Goal: Task Accomplishment & Management: Manage account settings

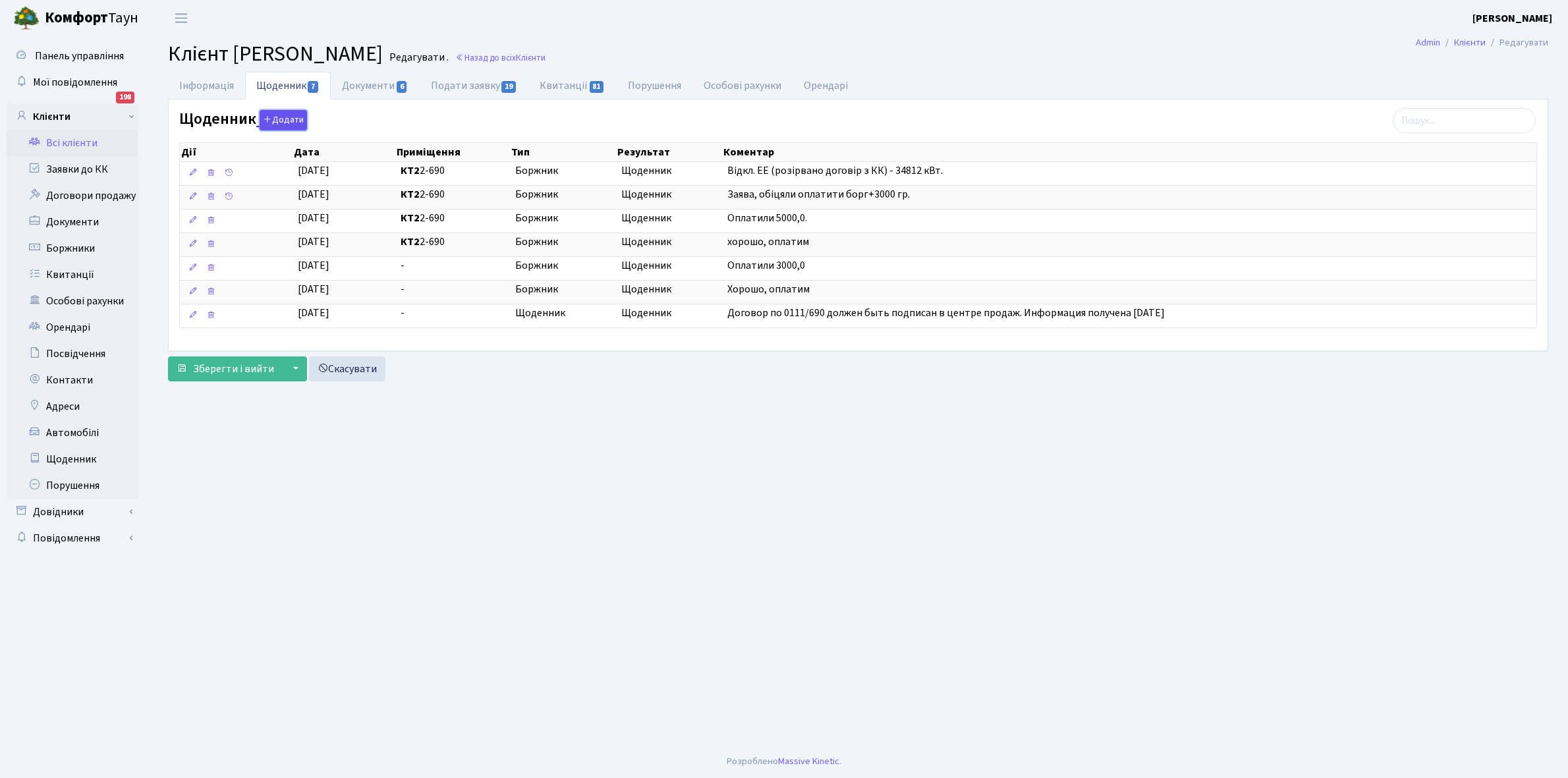
click at [280, 118] on button "Додати" at bounding box center [284, 119] width 48 height 20
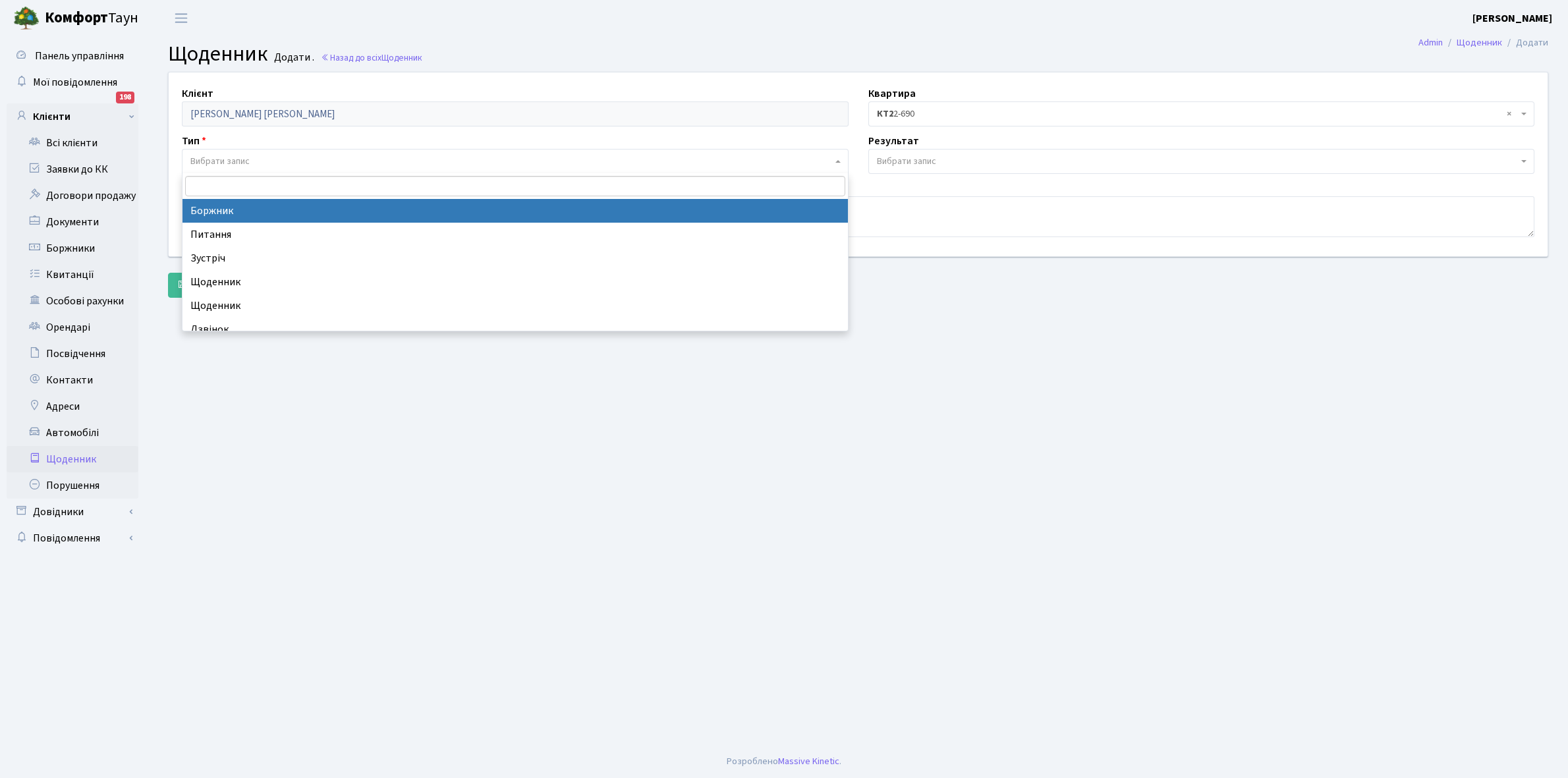
click at [266, 160] on span "Вибрати запис" at bounding box center [511, 162] width 642 height 13
select select "189"
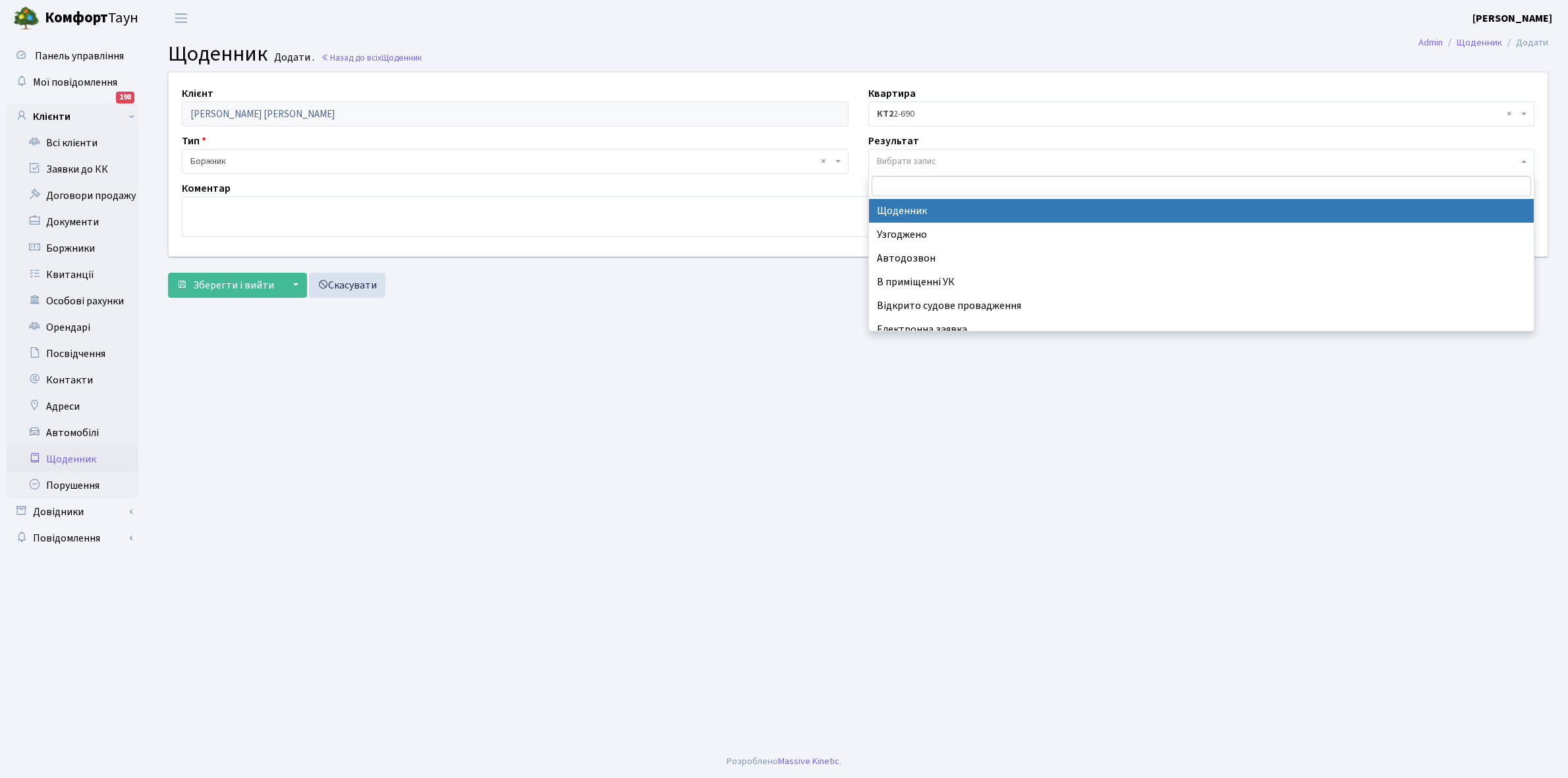
click at [913, 156] on span "Вибрати запис" at bounding box center [907, 162] width 59 height 13
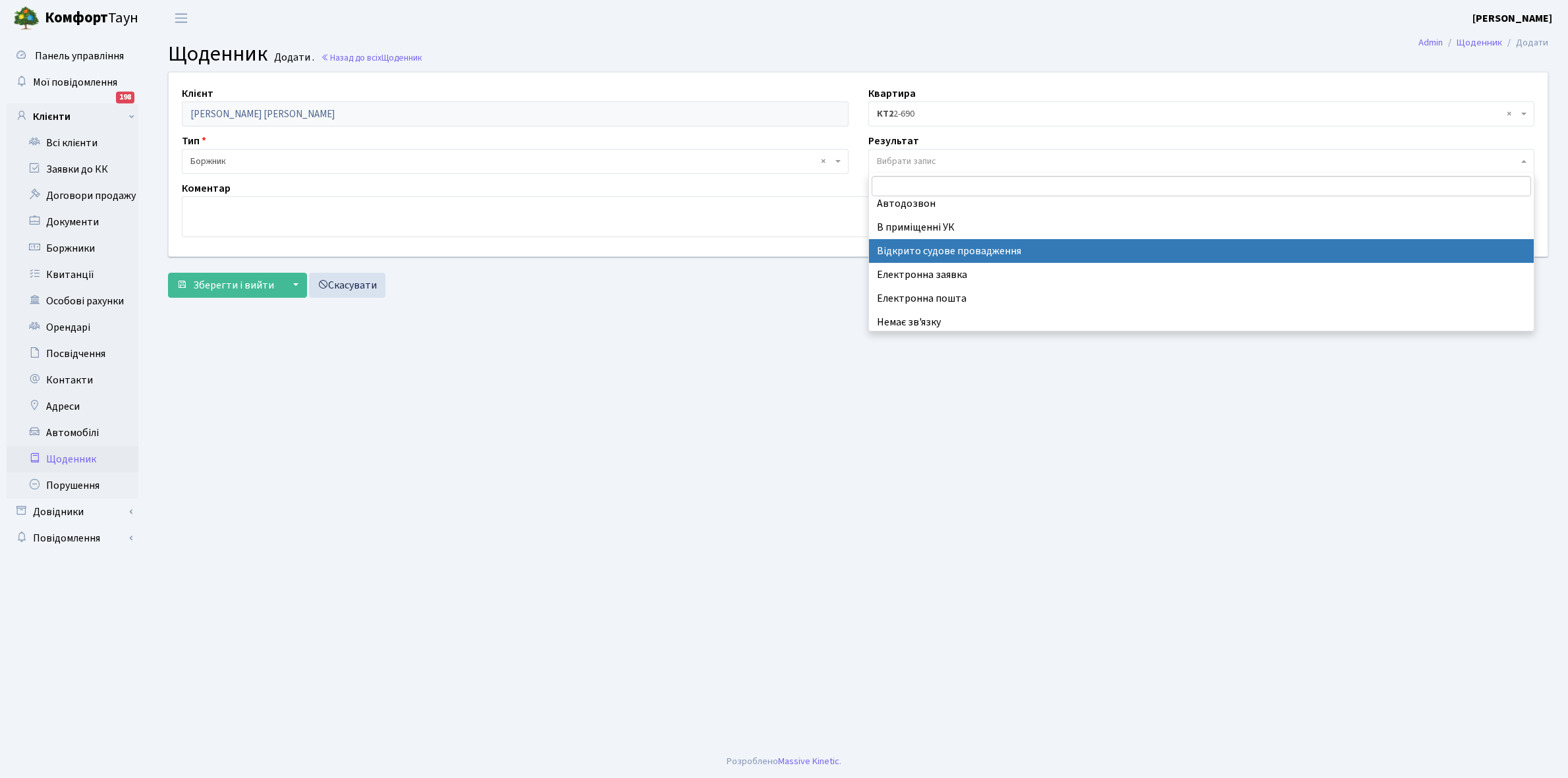
scroll to position [81, 0]
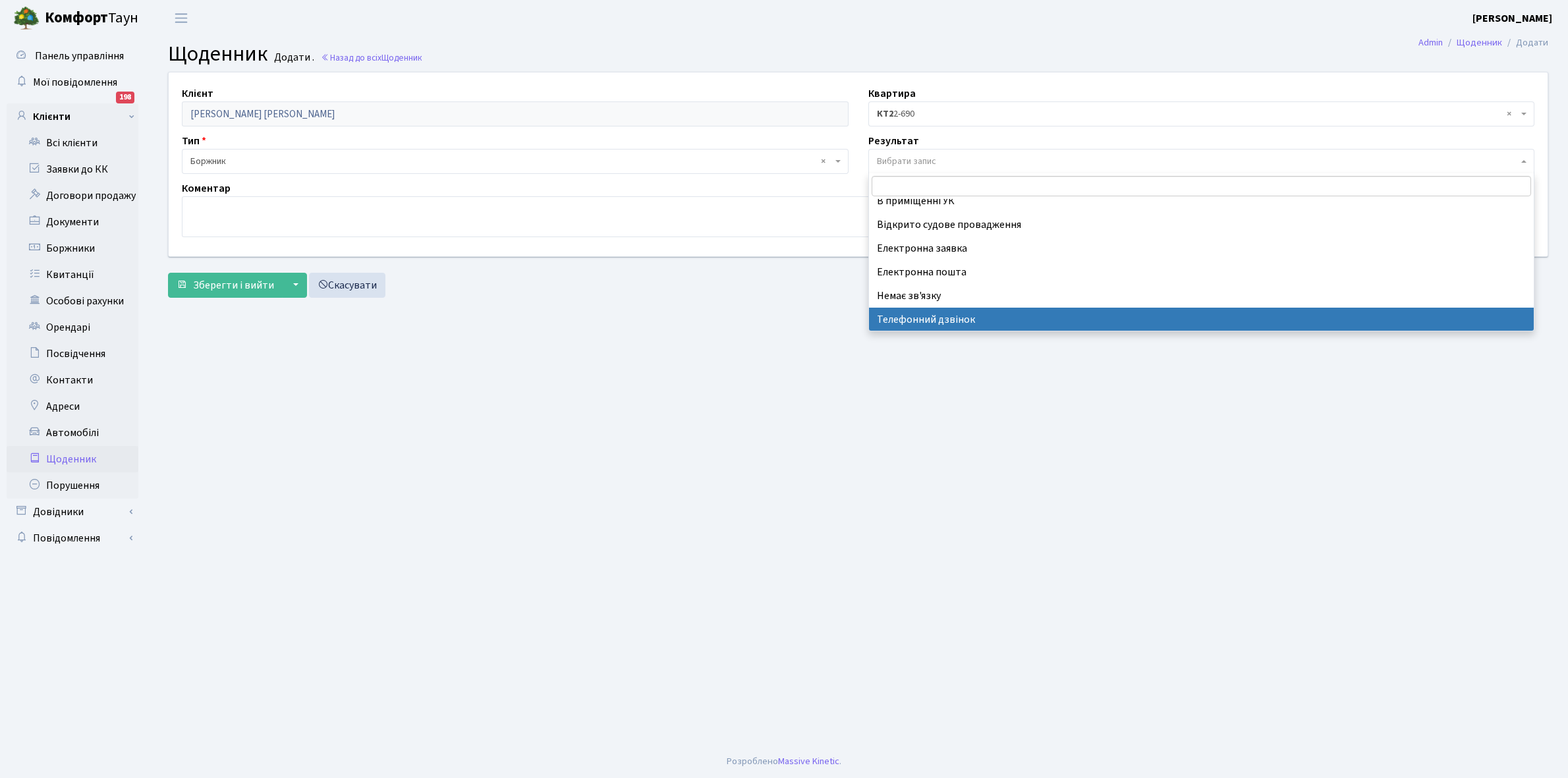
select select "196"
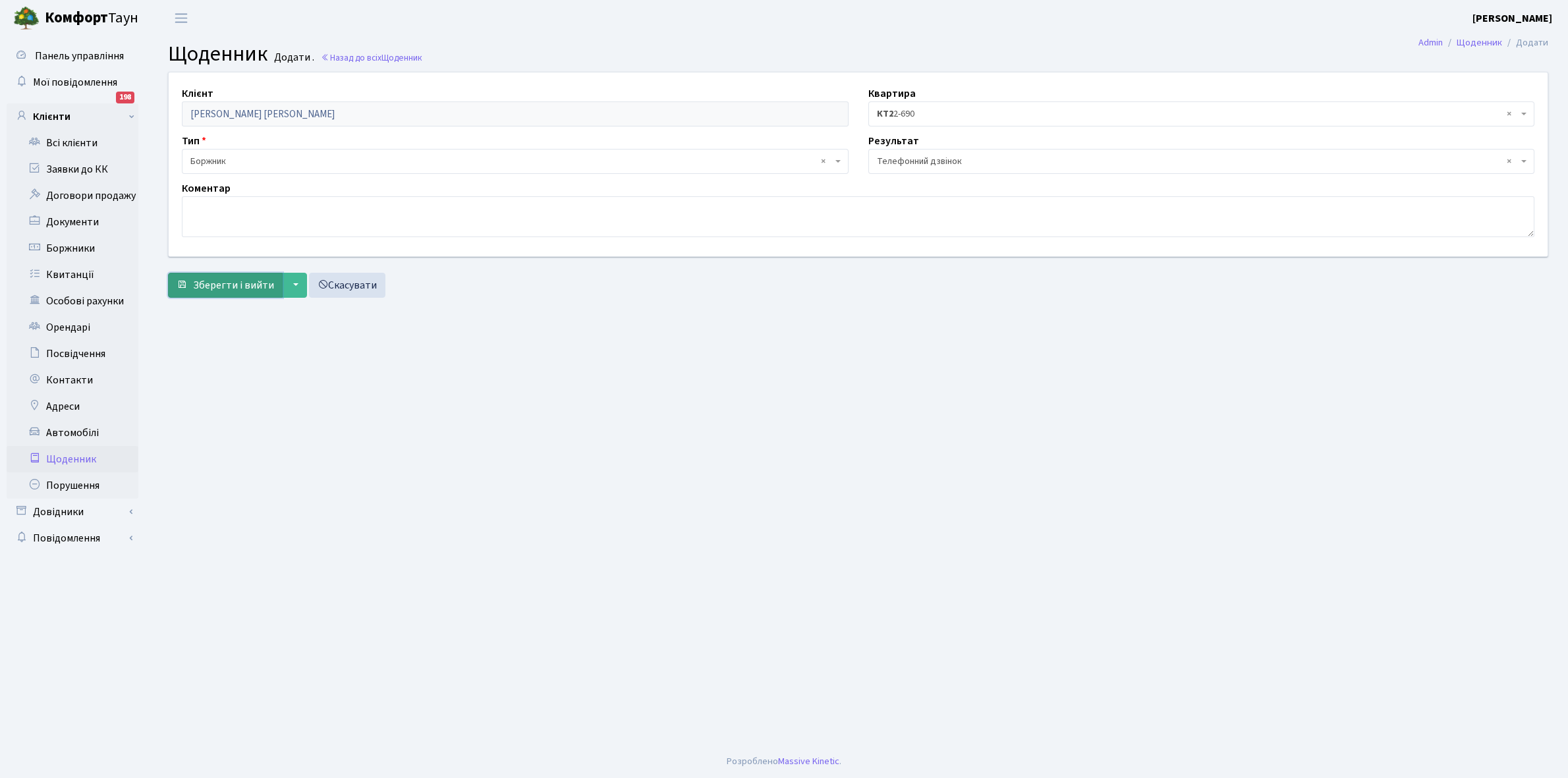
click at [220, 278] on span "Зберегти і вийти" at bounding box center [233, 285] width 81 height 14
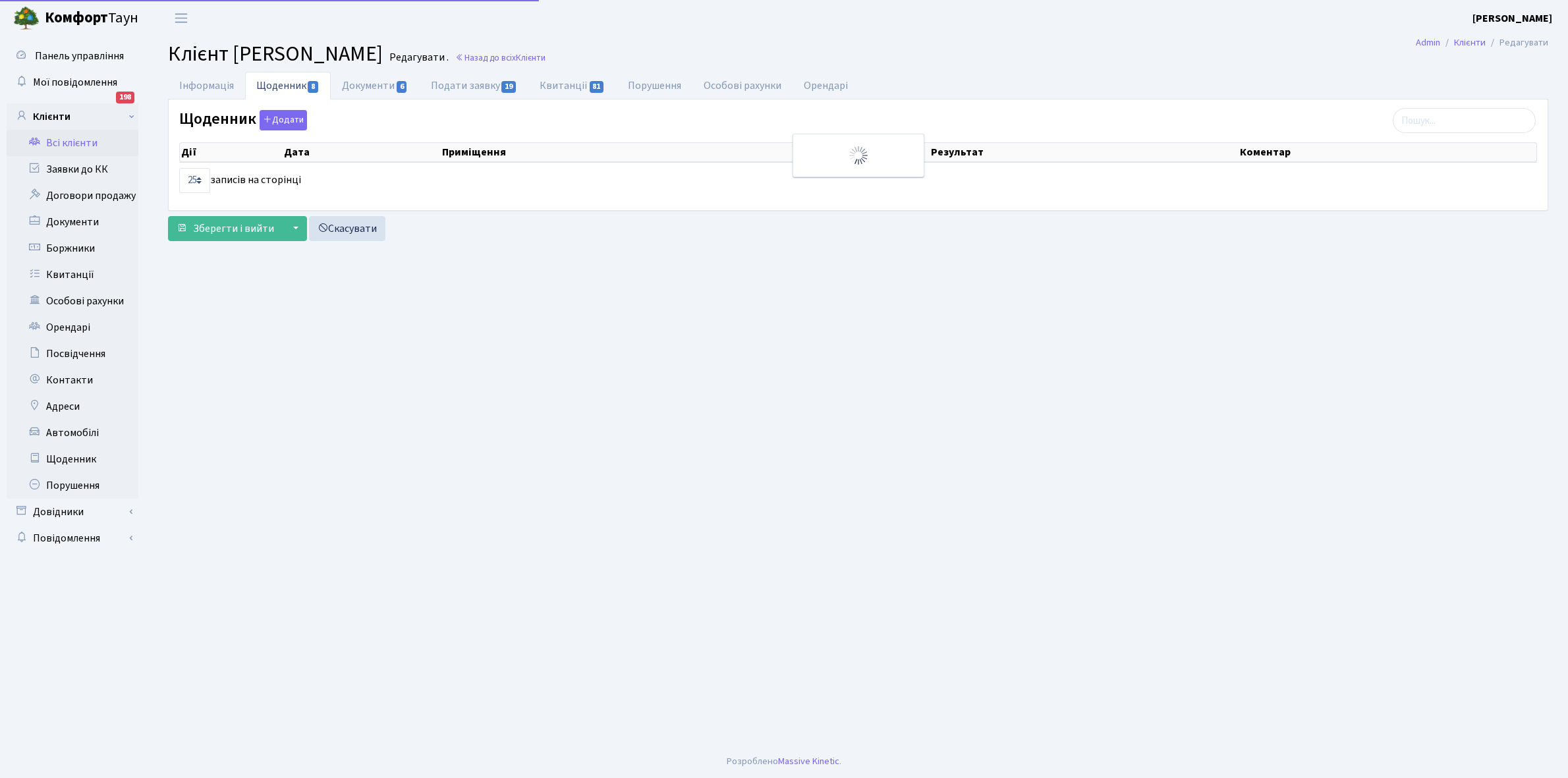
select select "25"
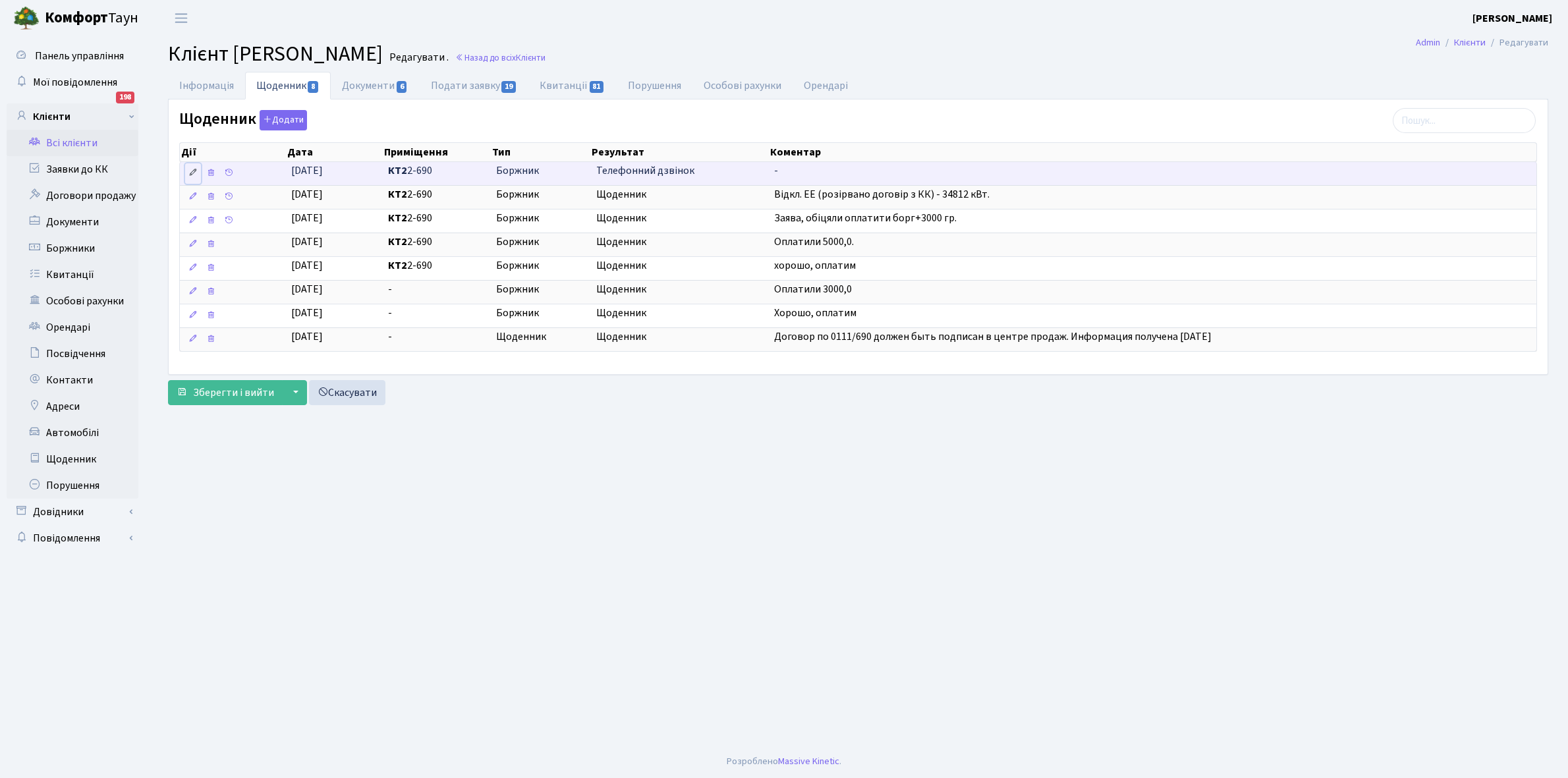
click at [192, 169] on icon at bounding box center [193, 173] width 10 height 10
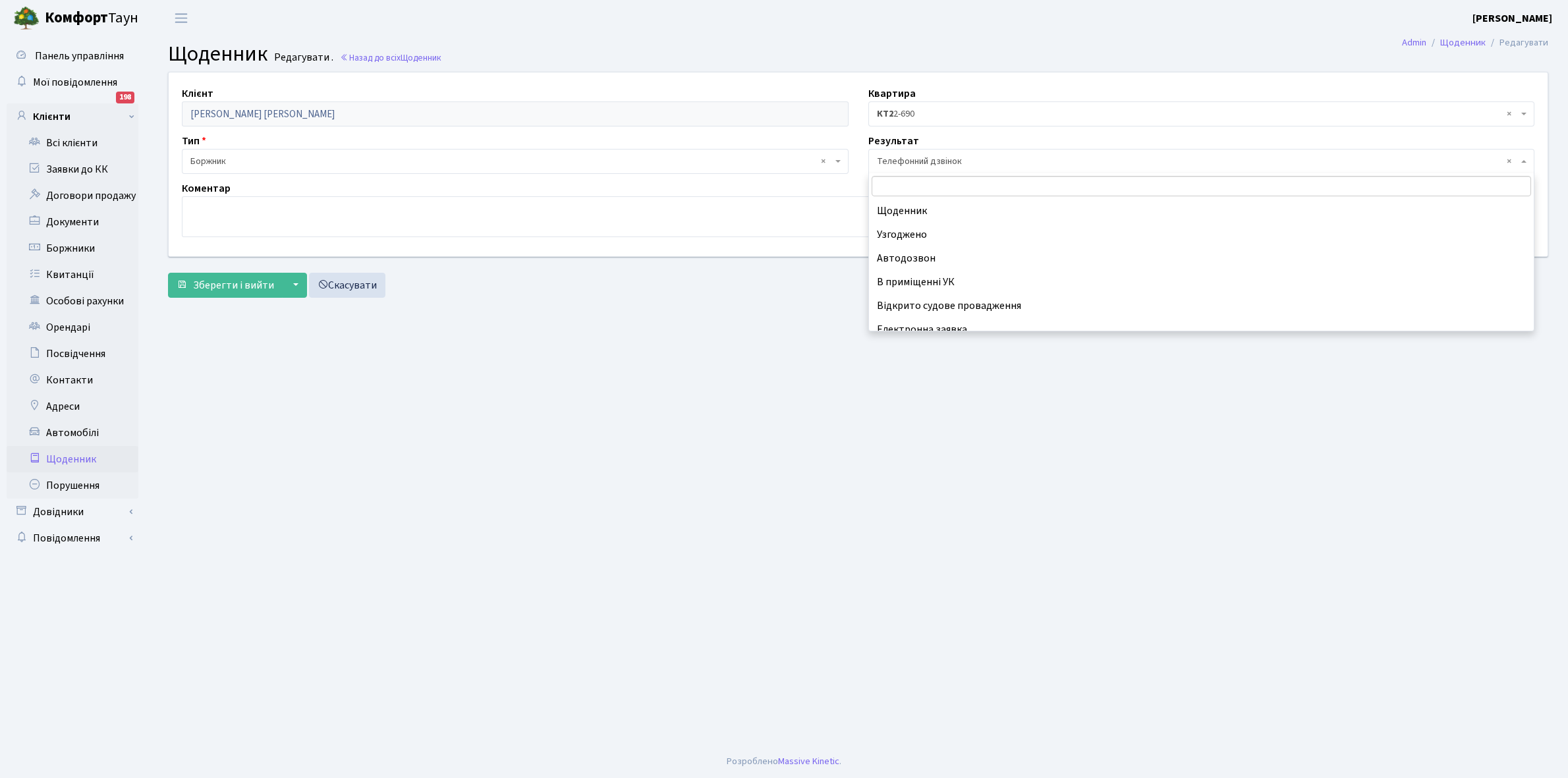
scroll to position [81, 0]
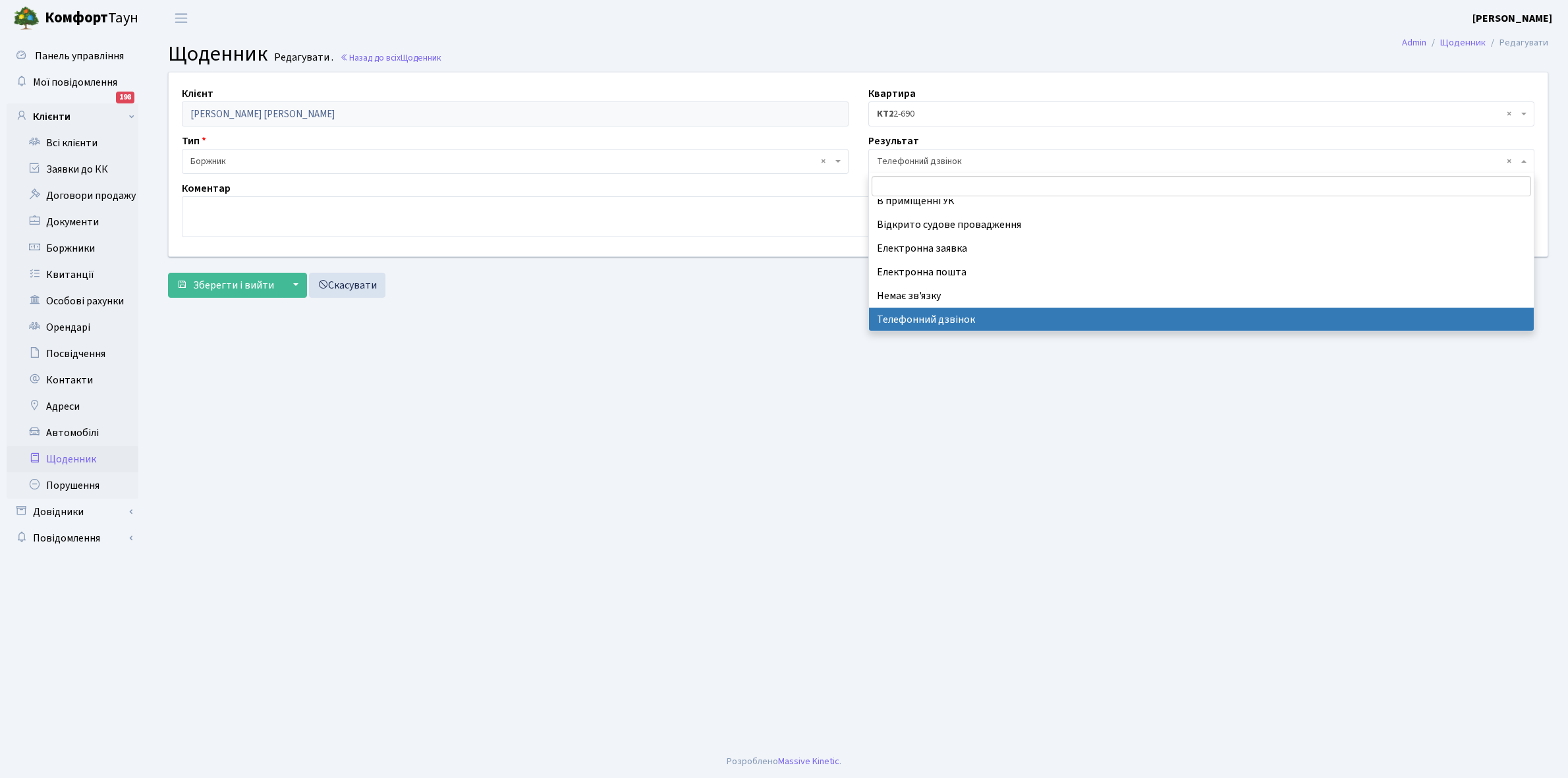
click at [979, 158] on span "× Телефонний дзвінок" at bounding box center [1198, 162] width 642 height 13
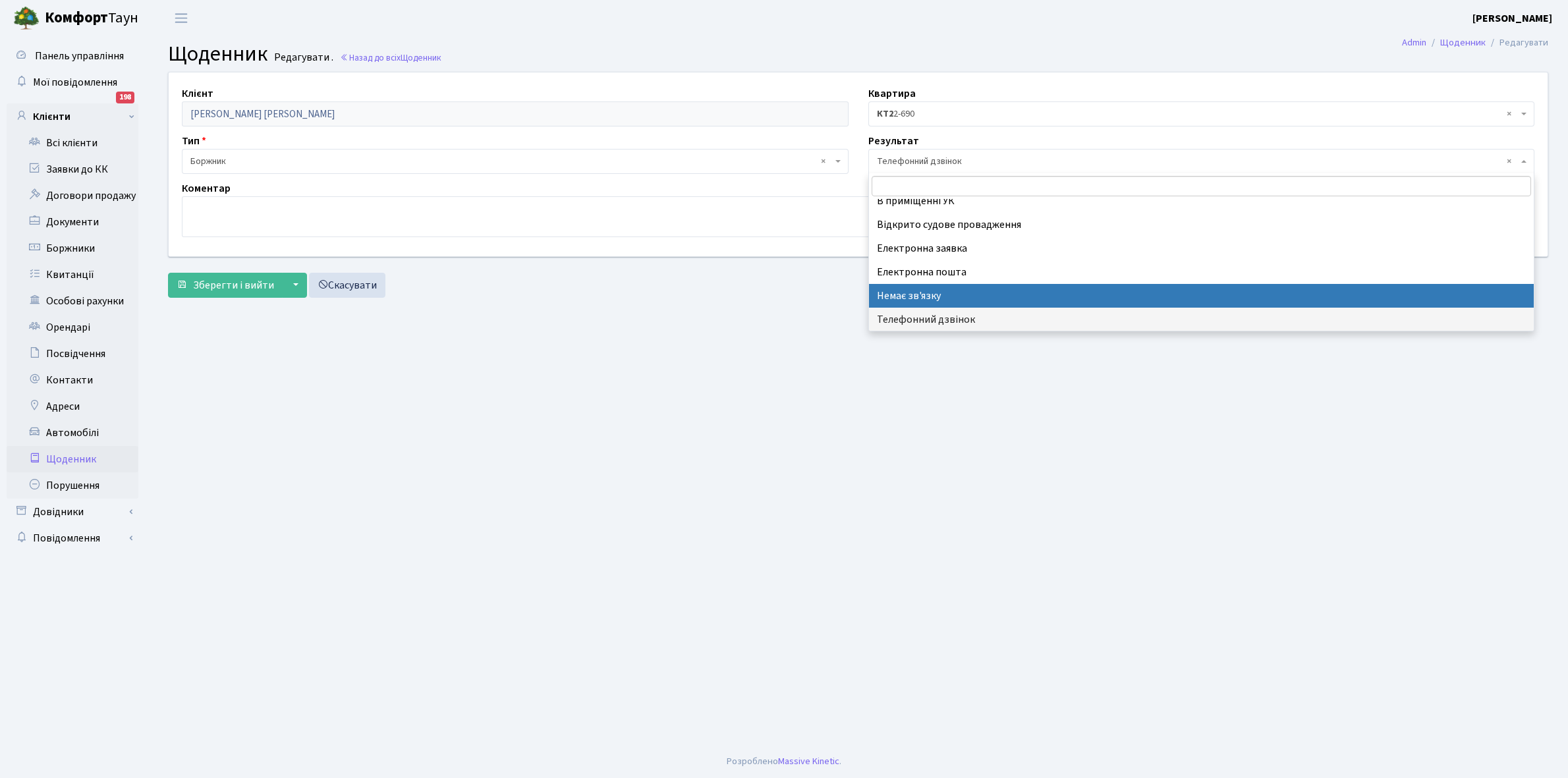
drag, startPoint x: 956, startPoint y: 292, endPoint x: 896, endPoint y: 298, distance: 60.3
select select "197"
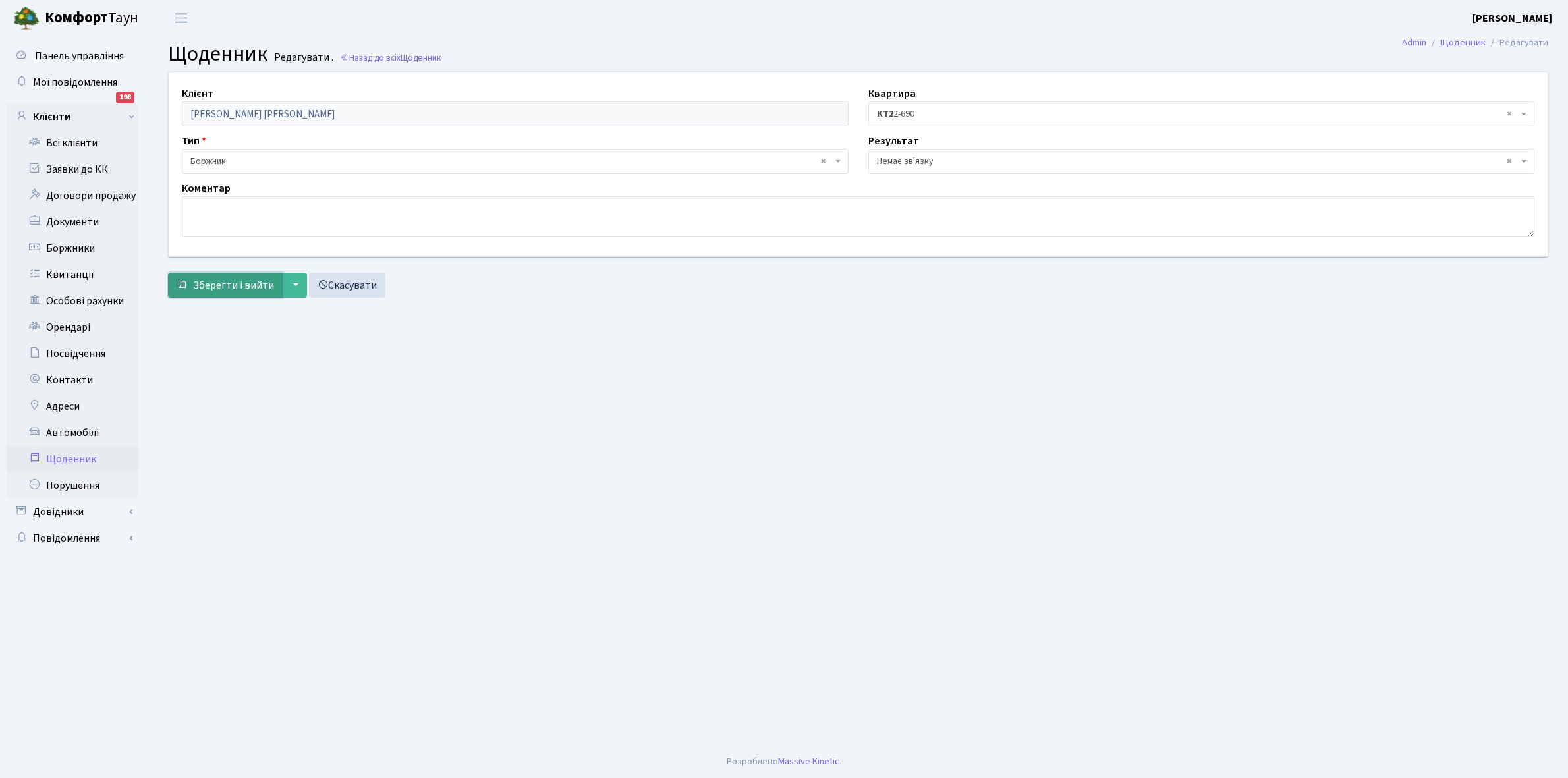
click at [234, 287] on span "Зберегти і вийти" at bounding box center [233, 285] width 81 height 14
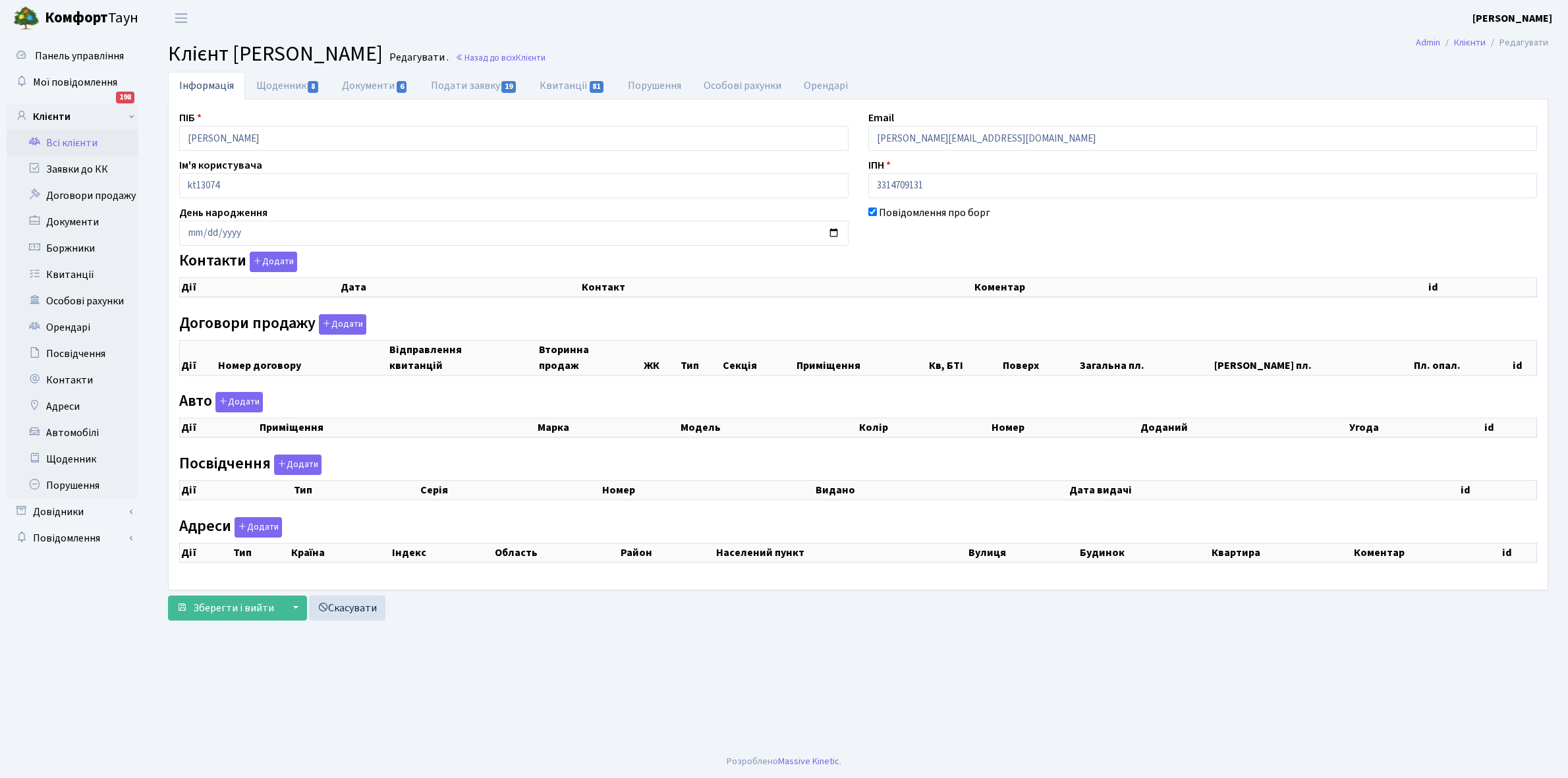
checkbox input "true"
select select "25"
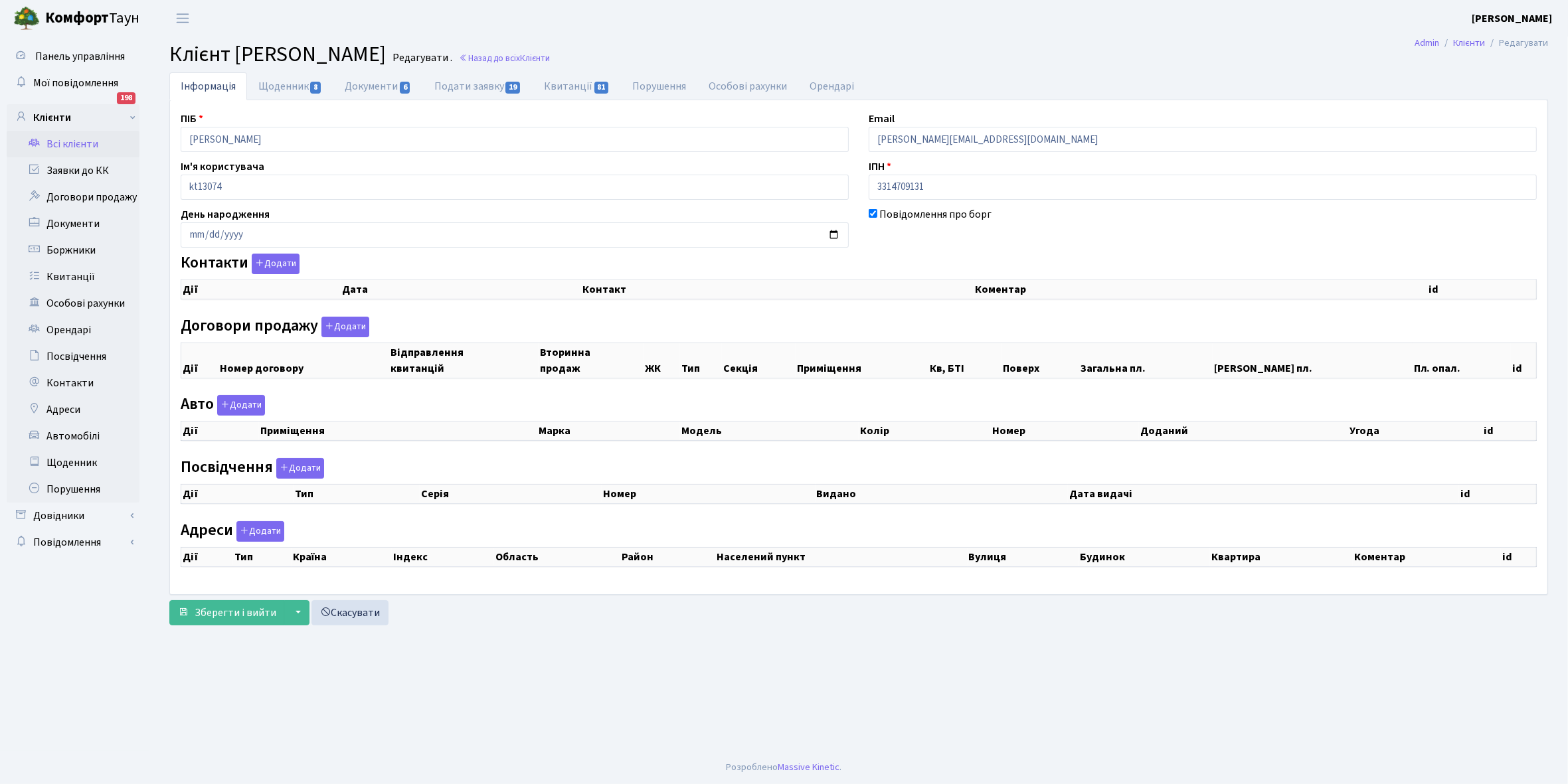
select select "25"
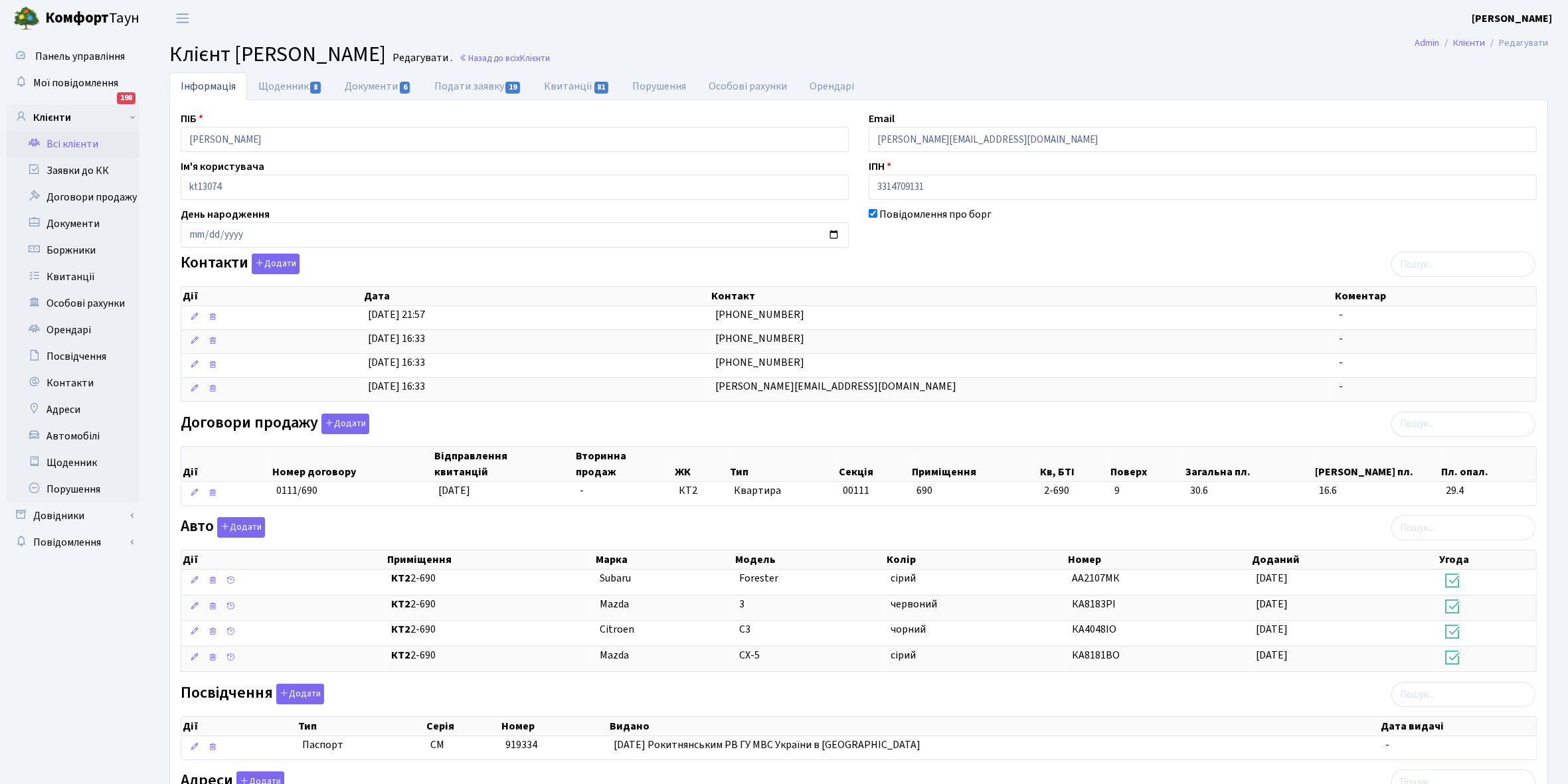
click at [80, 144] on link "Всі клієнти" at bounding box center [73, 144] width 133 height 27
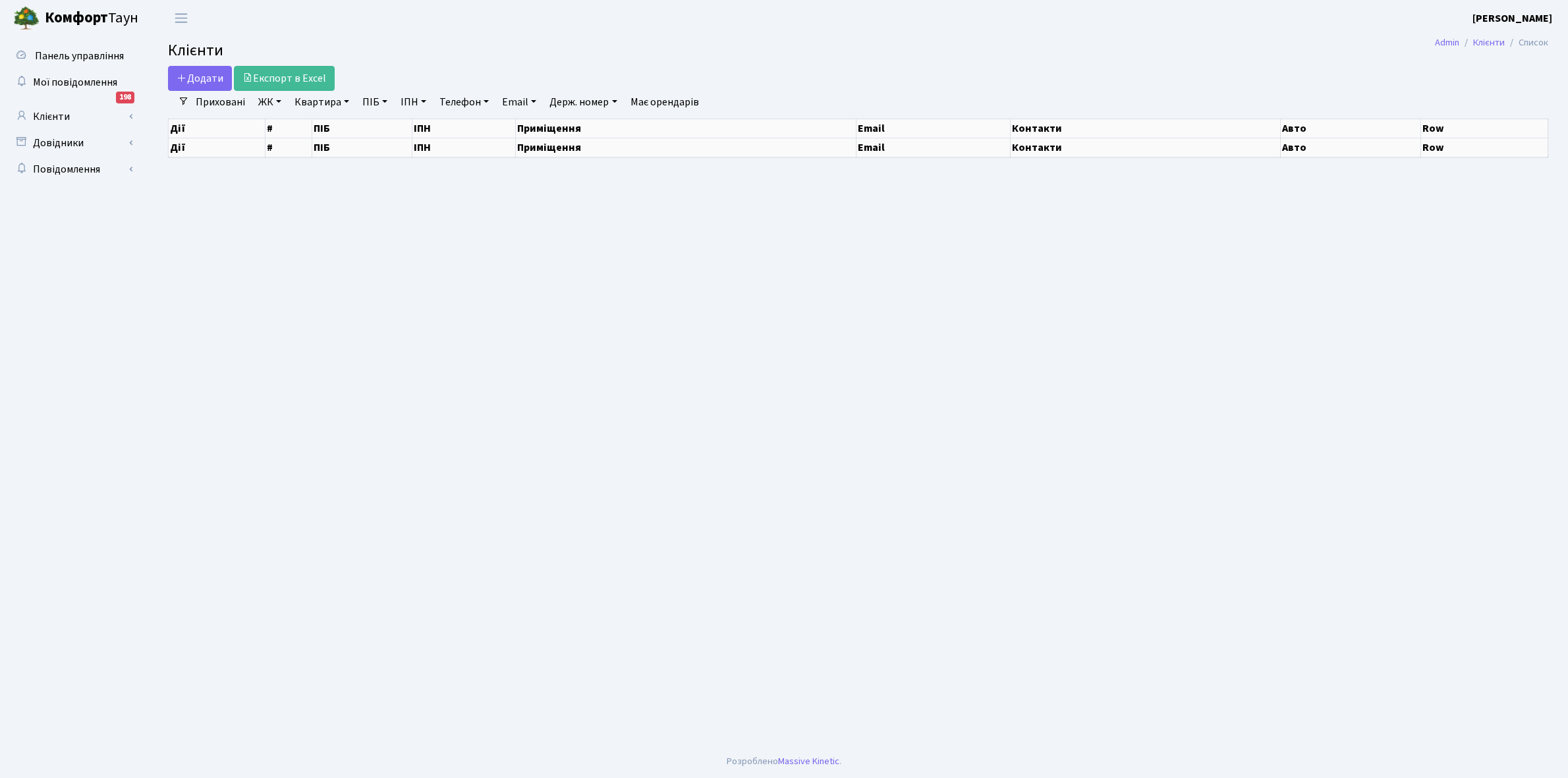
select select "25"
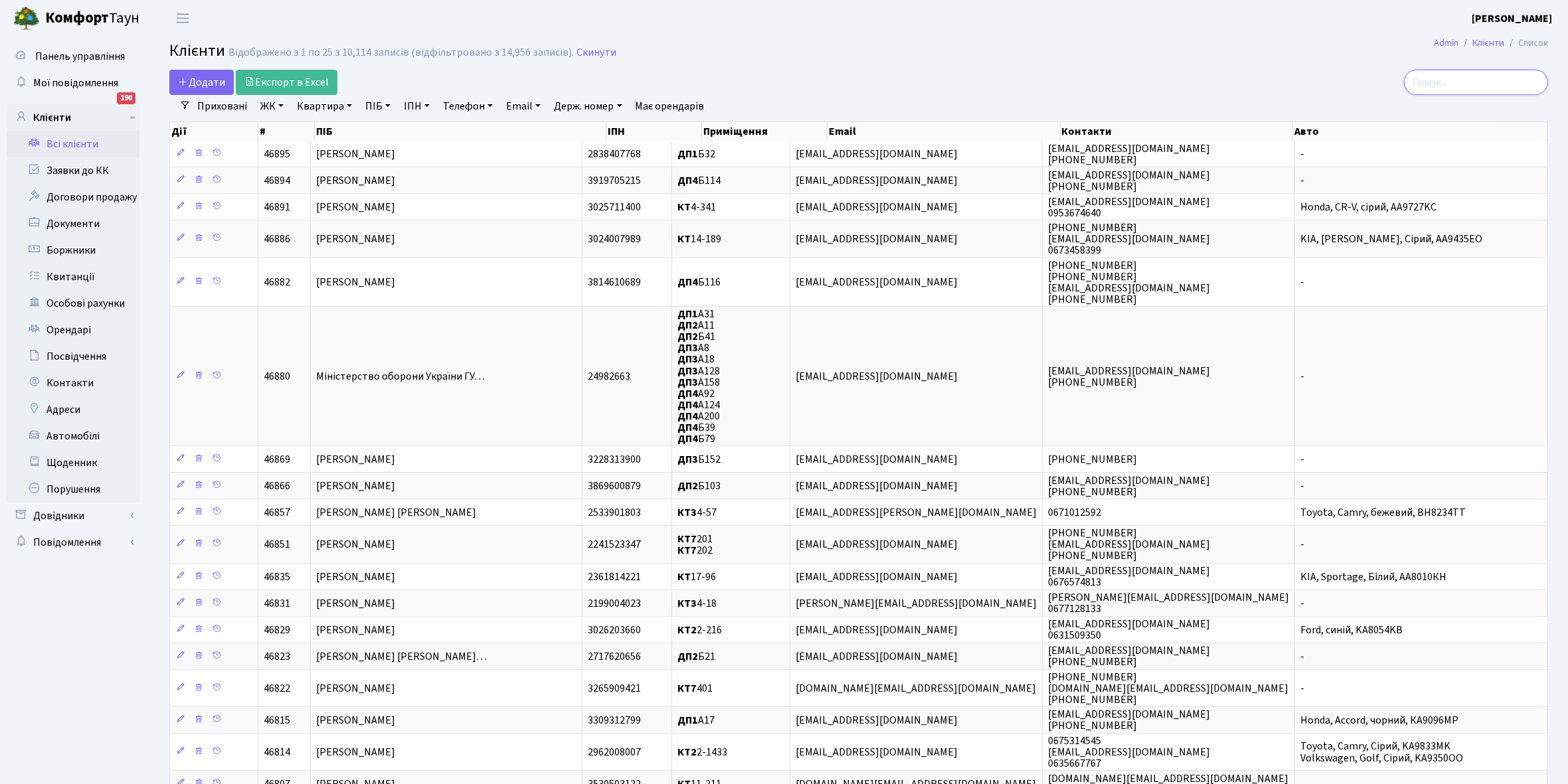
click at [1438, 83] on input "search" at bounding box center [1477, 82] width 144 height 25
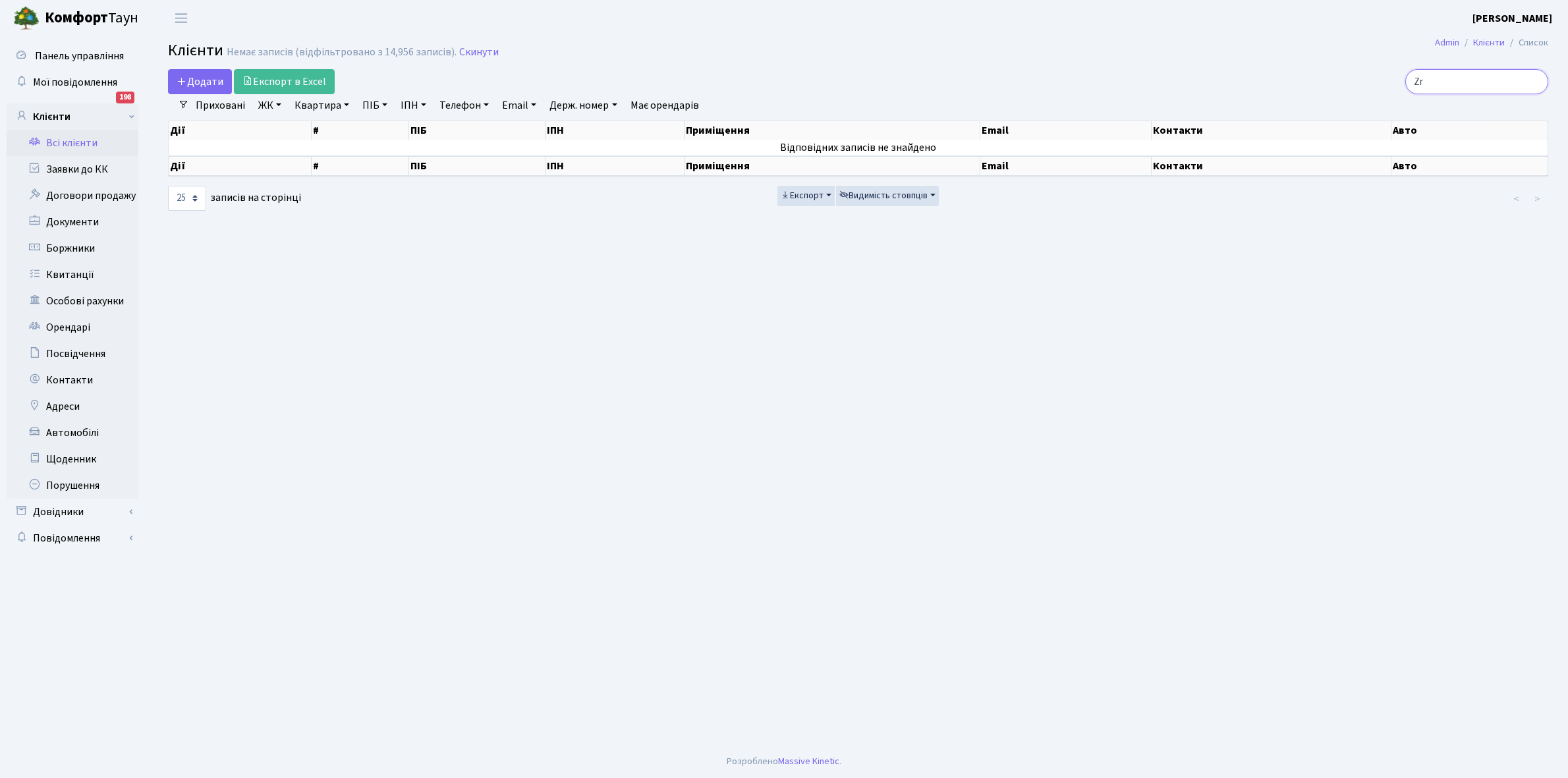
type input "Z"
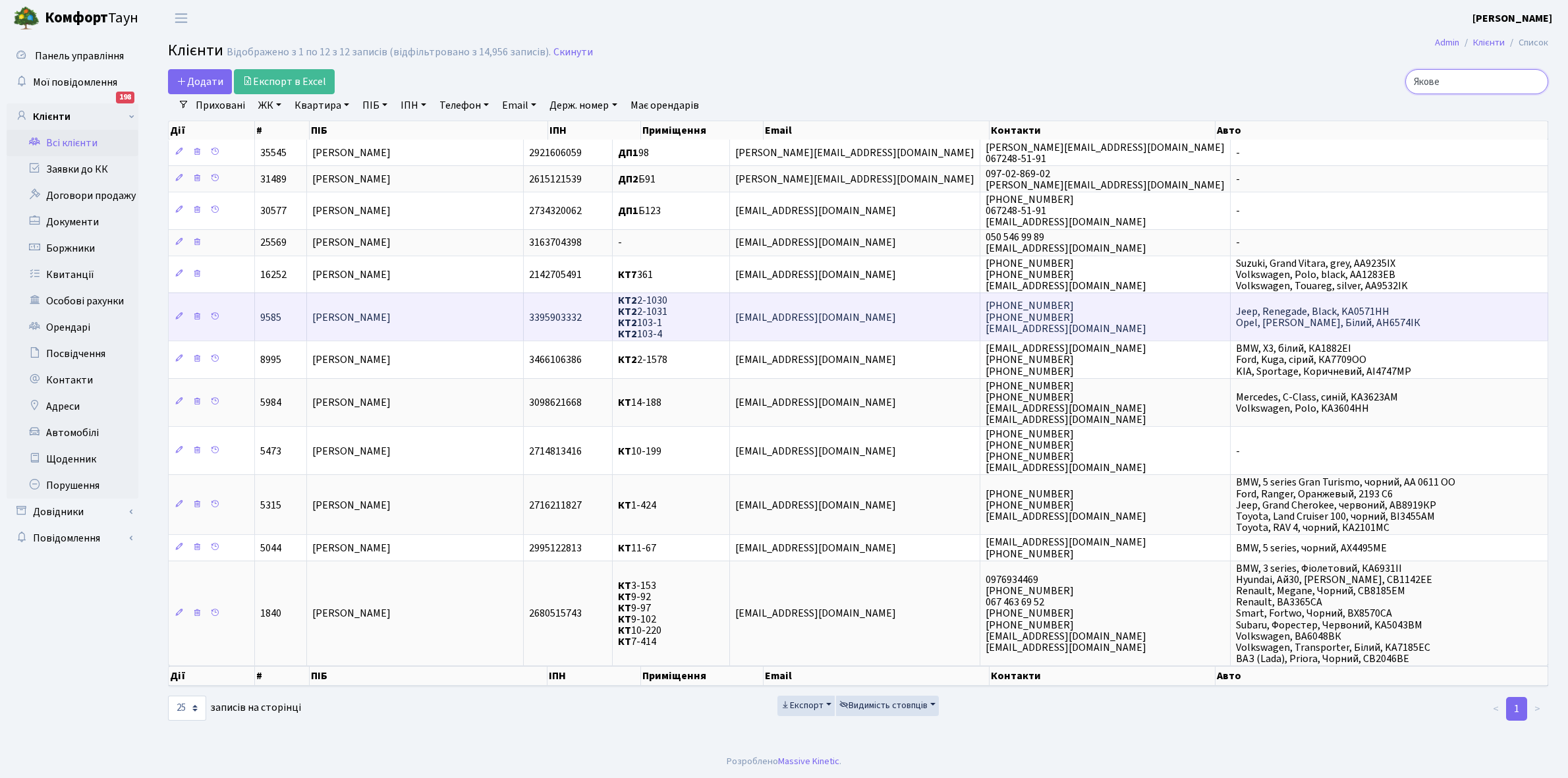
type input "Якове"
click at [391, 312] on span "[PERSON_NAME]" at bounding box center [352, 317] width 78 height 14
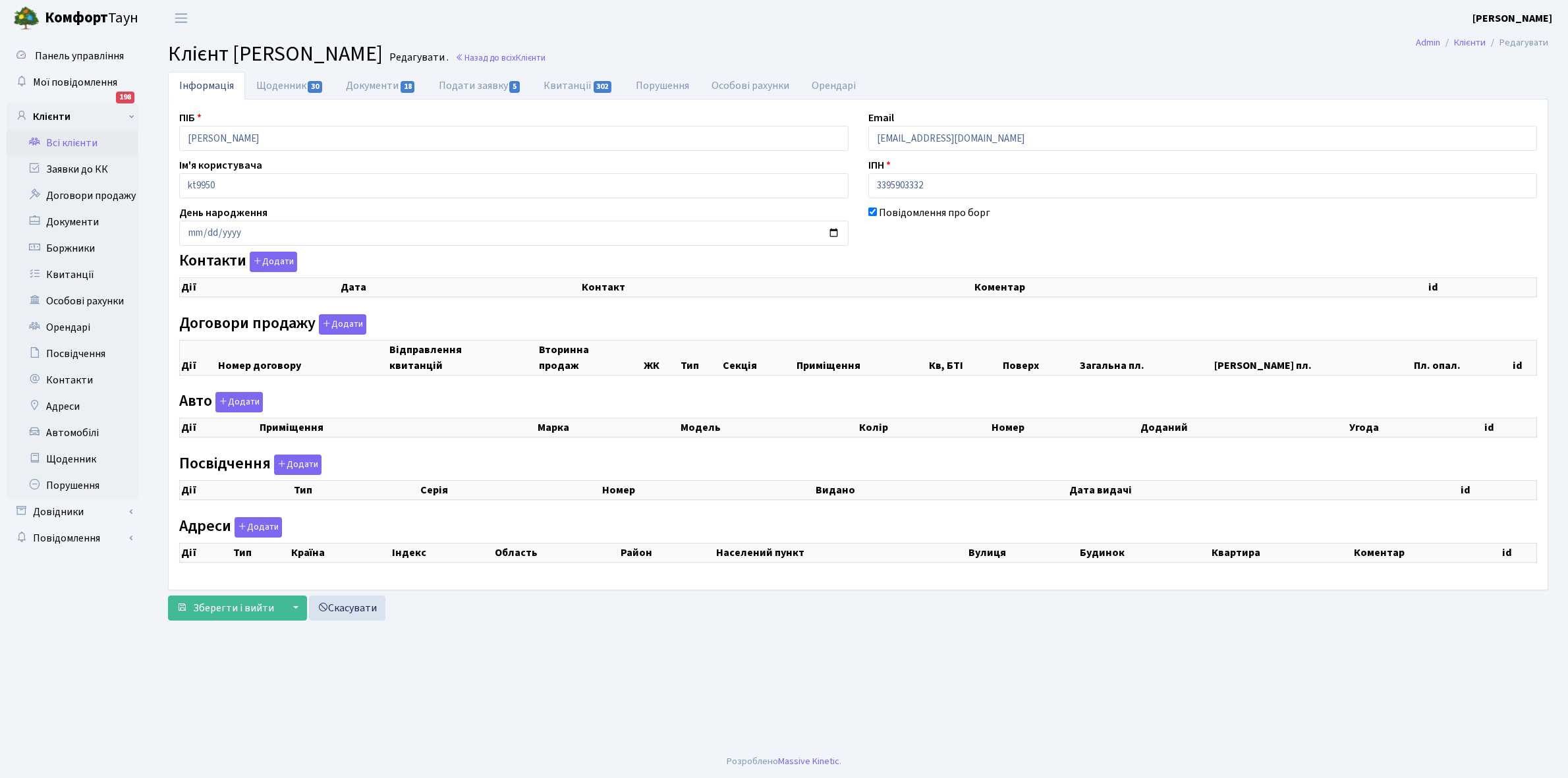
checkbox input "true"
select select "25"
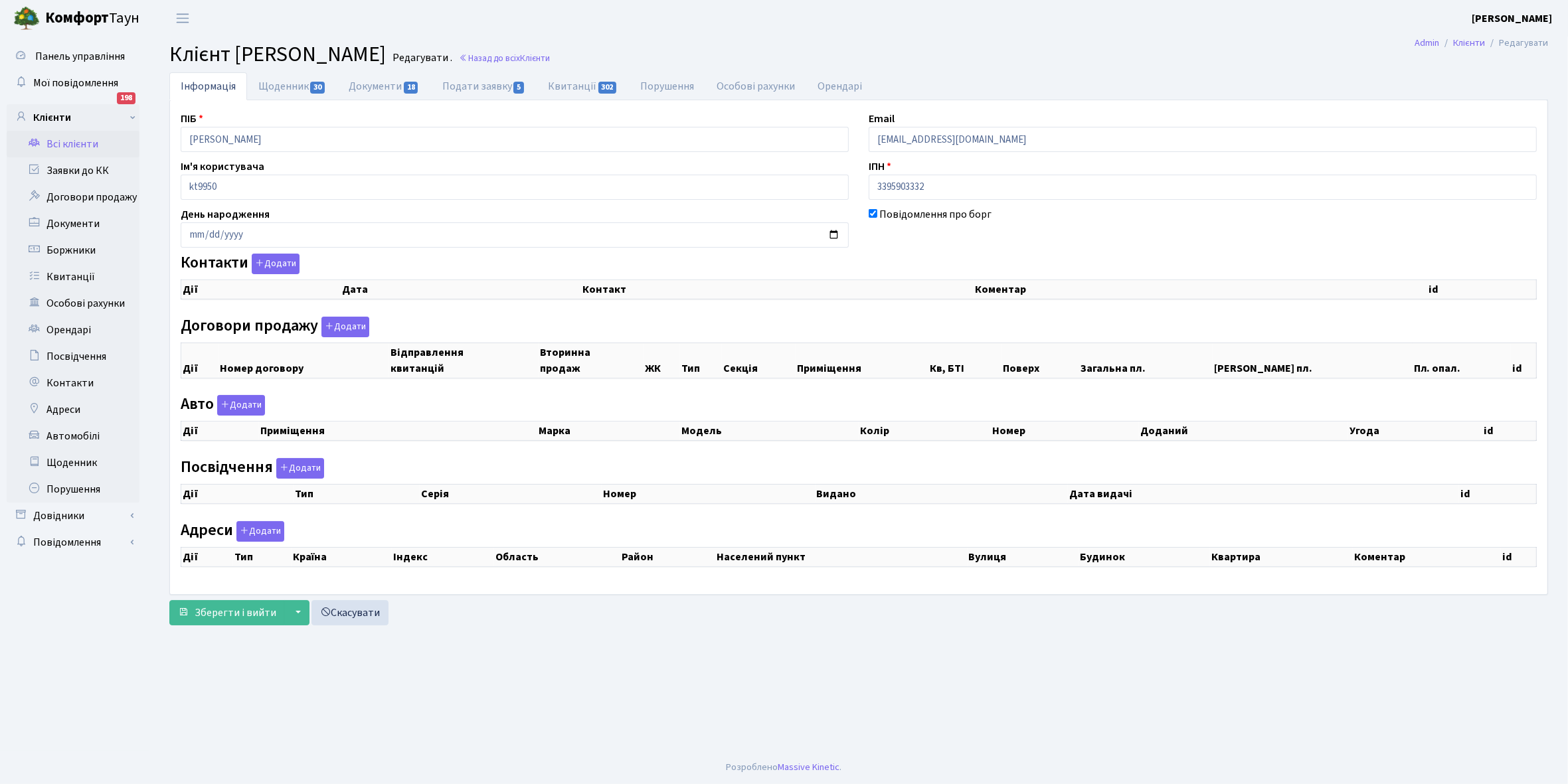
select select "25"
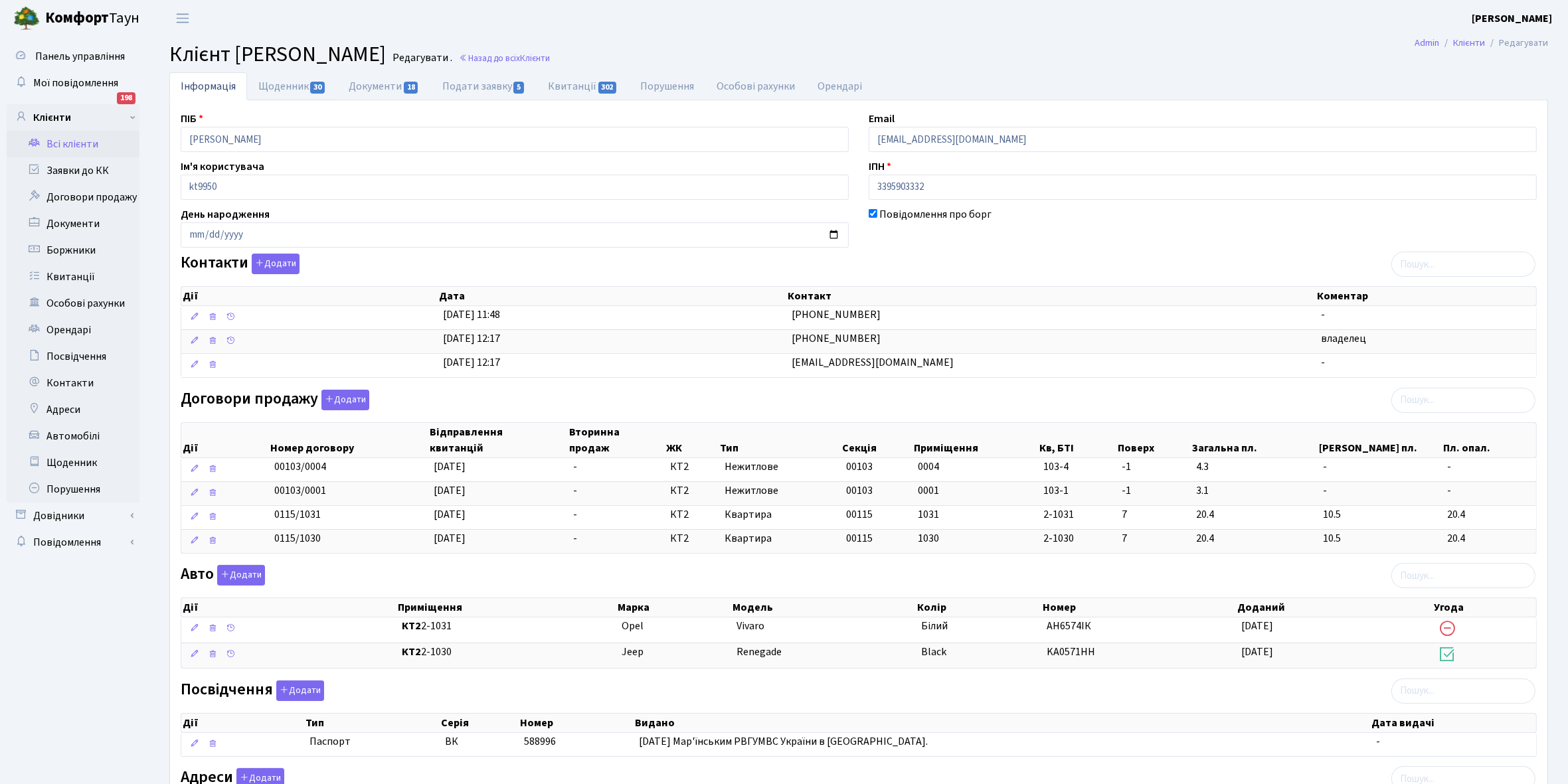
click at [271, 84] on link "Щоденник 30" at bounding box center [292, 86] width 91 height 28
select select "25"
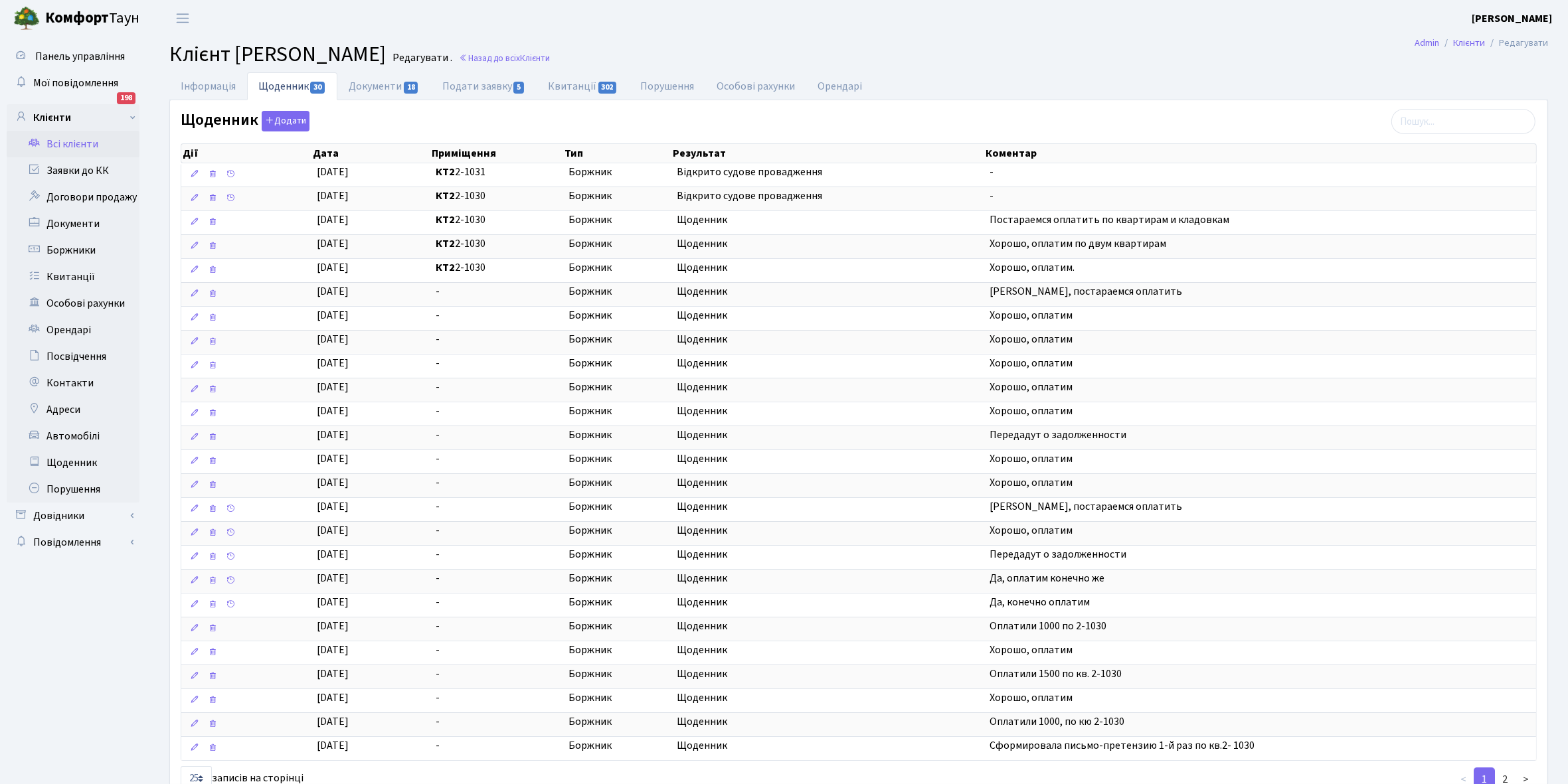
click at [71, 141] on link "Всі клієнти" at bounding box center [73, 144] width 133 height 27
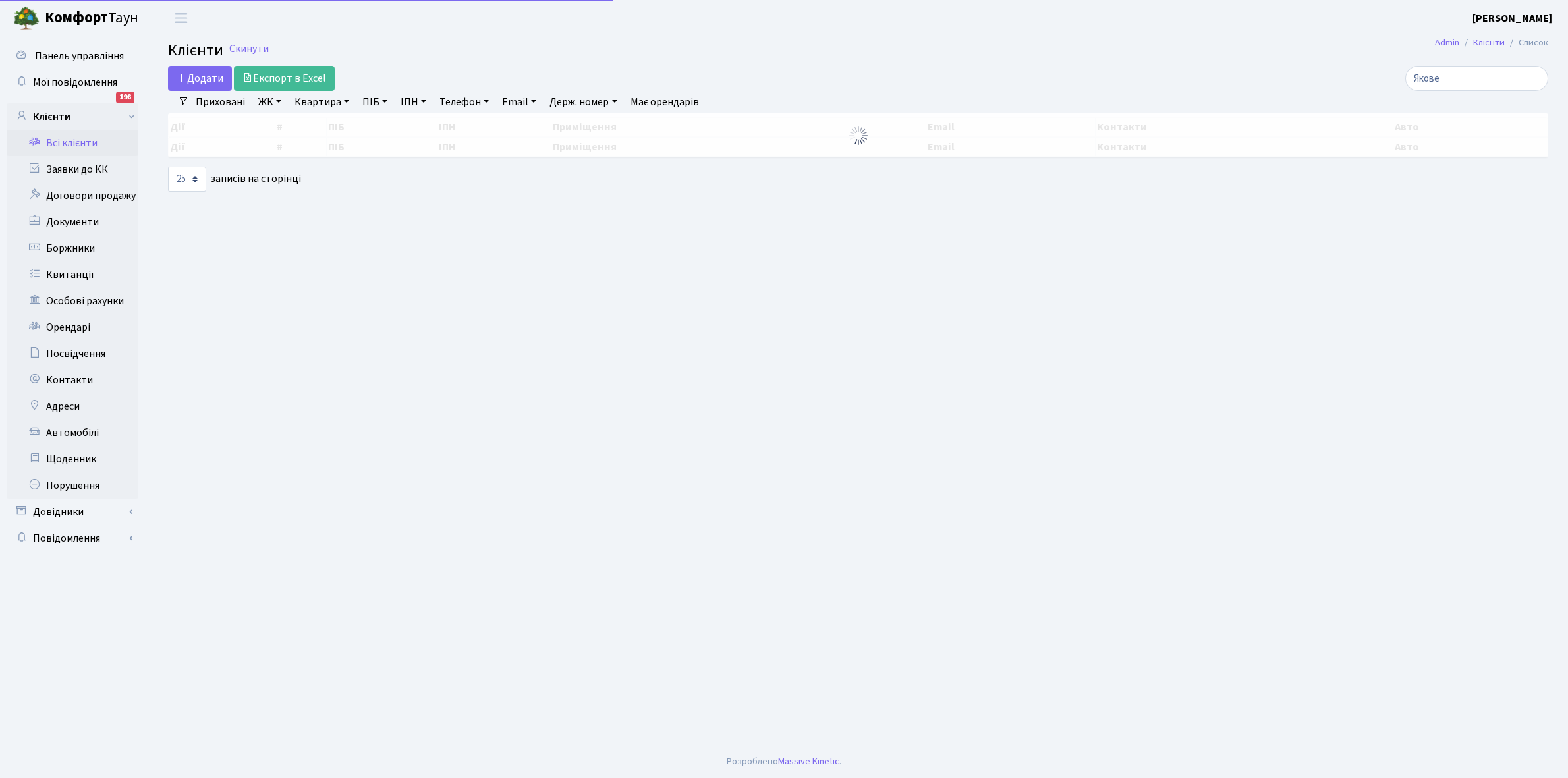
select select "25"
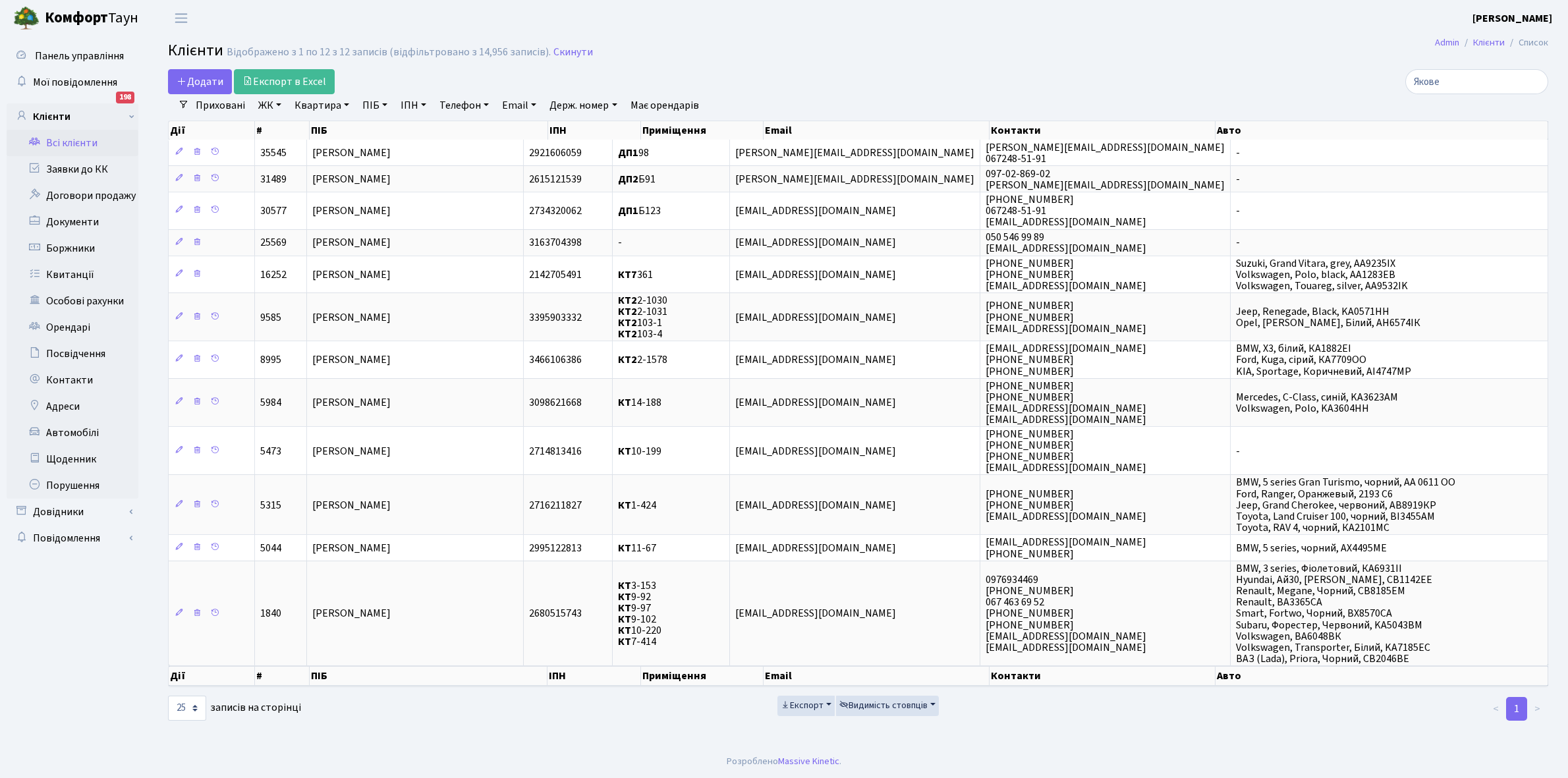
click at [346, 100] on link "Квартира" at bounding box center [322, 105] width 65 height 22
click at [1454, 86] on input "Якове" at bounding box center [1477, 81] width 143 height 25
type input "Я"
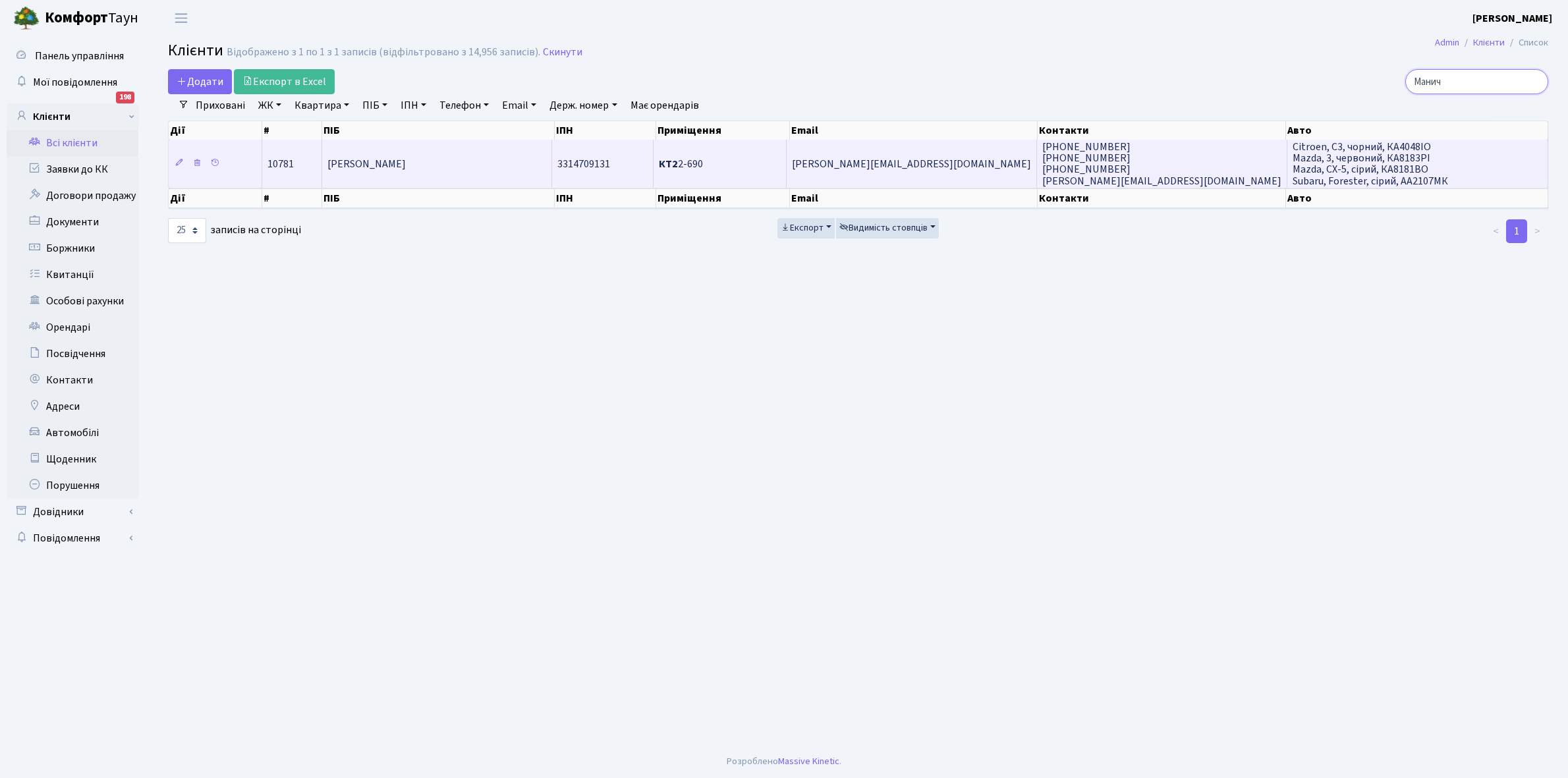
type input "Манич"
click at [406, 163] on span "[PERSON_NAME]" at bounding box center [367, 163] width 78 height 14
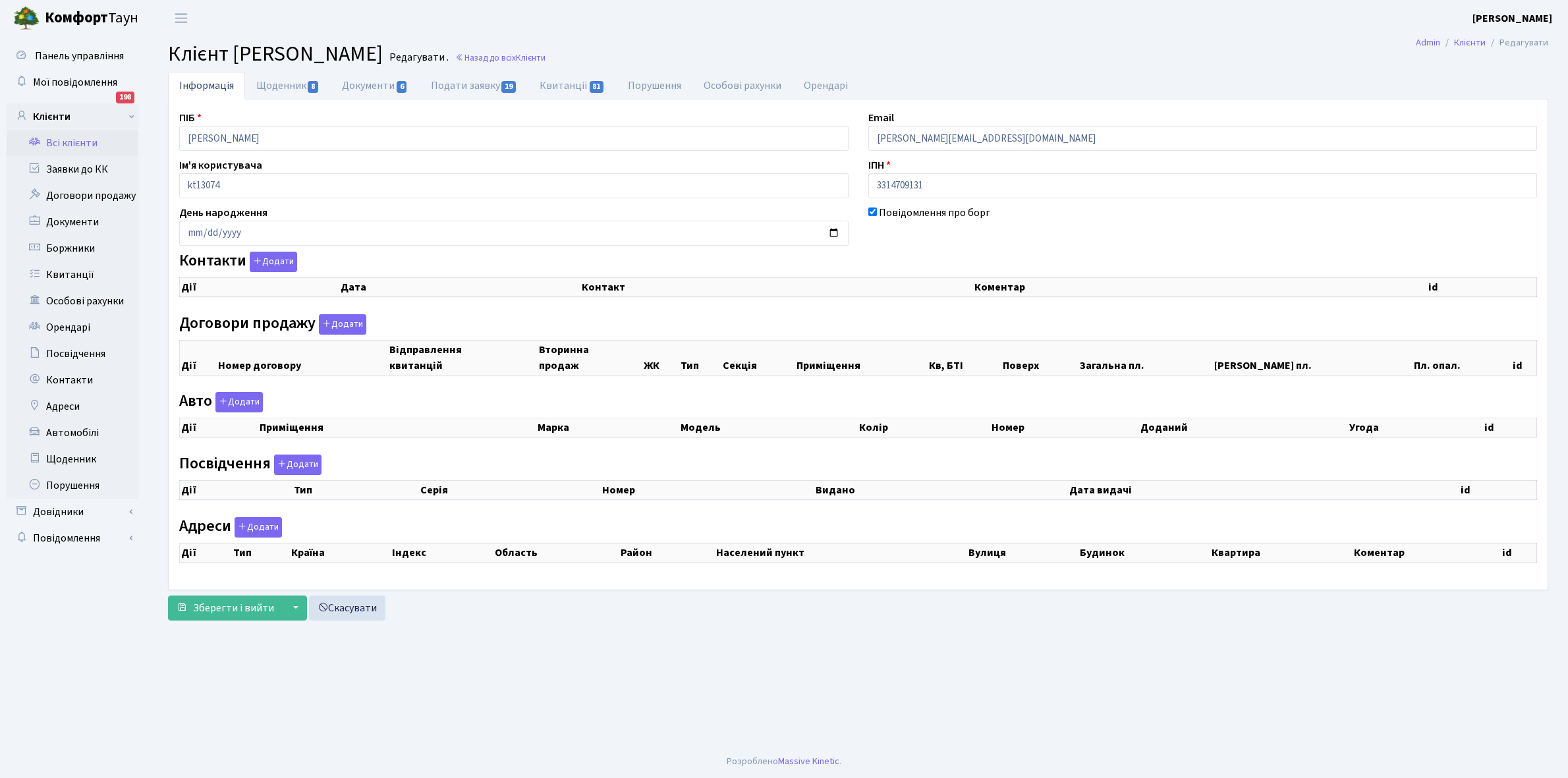
checkbox input "true"
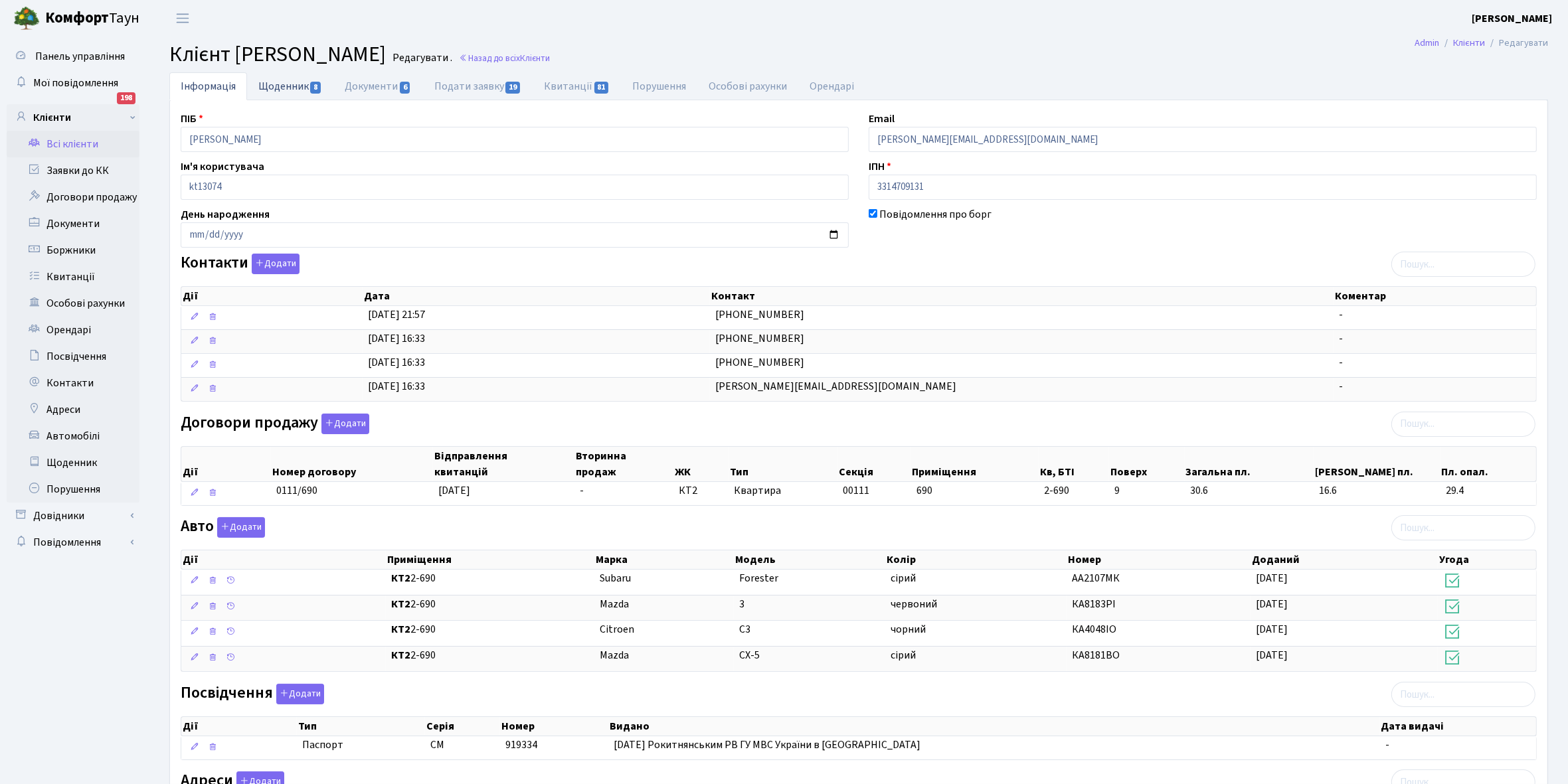
click at [279, 87] on link "Щоденник 8" at bounding box center [290, 86] width 87 height 27
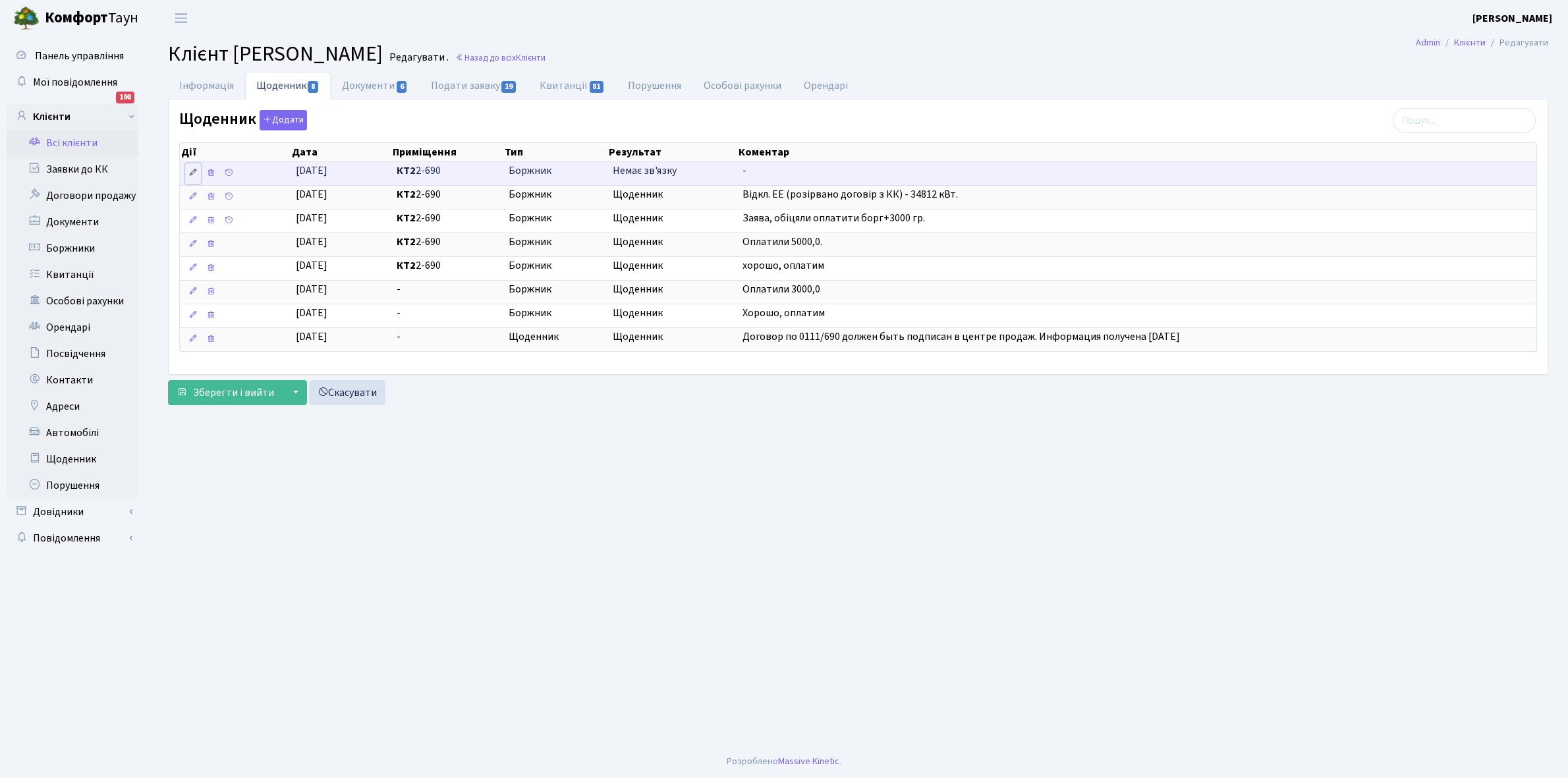
click at [193, 176] on icon at bounding box center [193, 173] width 10 height 10
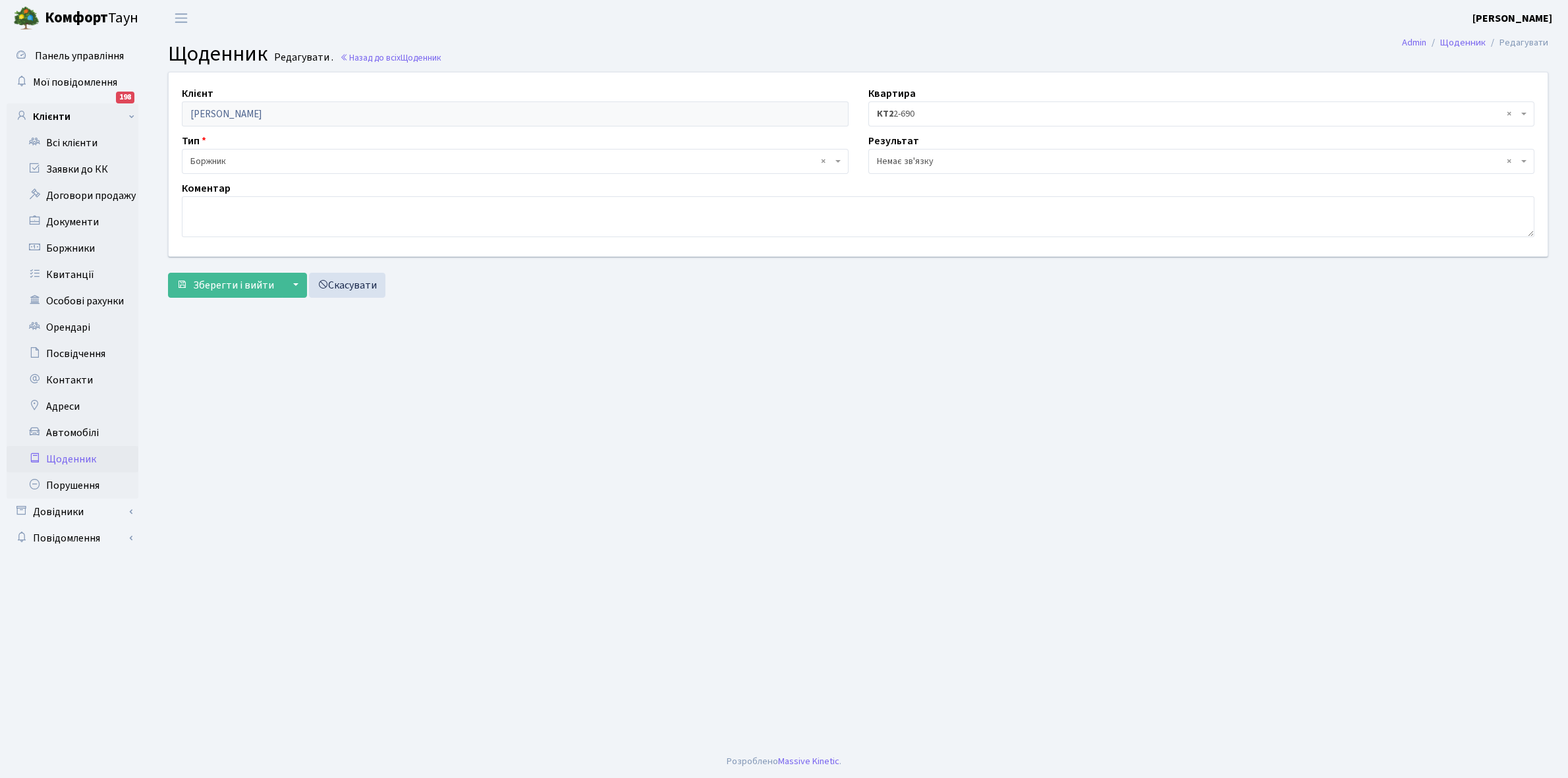
click at [79, 143] on link "Всі клієнти" at bounding box center [73, 143] width 132 height 27
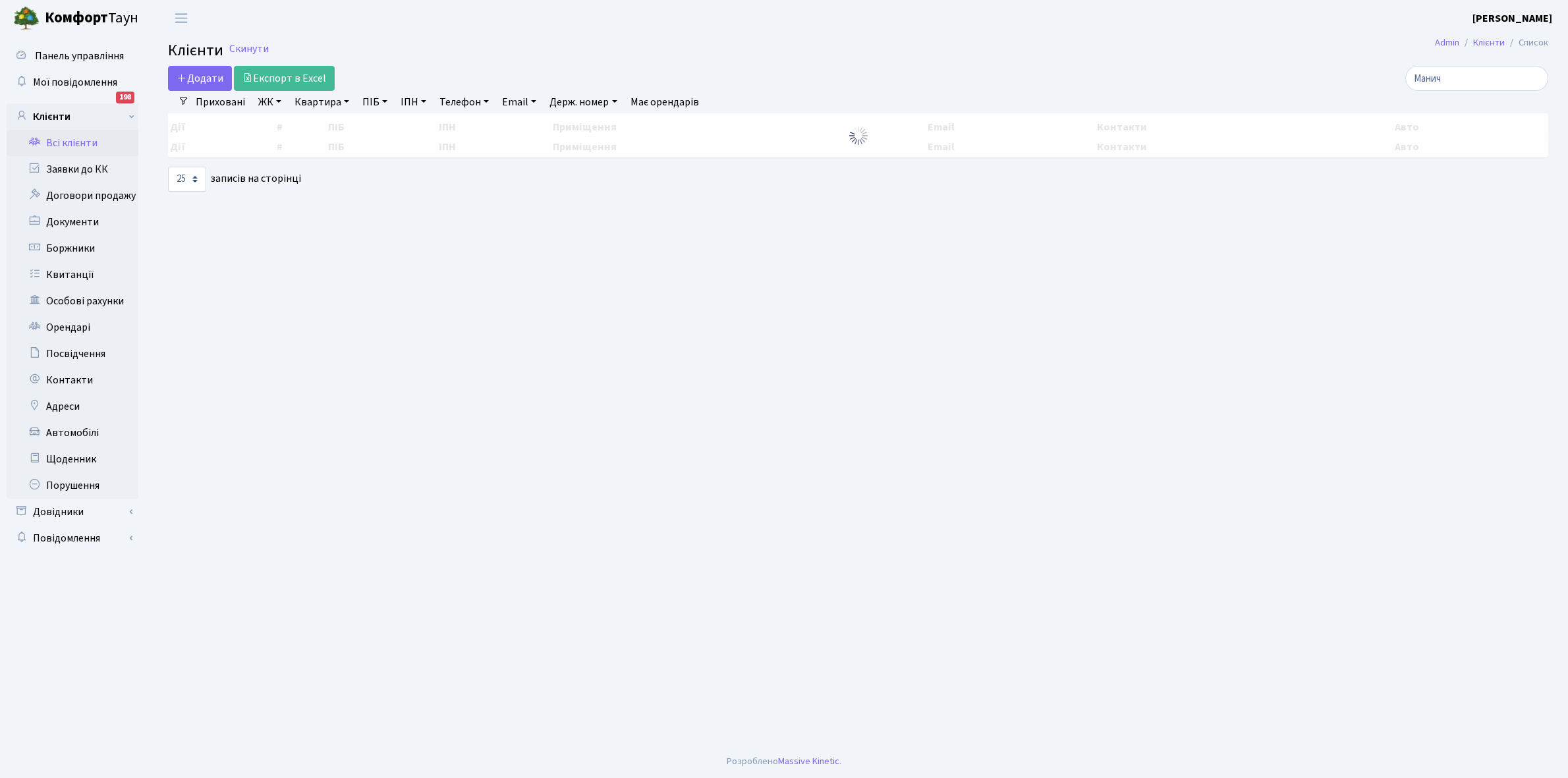
select select "25"
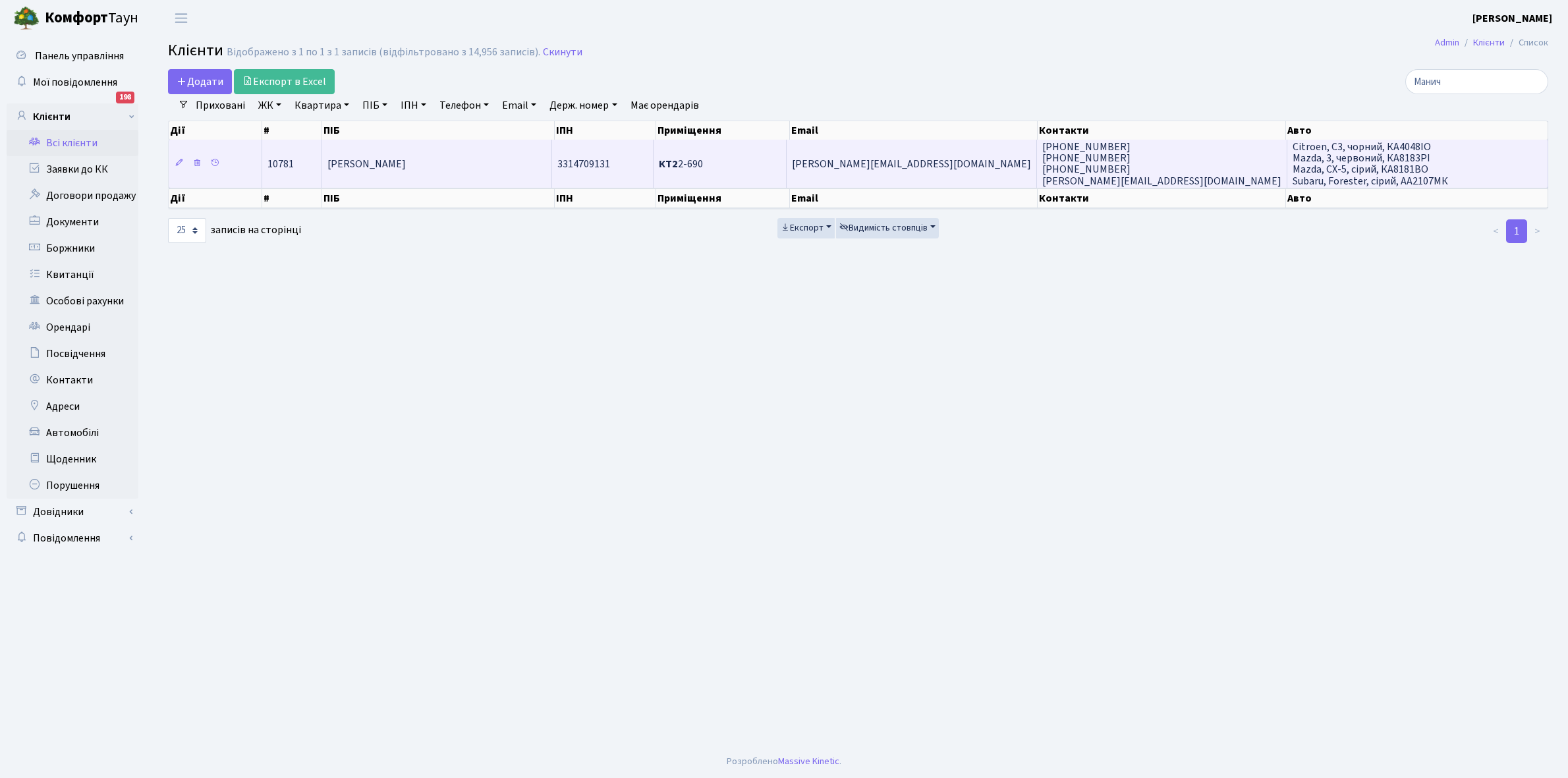
click at [492, 163] on td "[PERSON_NAME]" at bounding box center [437, 163] width 230 height 48
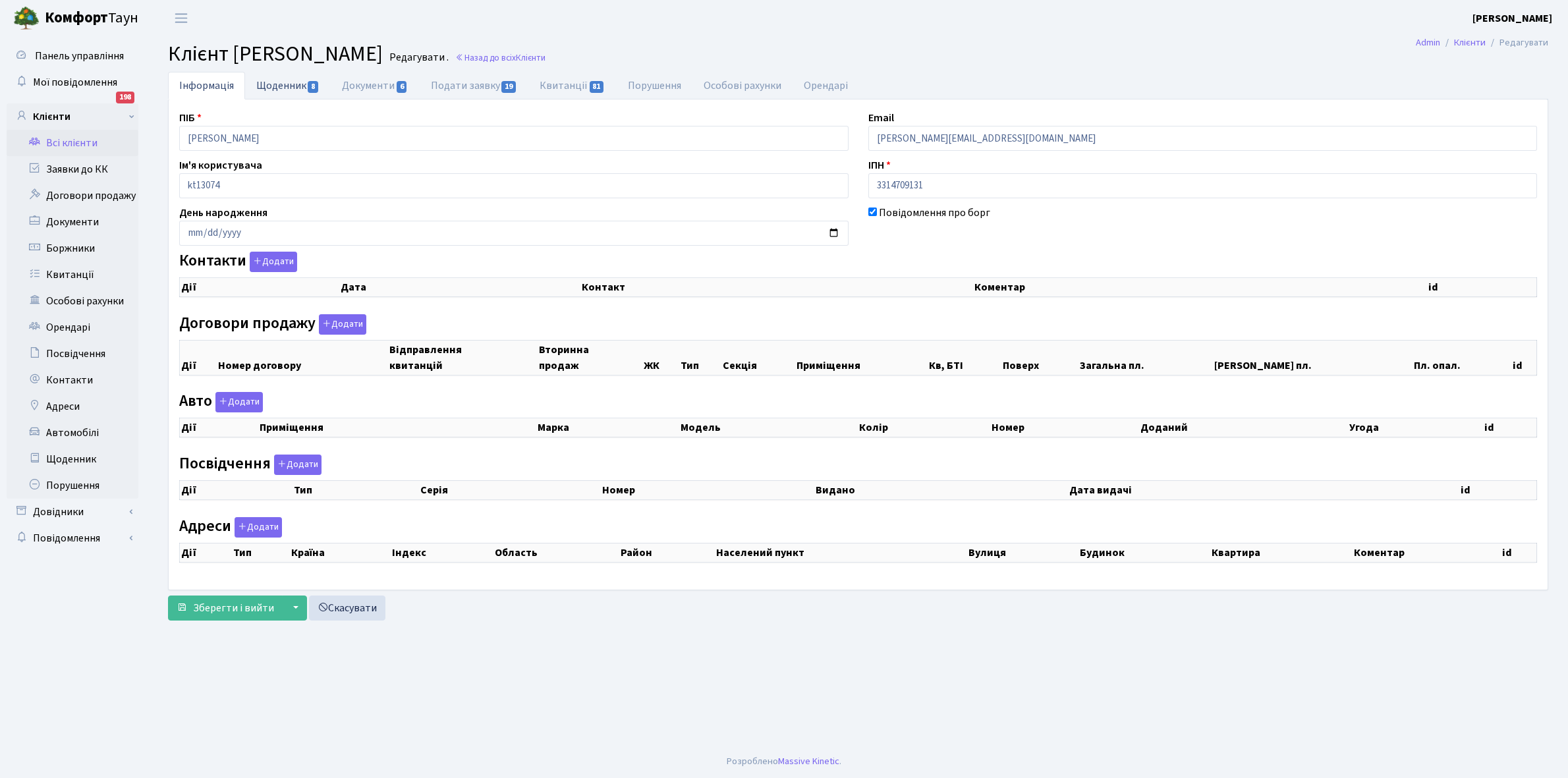
select select "25"
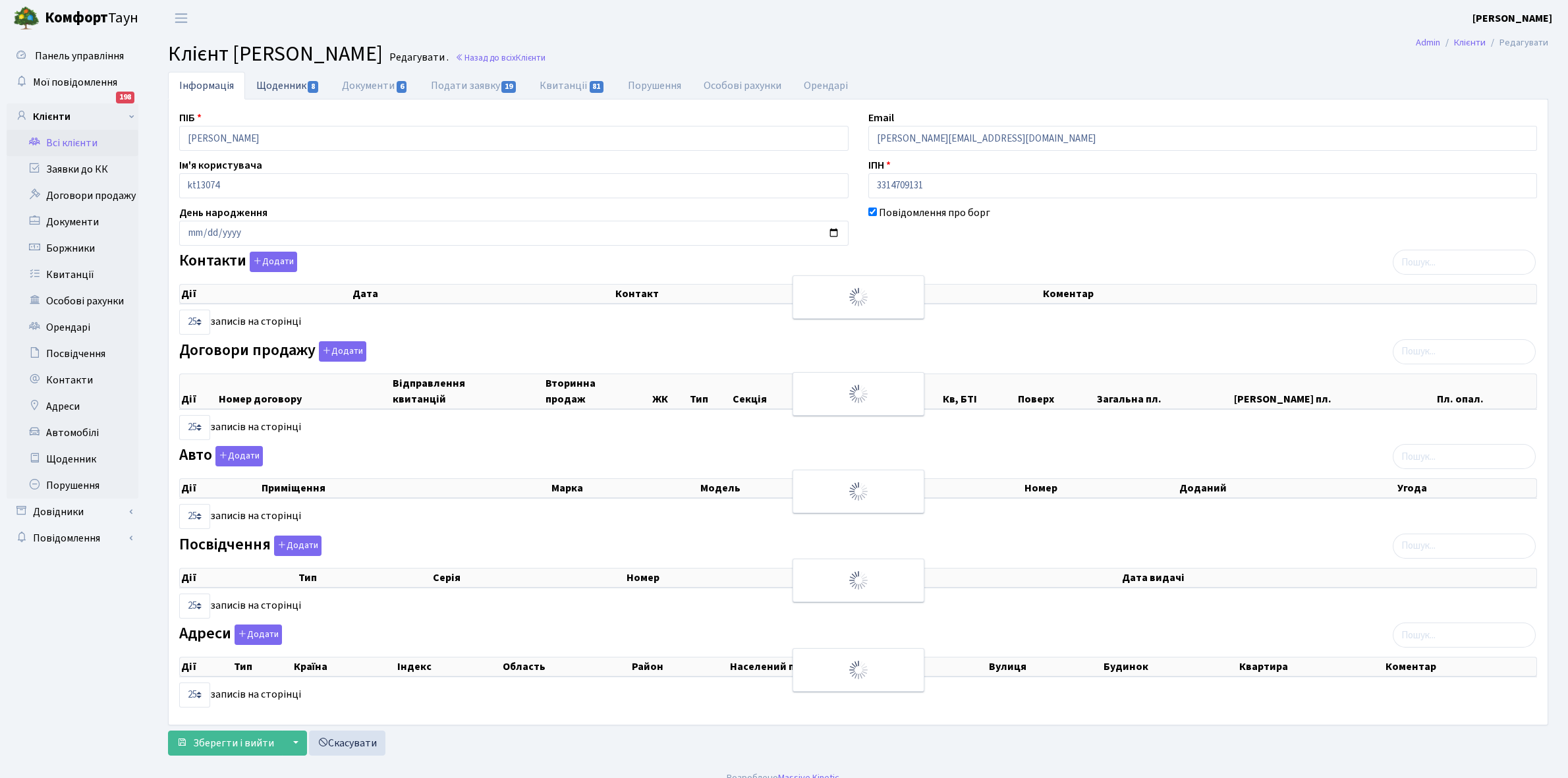
checkbox input "true"
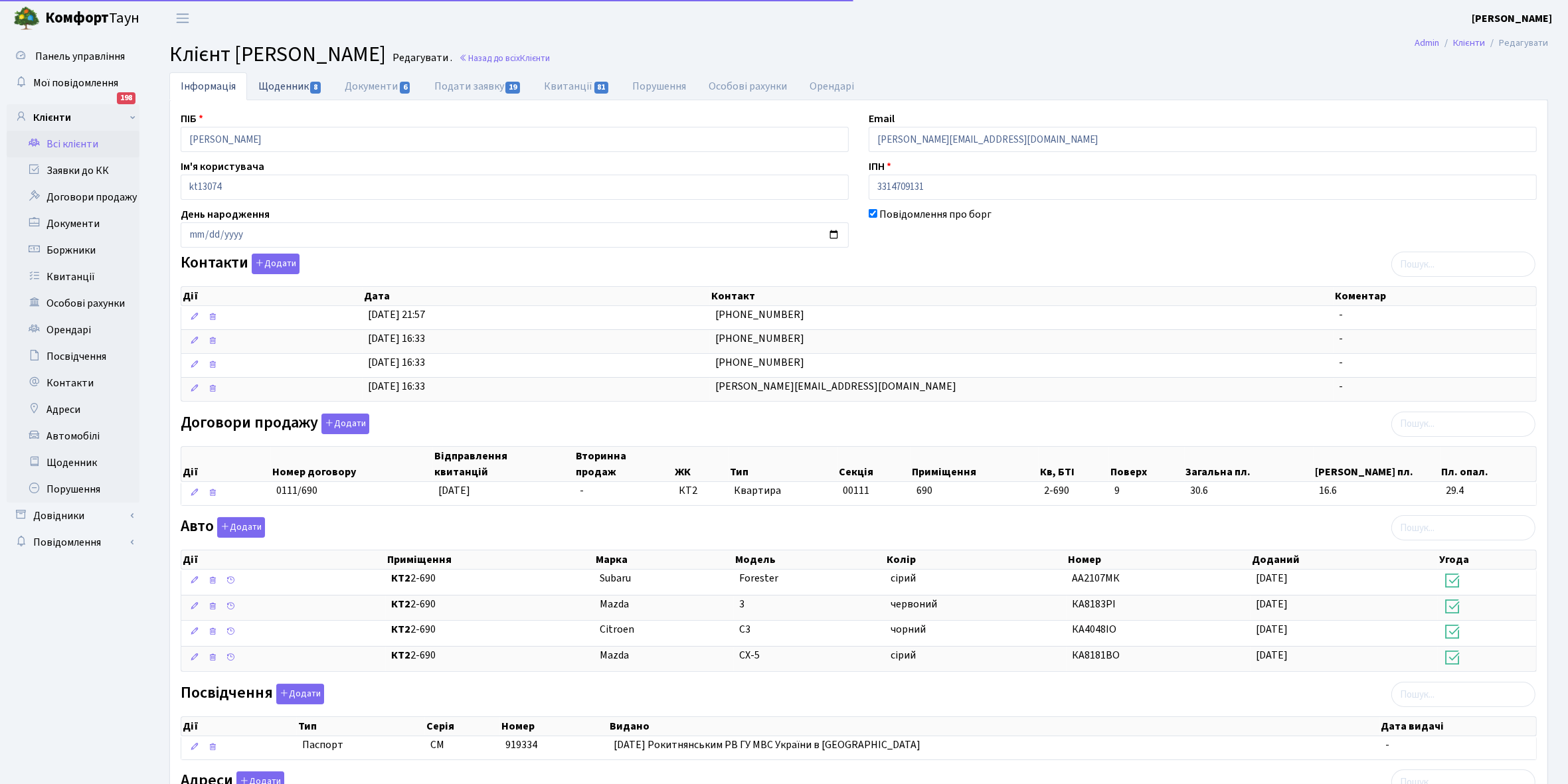
click at [276, 84] on link "Щоденник 8" at bounding box center [290, 86] width 87 height 27
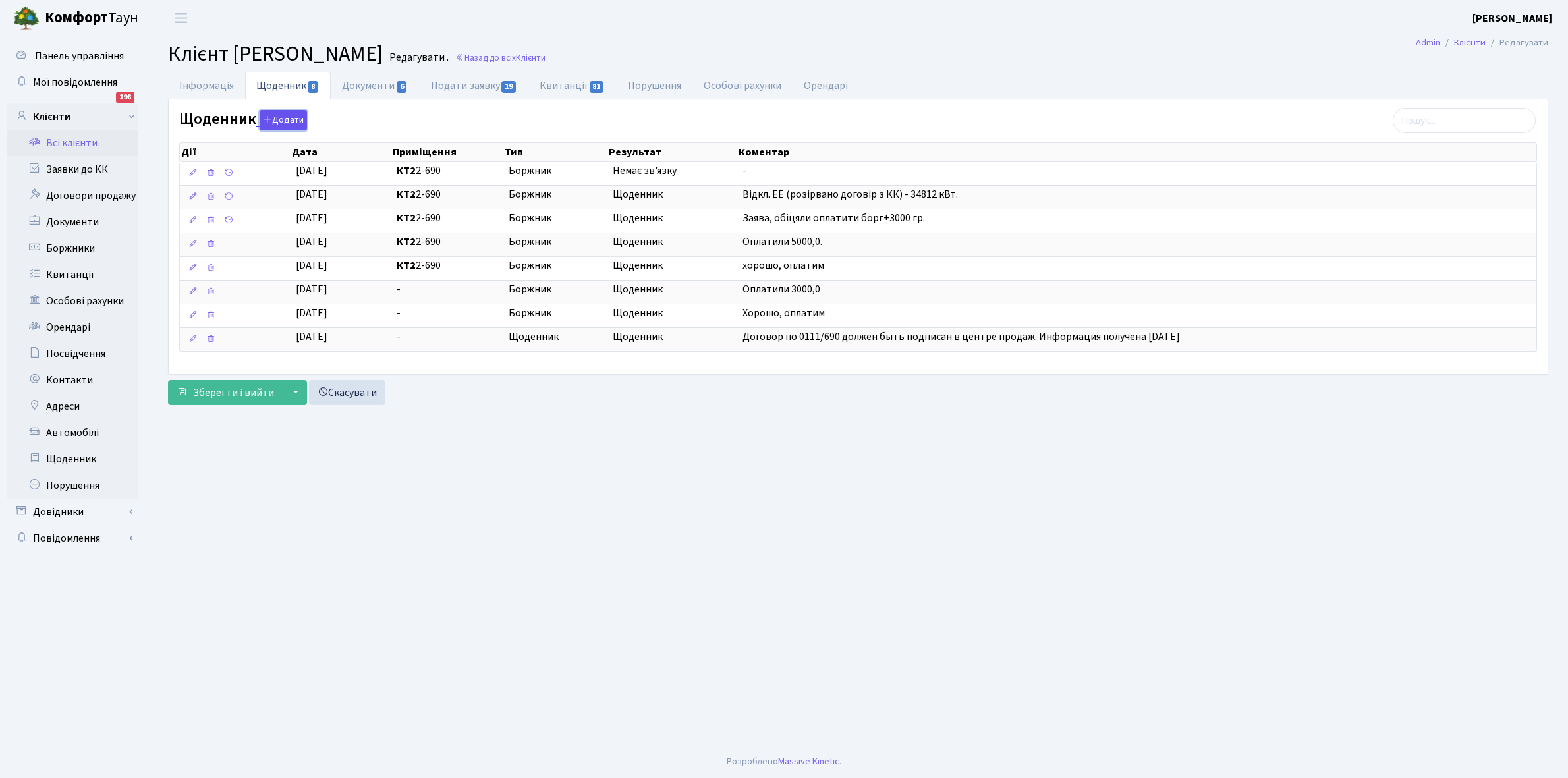
click at [290, 119] on button "Додати" at bounding box center [284, 119] width 48 height 20
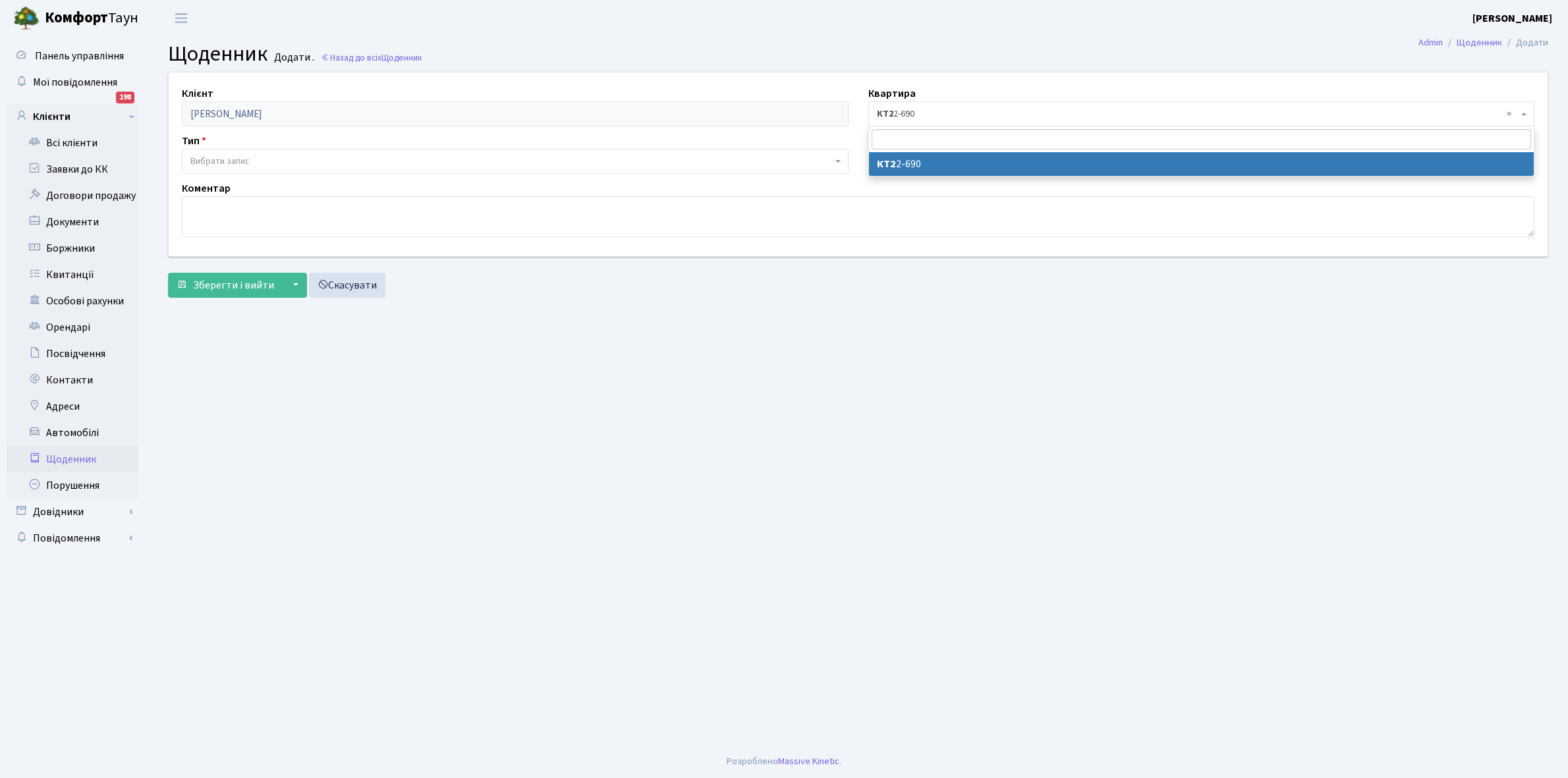
click at [919, 112] on span "× КТ2 2-690" at bounding box center [1198, 114] width 642 height 13
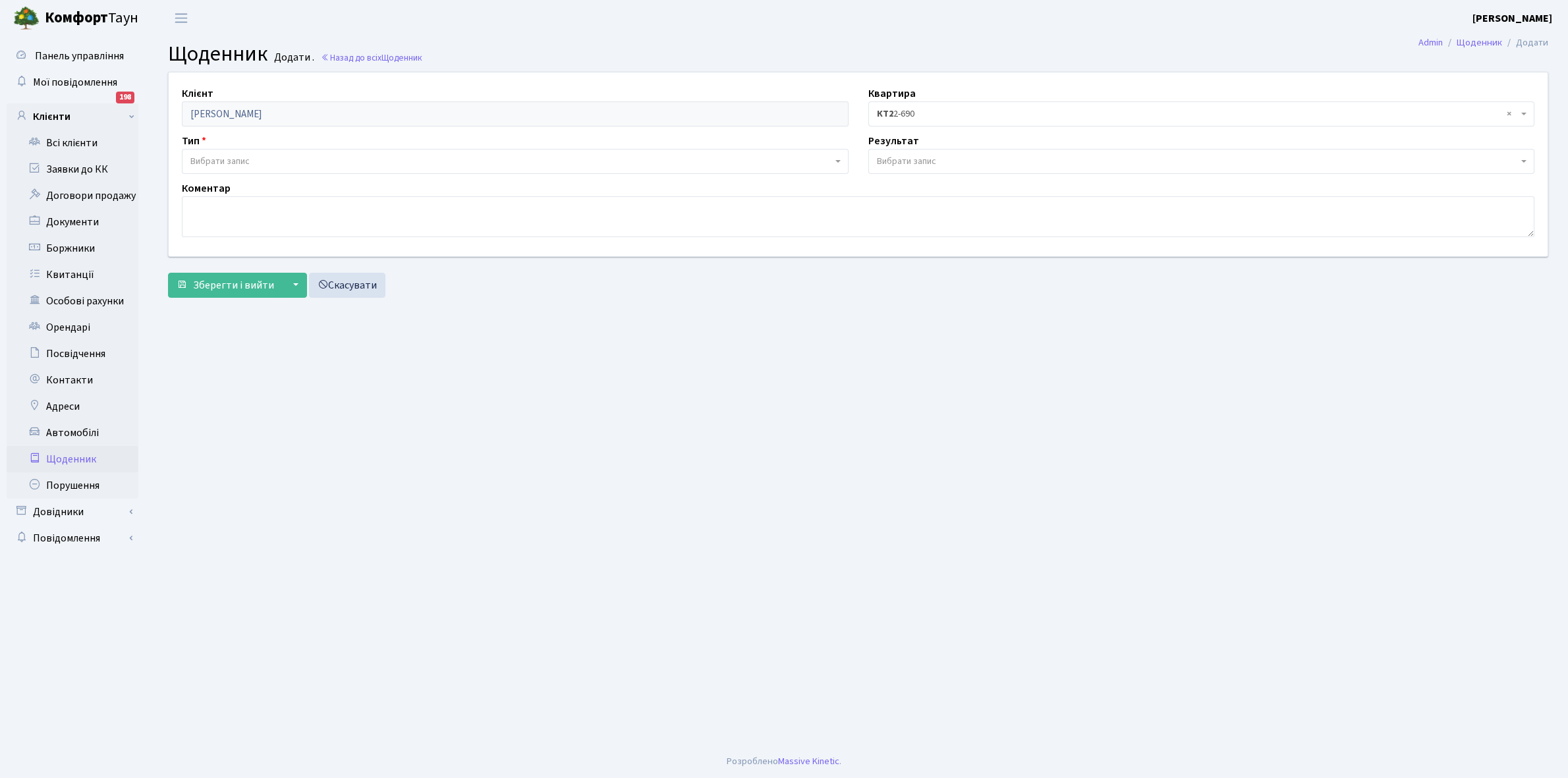
click at [735, 298] on div "Клієнт Манич Дмитро Миколайович Квартира - <b>КТ2</b>&nbsp;&nbsp;&nbsp;2-690 × …" at bounding box center [857, 187] width 1400 height 232
click at [229, 285] on span "Зберегти і вийти" at bounding box center [233, 285] width 81 height 14
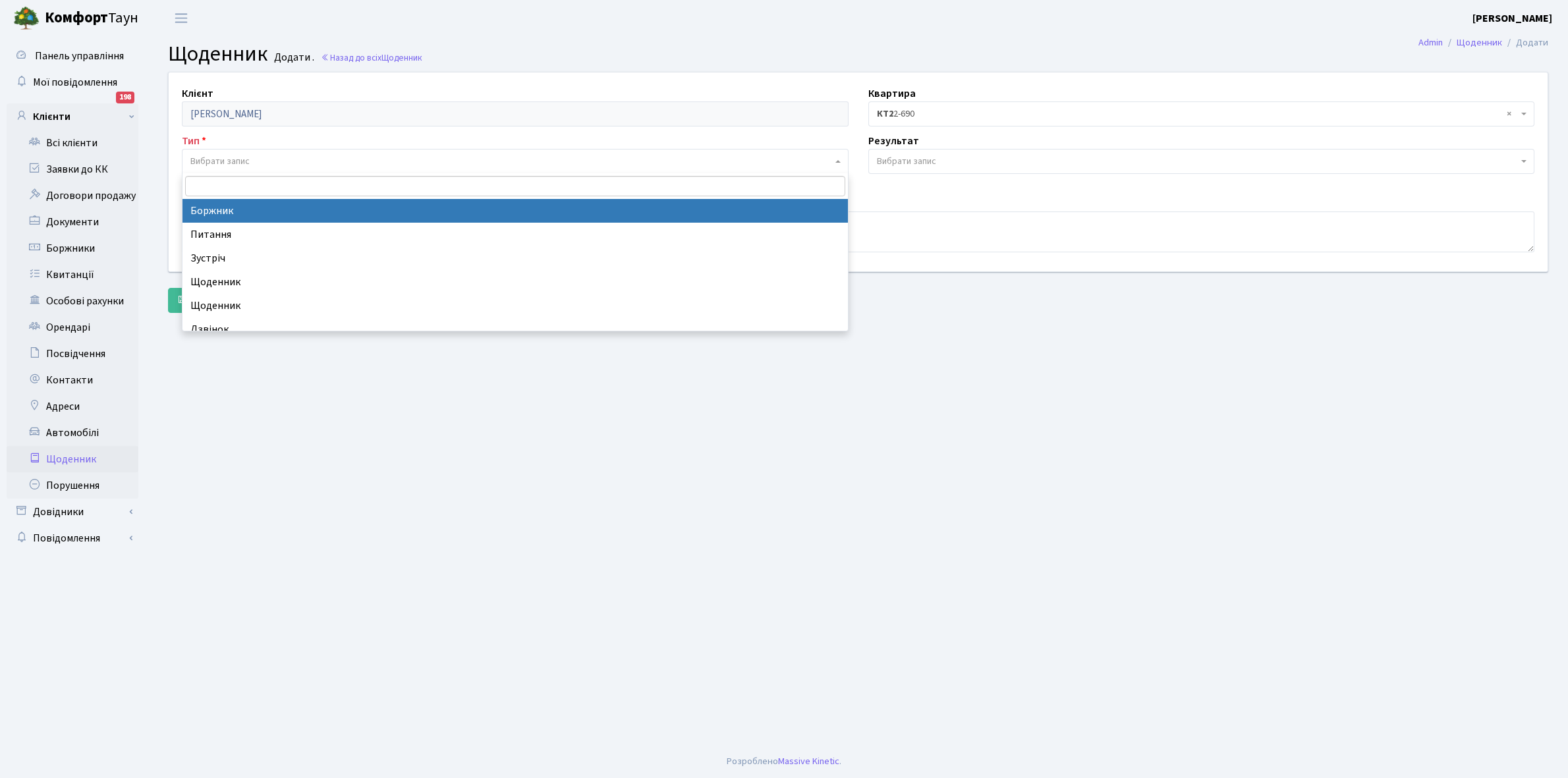
click at [248, 152] on span "Вибрати запис" at bounding box center [515, 162] width 667 height 25
select select "189"
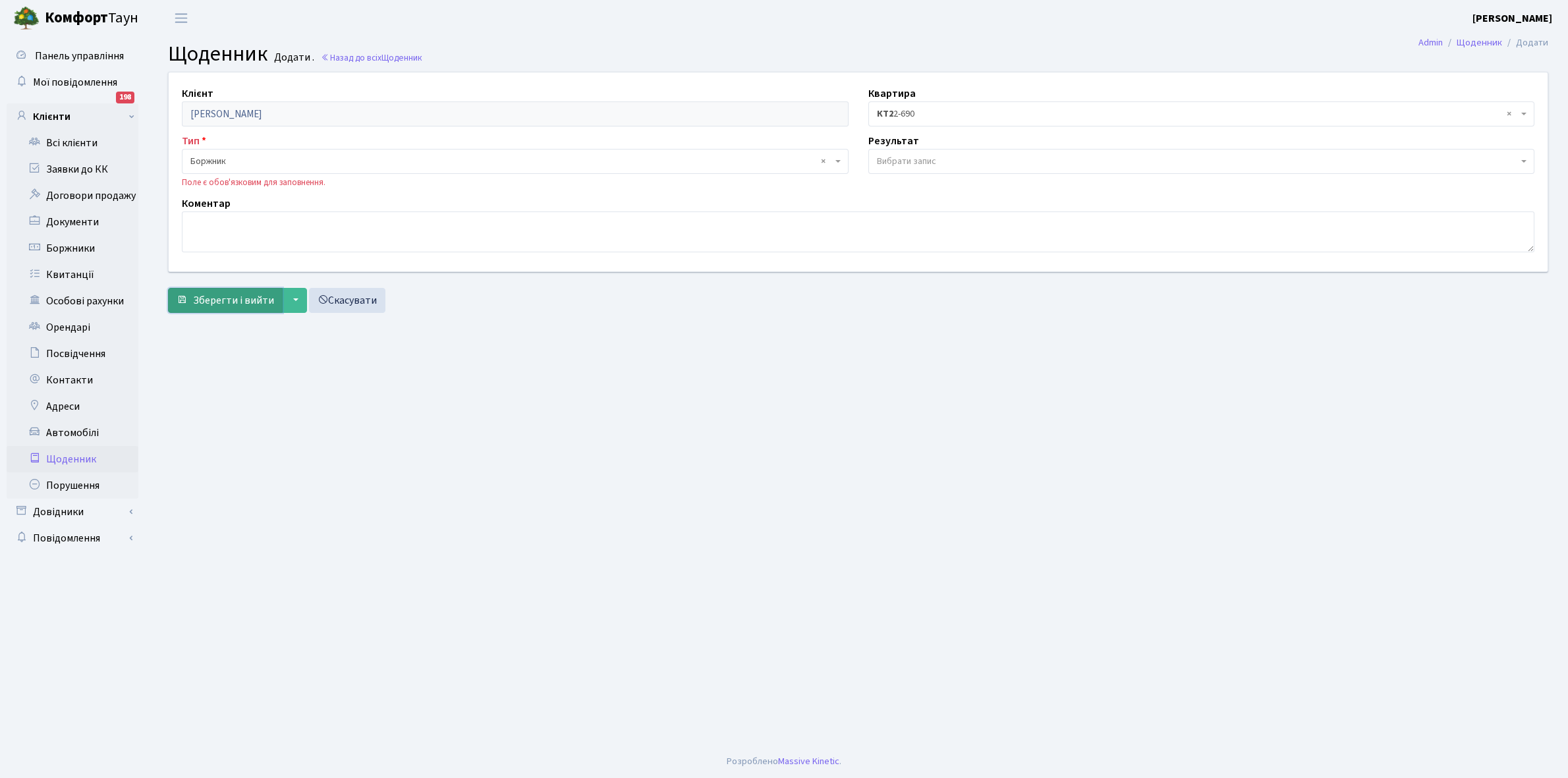
click at [209, 301] on span "Зберегти і вийти" at bounding box center [233, 300] width 81 height 14
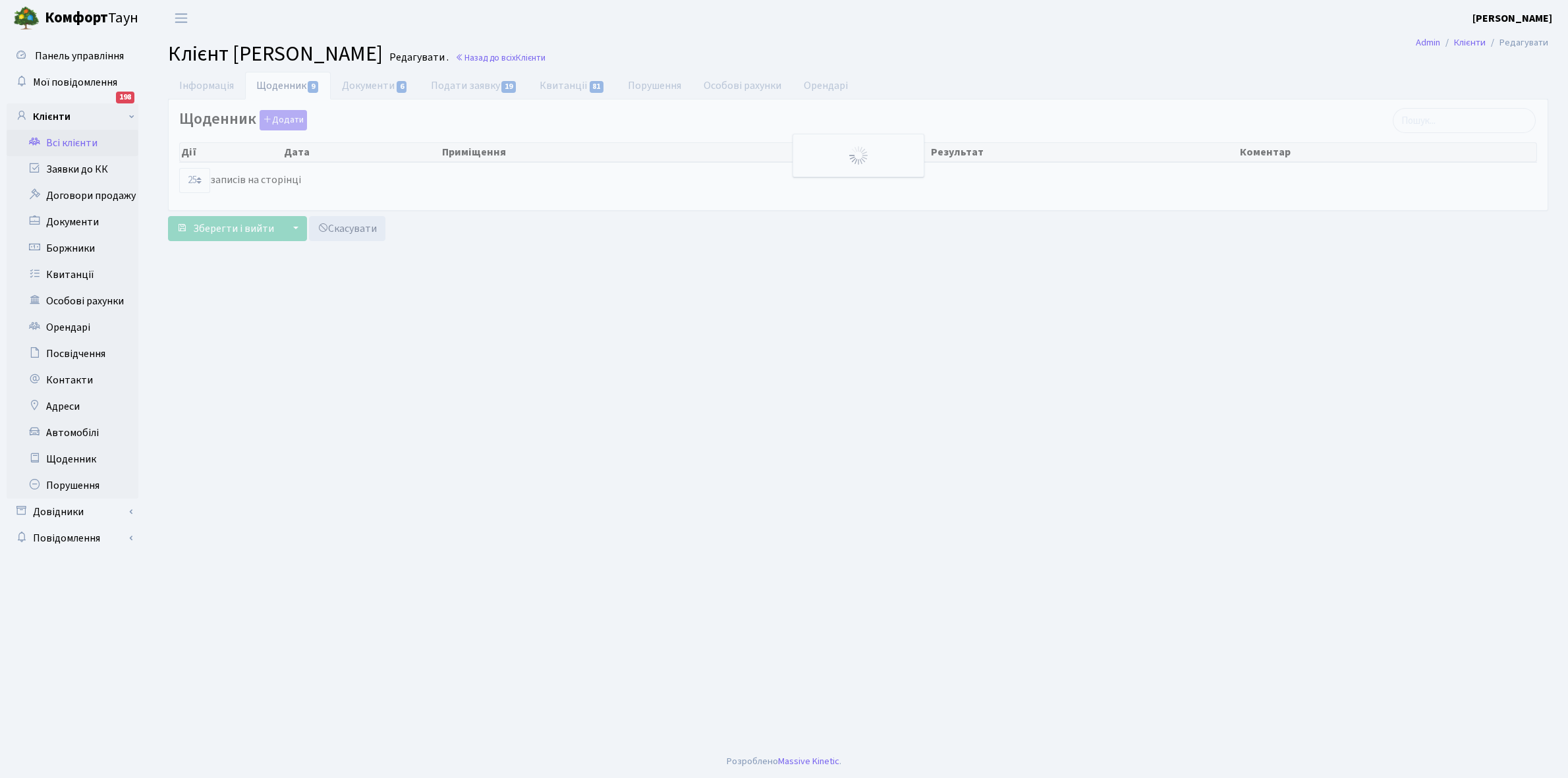
select select "25"
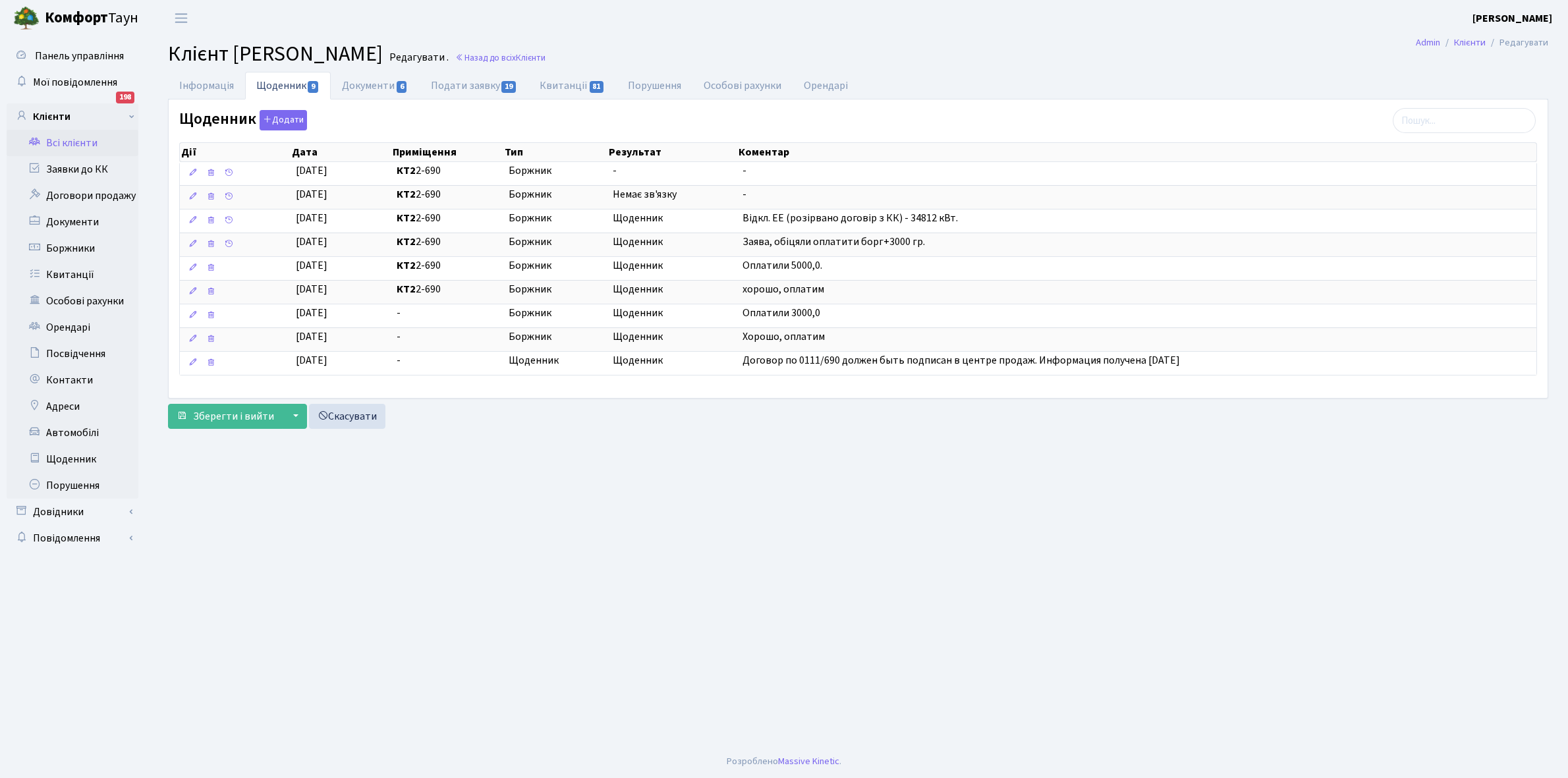
click at [67, 139] on link "Всі клієнти" at bounding box center [73, 143] width 132 height 27
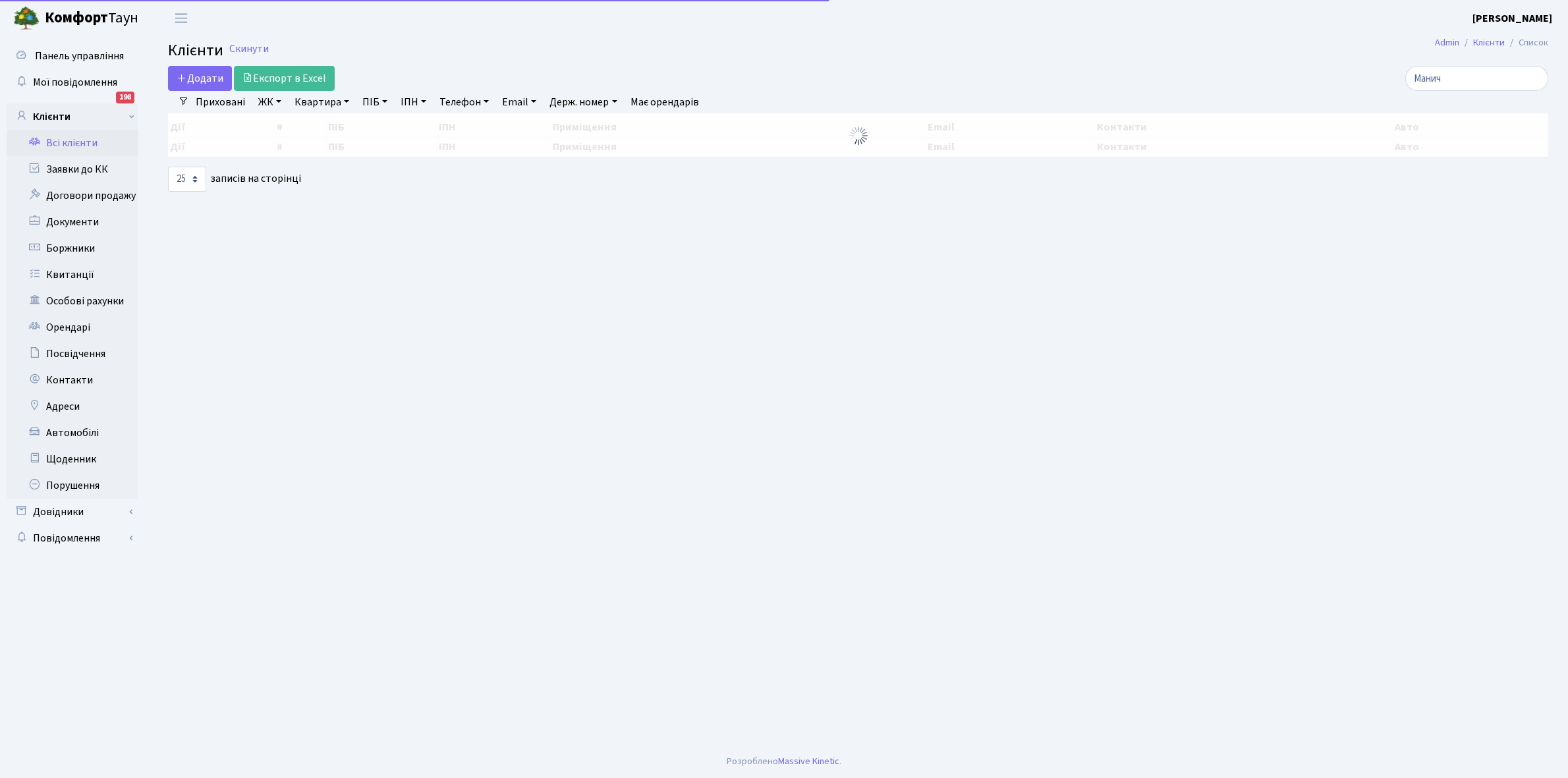
select select "25"
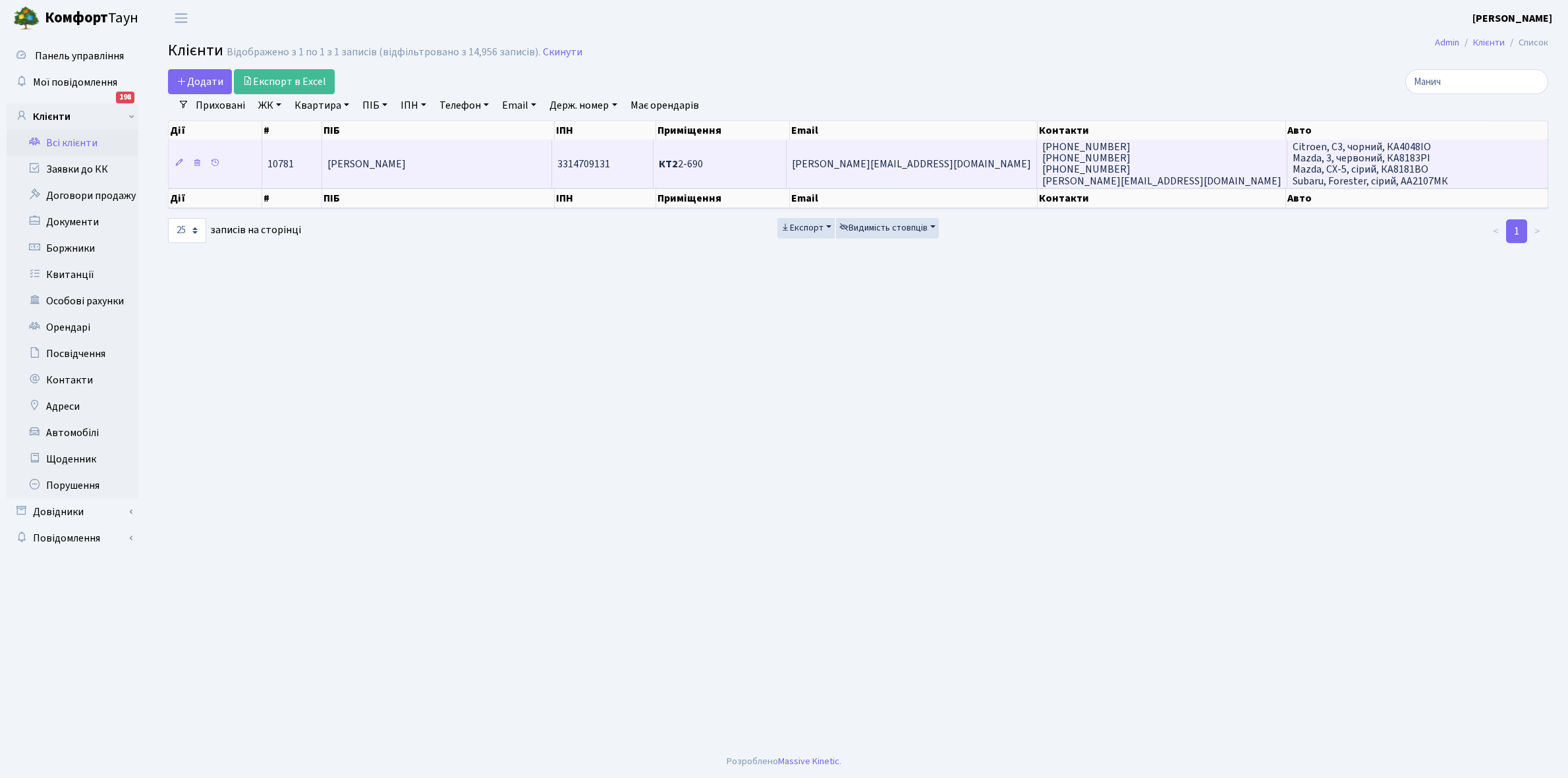
click at [502, 171] on td "[PERSON_NAME]" at bounding box center [437, 163] width 230 height 48
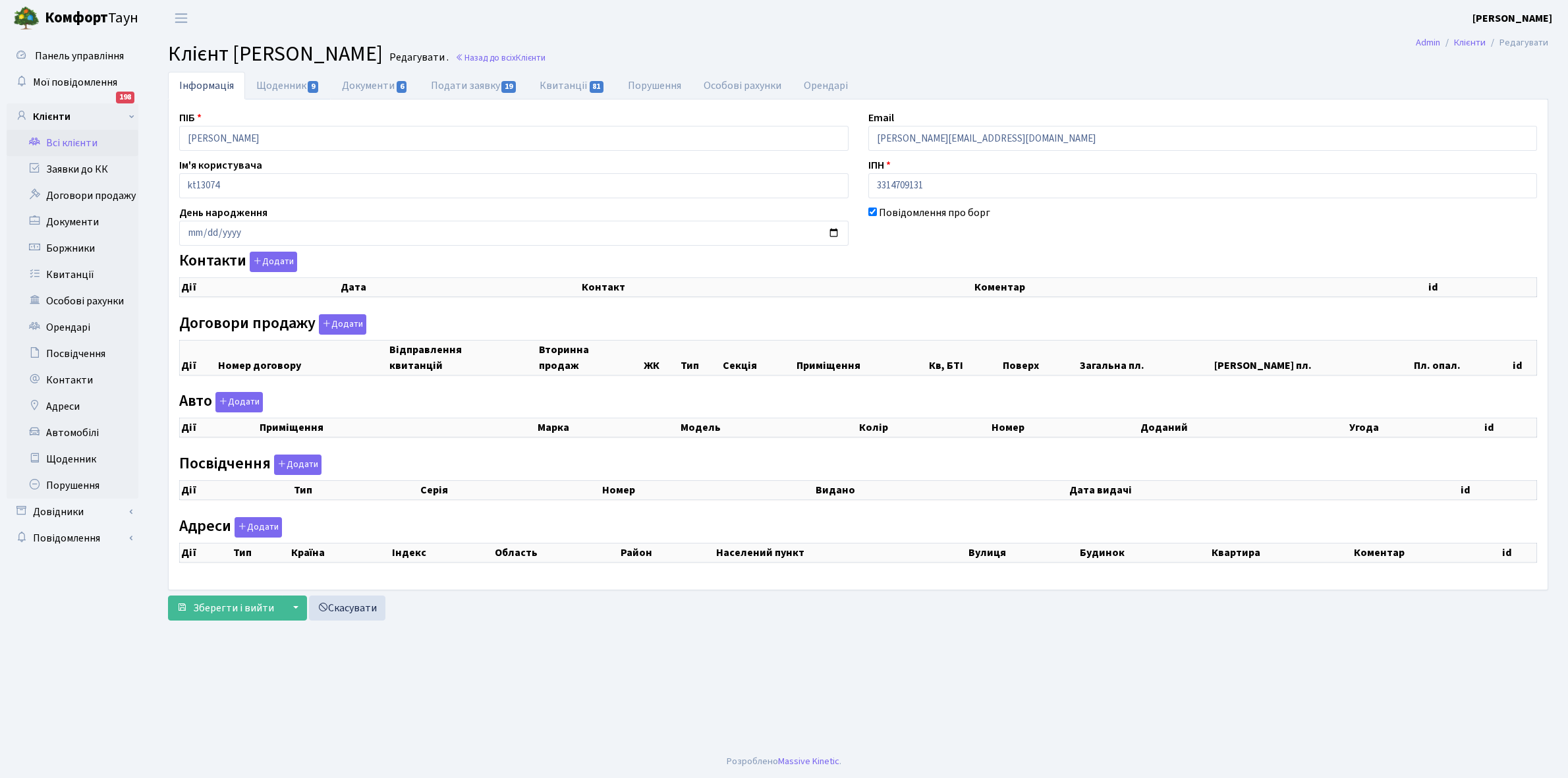
checkbox input "true"
click at [277, 86] on link "Щоденник 9" at bounding box center [288, 85] width 86 height 28
select select "25"
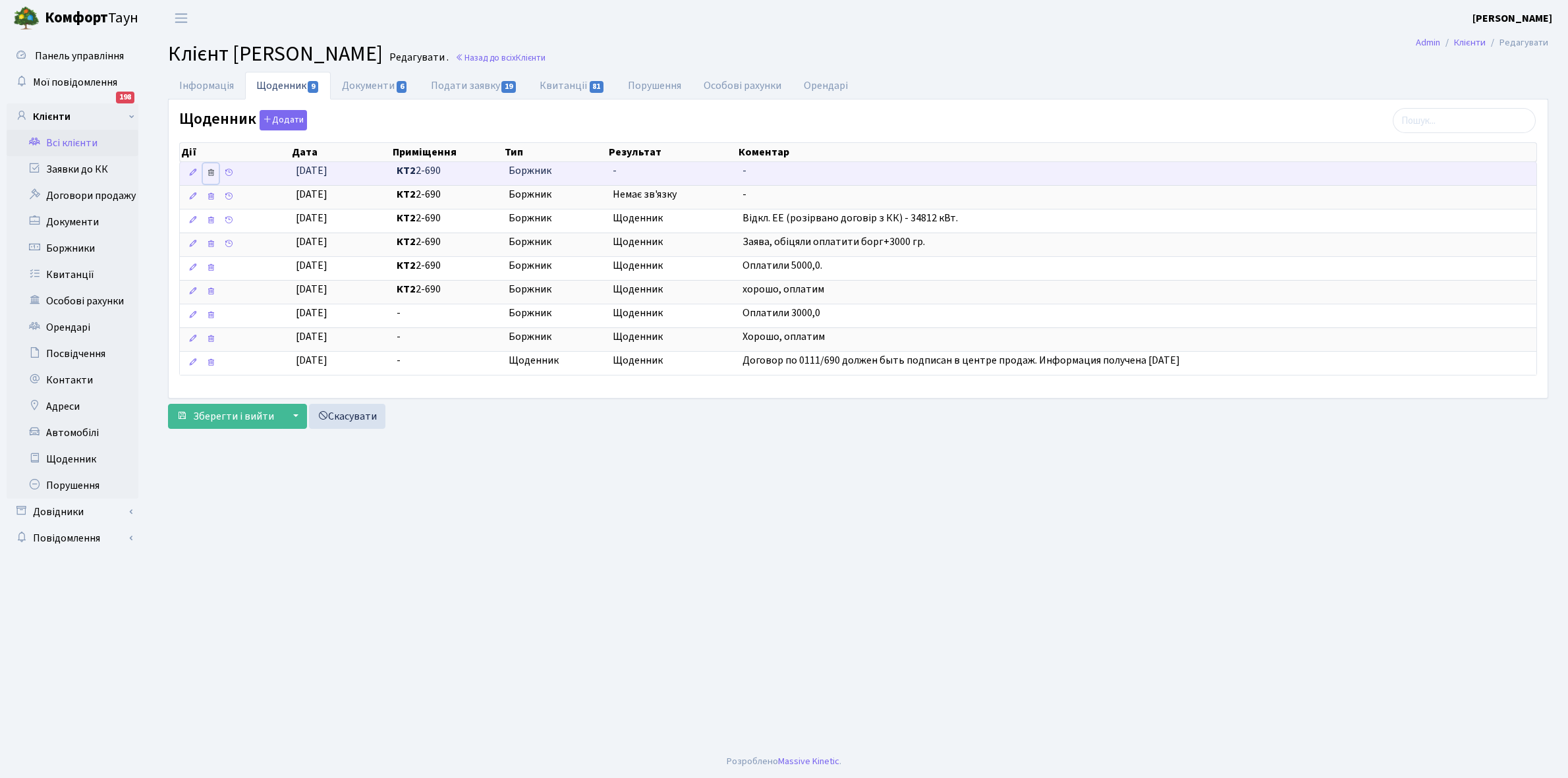
click at [211, 169] on icon at bounding box center [211, 173] width 10 height 10
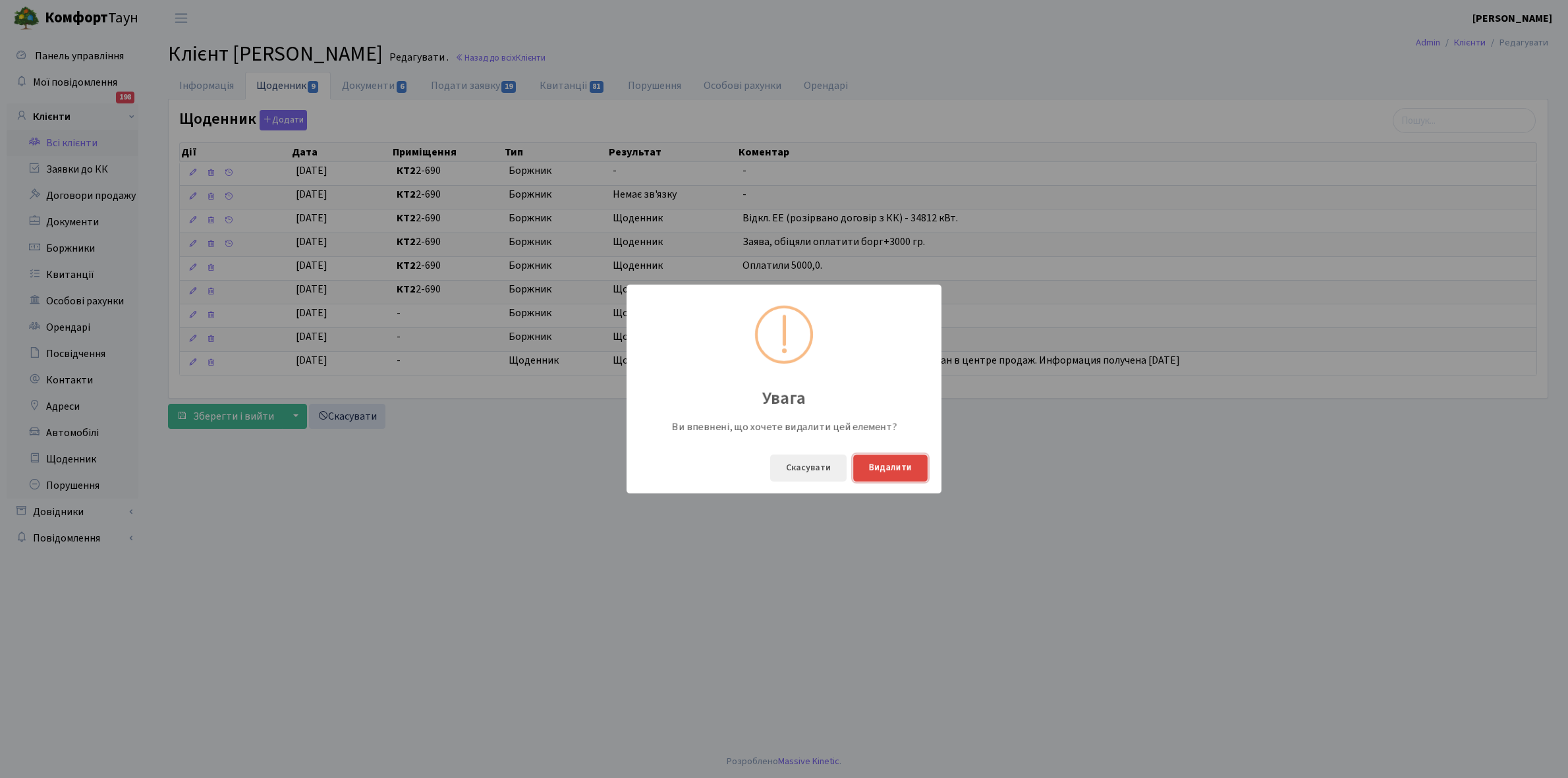
click at [901, 468] on button "Видалити" at bounding box center [891, 468] width 75 height 27
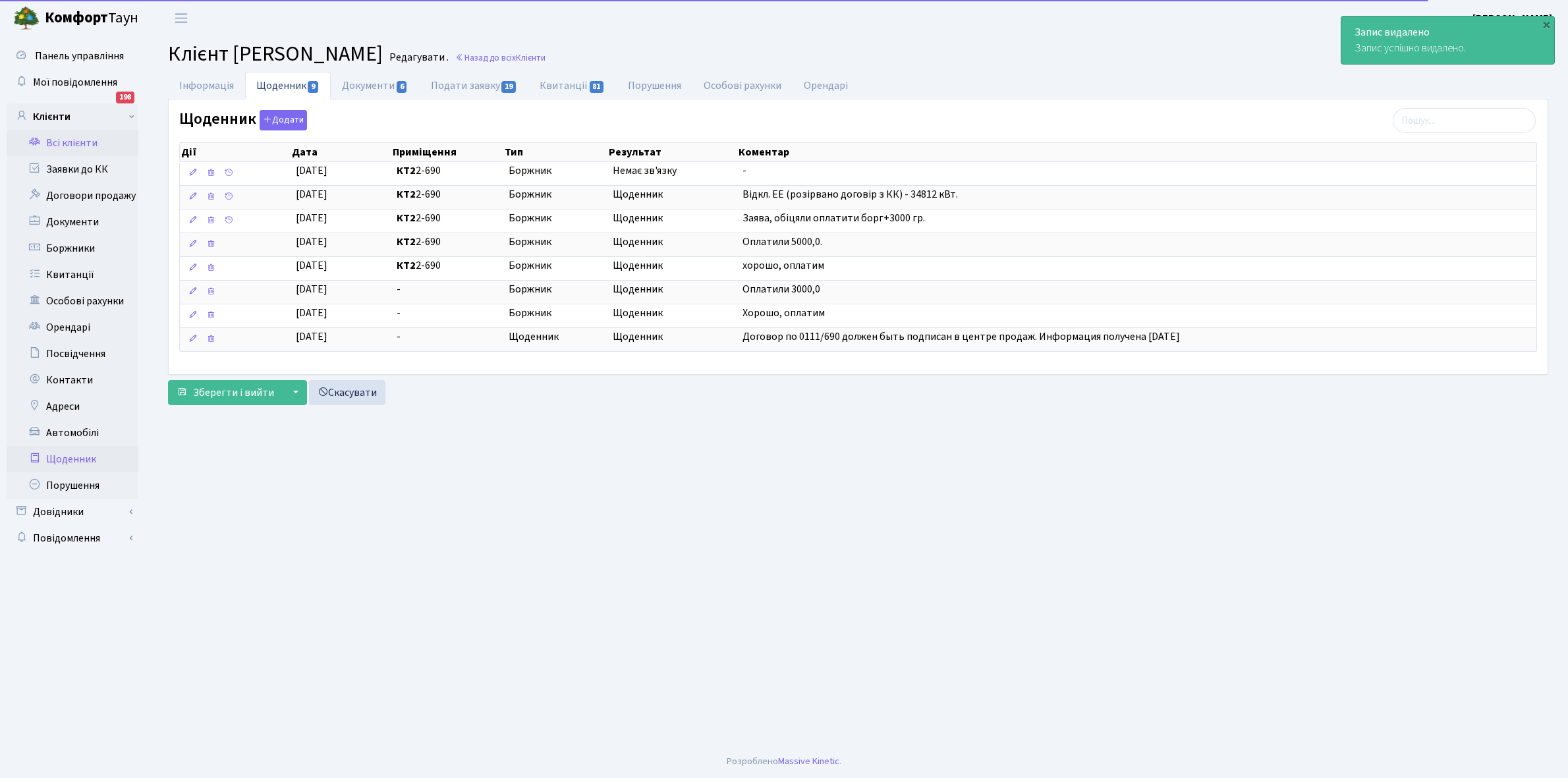
click at [63, 459] on link "Щоденник" at bounding box center [73, 460] width 132 height 27
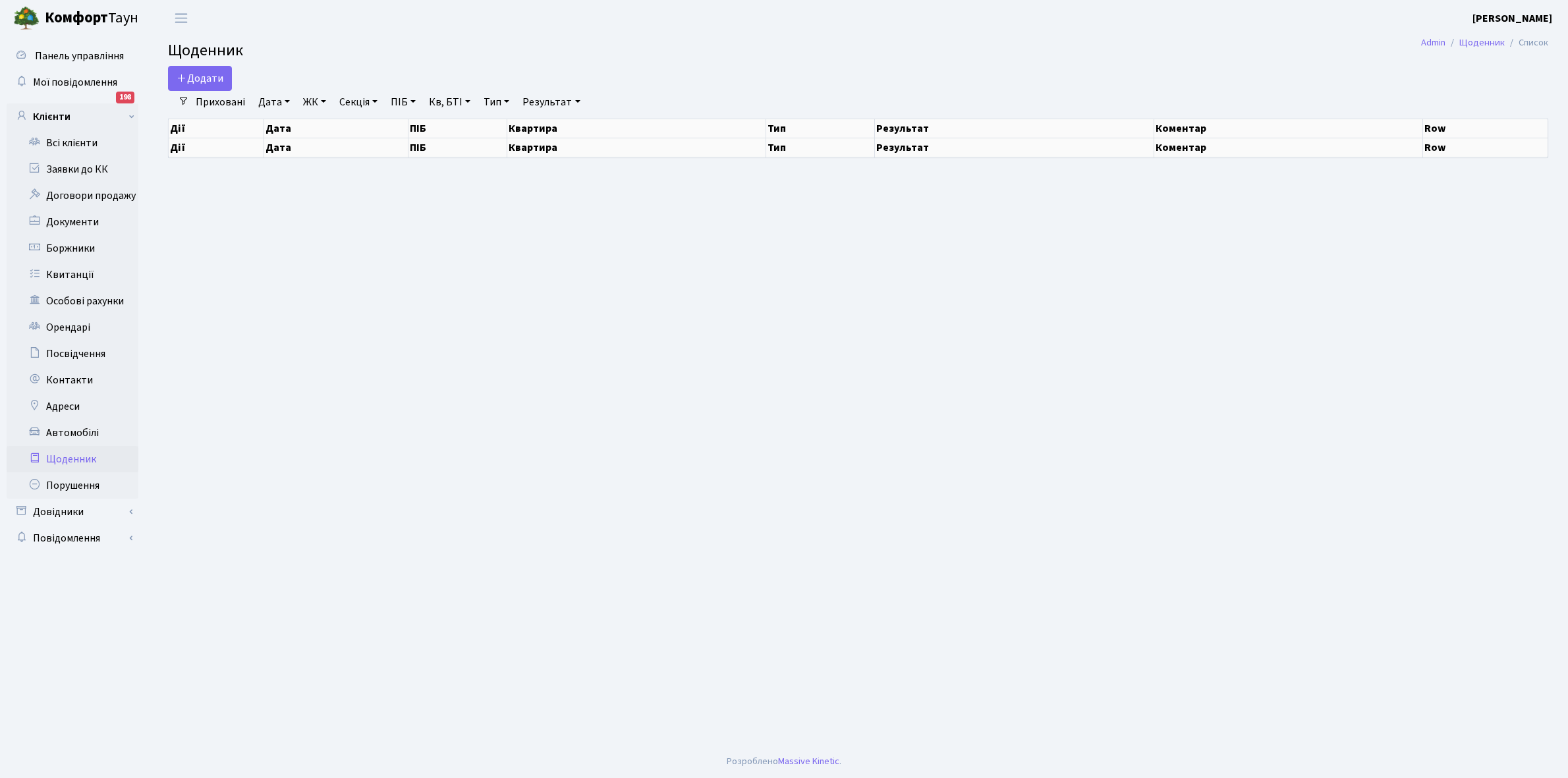
select select "25"
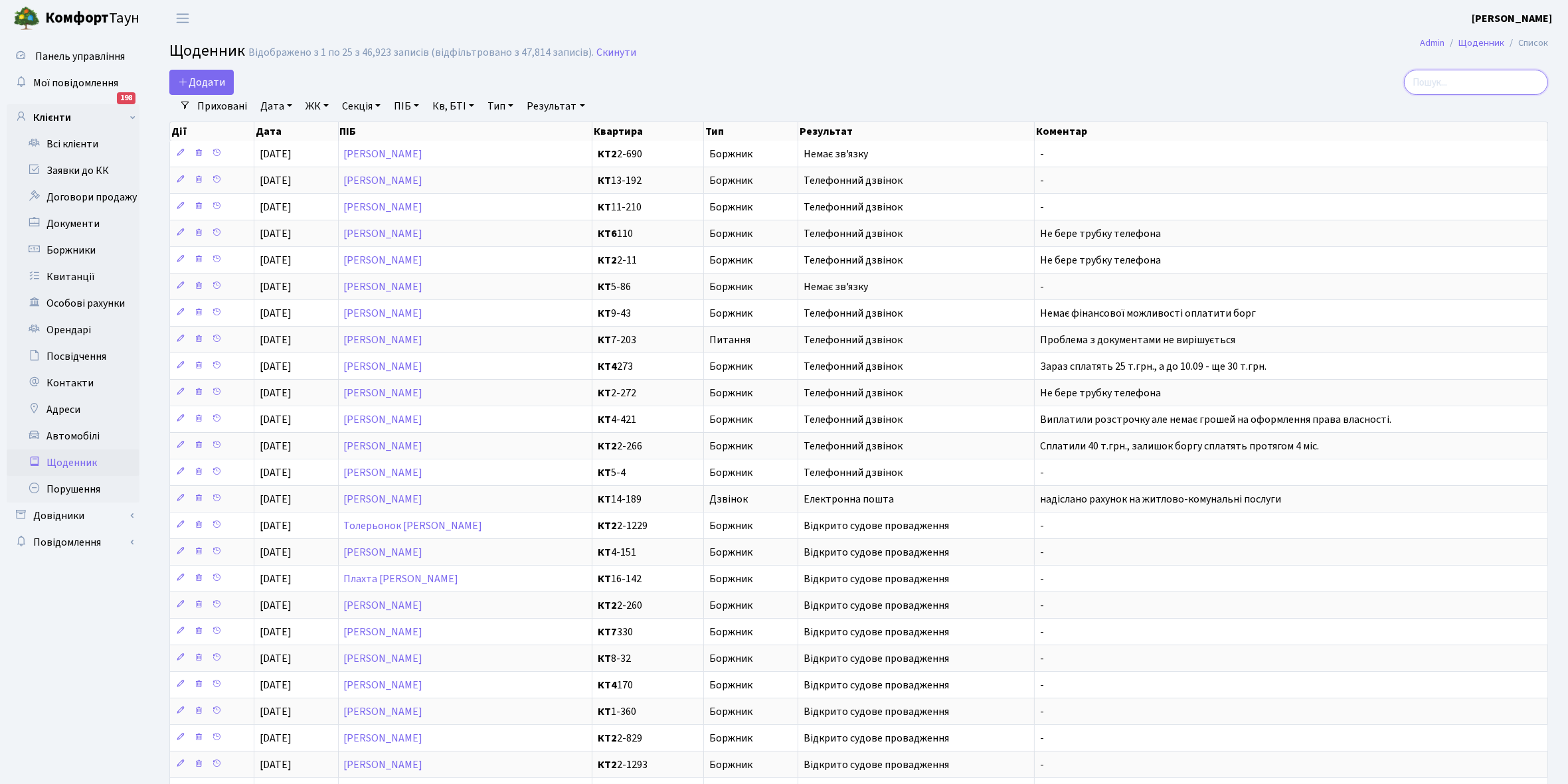
click at [1466, 77] on input "search" at bounding box center [1477, 82] width 144 height 25
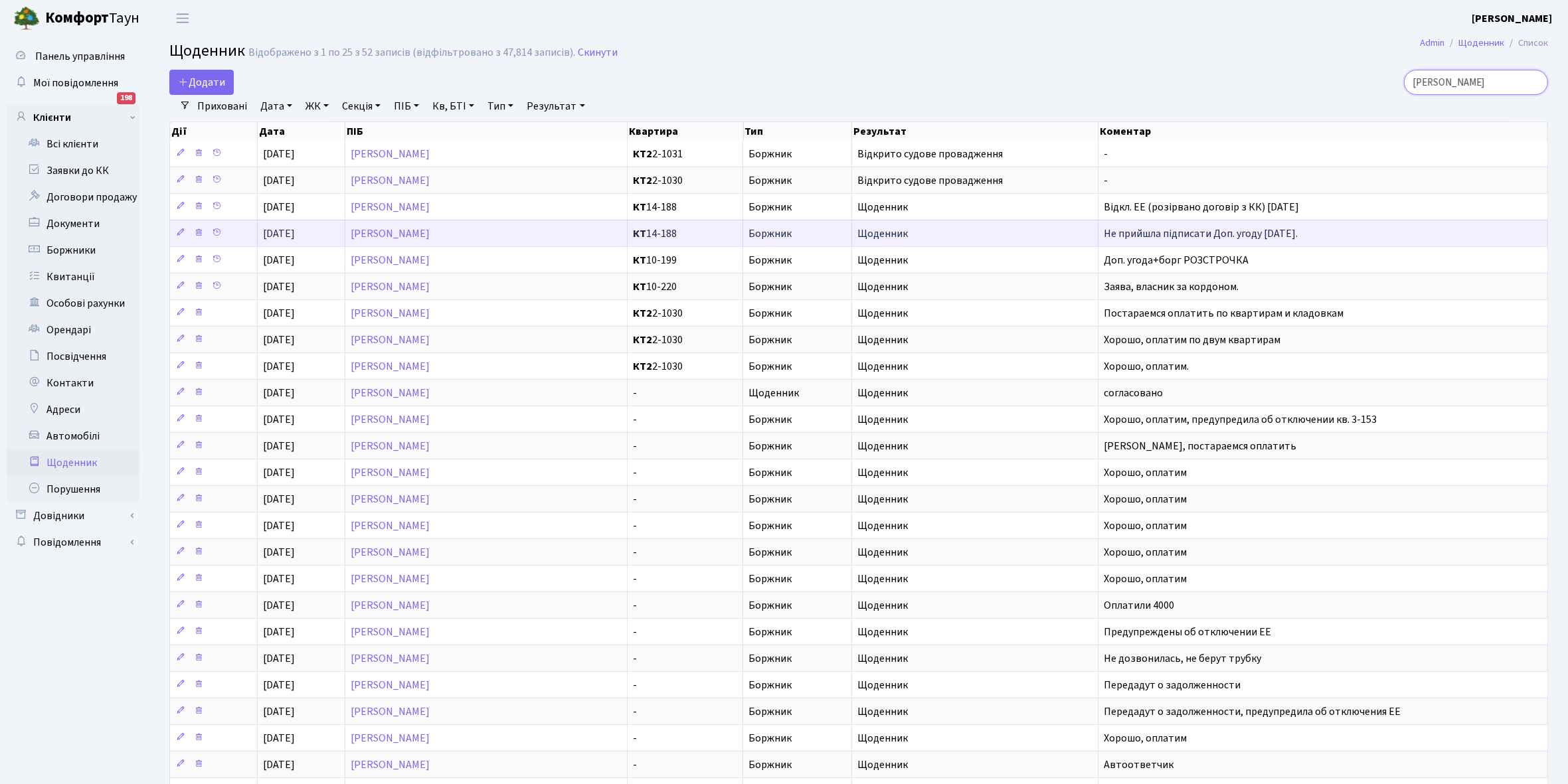
type input "[PERSON_NAME]"
click at [201, 151] on icon at bounding box center [198, 153] width 10 height 10
click div "Увага Ви впевнені, що хочете видалити цей елемент? Скасувати Видалити"
click at [545, 153] on td "[PERSON_NAME]" at bounding box center [486, 153] width 282 height 26
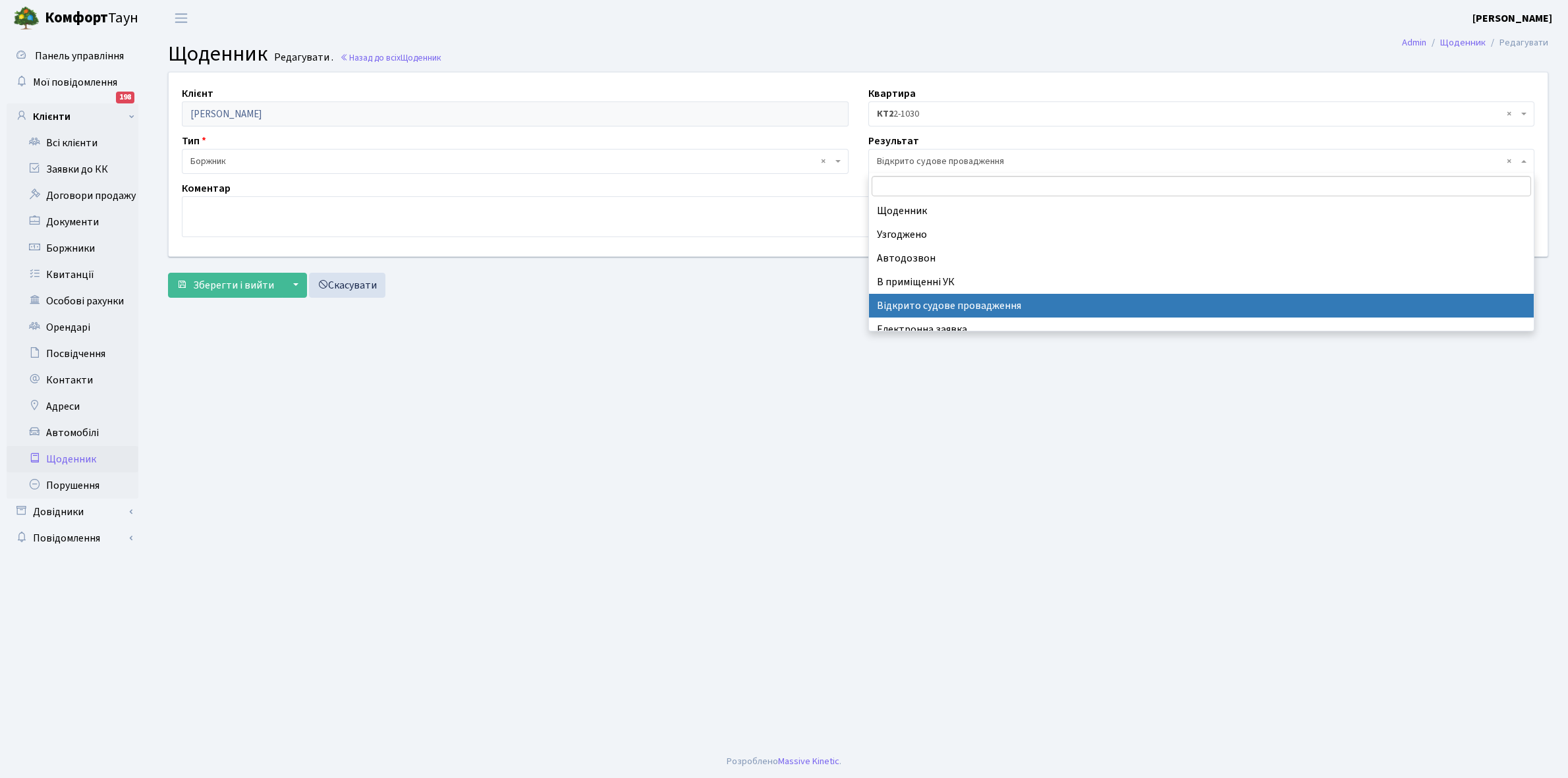
click at [962, 159] on span "× Відкрито судове провадження" at bounding box center [1198, 162] width 642 height 13
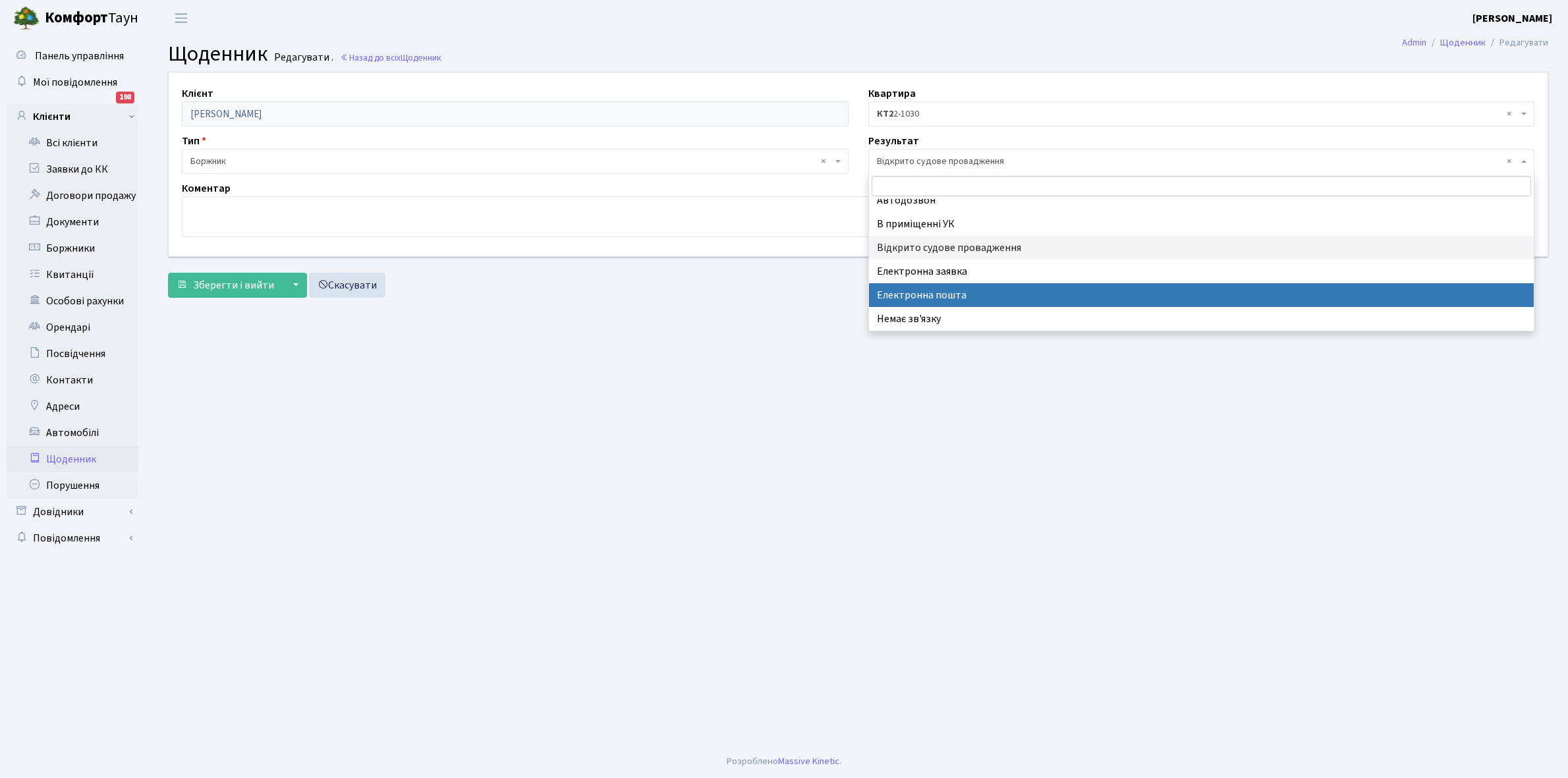
scroll to position [81, 0]
select select "197"
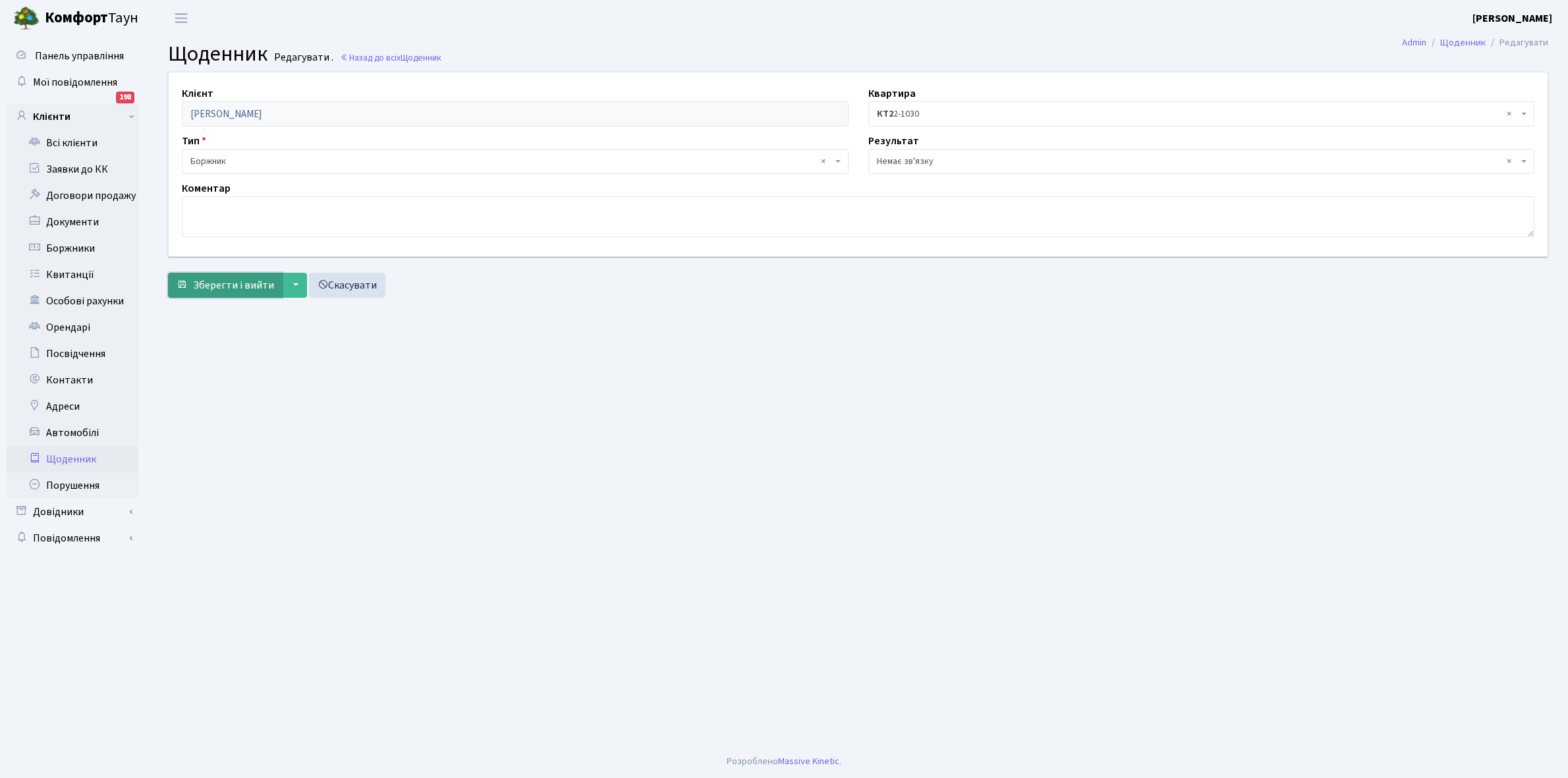
click at [222, 282] on span "Зберегти і вийти" at bounding box center [233, 285] width 81 height 14
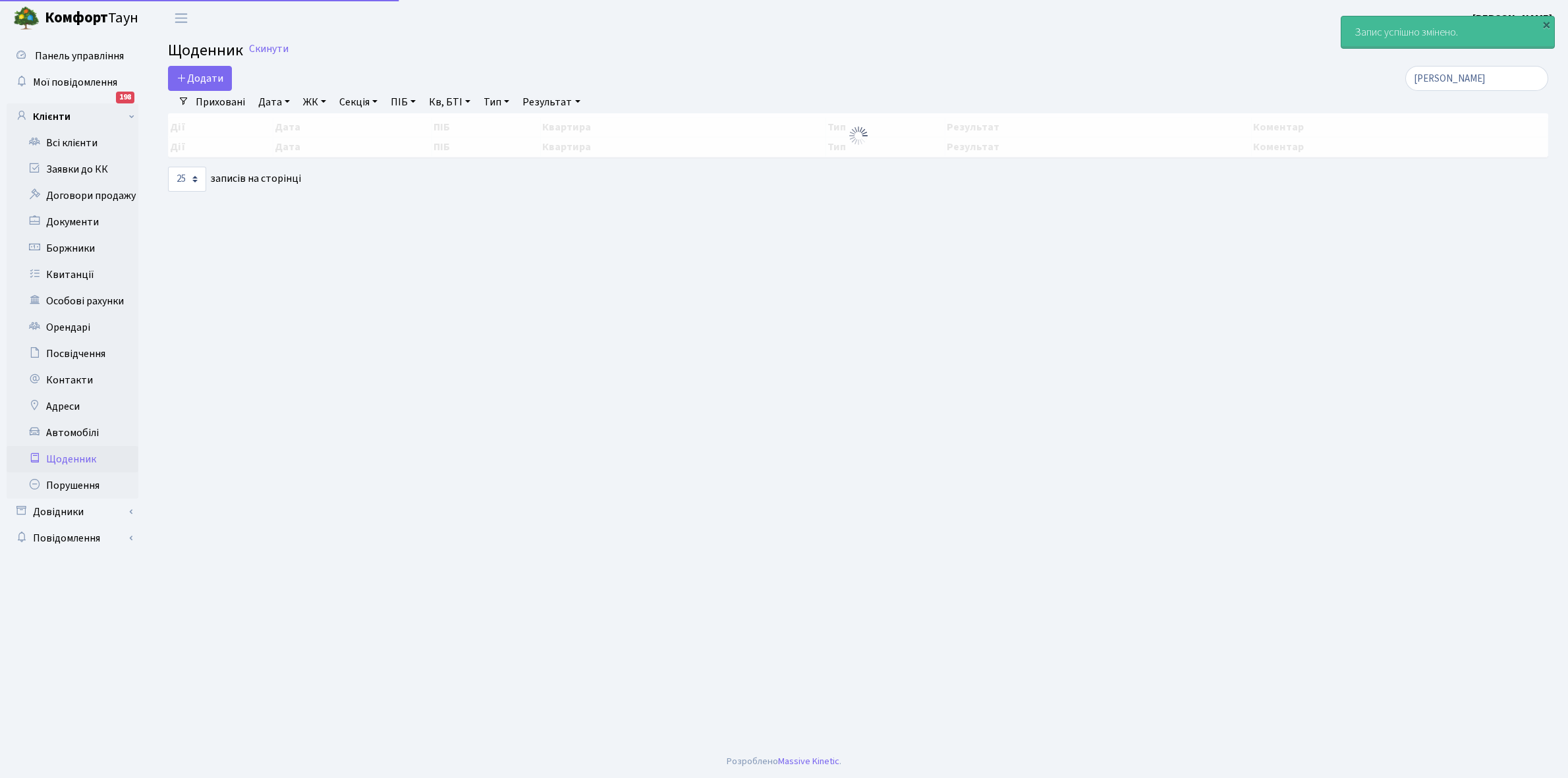
select select "25"
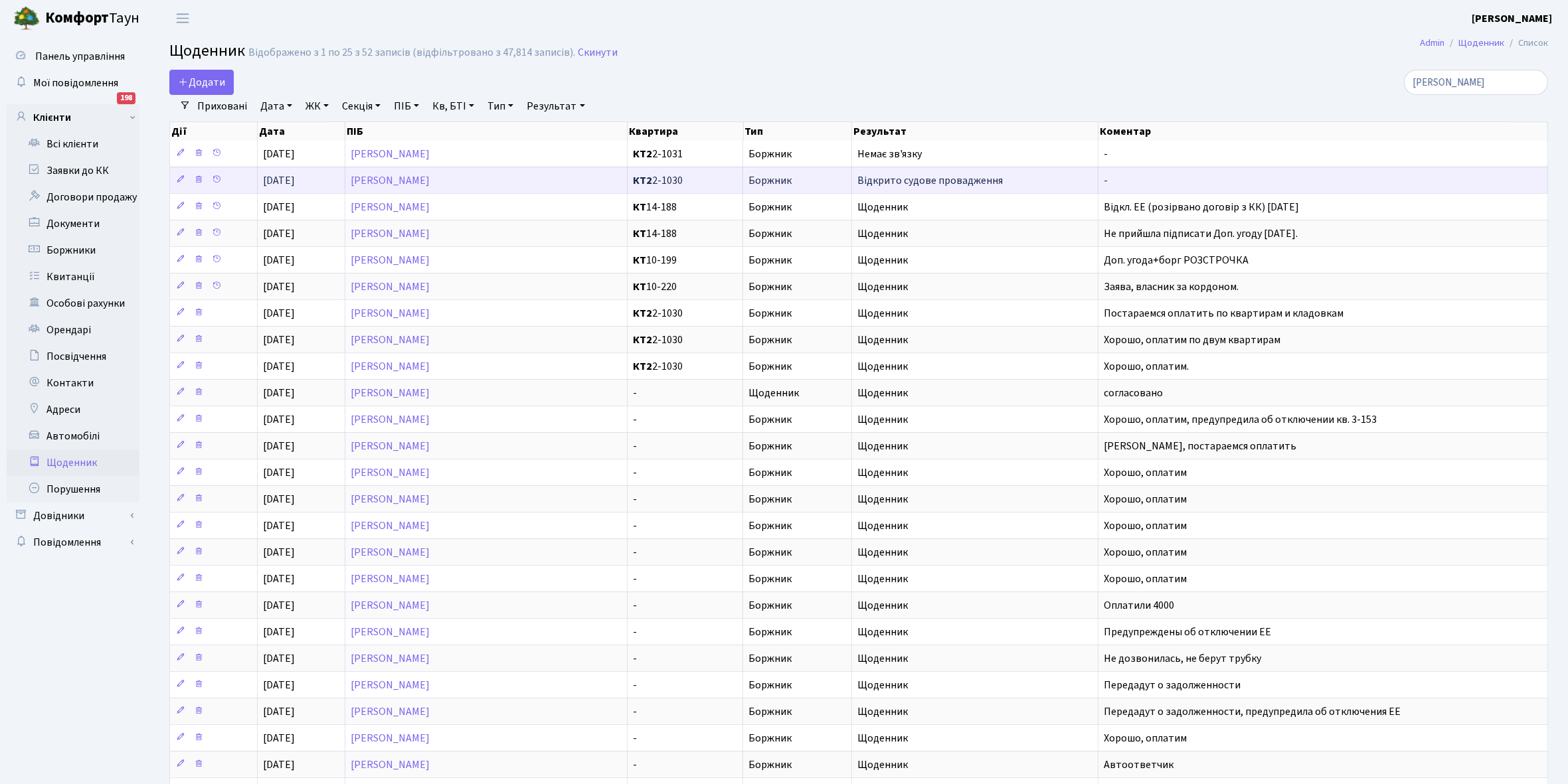
click at [562, 179] on td "[PERSON_NAME]" at bounding box center [486, 180] width 282 height 27
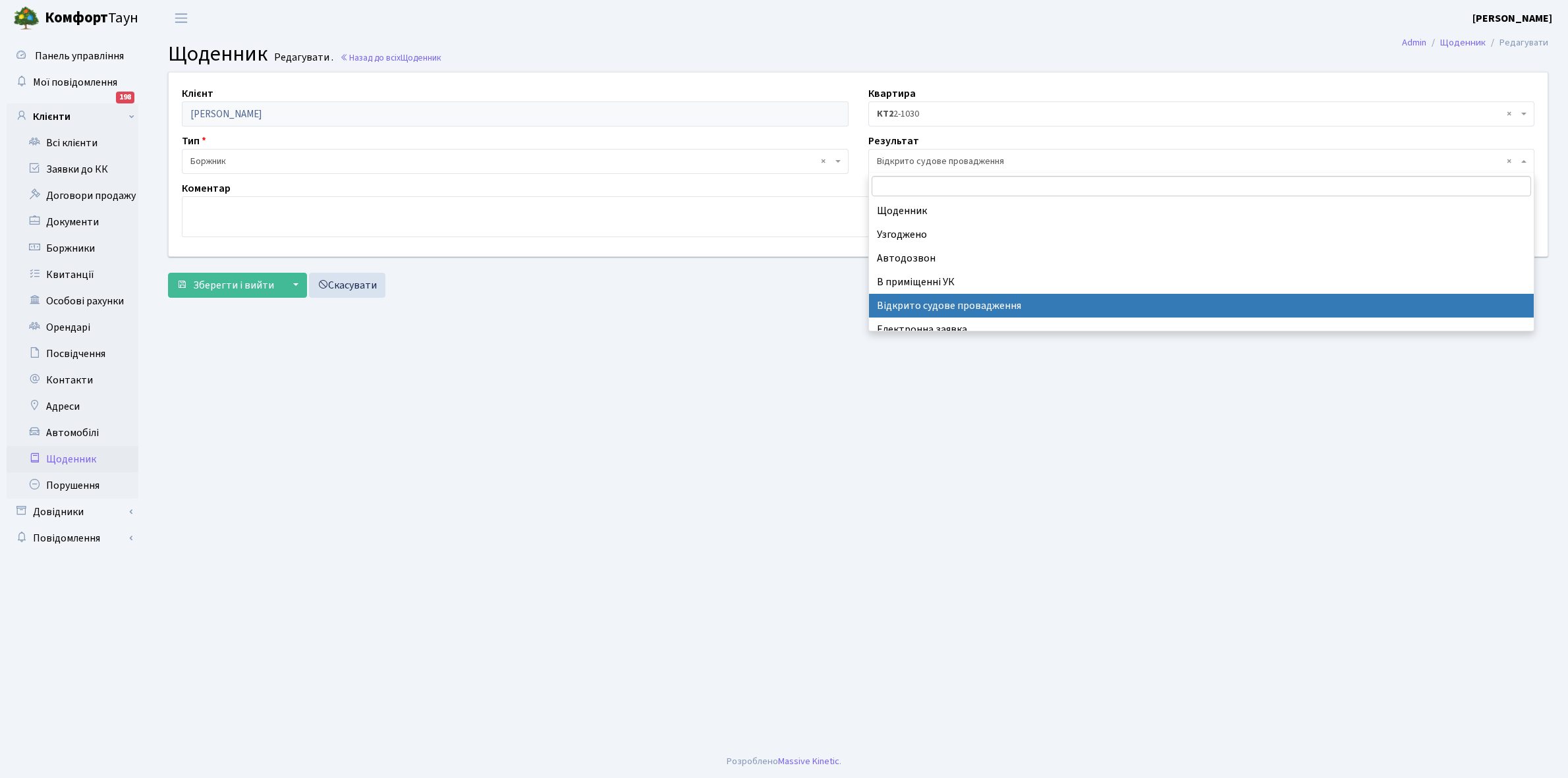
click at [967, 156] on span "× Відкрито судове провадження" at bounding box center [1198, 162] width 642 height 13
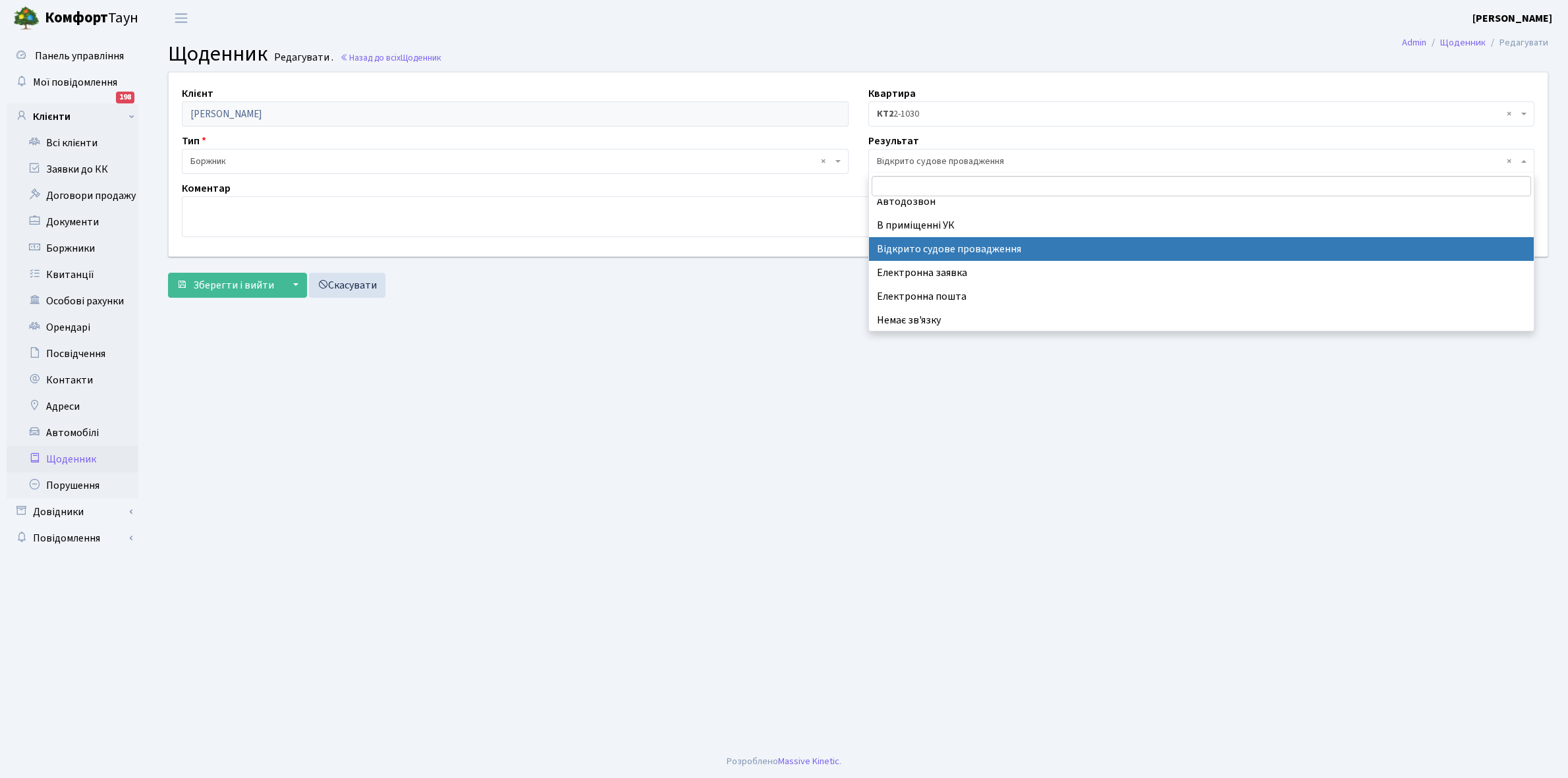
scroll to position [81, 0]
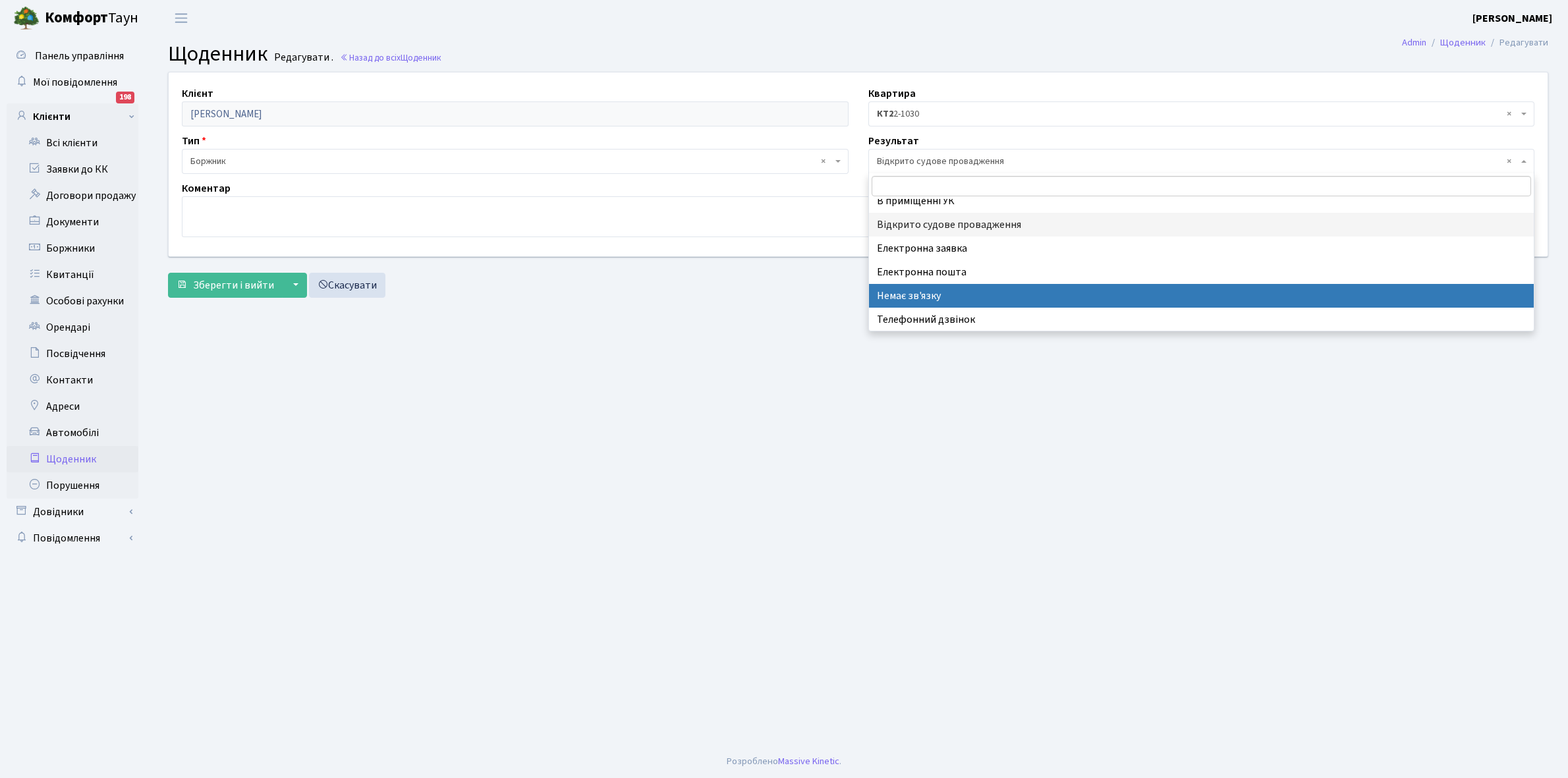
select select "197"
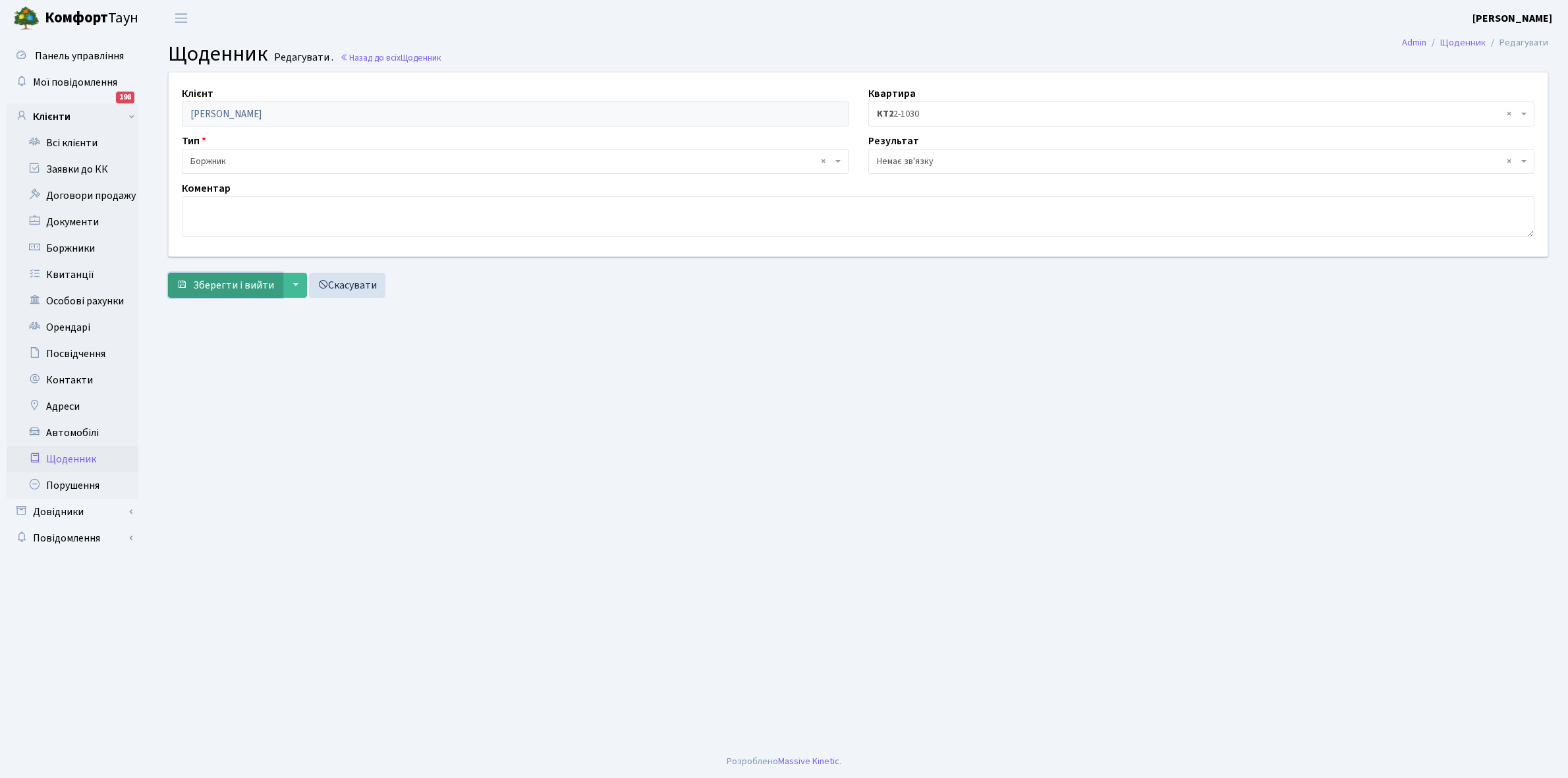
click at [238, 280] on span "Зберегти і вийти" at bounding box center [233, 285] width 81 height 14
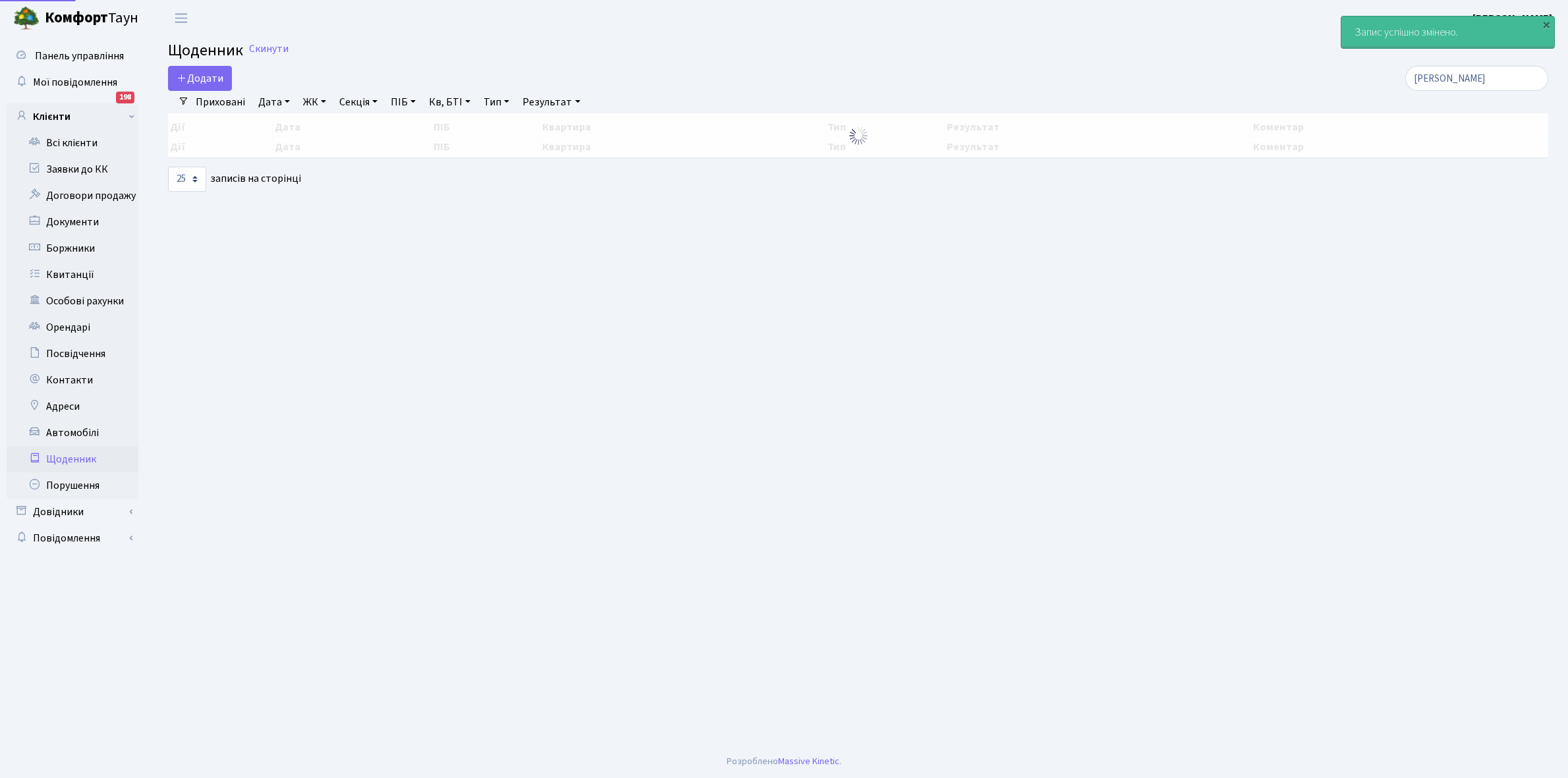
select select "25"
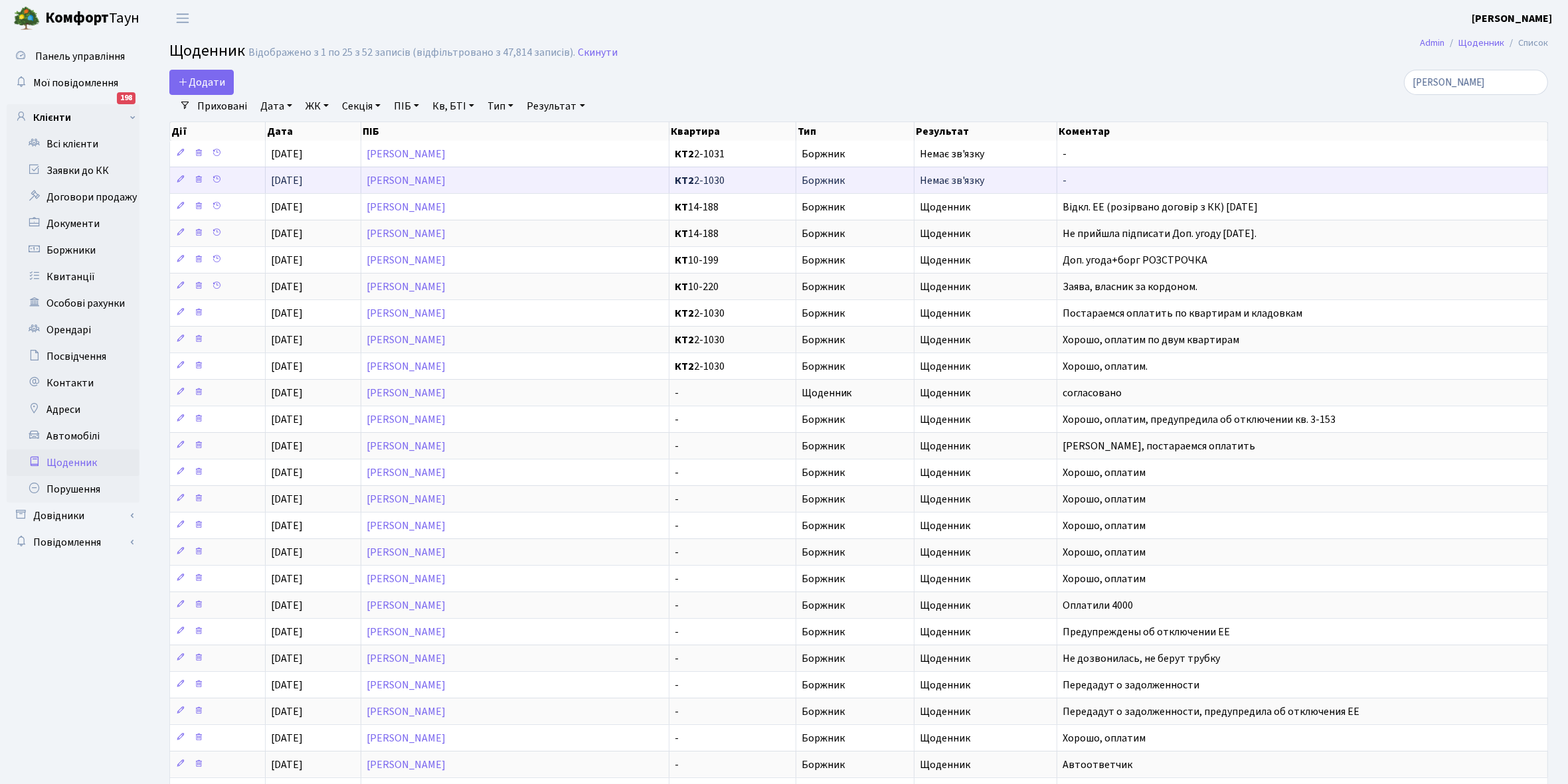
click at [628, 170] on td "[PERSON_NAME]" at bounding box center [515, 180] width 308 height 27
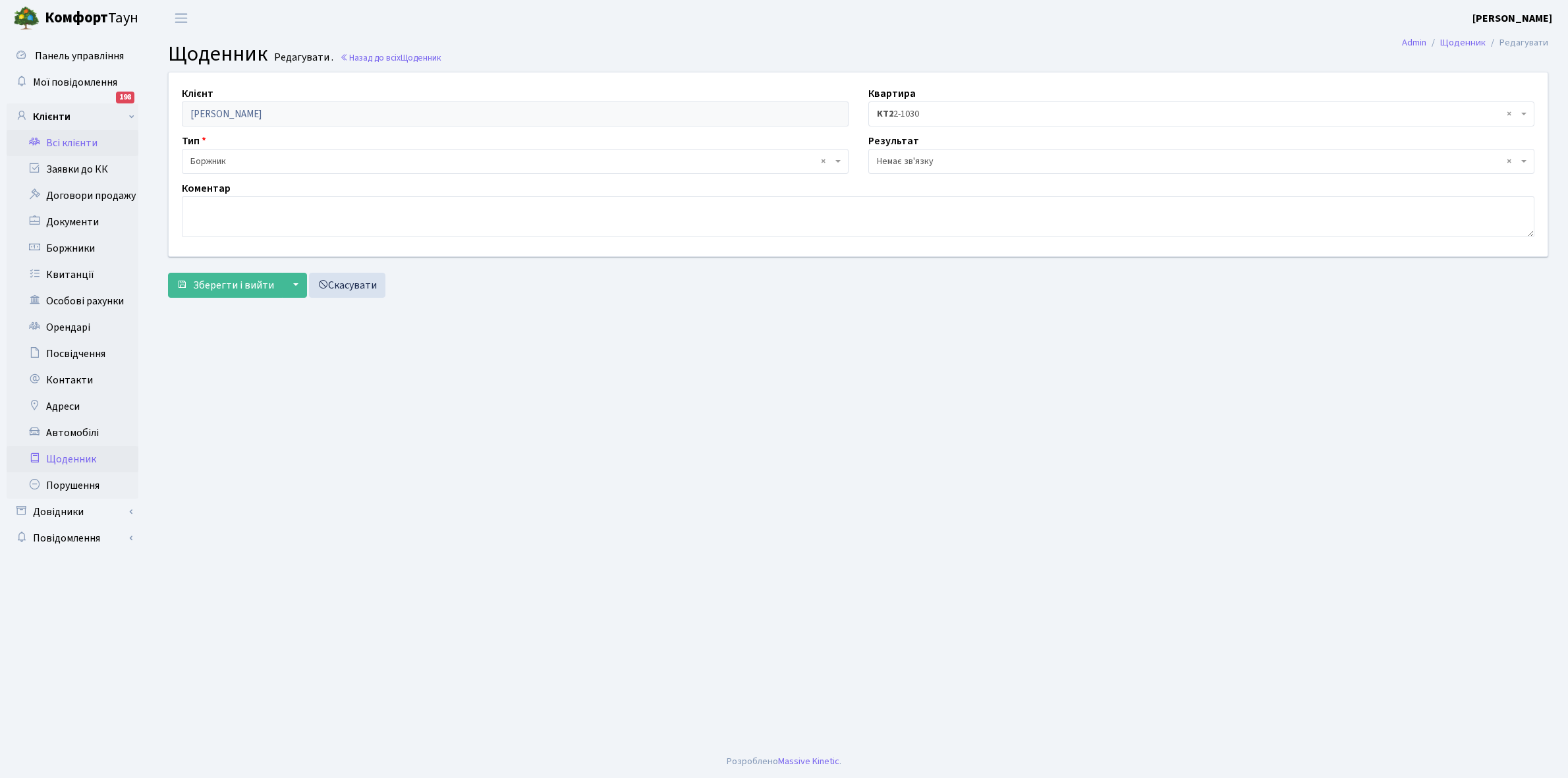
click at [76, 142] on link "Всі клієнти" at bounding box center [73, 143] width 132 height 27
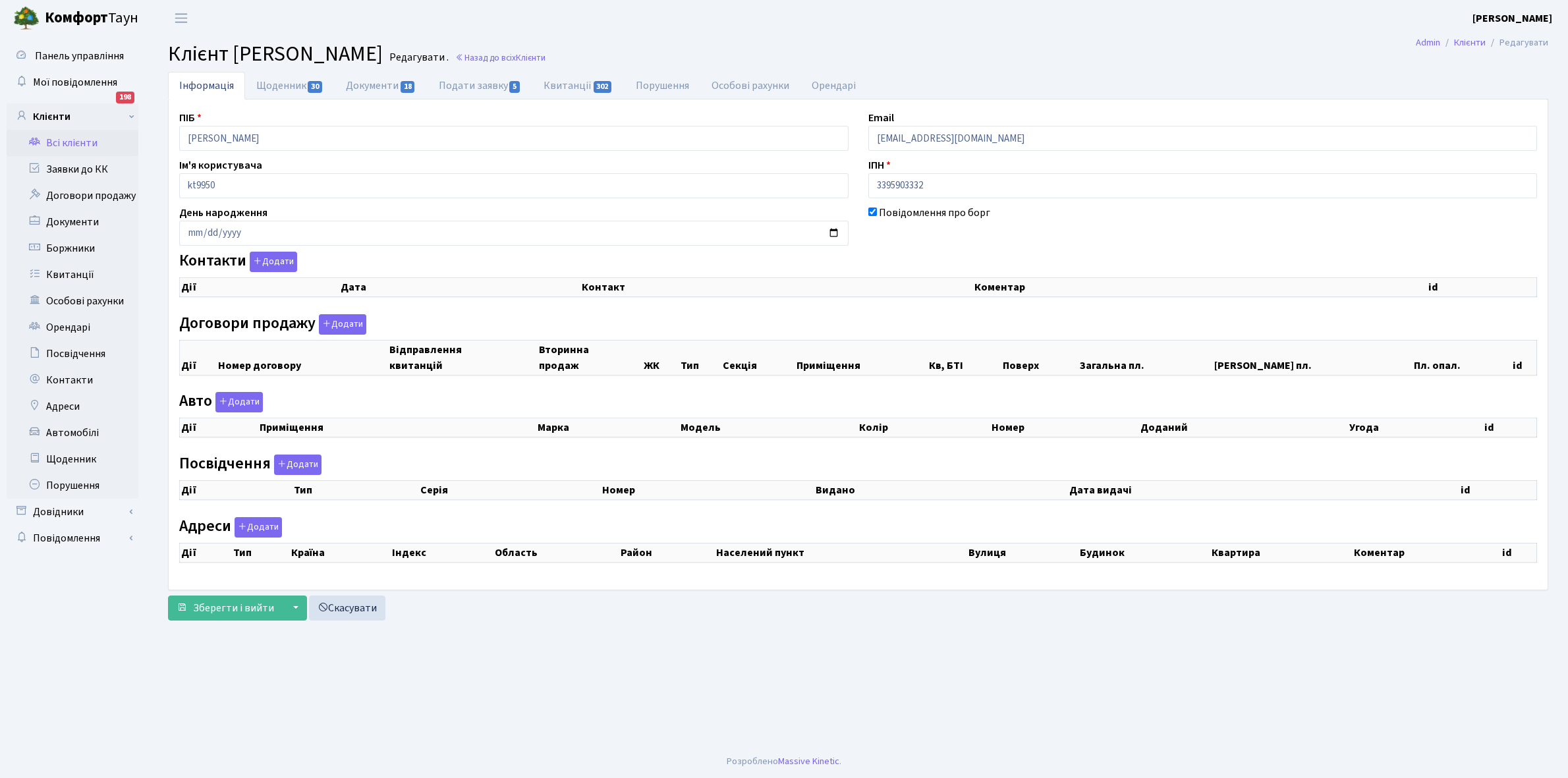
checkbox input "true"
select select "25"
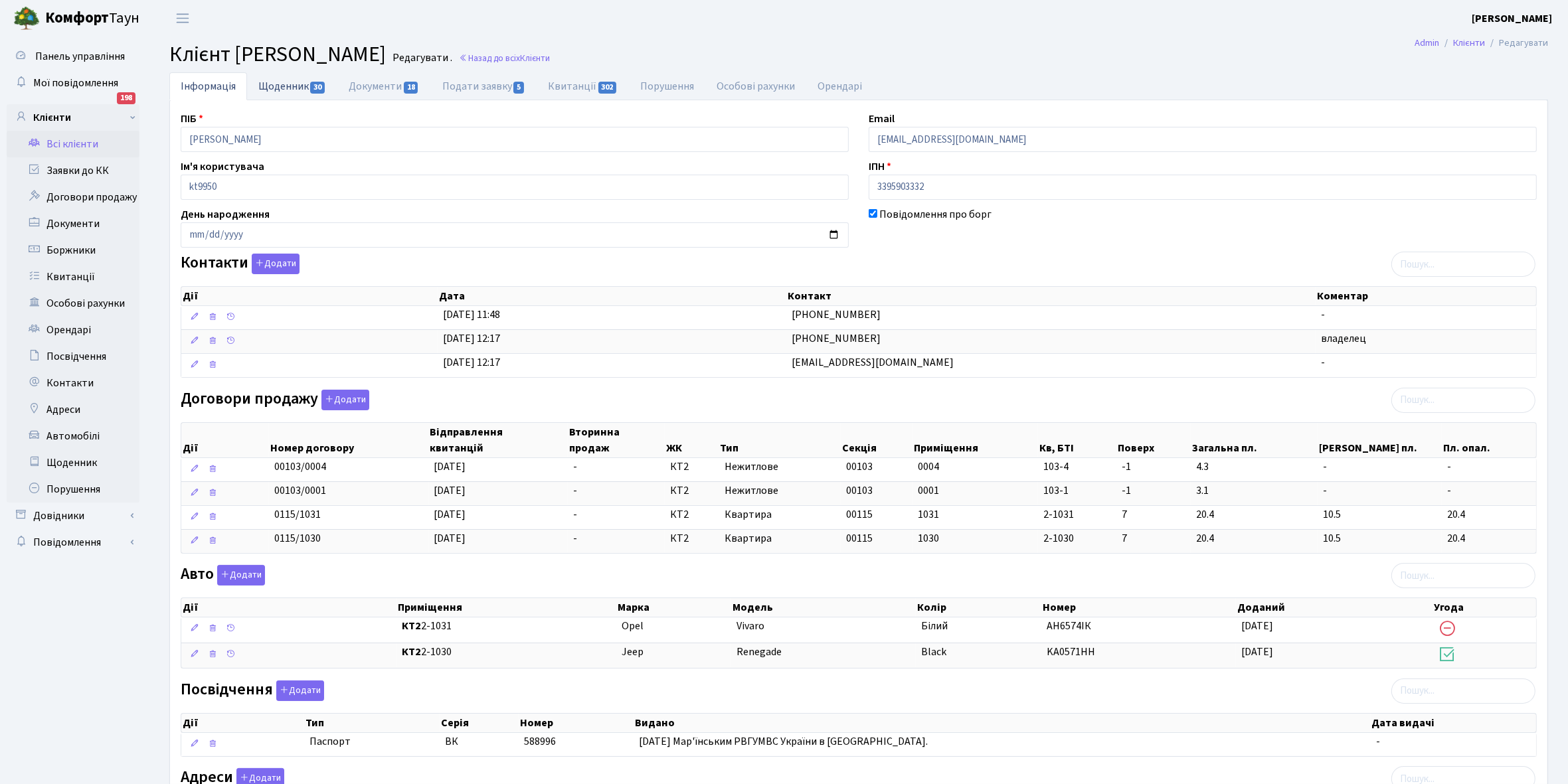
click at [274, 81] on link "Щоденник 30" at bounding box center [292, 86] width 91 height 27
select select "25"
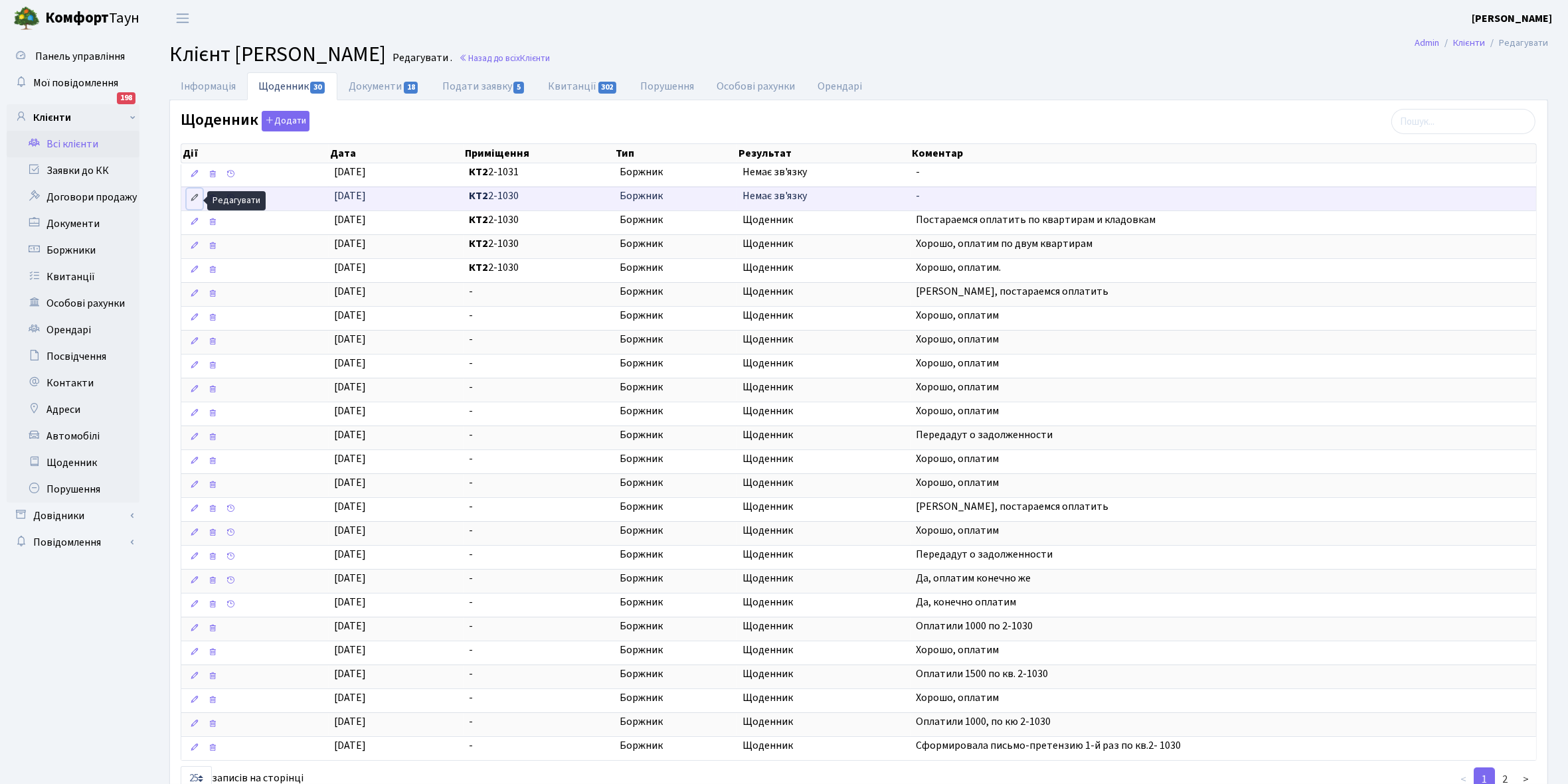
click at [193, 197] on icon at bounding box center [195, 198] width 10 height 10
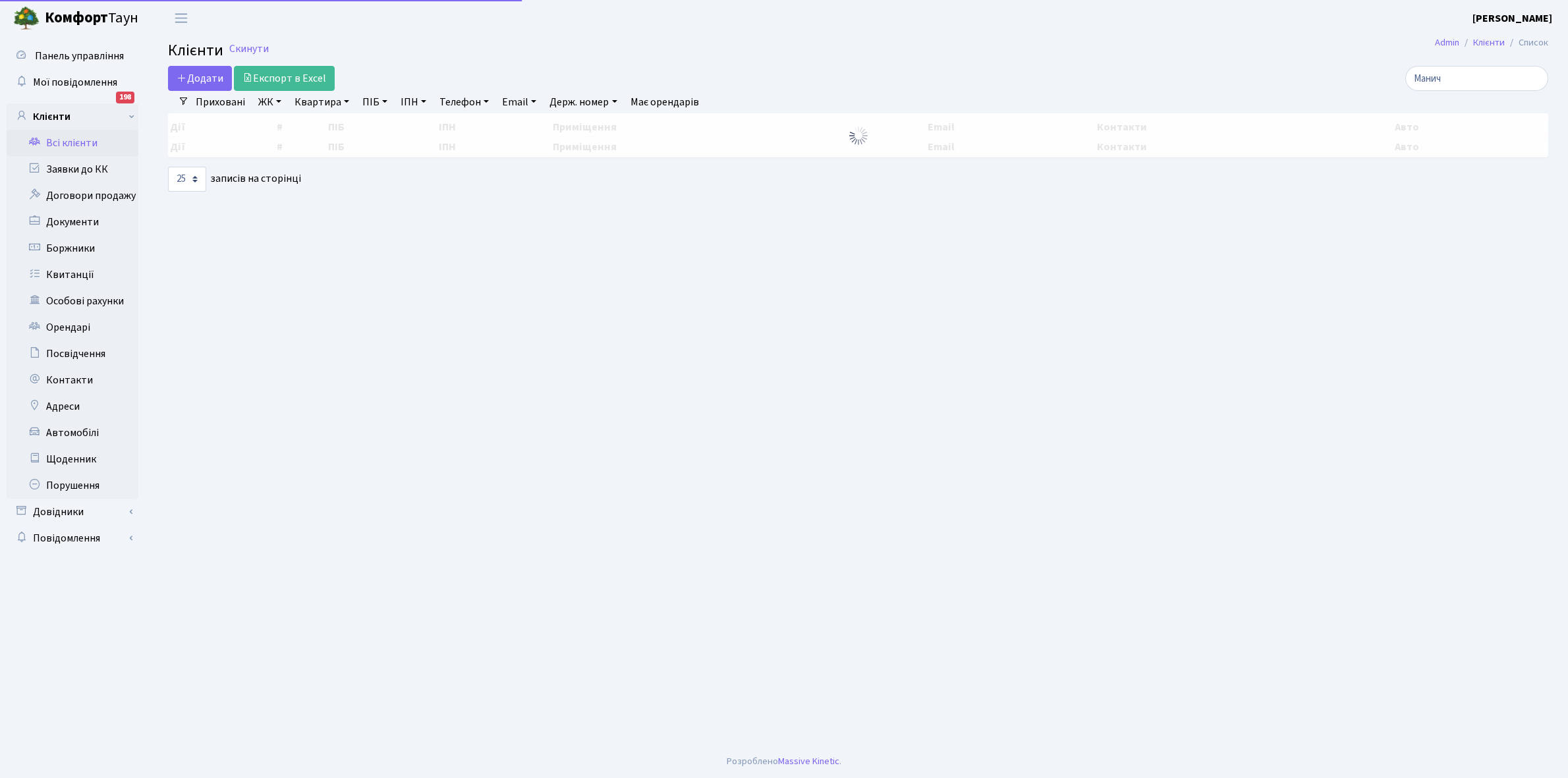
select select "25"
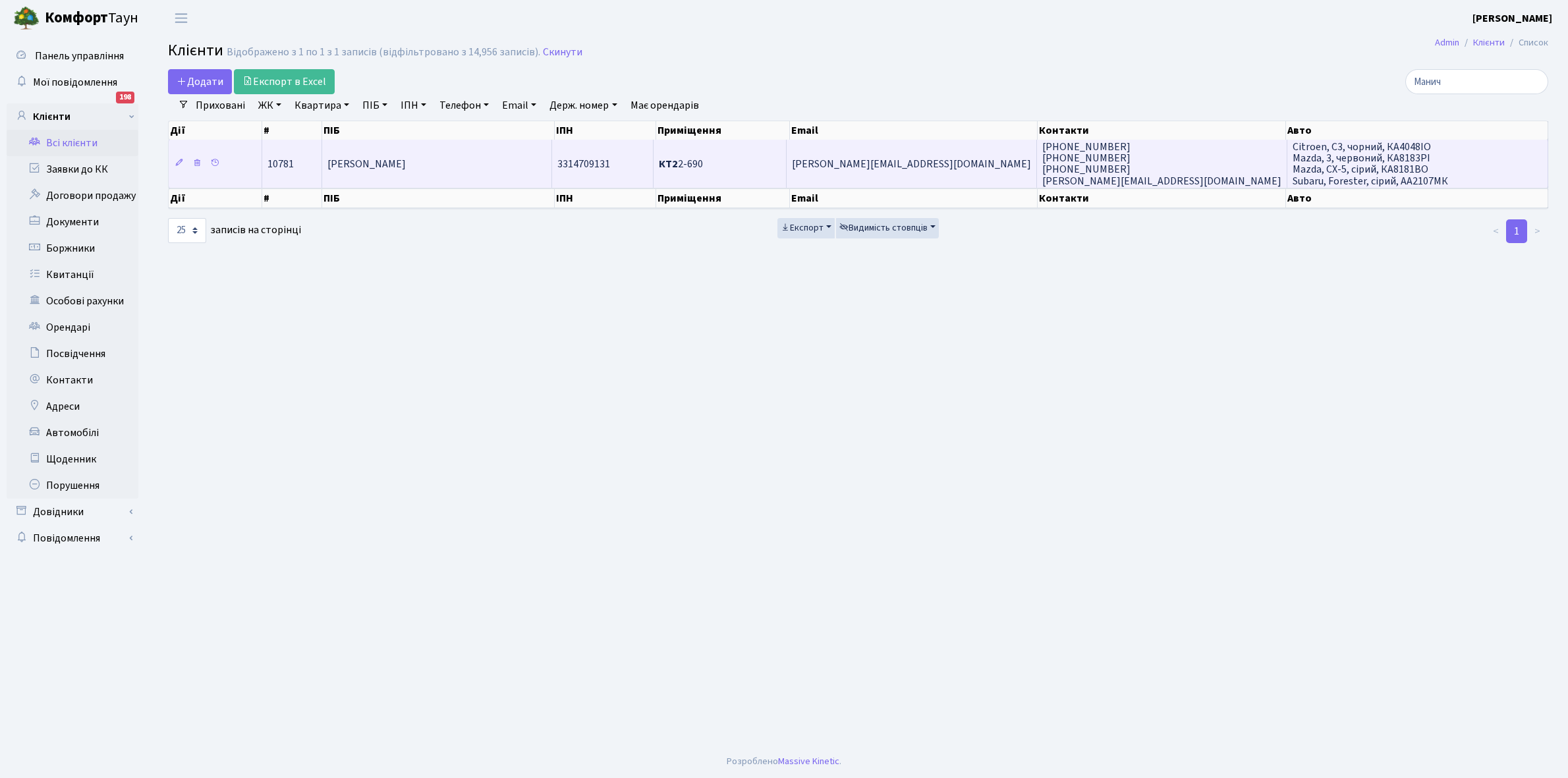
click at [1471, 81] on input "Манич" at bounding box center [1477, 81] width 143 height 25
type input "М"
type input "яковенко"
click span "[PERSON_NAME]"
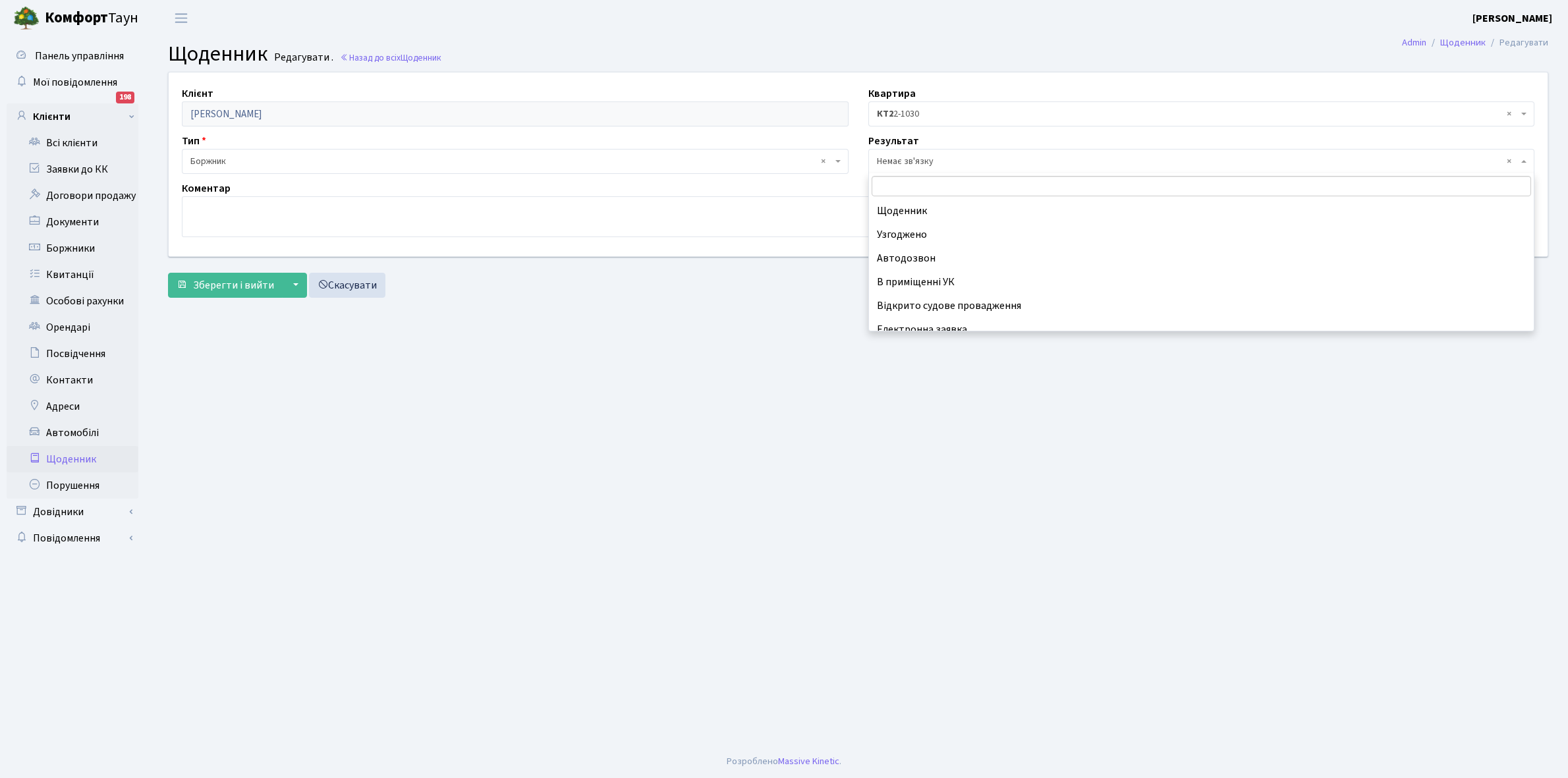
click at [940, 163] on span "× Немає зв'язку" at bounding box center [1198, 162] width 642 height 13
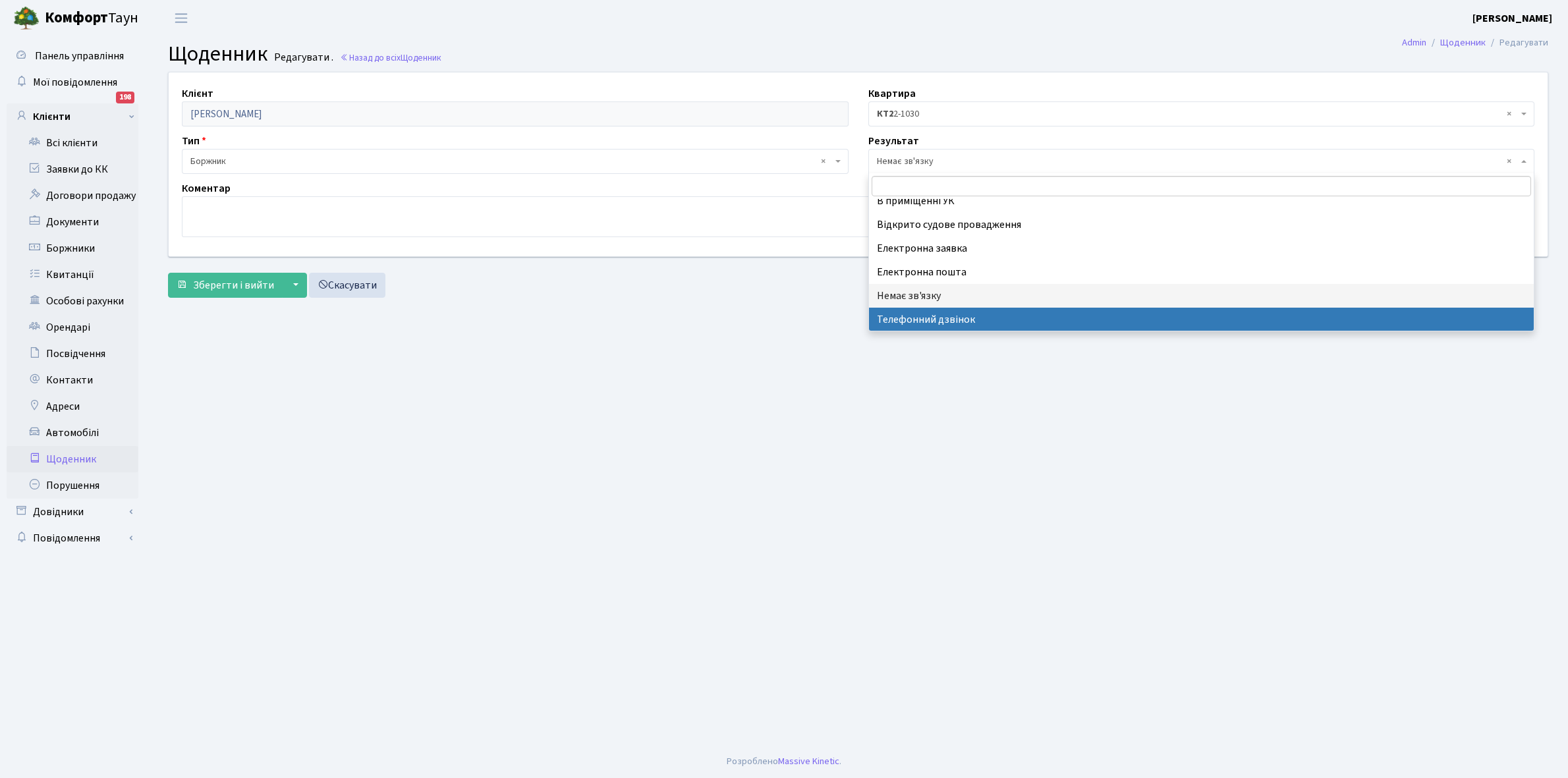
select select "196"
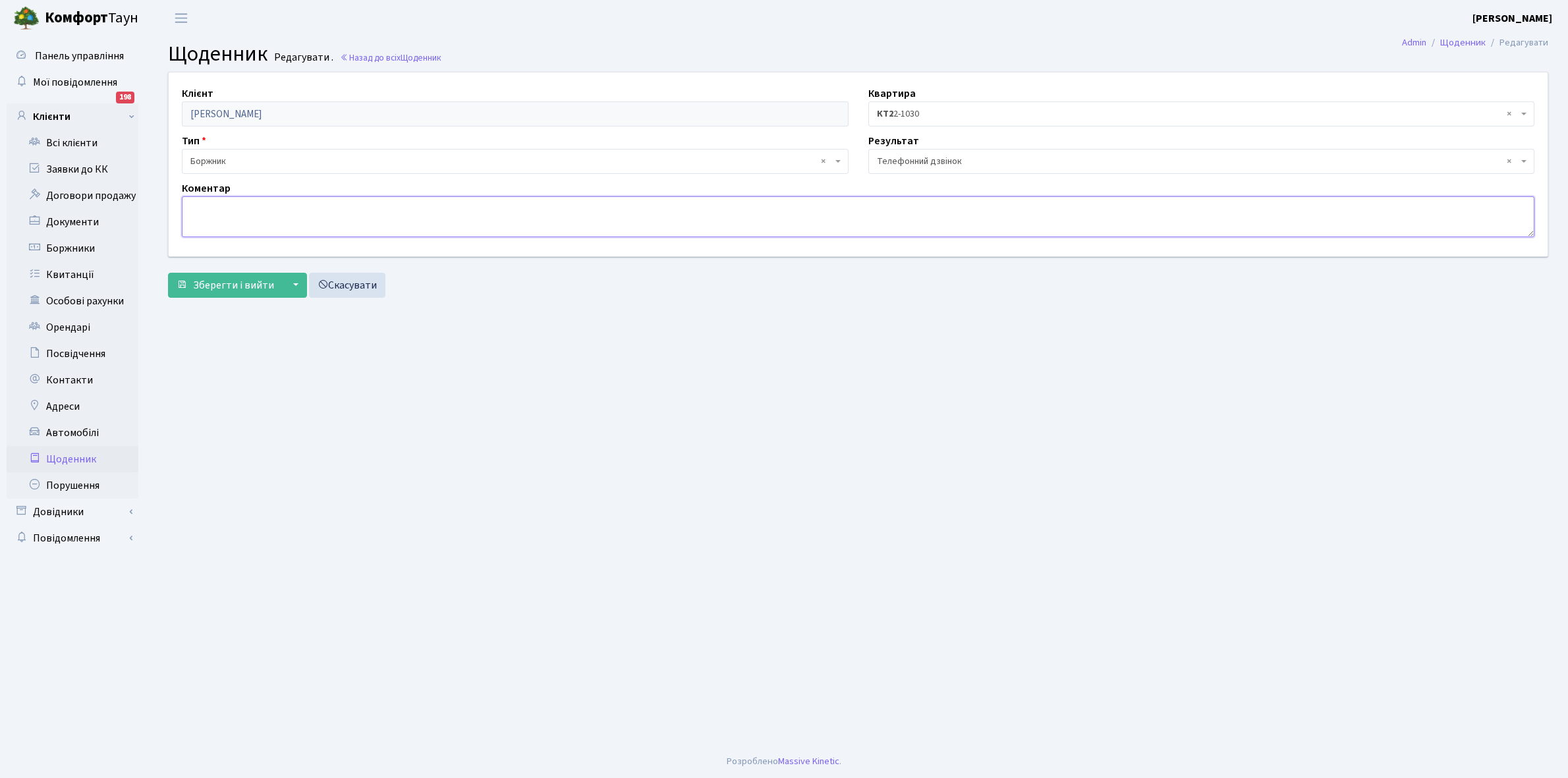
click at [209, 213] on textarea at bounding box center [858, 216] width 1353 height 41
type textarea "Не бере трубку телефона"
click at [232, 284] on span "Зберегти і вийти" at bounding box center [233, 285] width 81 height 14
click at [73, 139] on link "Всі клієнти" at bounding box center [73, 143] width 132 height 27
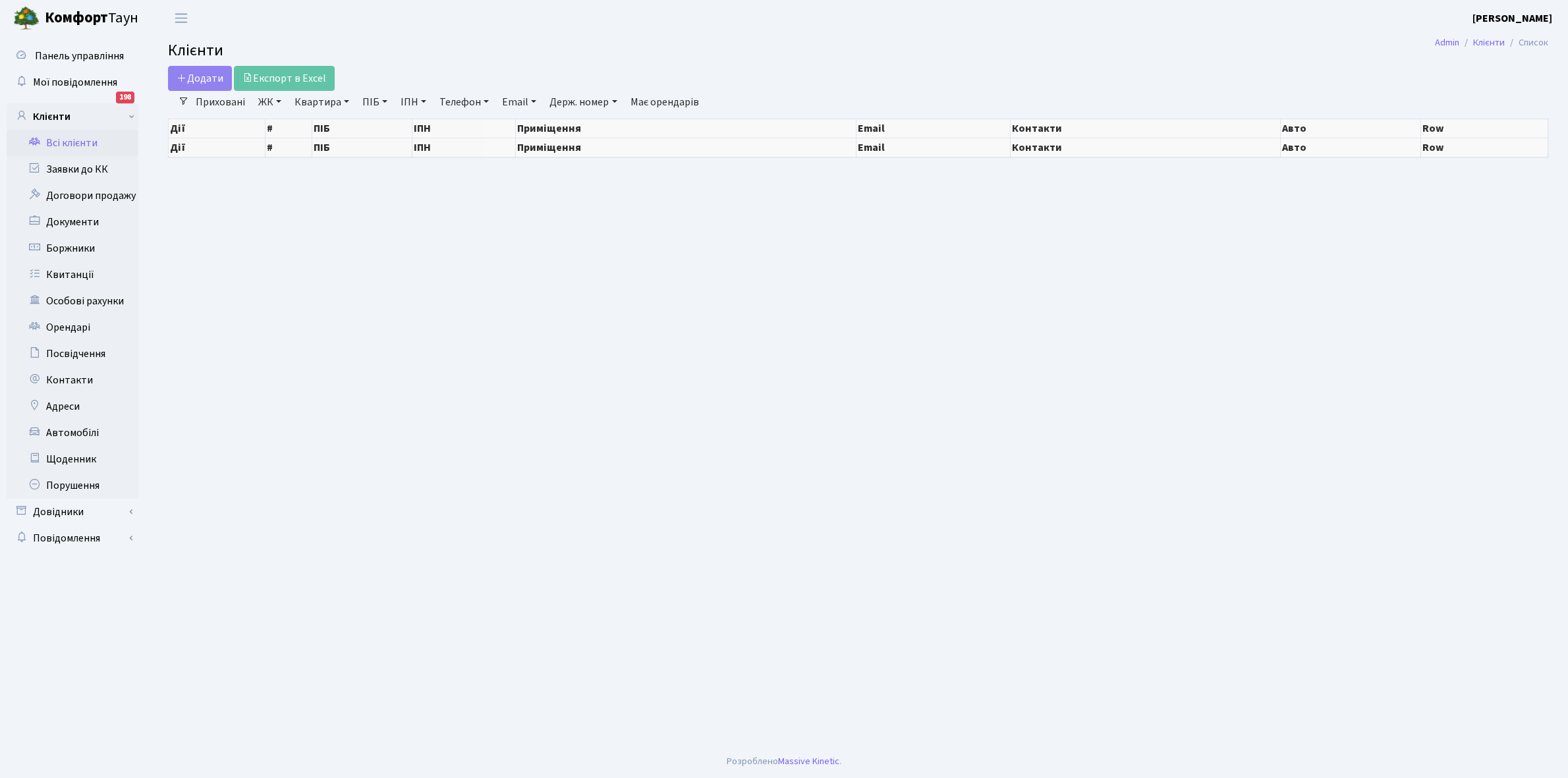
select select "25"
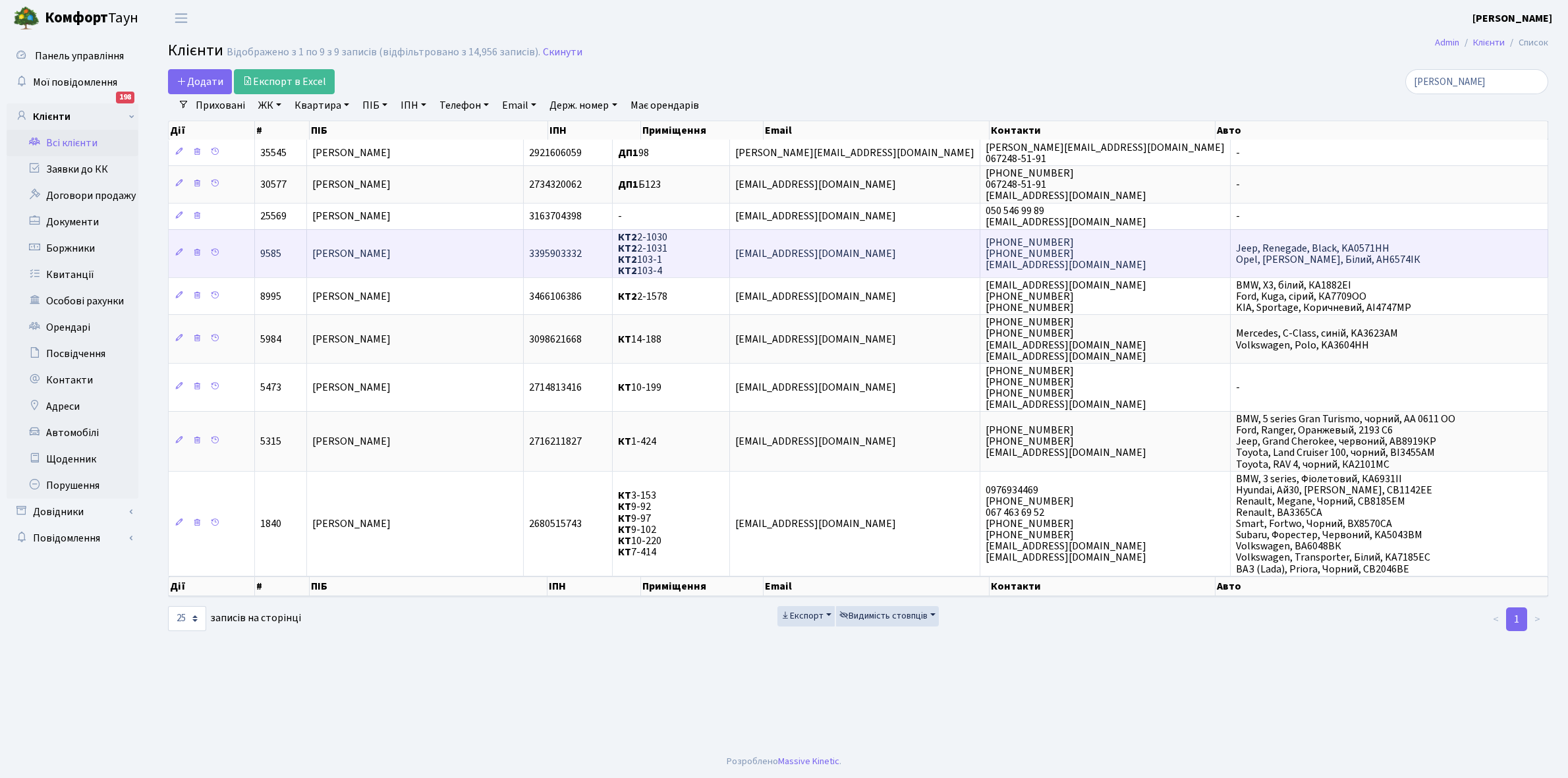
click at [391, 251] on span "[PERSON_NAME]" at bounding box center [352, 253] width 78 height 14
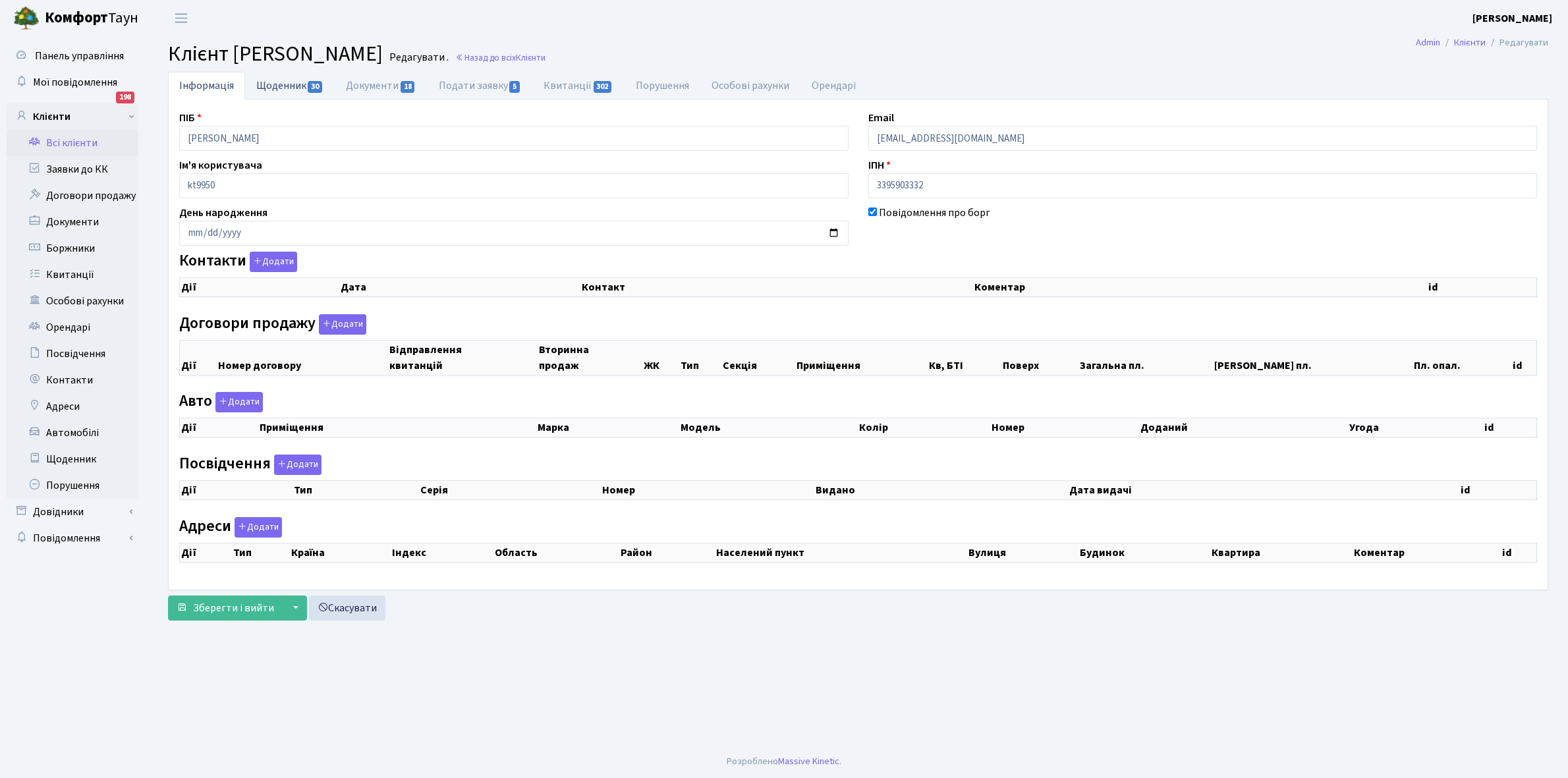
click at [277, 82] on link "Щоденник 30" at bounding box center [290, 85] width 90 height 27
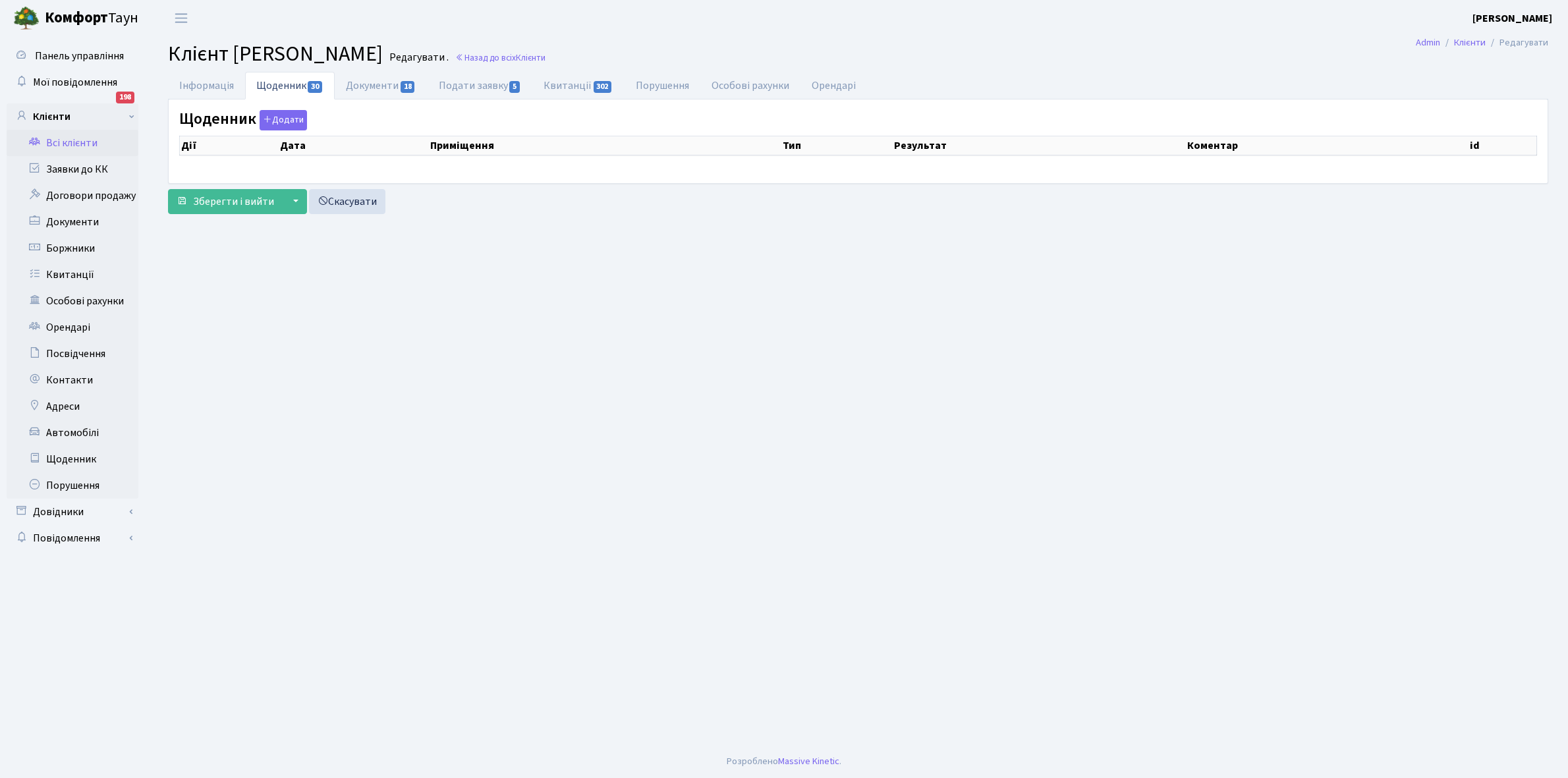
select select "25"
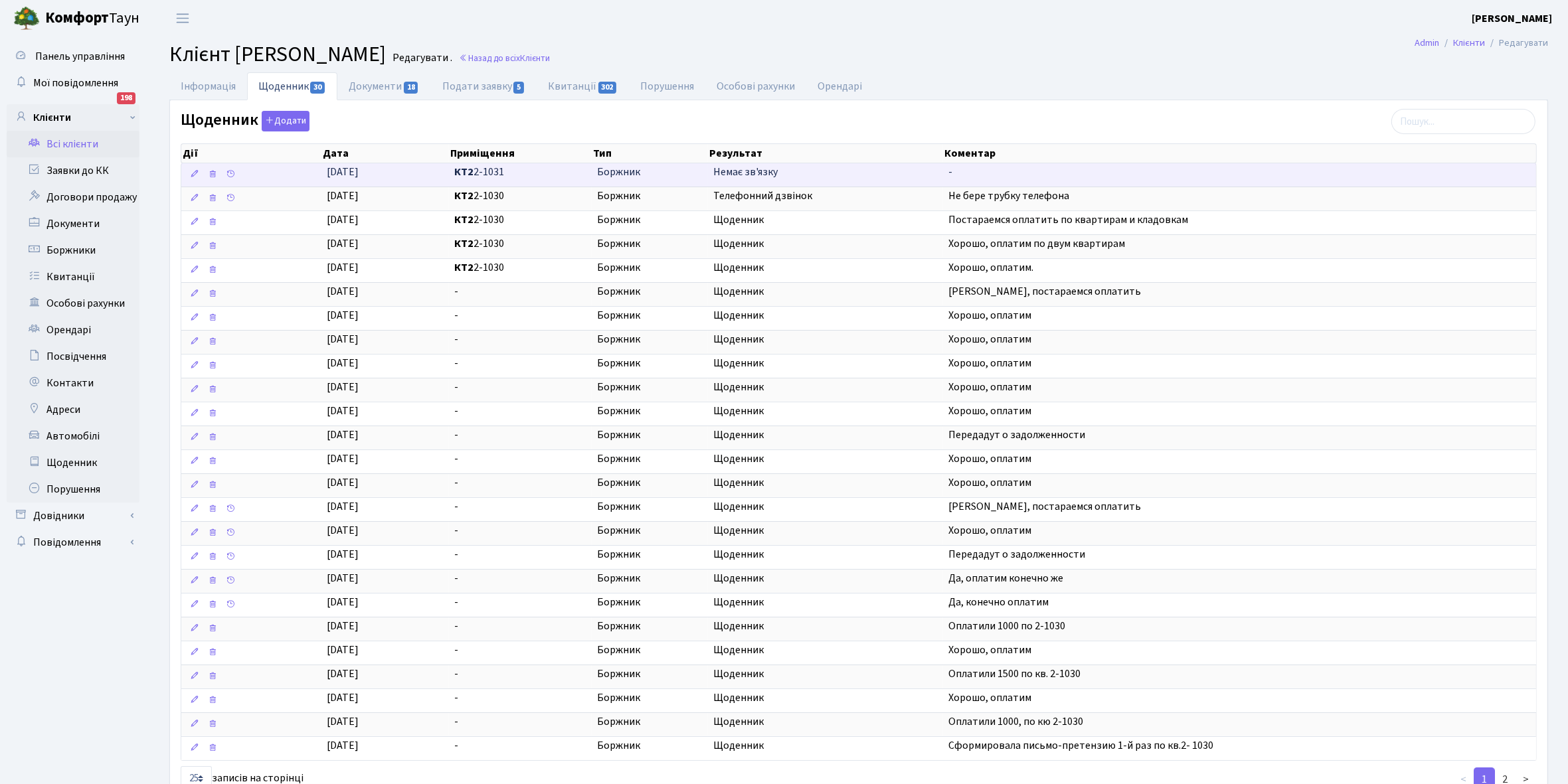
click at [297, 176] on td at bounding box center [250, 175] width 140 height 23
click at [296, 176] on td at bounding box center [250, 175] width 140 height 23
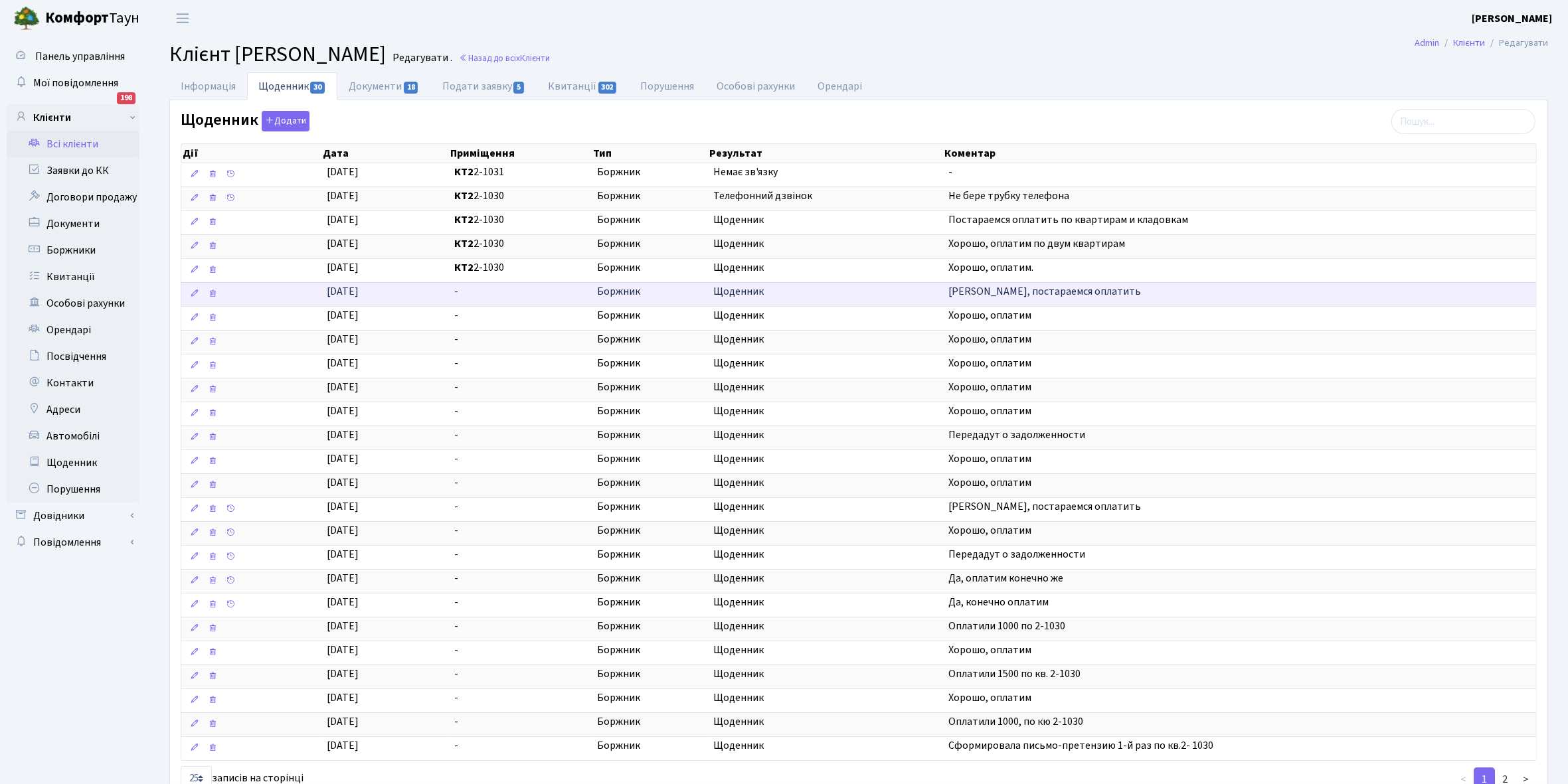
click at [270, 302] on td at bounding box center [250, 294] width 140 height 24
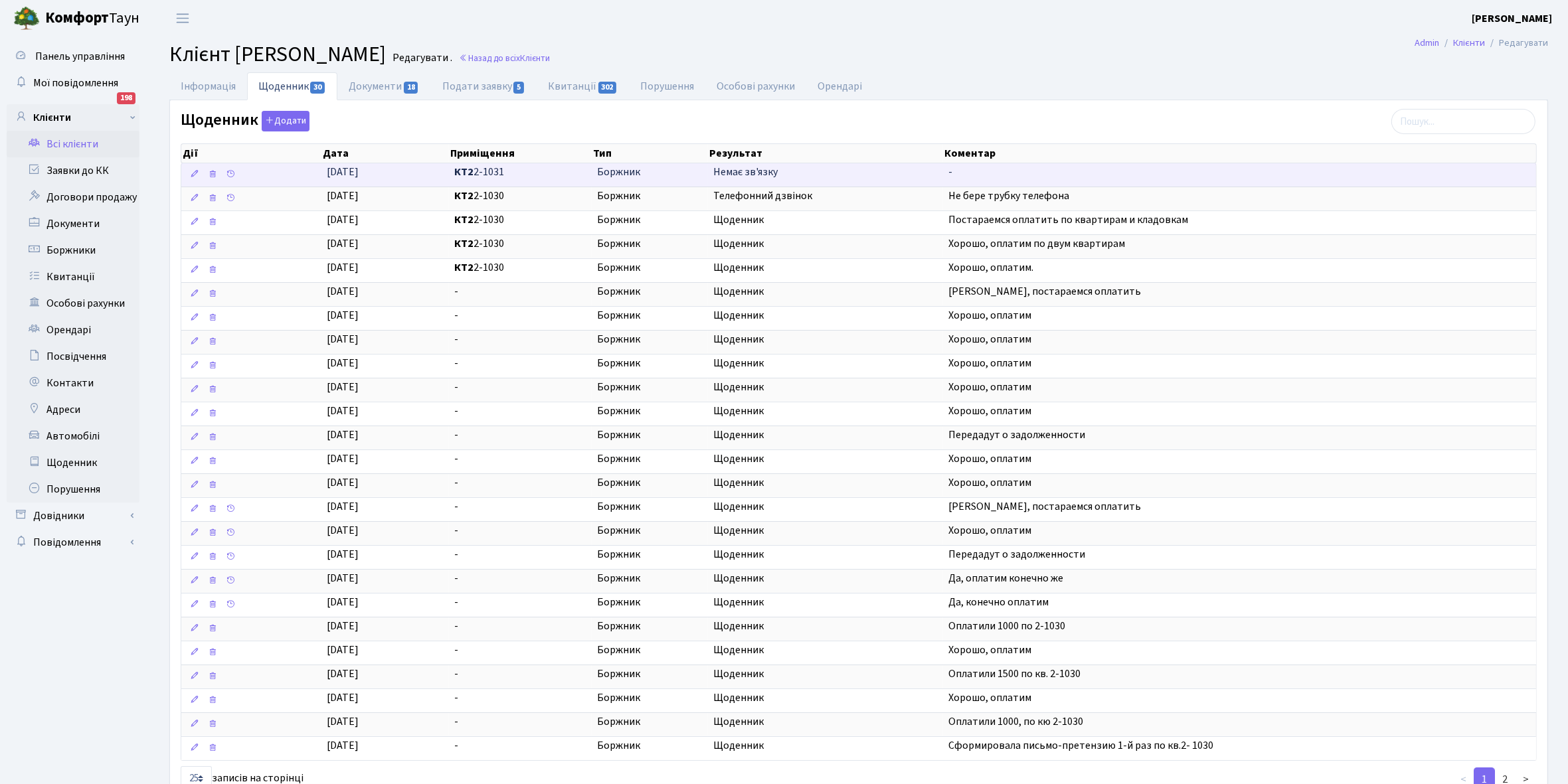
click at [279, 168] on td at bounding box center [250, 175] width 140 height 23
click at [279, 170] on td at bounding box center [250, 175] width 140 height 23
click at [216, 174] on icon at bounding box center [213, 174] width 10 height 10
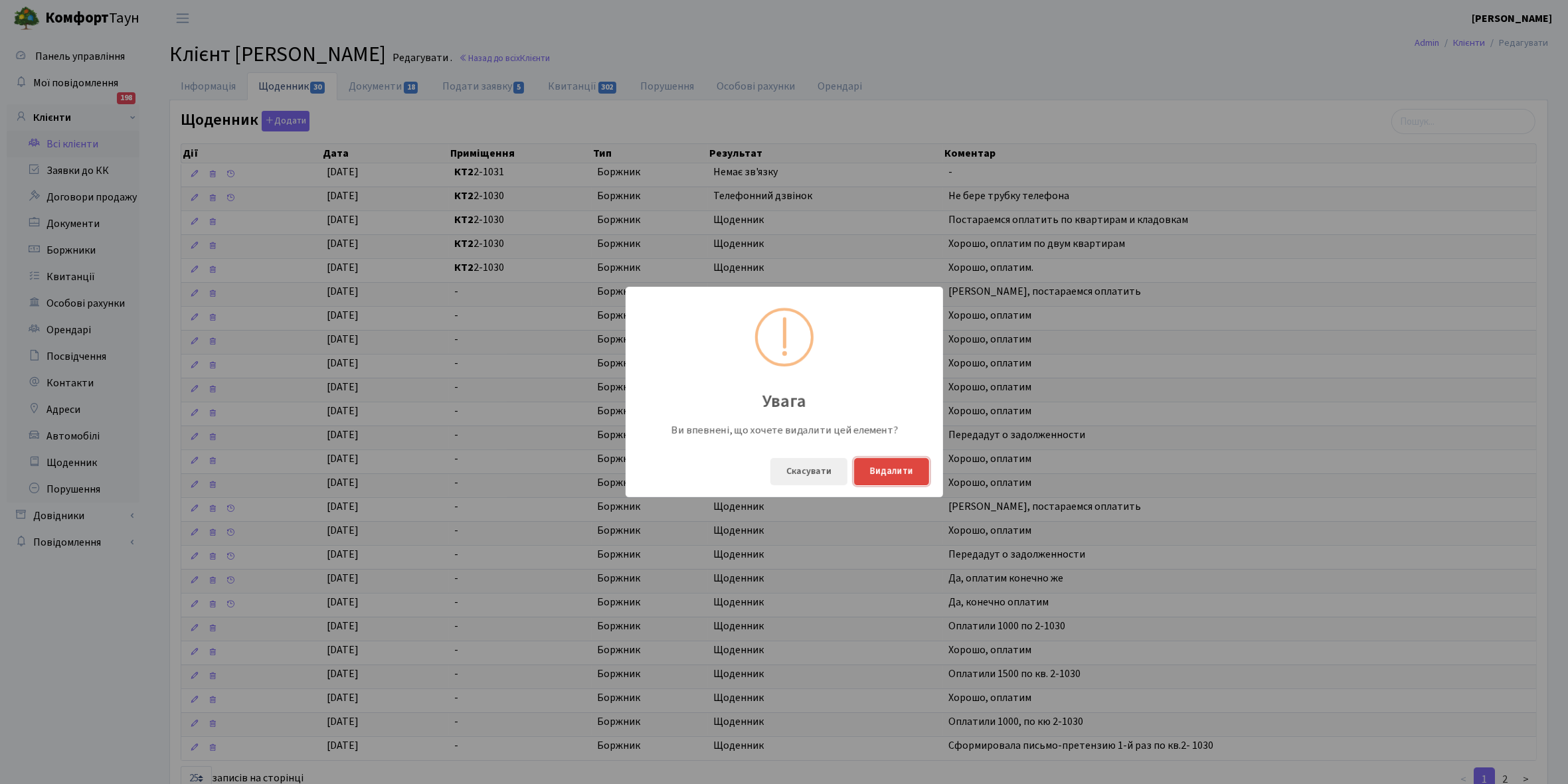
click at [895, 472] on button "Видалити" at bounding box center [892, 472] width 75 height 27
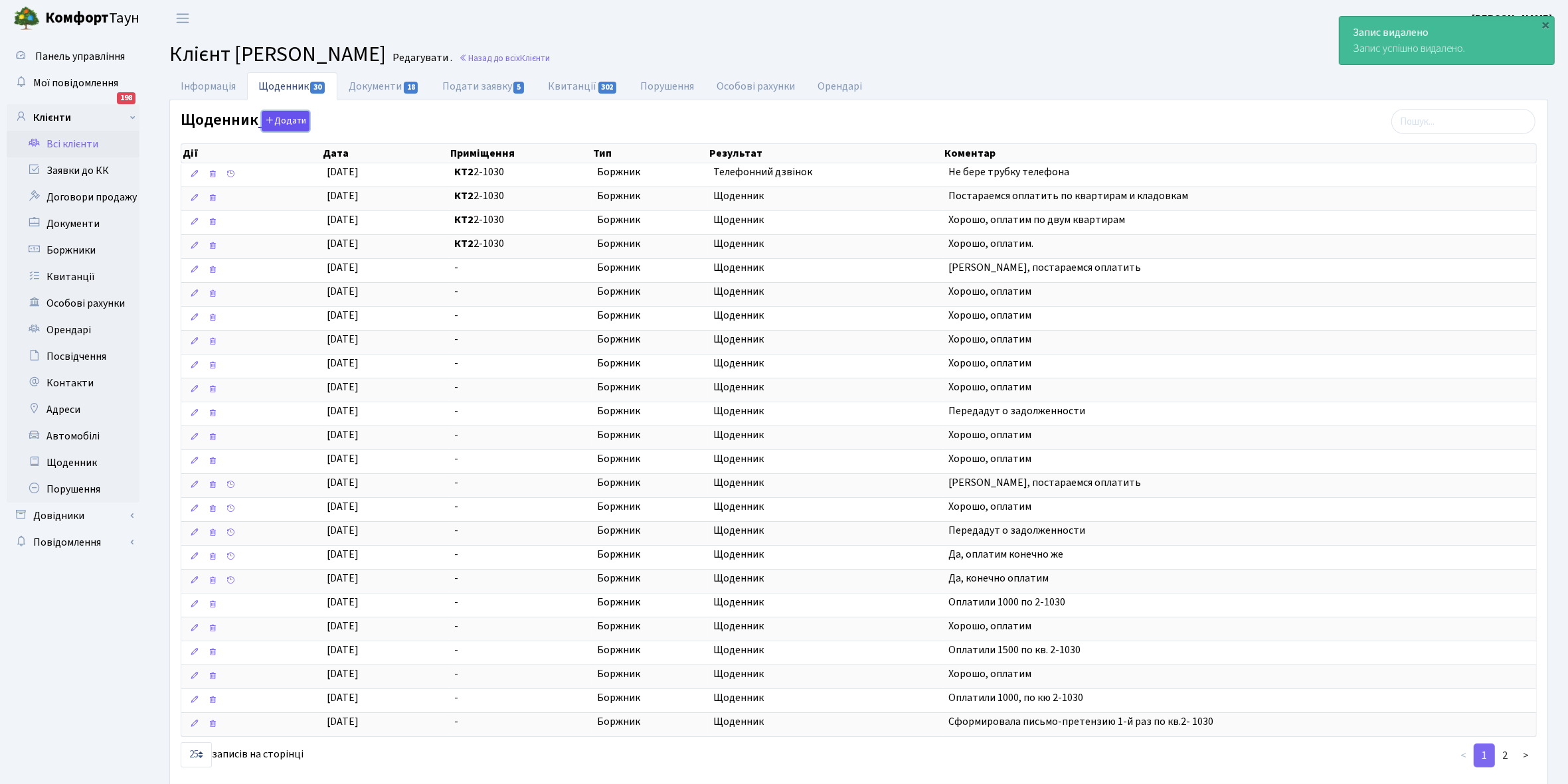
click at [286, 120] on button "Додати" at bounding box center [286, 120] width 48 height 20
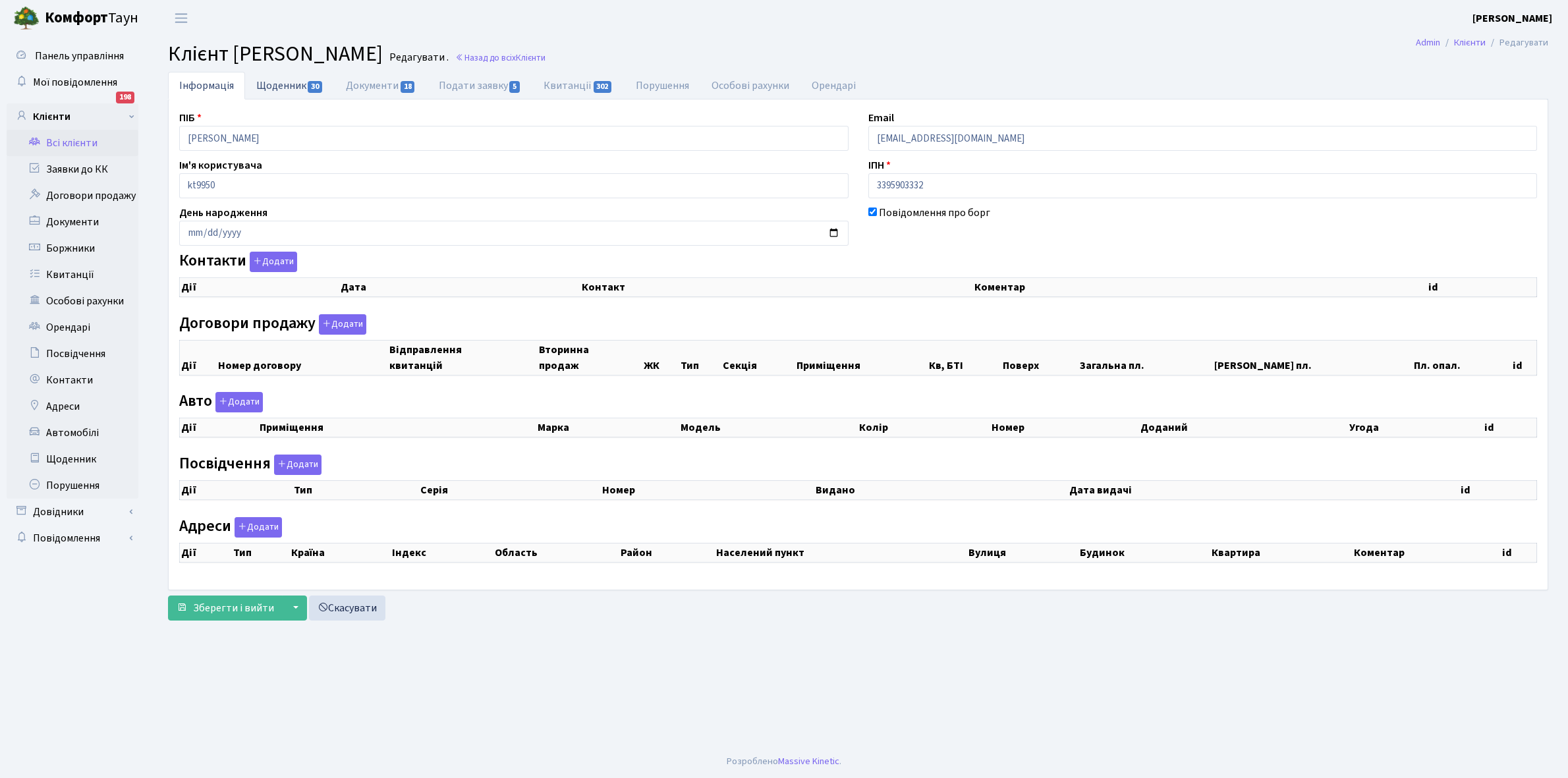
checkbox input "true"
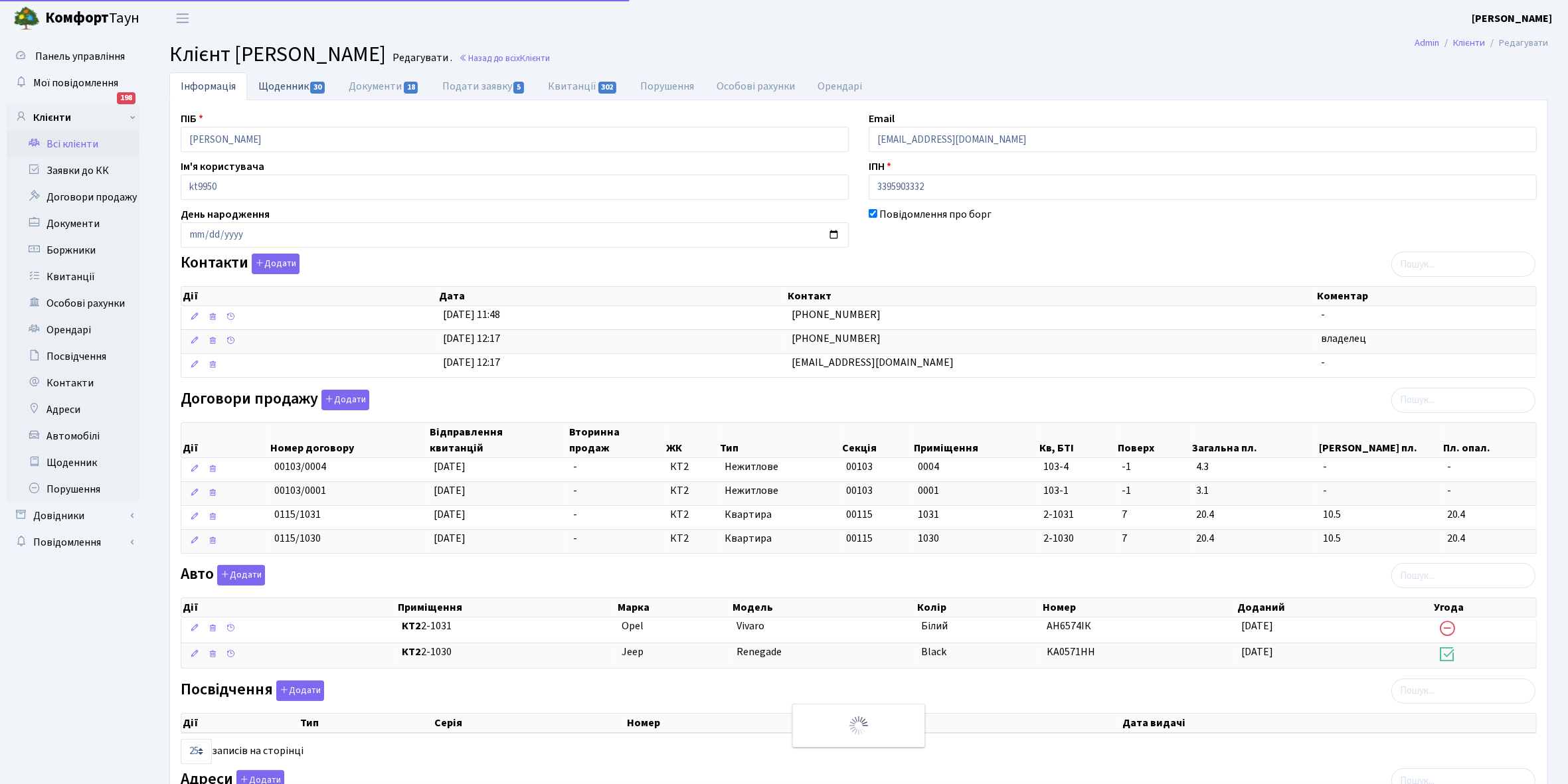
click at [280, 81] on link "Щоденник 30" at bounding box center [292, 86] width 91 height 27
select select "25"
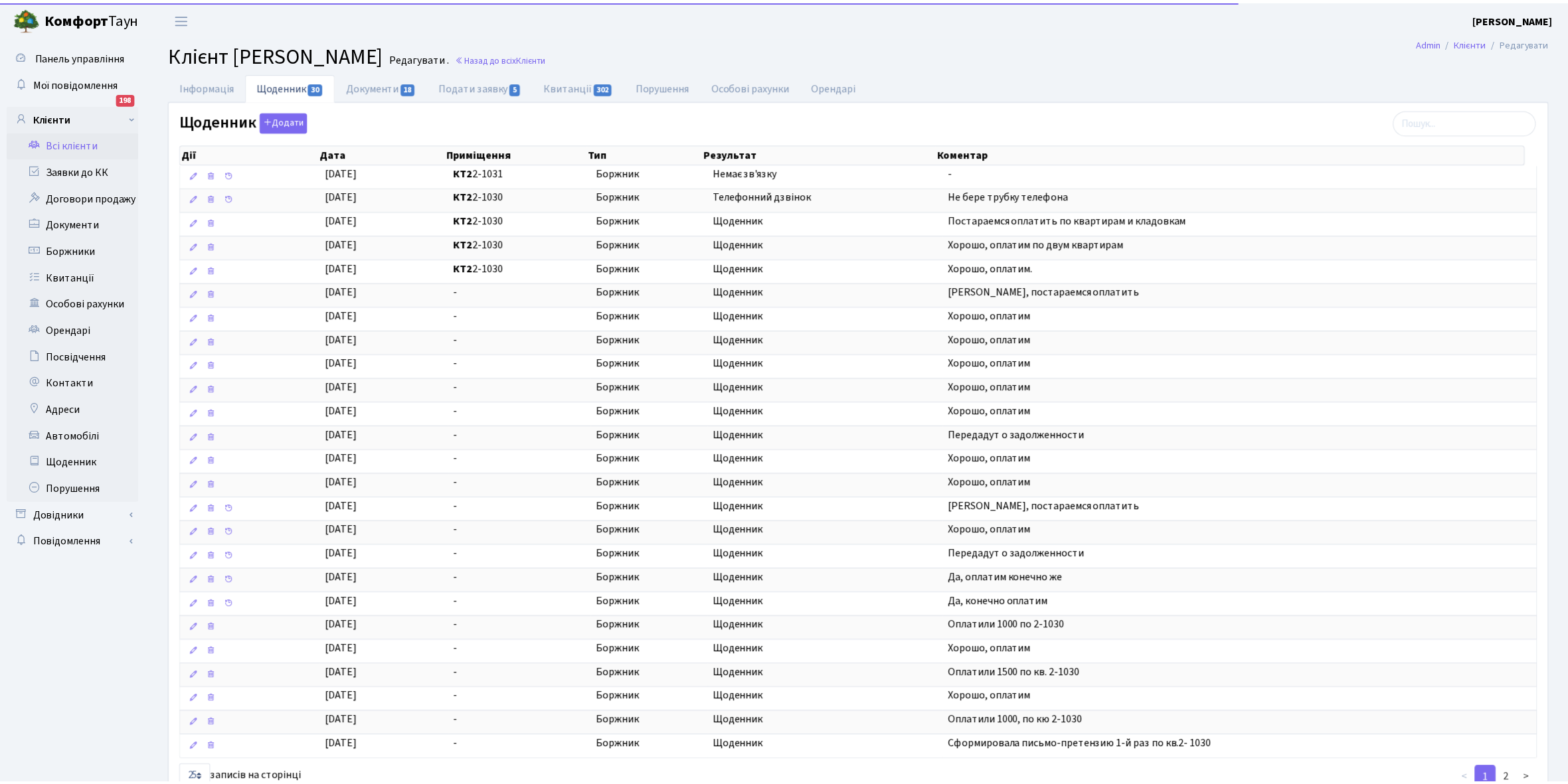
click at [196, 197] on icon at bounding box center [195, 198] width 10 height 10
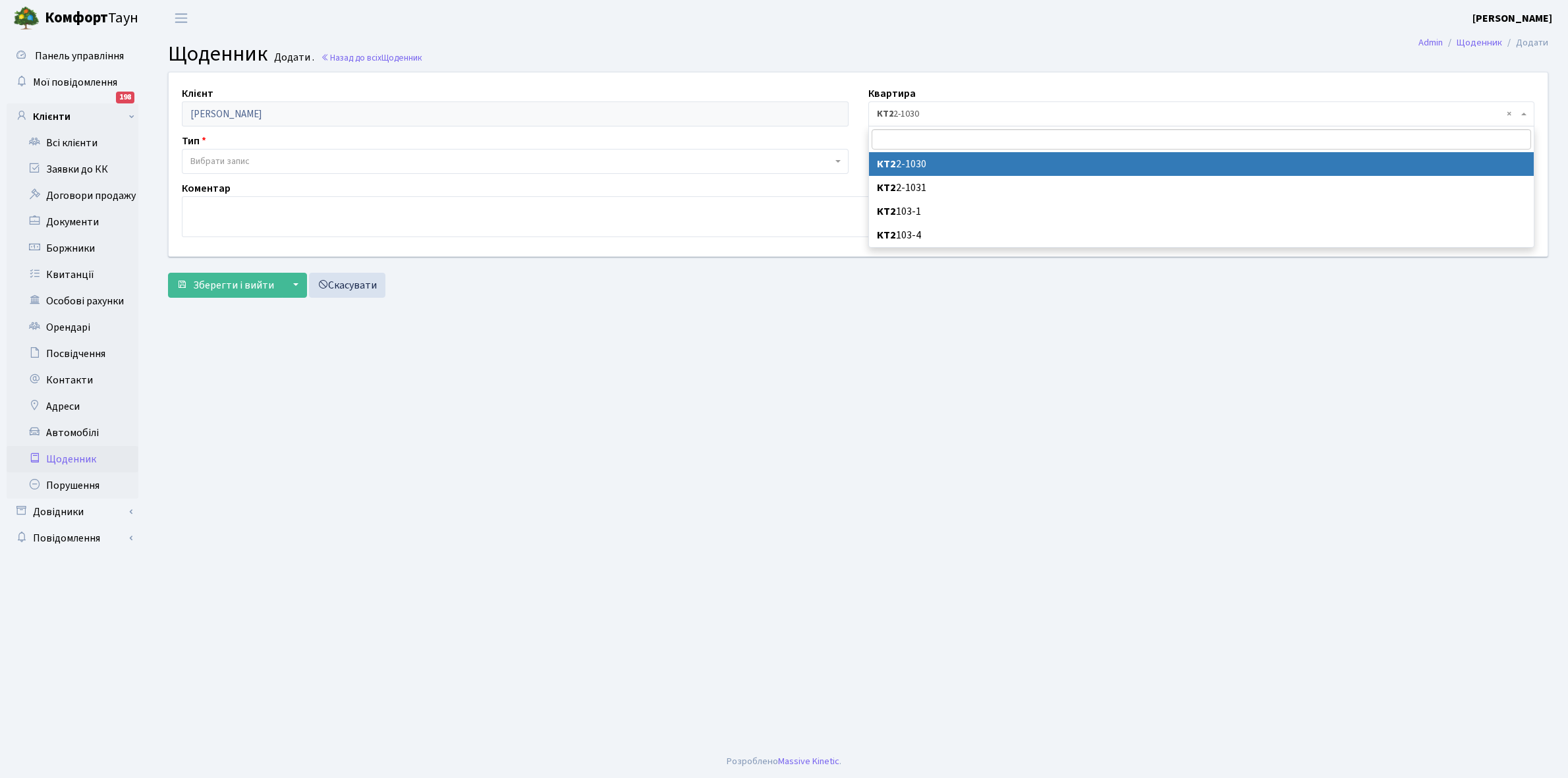
click at [962, 109] on span "× КТ2 2-1030" at bounding box center [1198, 114] width 642 height 13
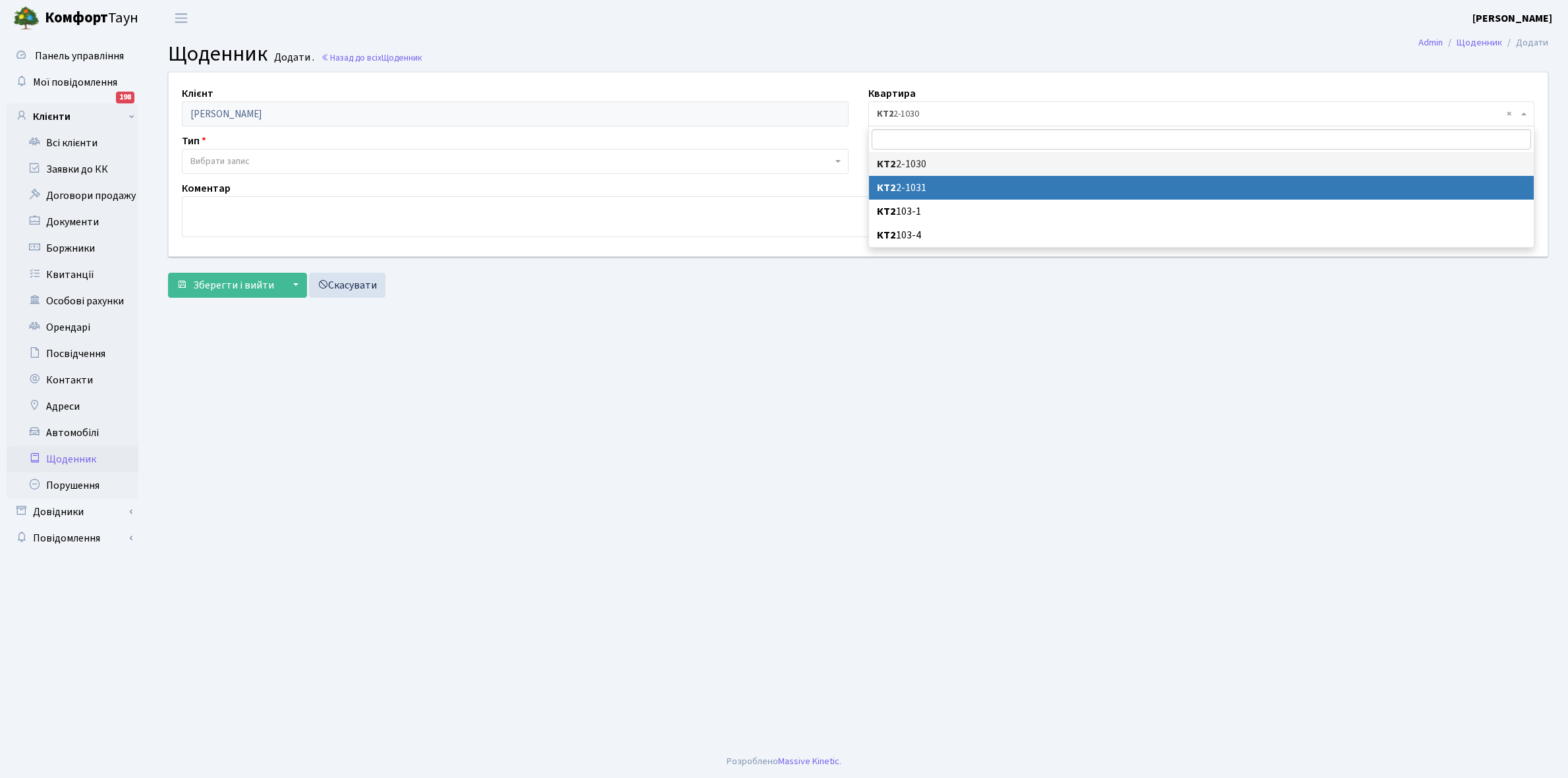
select select "12318"
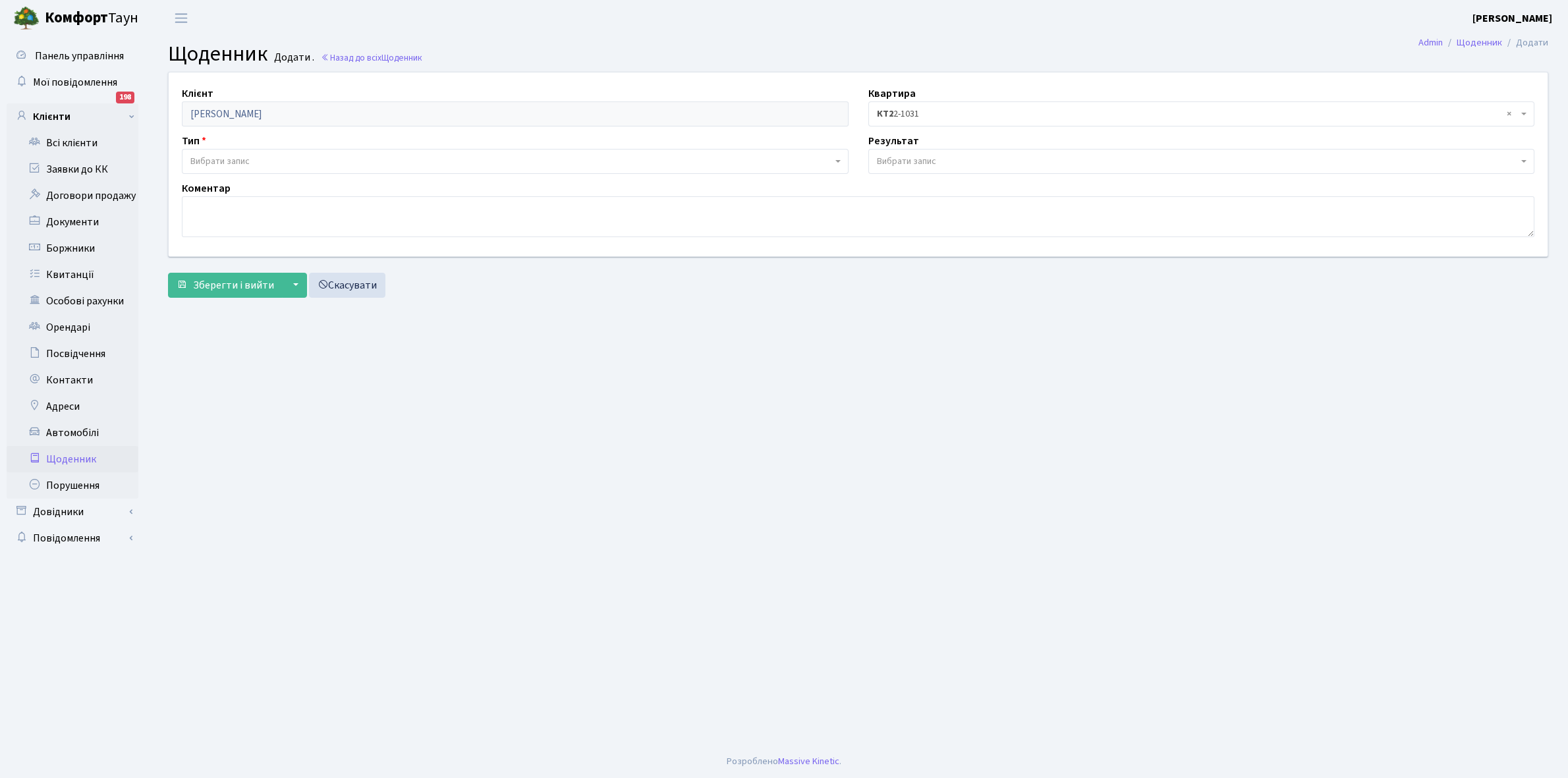
click at [289, 161] on span "Вибрати запис" at bounding box center [511, 162] width 642 height 13
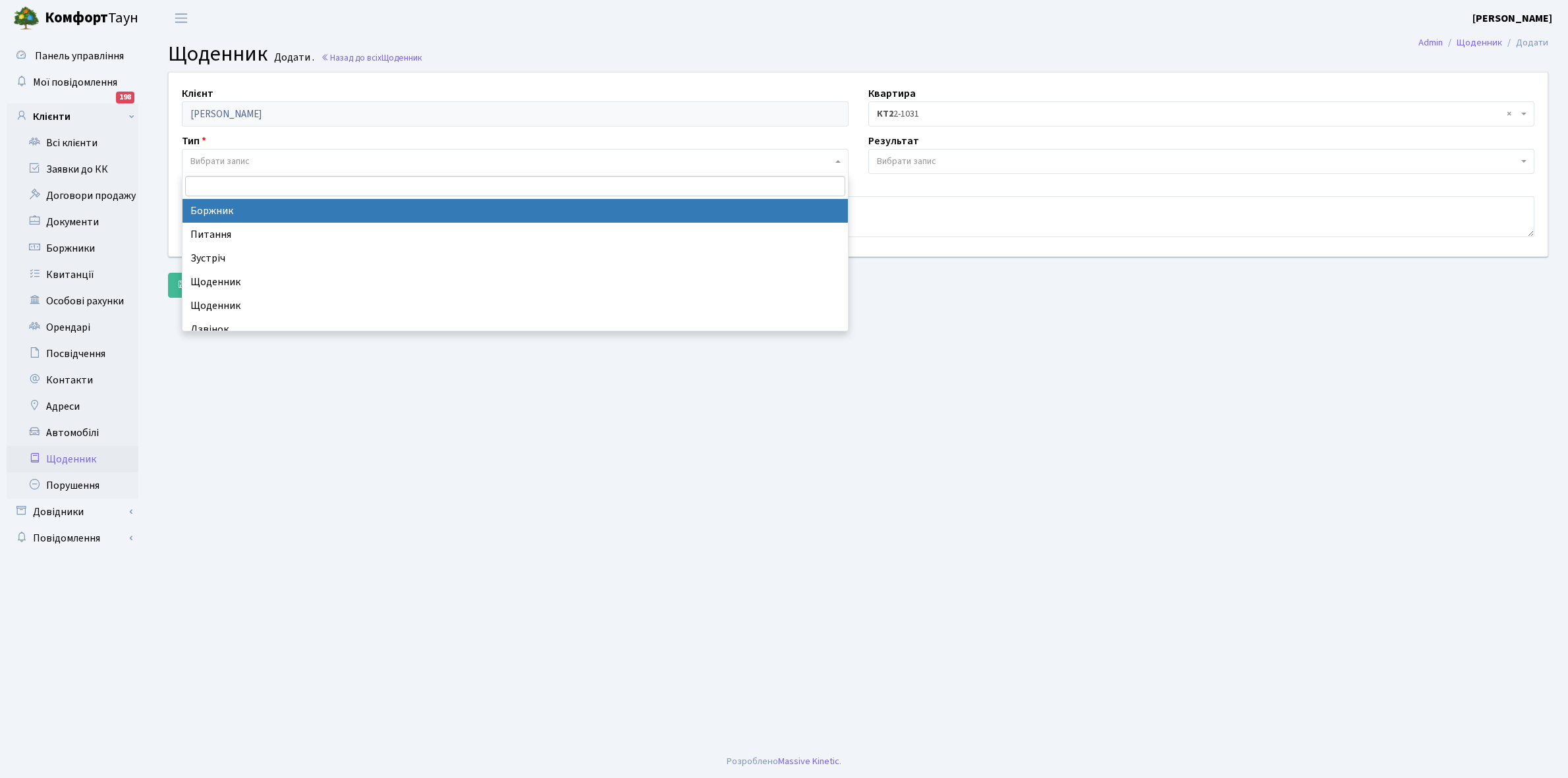
select select "189"
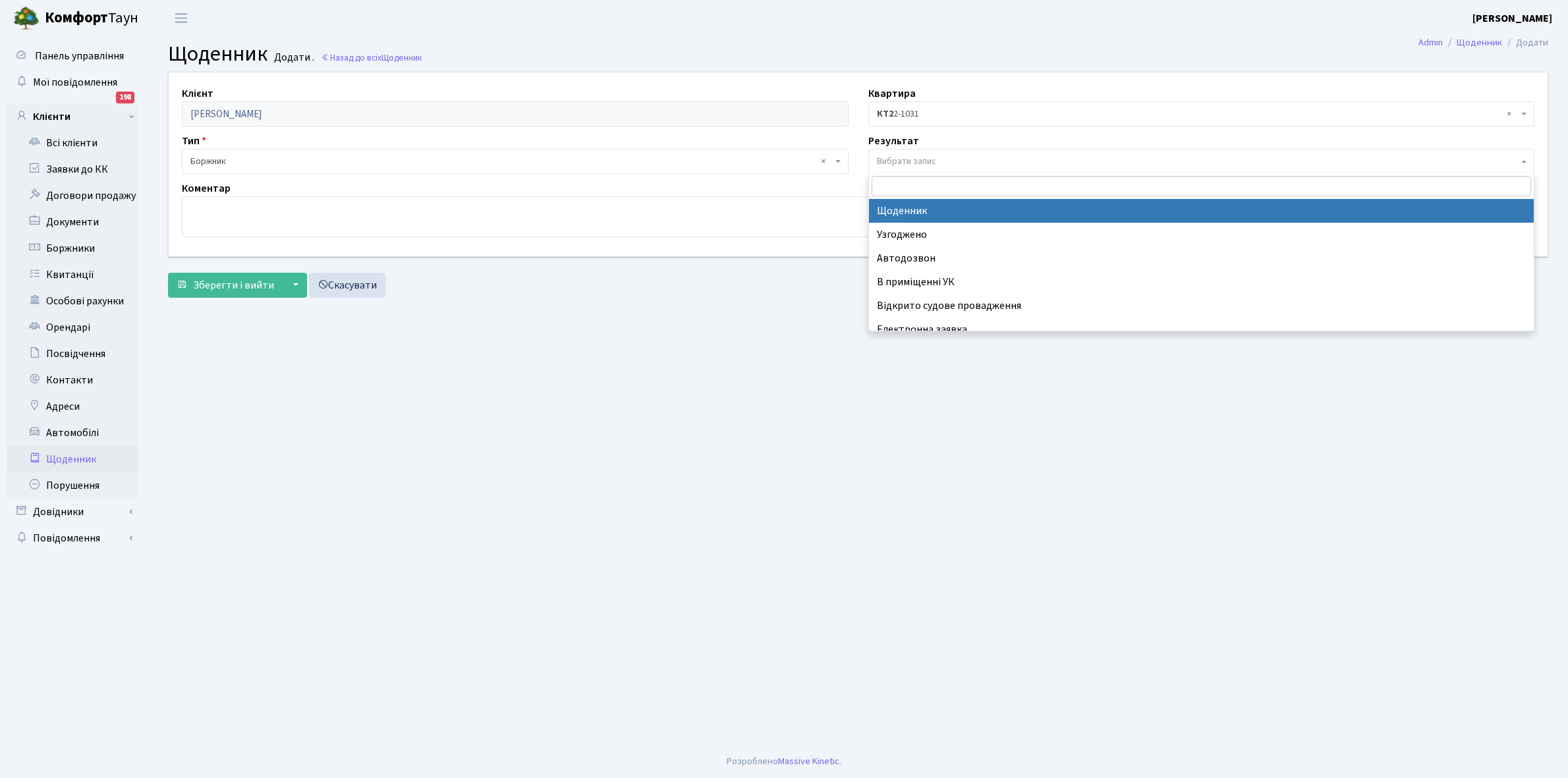
click at [940, 152] on span "Вибрати запис" at bounding box center [1202, 162] width 667 height 25
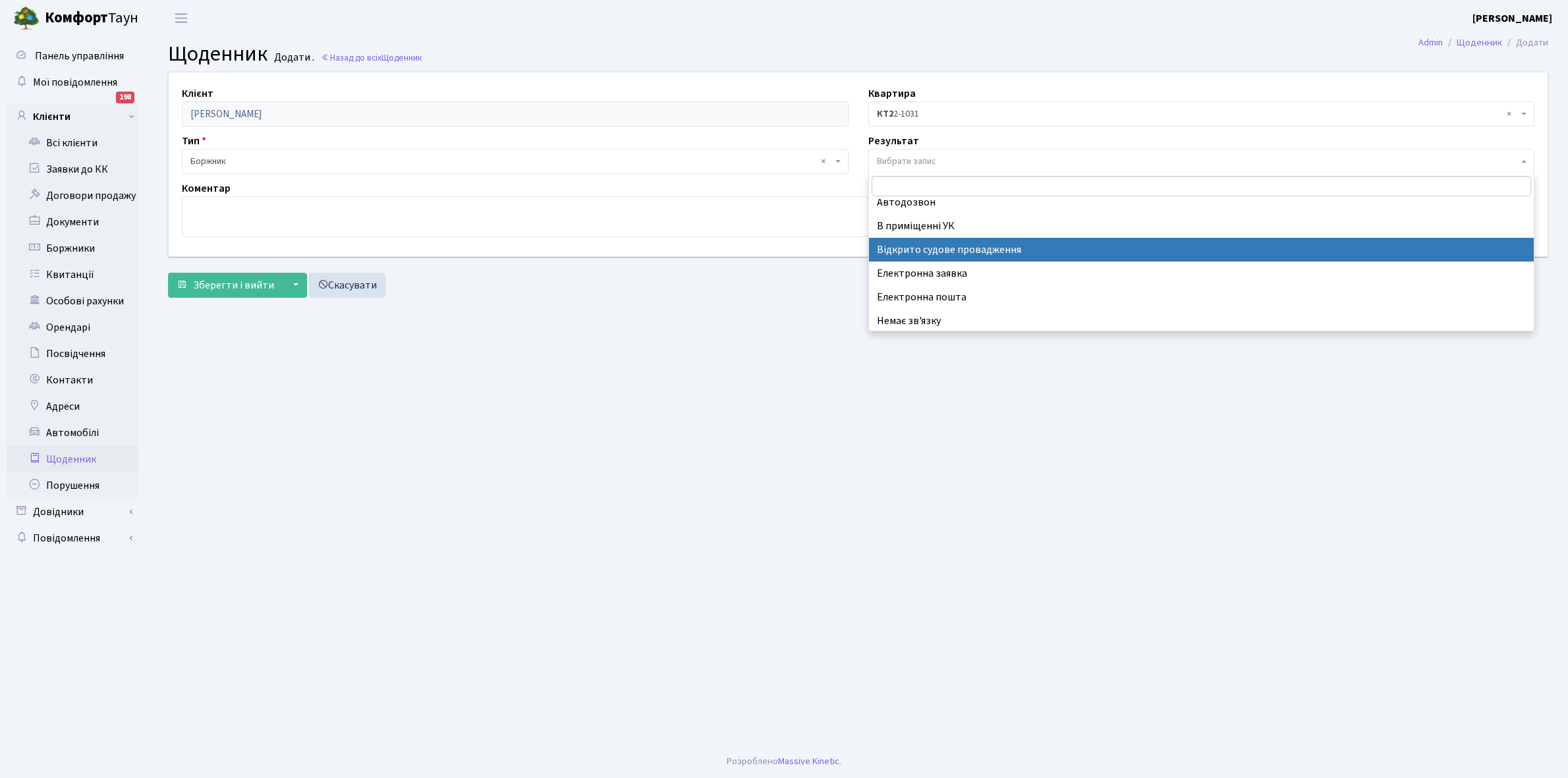
scroll to position [81, 0]
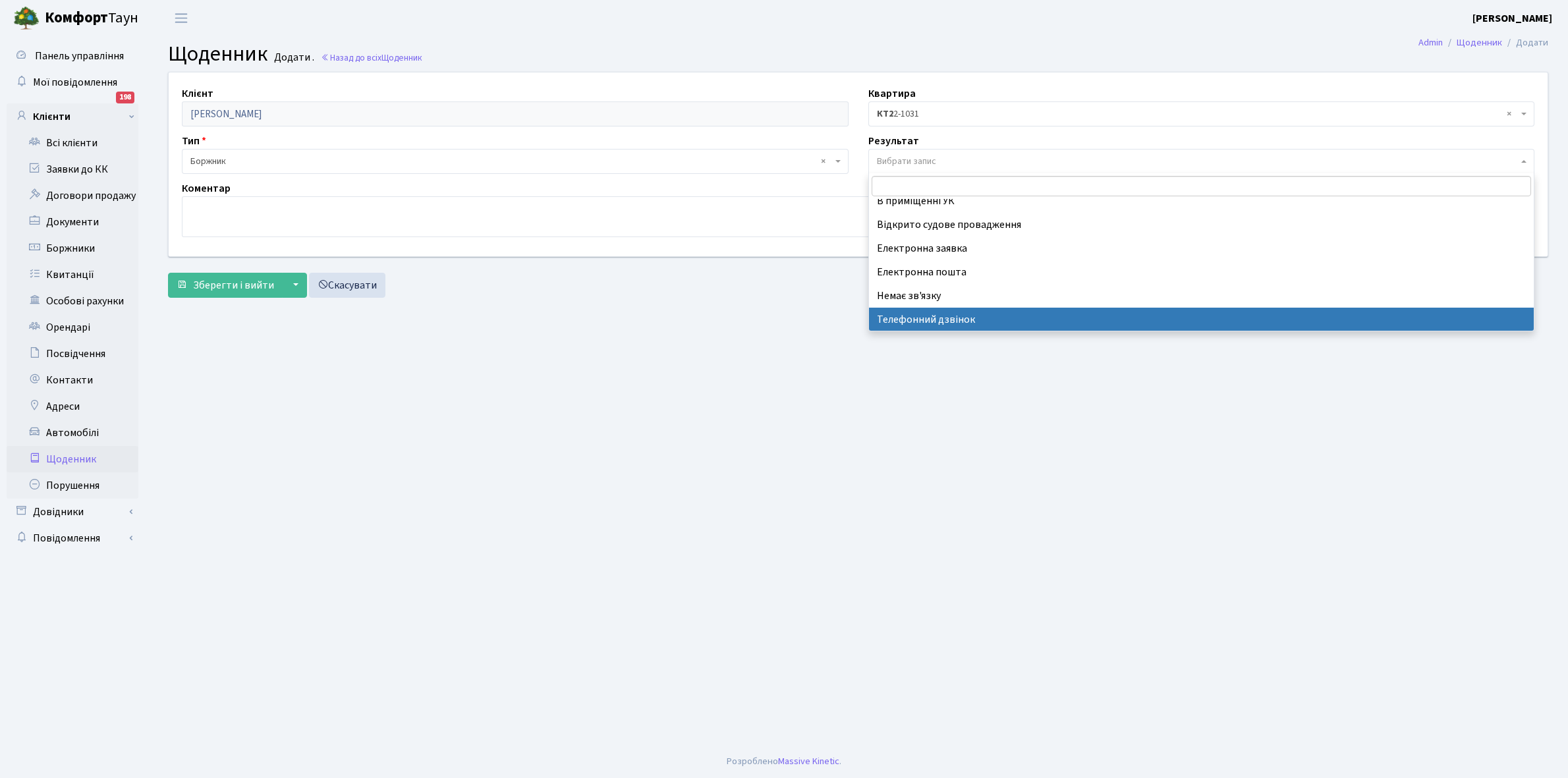
select select "196"
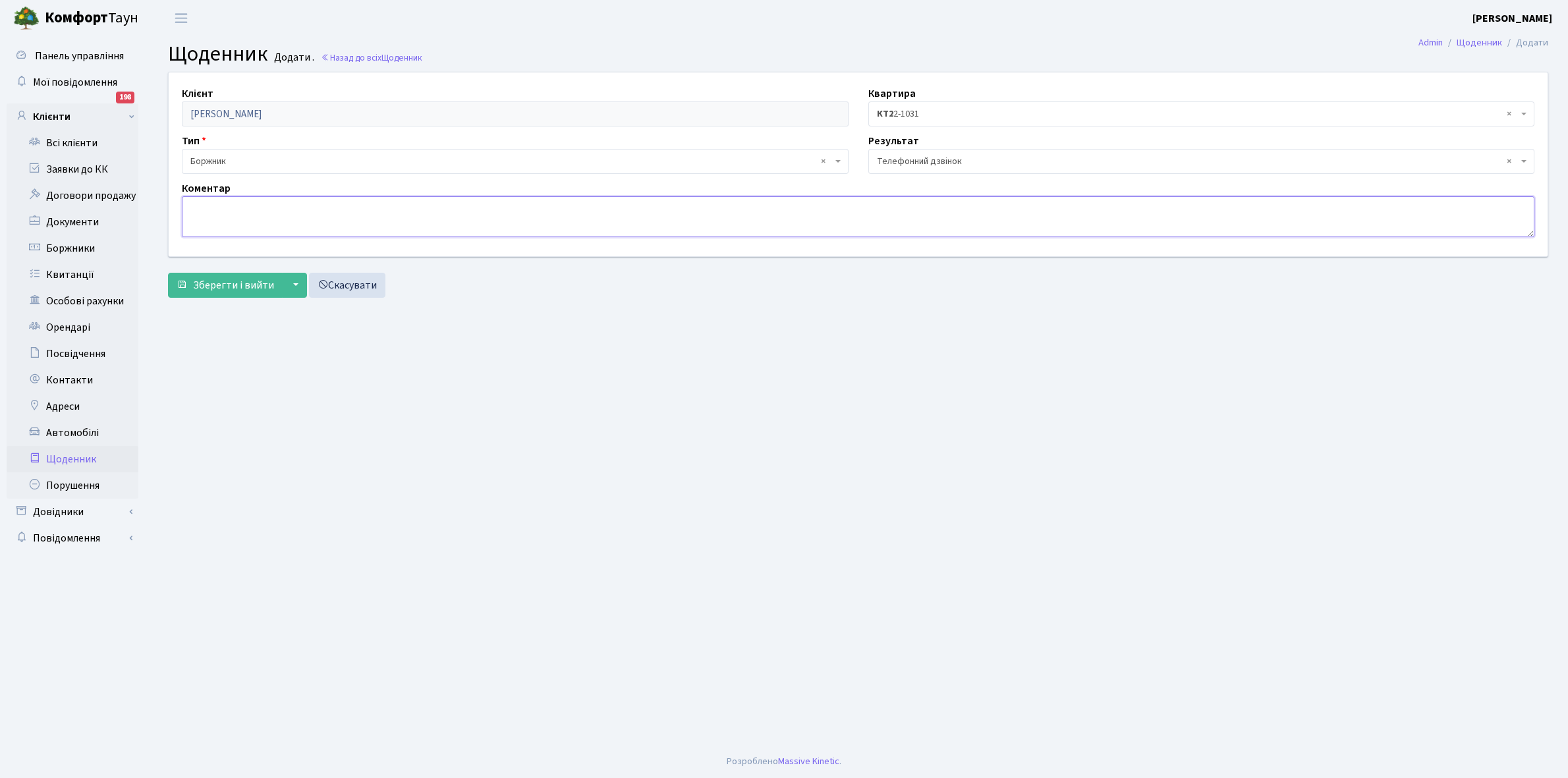
click at [232, 218] on textarea at bounding box center [858, 216] width 1353 height 41
type textarea "Не бере трубку телефона"
click at [244, 287] on span "Зберегти і вийти" at bounding box center [233, 285] width 81 height 14
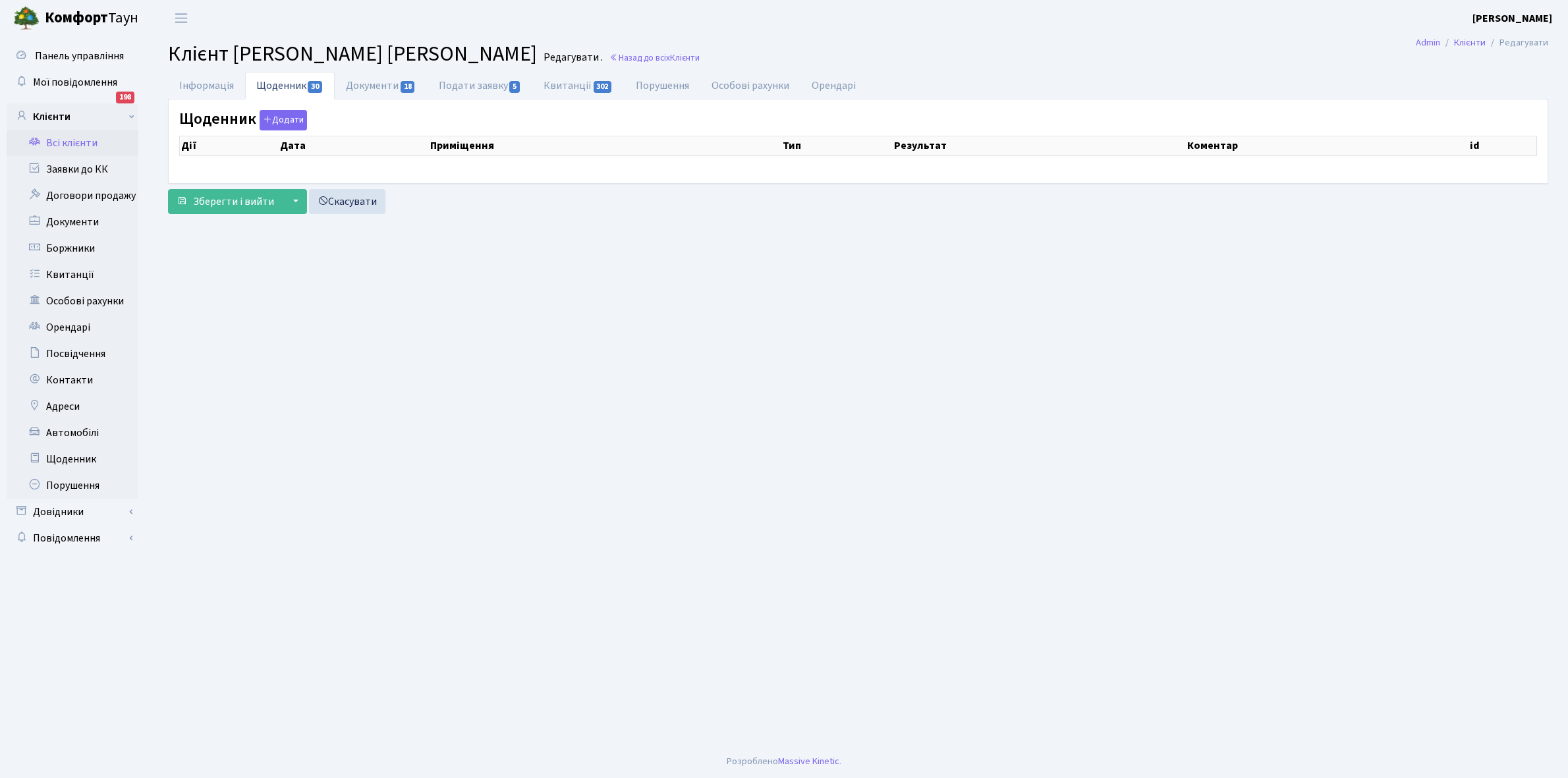
select select "25"
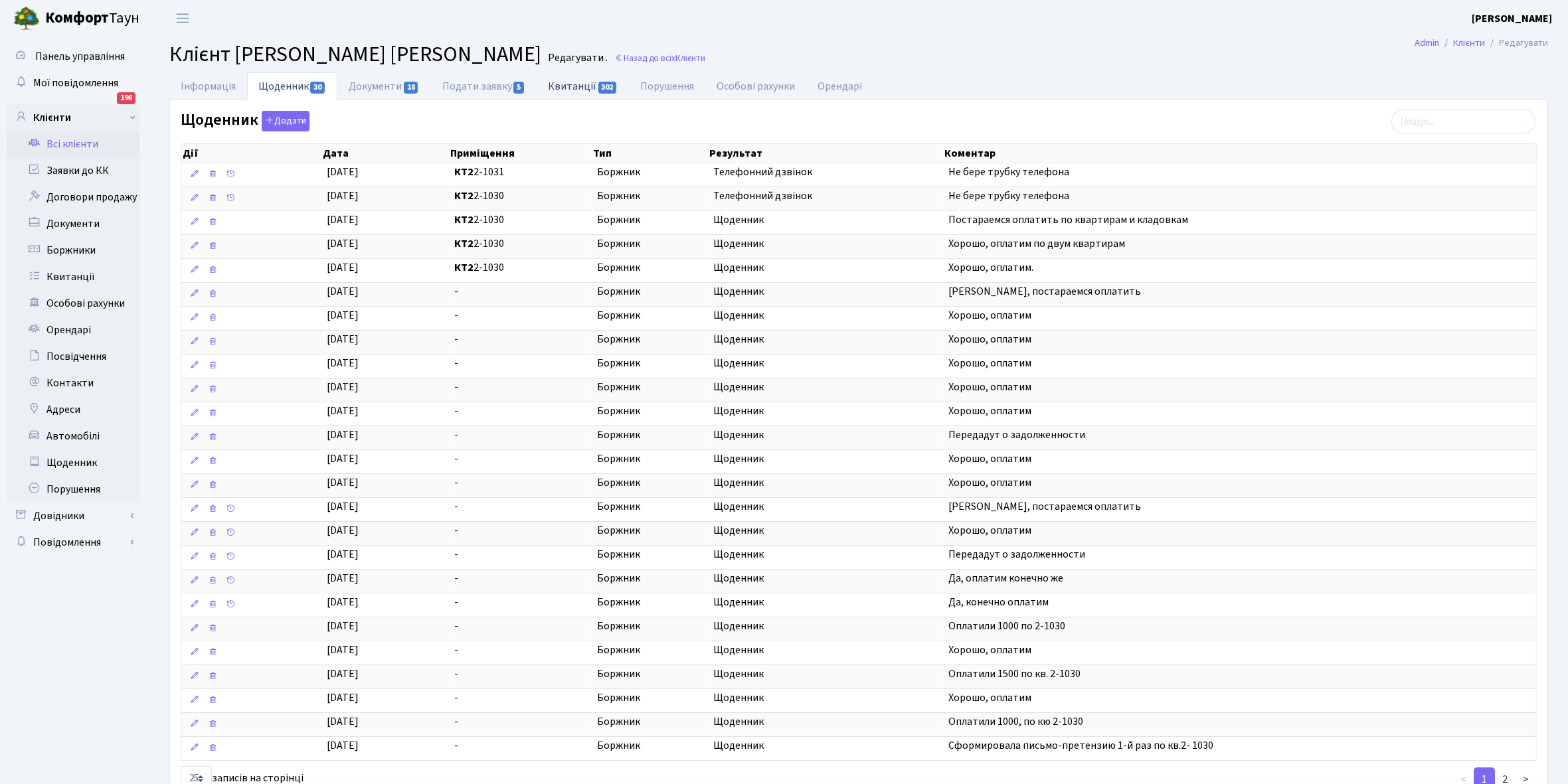
click at [571, 85] on link "Квитанції 302" at bounding box center [583, 86] width 92 height 27
select select "25"
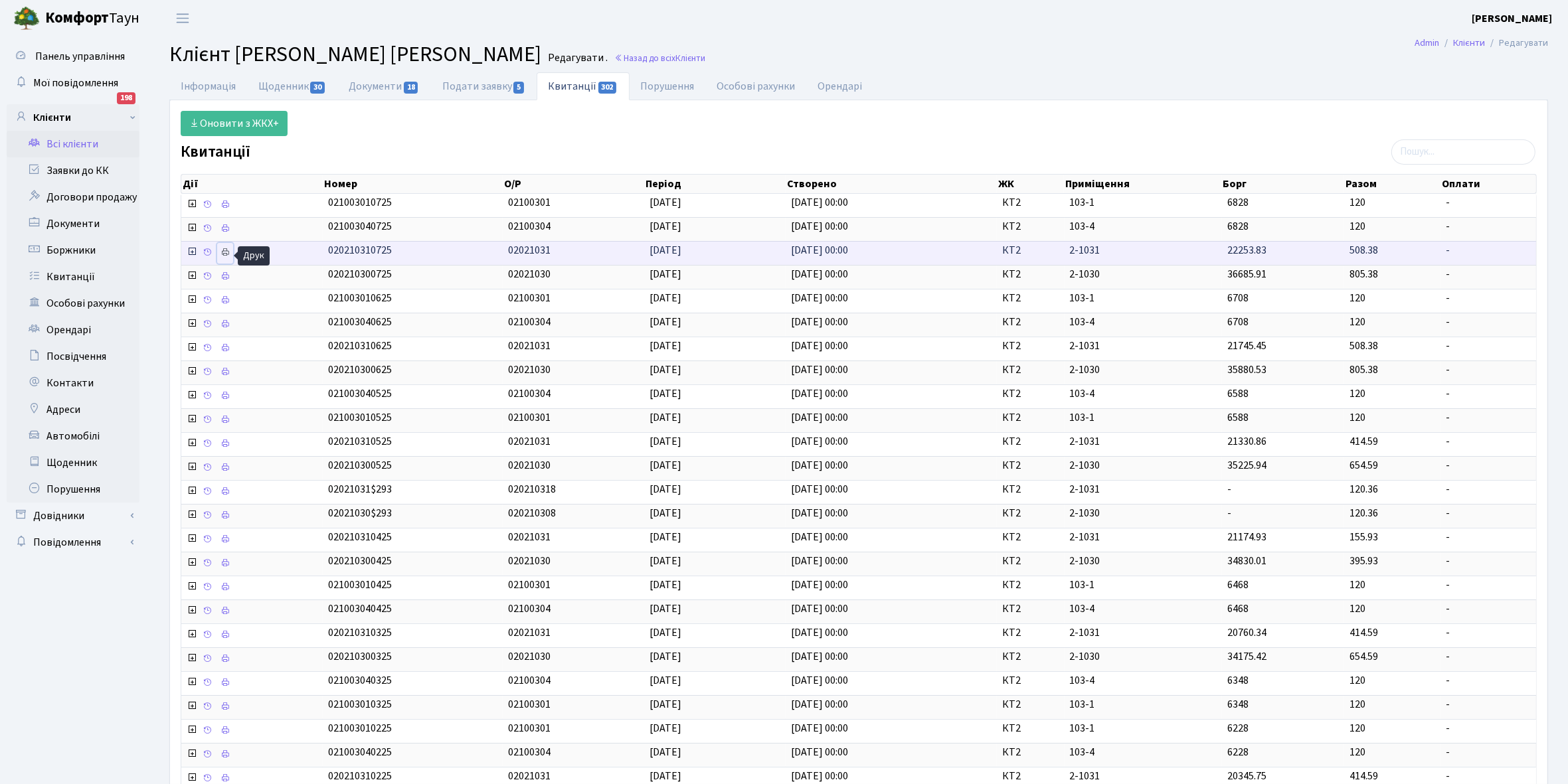
click at [221, 252] on icon at bounding box center [225, 252] width 10 height 10
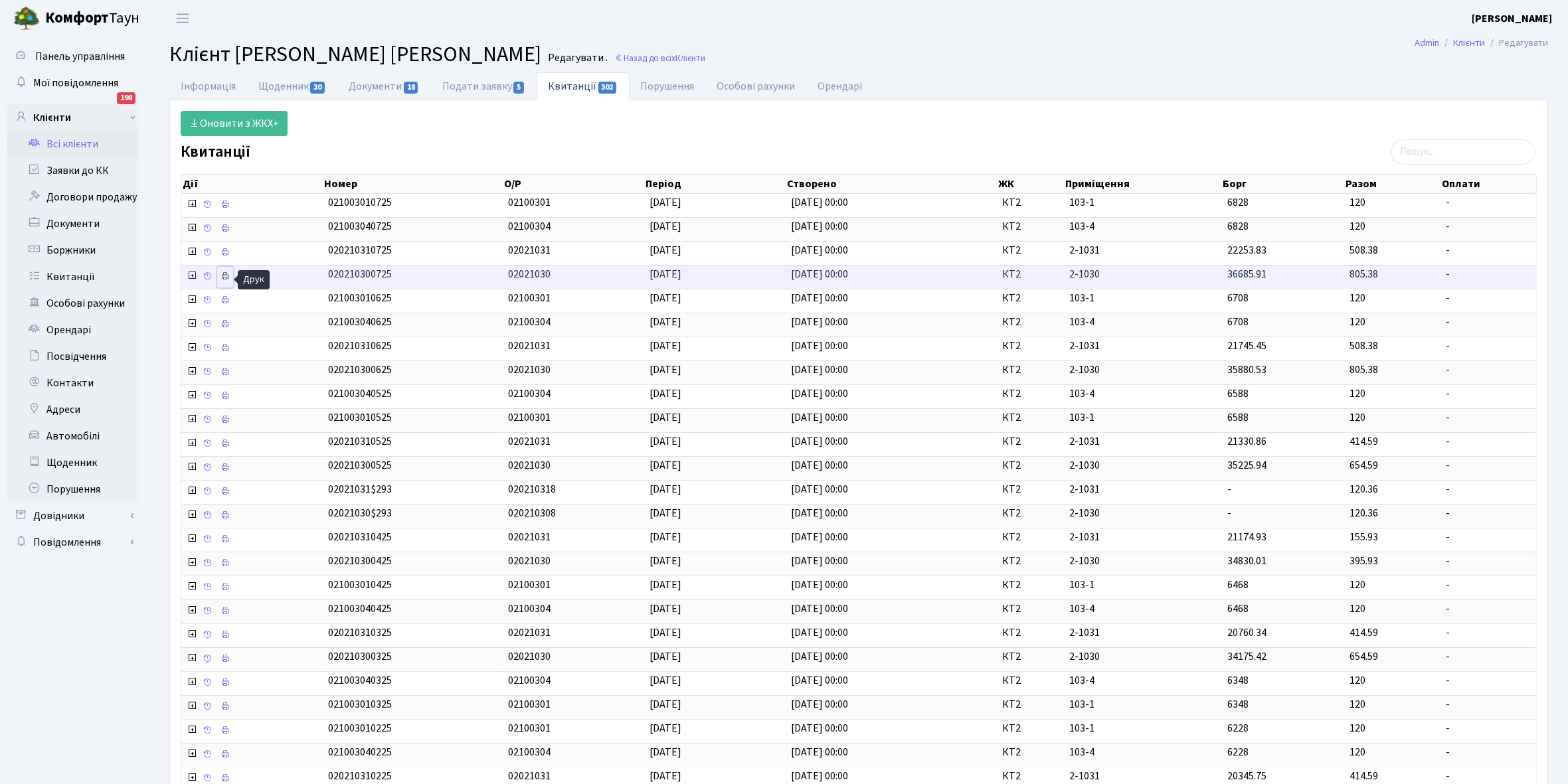
click at [223, 277] on icon at bounding box center [225, 276] width 10 height 10
click at [76, 140] on link "Всі клієнти" at bounding box center [73, 144] width 133 height 27
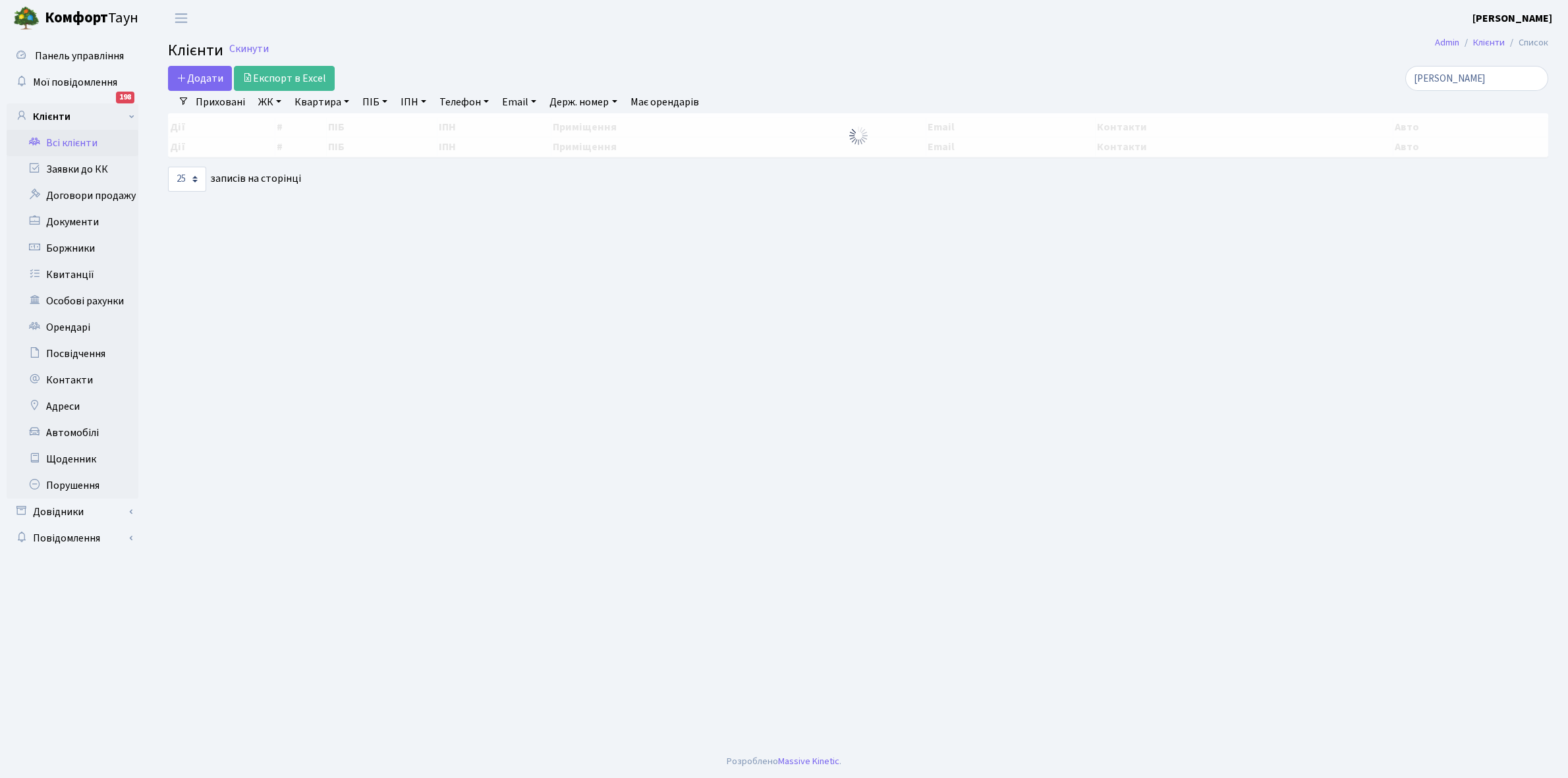
select select "25"
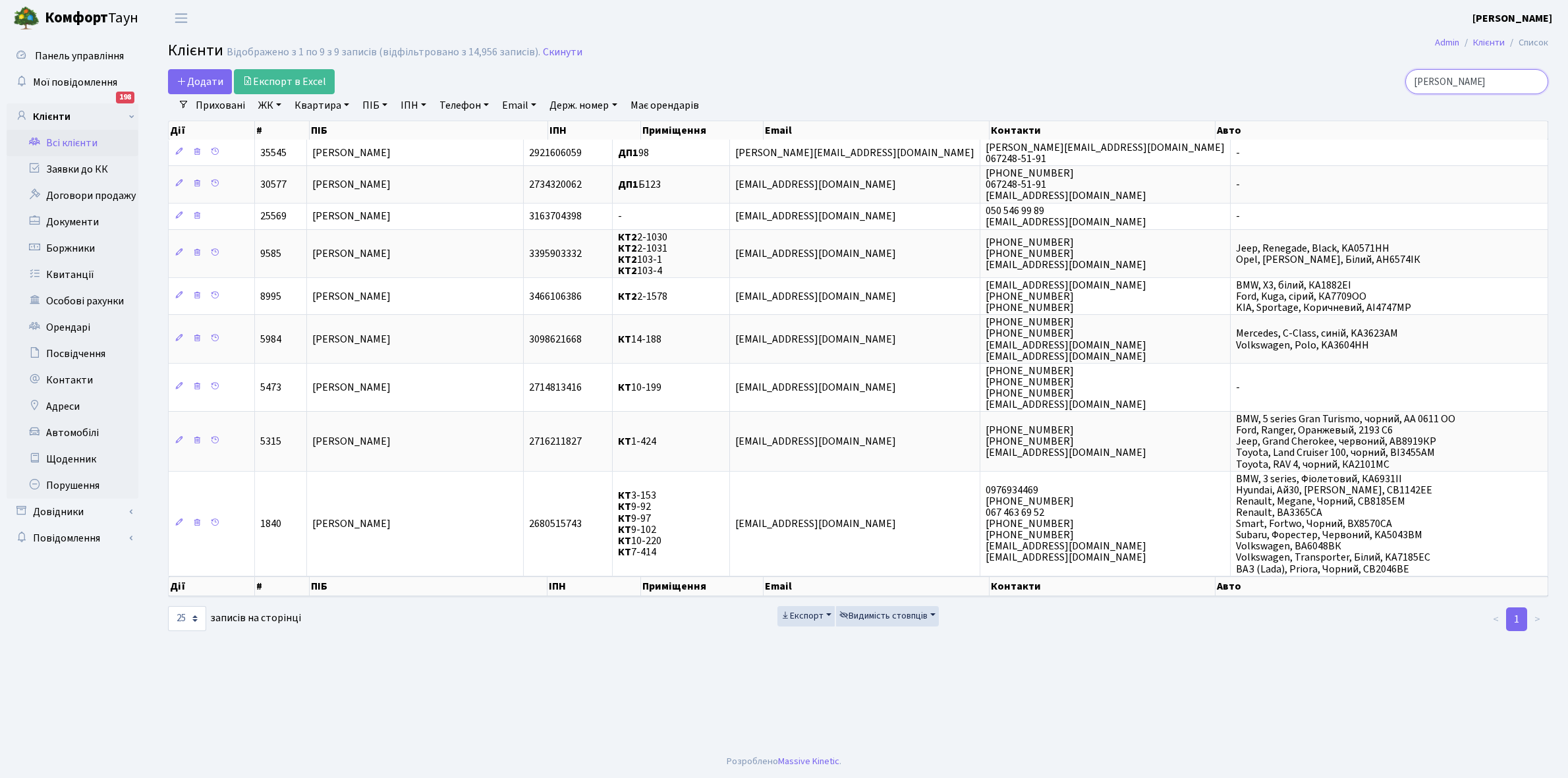
click at [1480, 77] on input "[PERSON_NAME]" at bounding box center [1477, 81] width 143 height 25
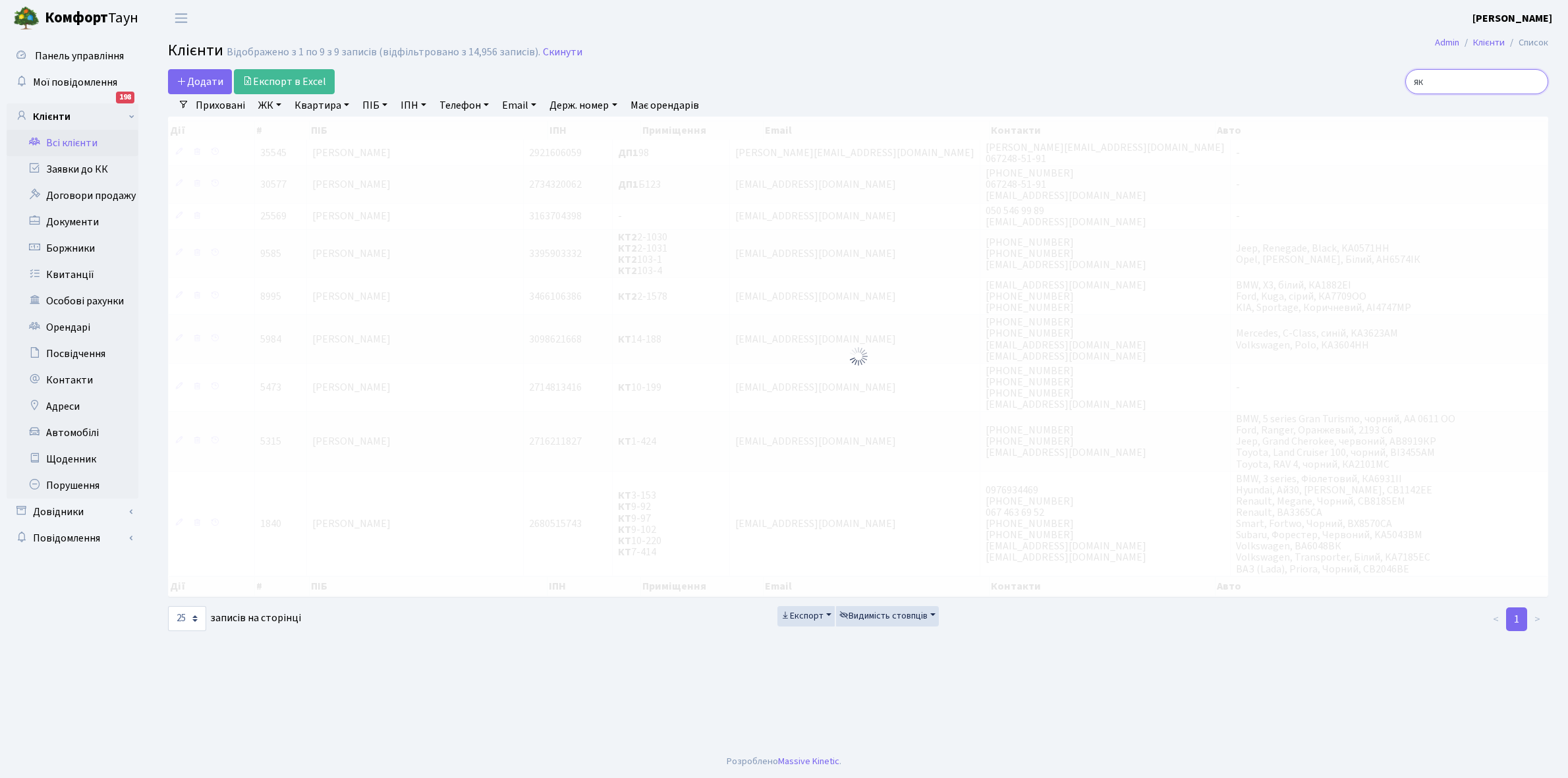
type input "я"
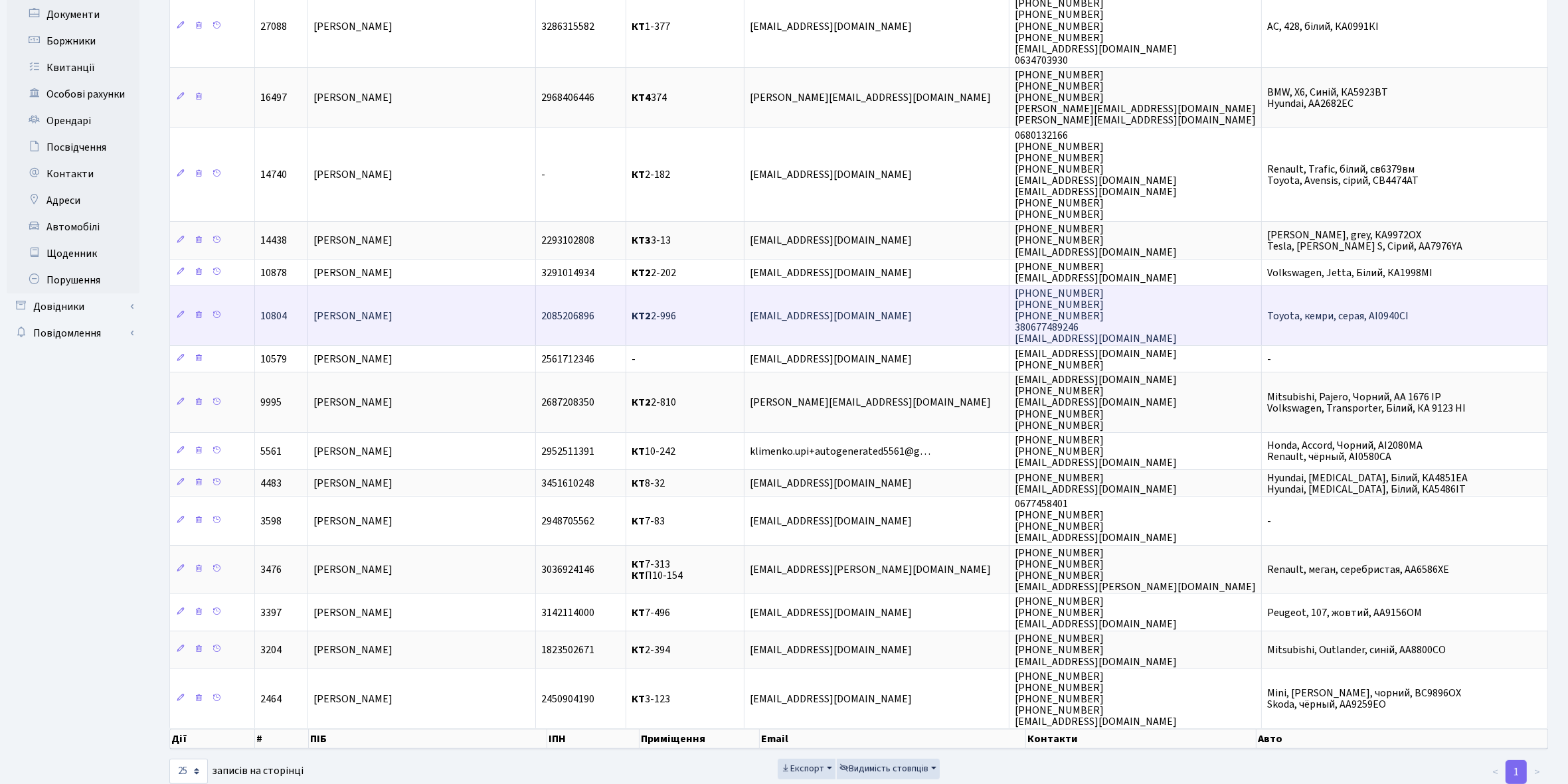
scroll to position [230, 0]
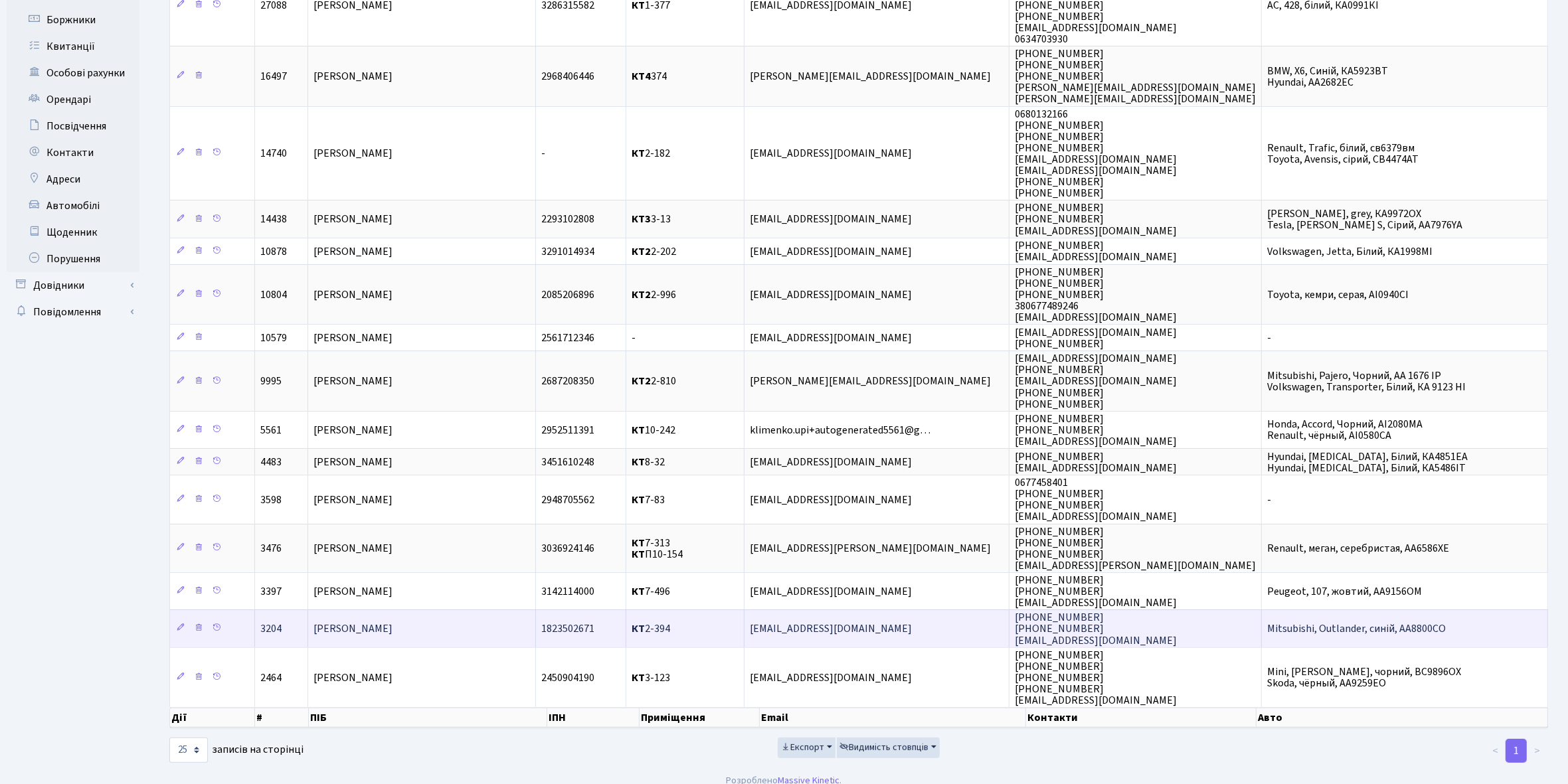
type input "[PERSON_NAME]"
click at [392, 622] on span "[PERSON_NAME]" at bounding box center [353, 629] width 79 height 14
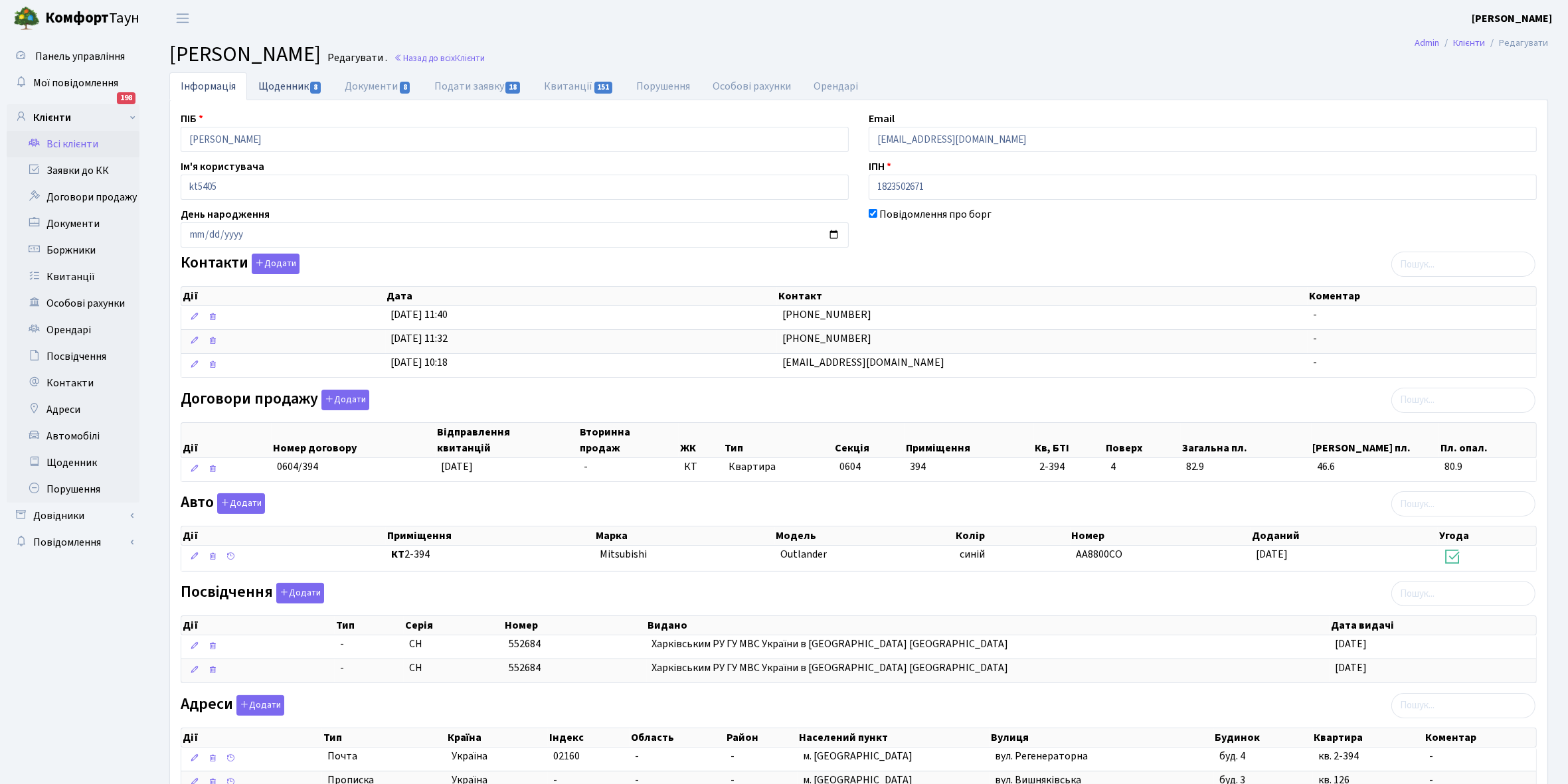
click at [270, 83] on link "Щоденник 8" at bounding box center [290, 86] width 87 height 27
select select "25"
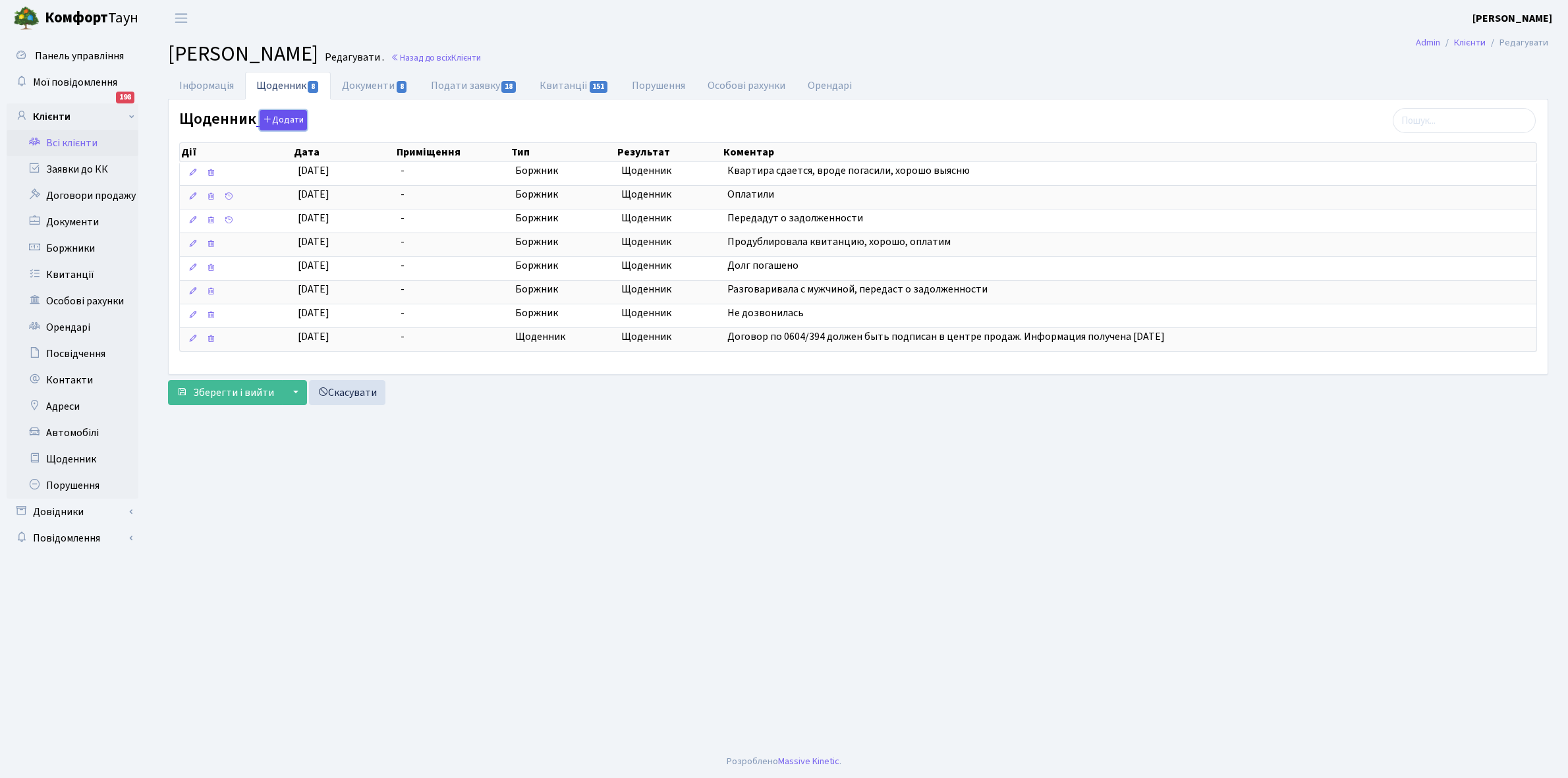
click at [287, 114] on button "Додати" at bounding box center [284, 119] width 48 height 20
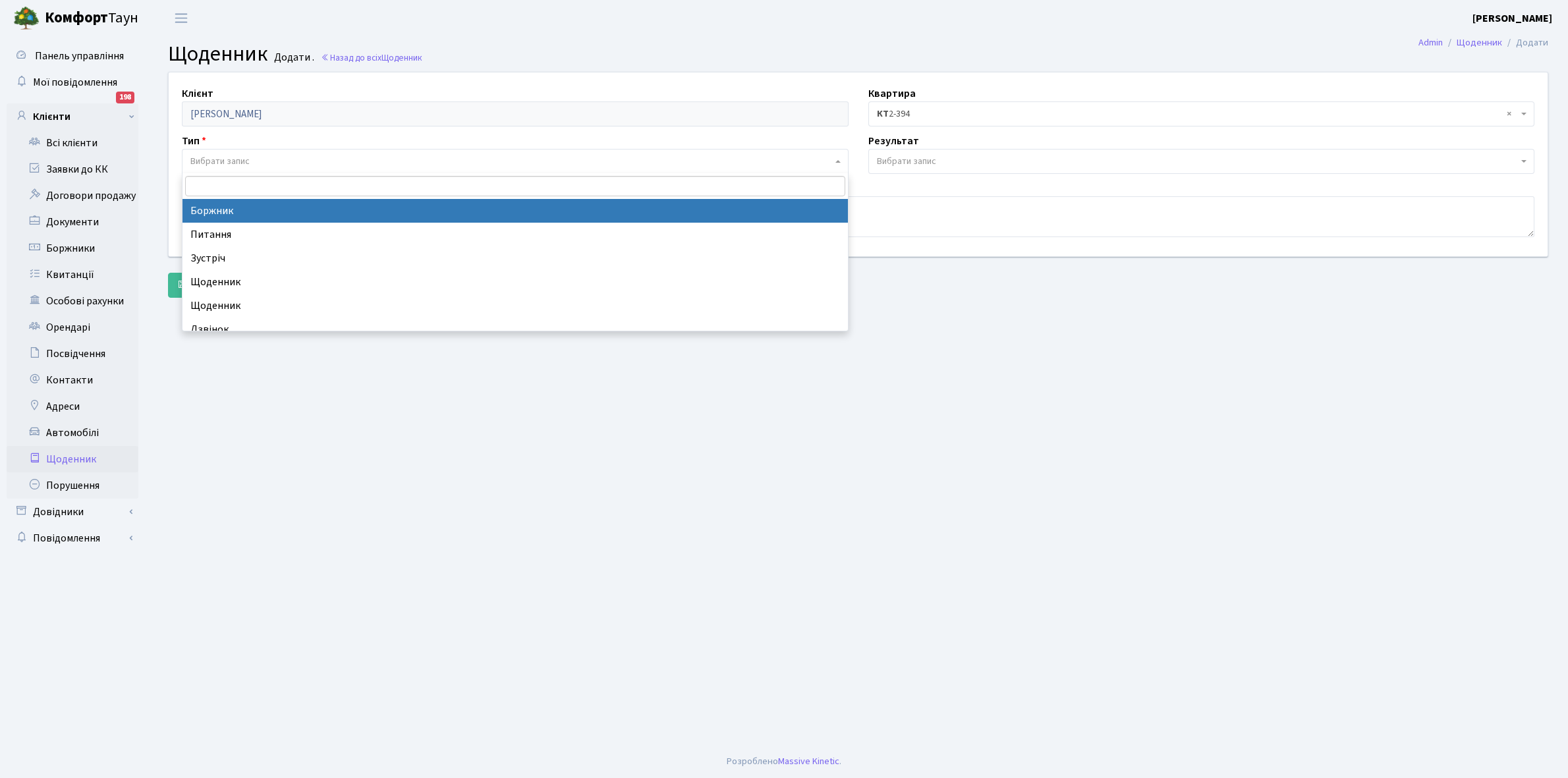
click at [239, 159] on span "Вибрати запис" at bounding box center [220, 162] width 59 height 13
select select "189"
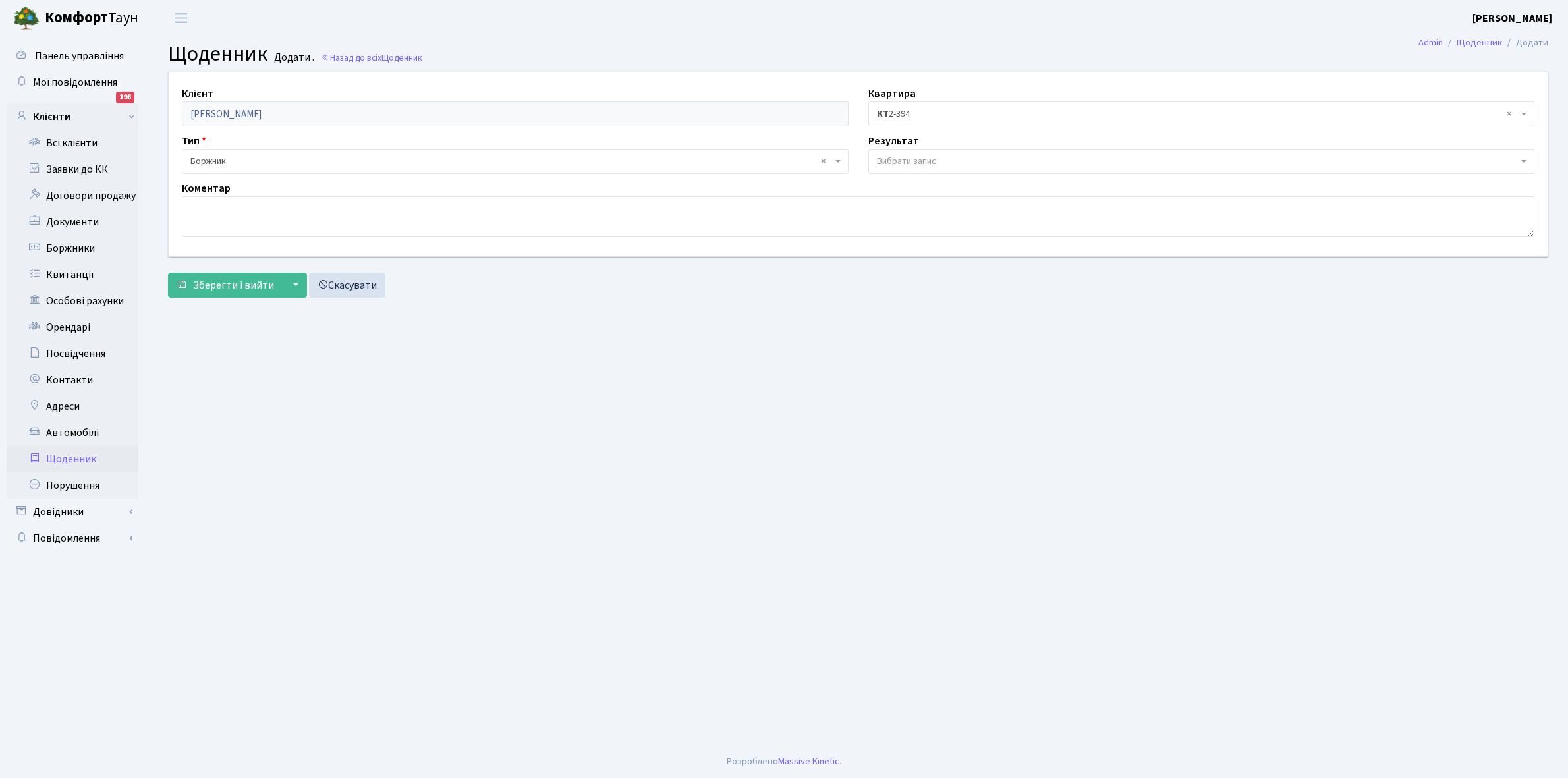
click at [943, 160] on span "Вибрати запис" at bounding box center [1198, 162] width 642 height 13
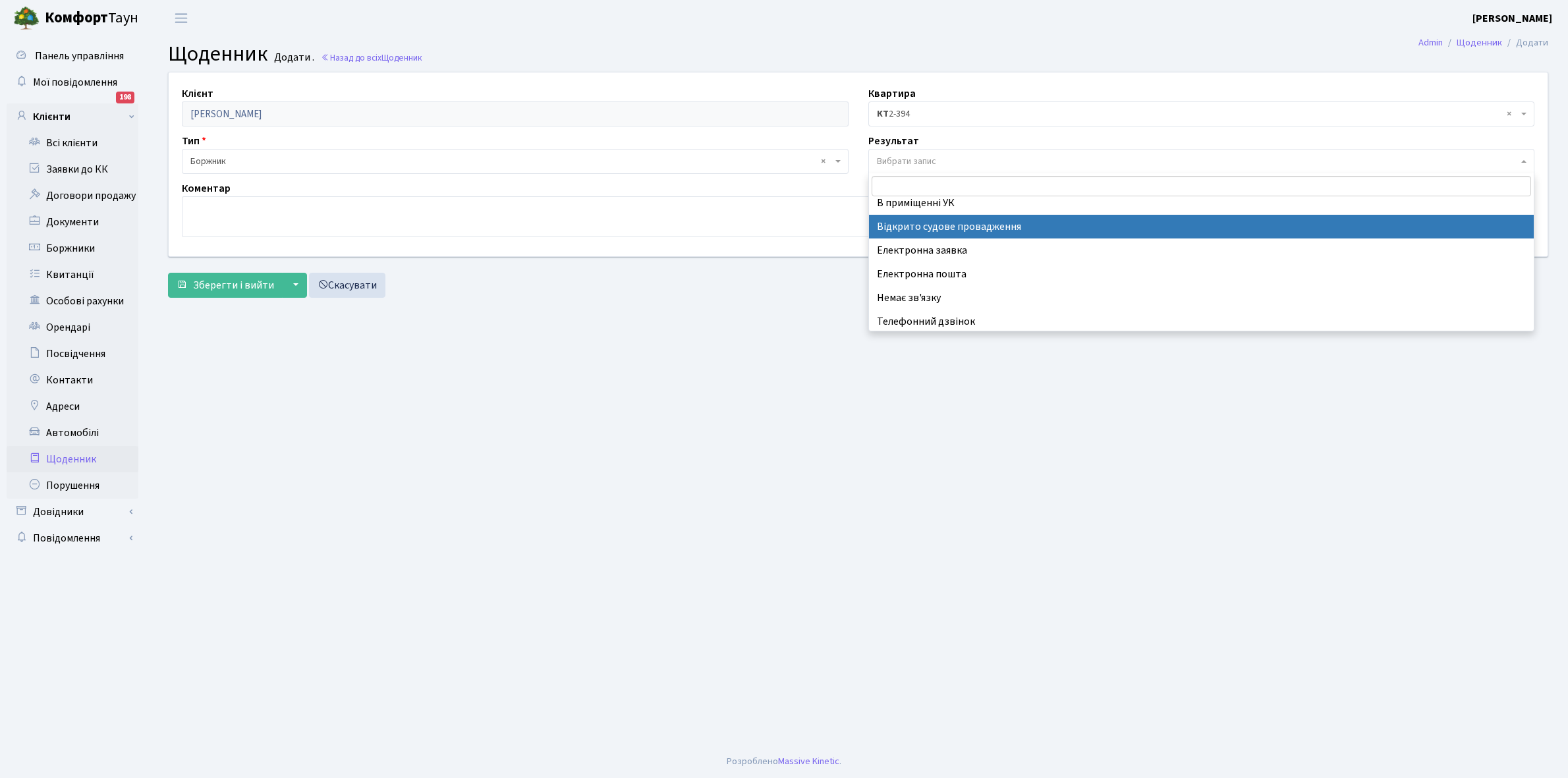
scroll to position [81, 0]
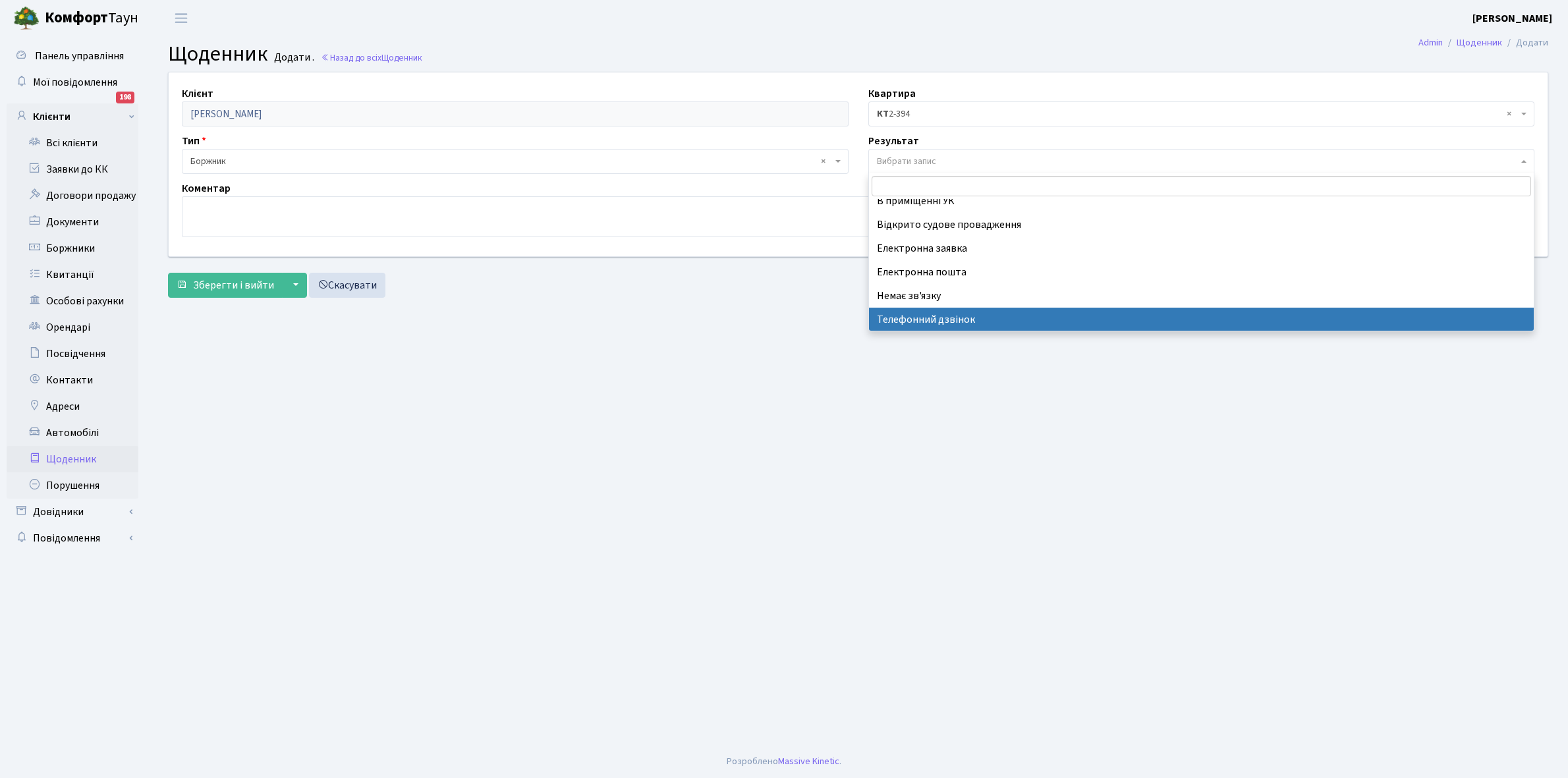
select select "196"
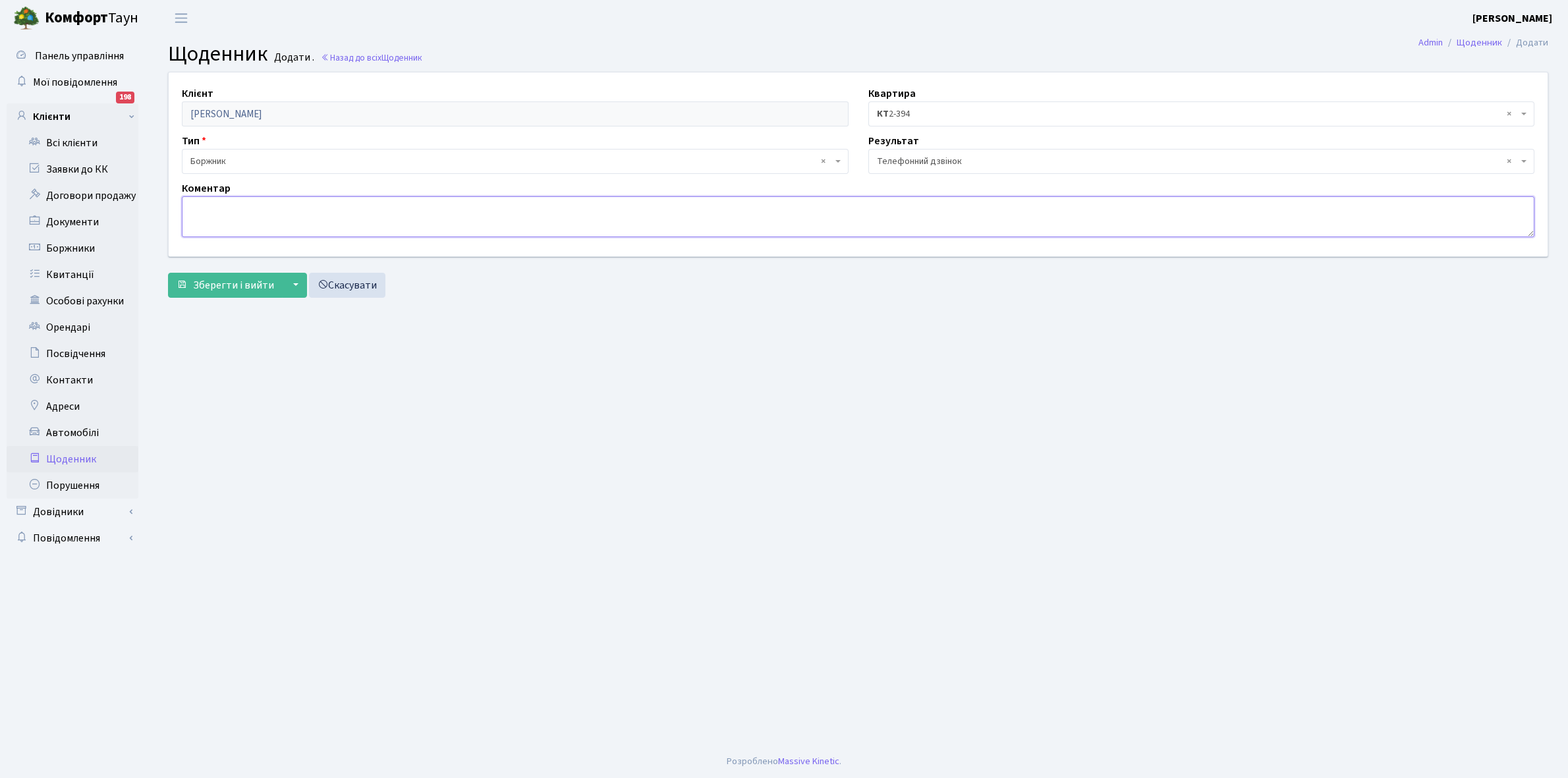
click at [204, 211] on textarea at bounding box center [858, 216] width 1353 height 41
type textarea "Не бере трубку телефона"
click at [239, 281] on span "Зберегти і вийти" at bounding box center [233, 285] width 81 height 14
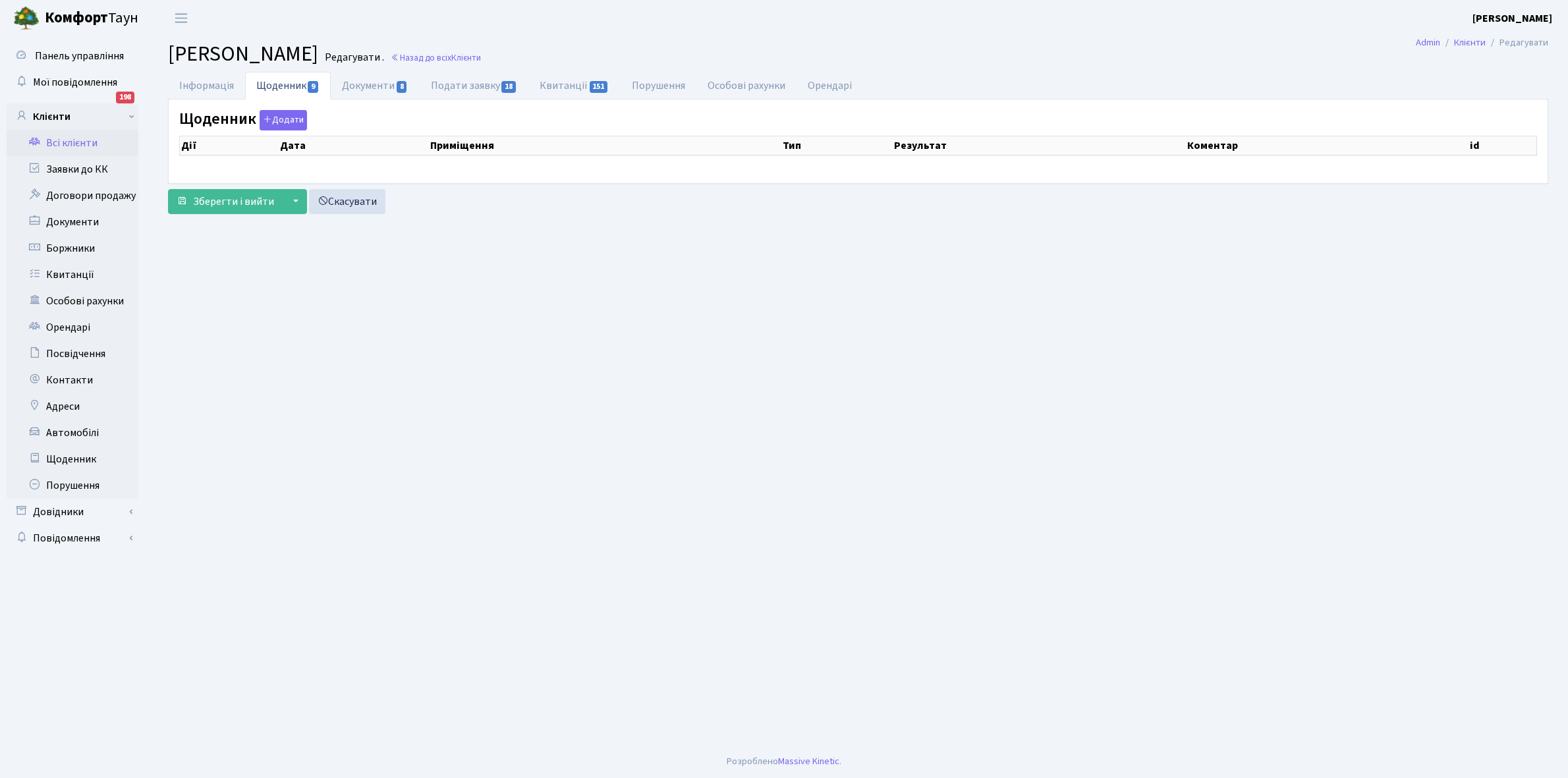
select select "25"
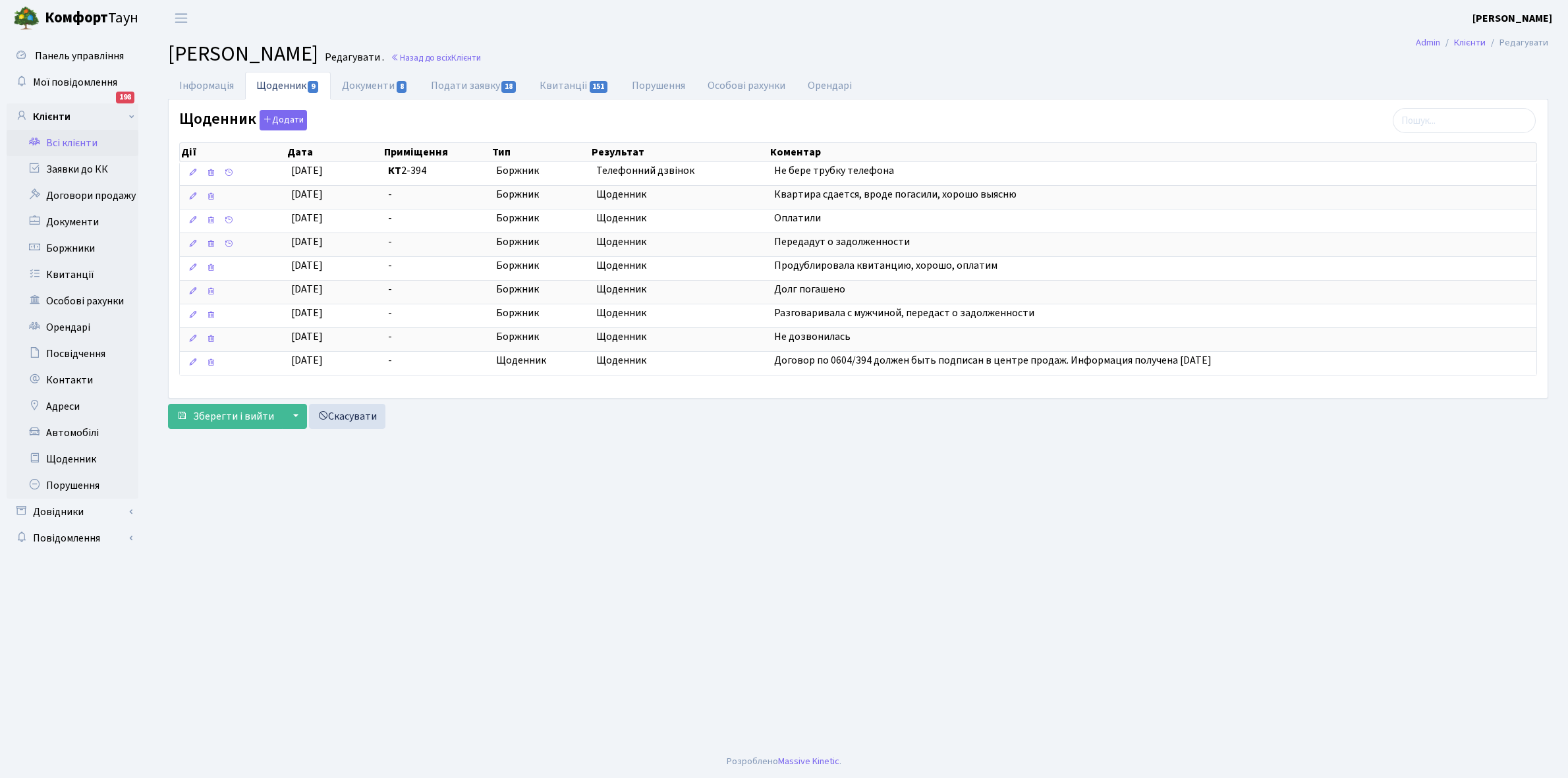
click at [77, 143] on link "Всі клієнти" at bounding box center [73, 143] width 132 height 27
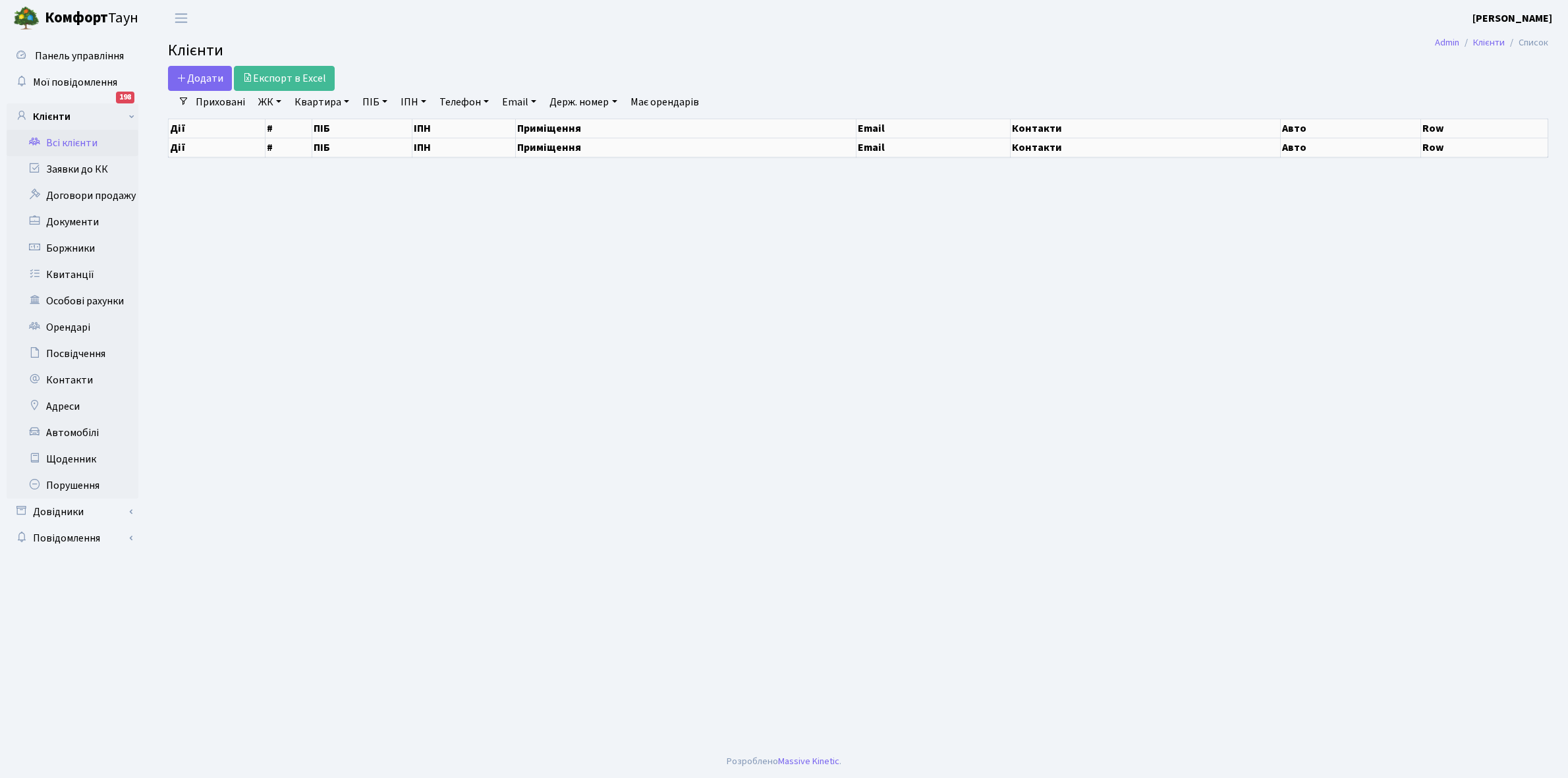
select select "25"
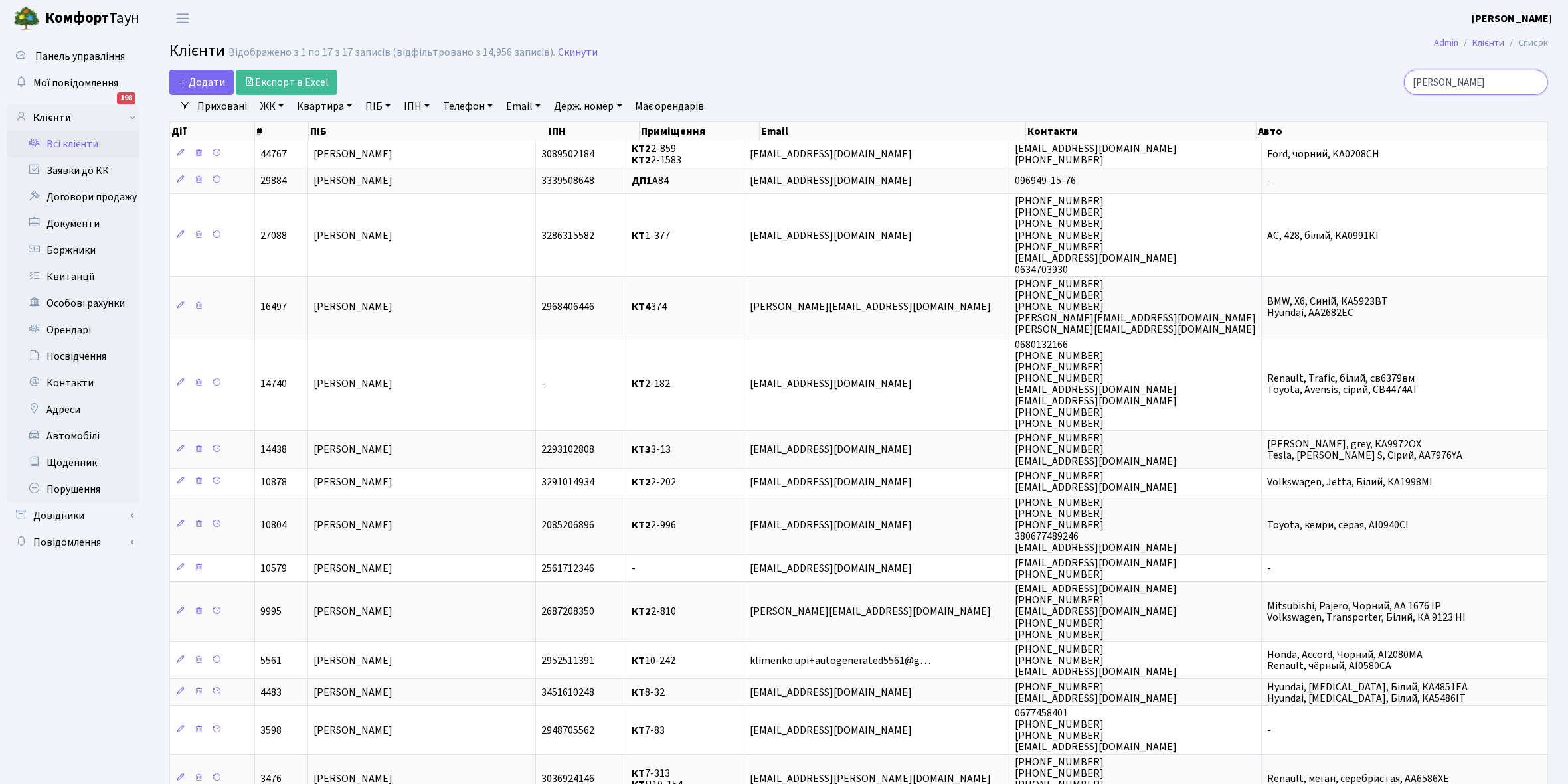
click at [1487, 82] on input "[PERSON_NAME]" at bounding box center [1477, 82] width 144 height 25
type input "[PERSON_NAME]"
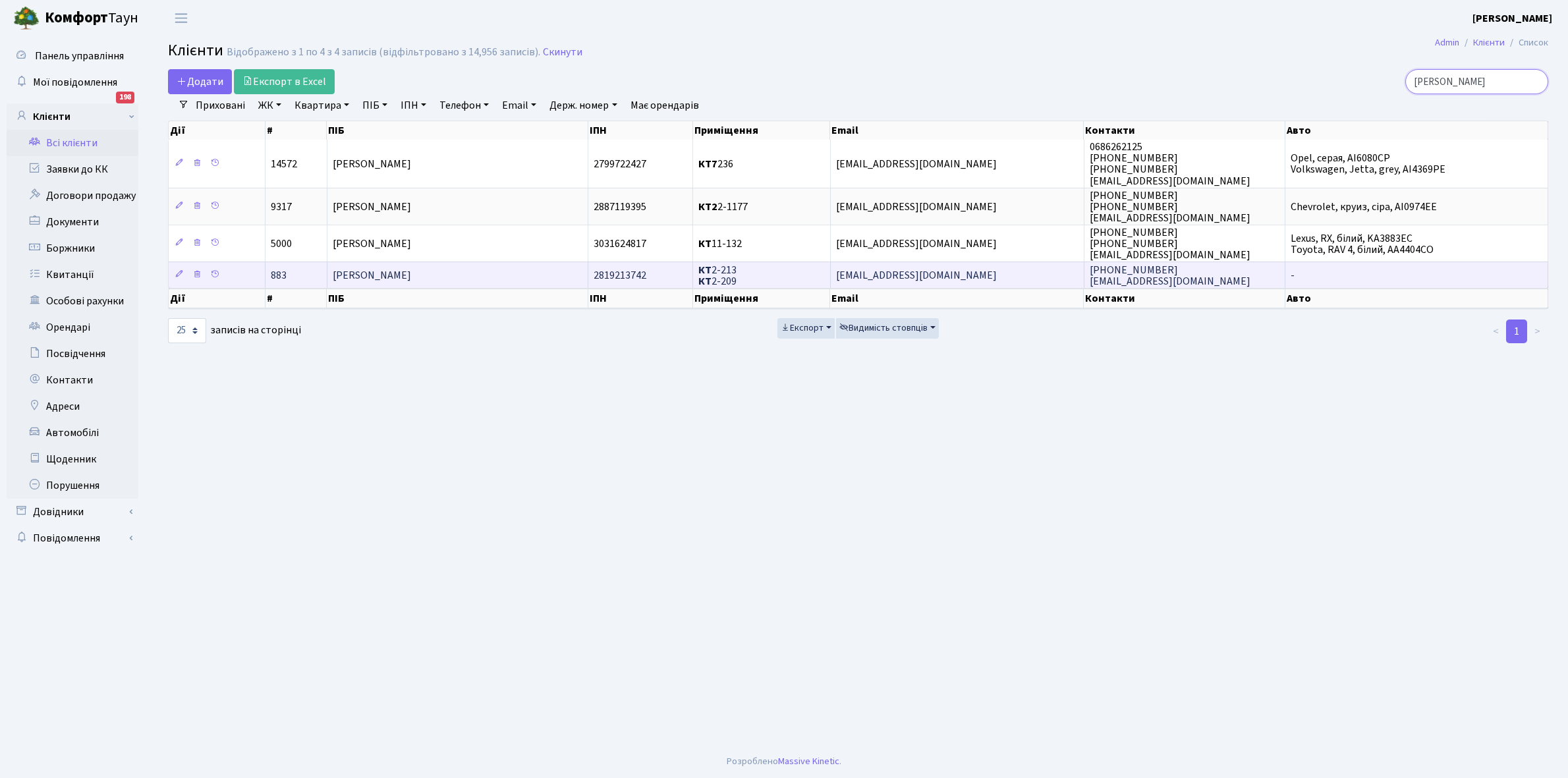
type input "Гаращенко"
click at [472, 277] on td "[PERSON_NAME]" at bounding box center [458, 275] width 261 height 27
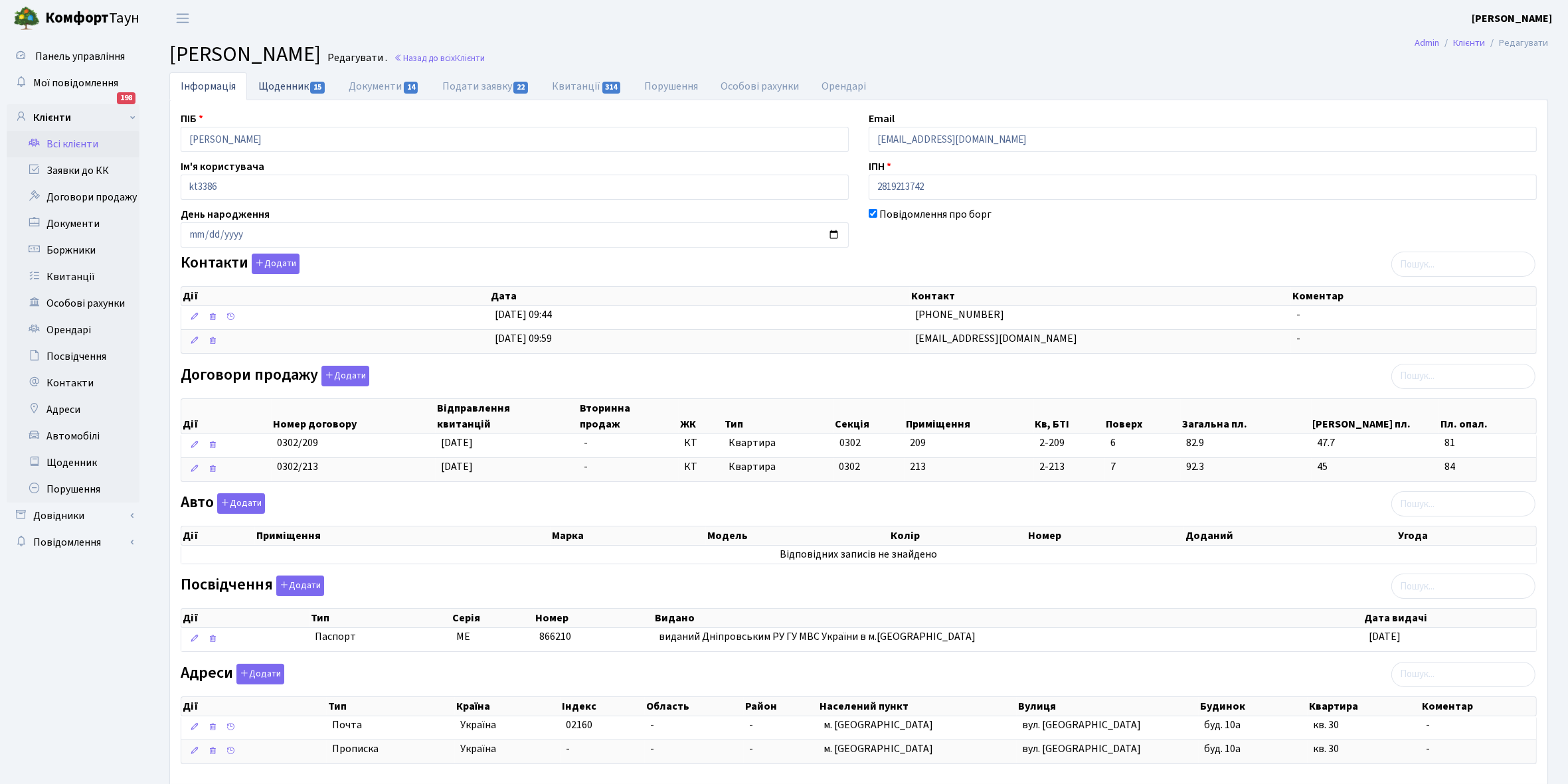
click at [271, 87] on link "Щоденник 15" at bounding box center [292, 86] width 91 height 27
select select "25"
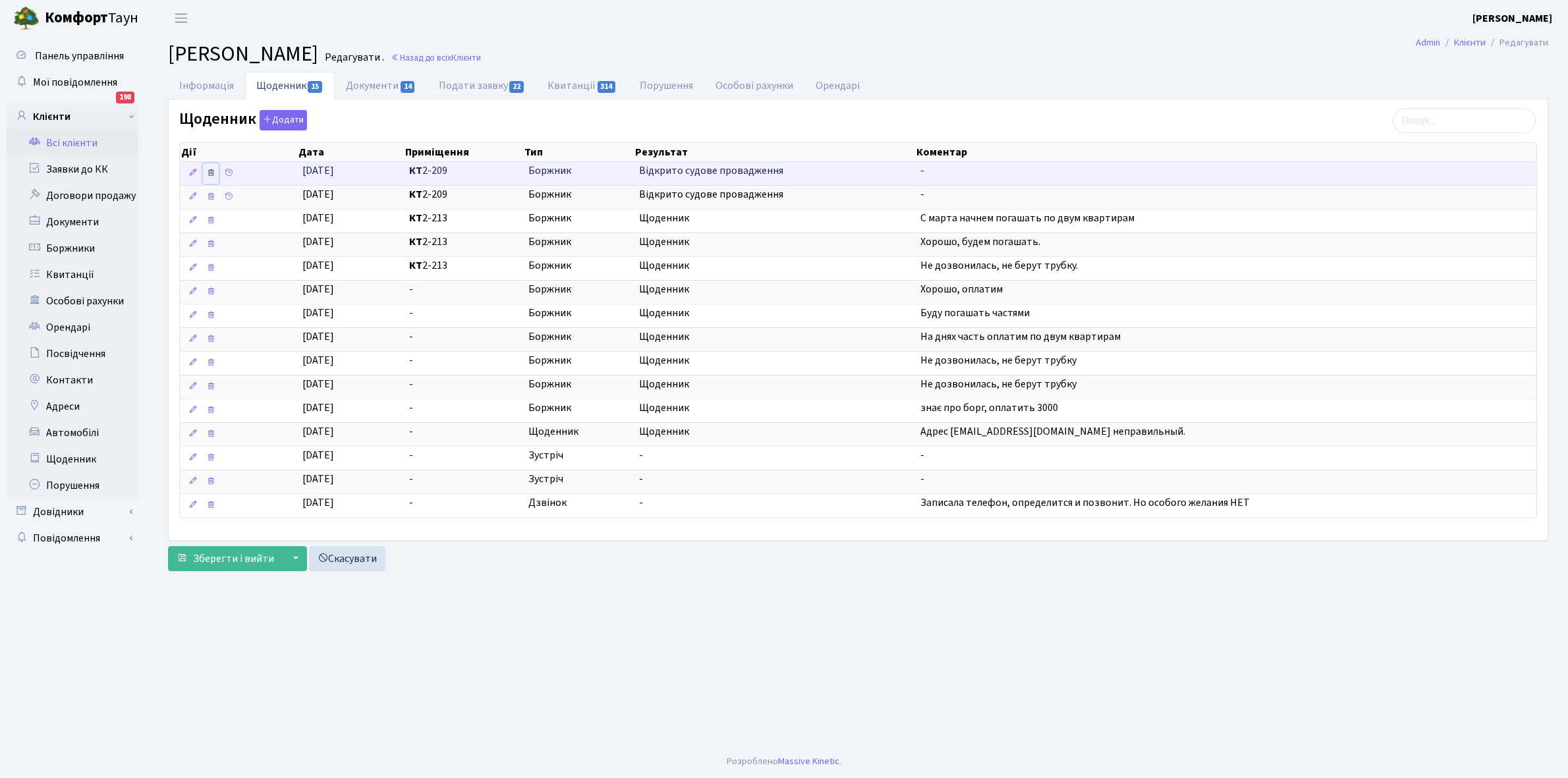
click at [215, 176] on icon at bounding box center [211, 173] width 10 height 10
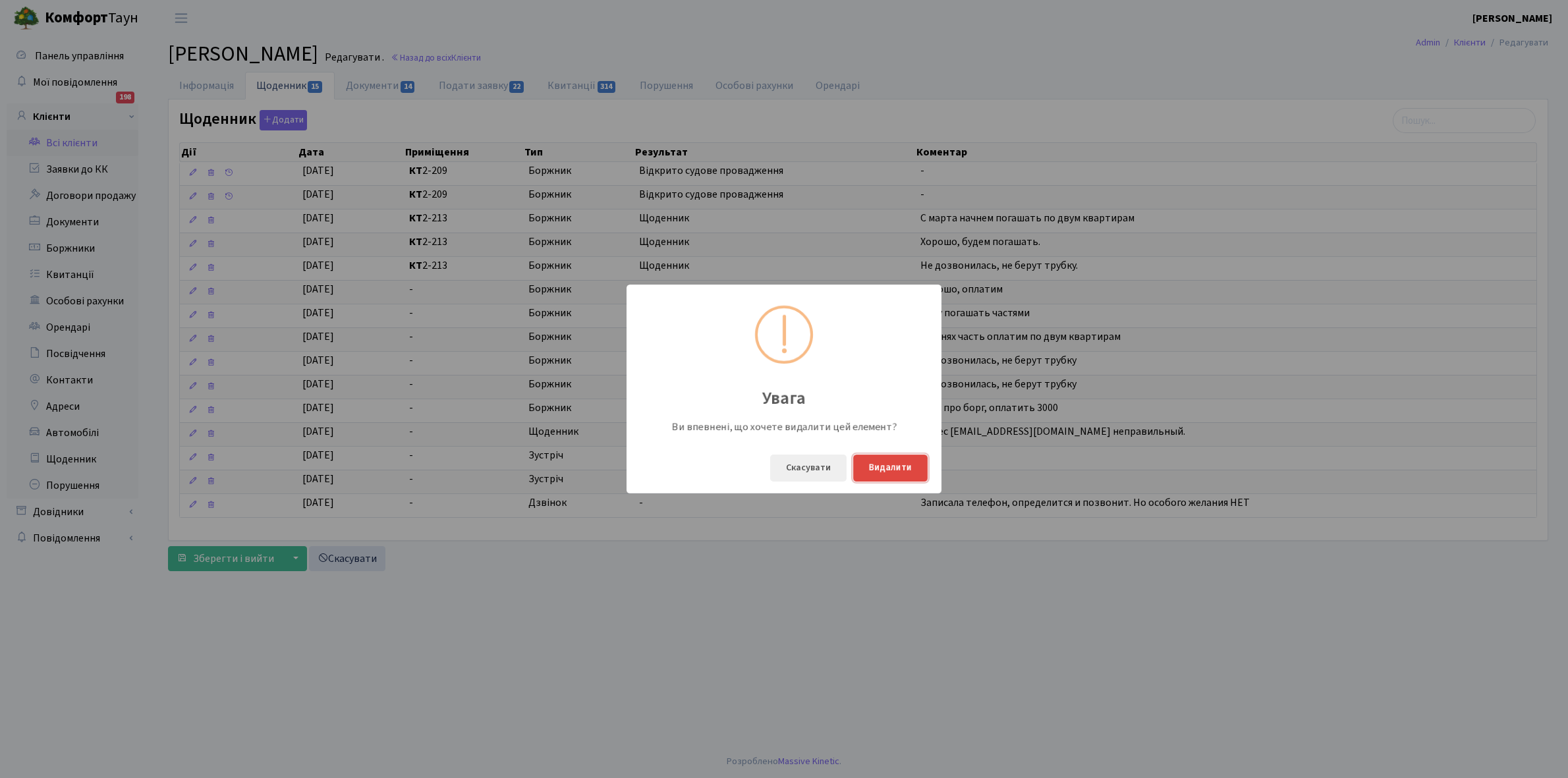
click at [877, 465] on button "Видалити" at bounding box center [891, 468] width 75 height 27
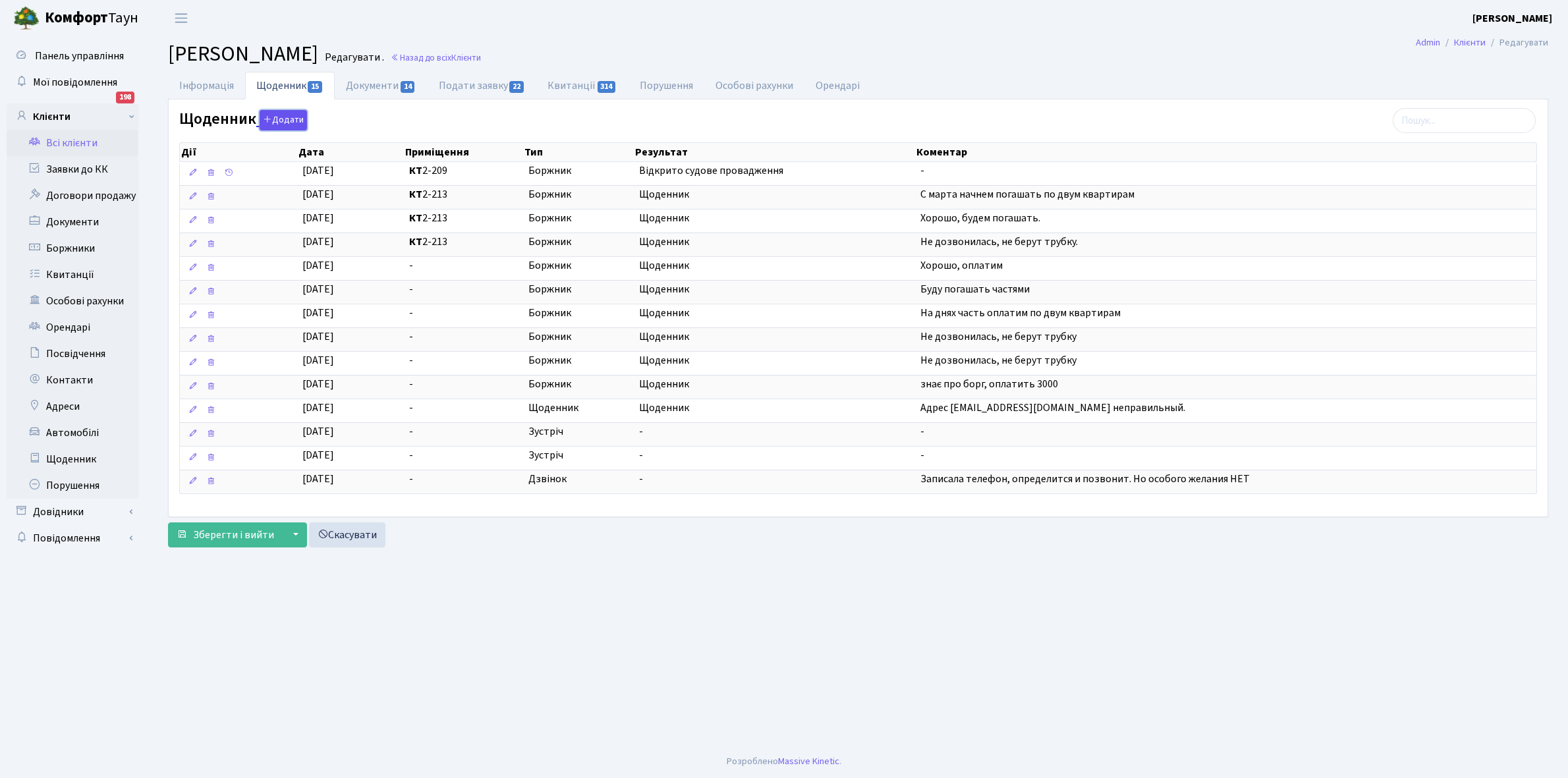
click at [282, 118] on button "Додати" at bounding box center [284, 119] width 48 height 20
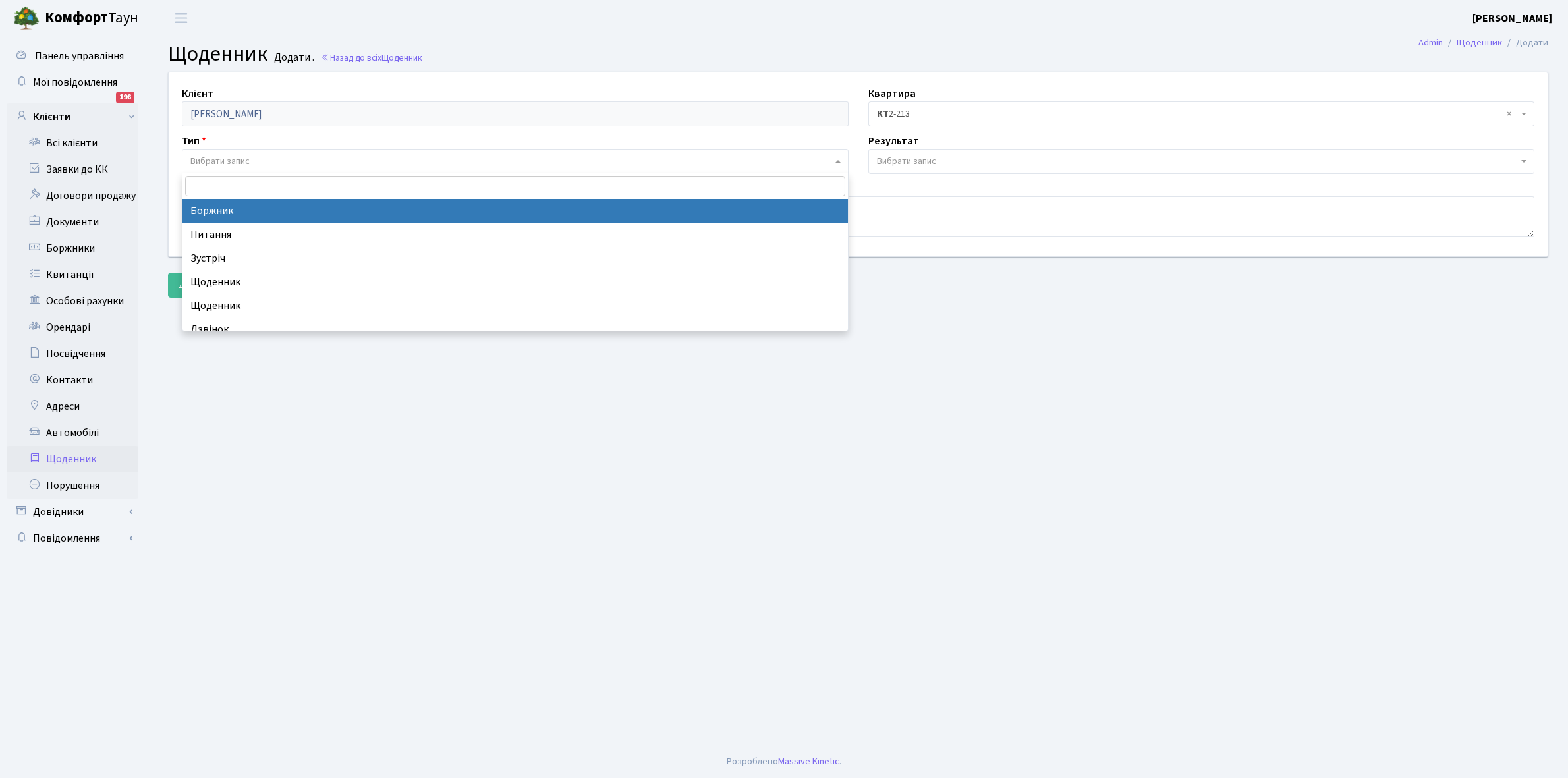
click at [249, 154] on span "Вибрати запис" at bounding box center [515, 162] width 667 height 25
select select "189"
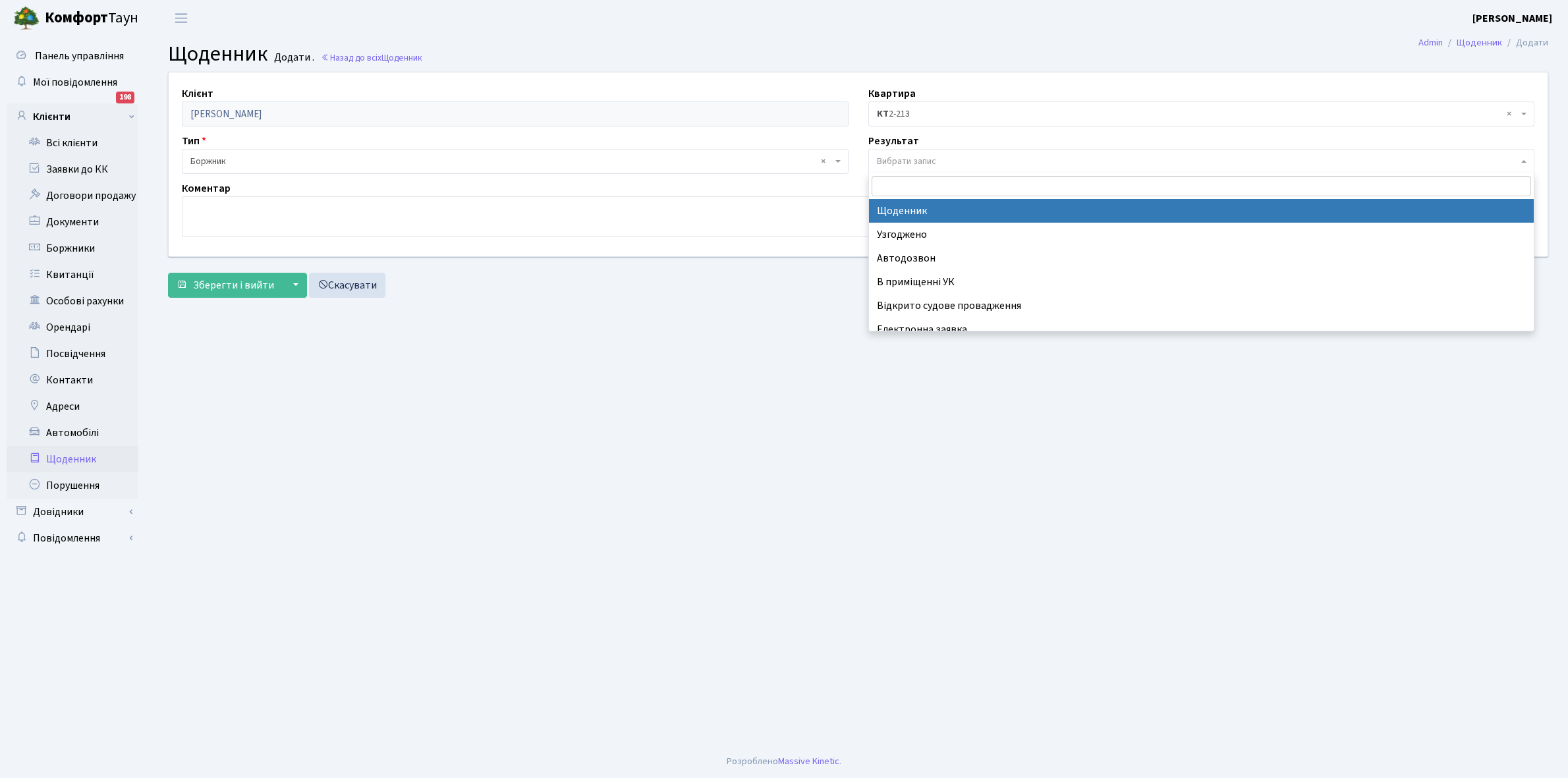
click at [911, 152] on span "Вибрати запис" at bounding box center [1202, 162] width 667 height 25
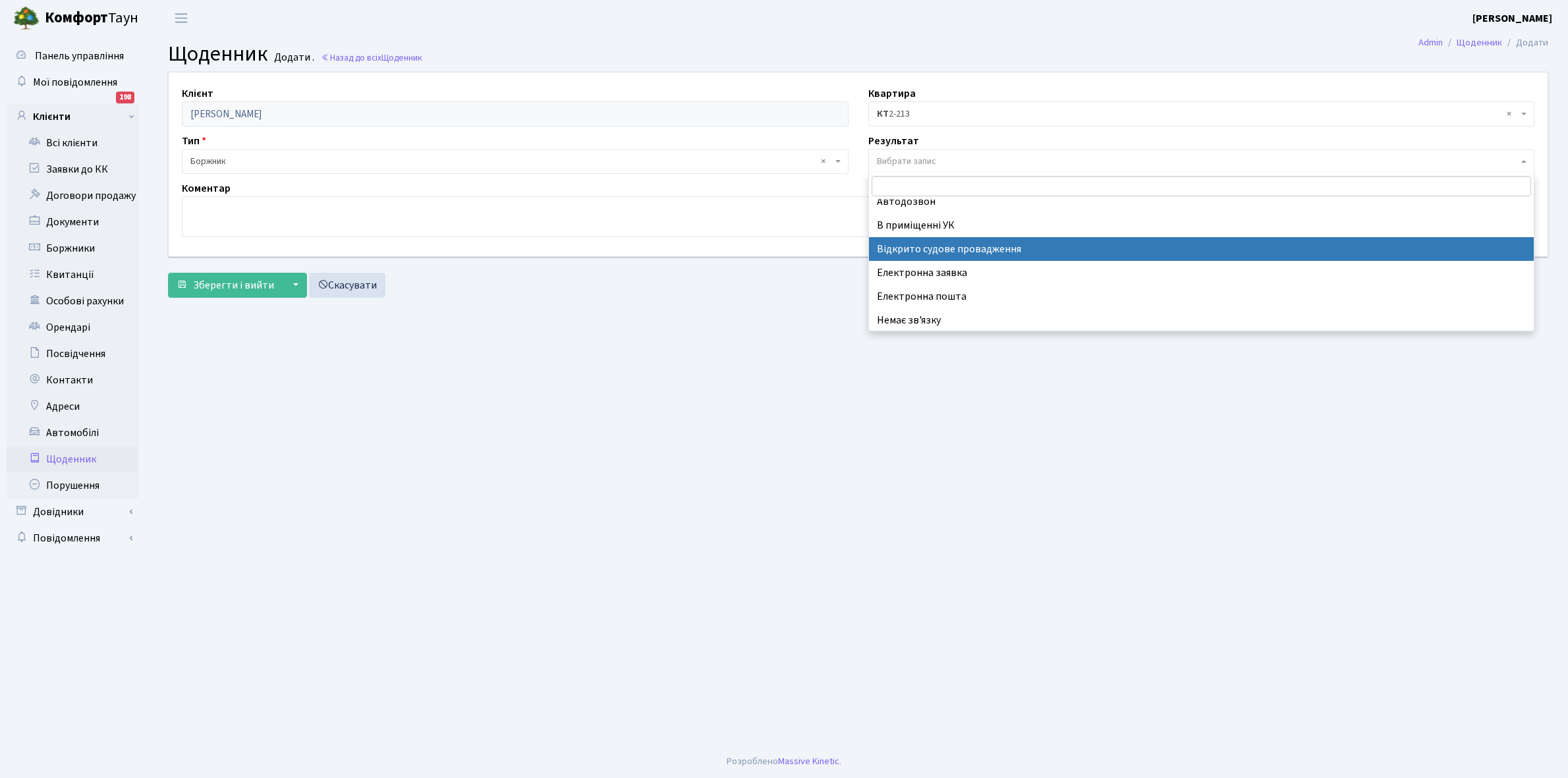
scroll to position [81, 0]
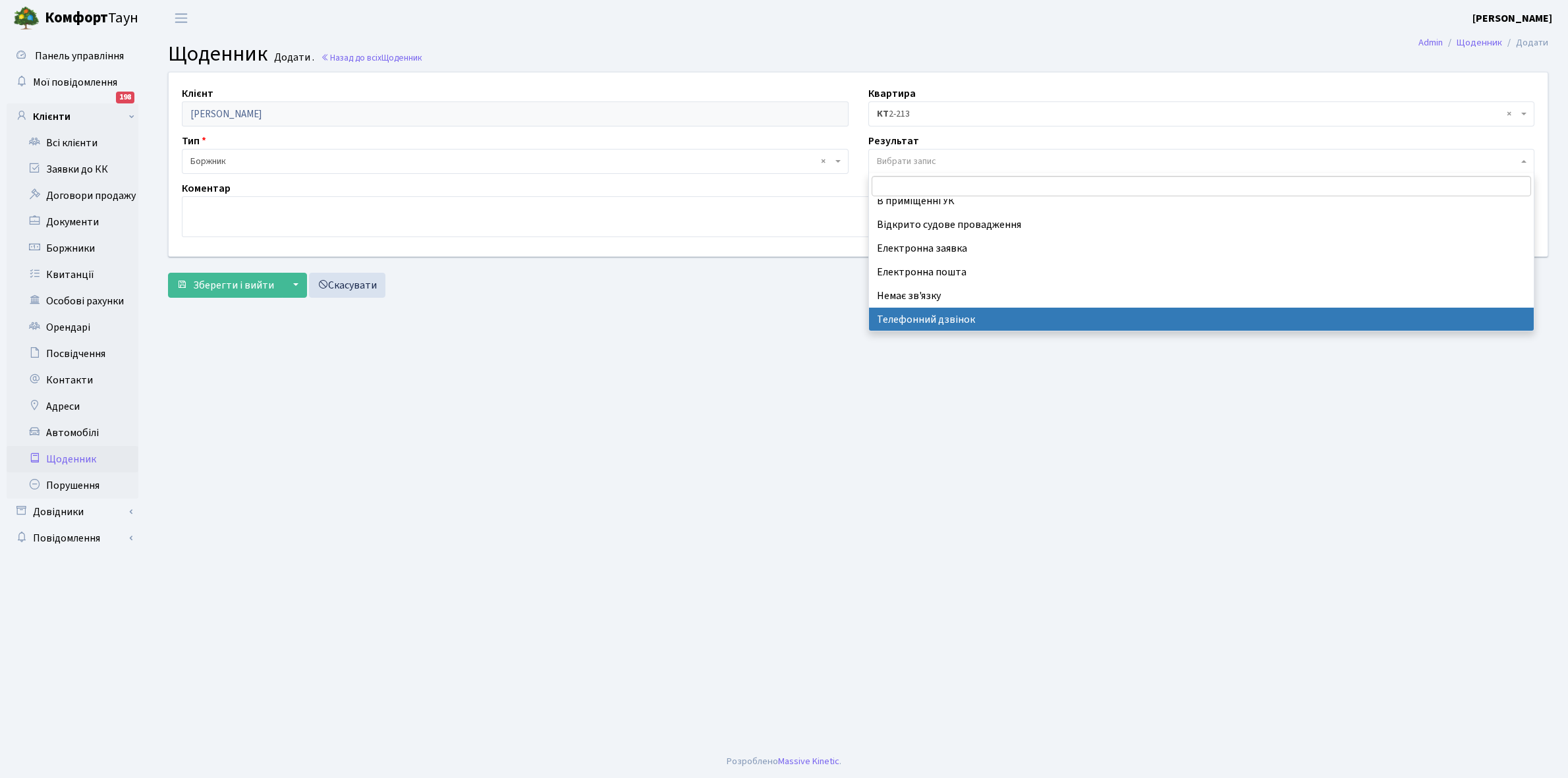
select select "196"
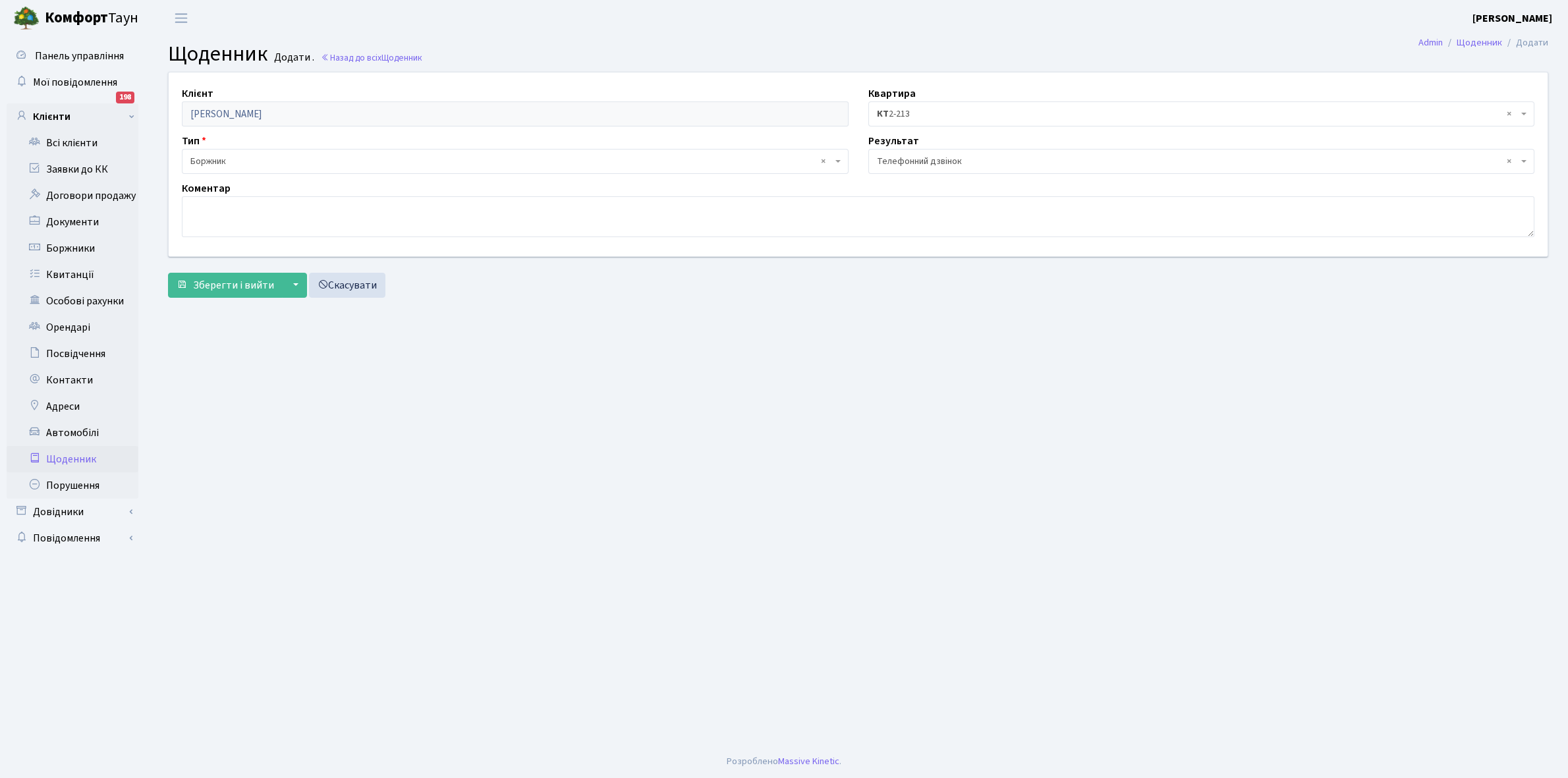
click at [922, 113] on span "× КТ 2-213" at bounding box center [1198, 114] width 642 height 13
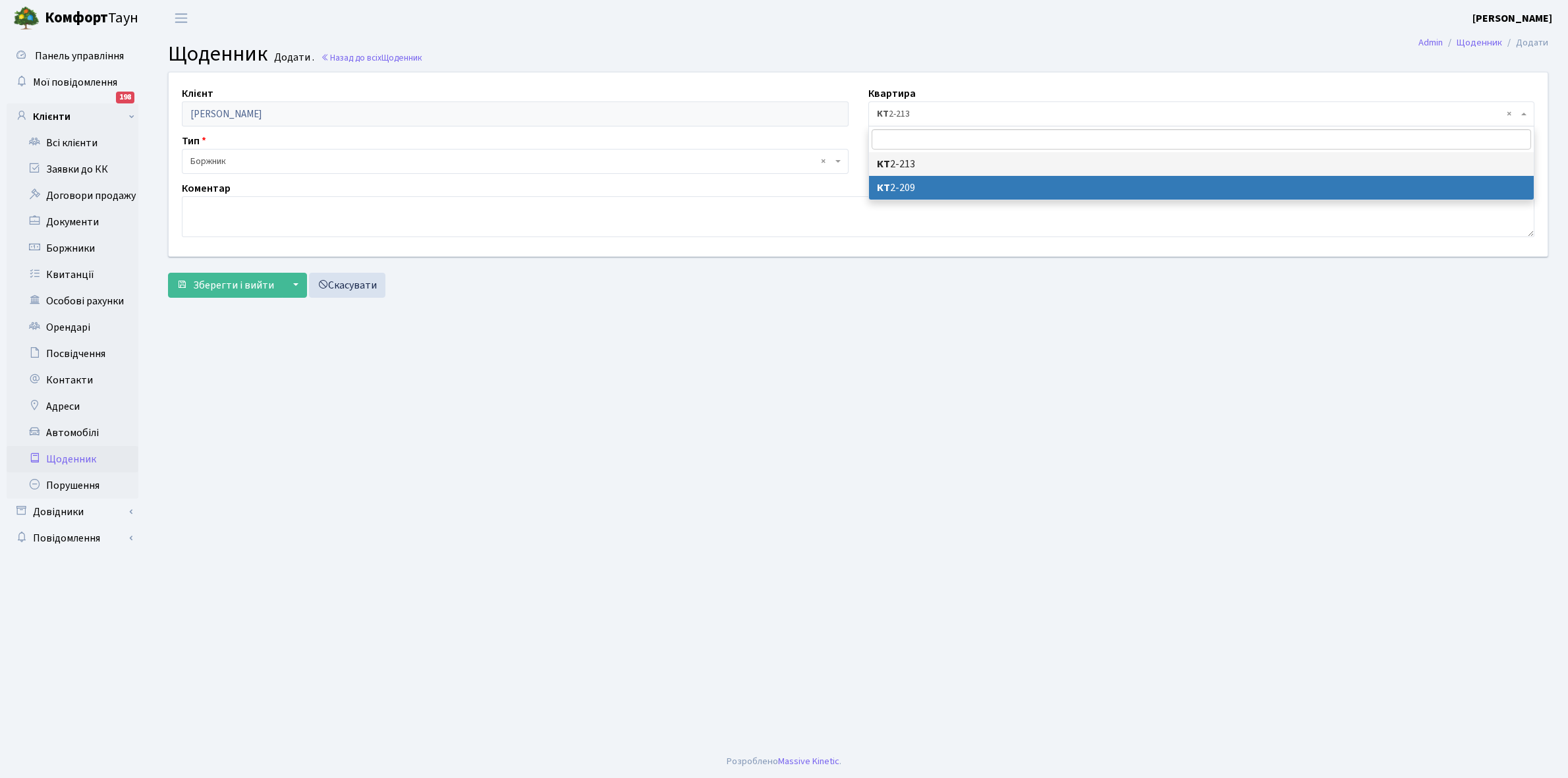
select select "780"
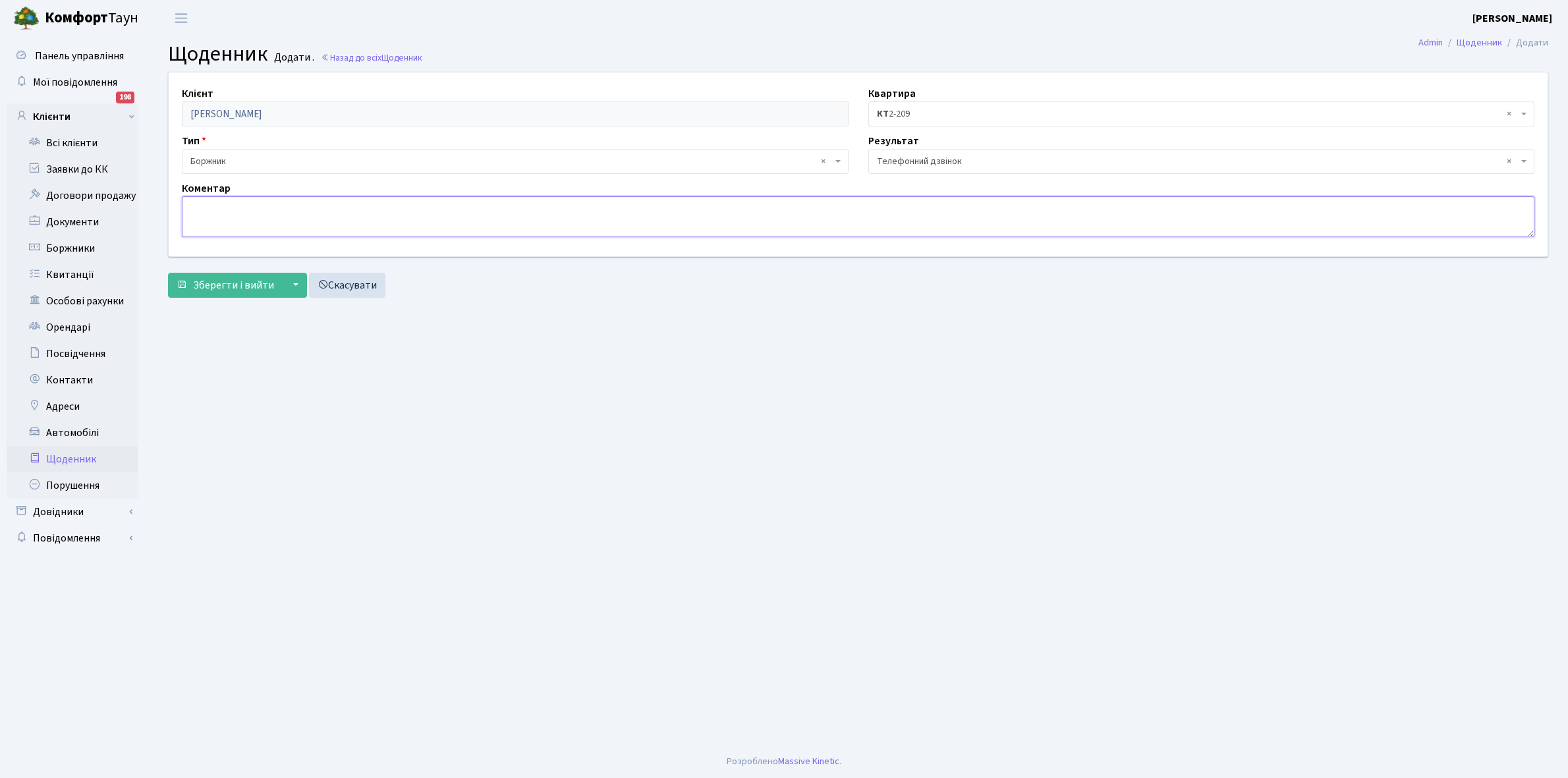
click at [209, 211] on textarea at bounding box center [858, 216] width 1353 height 41
type textarea "Буде сплачувати частинами кожен місяць"
click at [222, 281] on span "Зберегти і вийти" at bounding box center [233, 285] width 81 height 14
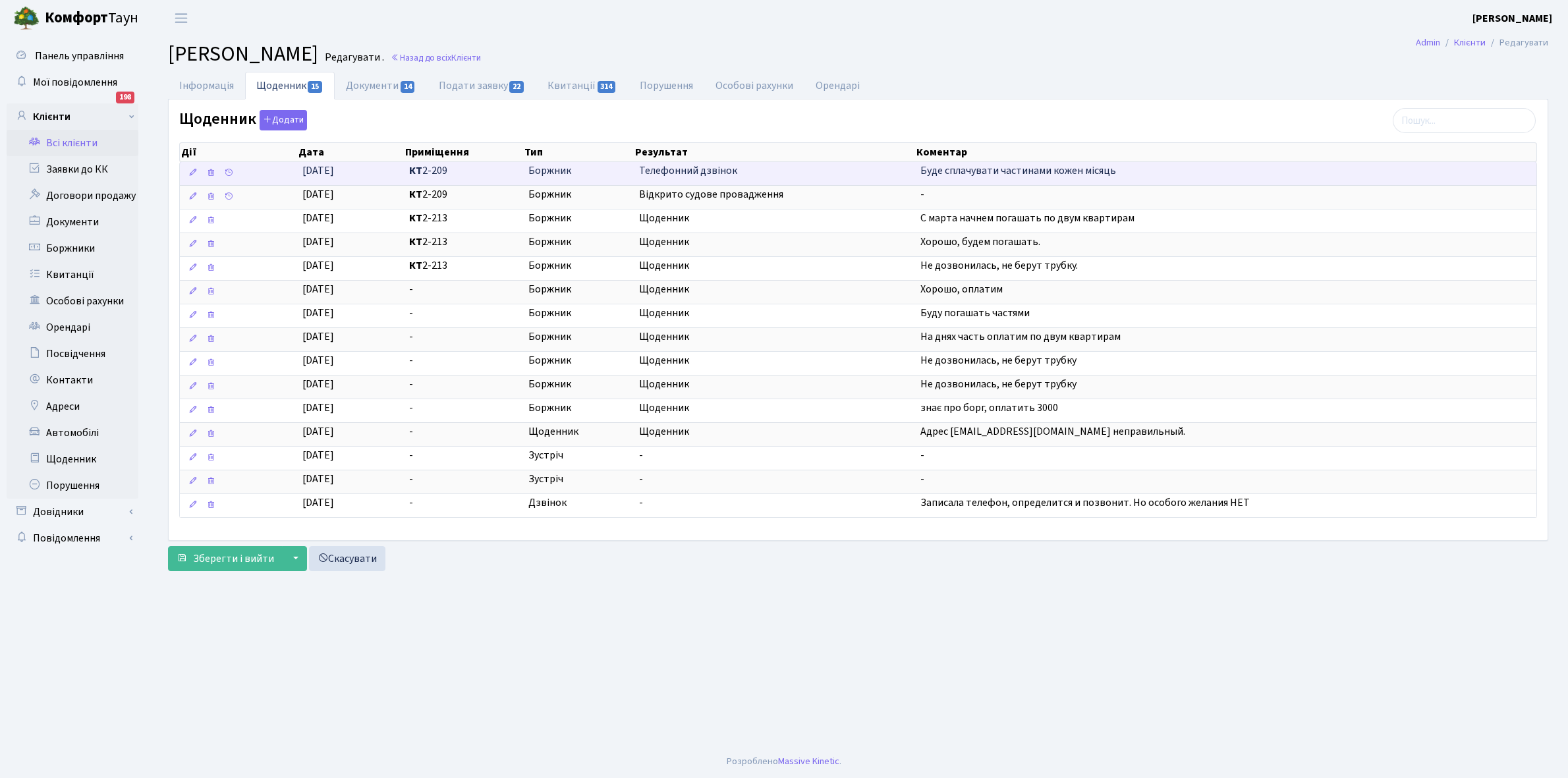
click at [251, 170] on td at bounding box center [238, 174] width 118 height 23
click at [214, 175] on icon at bounding box center [211, 173] width 10 height 10
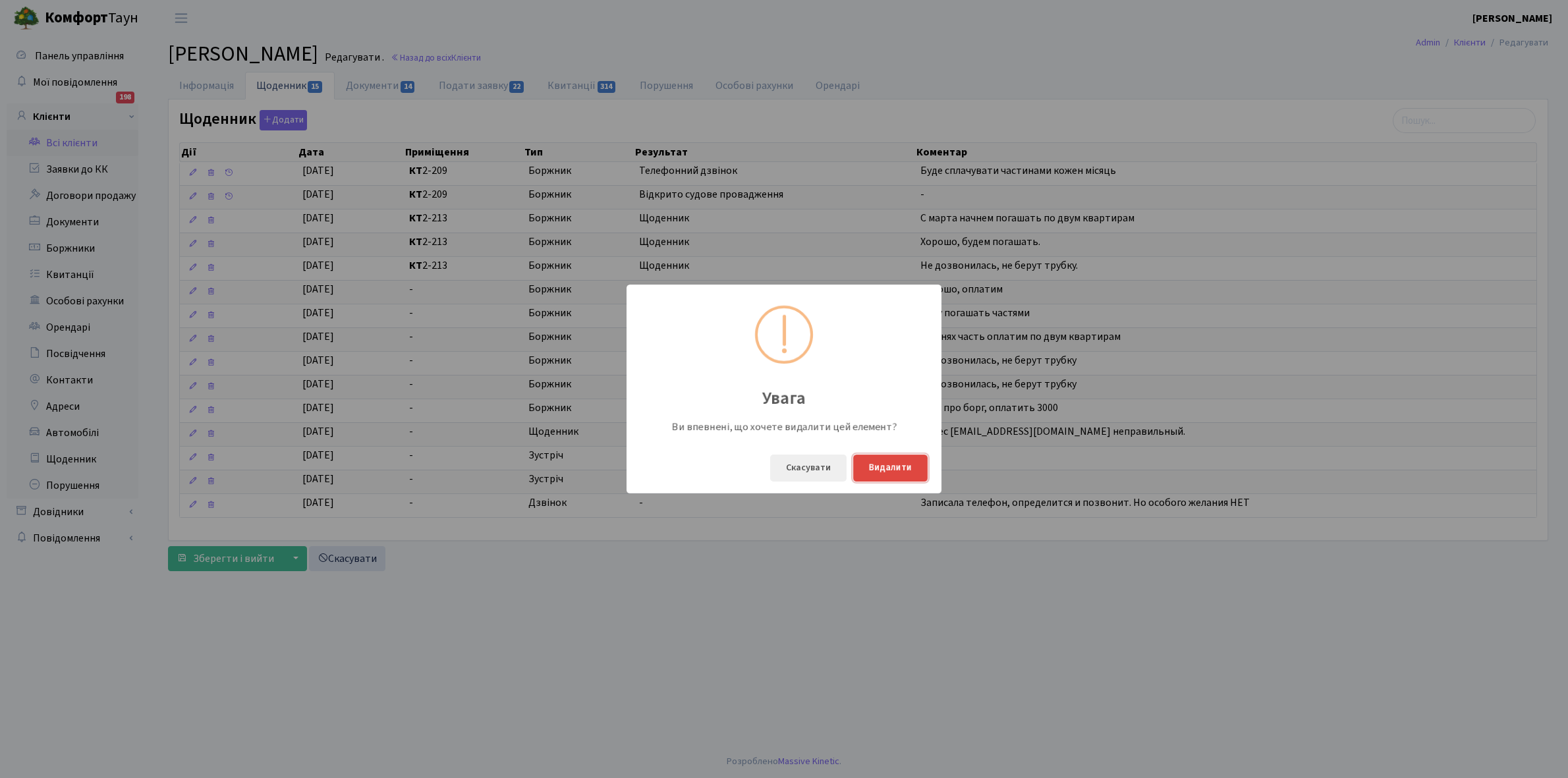
click at [898, 463] on button "Видалити" at bounding box center [891, 468] width 75 height 27
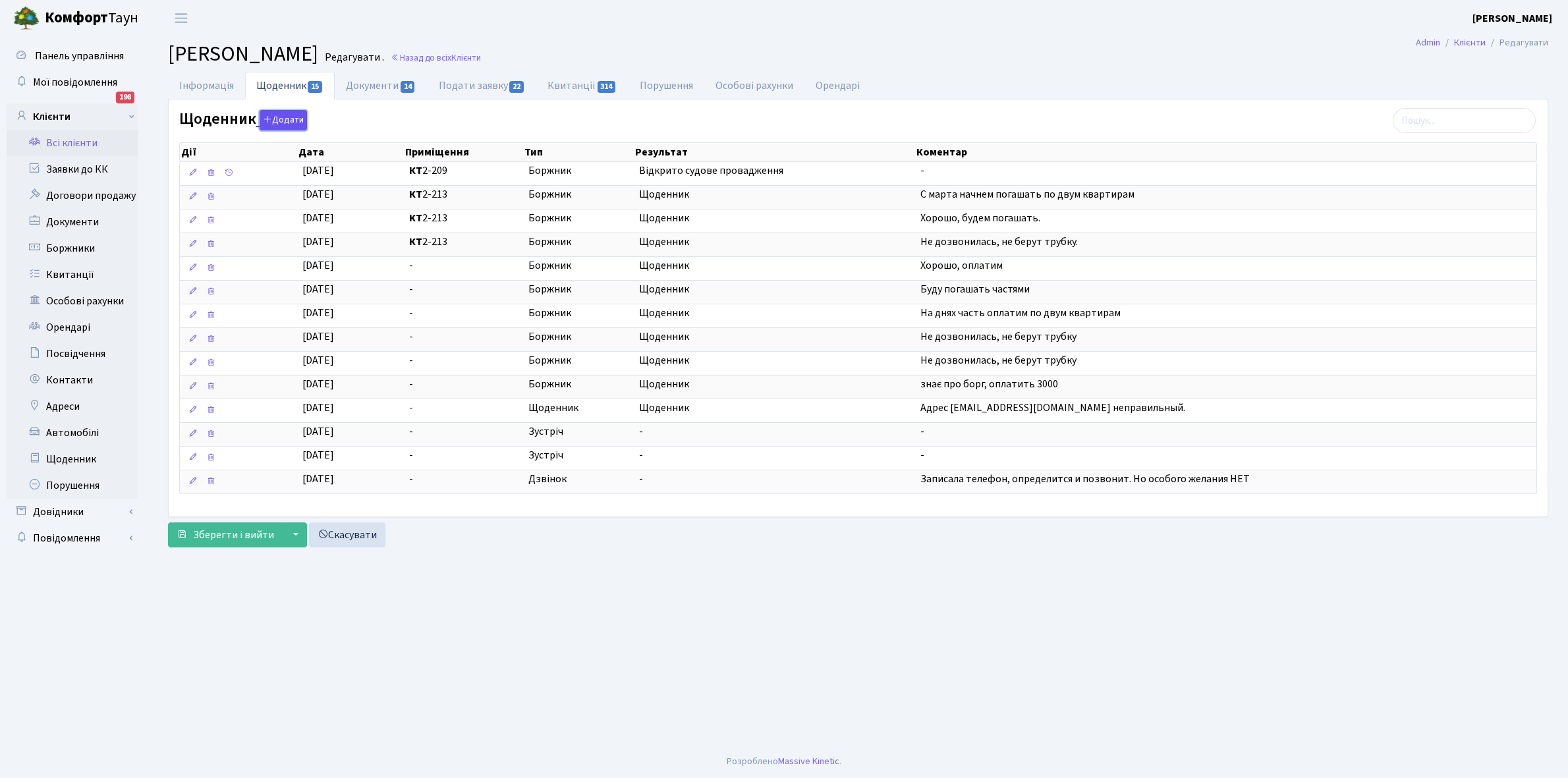
click at [286, 119] on button "Додати" at bounding box center [284, 119] width 48 height 20
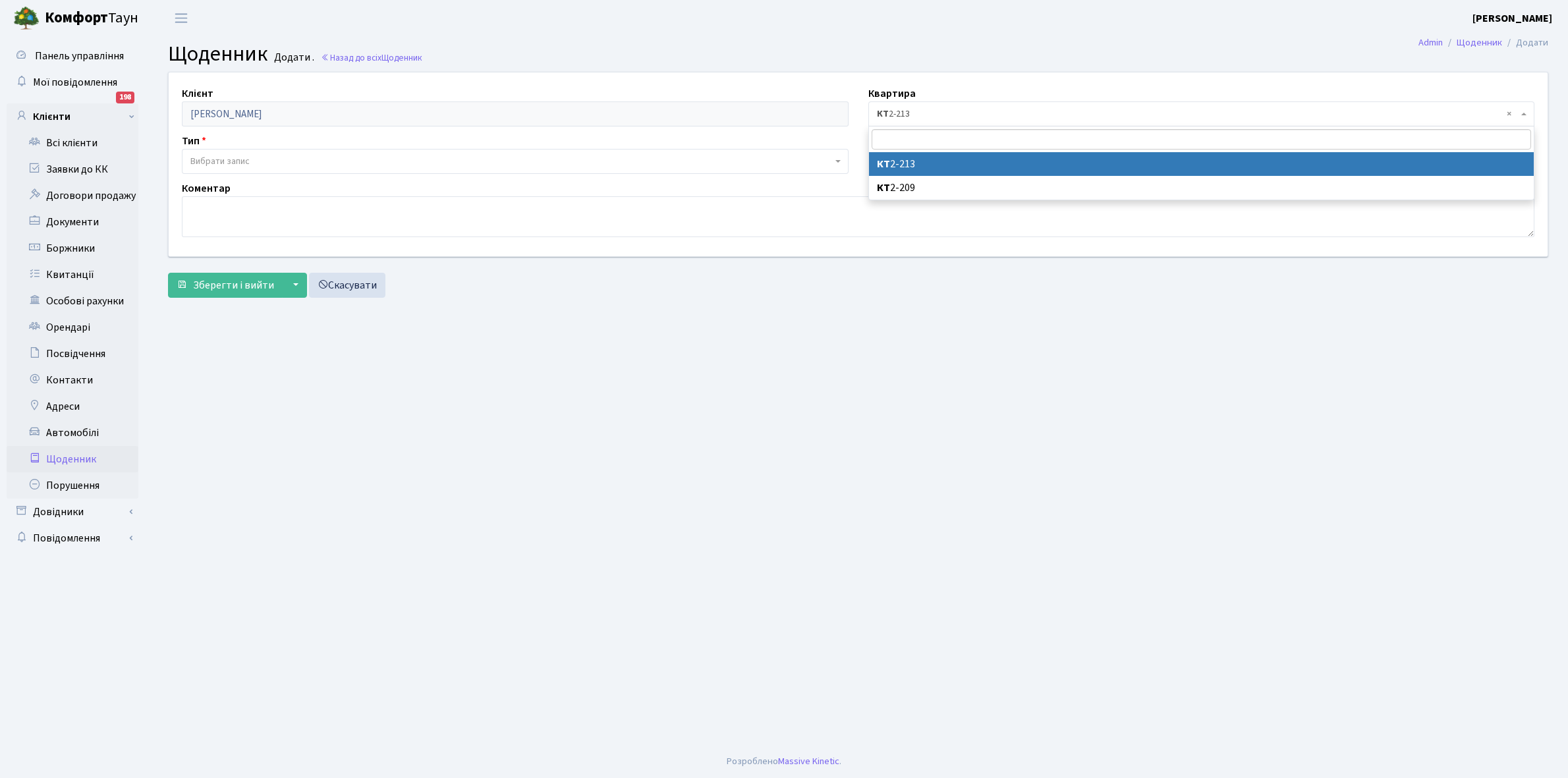
click at [939, 113] on span "× КТ 2-213" at bounding box center [1198, 114] width 642 height 13
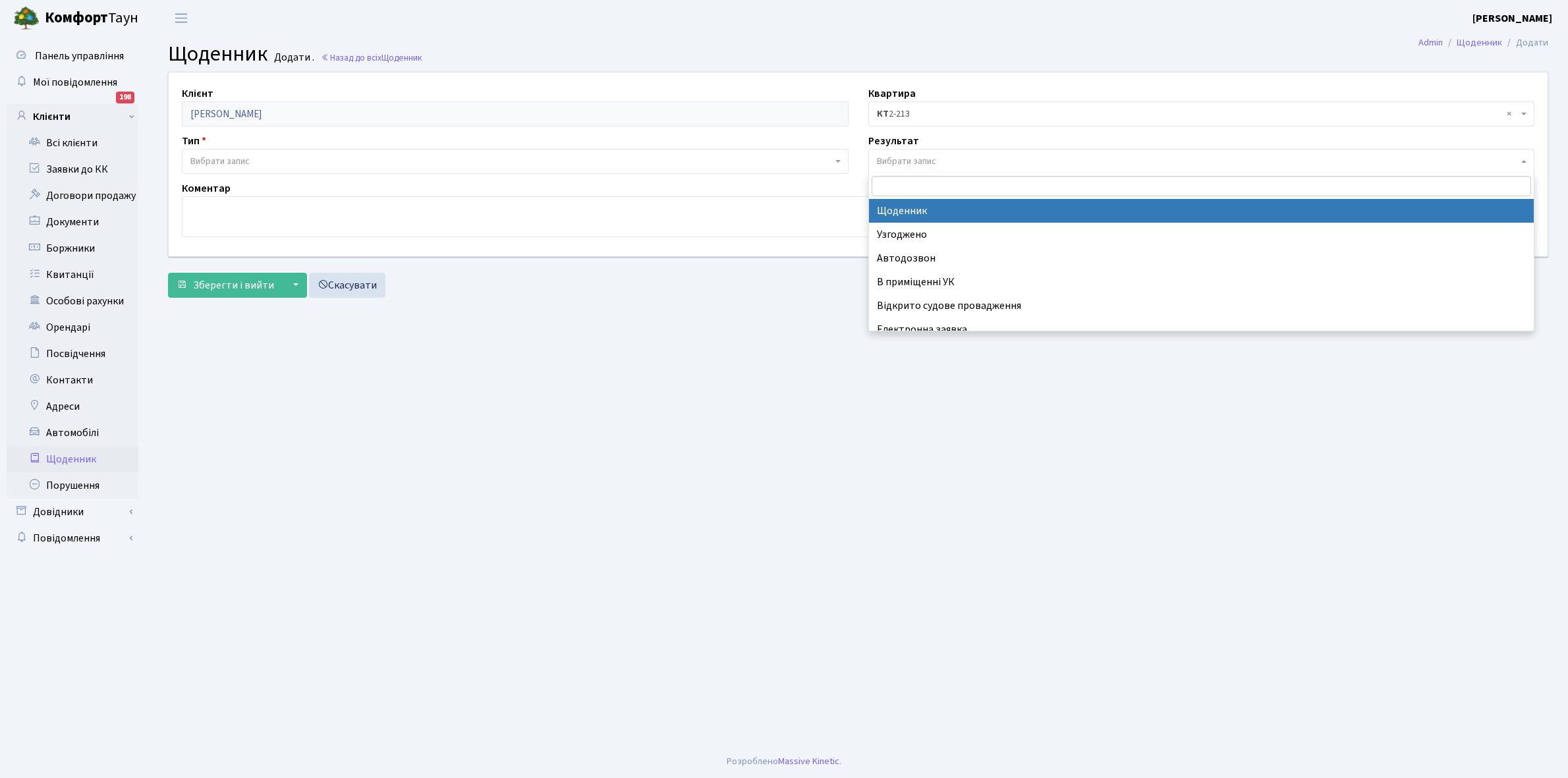
click at [893, 162] on span "Вибрати запис" at bounding box center [907, 162] width 59 height 13
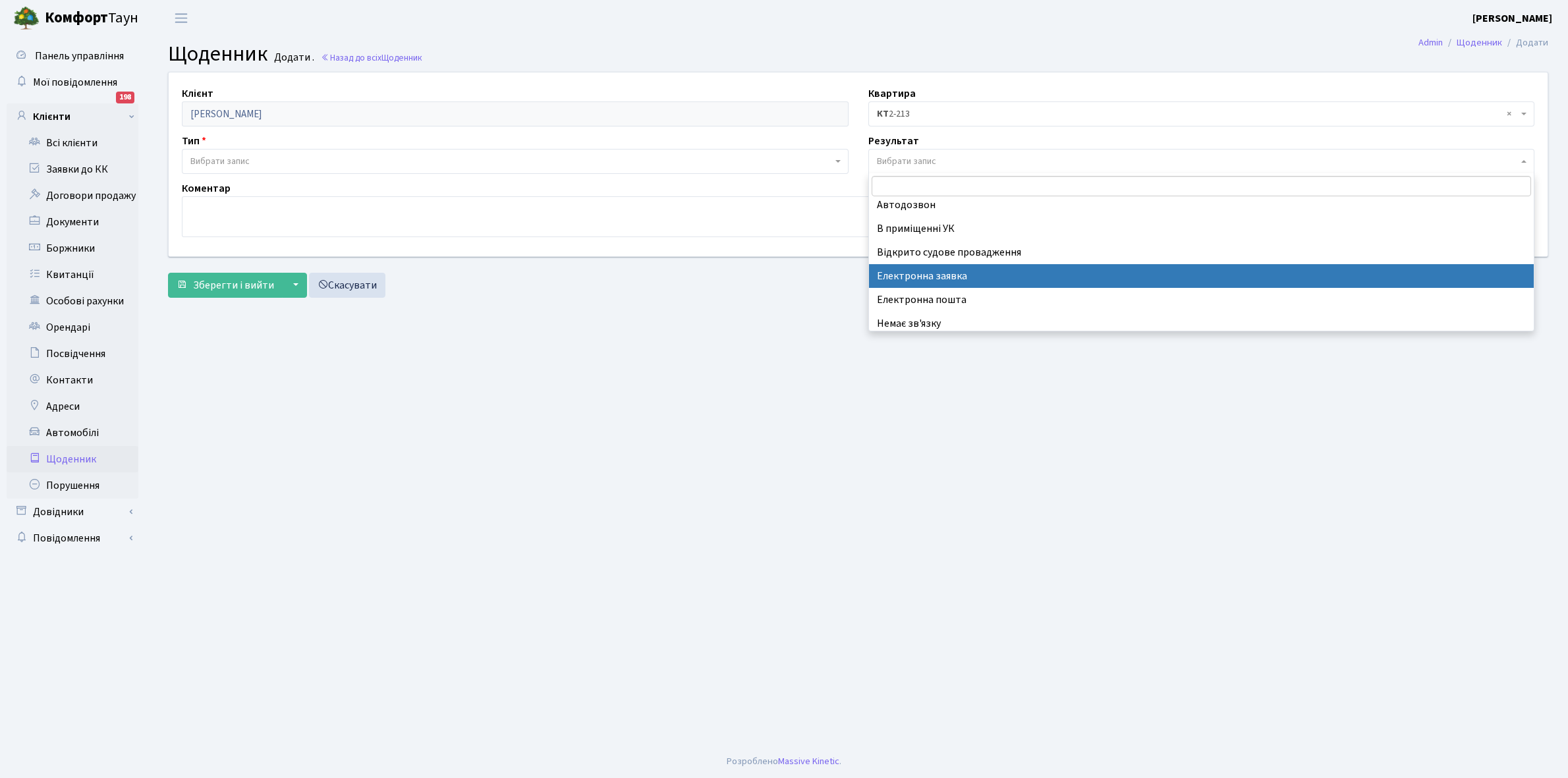
scroll to position [81, 0]
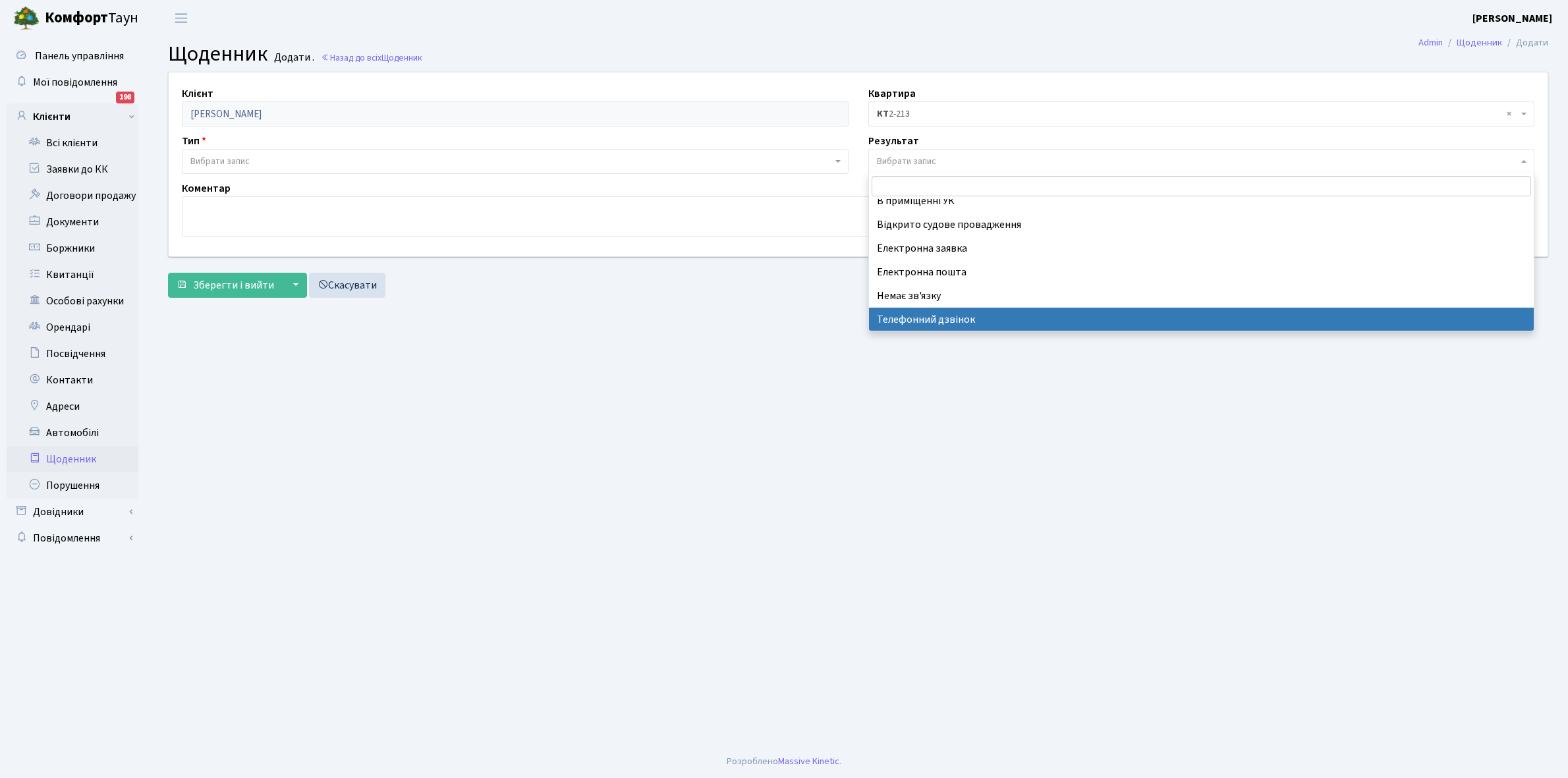
select select "196"
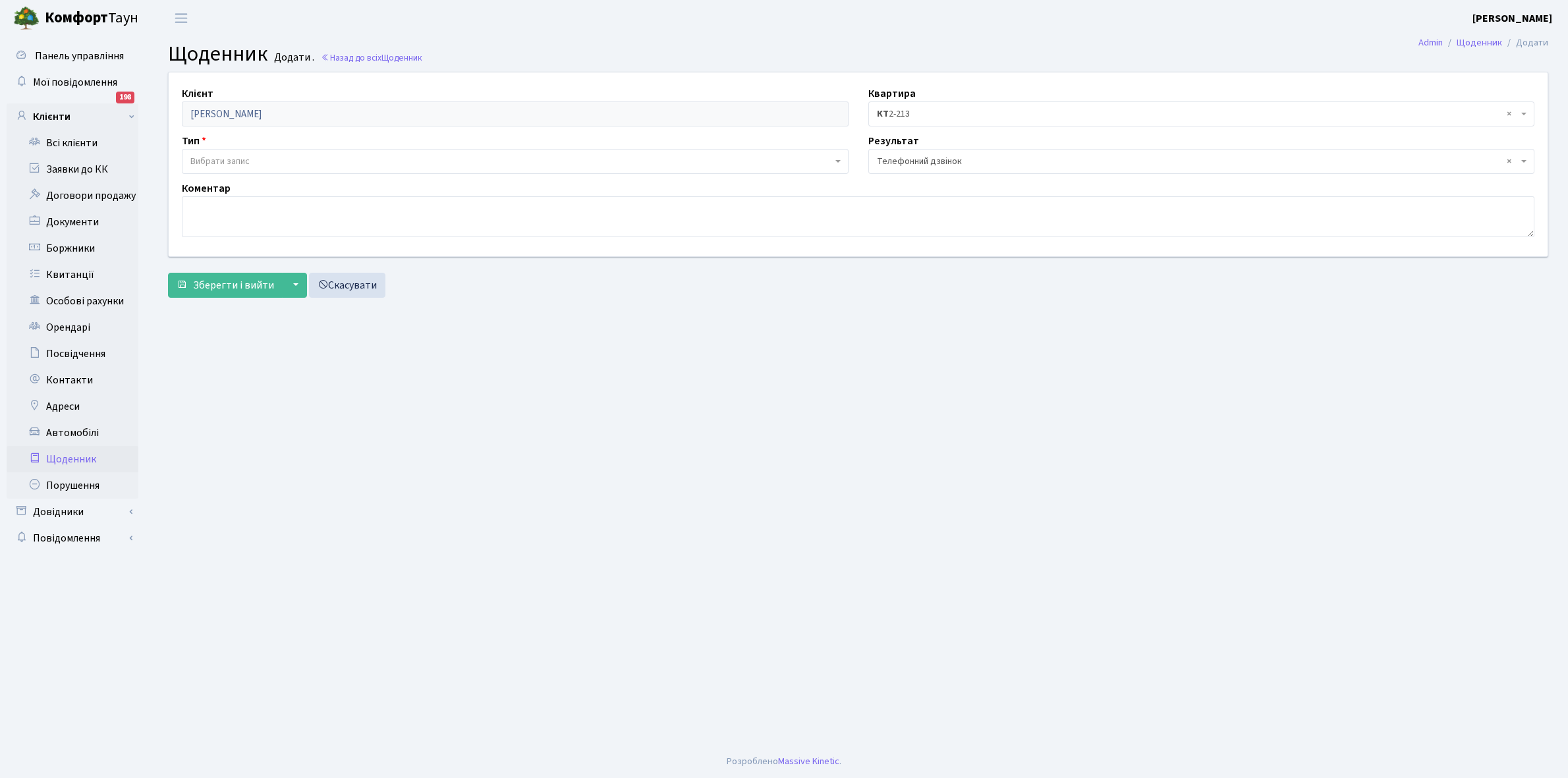
click at [258, 159] on span "Вибрати запис" at bounding box center [511, 162] width 642 height 13
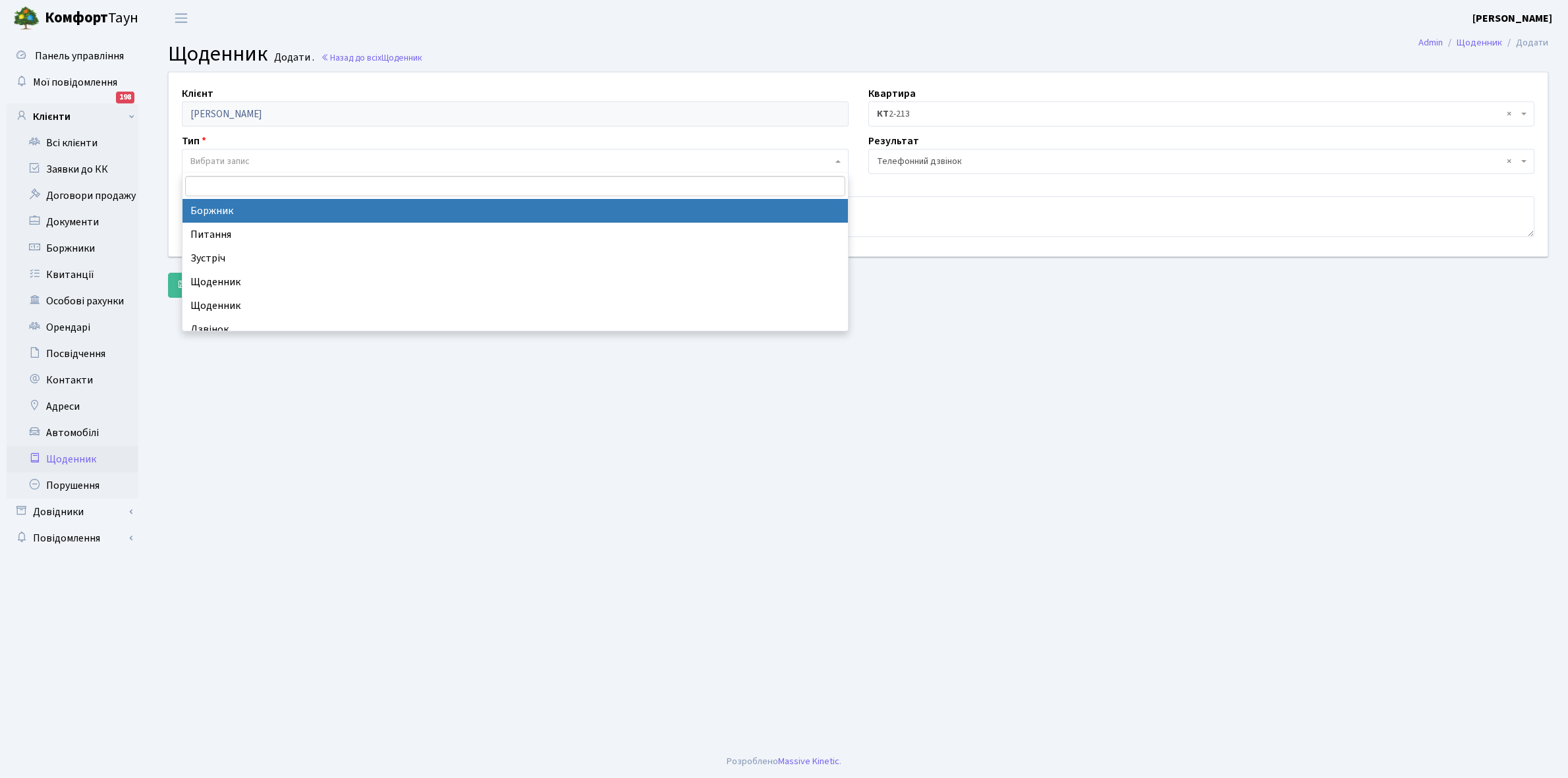
select select "189"
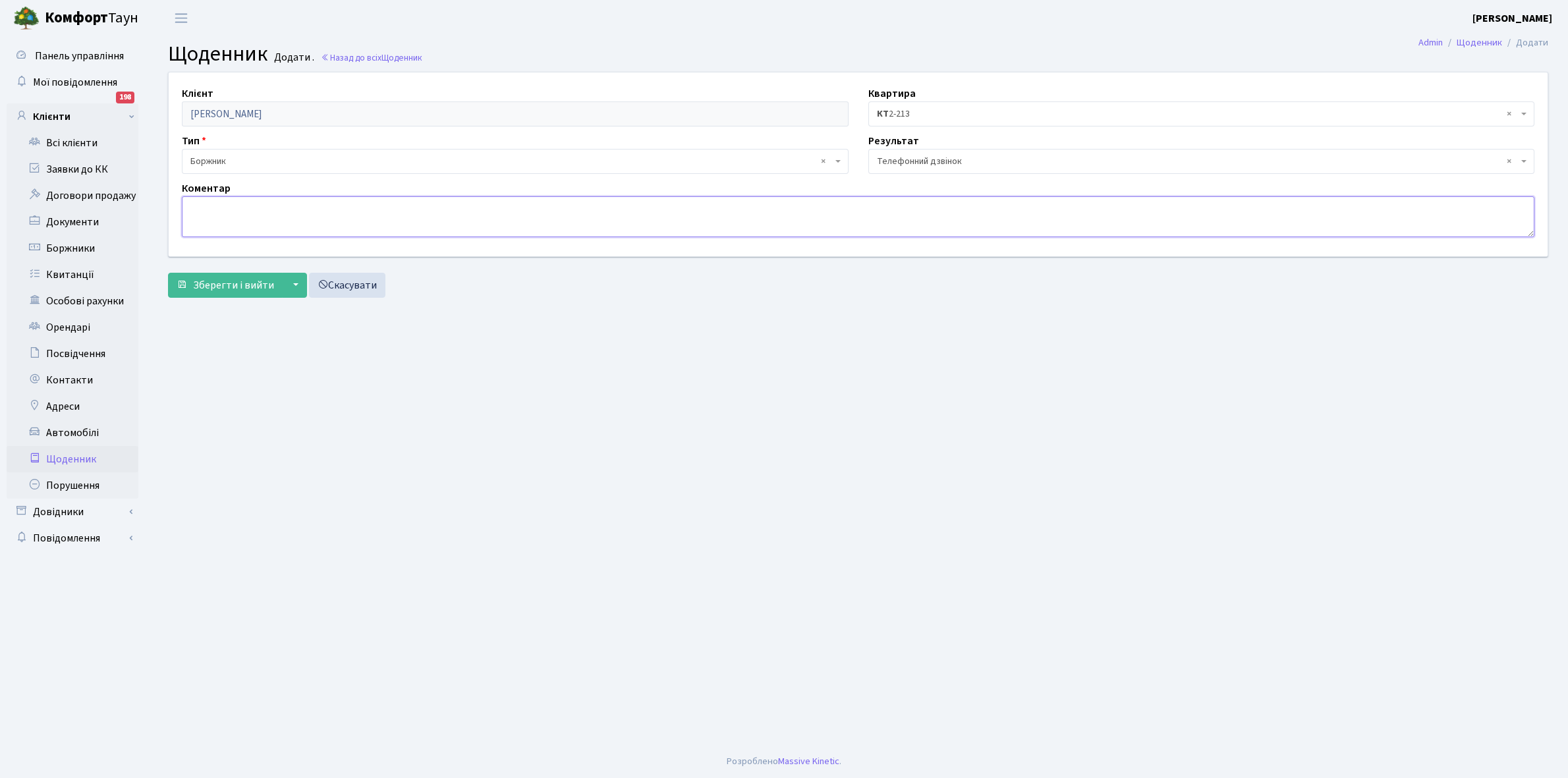
click at [204, 209] on textarea at bounding box center [858, 216] width 1353 height 41
type textarea "Буде сплачувати частинами кожен місяць"
click at [222, 286] on span "Зберегти і вийти" at bounding box center [233, 285] width 81 height 14
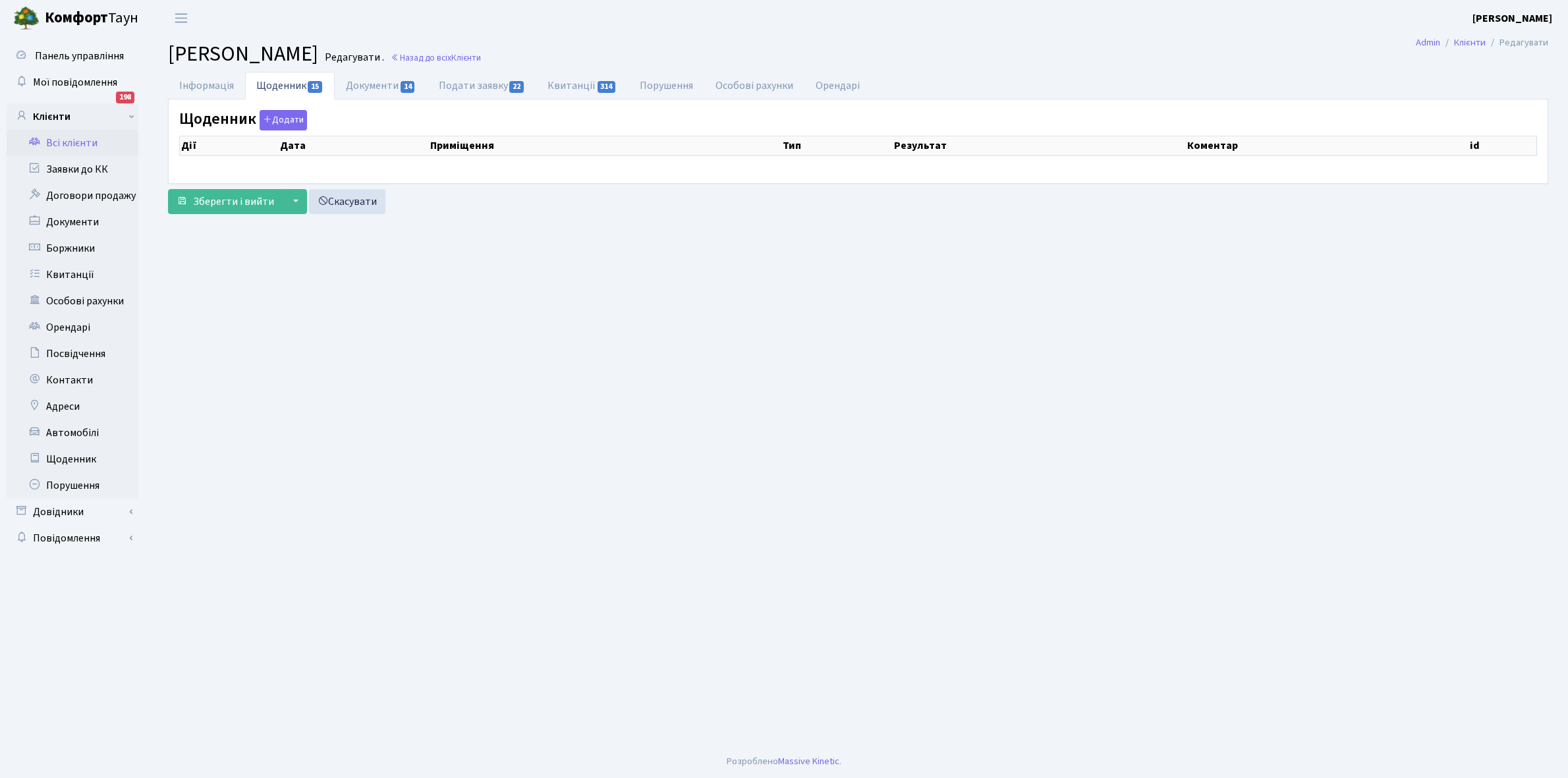
select select "25"
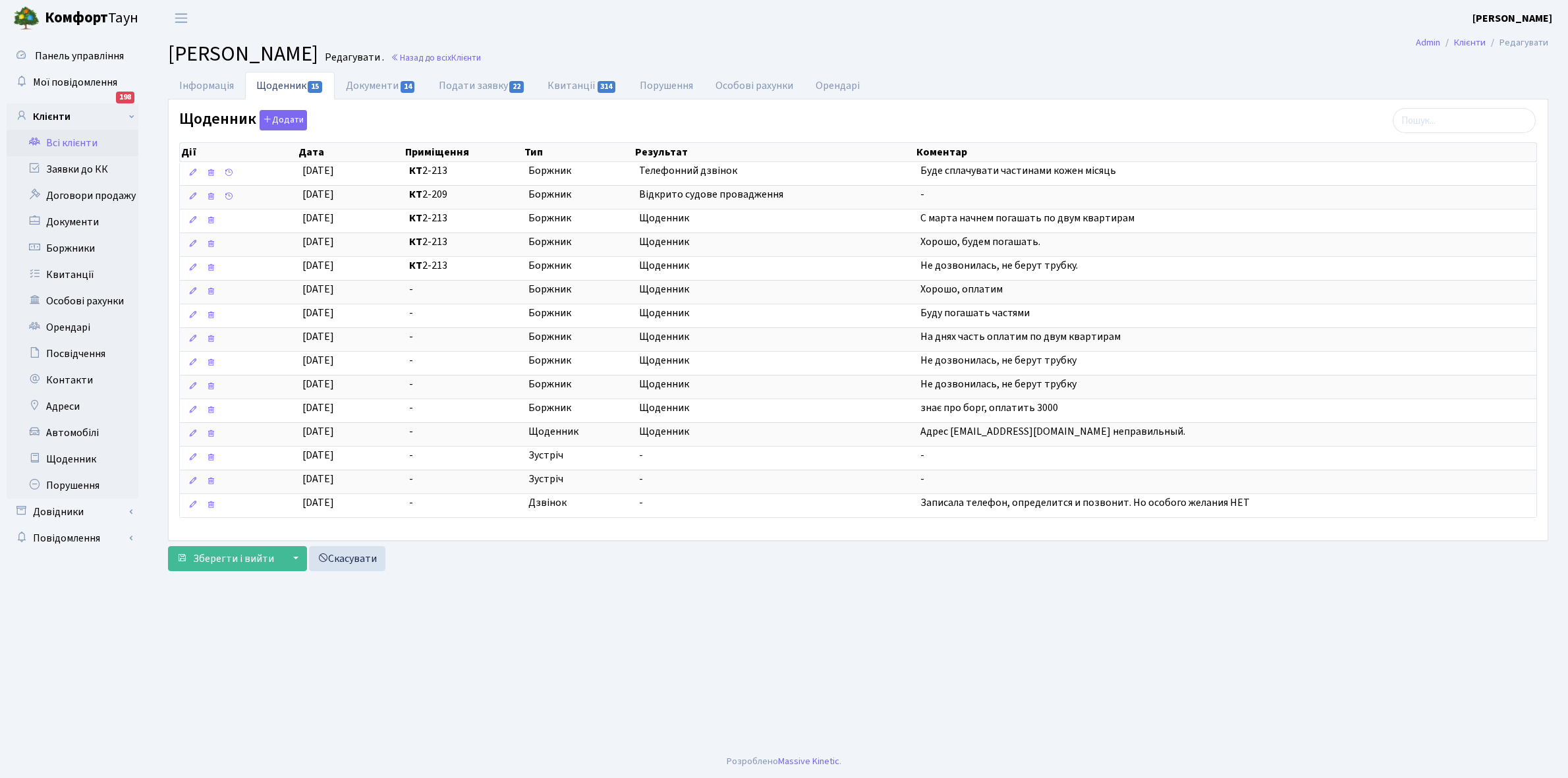
click at [86, 148] on link "Всі клієнти" at bounding box center [73, 143] width 132 height 27
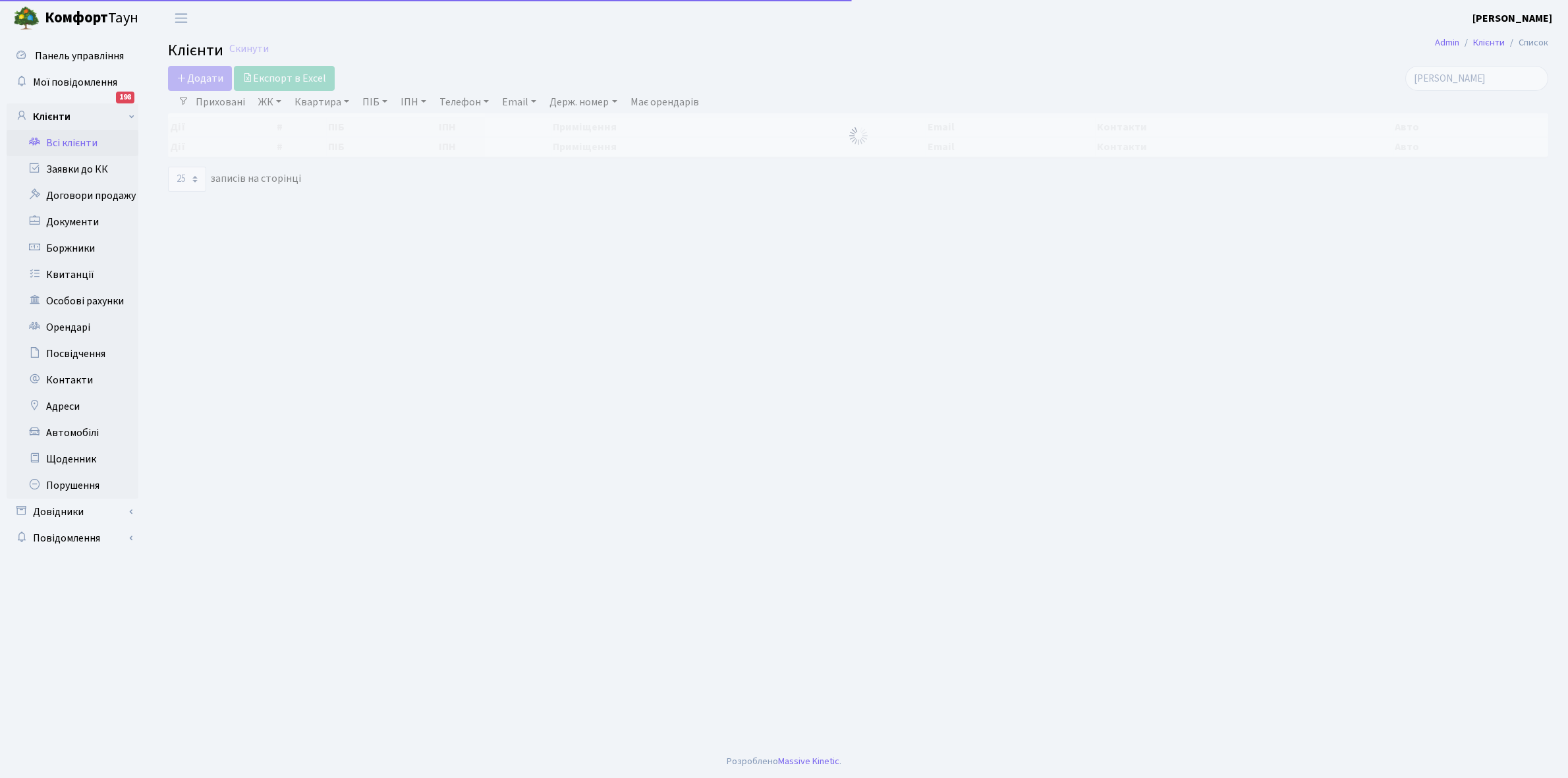
select select "25"
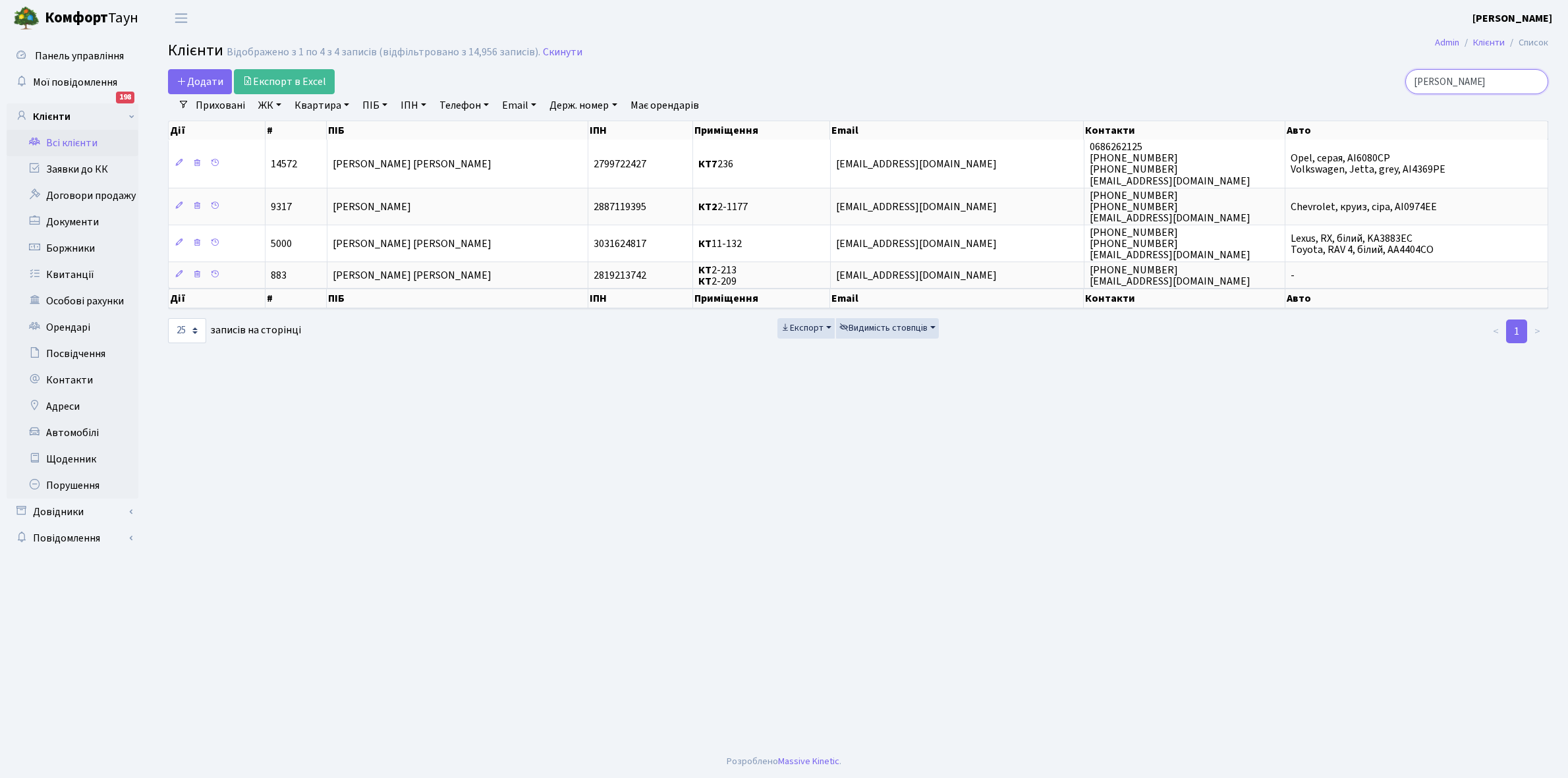
click at [1493, 83] on input "Гаращенко" at bounding box center [1477, 81] width 143 height 25
type input "Г"
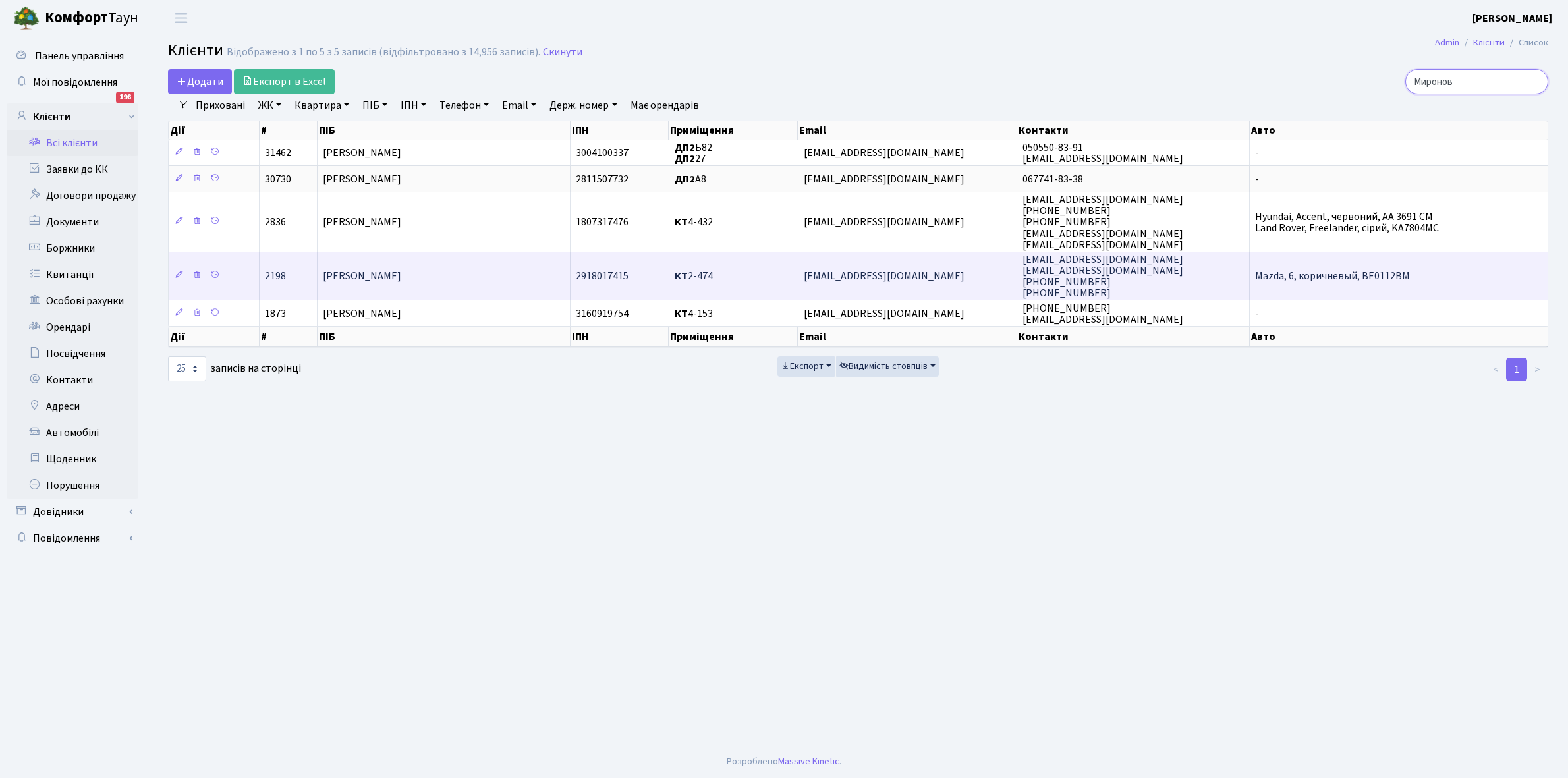
type input "Миронов"
click at [401, 277] on span "[PERSON_NAME]" at bounding box center [362, 276] width 78 height 14
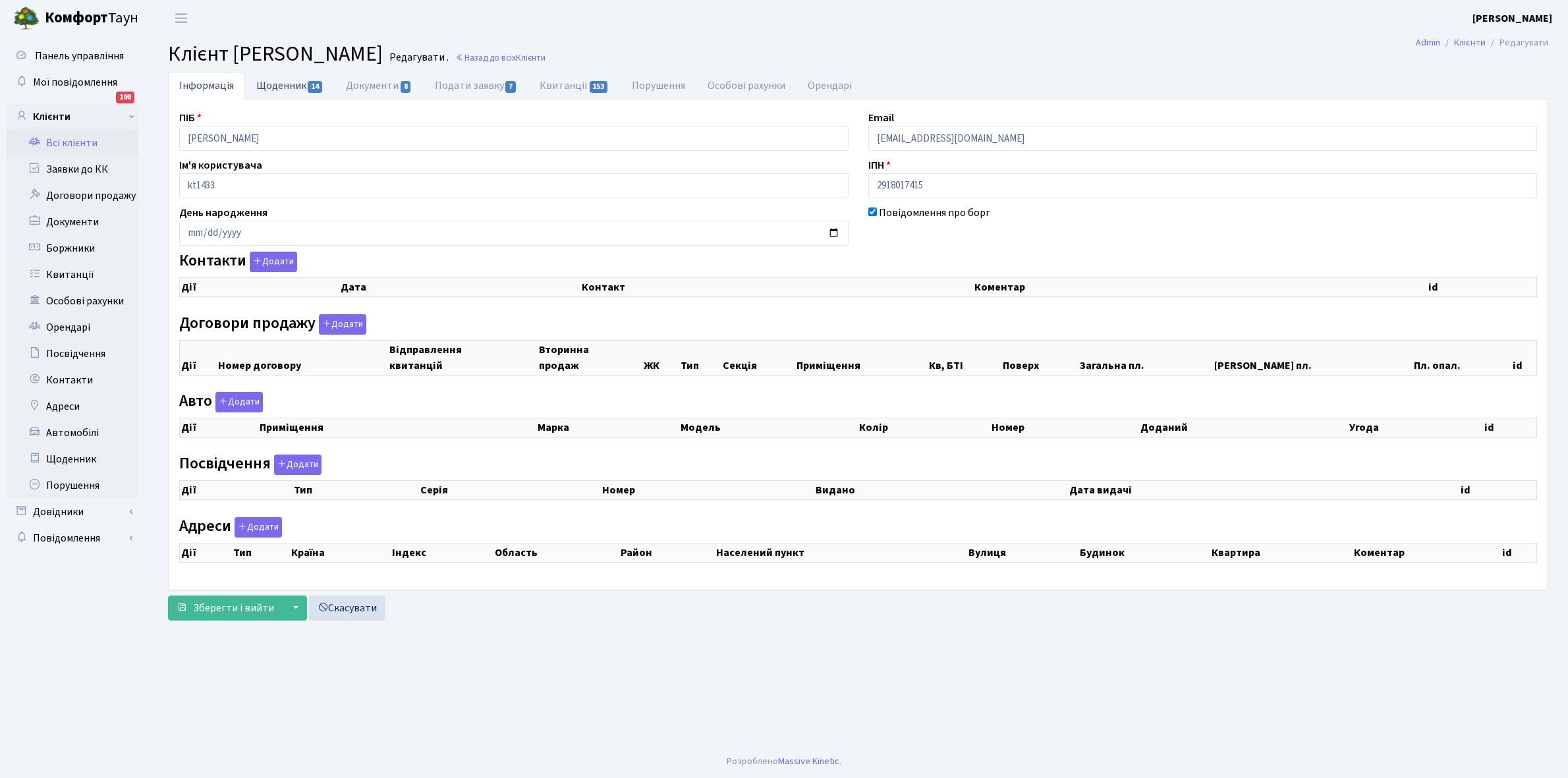
checkbox input "true"
select select "25"
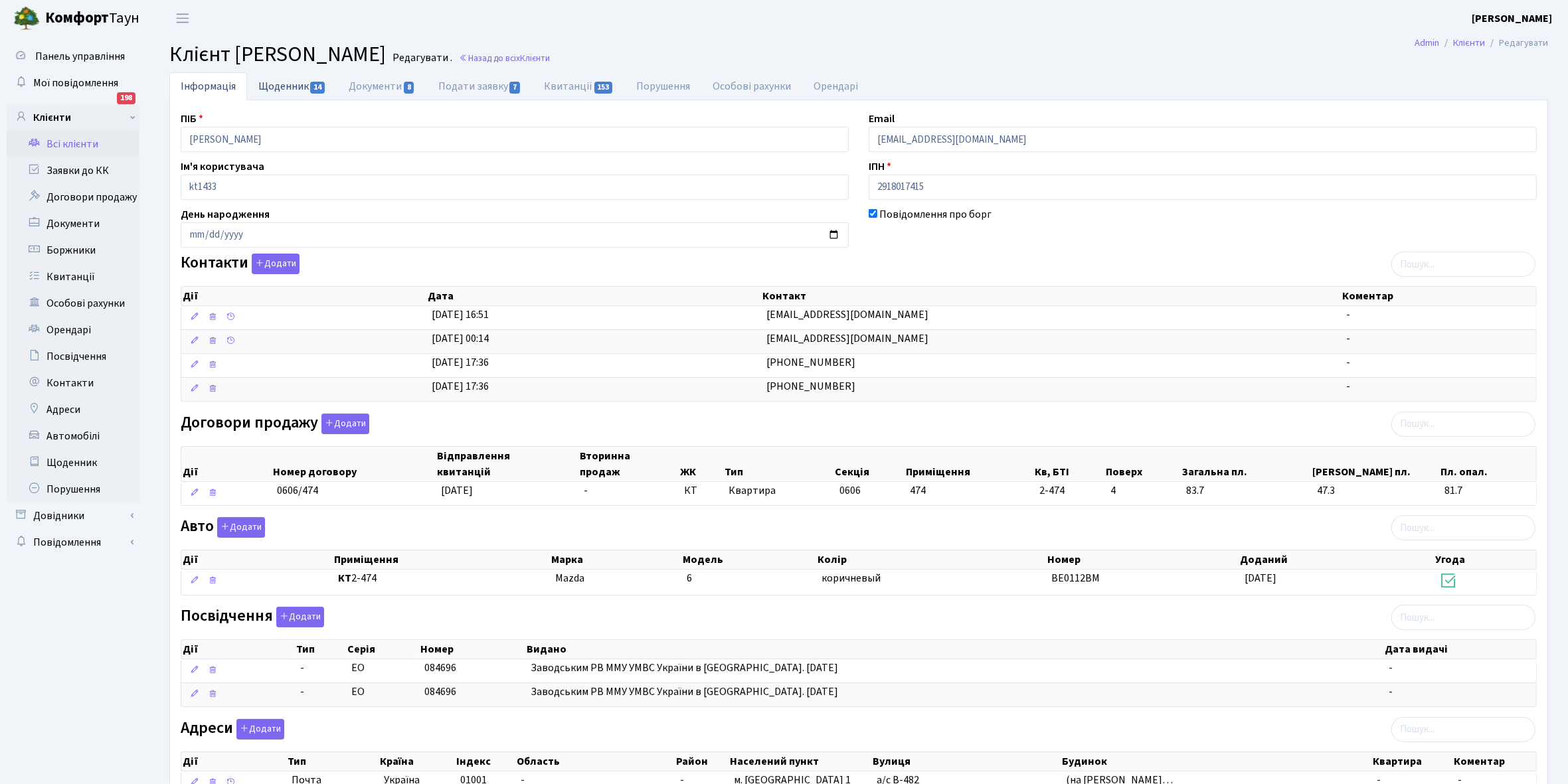
click at [279, 80] on link "Щоденник 14" at bounding box center [292, 86] width 91 height 27
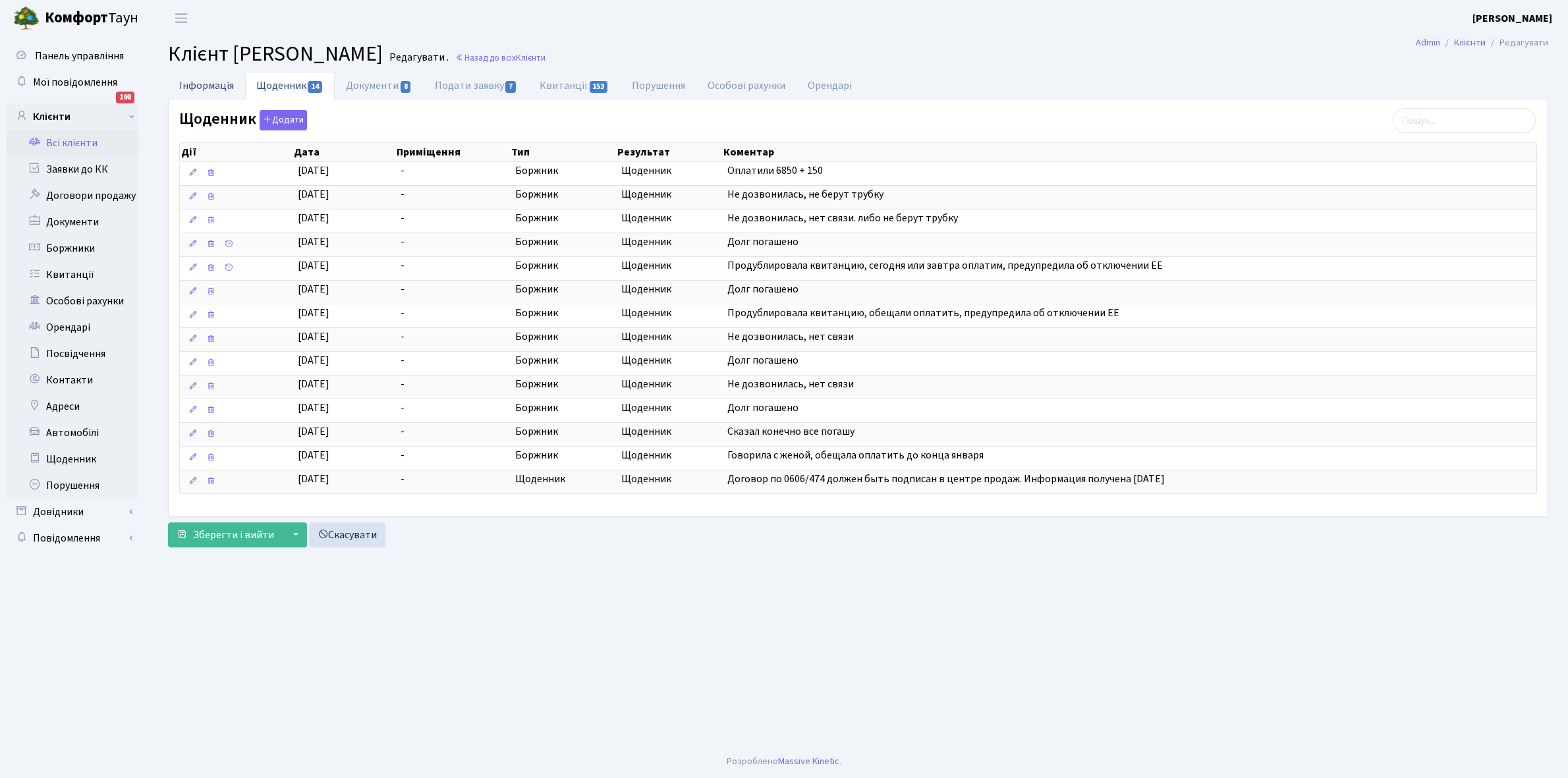
click at [195, 80] on link "Інформація" at bounding box center [206, 85] width 77 height 27
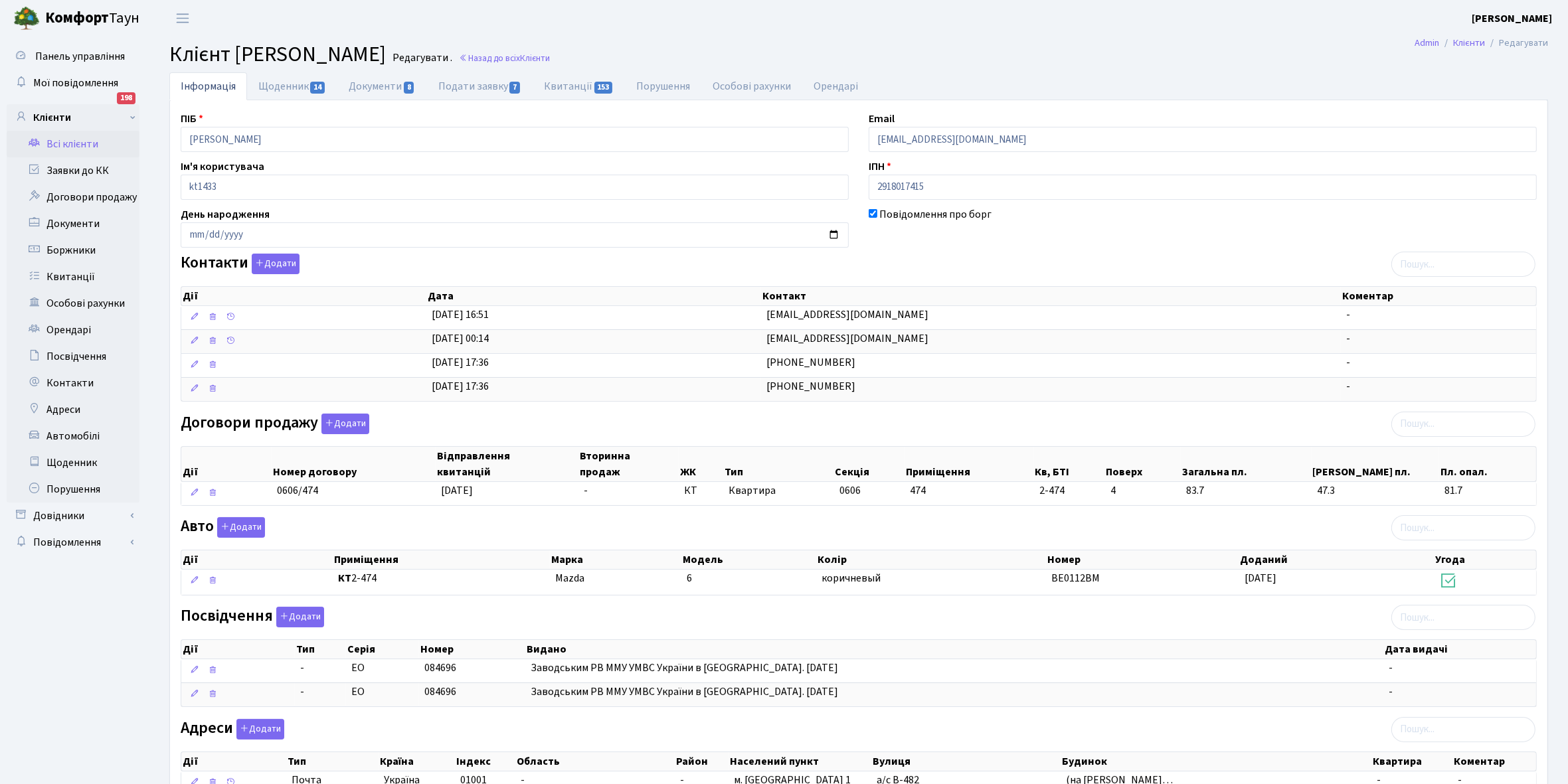
click at [277, 88] on link "Щоденник 14" at bounding box center [292, 86] width 91 height 28
click at [0, 0] on button "Додати" at bounding box center [0, 0] width 0 height 0
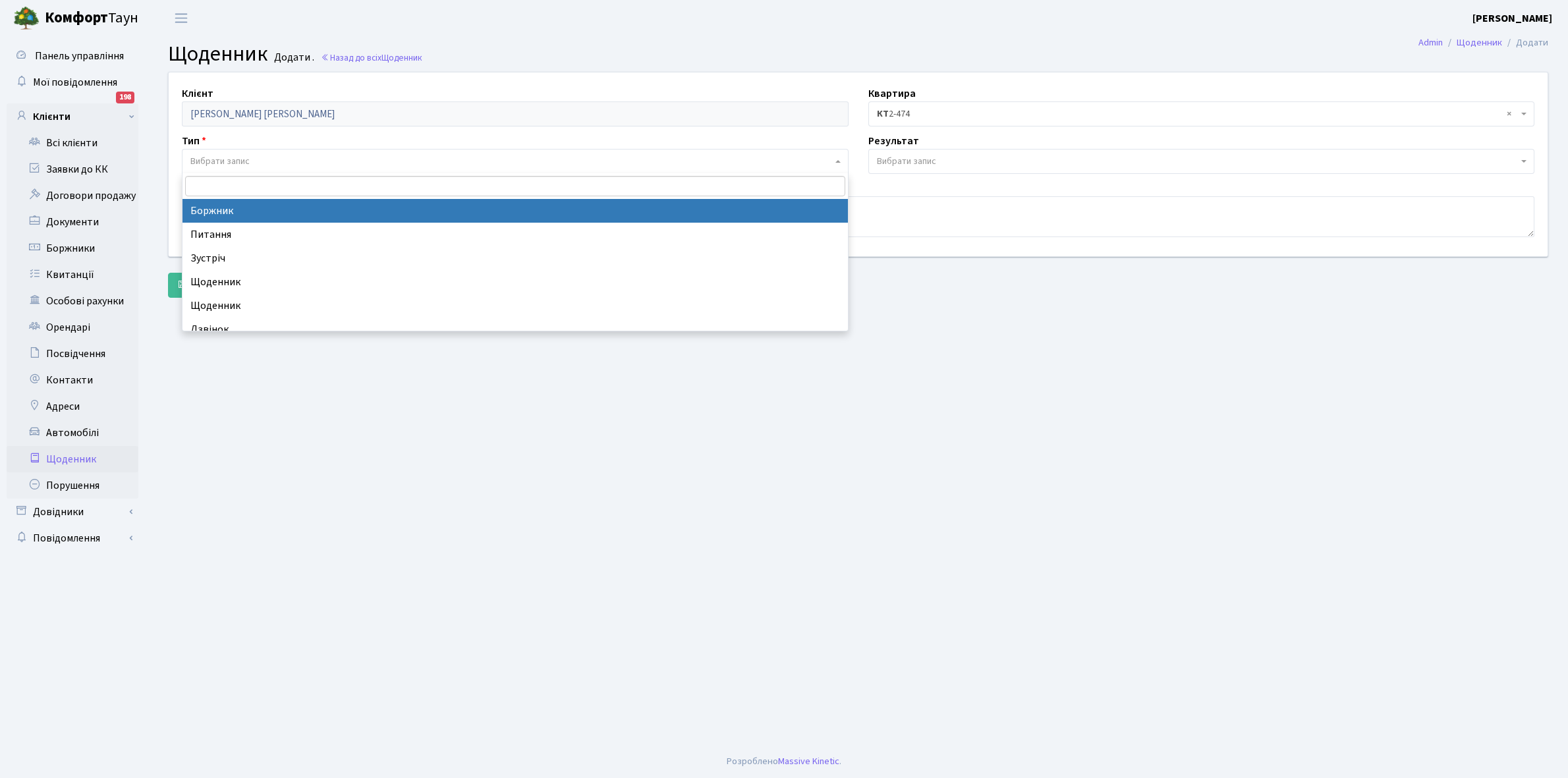
click at [207, 153] on span "Вибрати запис" at bounding box center [515, 162] width 667 height 25
select select "189"
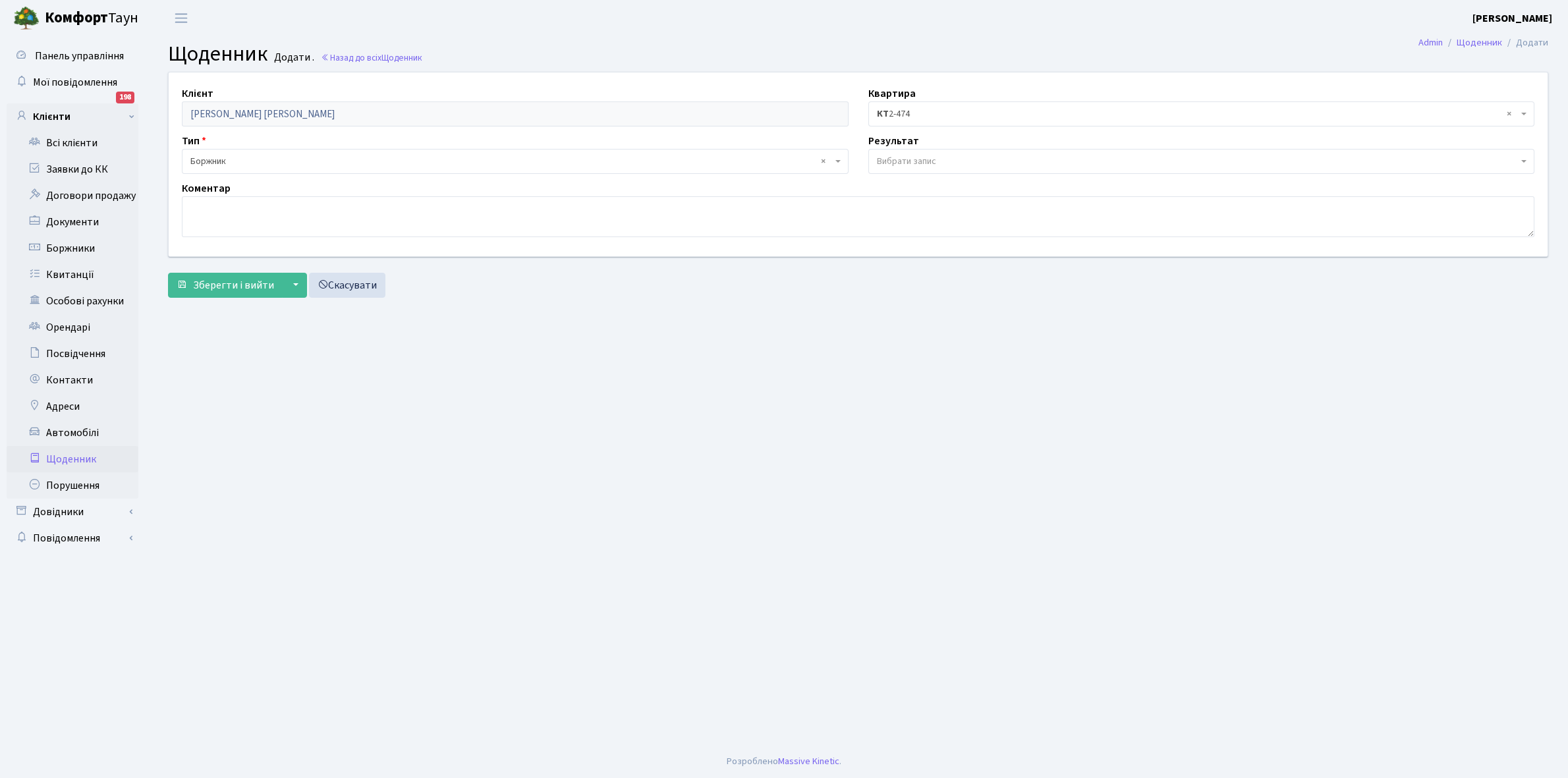
click at [931, 158] on span "Вибрати запис" at bounding box center [907, 162] width 59 height 13
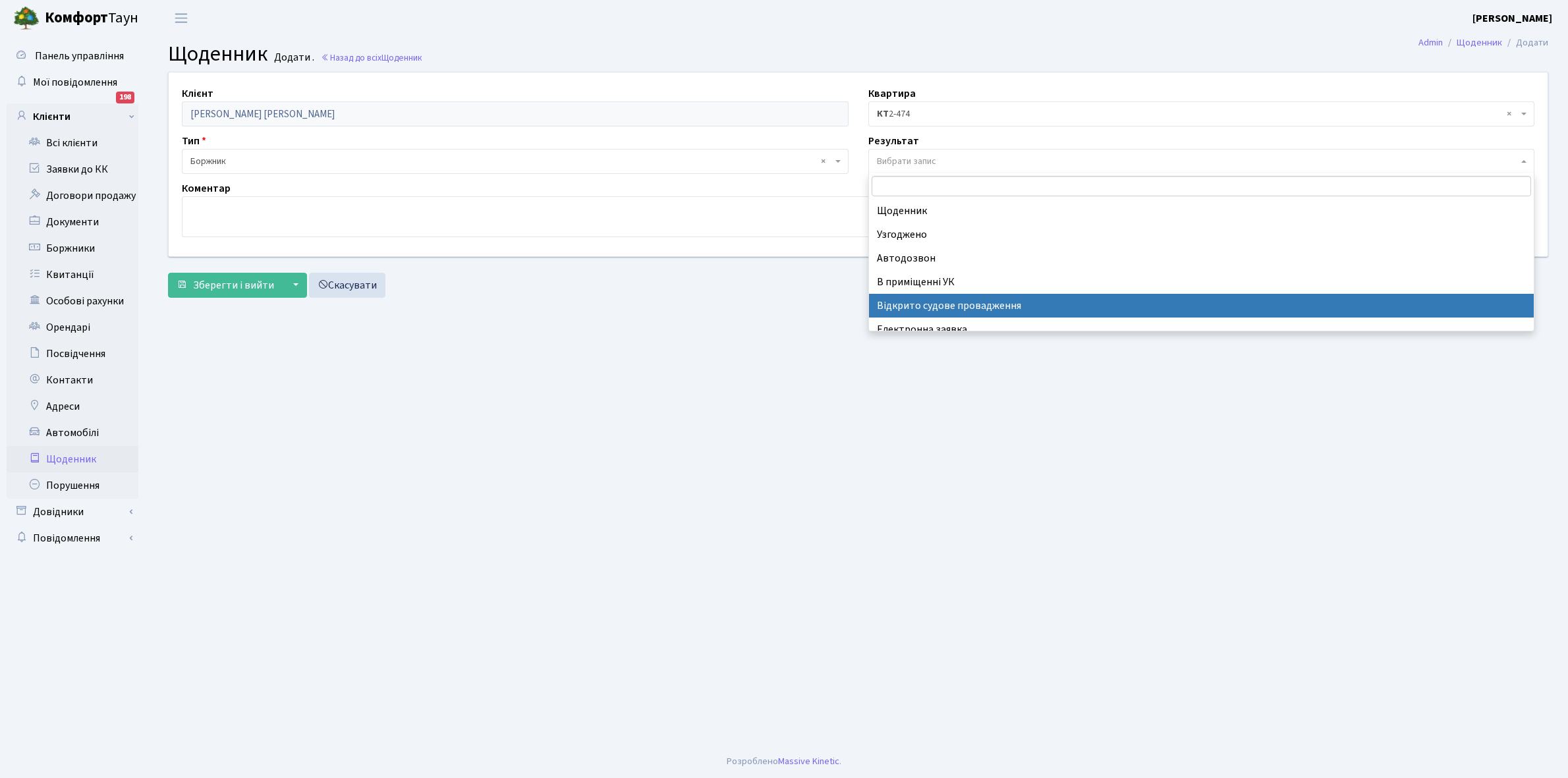
scroll to position [81, 0]
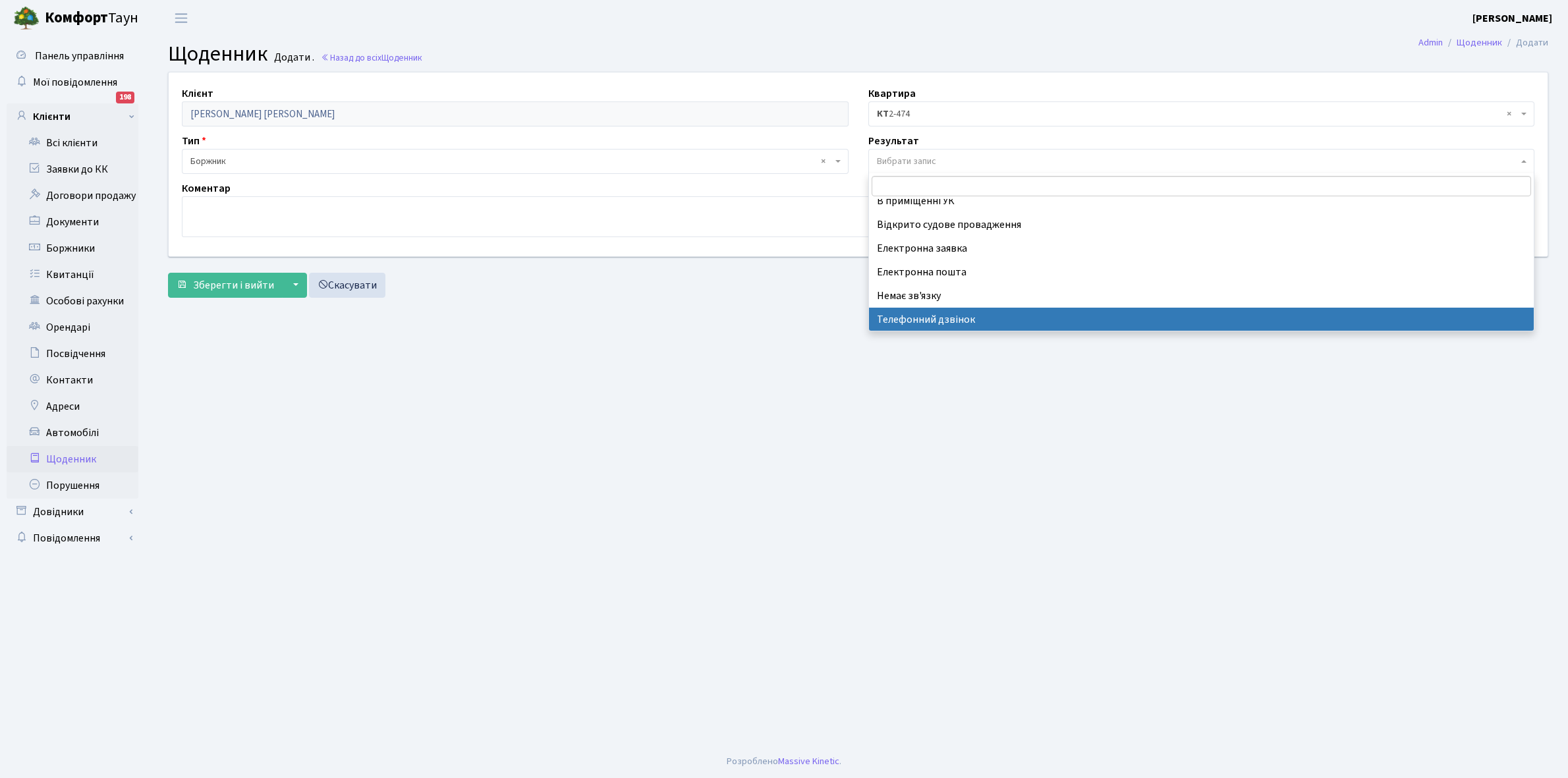
select select "196"
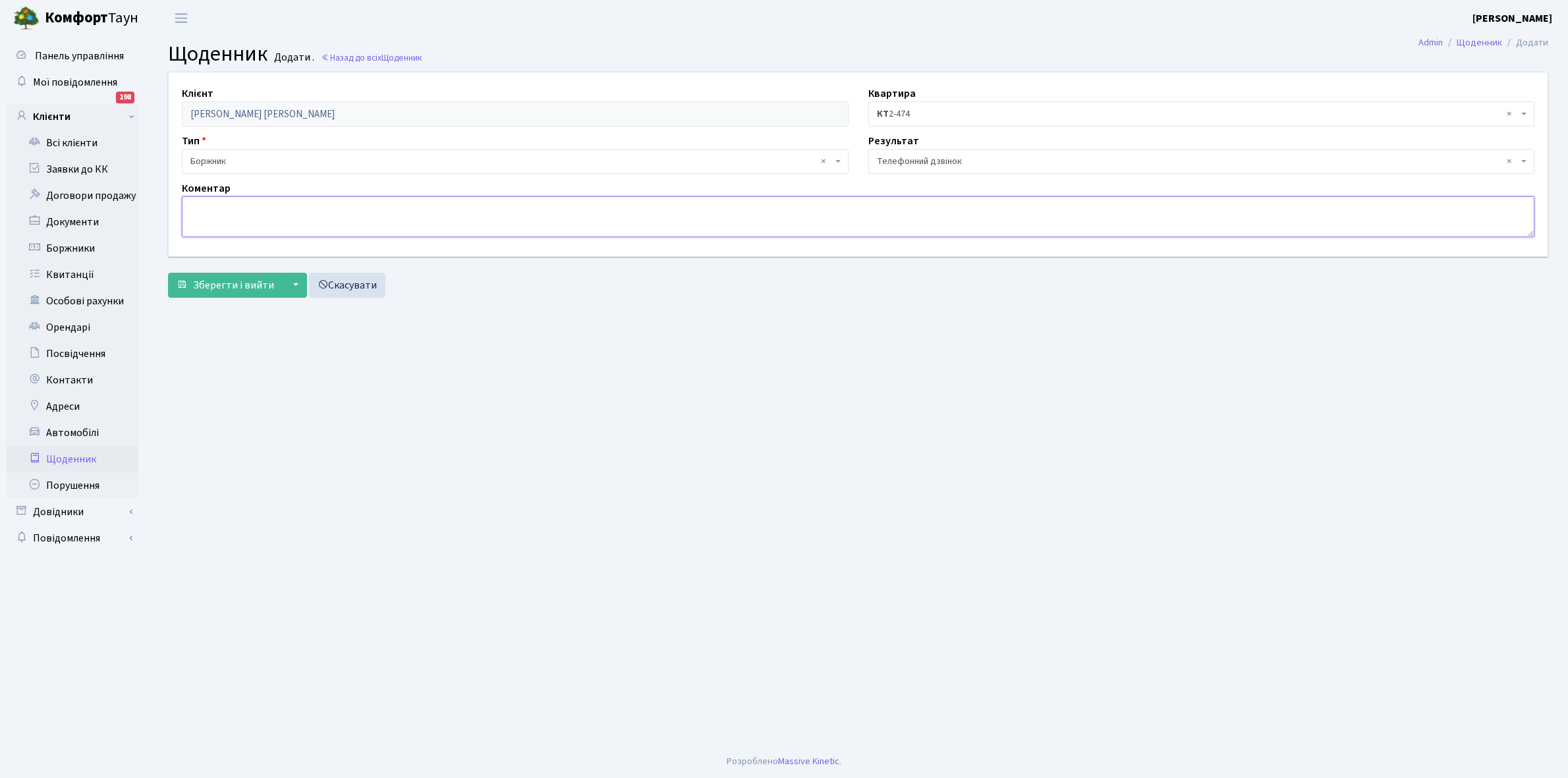
click at [234, 206] on textarea at bounding box center [858, 216] width 1353 height 41
type textarea "Не бере трубку телефона"
click at [234, 295] on button "Зберегти і вийти" at bounding box center [226, 285] width 115 height 25
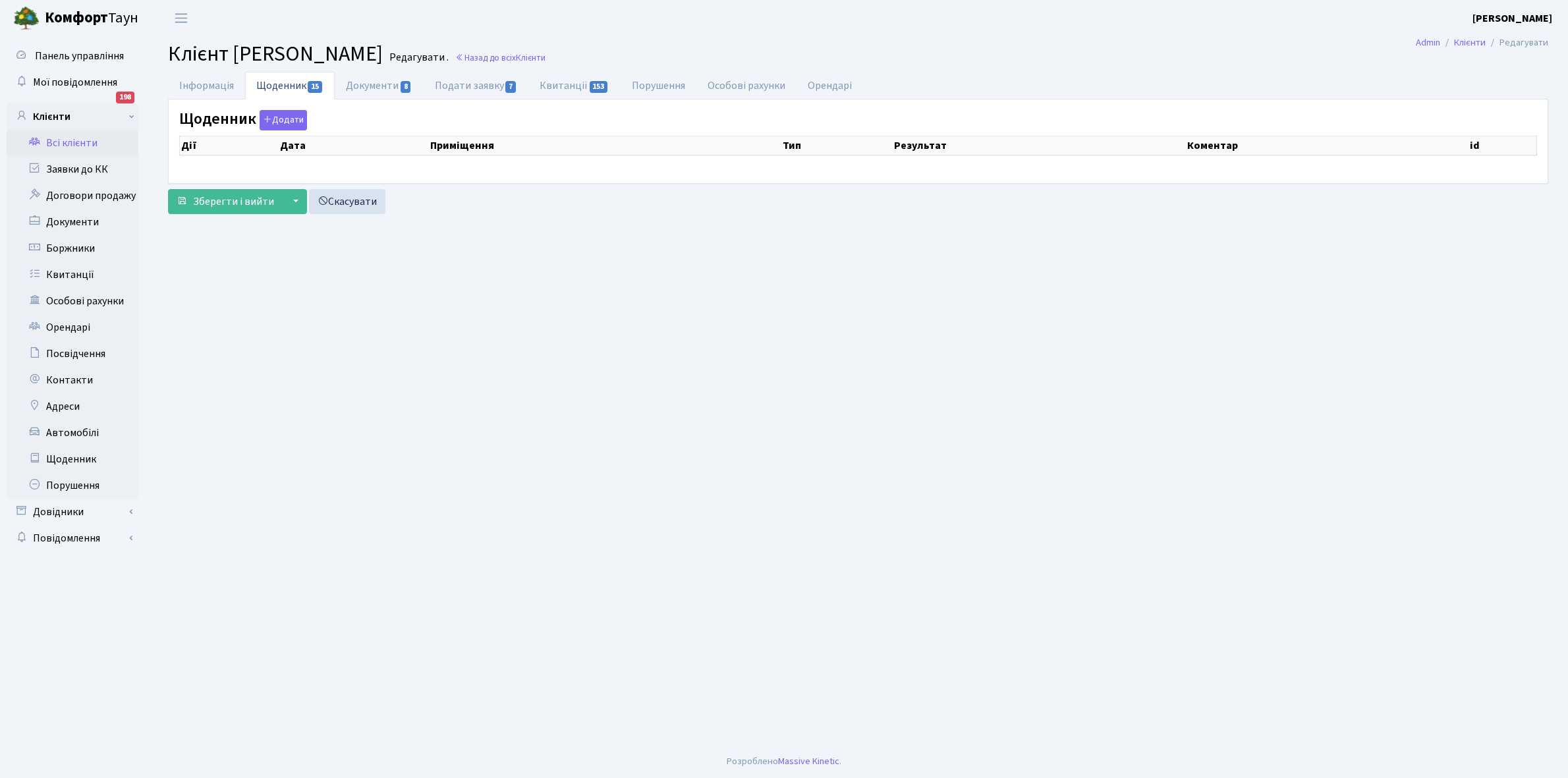
select select "25"
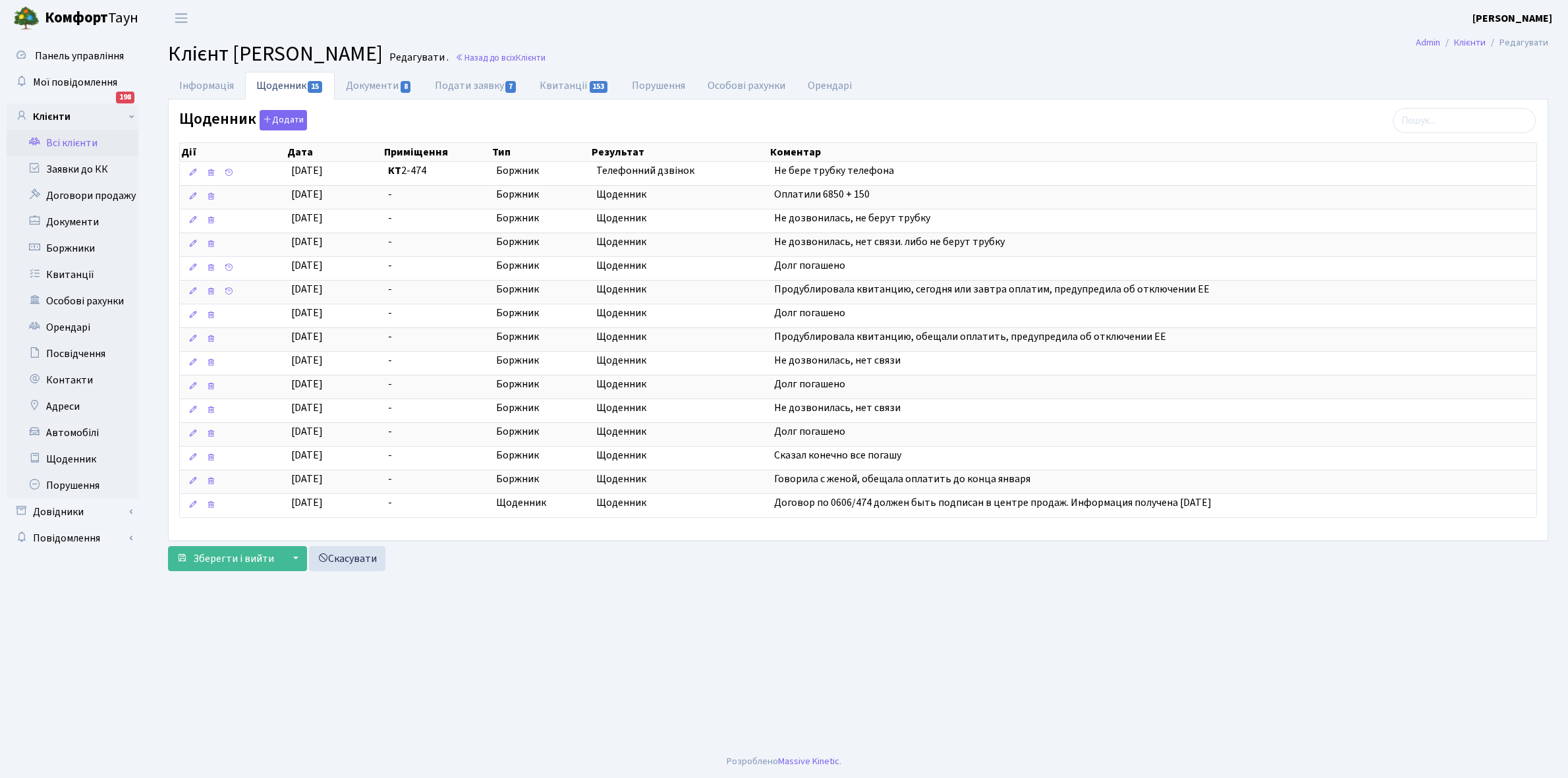
click at [90, 140] on link "Всі клієнти" at bounding box center [73, 143] width 132 height 27
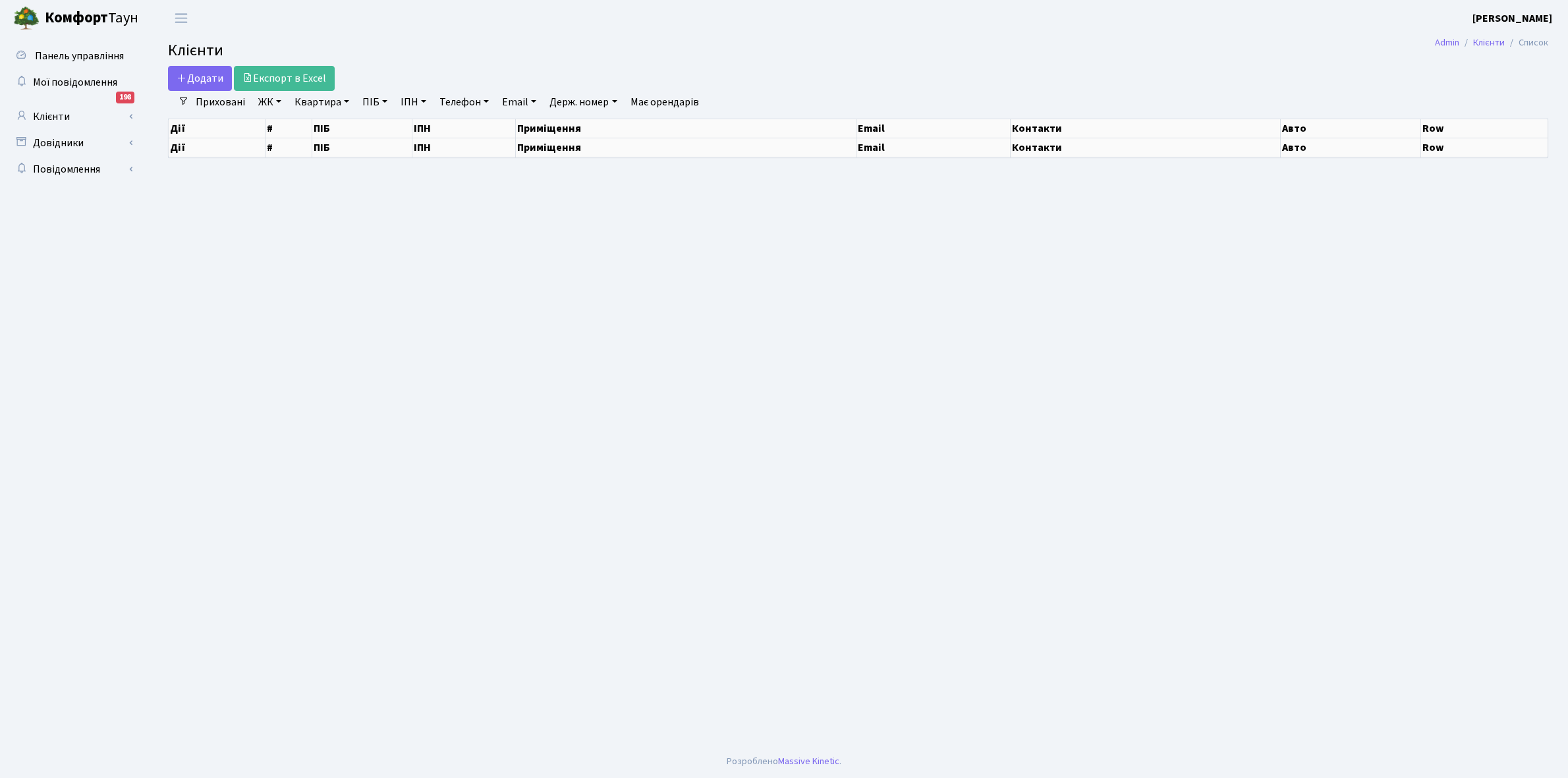
select select "25"
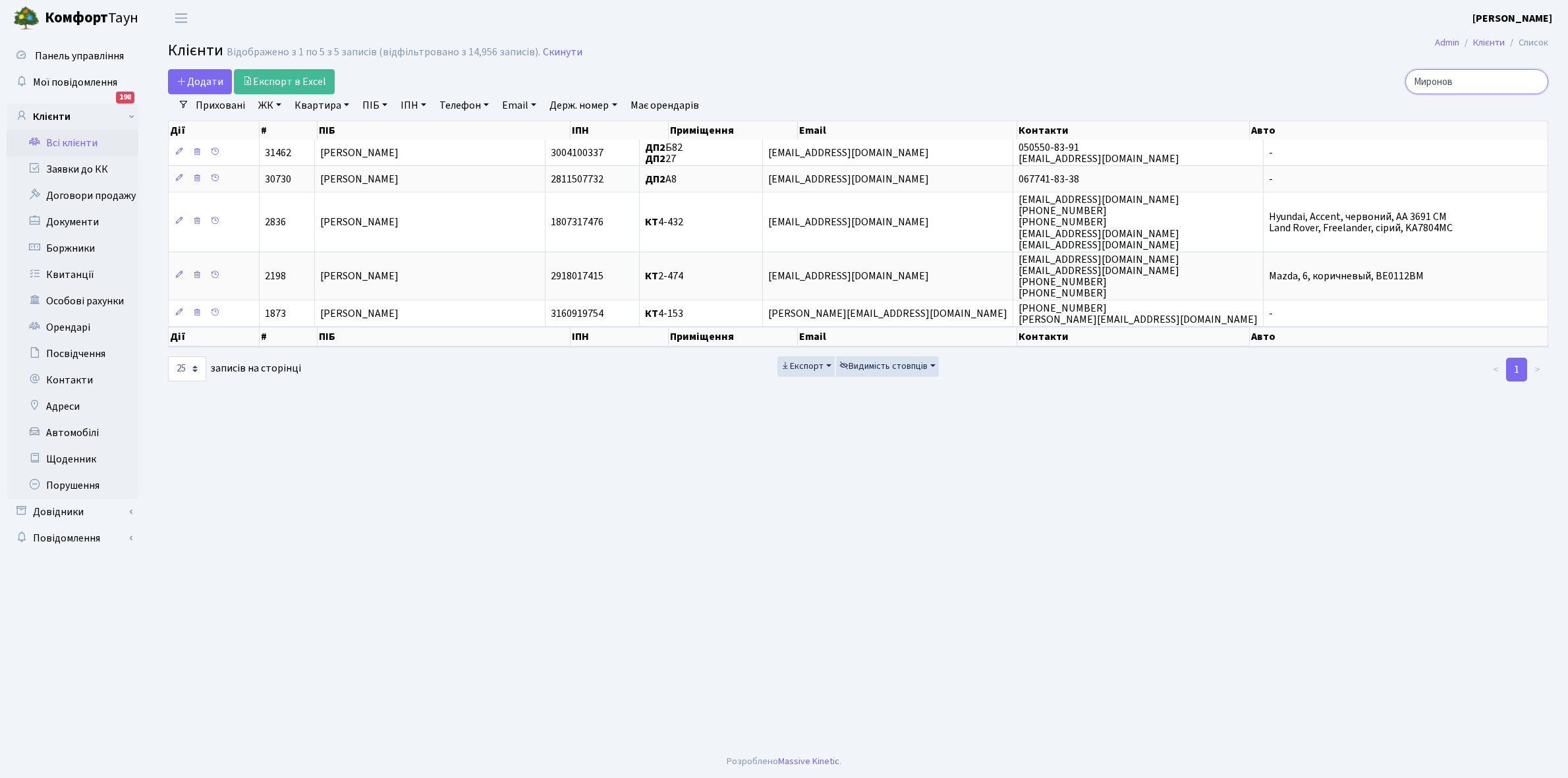
click at [1483, 81] on input "Миронов" at bounding box center [1477, 81] width 143 height 25
type input "М"
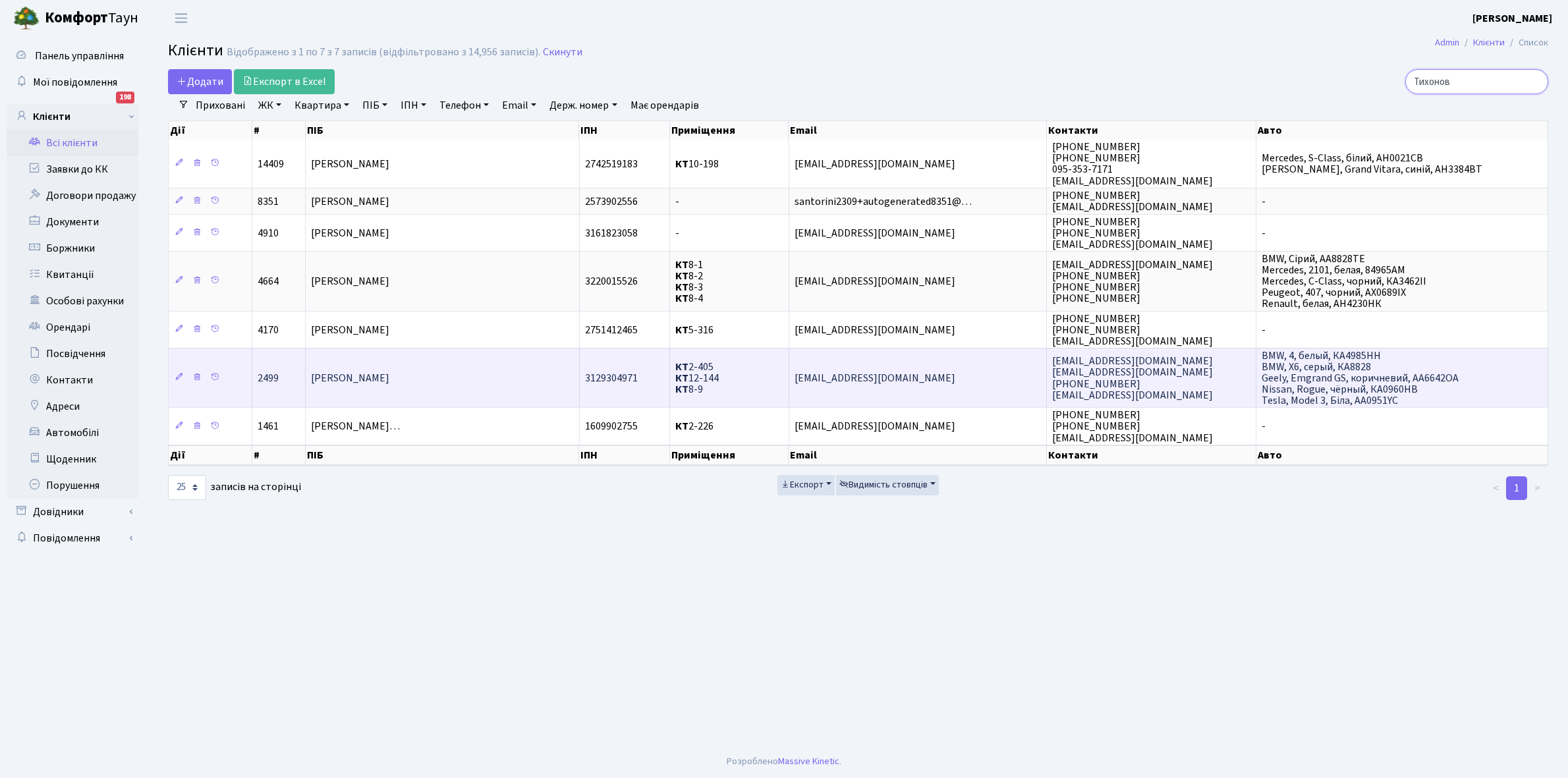
type input "Тихонов"
click at [389, 371] on span "[PERSON_NAME]" at bounding box center [350, 378] width 78 height 14
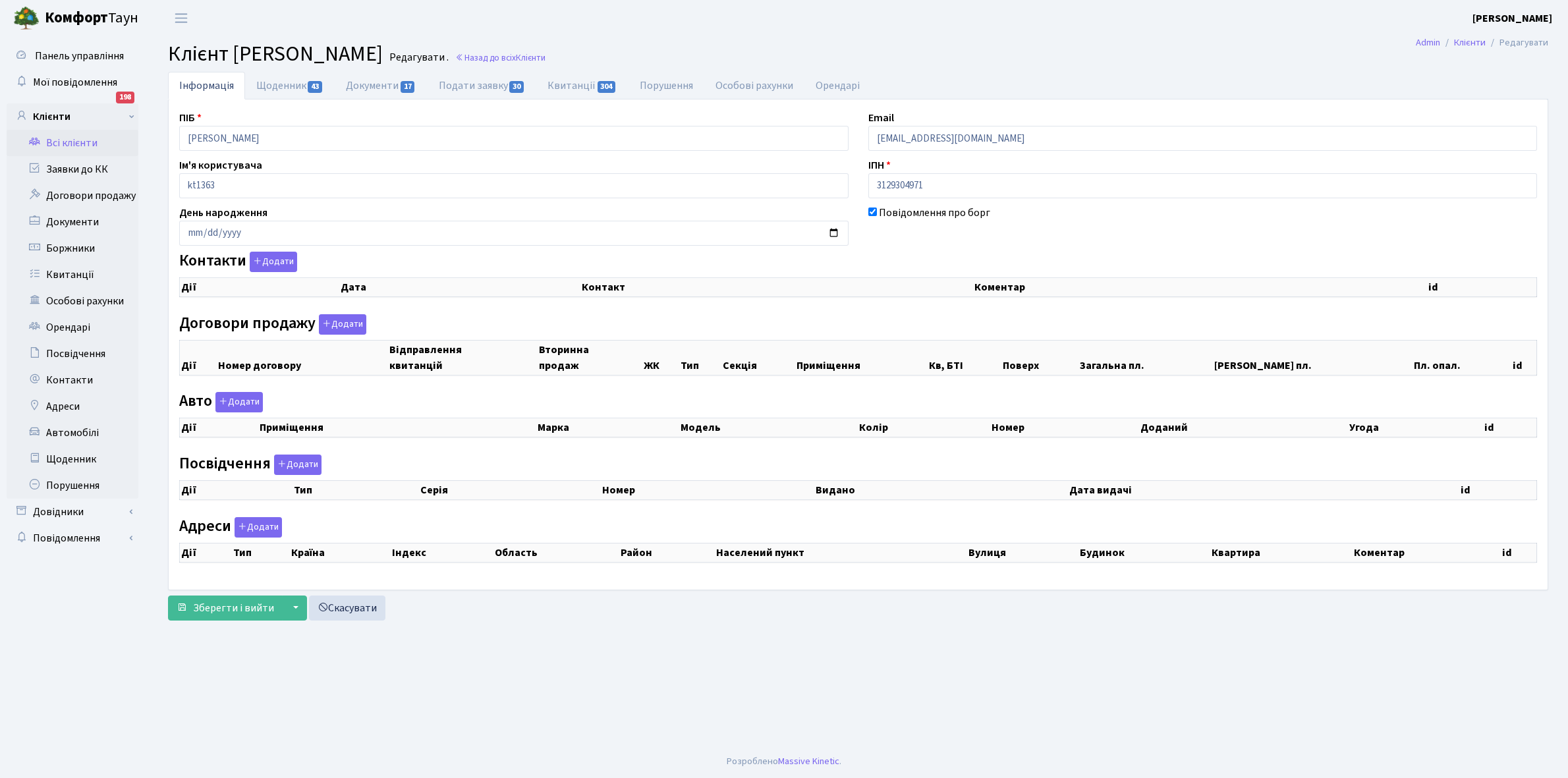
checkbox input "true"
select select "25"
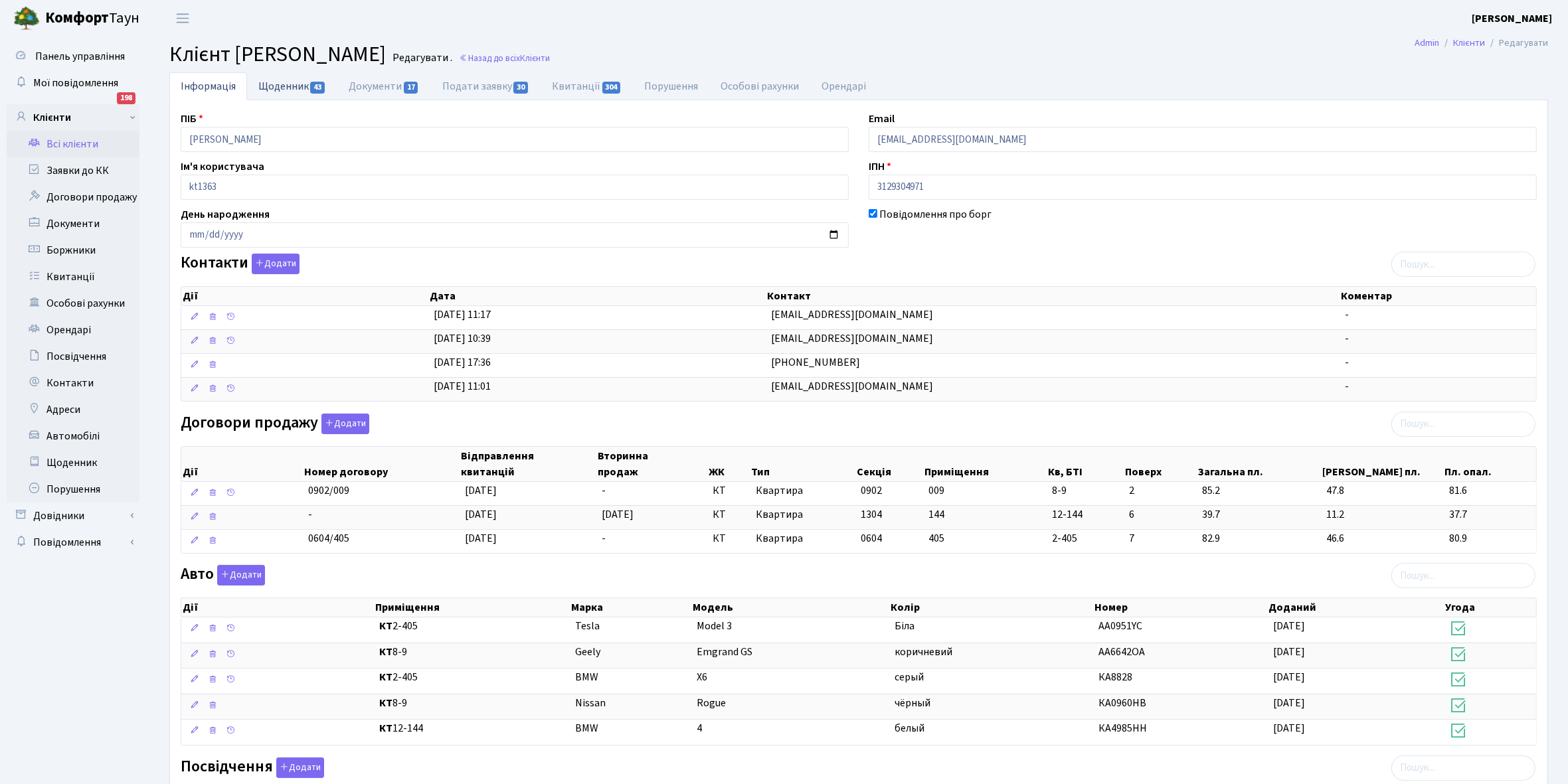
click at [276, 82] on link "Щоденник 43" at bounding box center [292, 86] width 91 height 27
select select "25"
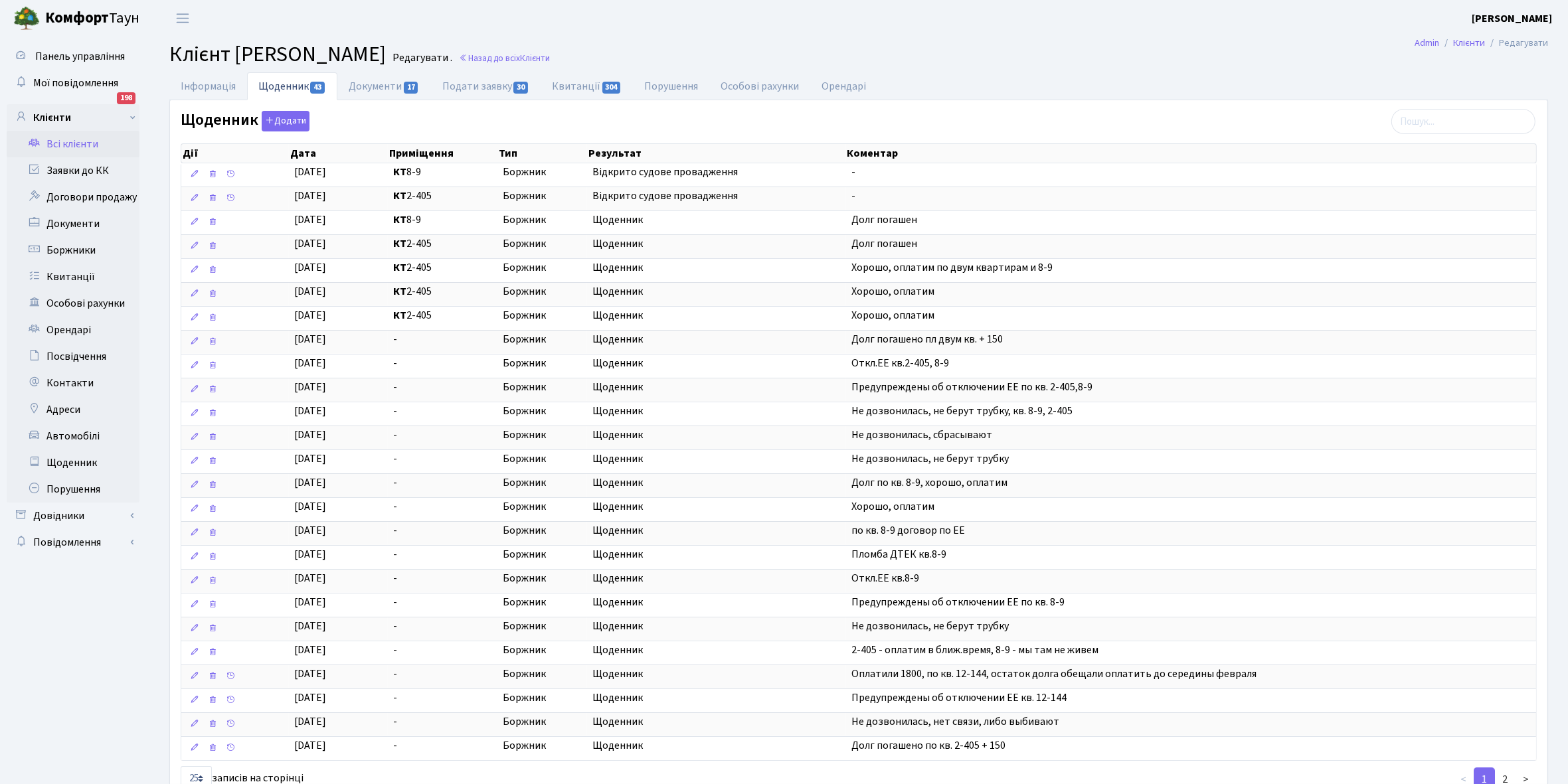
click at [74, 144] on link "Всі клієнти" at bounding box center [73, 144] width 133 height 27
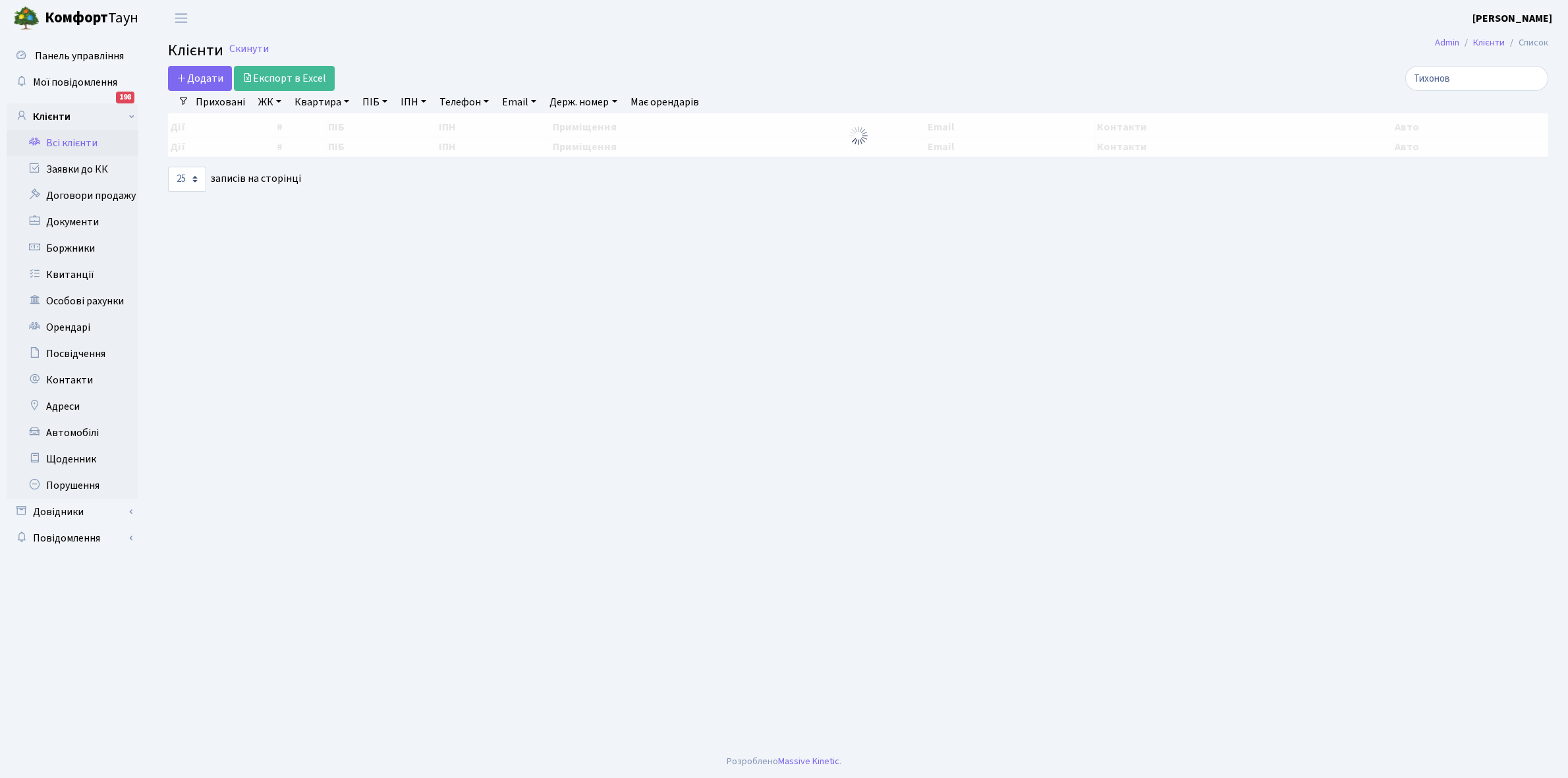
select select "25"
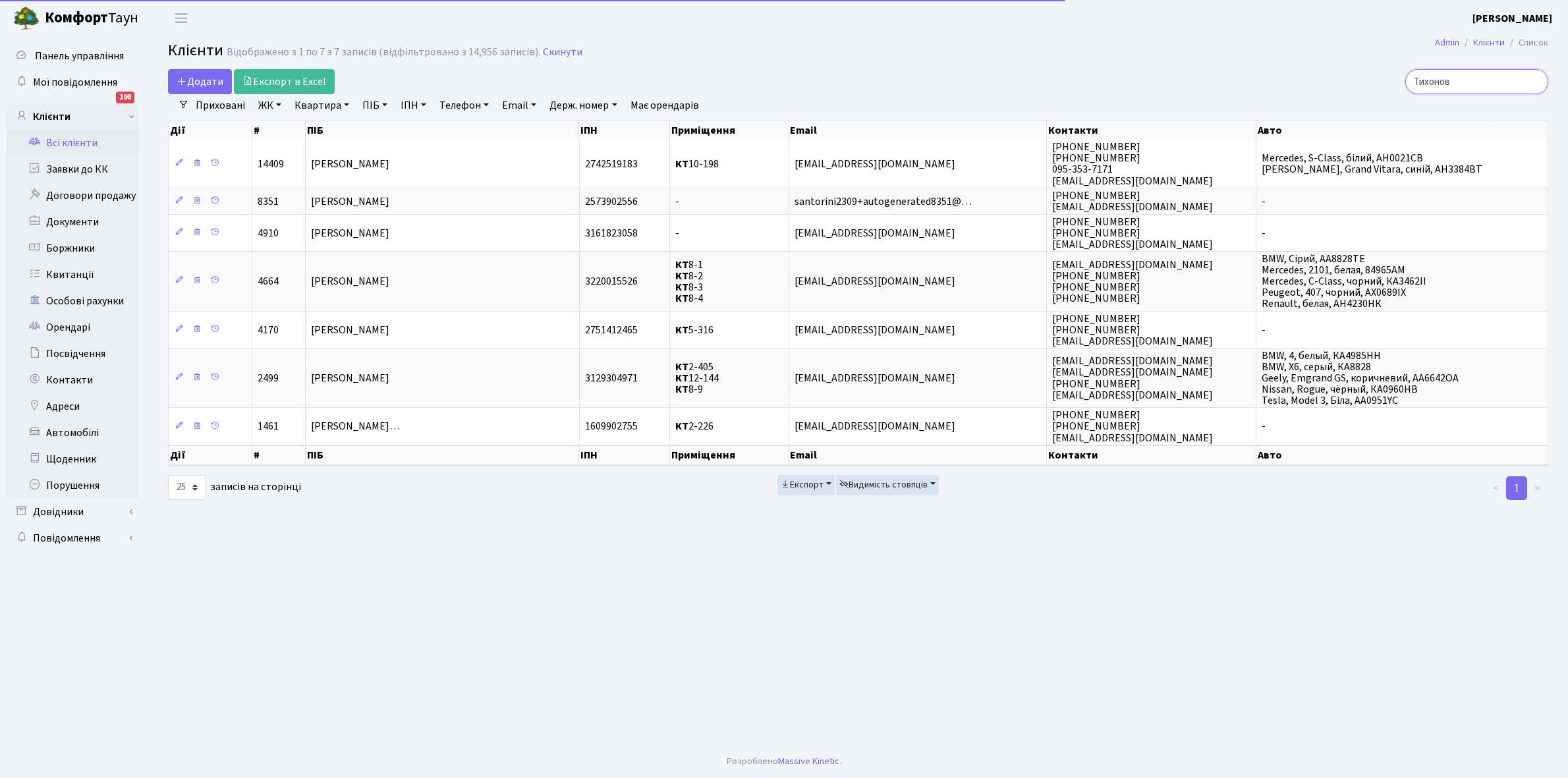
click at [1482, 83] on input "Тихонов" at bounding box center [1477, 81] width 143 height 25
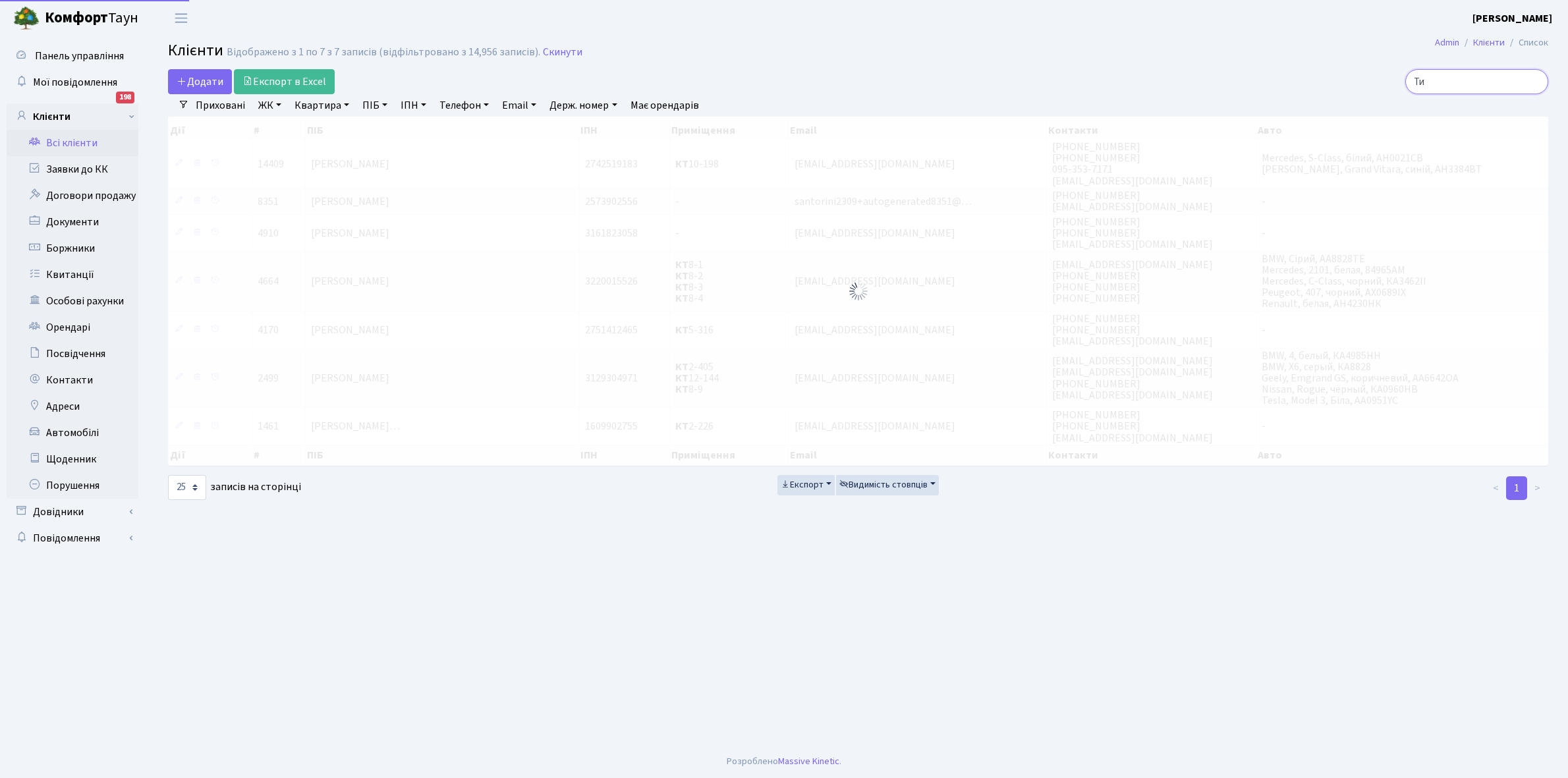
type input "Т"
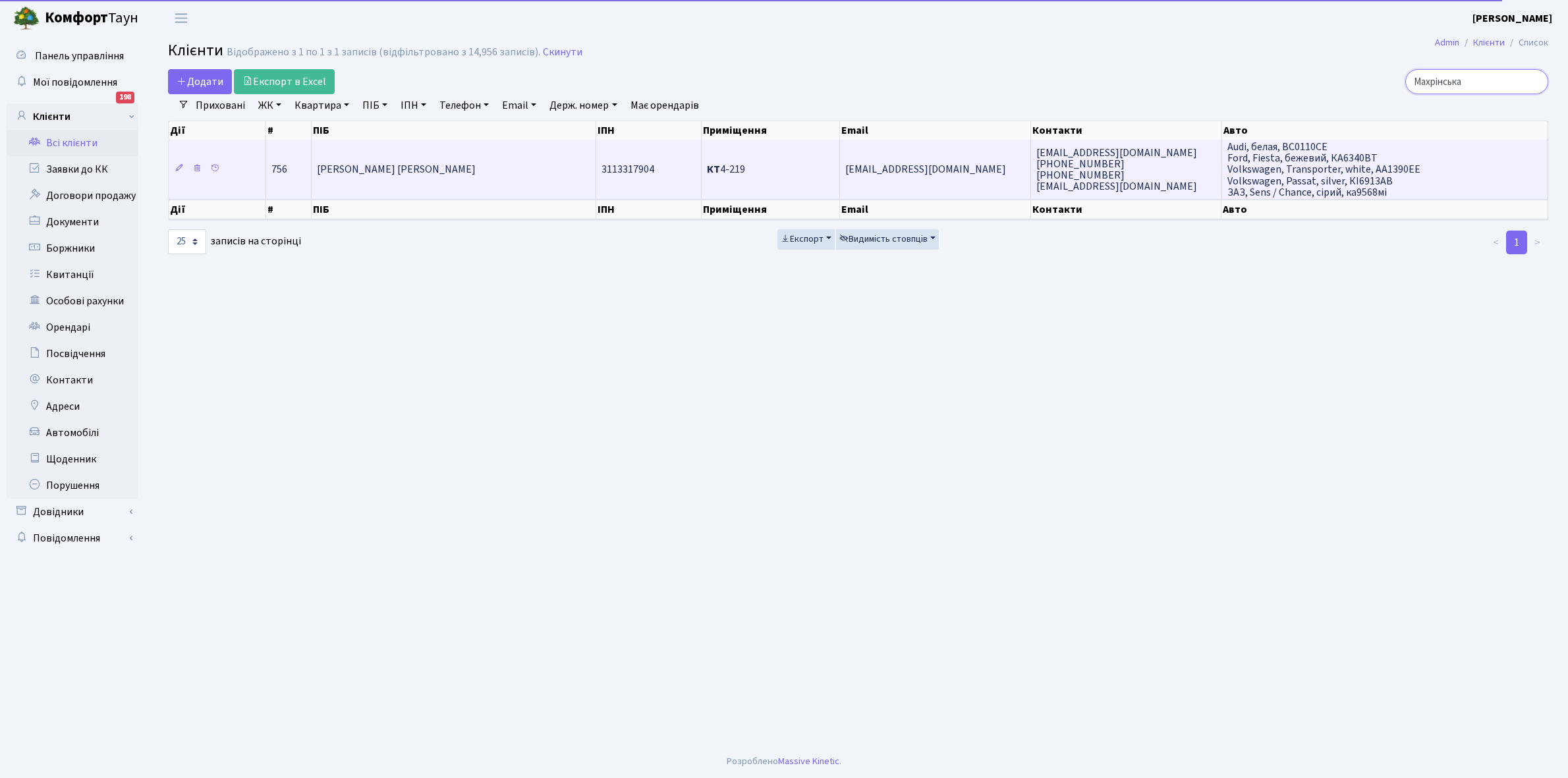
type input "Махрінська"
click at [430, 170] on span "[PERSON_NAME] [PERSON_NAME]" at bounding box center [397, 169] width 159 height 14
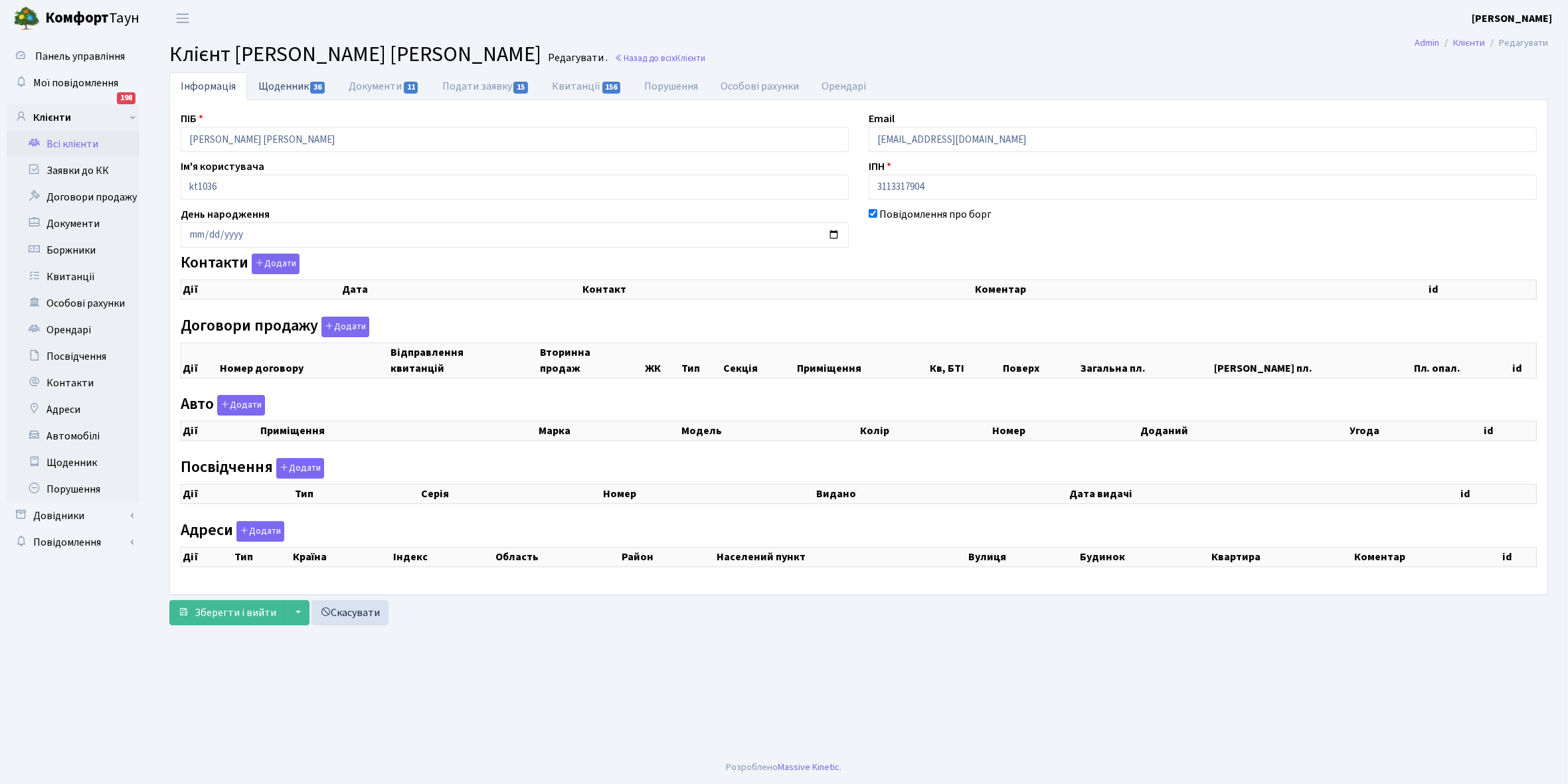
checkbox input "true"
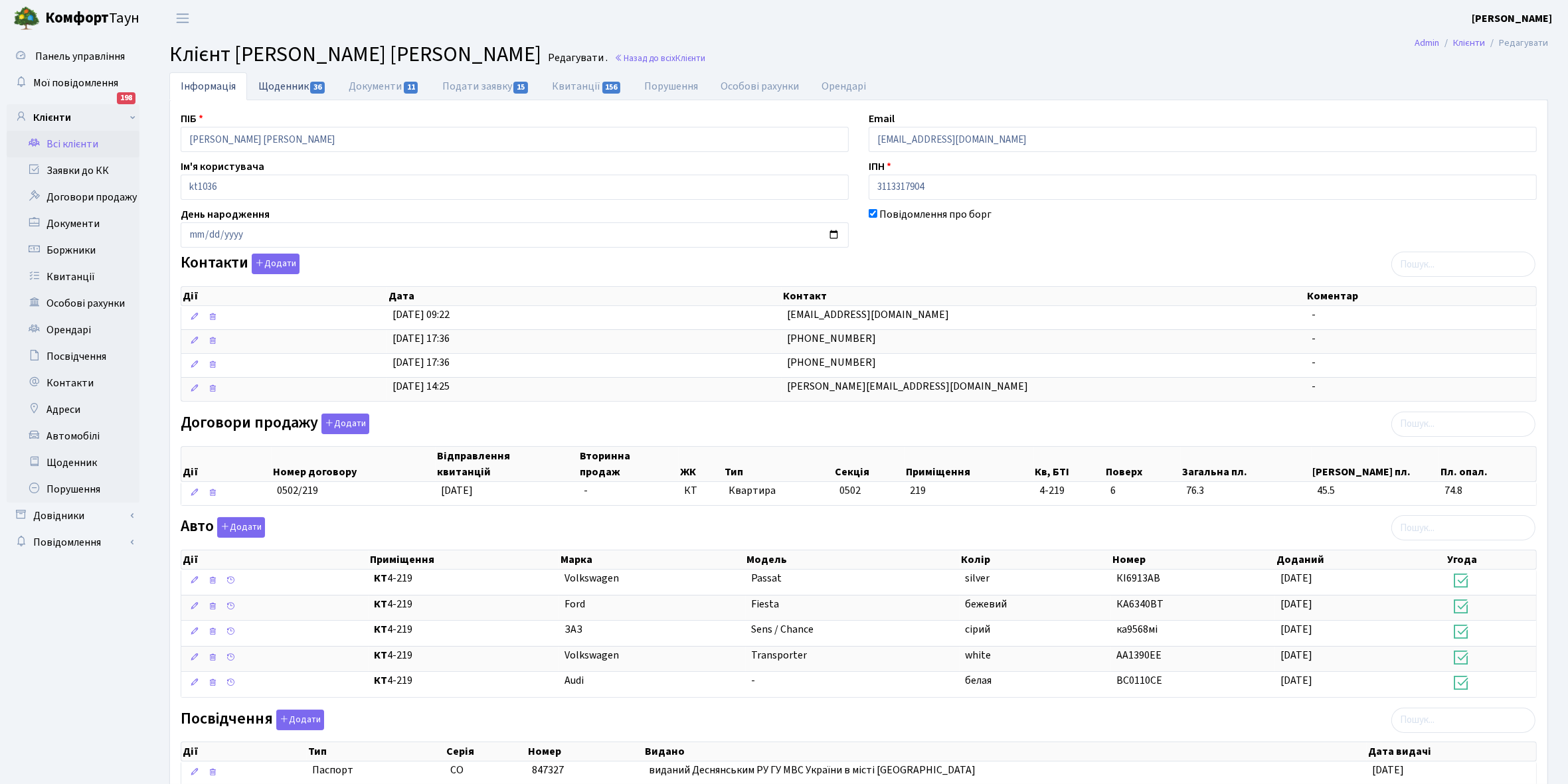
click at [288, 85] on link "Щоденник 36" at bounding box center [292, 86] width 91 height 27
select select "25"
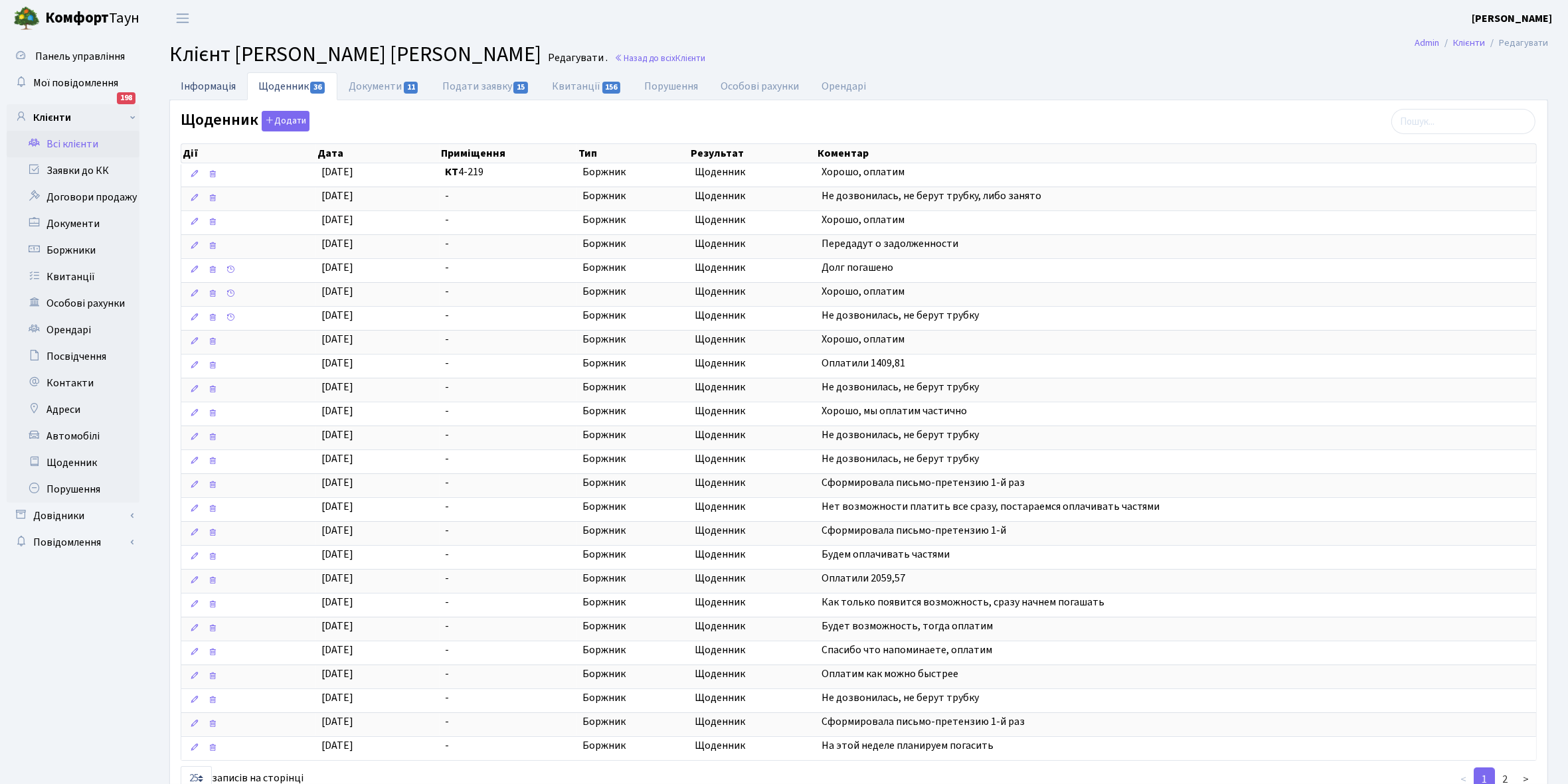
click at [202, 88] on link "Інформація" at bounding box center [208, 86] width 78 height 27
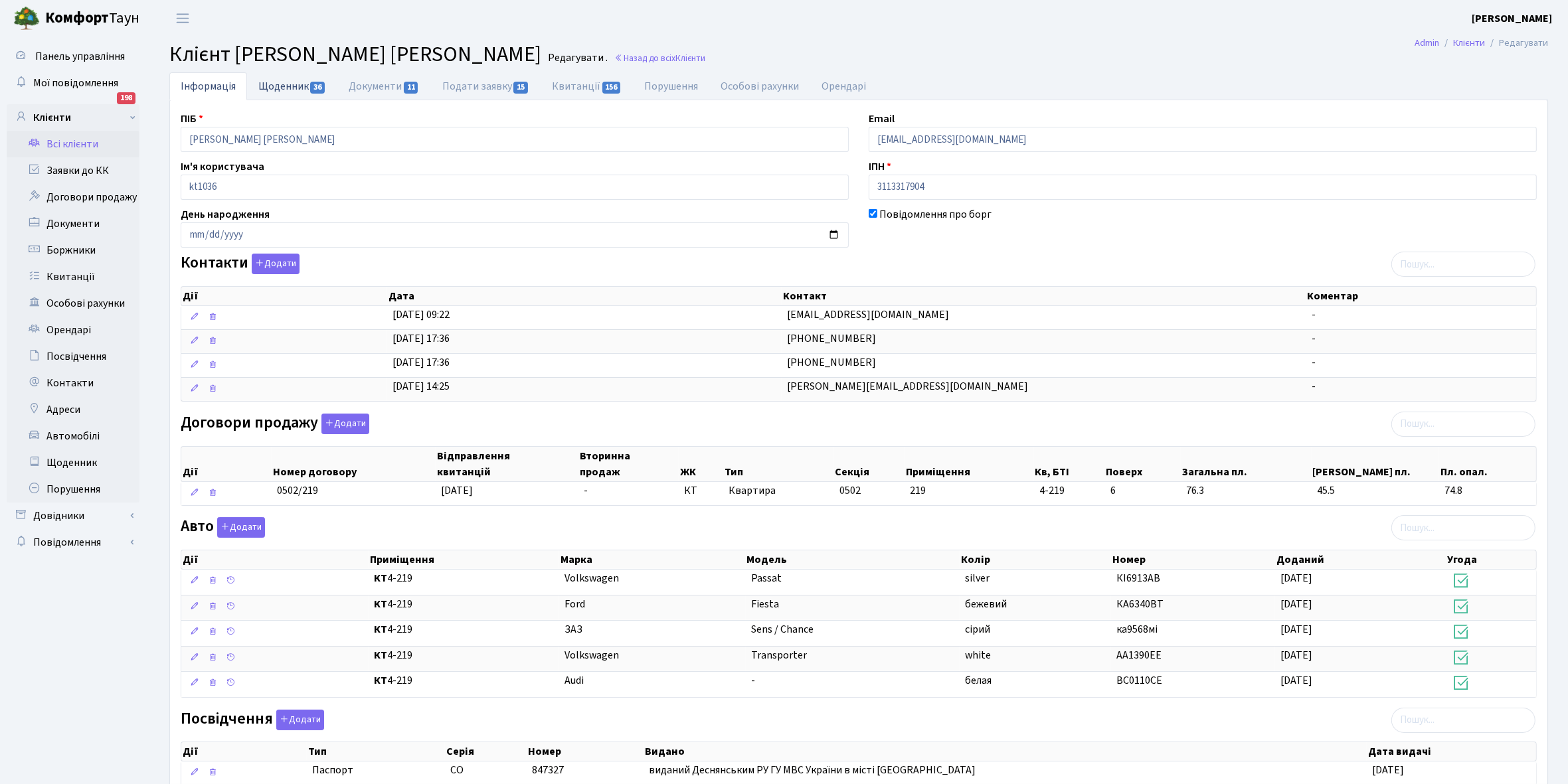
click at [283, 85] on link "Щоденник 36" at bounding box center [292, 86] width 91 height 27
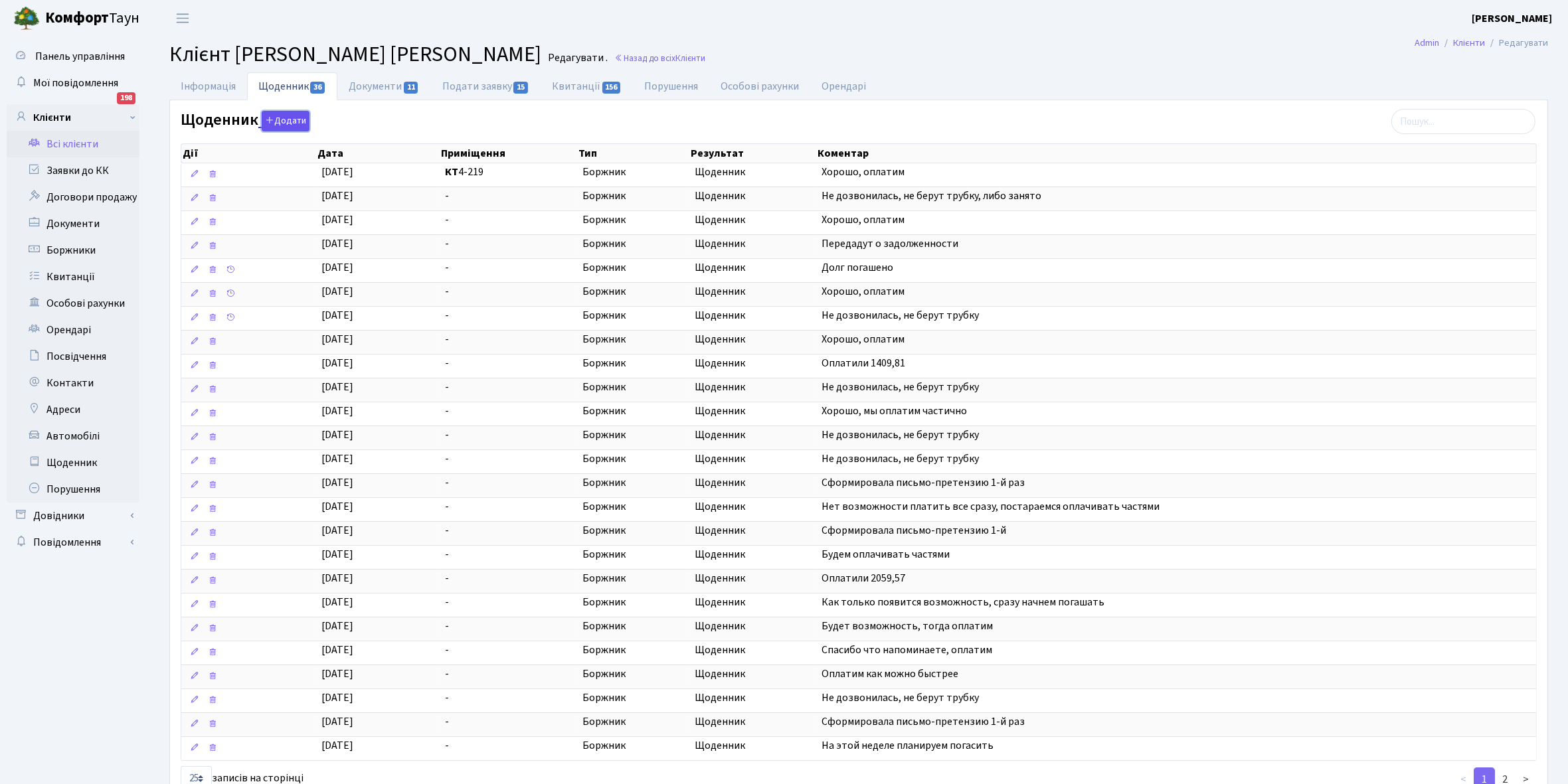
click at [288, 118] on button "Додати" at bounding box center [286, 120] width 48 height 20
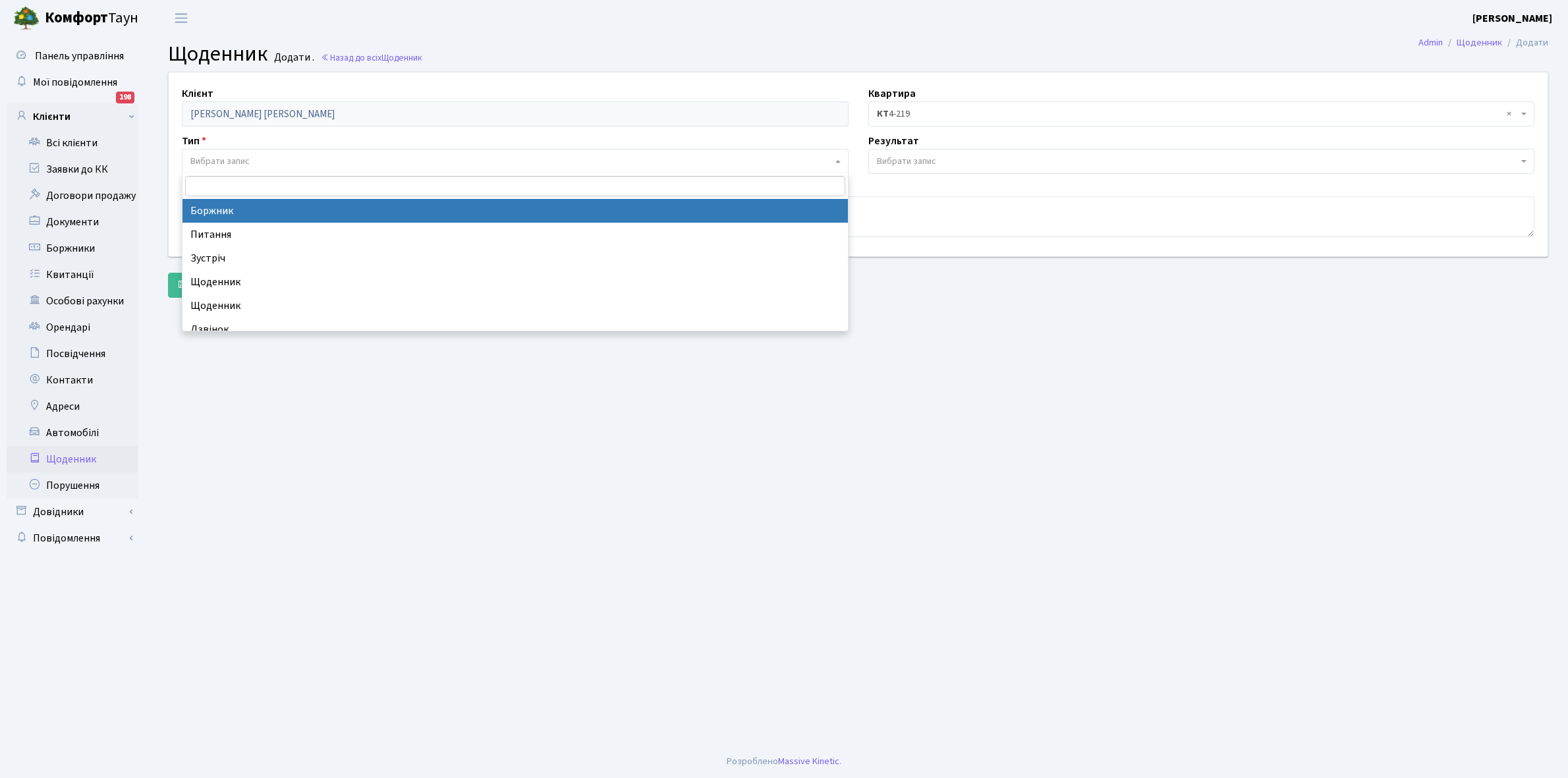
click at [259, 156] on span "Вибрати запис" at bounding box center [511, 162] width 642 height 13
select select "189"
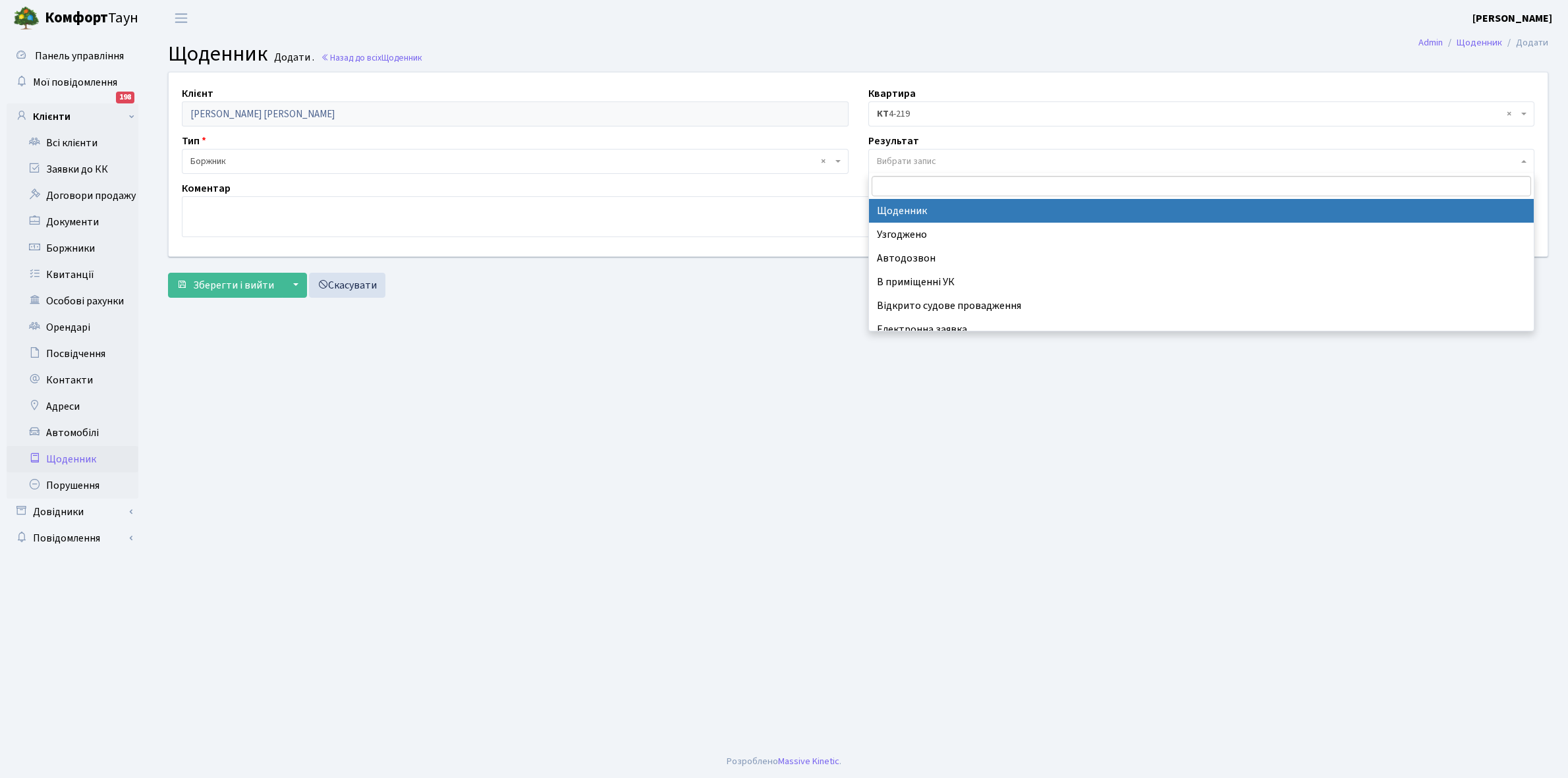
click at [926, 155] on span "Вибрати запис" at bounding box center [907, 162] width 59 height 13
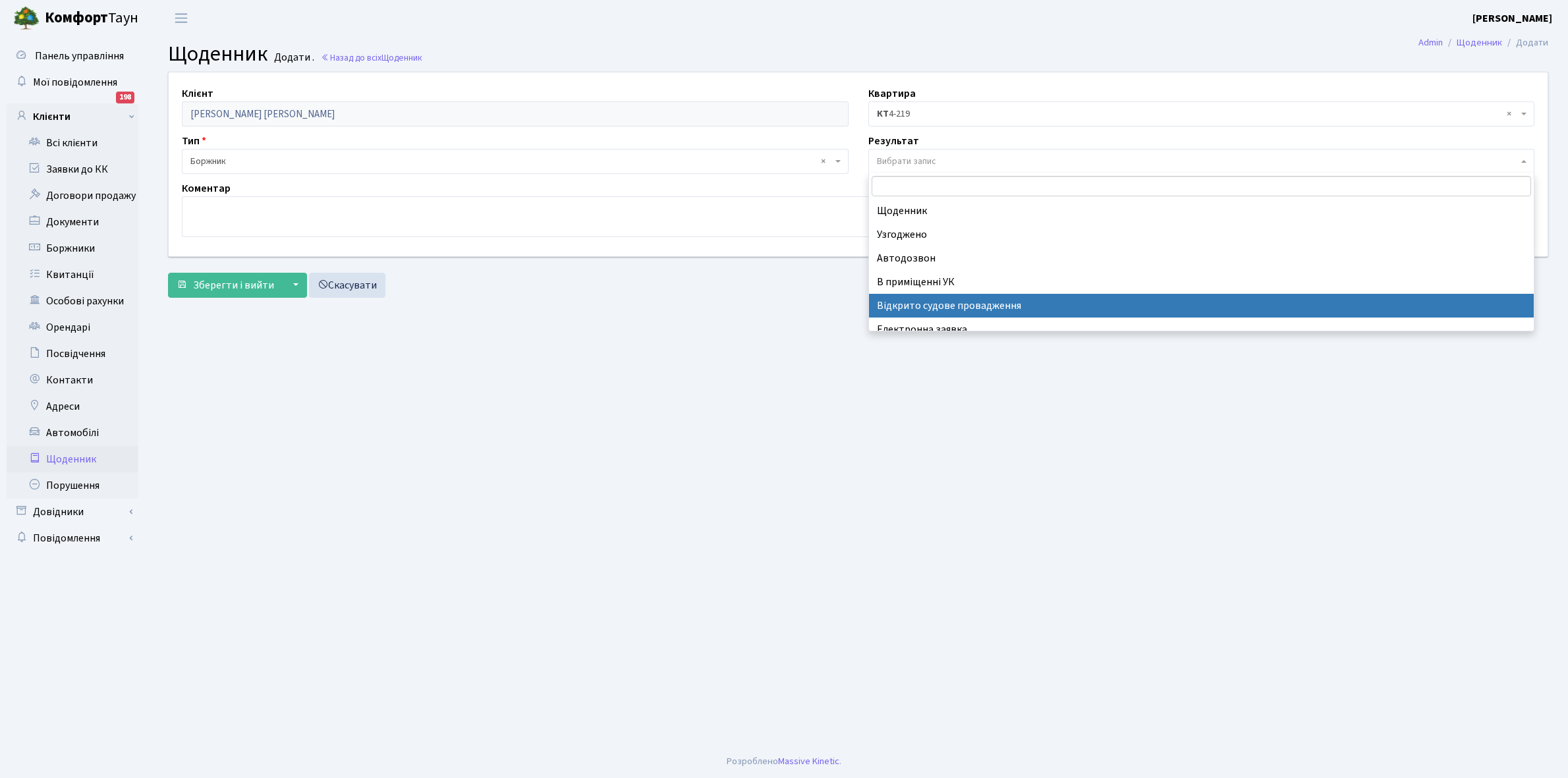
scroll to position [81, 0]
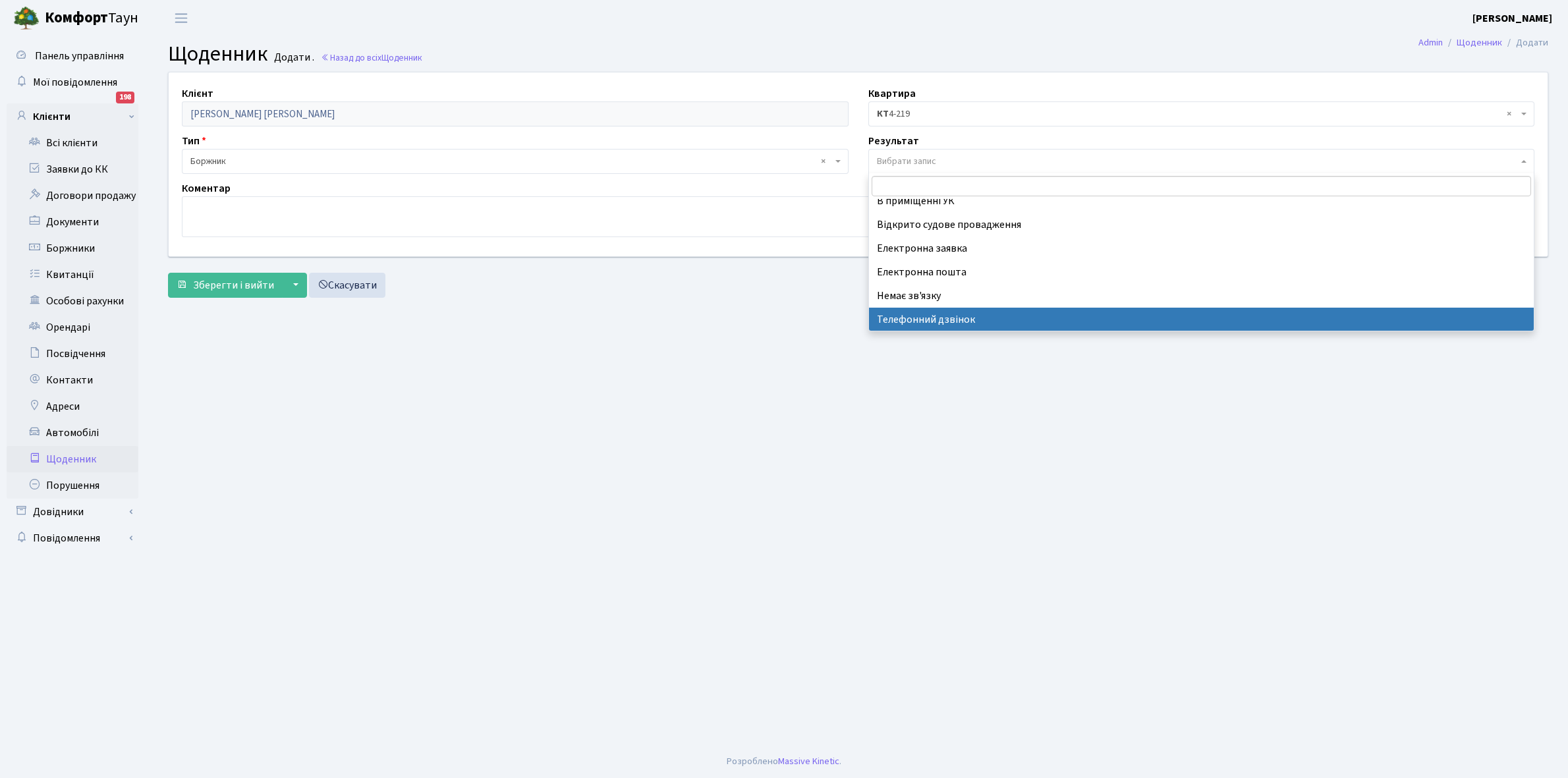
select select "196"
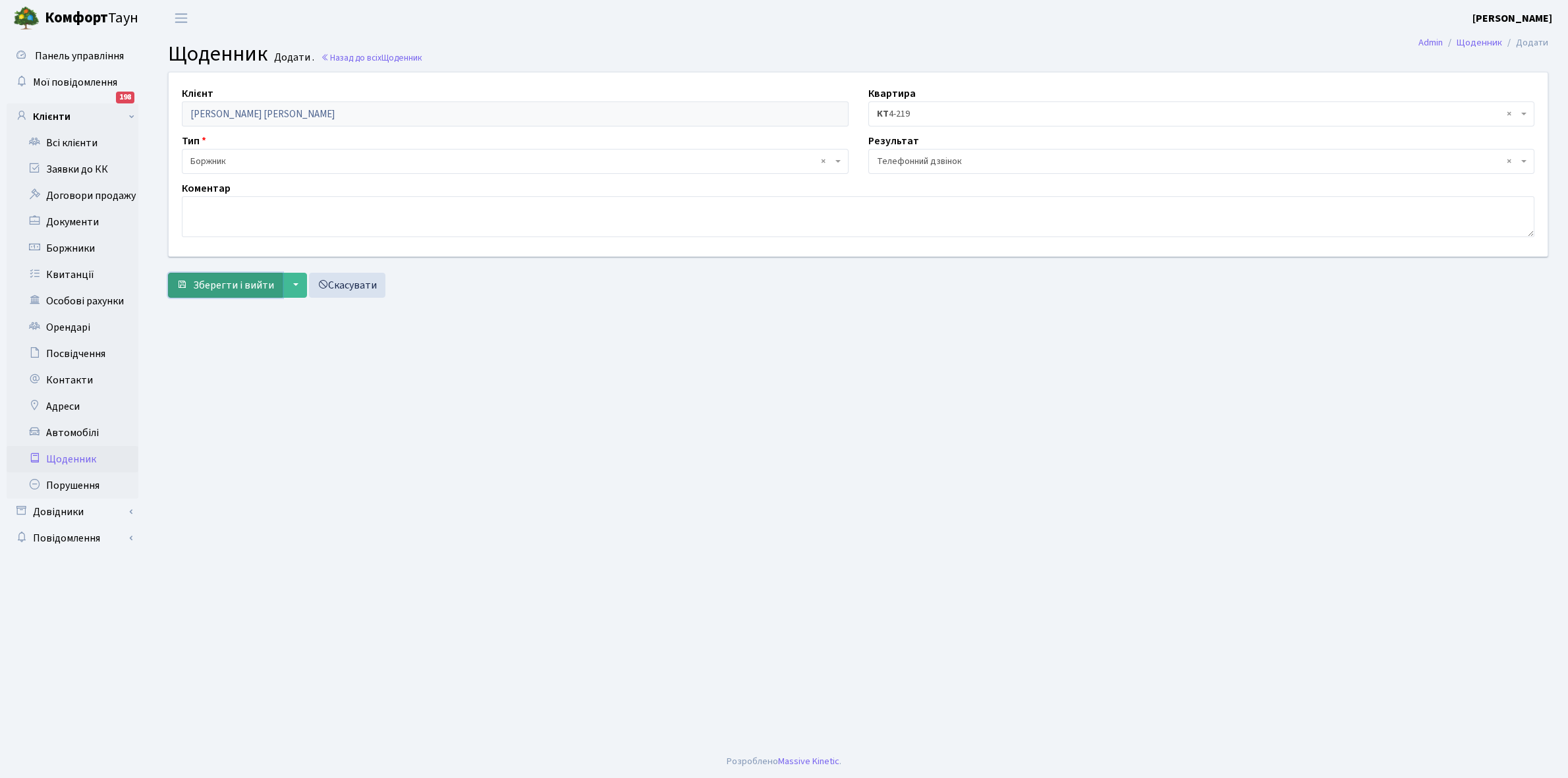
click at [239, 278] on span "Зберегти і вийти" at bounding box center [233, 285] width 81 height 14
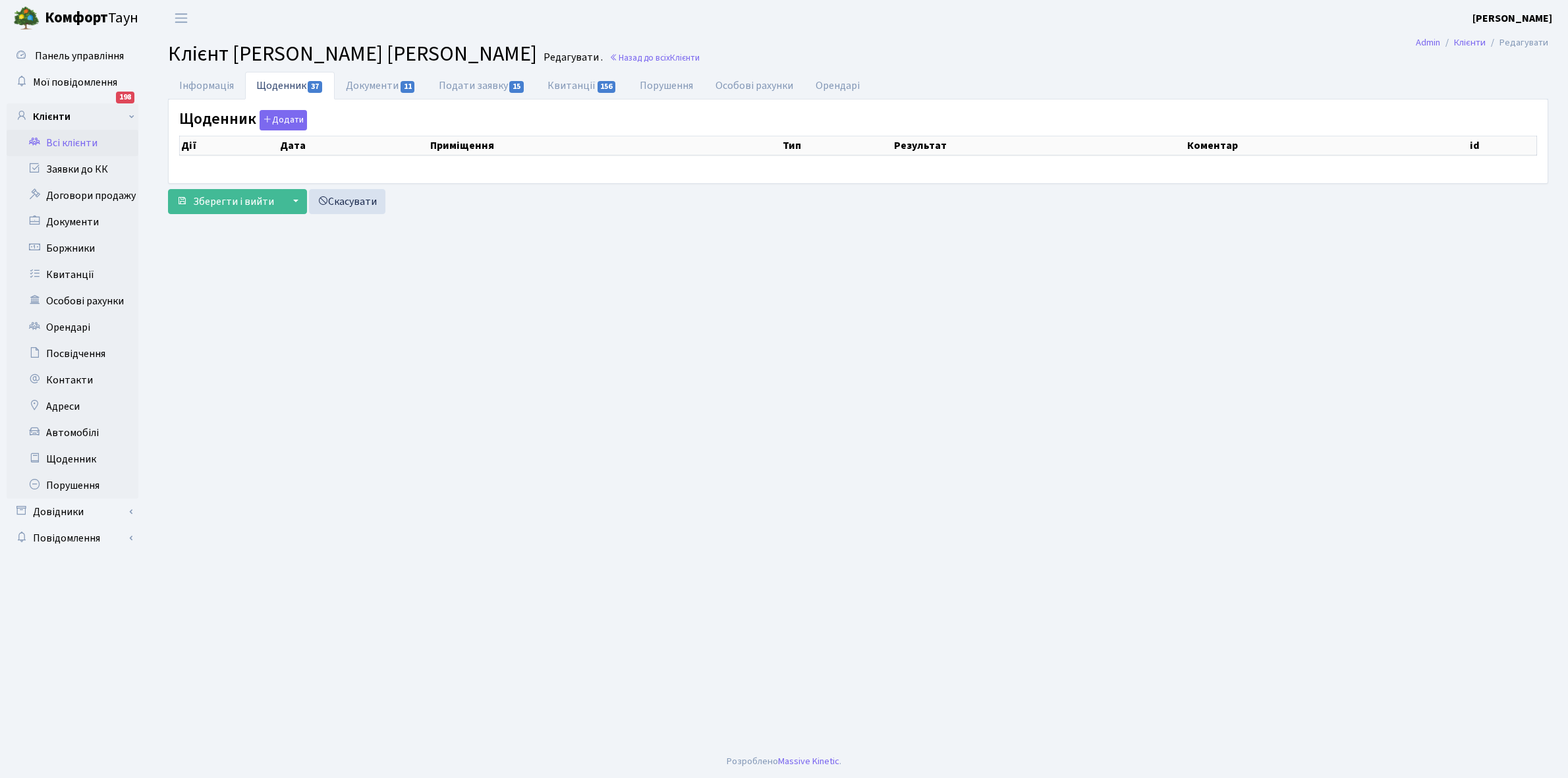
select select "25"
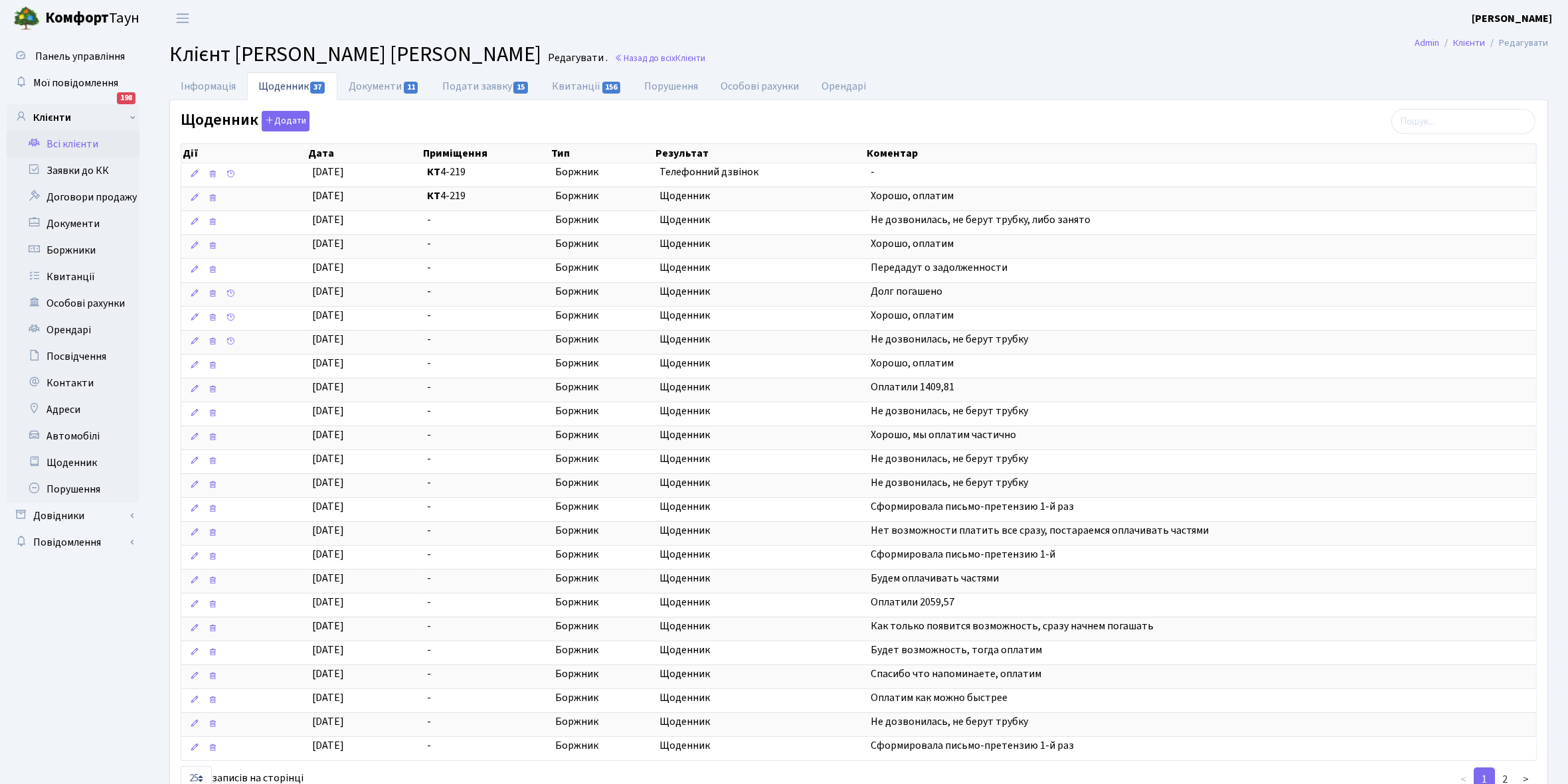
click at [76, 144] on link "Всі клієнти" at bounding box center [73, 144] width 133 height 27
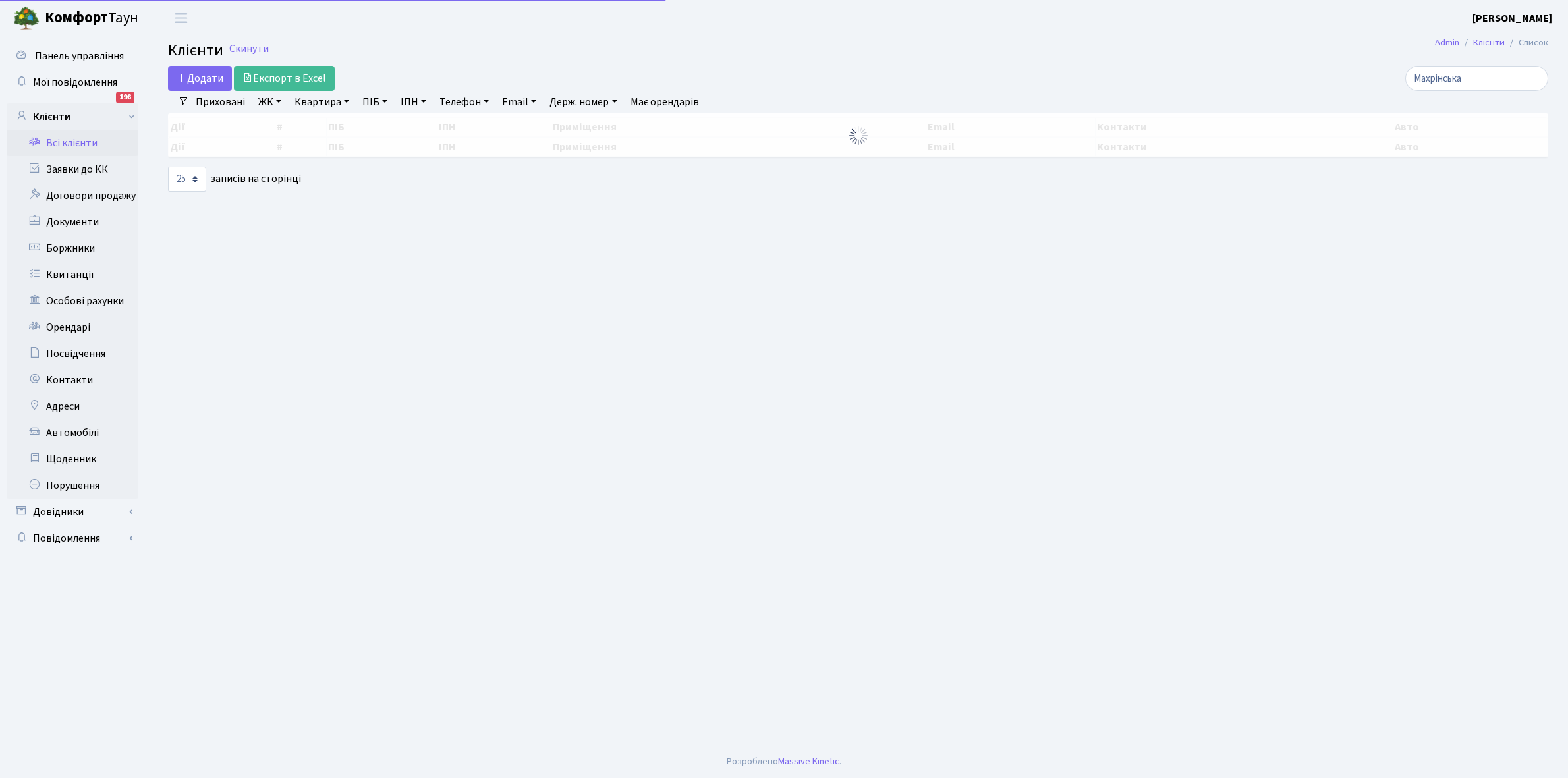
select select "25"
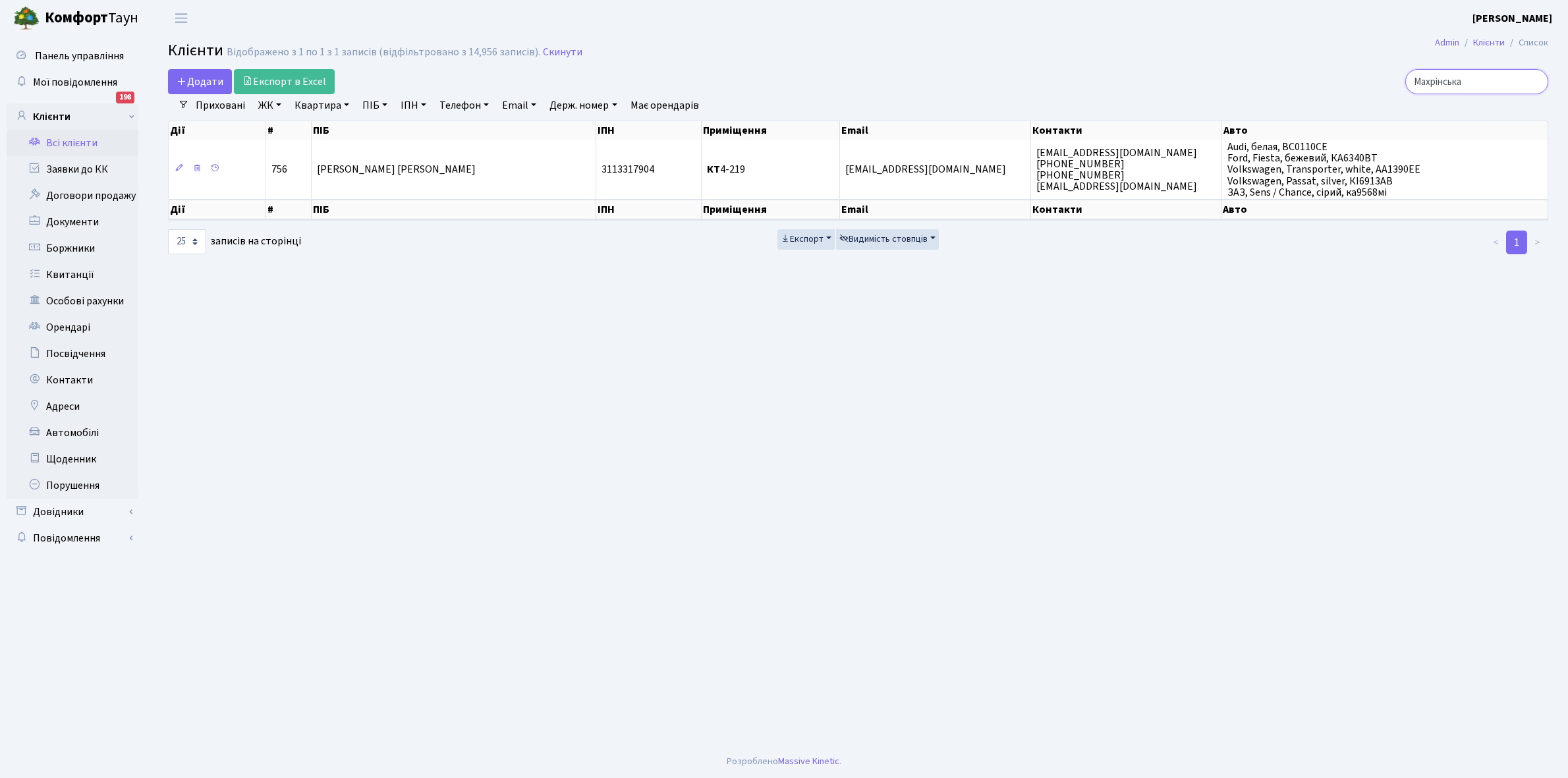
click at [1494, 77] on input "Махрінська" at bounding box center [1477, 81] width 143 height 25
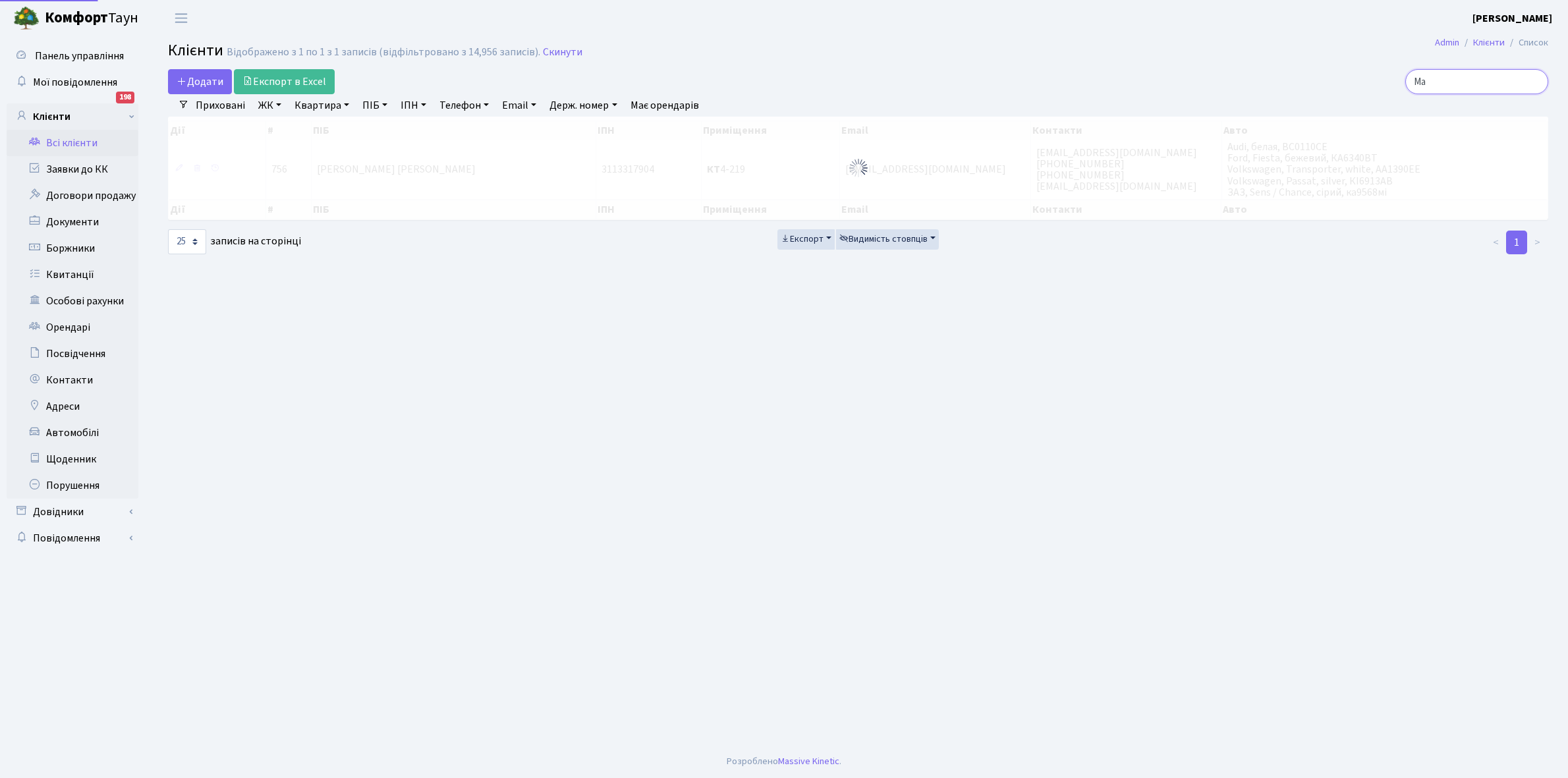
type input "М"
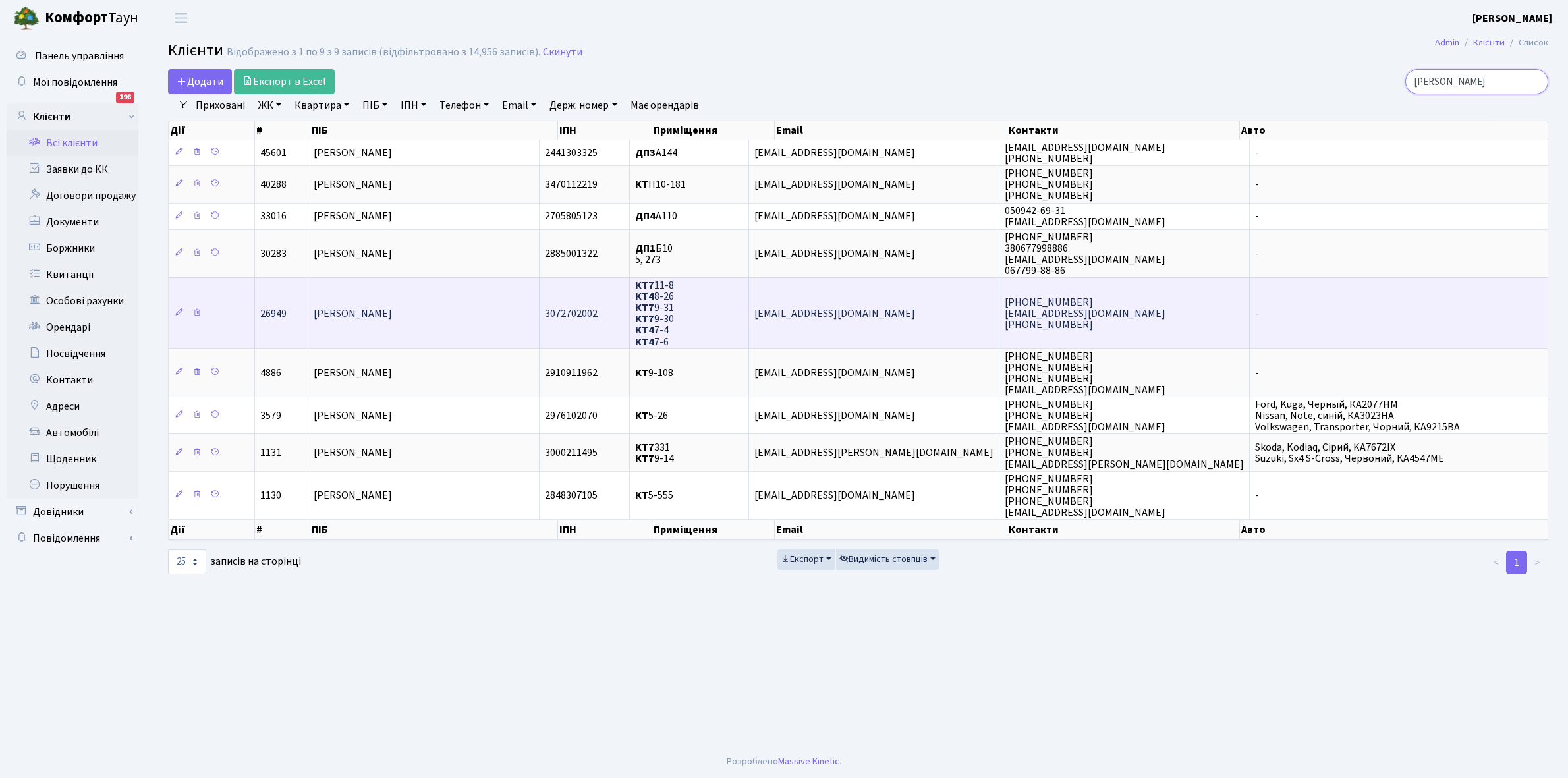
type input "[PERSON_NAME]"
click at [392, 311] on span "[PERSON_NAME]" at bounding box center [353, 313] width 78 height 14
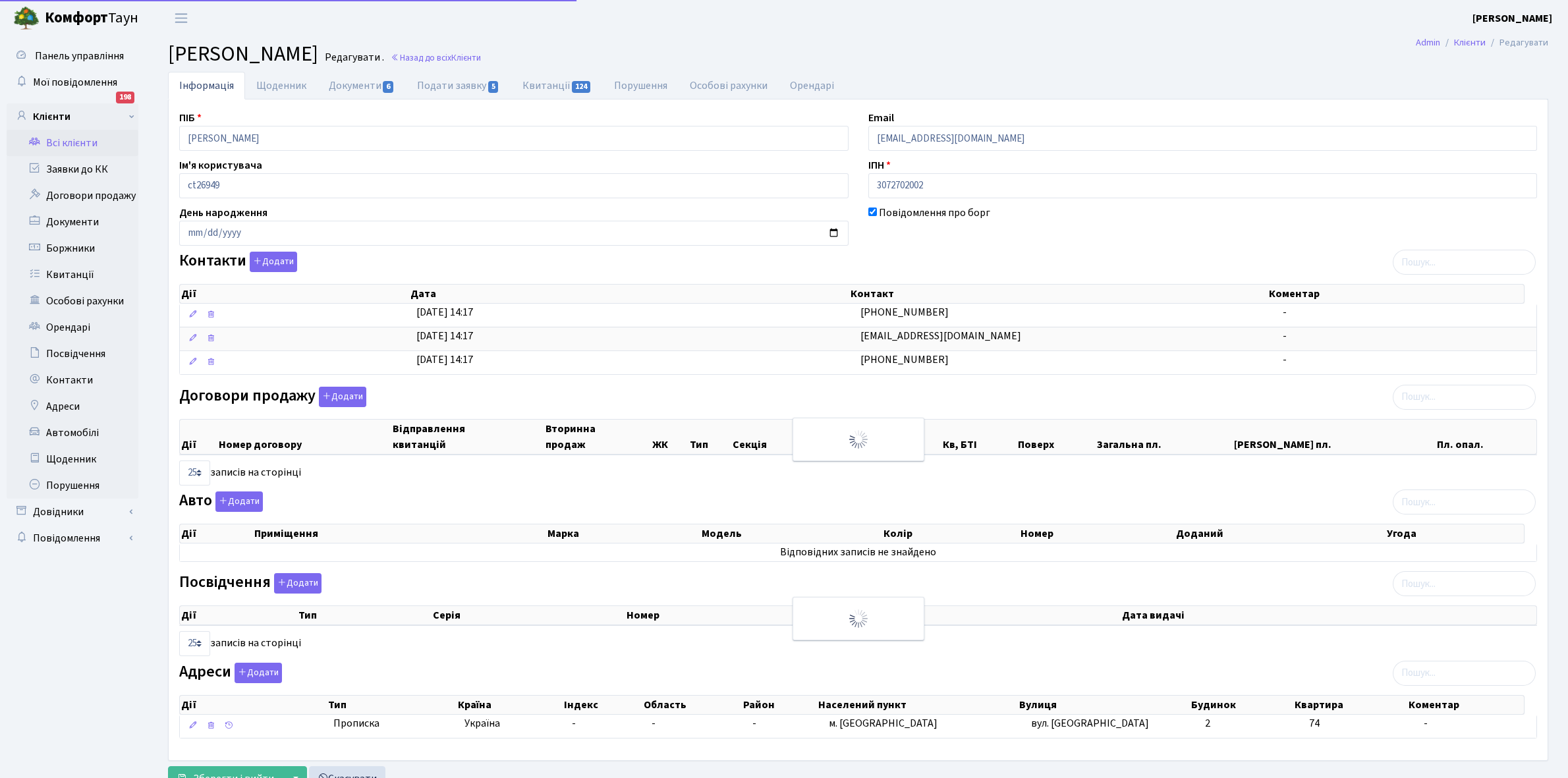
select select "25"
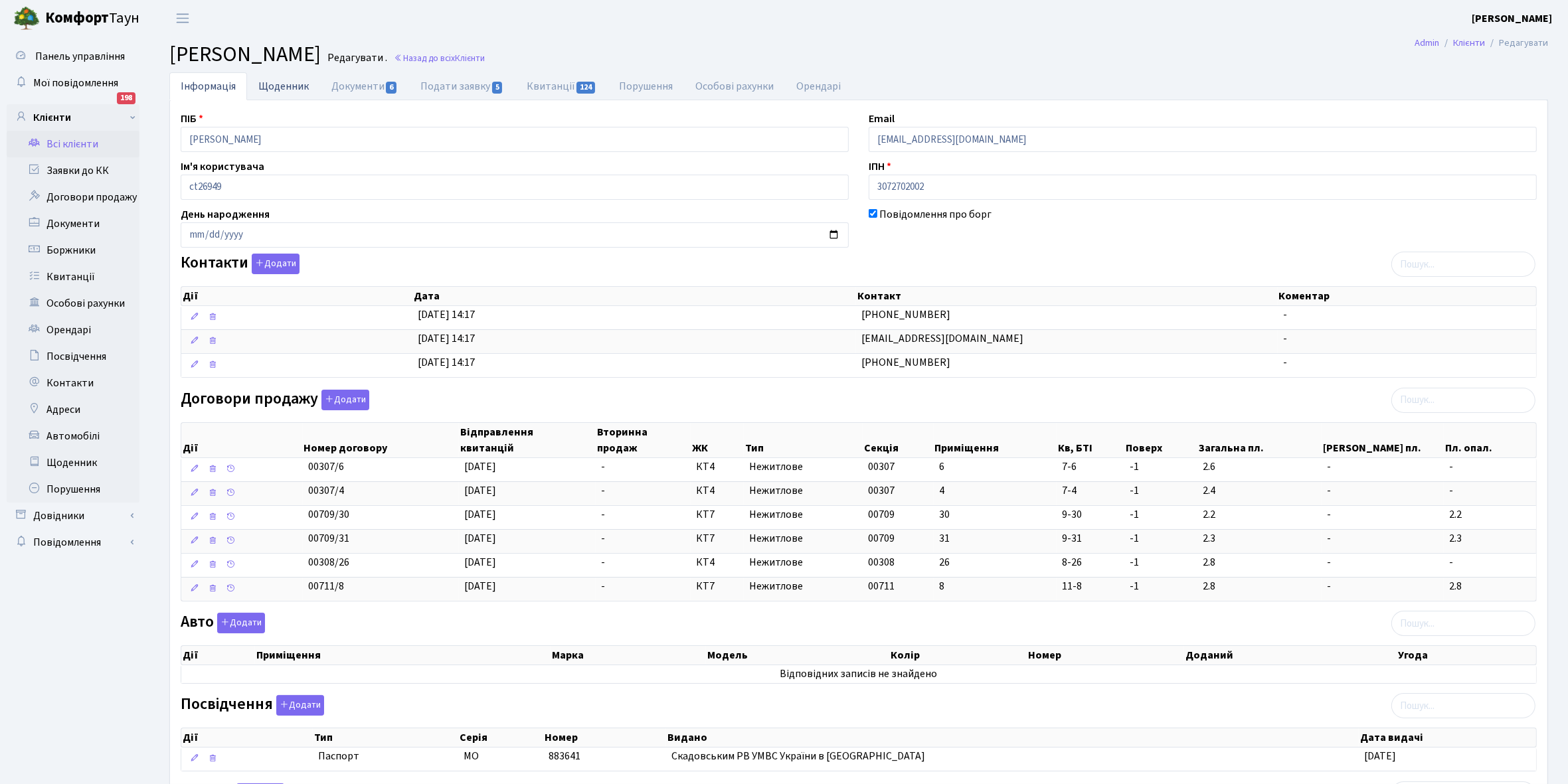
click at [277, 81] on link "Щоденник" at bounding box center [283, 86] width 73 height 27
select select "25"
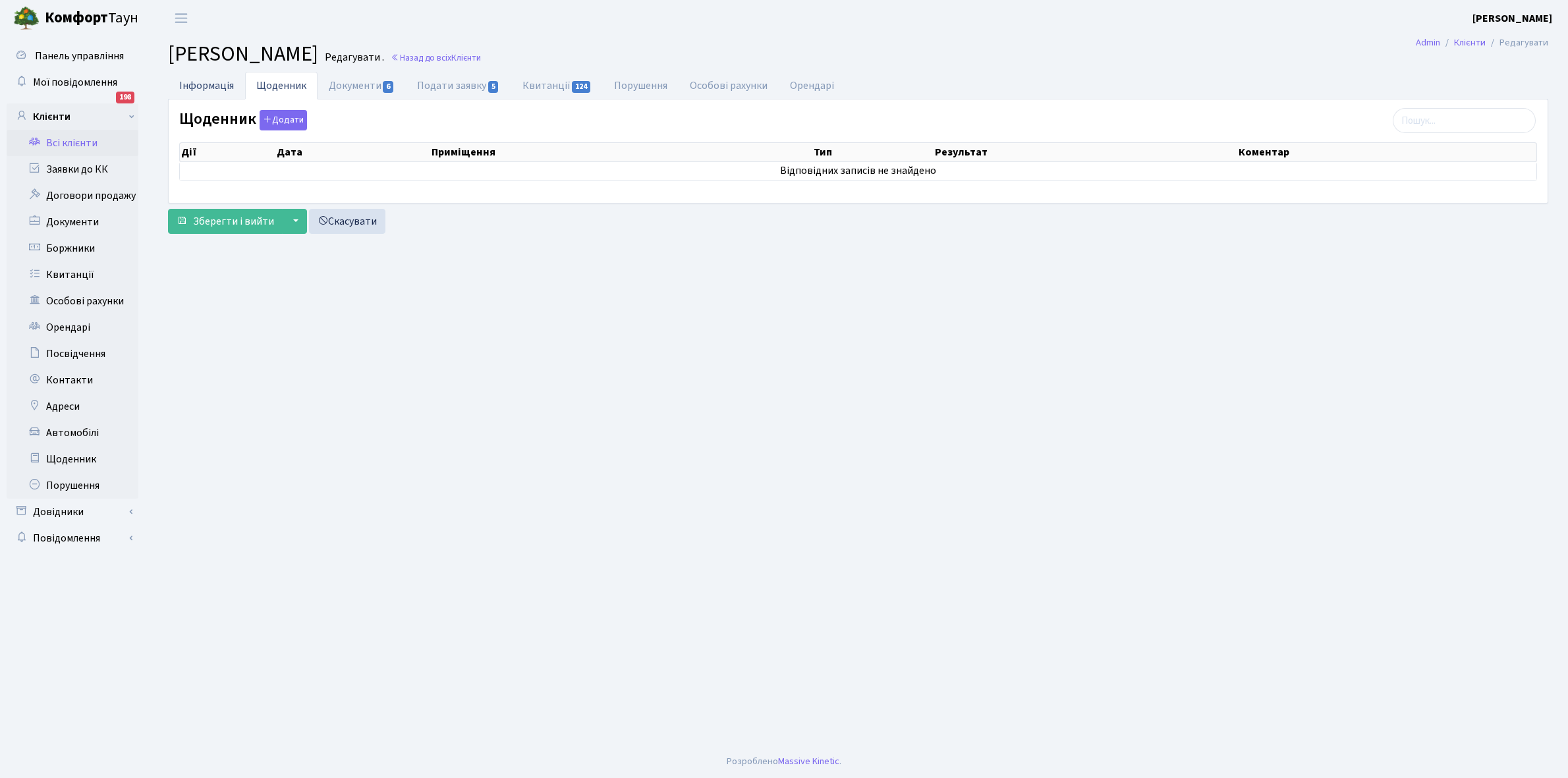
click at [196, 82] on link "Інформація" at bounding box center [206, 85] width 77 height 27
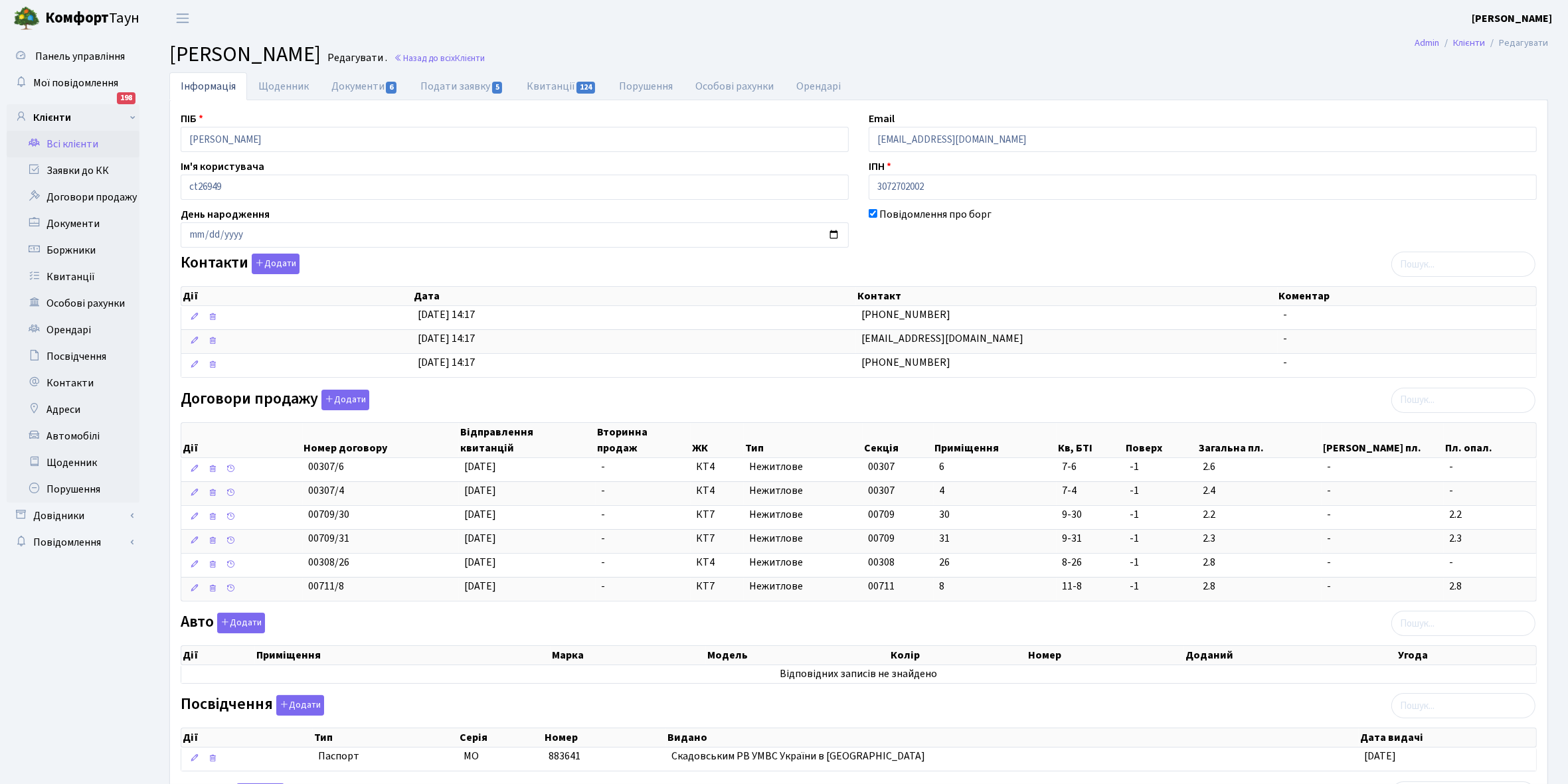
click at [70, 134] on link "Всі клієнти" at bounding box center [73, 144] width 133 height 27
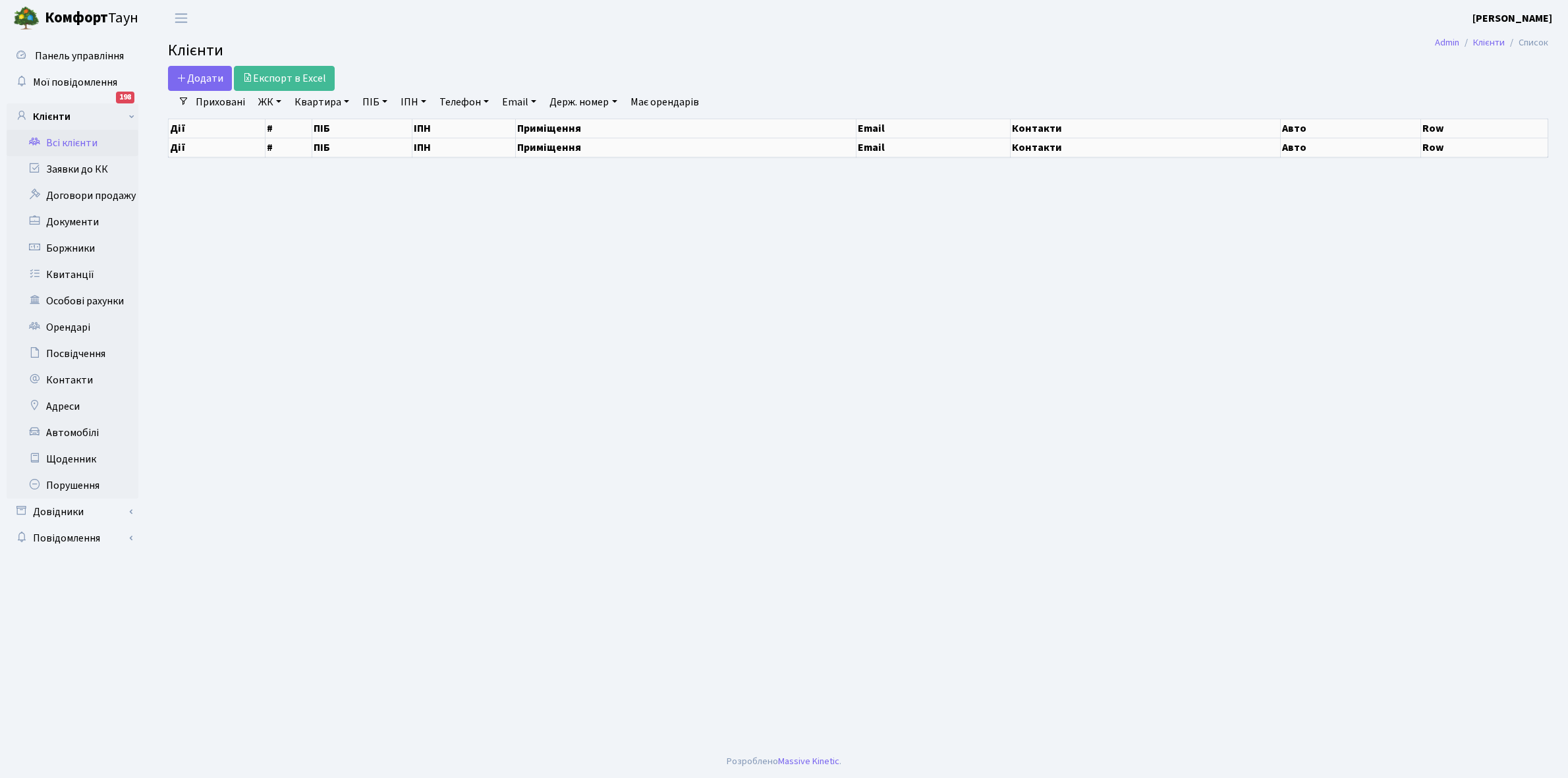
select select "25"
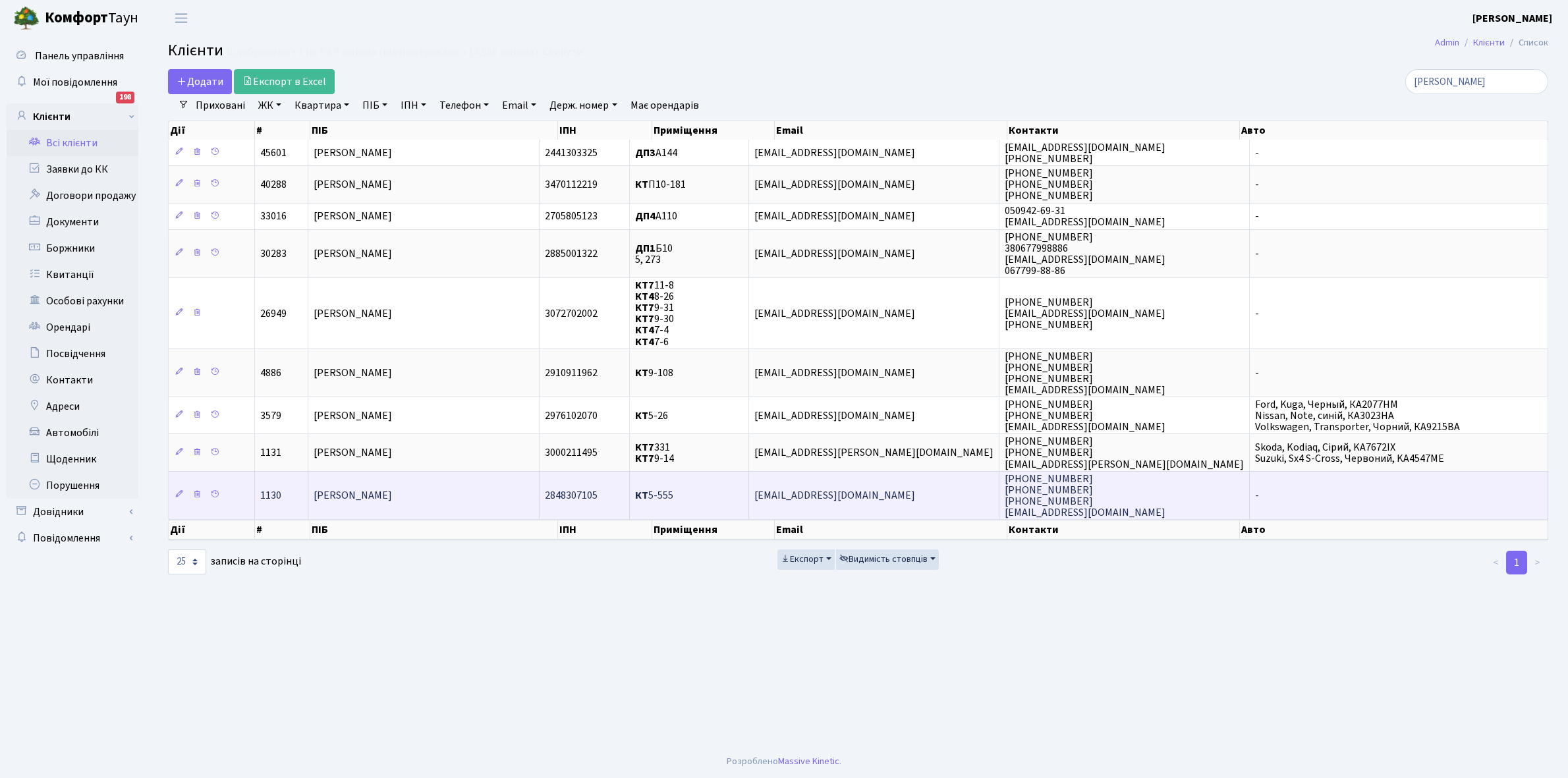
click at [496, 495] on td "[PERSON_NAME]" at bounding box center [423, 495] width 230 height 48
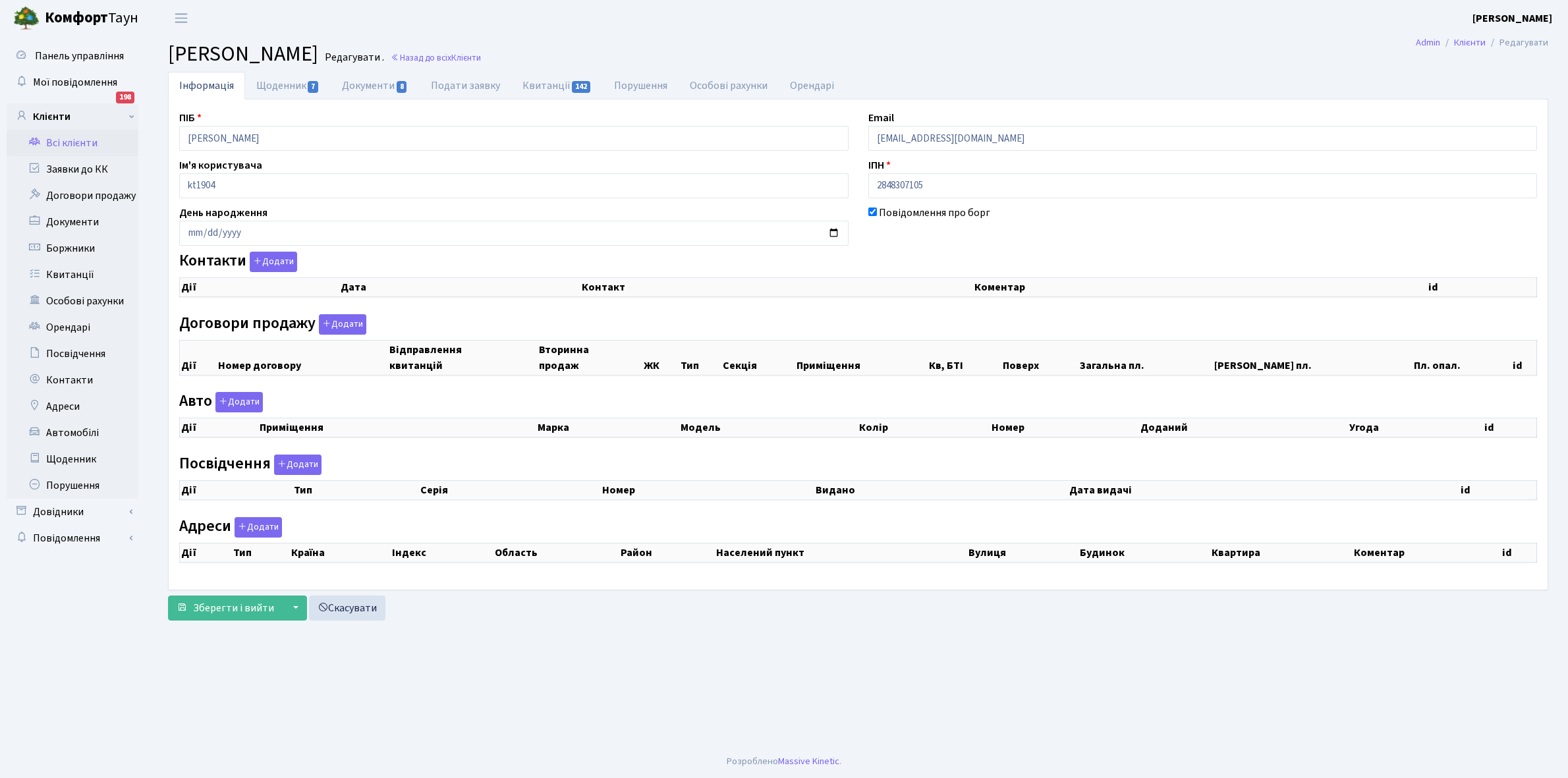
select select "25"
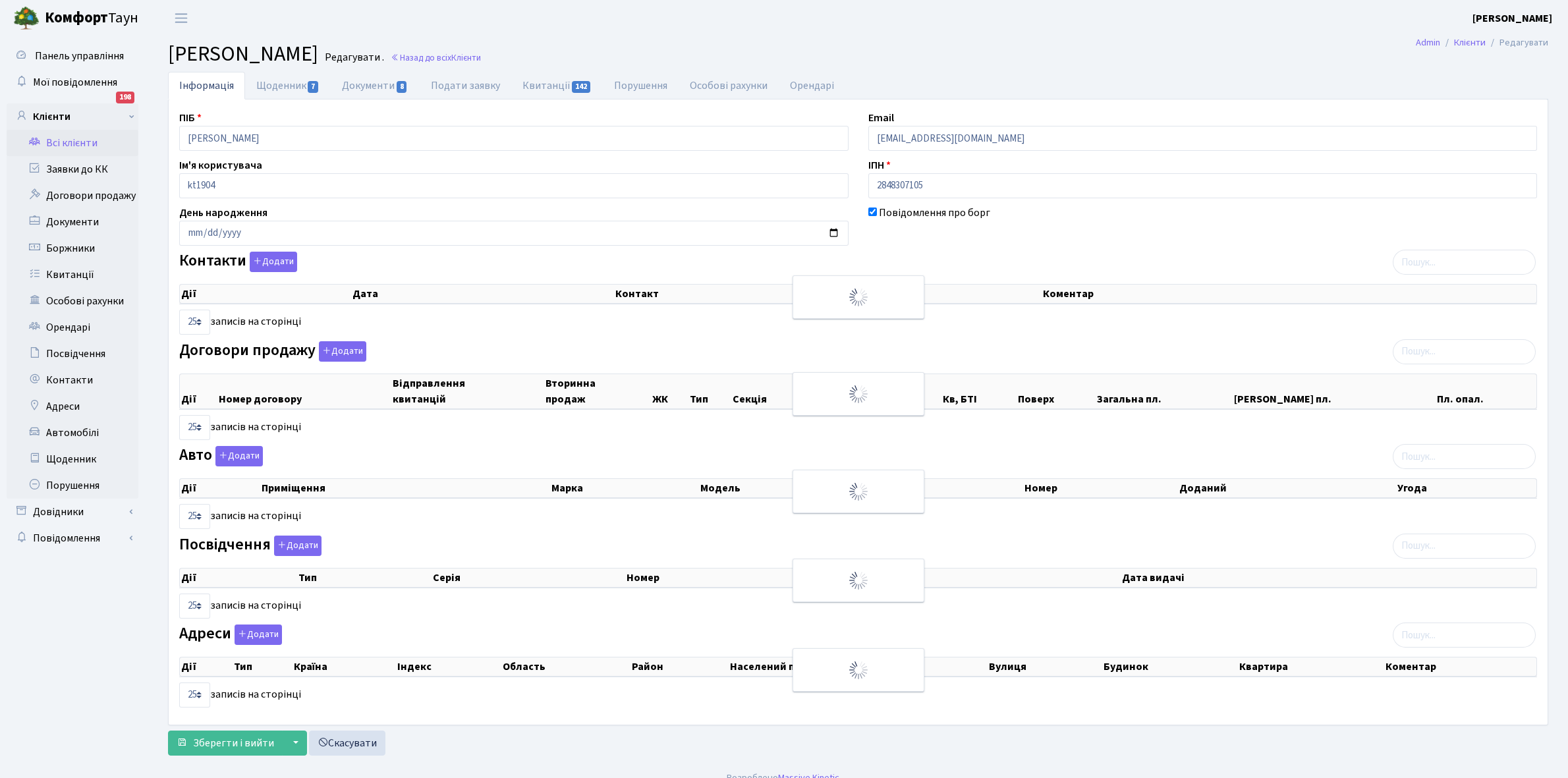
checkbox input "true"
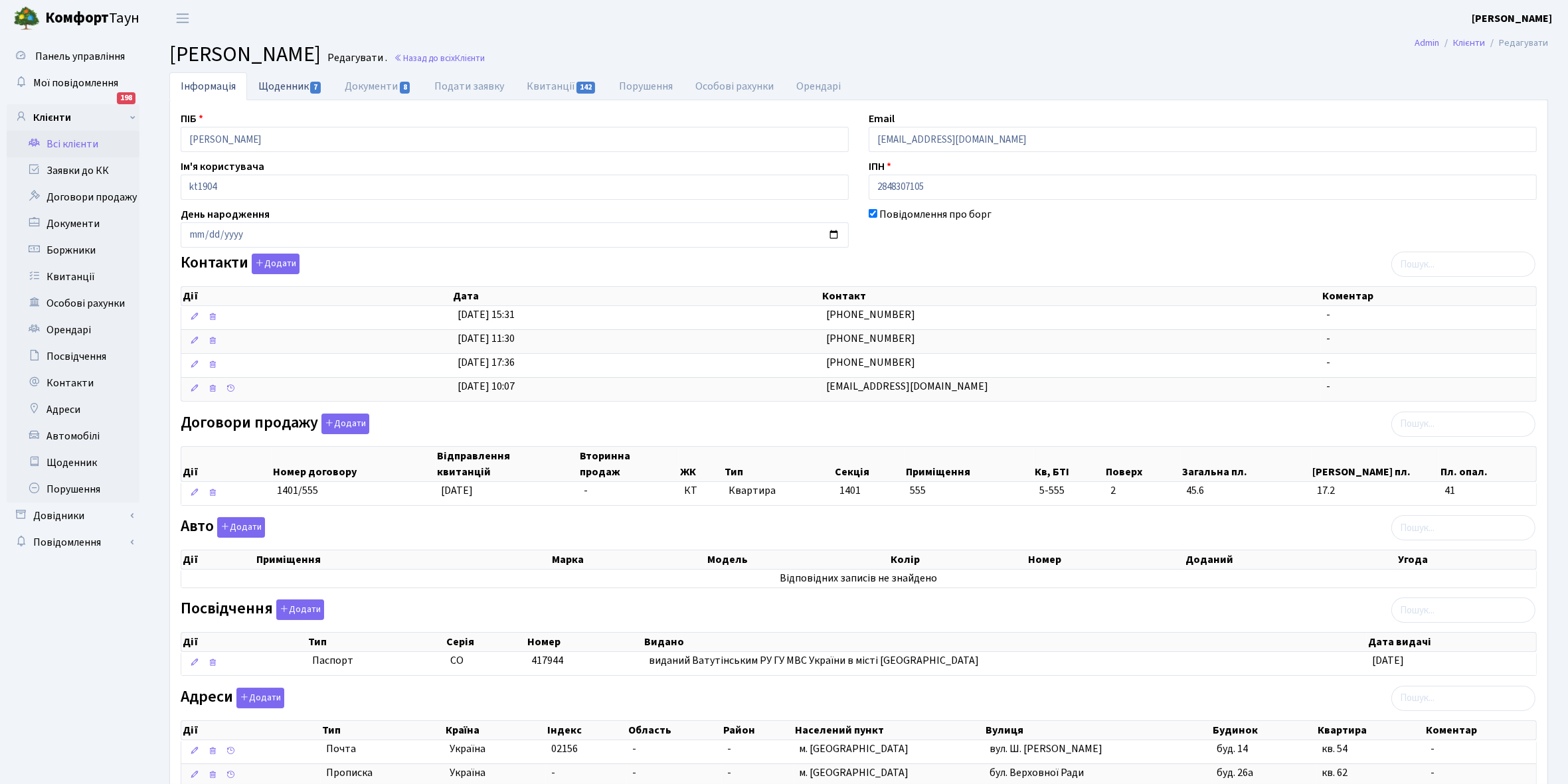
click at [276, 83] on link "Щоденник 7" at bounding box center [290, 86] width 87 height 27
select select "25"
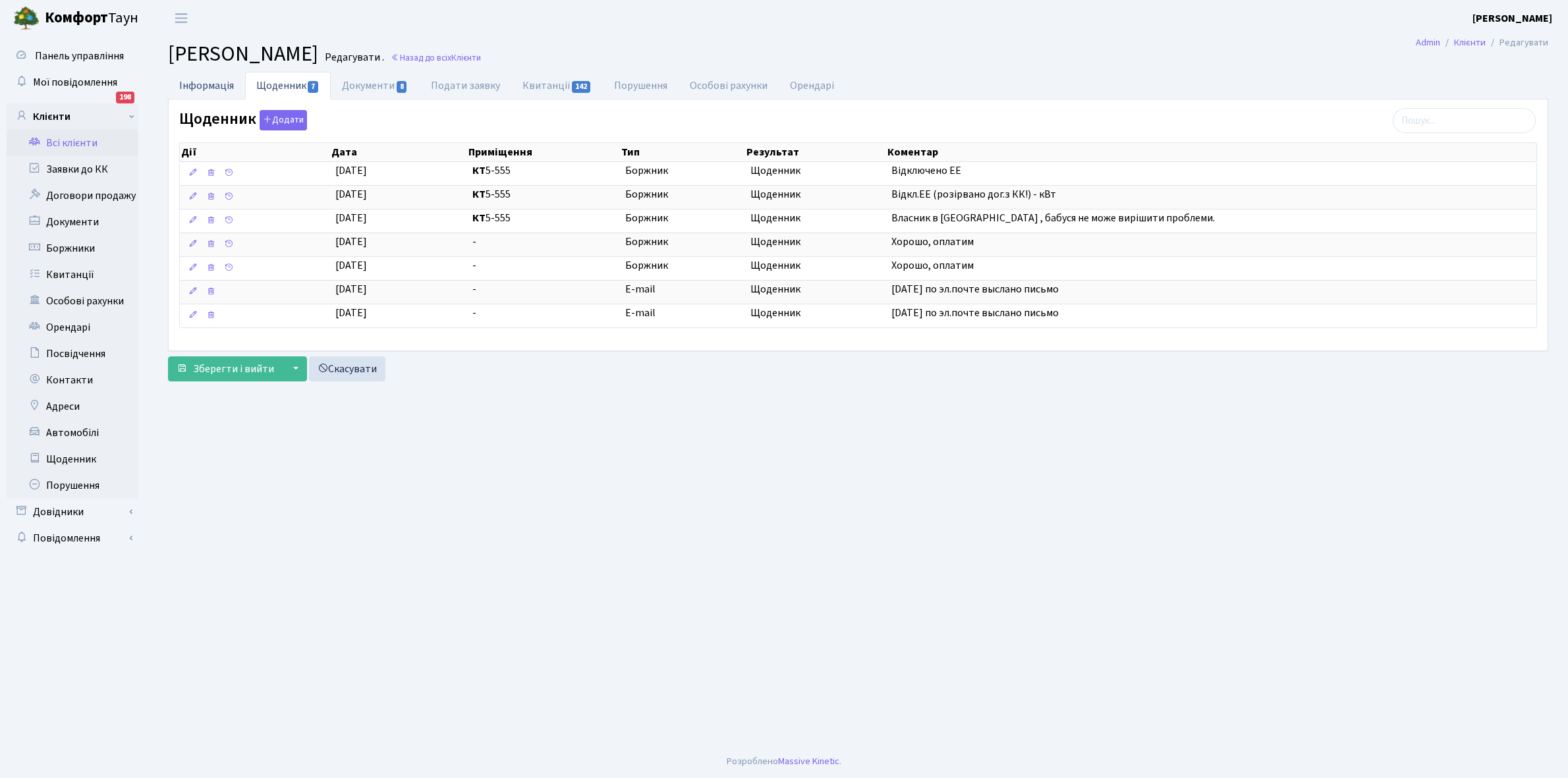
click at [202, 84] on link "Інформація" at bounding box center [206, 85] width 77 height 27
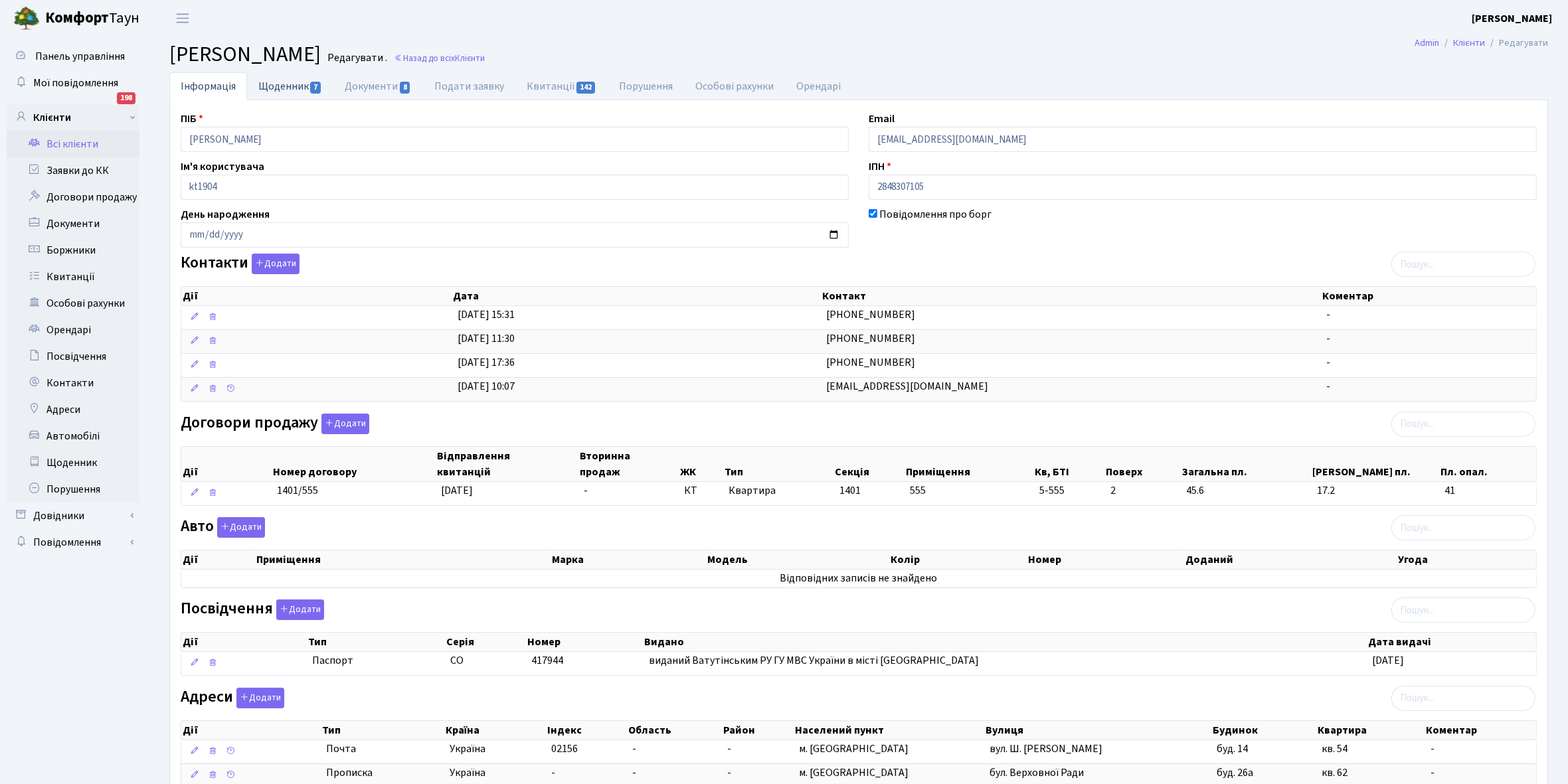
click at [274, 85] on link "Щоденник 7" at bounding box center [290, 86] width 87 height 27
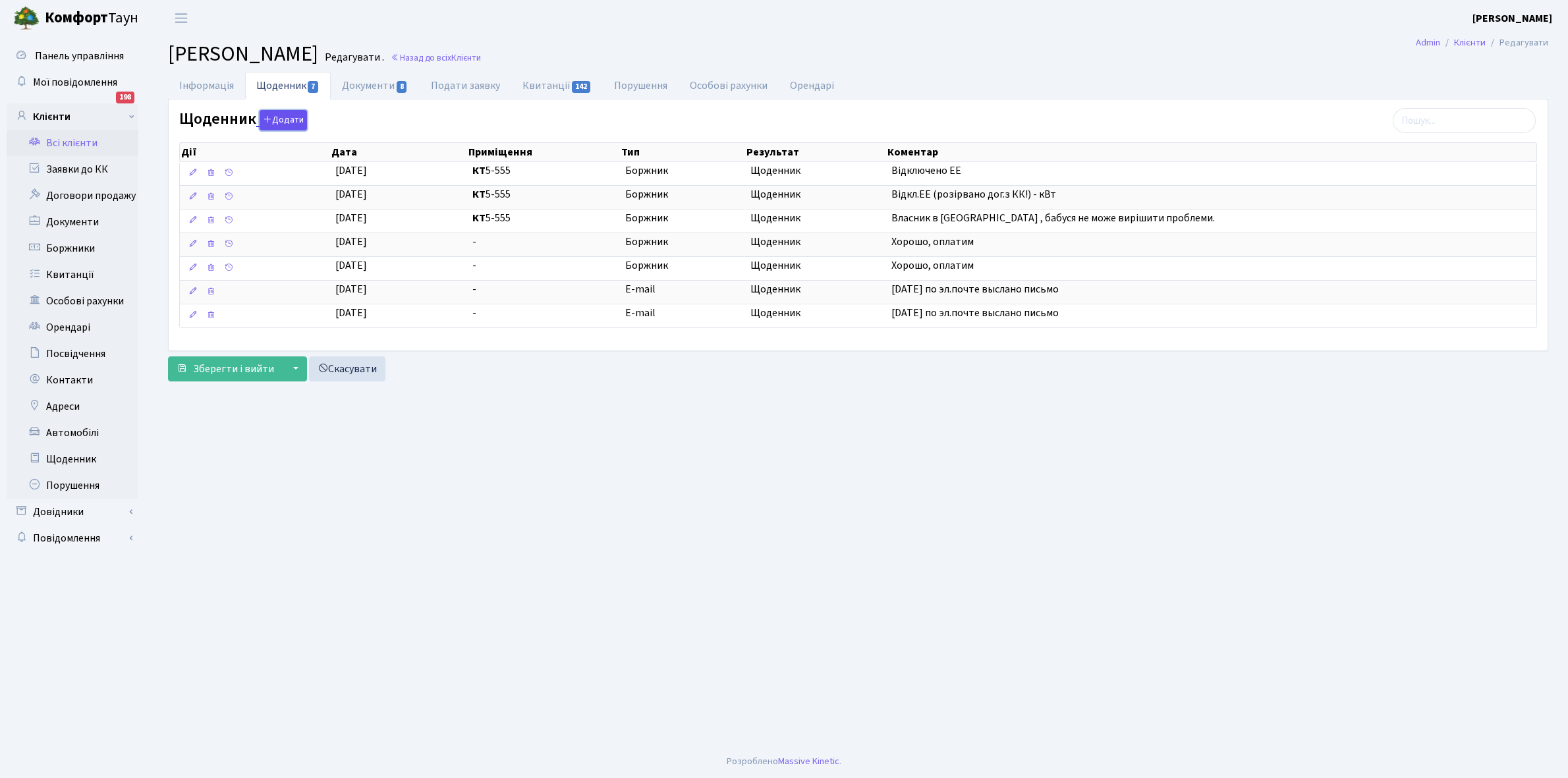
click at [281, 119] on button "Додати" at bounding box center [284, 119] width 48 height 20
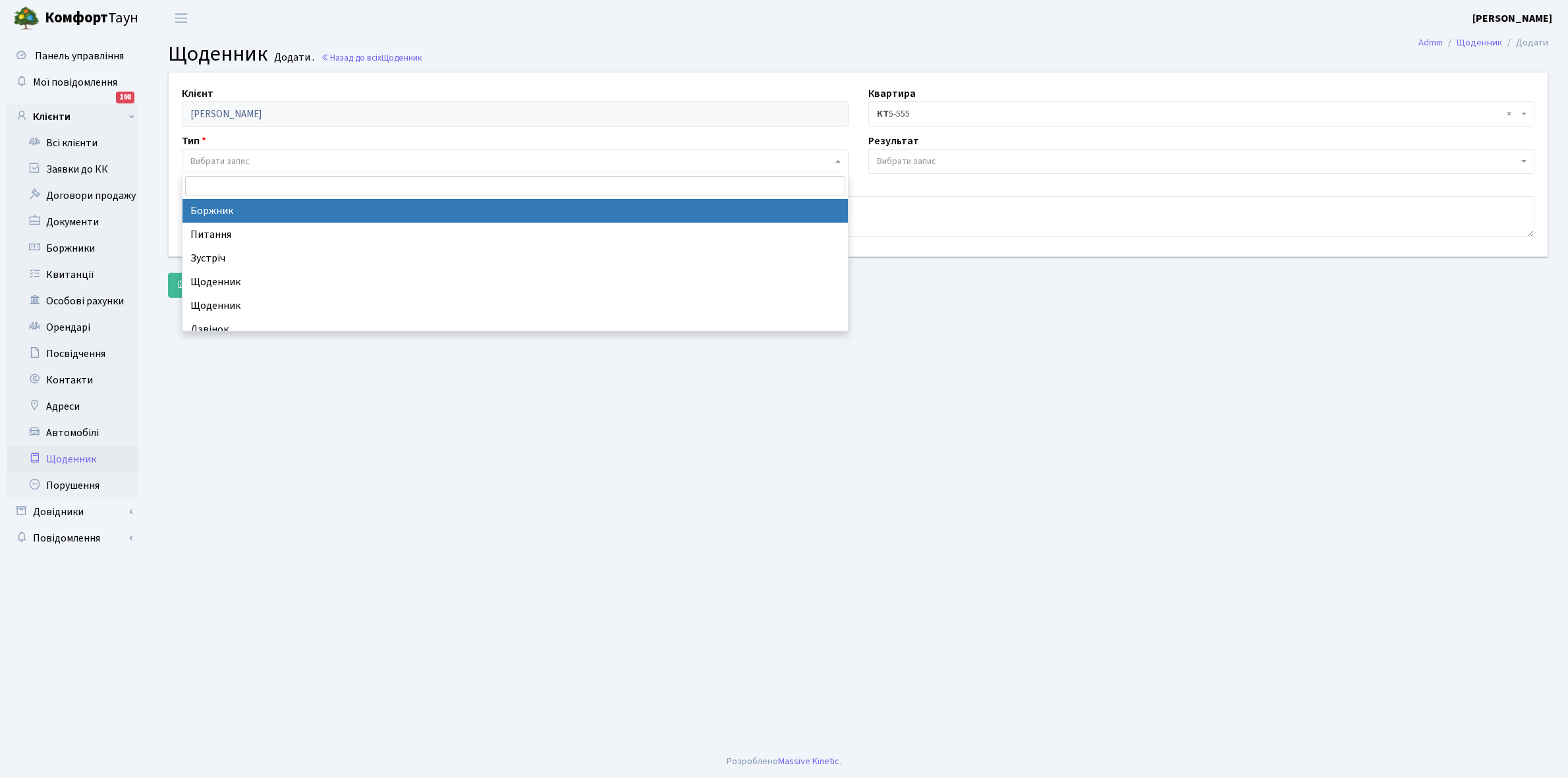
click at [219, 158] on span "Вибрати запис" at bounding box center [220, 162] width 59 height 13
select select "189"
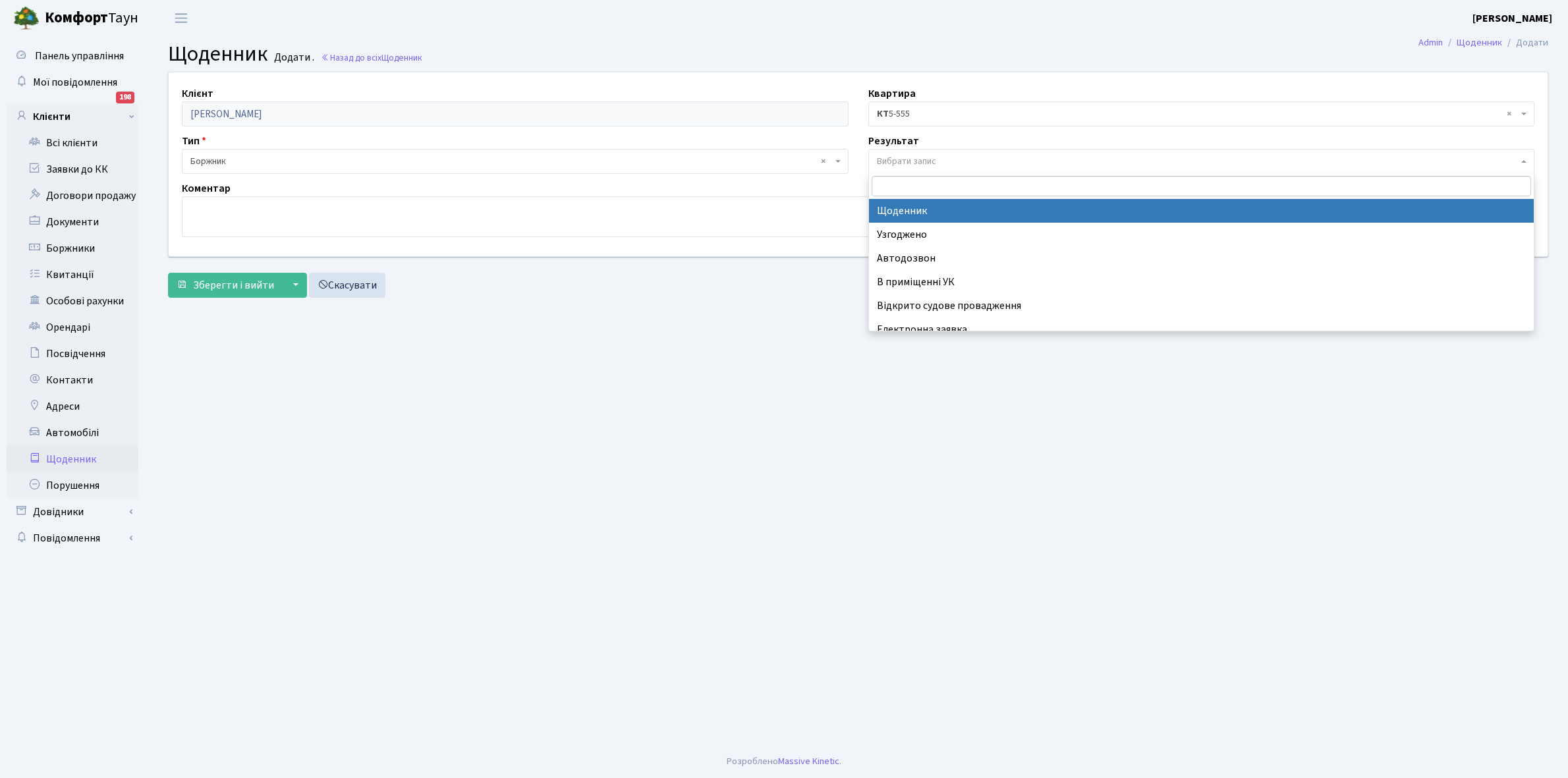
click at [912, 156] on span "Вибрати запис" at bounding box center [907, 162] width 59 height 13
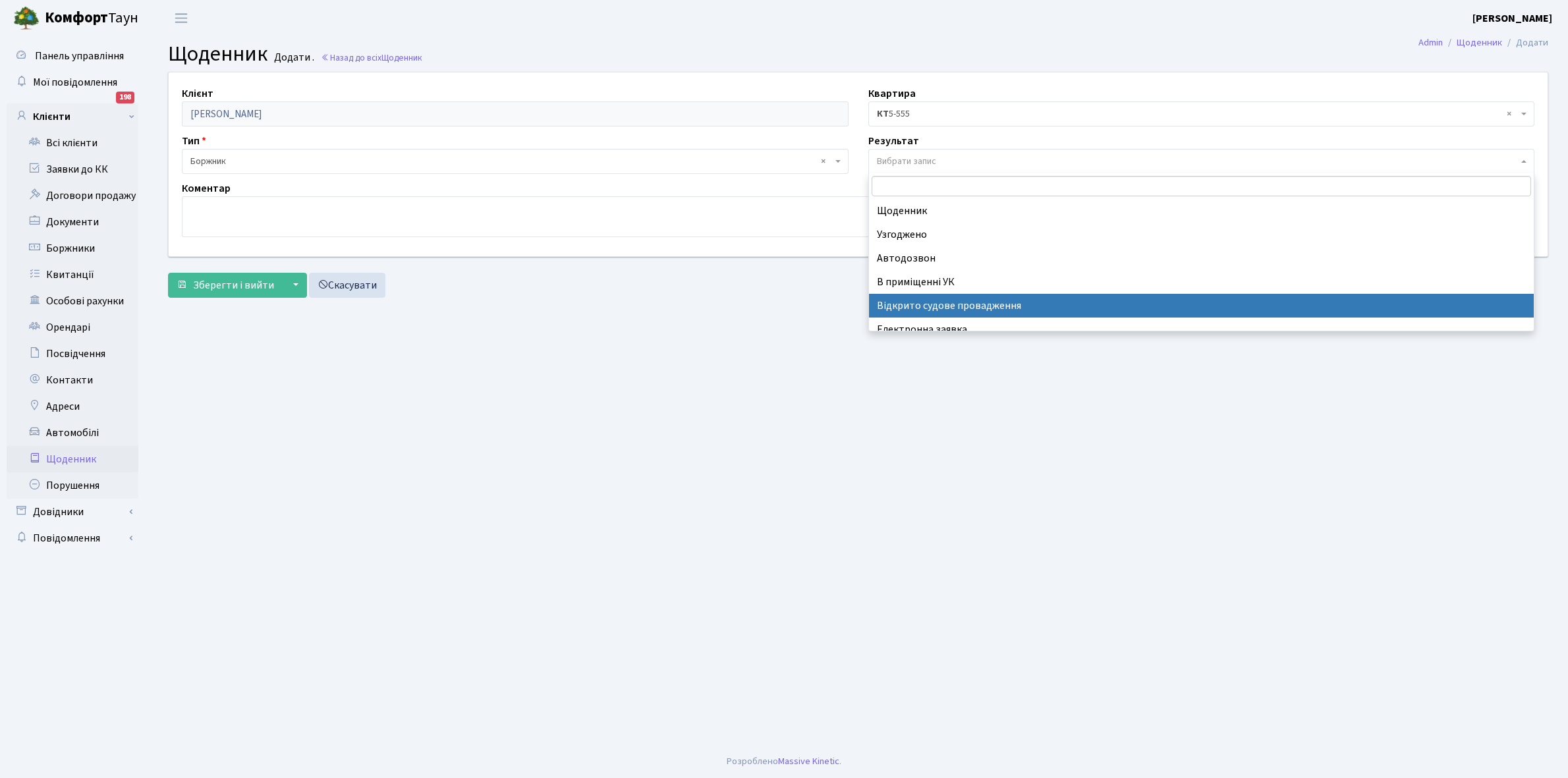
scroll to position [81, 0]
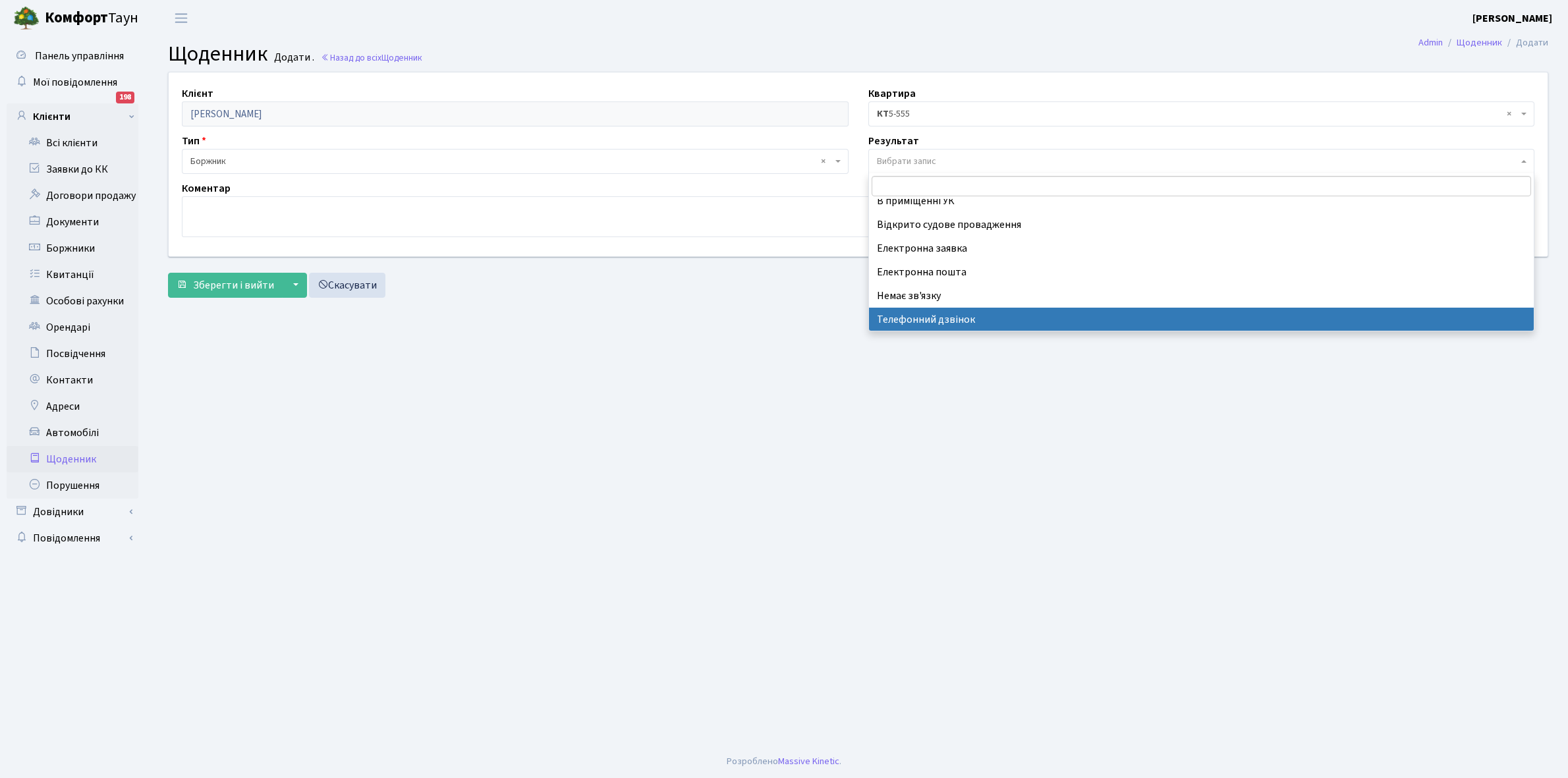
select select "196"
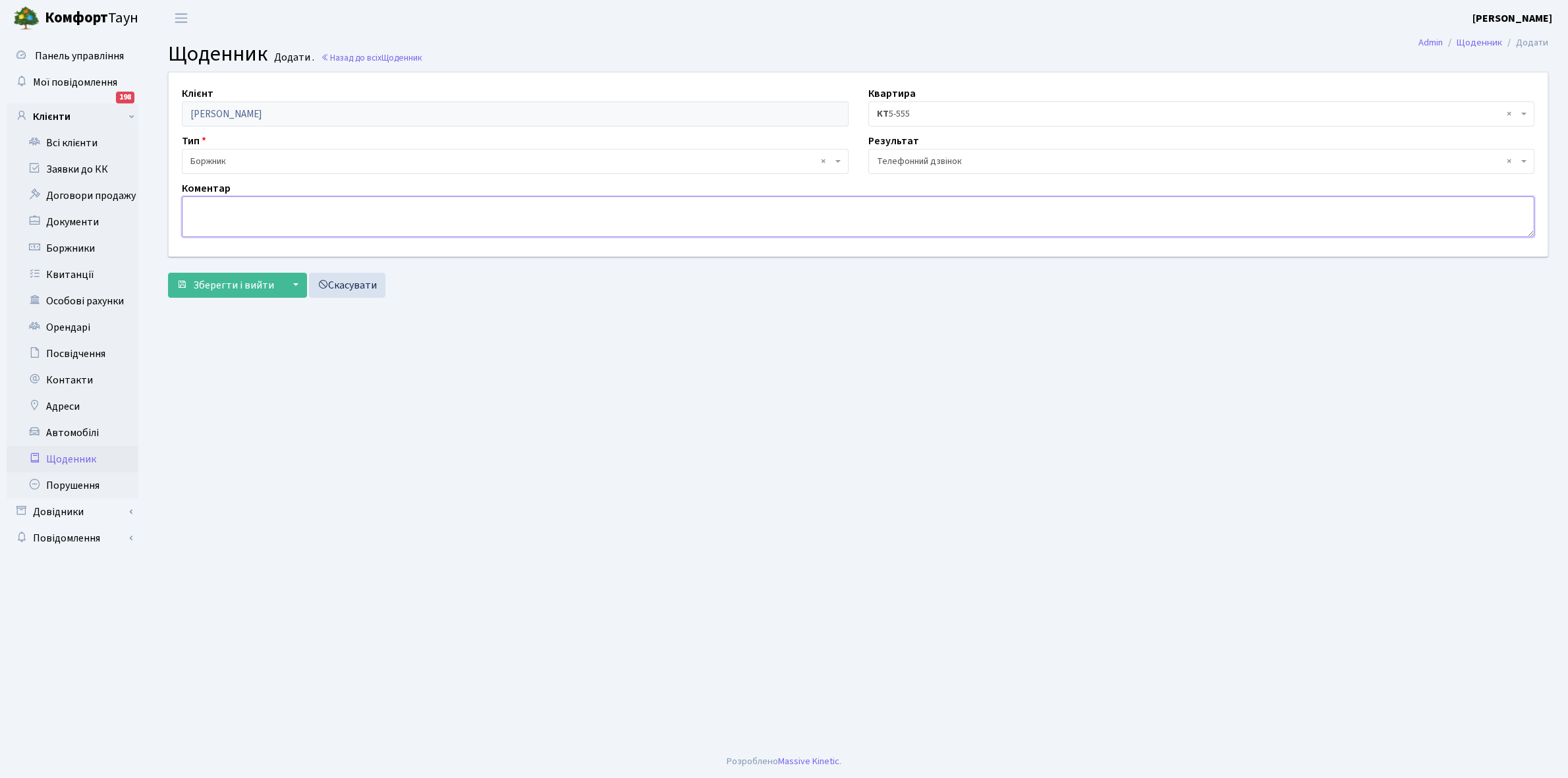
click at [231, 214] on textarea at bounding box center [858, 216] width 1353 height 41
type textarea "Буде намагатися знайти як сплатити"
click at [251, 280] on span "Зберегти і вийти" at bounding box center [233, 285] width 81 height 14
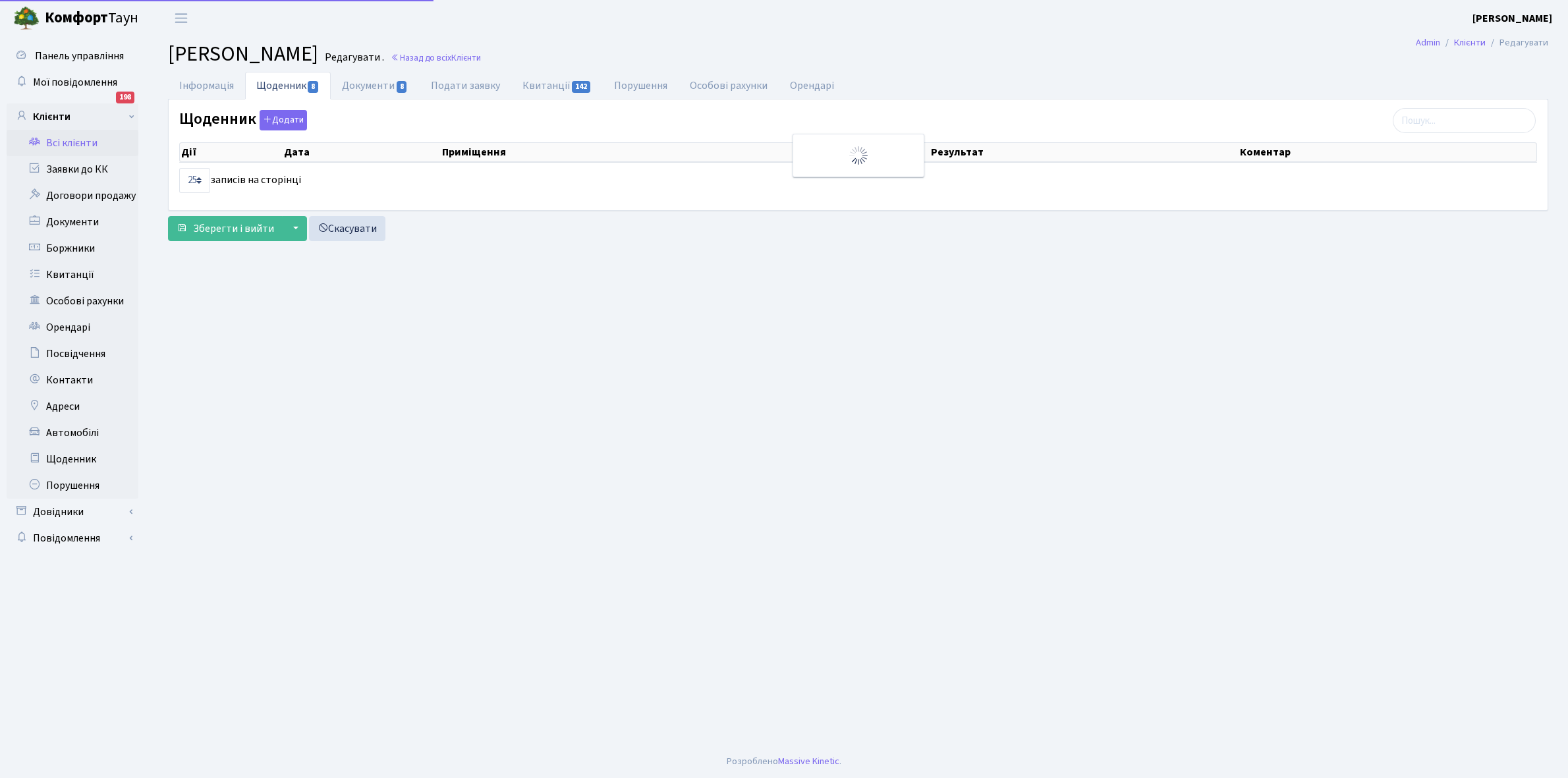
select select "25"
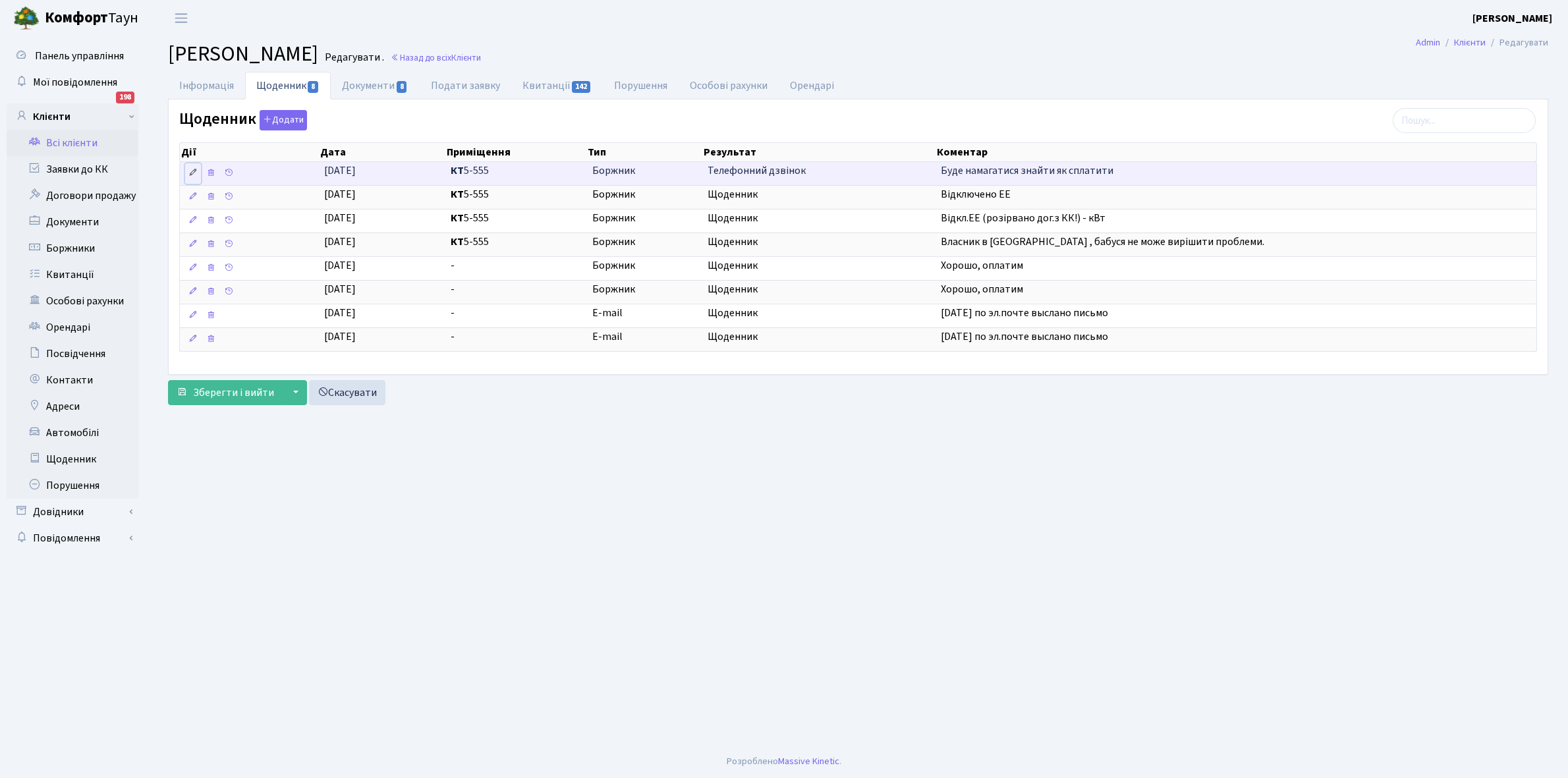
click at [191, 172] on icon at bounding box center [193, 173] width 10 height 10
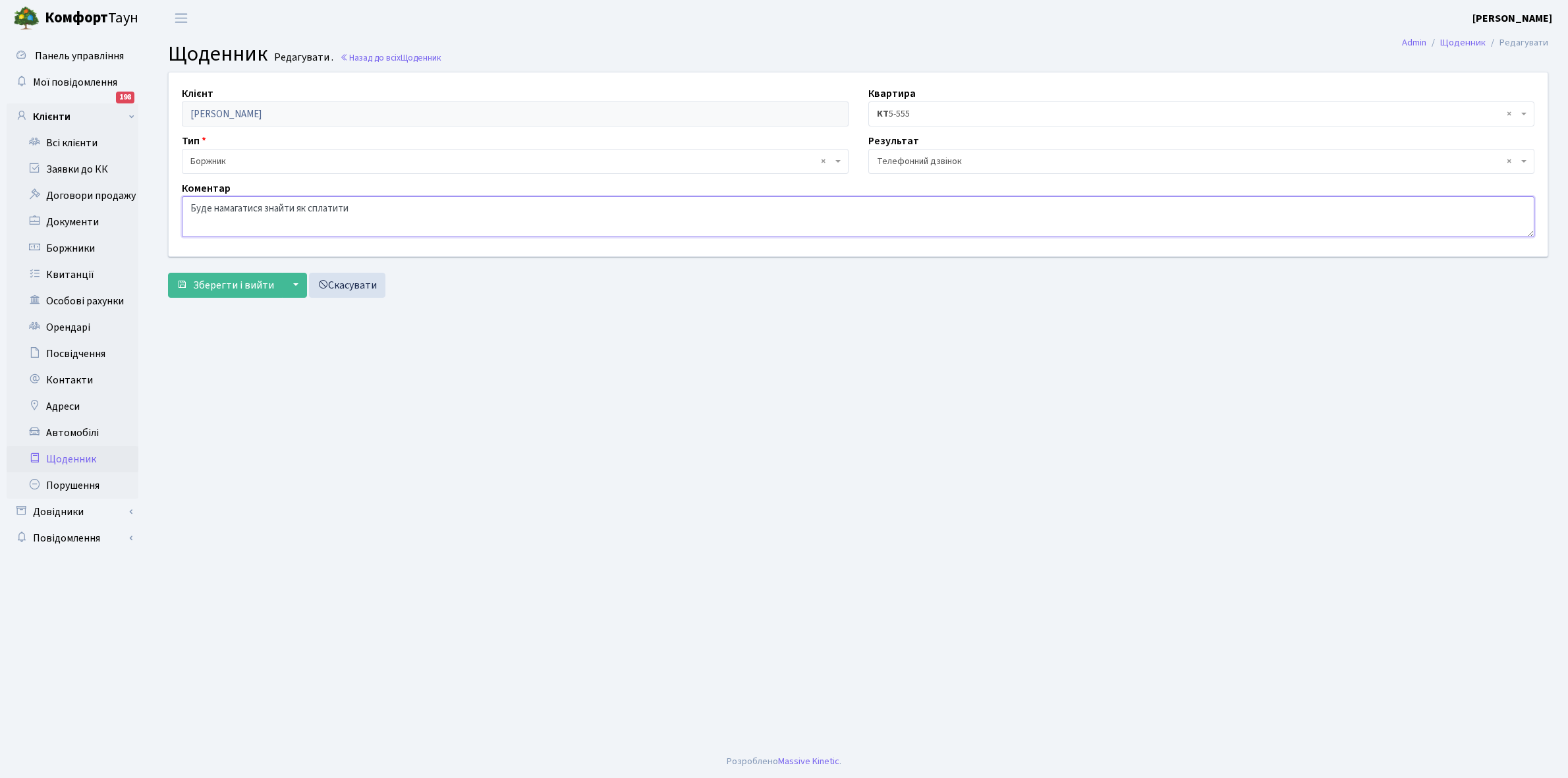
click at [384, 198] on textarea "Буде намагатися знайти як сплатити" at bounding box center [858, 216] width 1353 height 41
type textarea "Буде намагатися знайти як сплатити борг"
click at [232, 282] on span "Зберегти і вийти" at bounding box center [233, 285] width 81 height 14
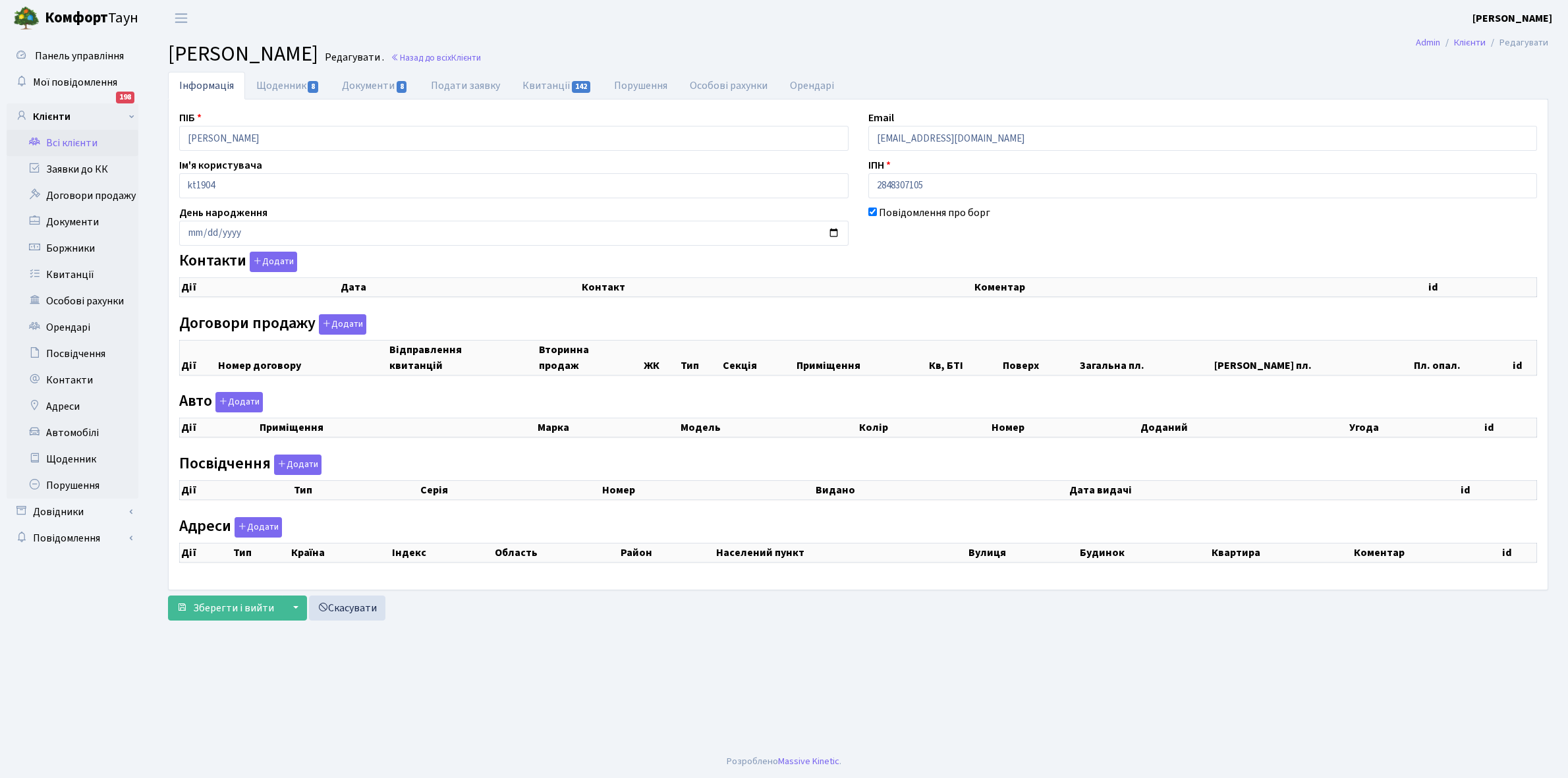
checkbox input "true"
select select "25"
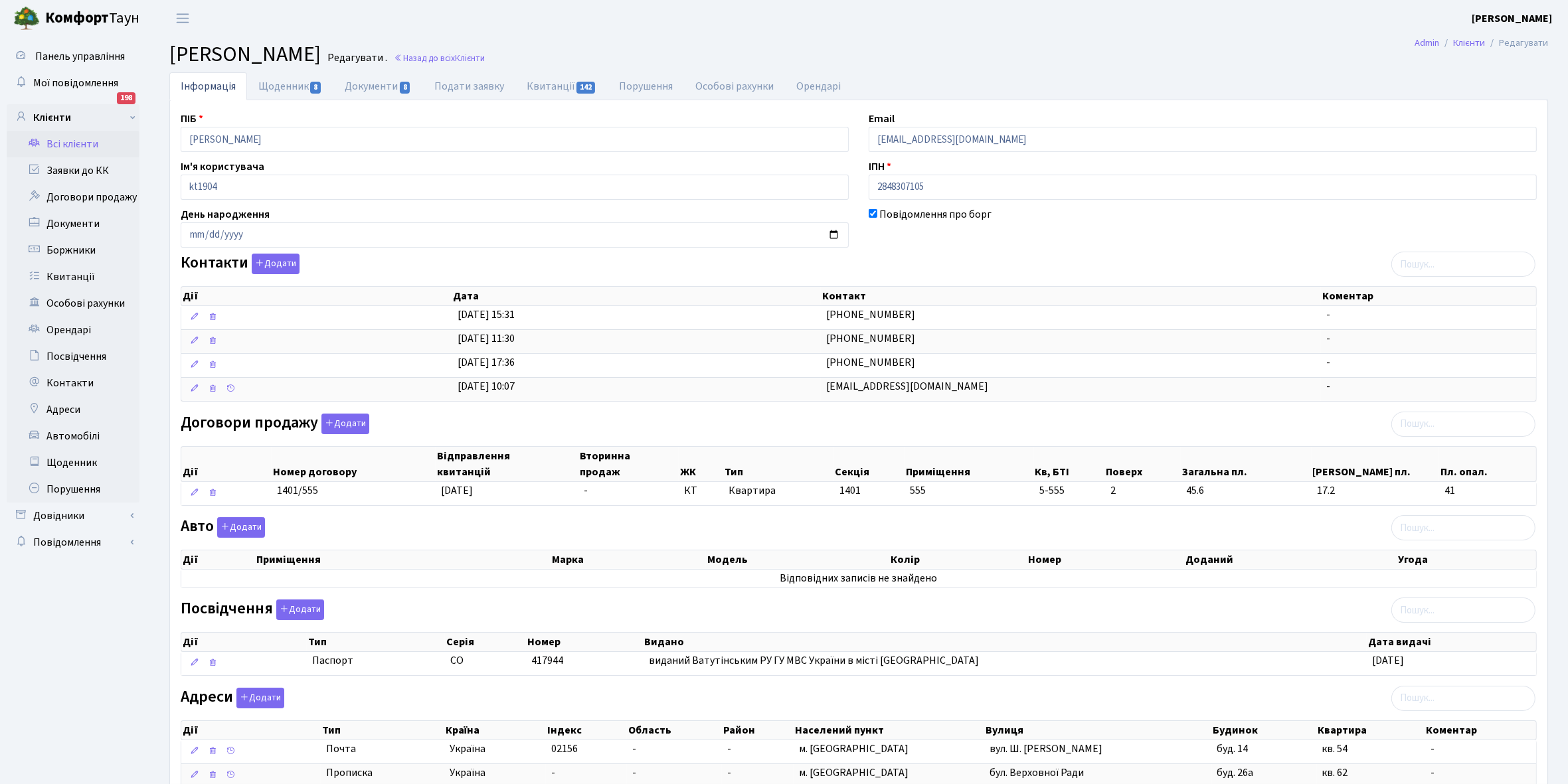
click at [67, 142] on link "Всі клієнти" at bounding box center [73, 144] width 133 height 27
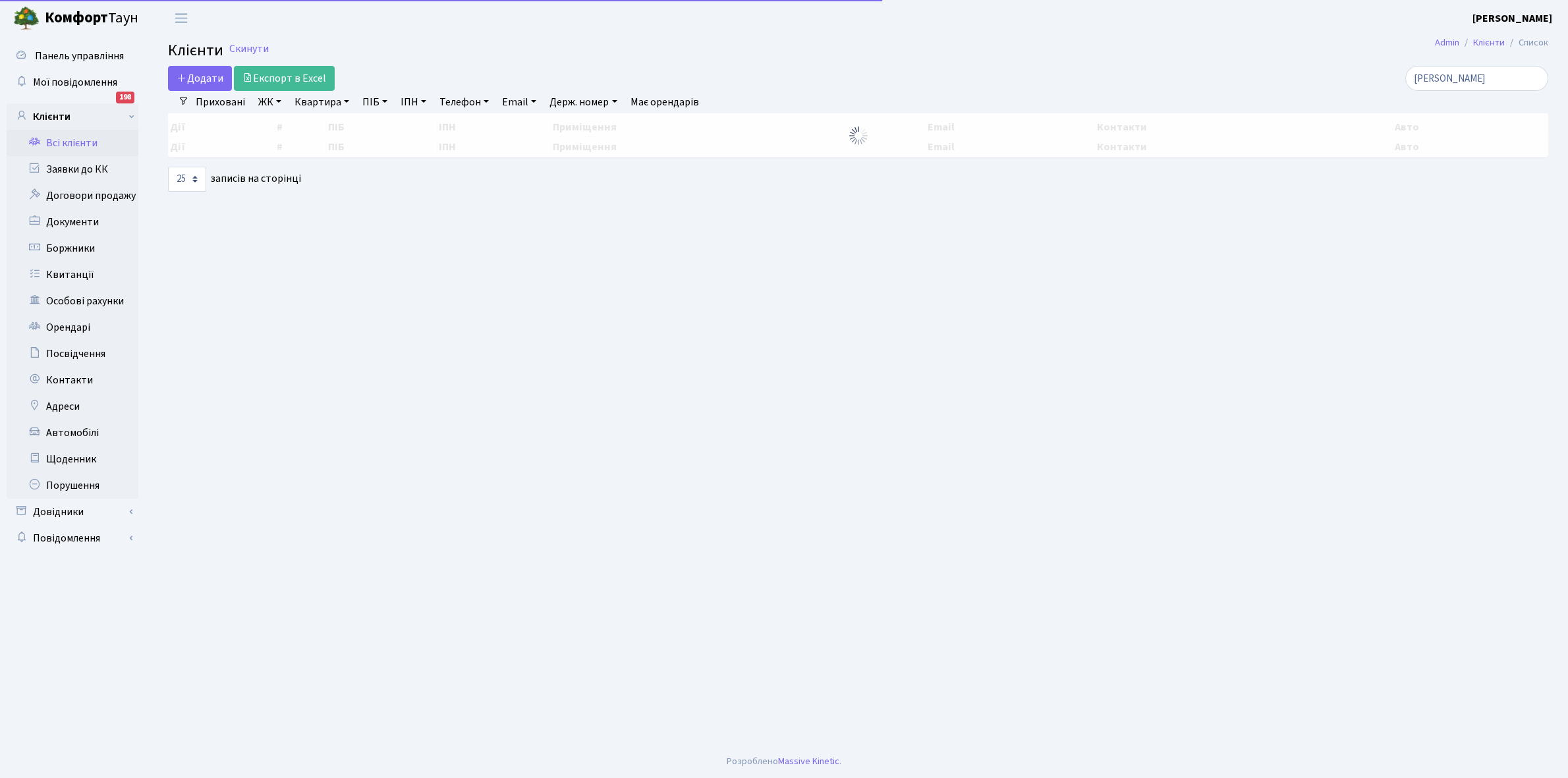
select select "25"
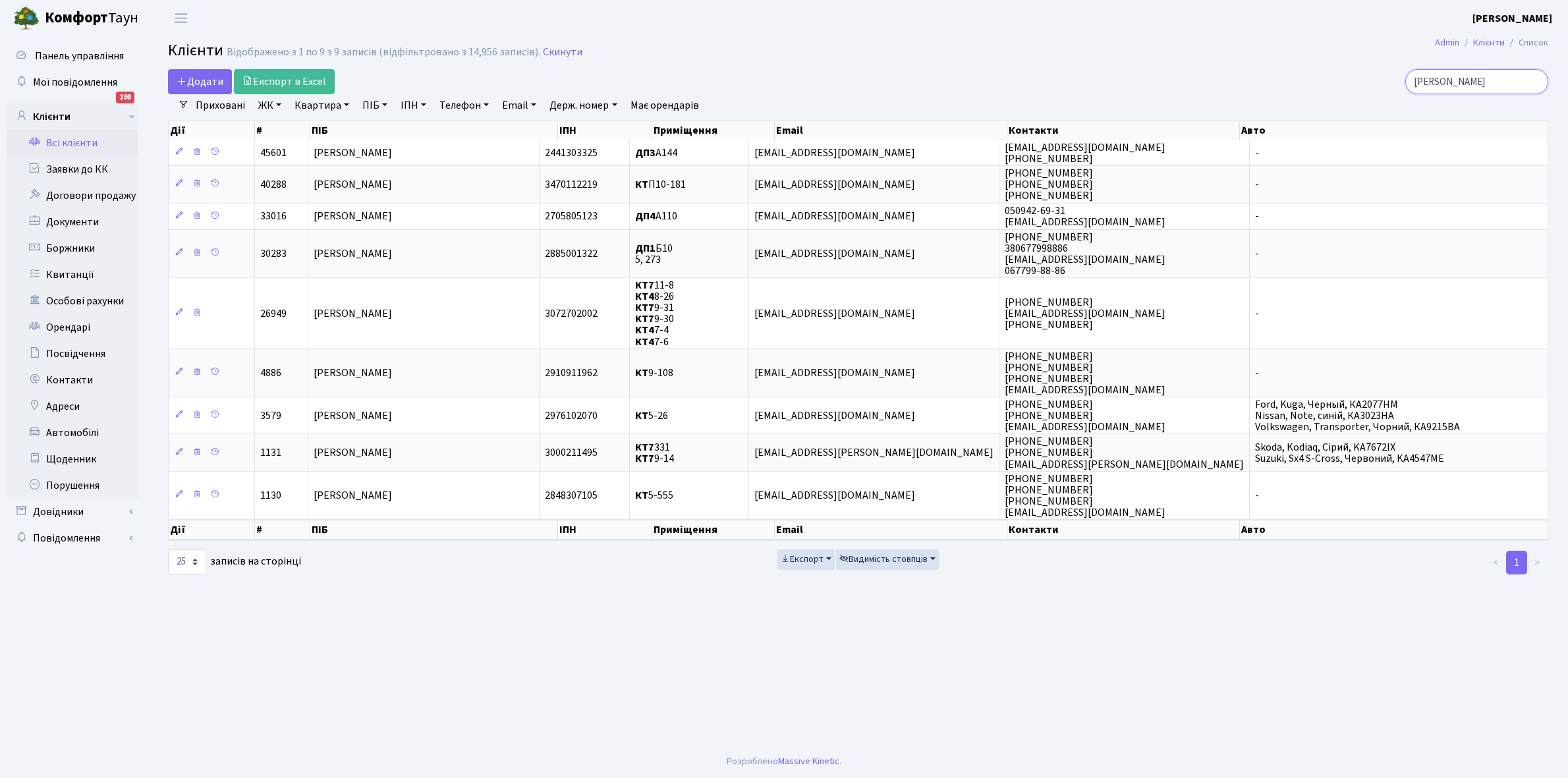
click at [1493, 86] on input "Левченко" at bounding box center [1477, 81] width 143 height 25
type input "Л"
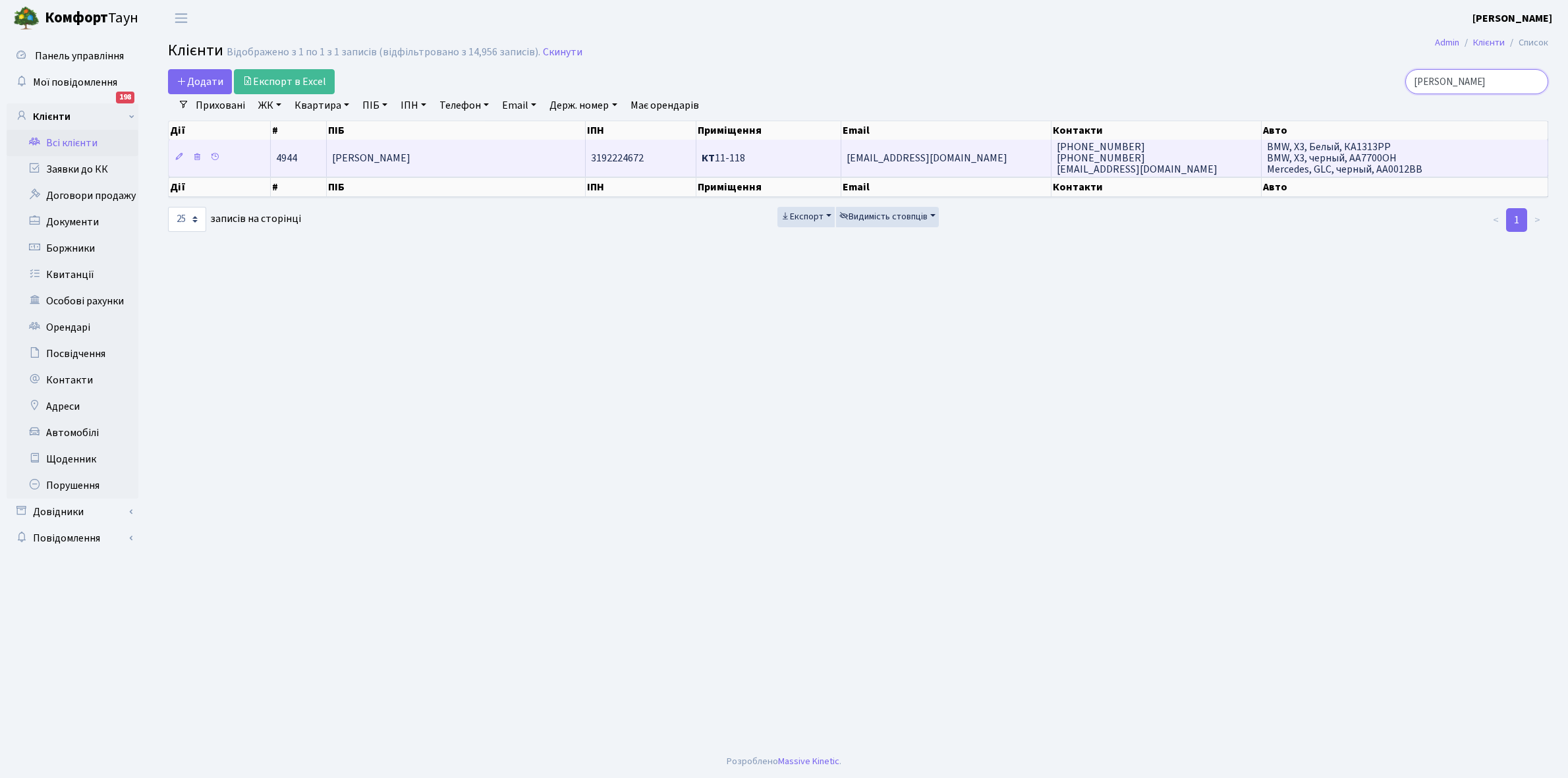
type input "Федкевич"
click at [411, 159] on span "[PERSON_NAME]" at bounding box center [371, 158] width 78 height 14
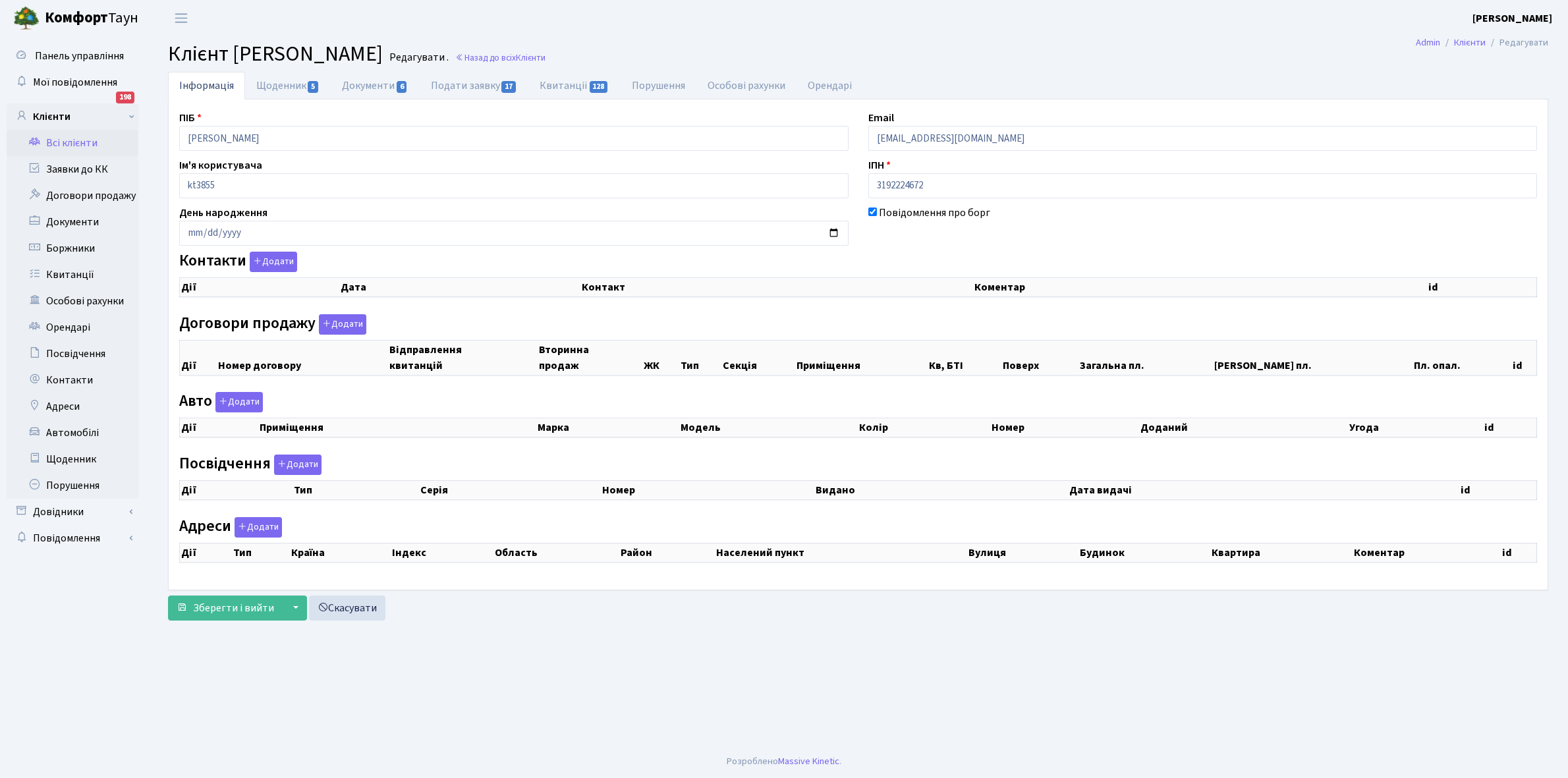
checkbox input "true"
select select "25"
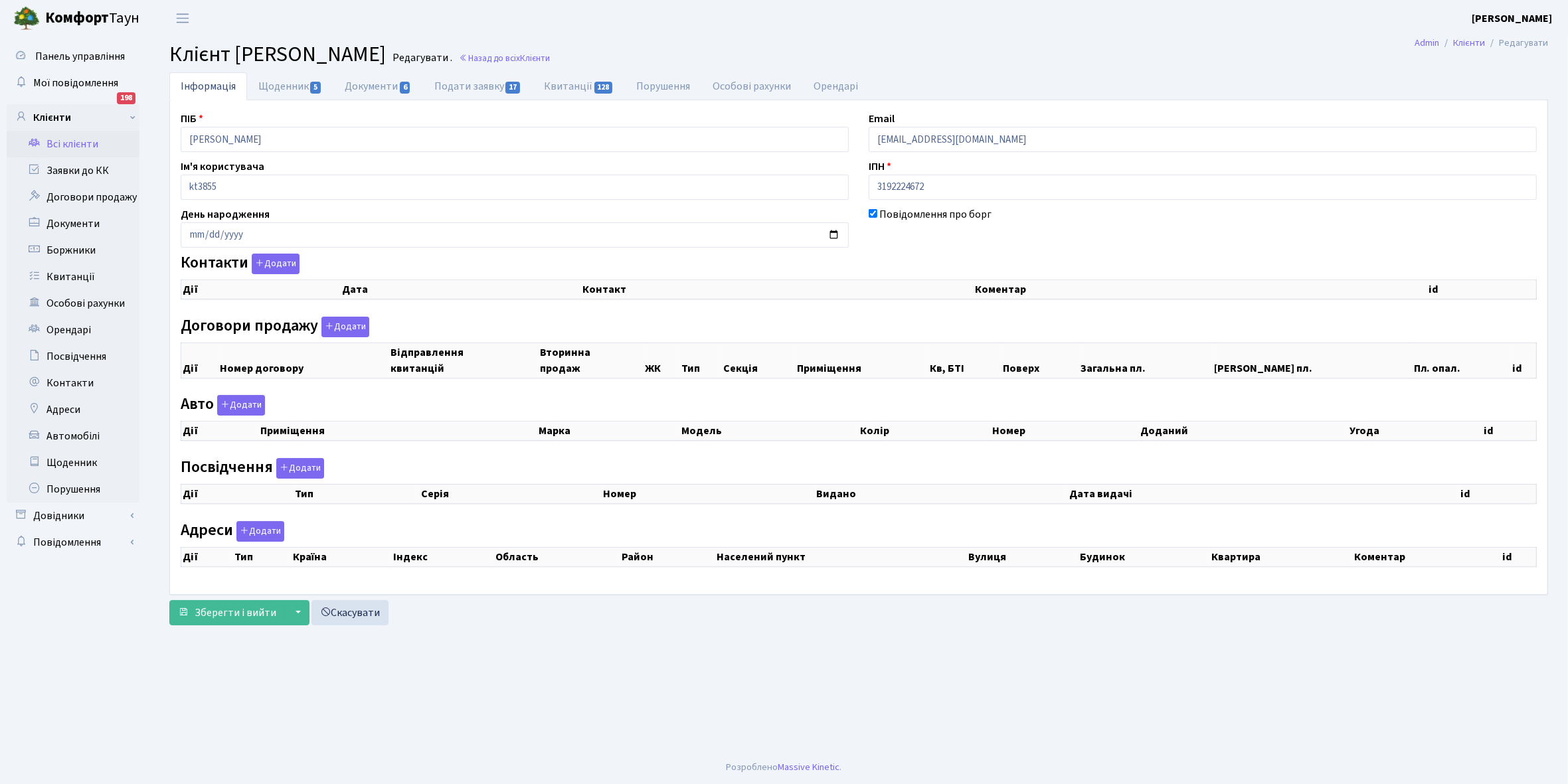
select select "25"
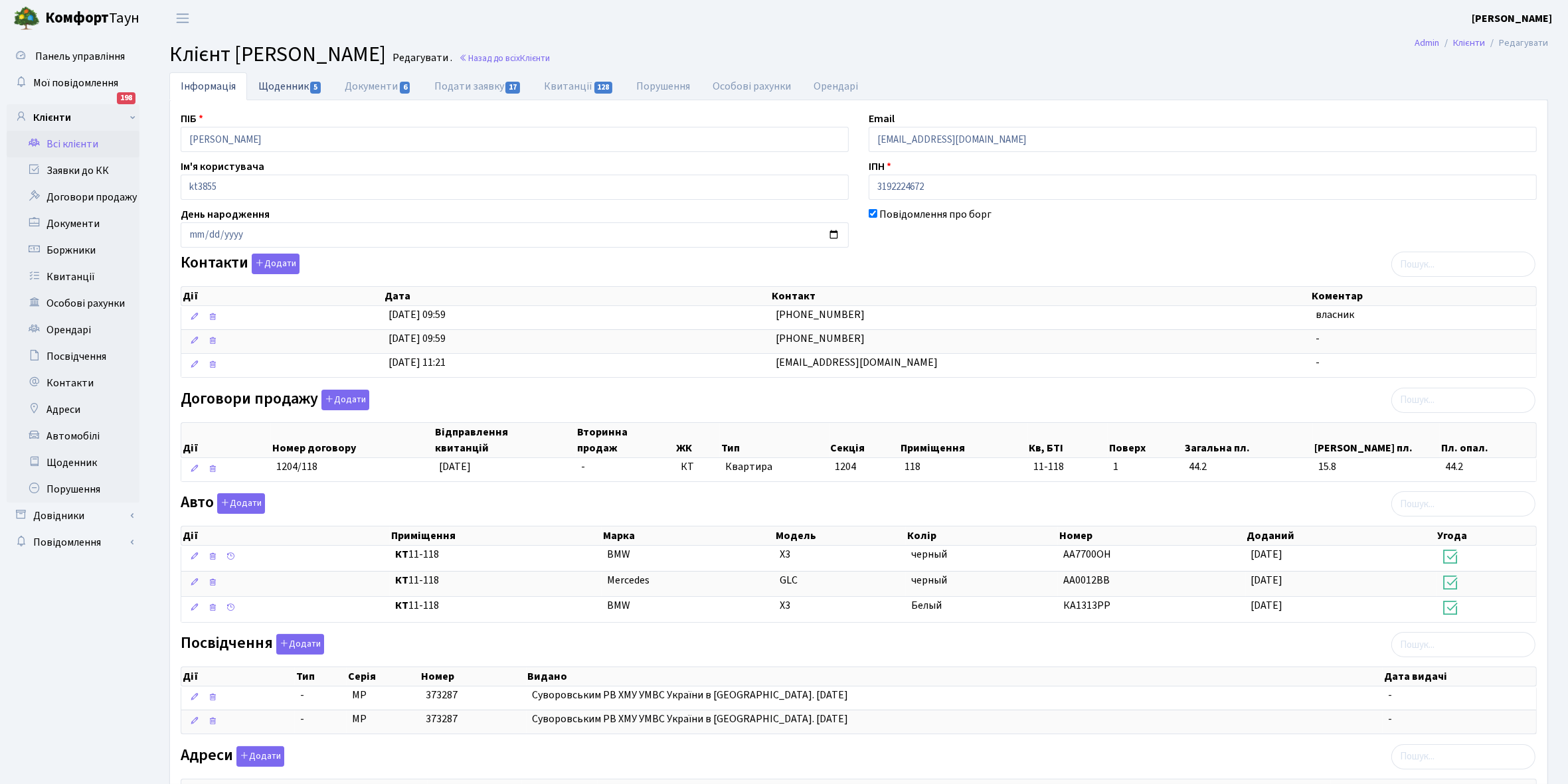
click at [285, 85] on link "Щоденник 5" at bounding box center [290, 86] width 87 height 27
select select "25"
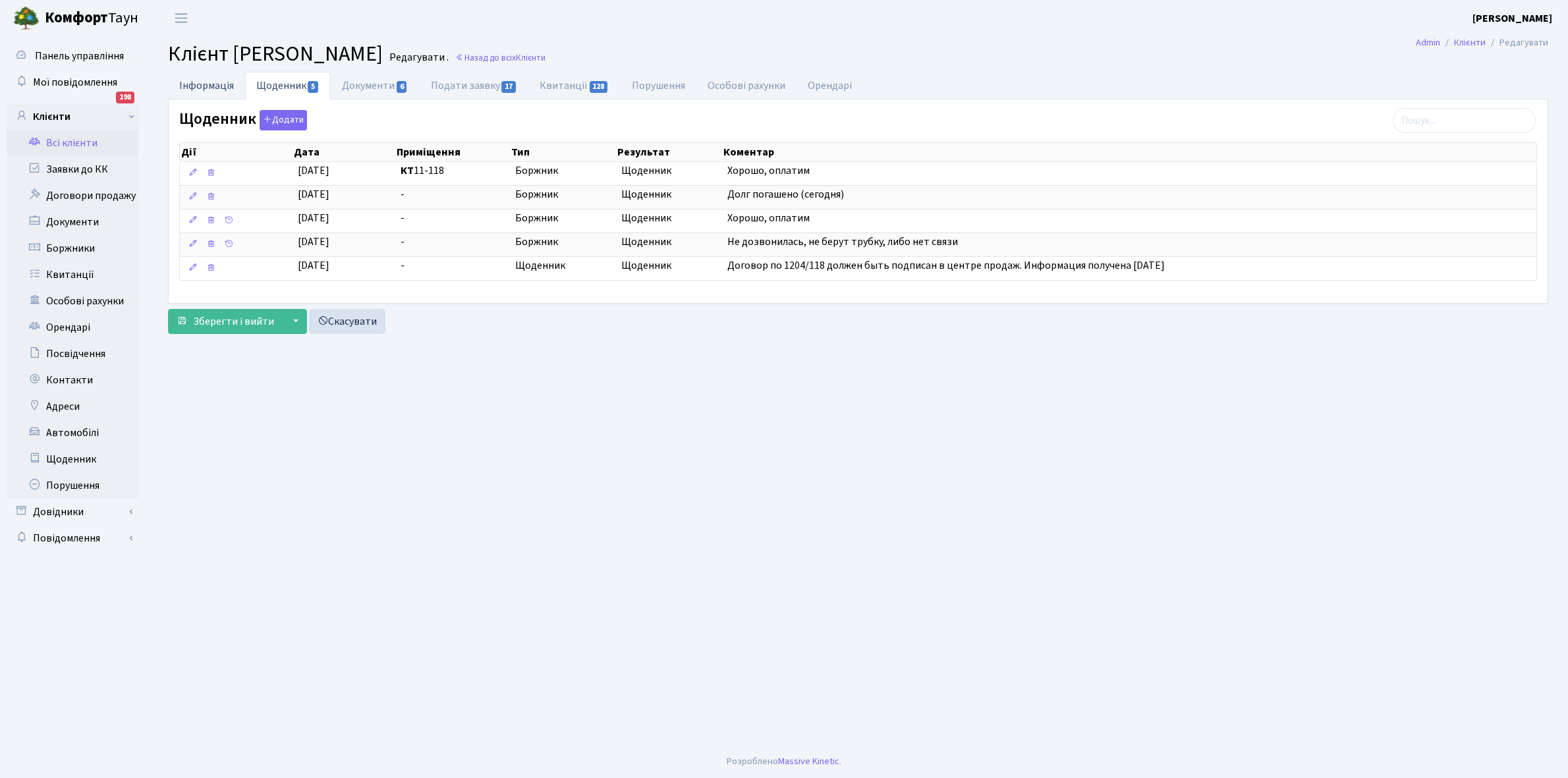
click at [212, 82] on link "Інформація" at bounding box center [206, 85] width 77 height 27
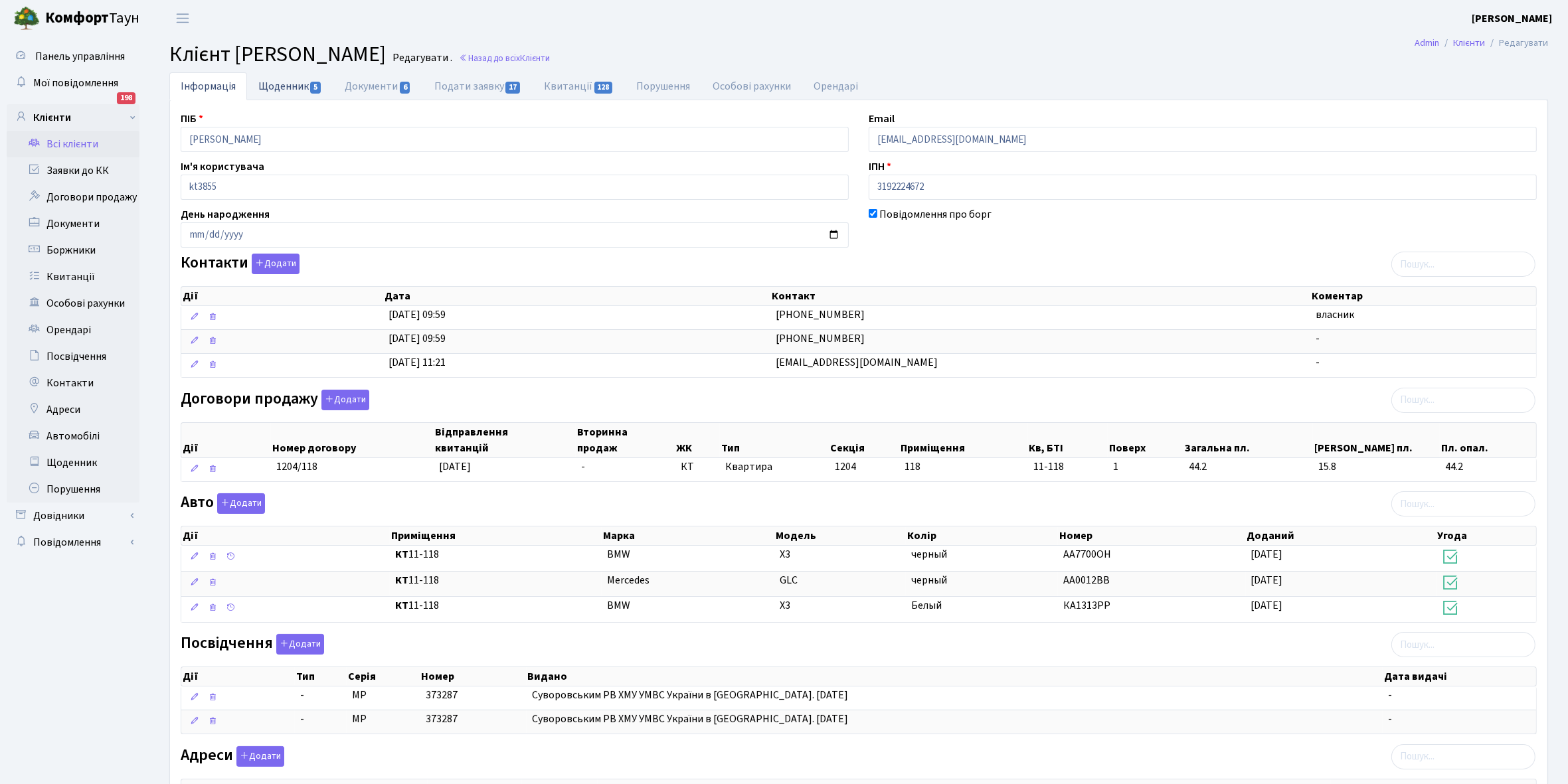
click at [274, 85] on link "Щоденник 5" at bounding box center [290, 86] width 87 height 27
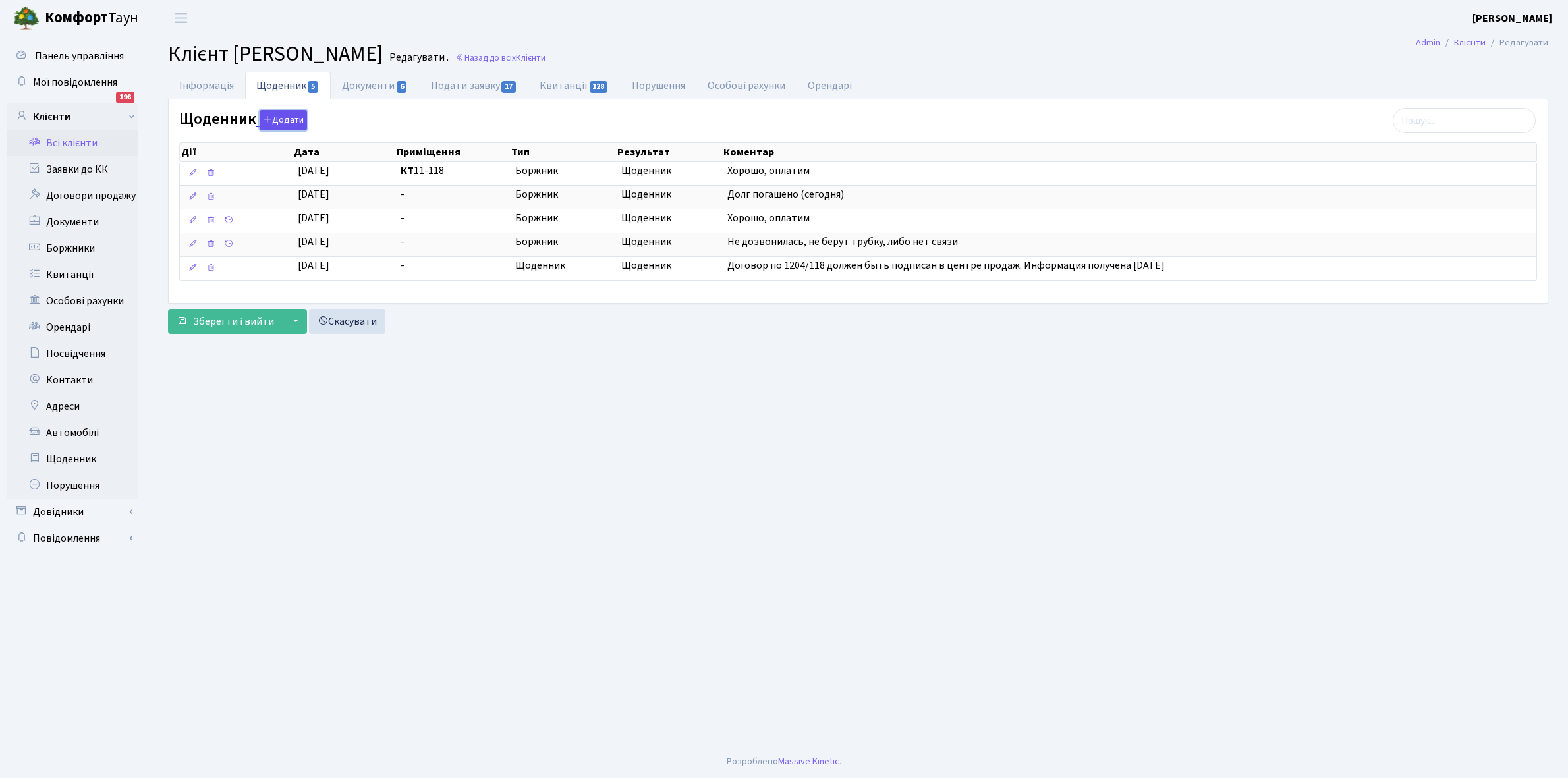
click at [283, 116] on button "Додати" at bounding box center [284, 119] width 48 height 20
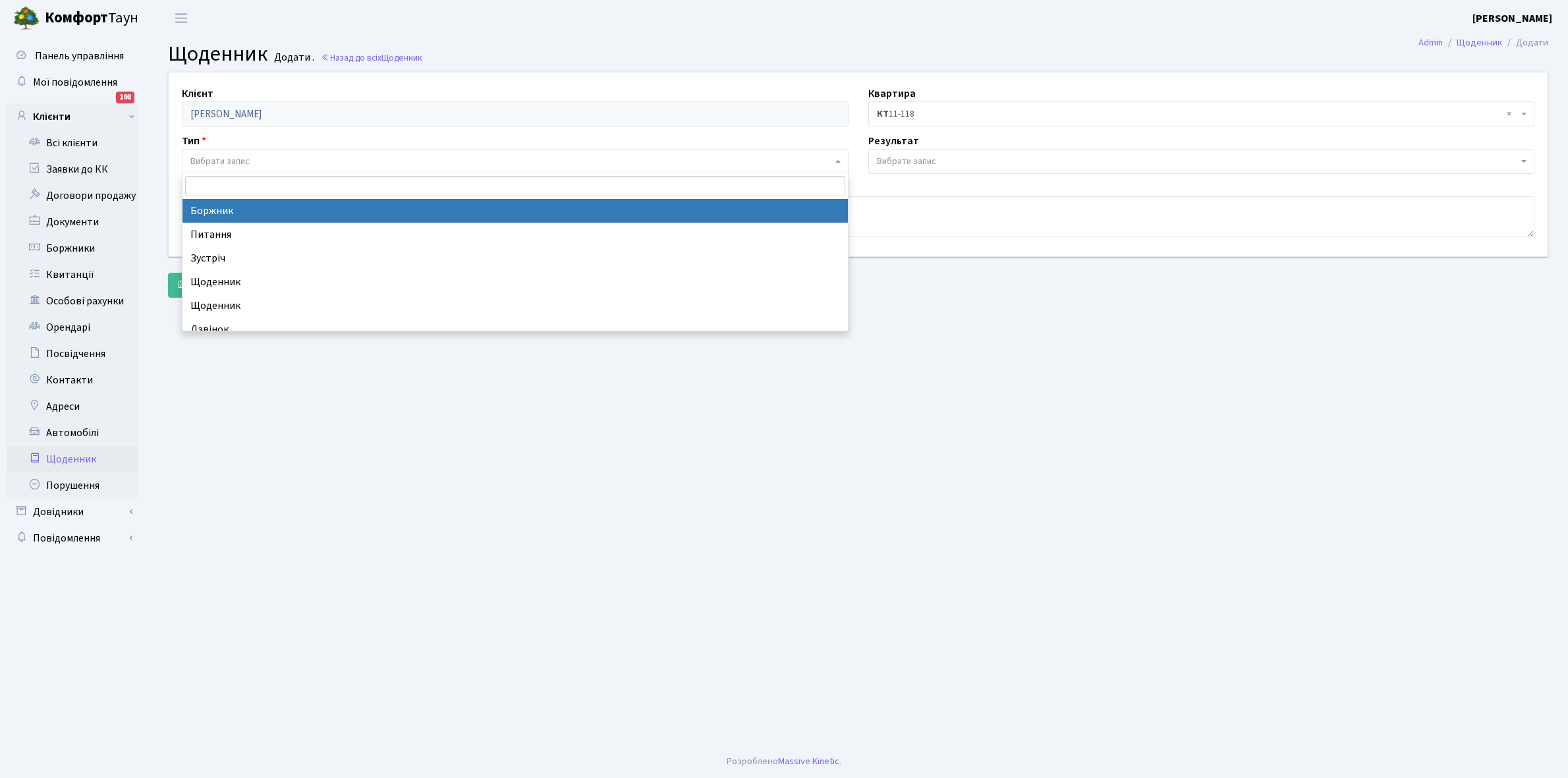
click at [239, 158] on span "Вибрати запис" at bounding box center [220, 162] width 59 height 13
select select "189"
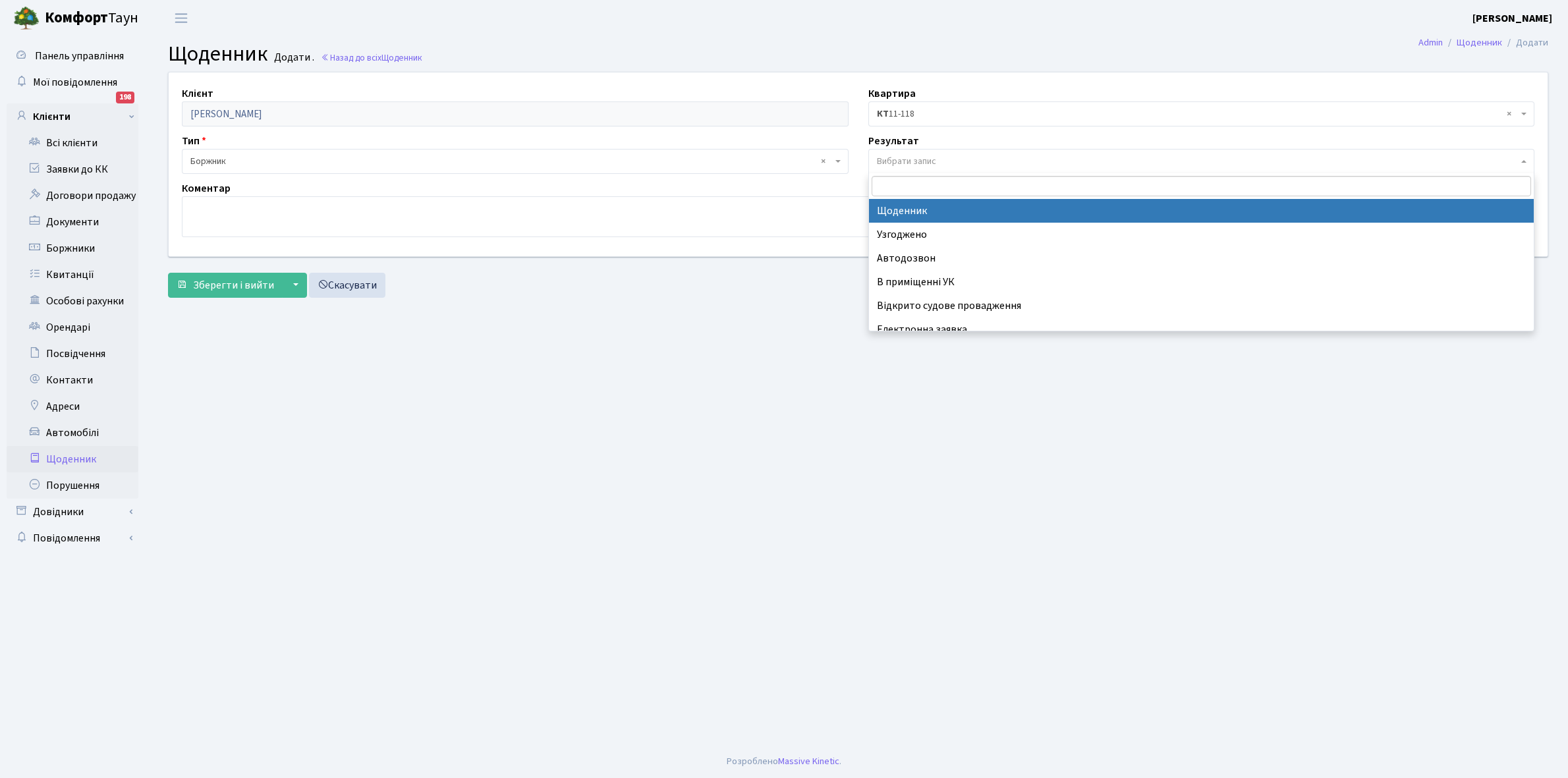
click at [917, 154] on span "Вибрати запис" at bounding box center [1202, 162] width 667 height 25
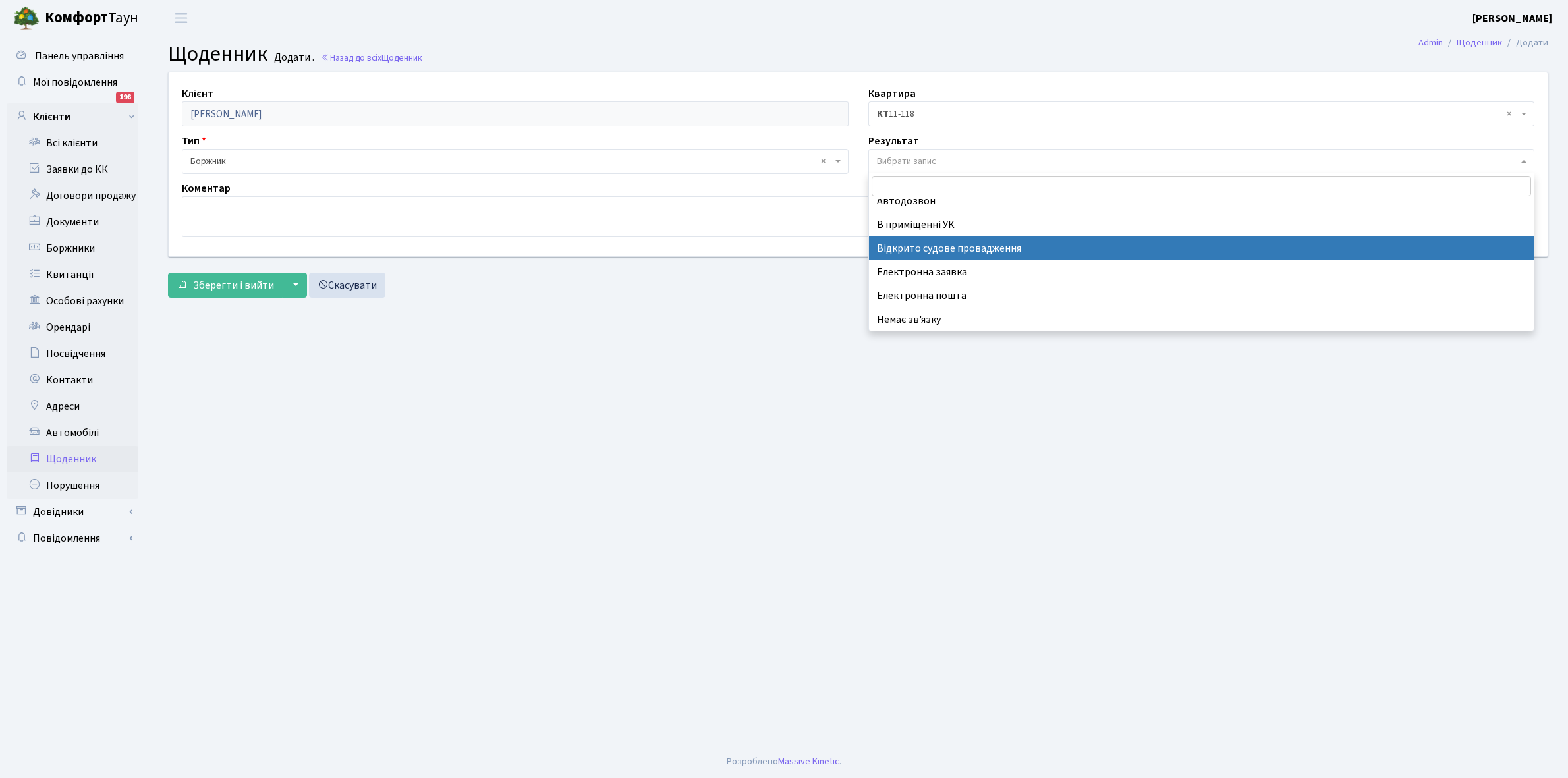
scroll to position [81, 0]
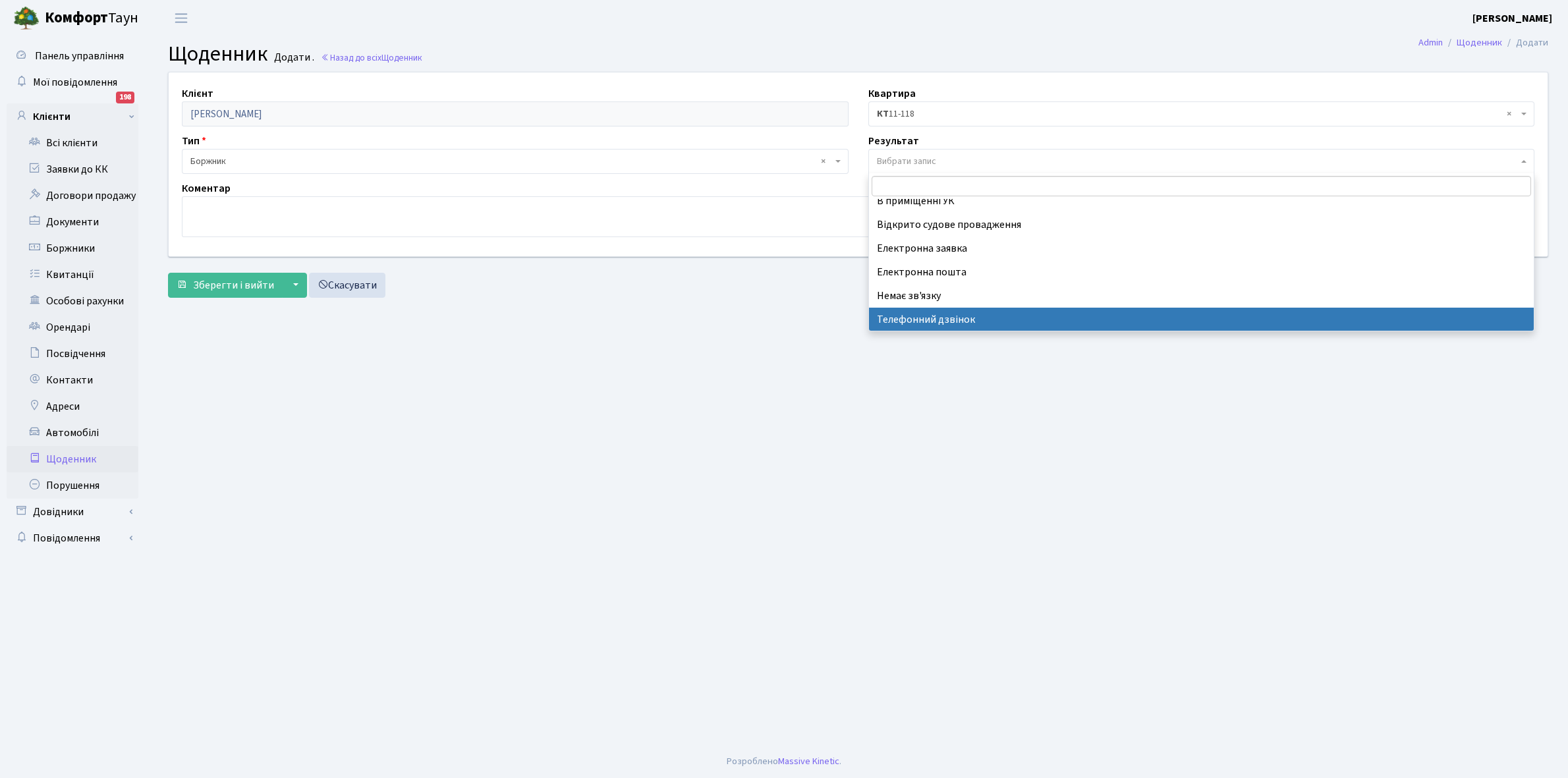
select select "196"
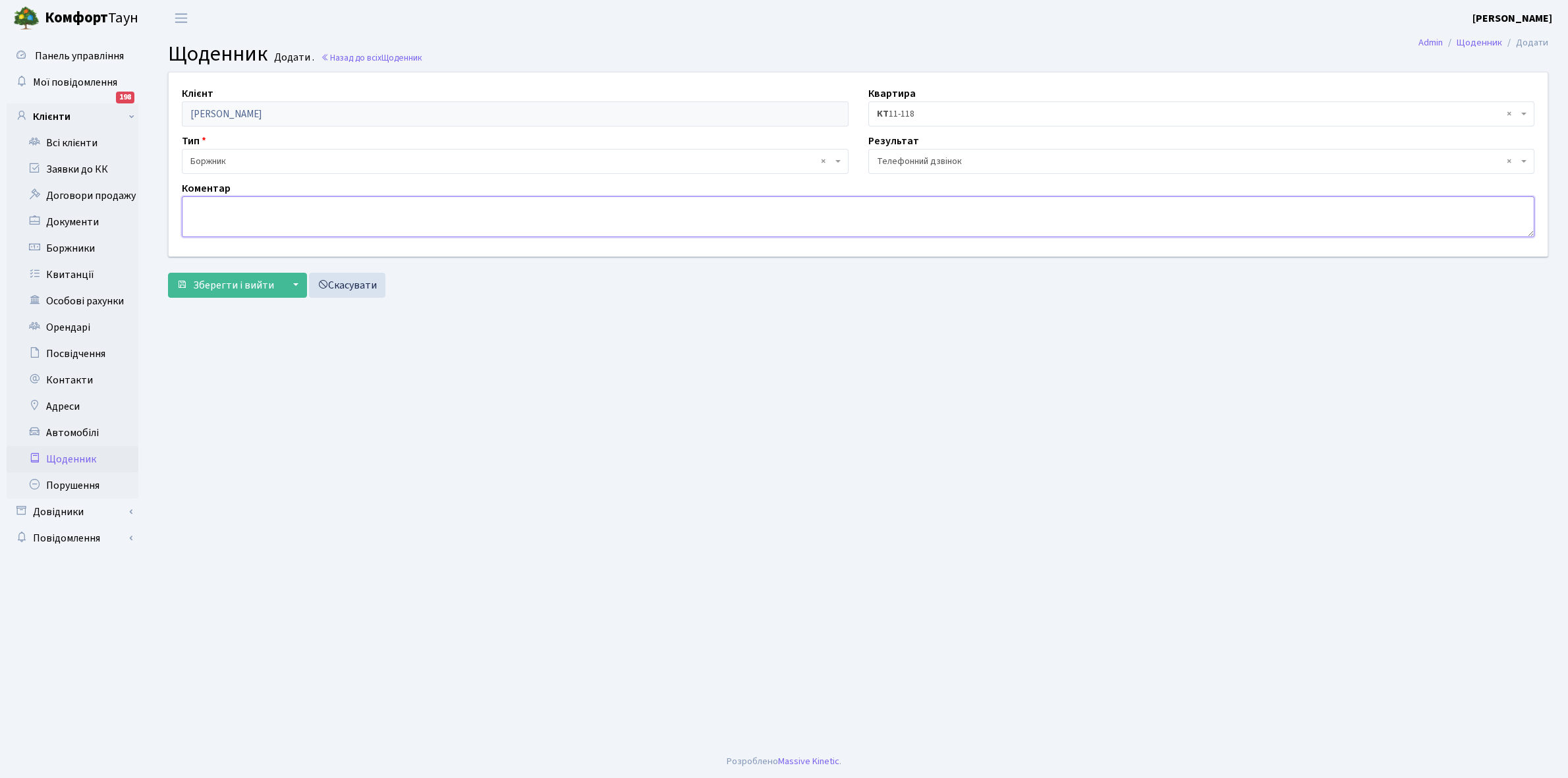
click at [212, 221] on textarea at bounding box center [858, 216] width 1353 height 41
click at [222, 208] on textarea "Обіцяє сплачувати частина" at bounding box center [858, 216] width 1353 height 41
click at [362, 209] on textarea "Обіцяє частинами сплачувати частина" at bounding box center [858, 216] width 1353 height 41
type textarea "Обіцяє частинами сплачувати борг"
click at [234, 286] on span "Зберегти і вийти" at bounding box center [233, 285] width 81 height 14
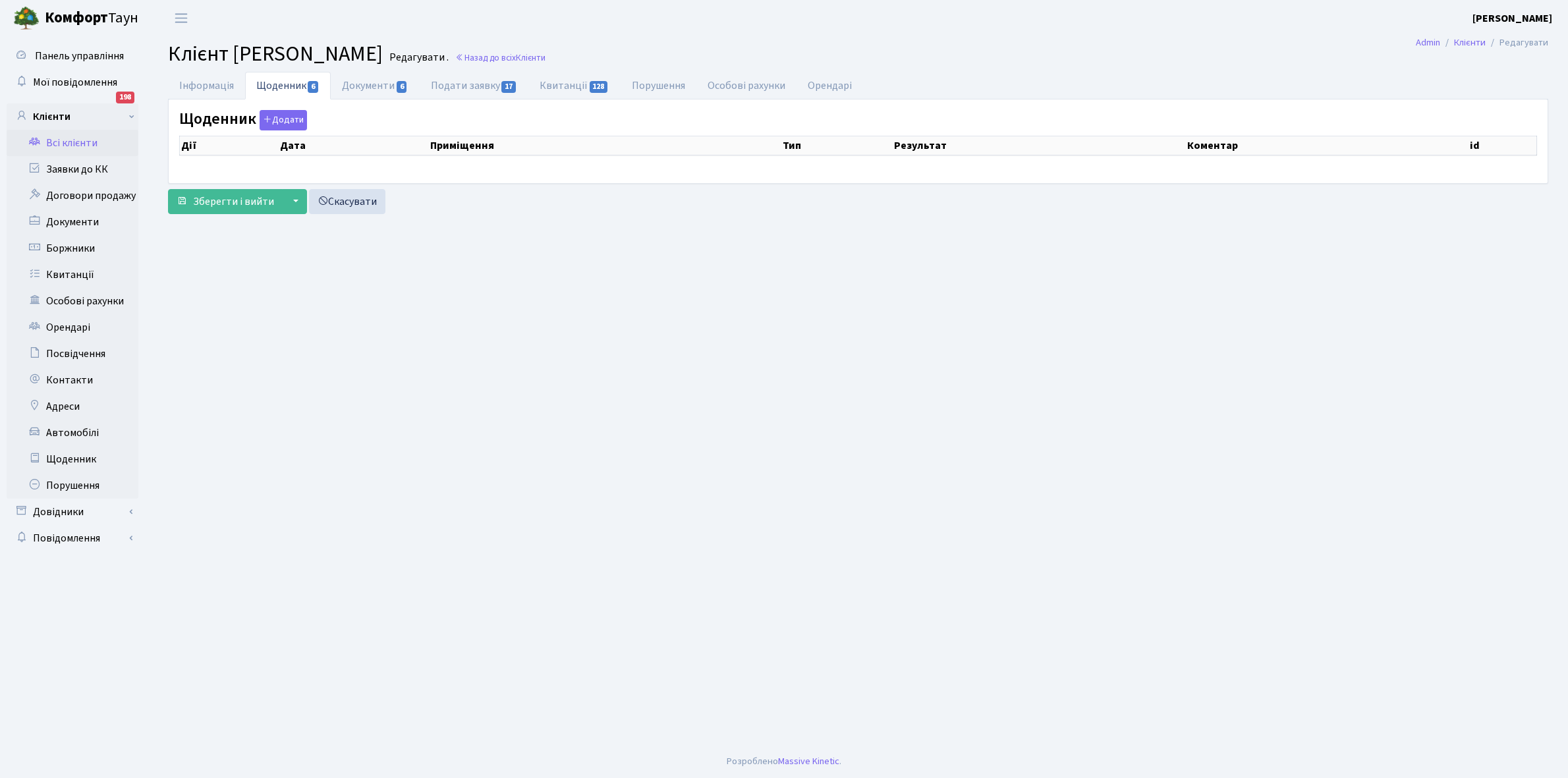
select select "25"
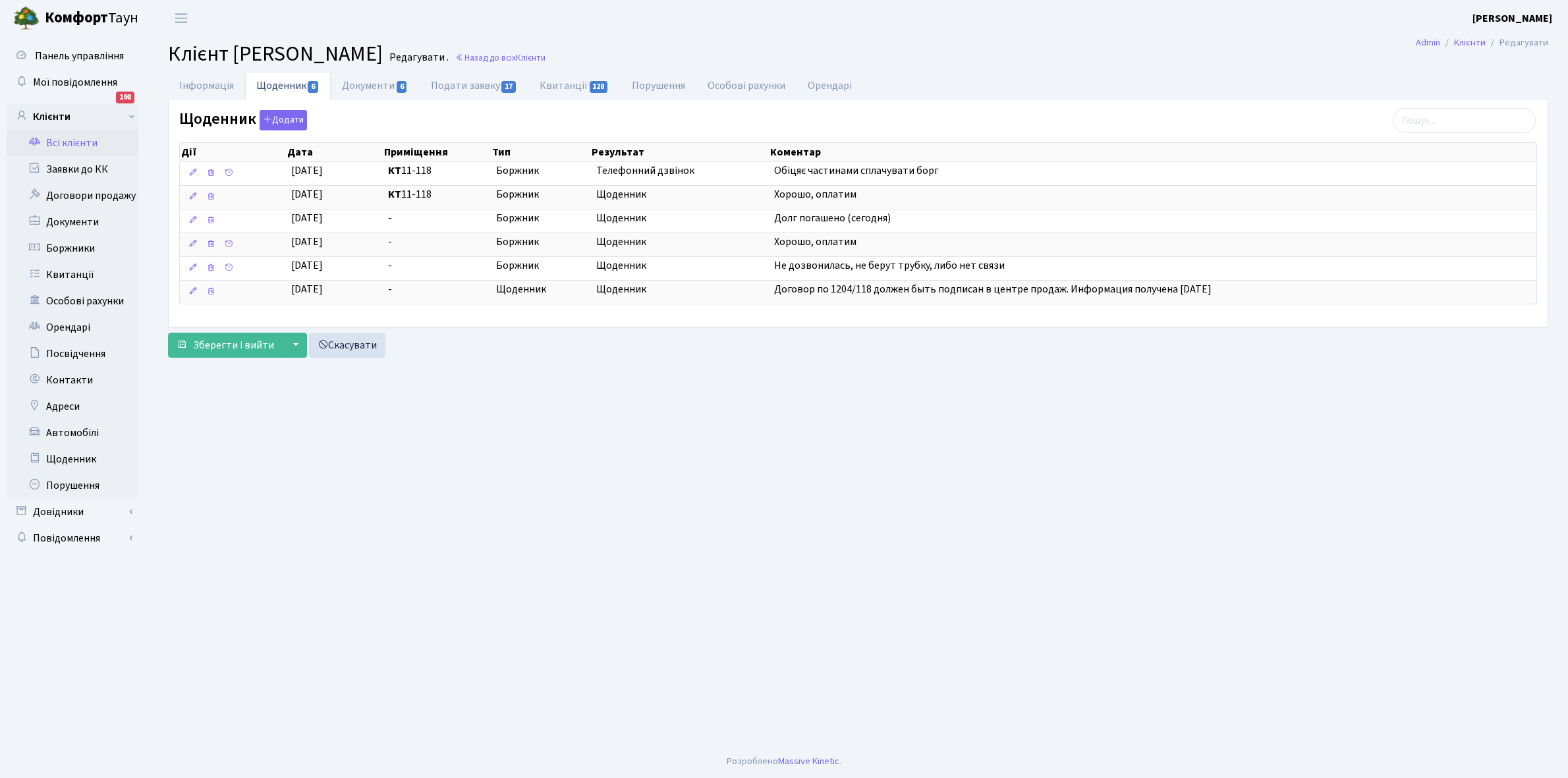
click at [75, 135] on link "Всі клієнти" at bounding box center [73, 143] width 132 height 27
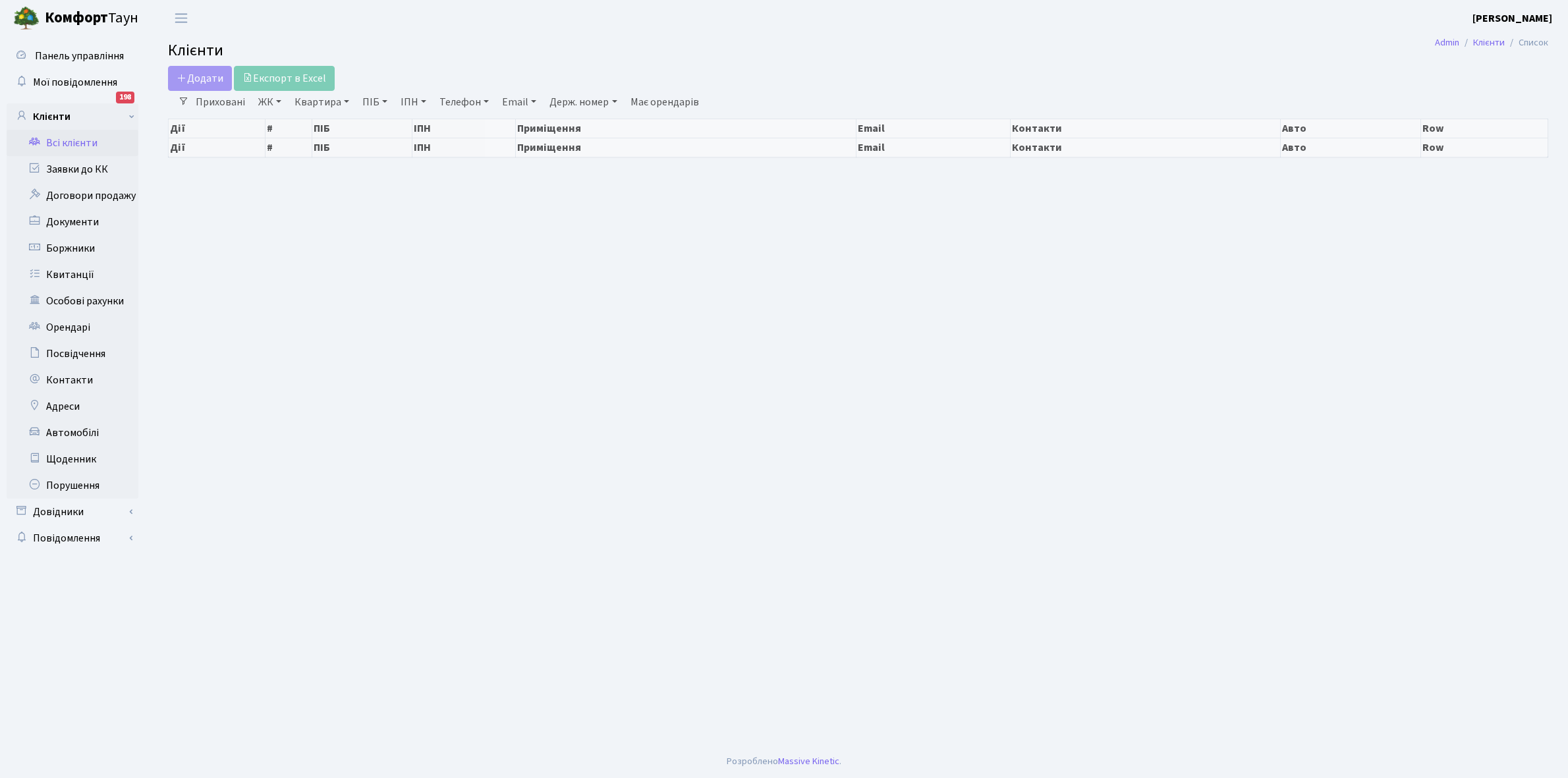
select select "25"
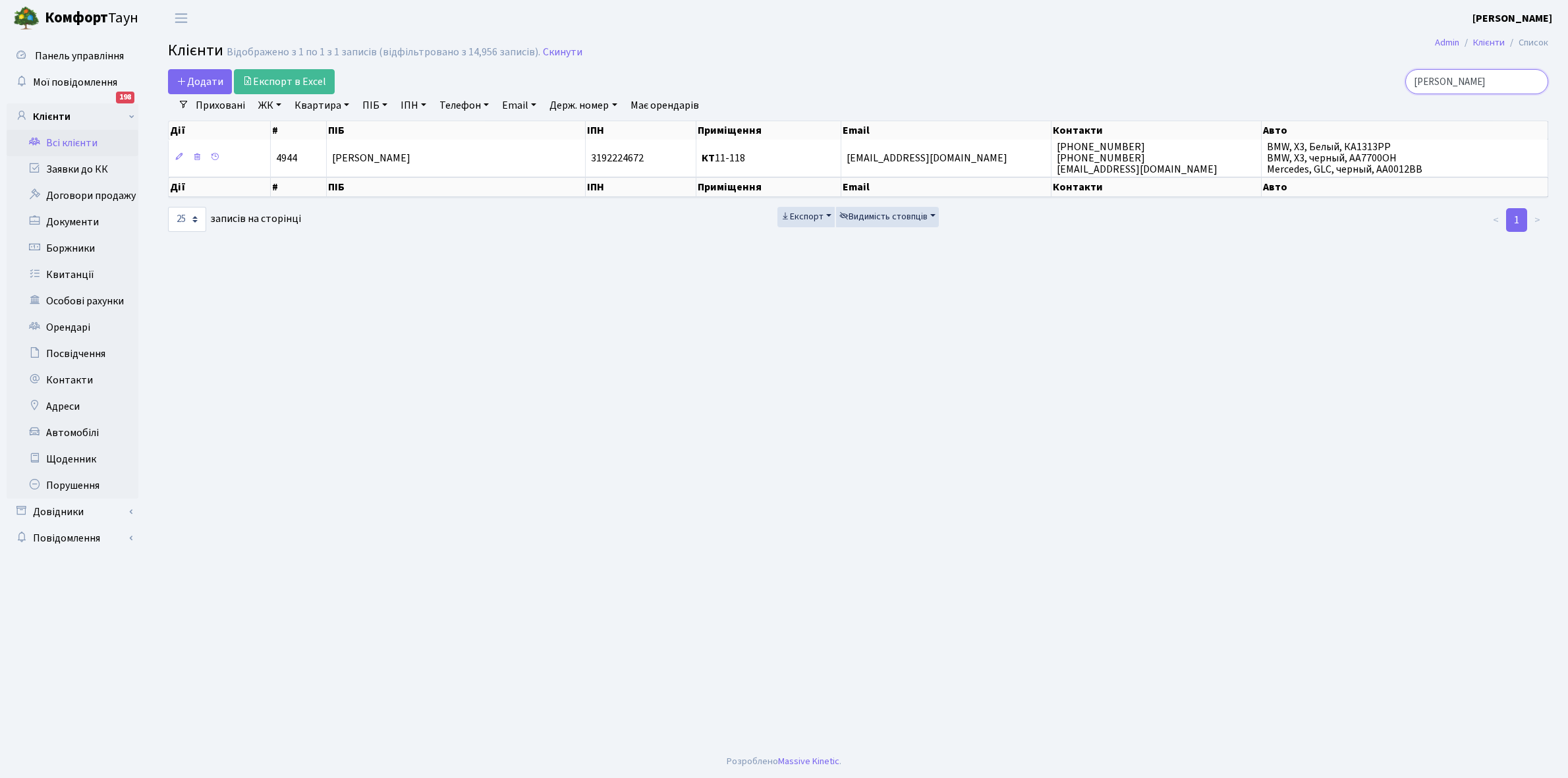
click at [1478, 80] on input "Федкевич" at bounding box center [1477, 81] width 143 height 25
type input "Ф"
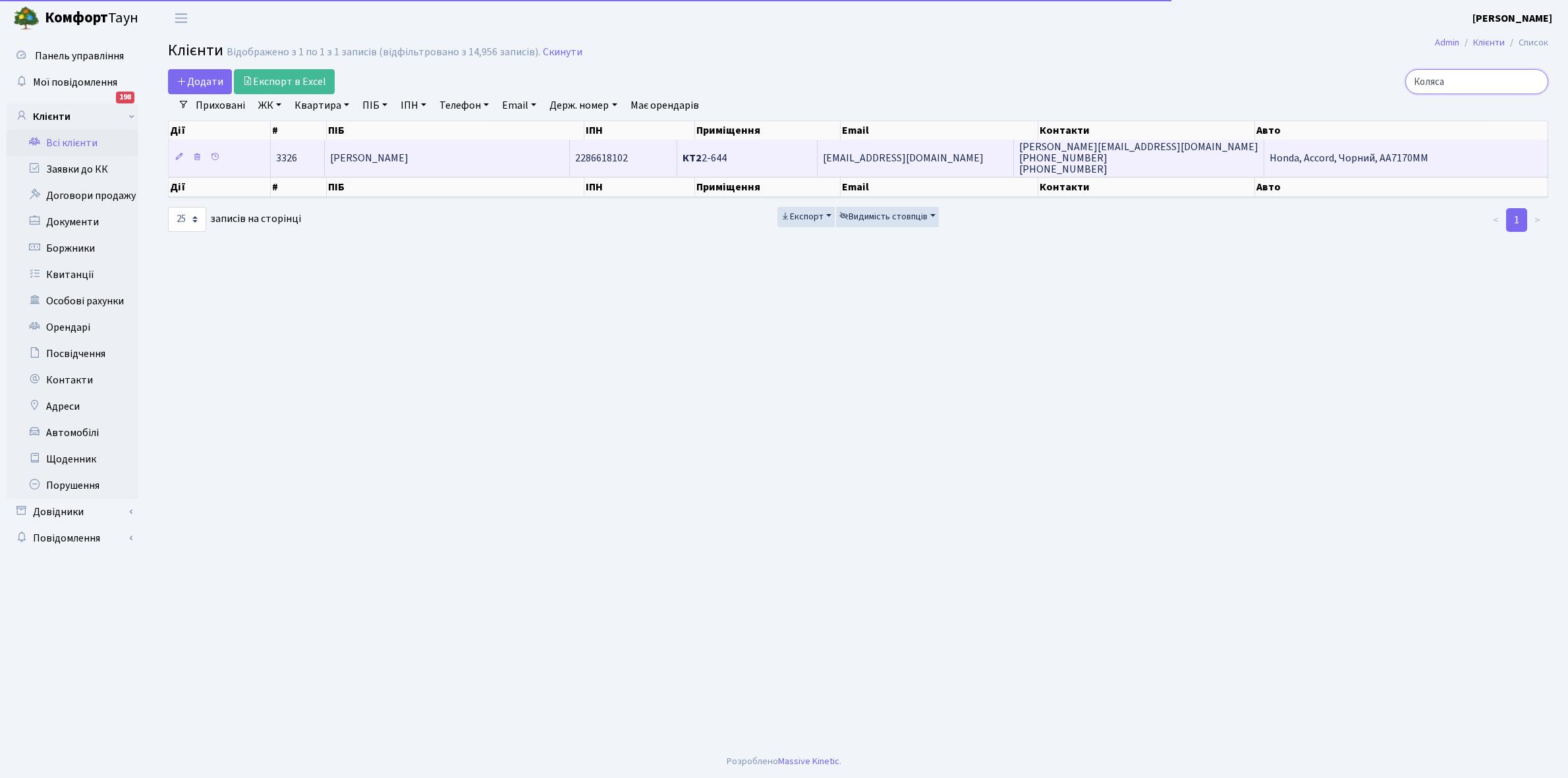
type input "Коляса"
click at [408, 152] on span "[PERSON_NAME]" at bounding box center [369, 158] width 78 height 14
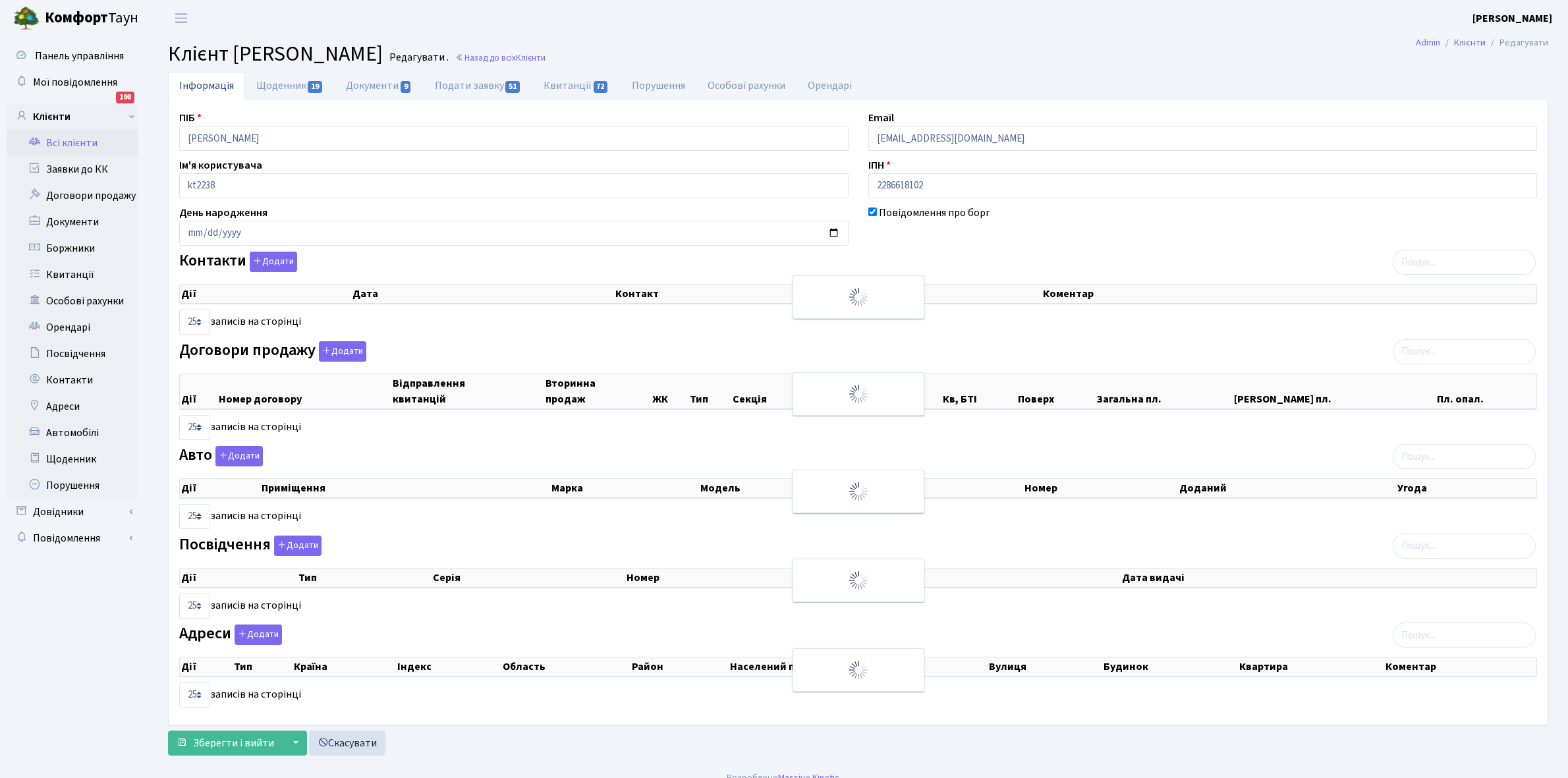
select select "25"
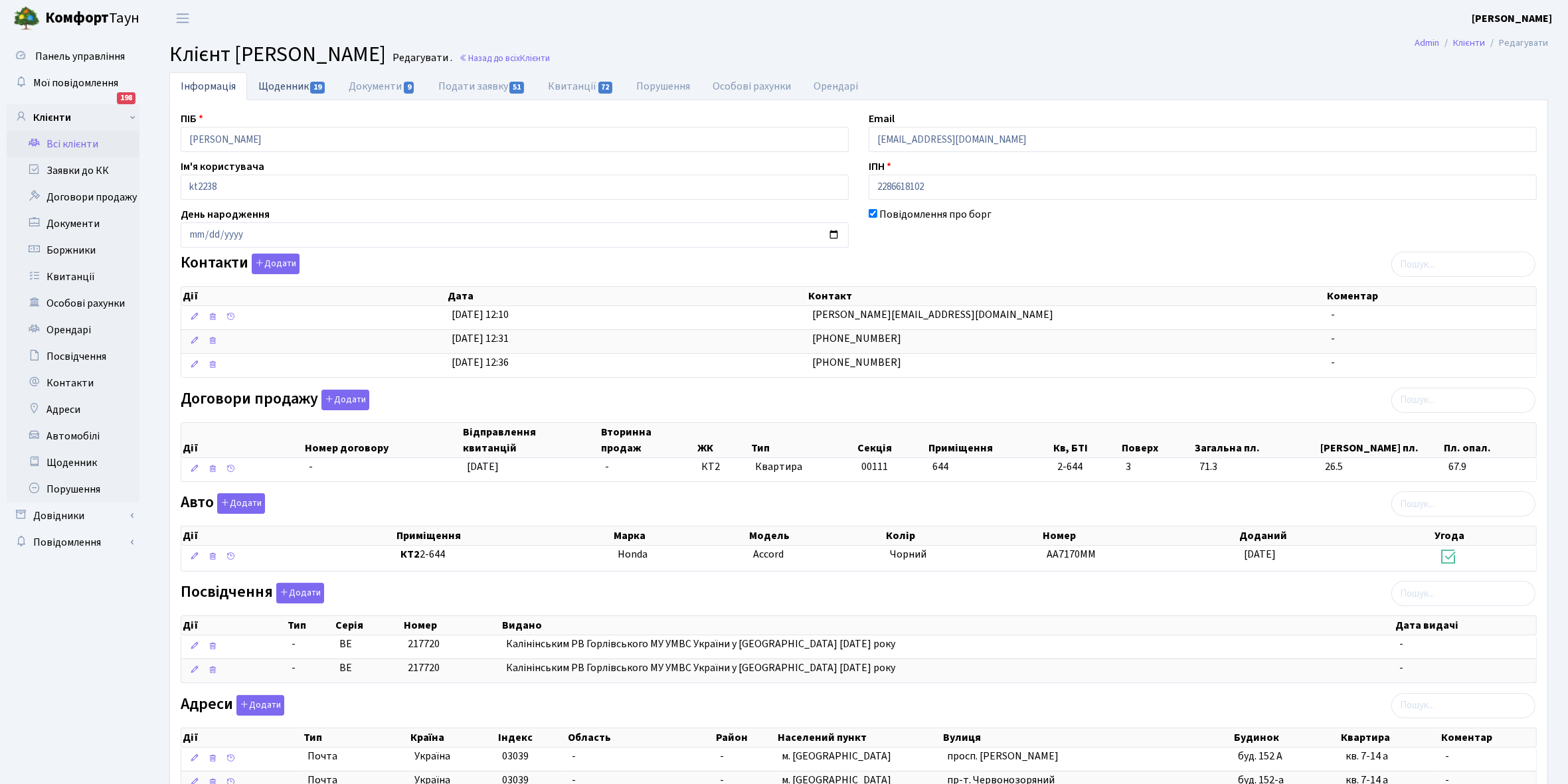
click at [284, 87] on link "Щоденник 19" at bounding box center [292, 86] width 91 height 27
select select "25"
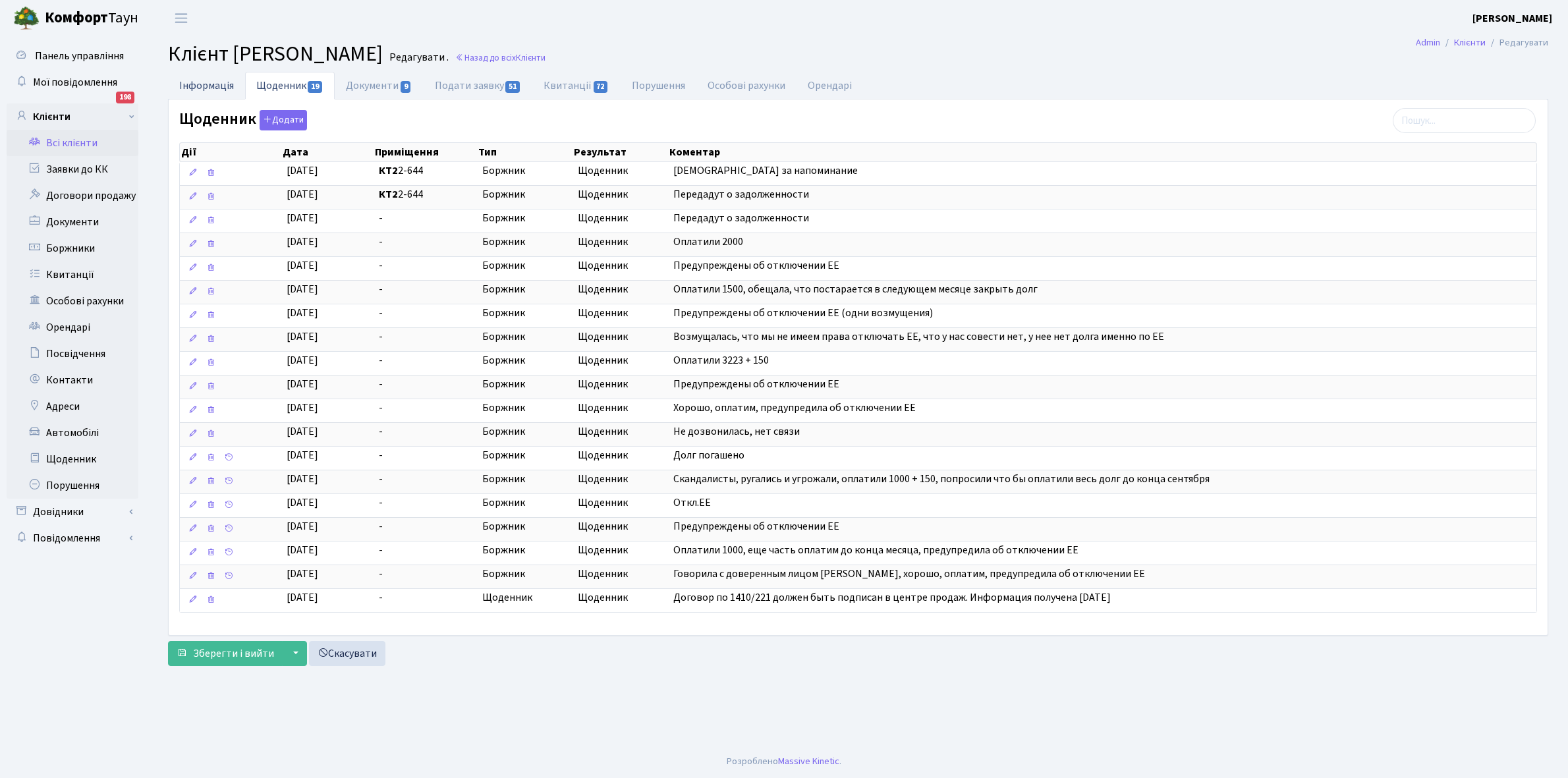
click at [200, 83] on link "Інформація" at bounding box center [206, 85] width 77 height 27
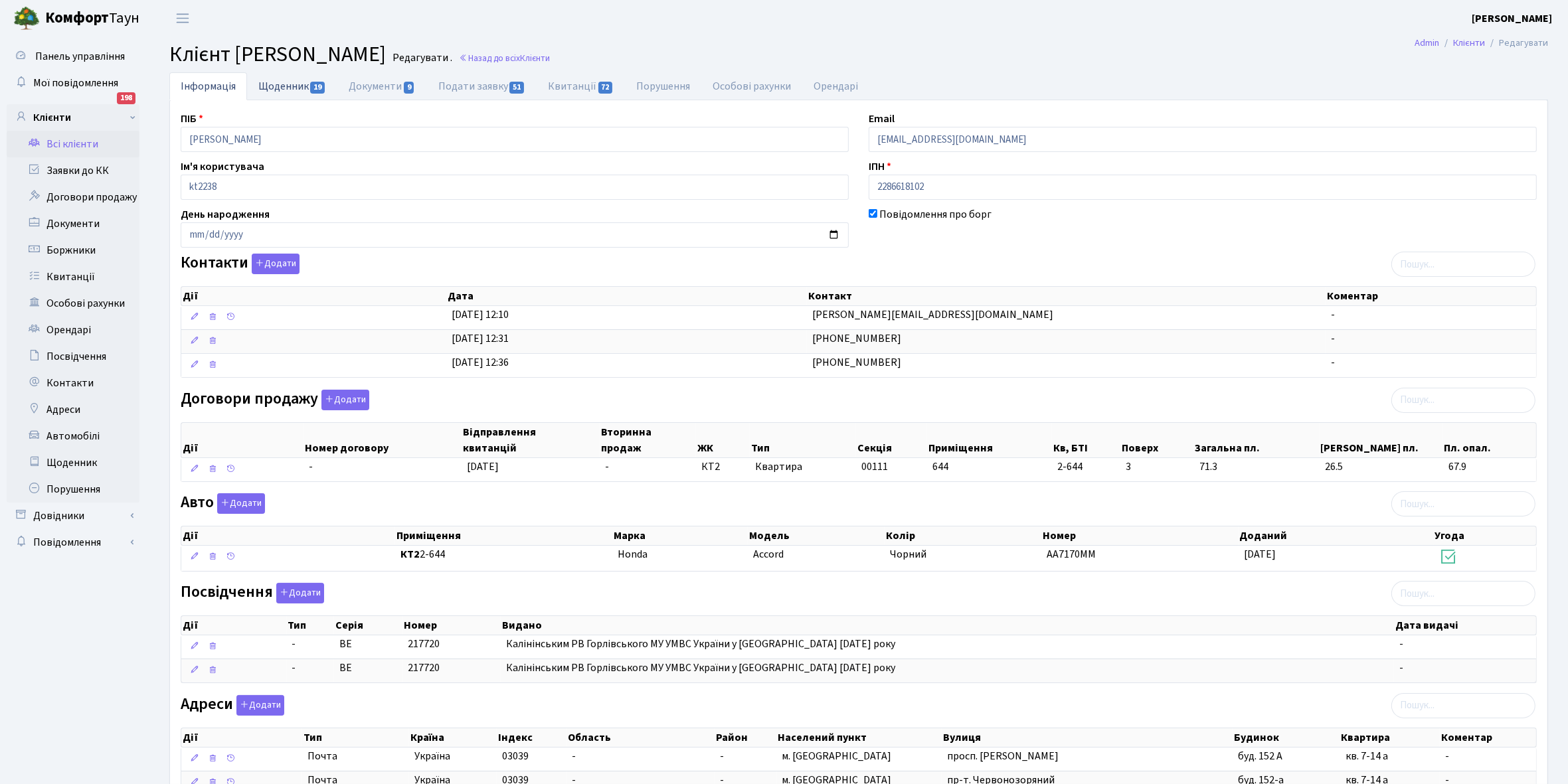
click at [289, 89] on link "Щоденник 19" at bounding box center [292, 86] width 91 height 27
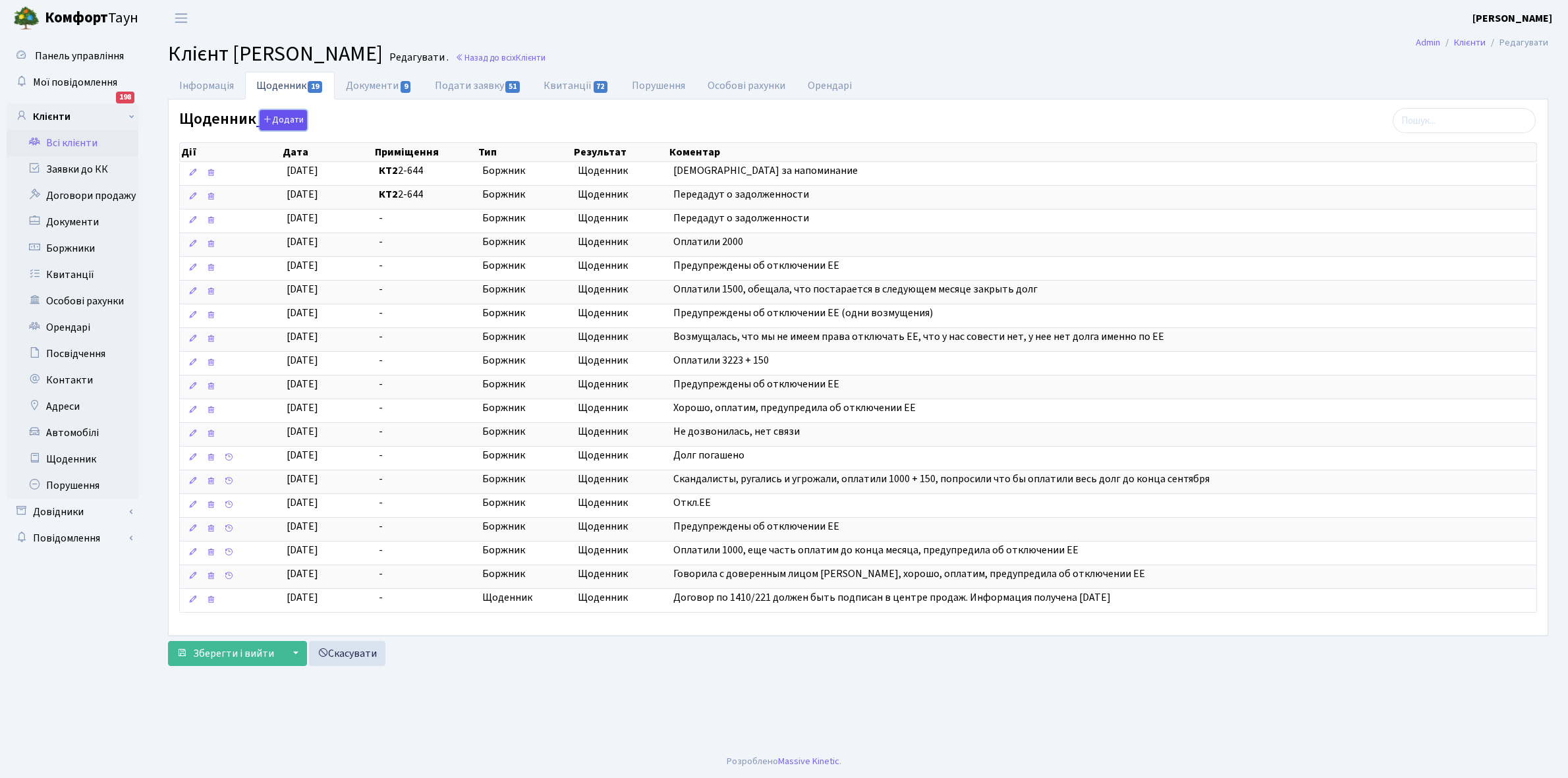
click at [282, 119] on button "Додати" at bounding box center [284, 119] width 48 height 20
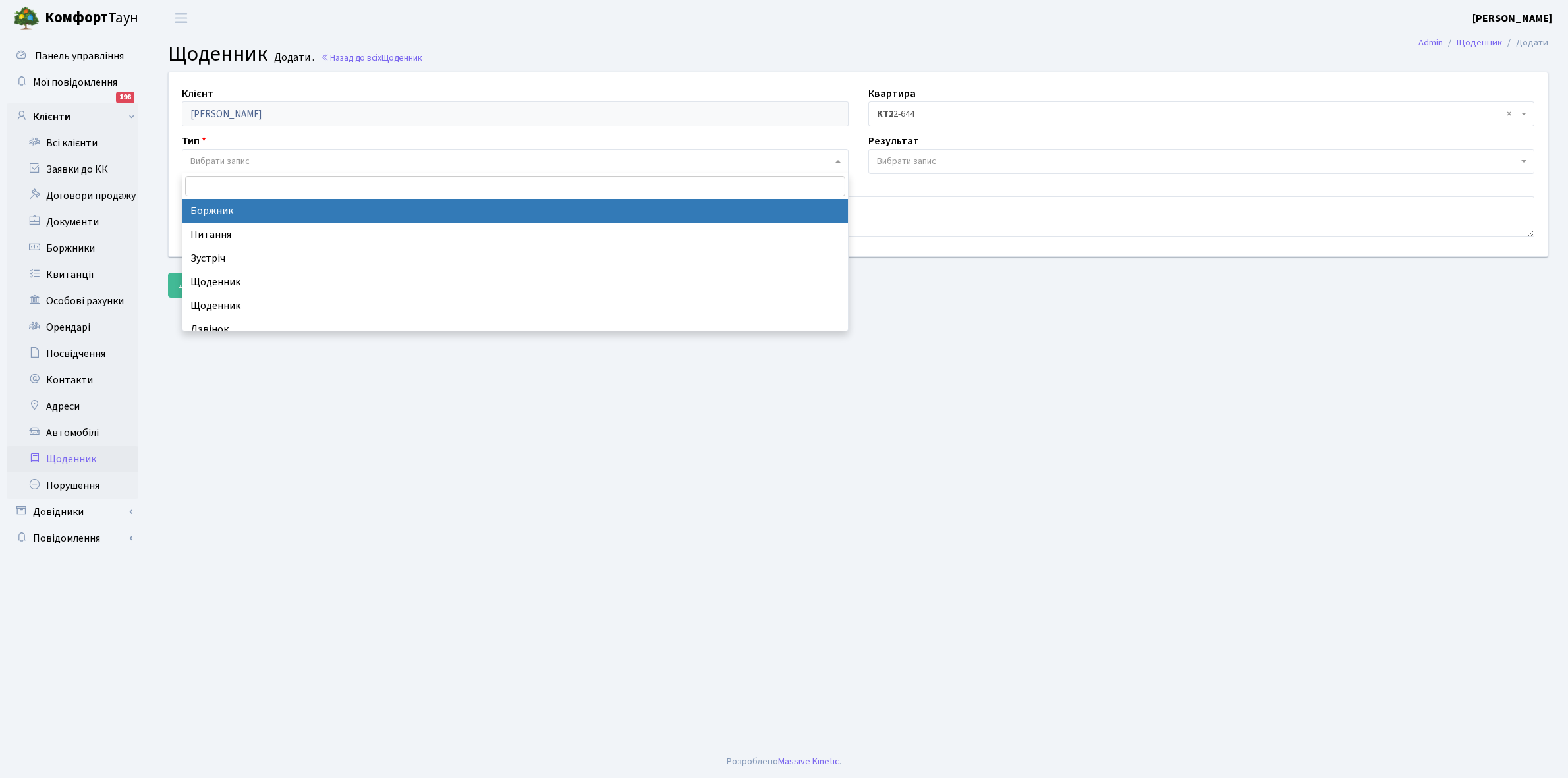
click at [248, 161] on span "Вибрати запис" at bounding box center [220, 162] width 59 height 13
select select "189"
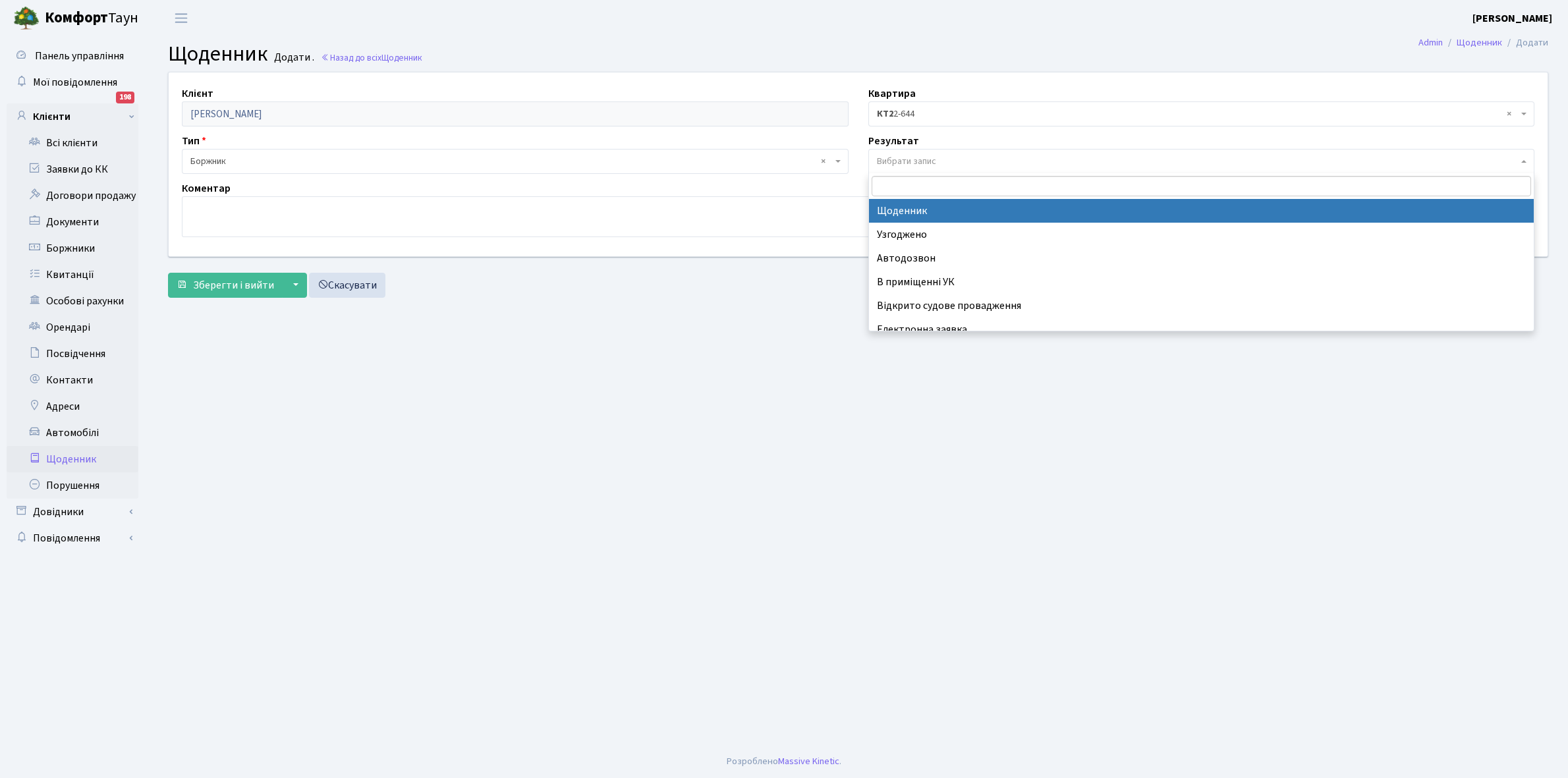
click at [939, 157] on span "Вибрати запис" at bounding box center [1198, 162] width 642 height 13
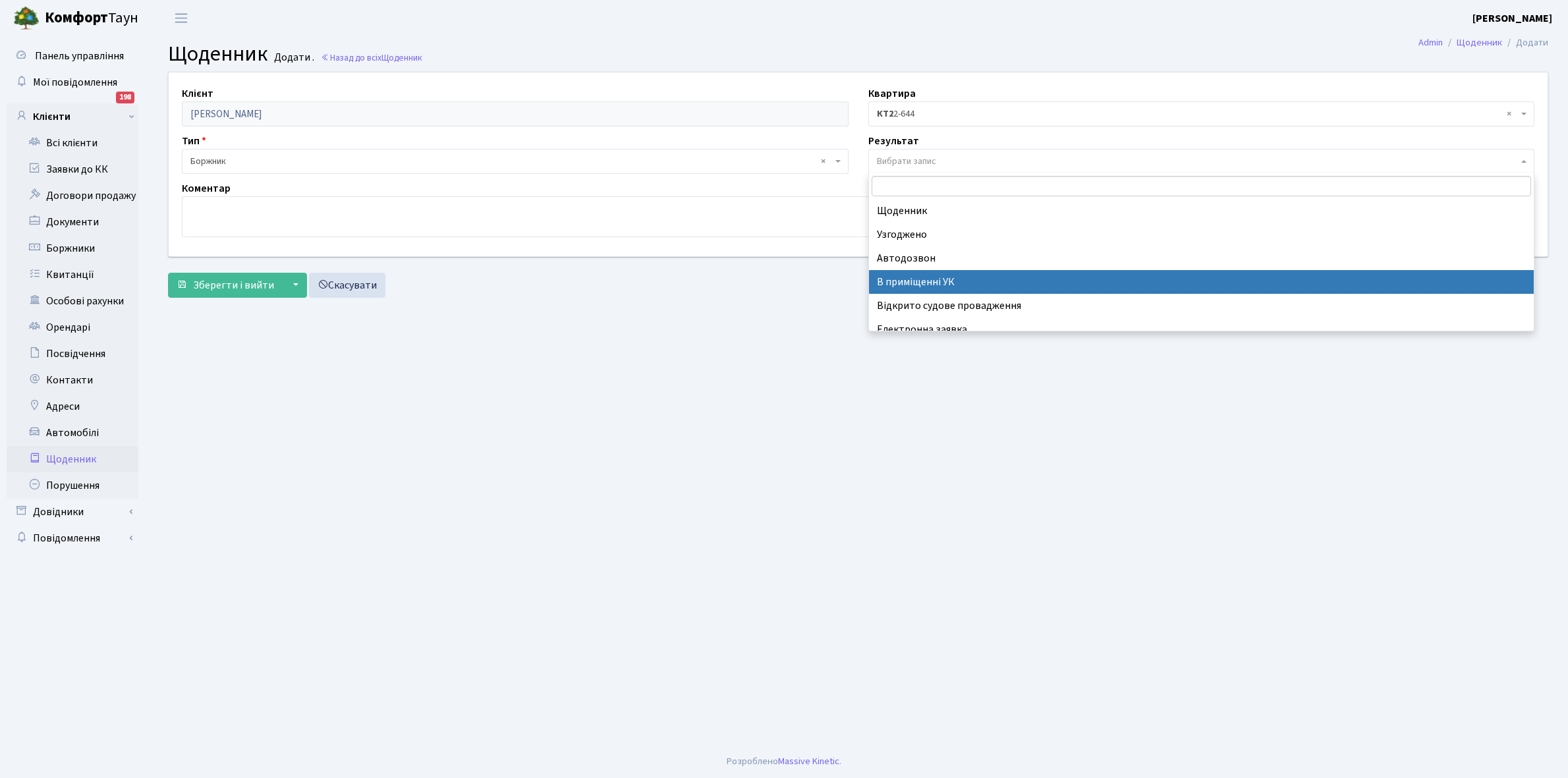
scroll to position [81, 0]
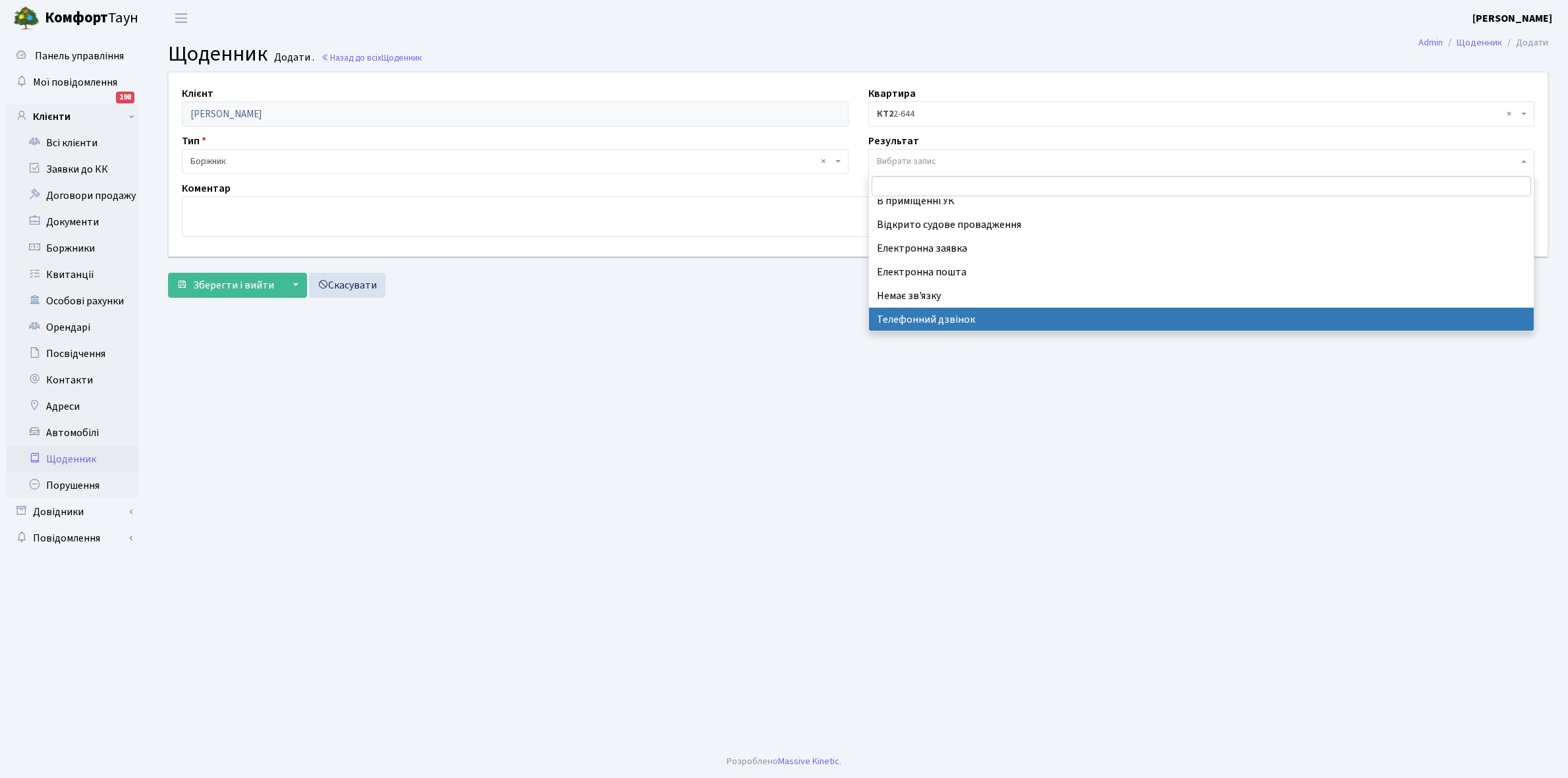
select select "196"
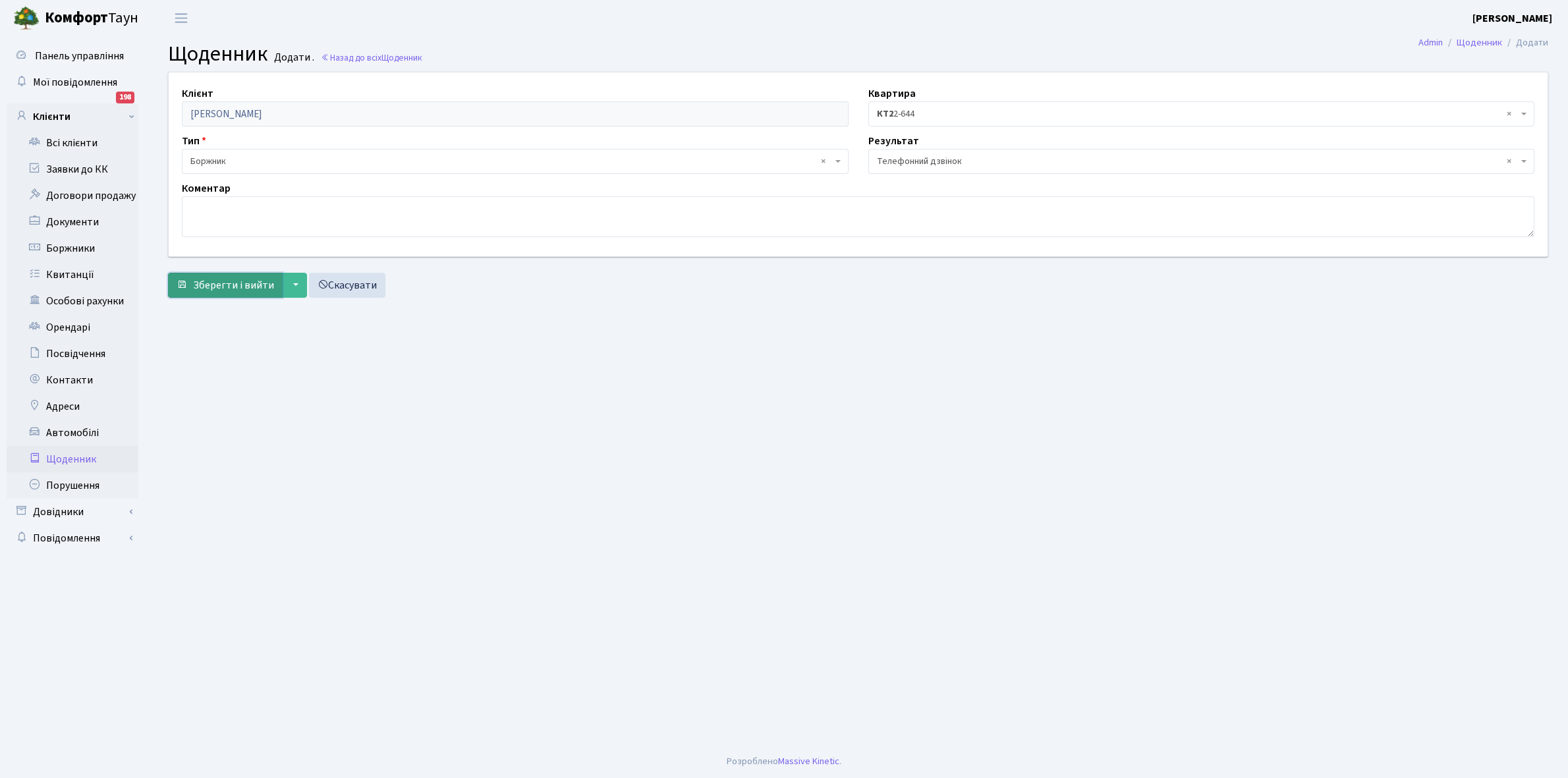
click at [227, 278] on span "Зберегти і вийти" at bounding box center [233, 285] width 81 height 14
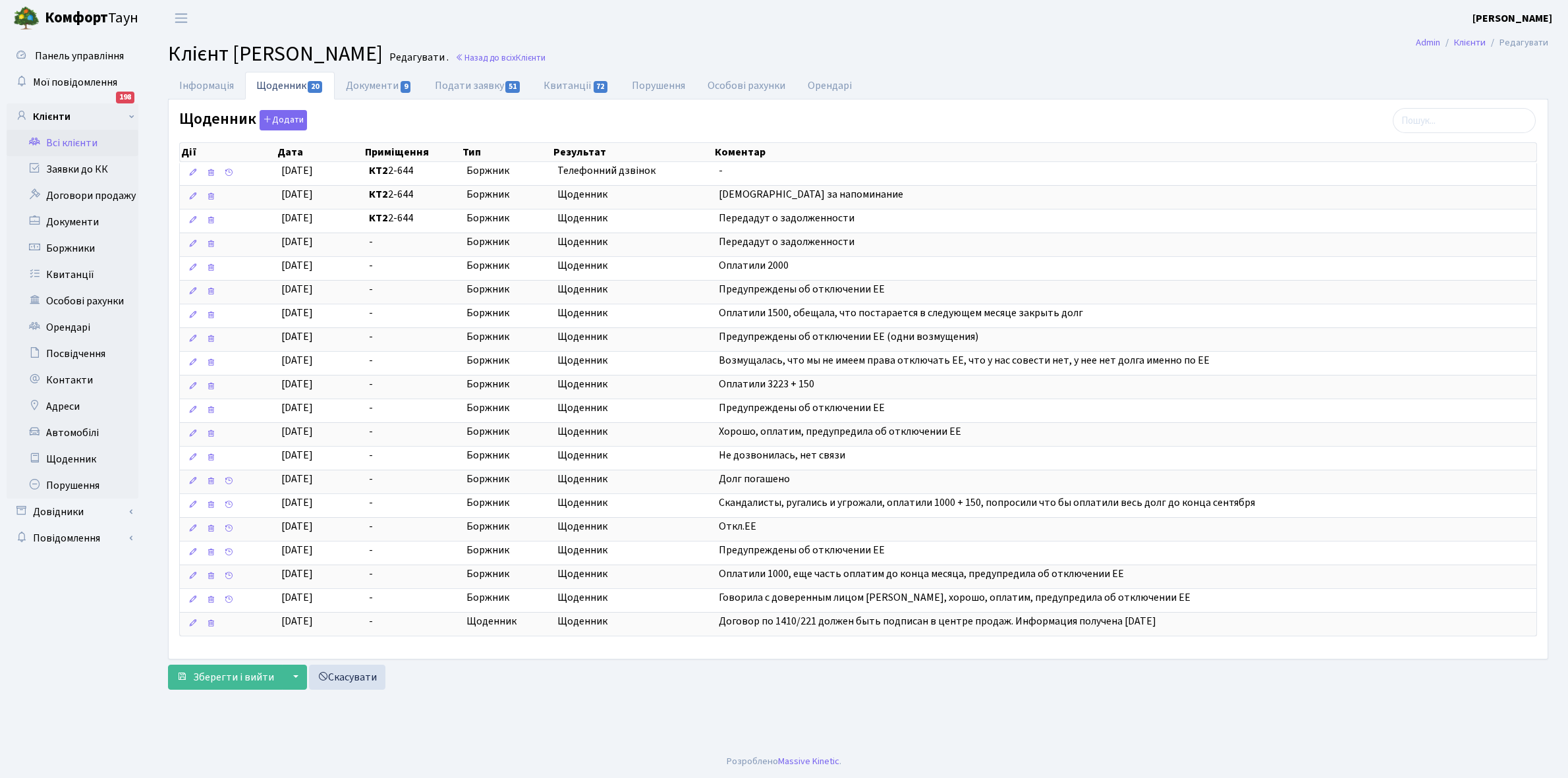
click at [75, 140] on link "Всі клієнти" at bounding box center [73, 143] width 132 height 27
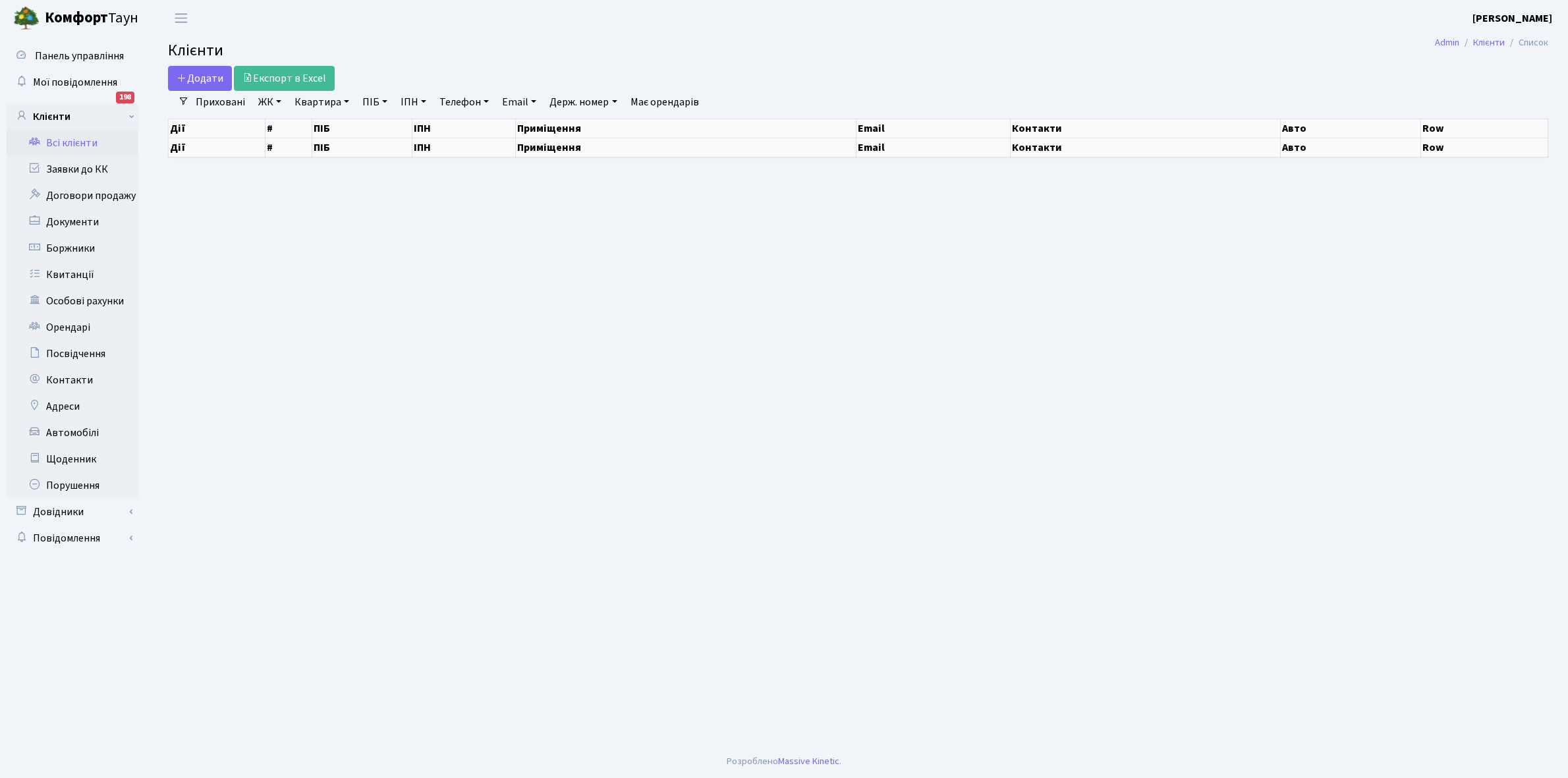
select select "25"
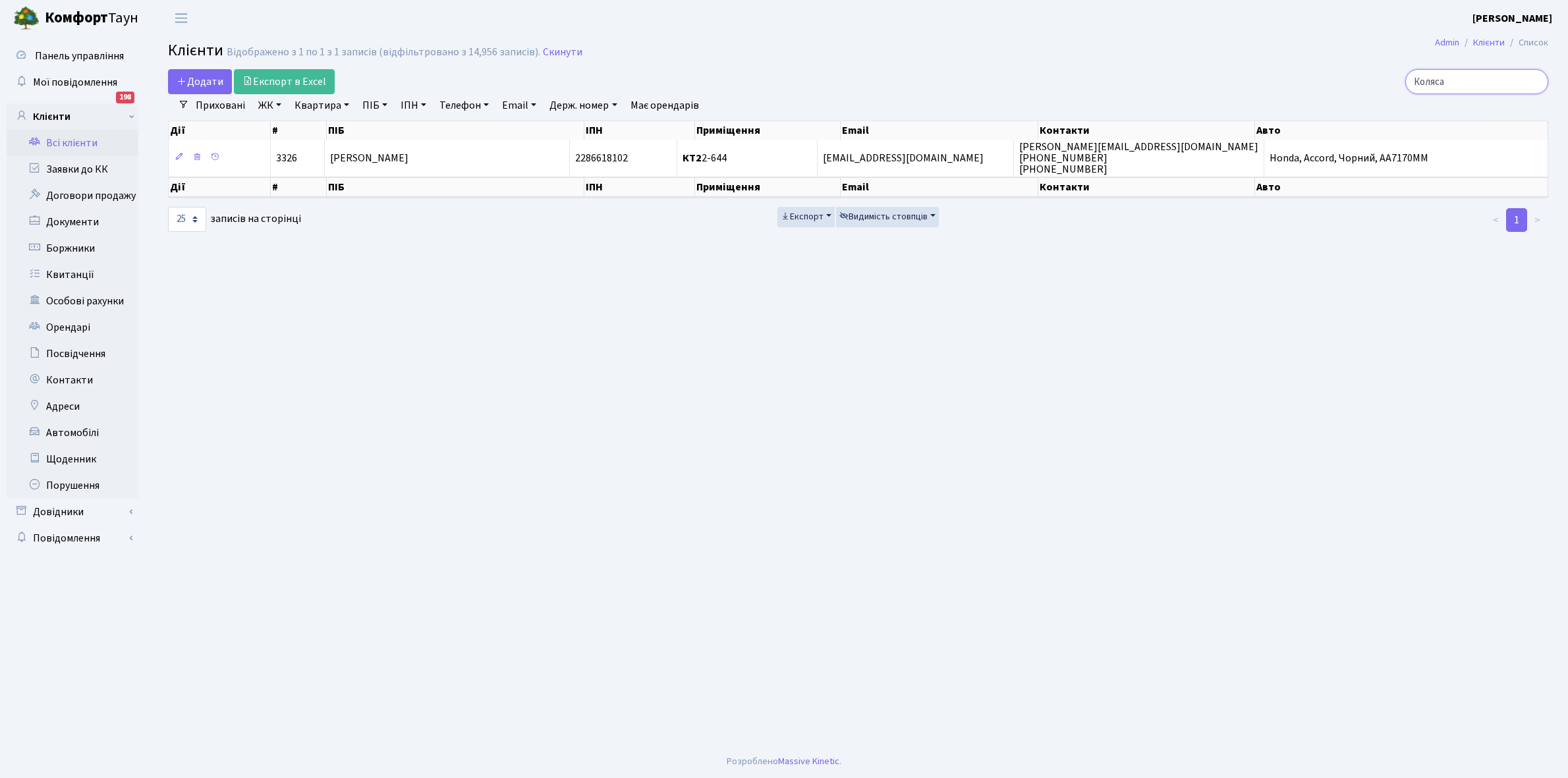
click at [1477, 84] on input "Коляса" at bounding box center [1477, 81] width 143 height 25
type input "[PERSON_NAME]"
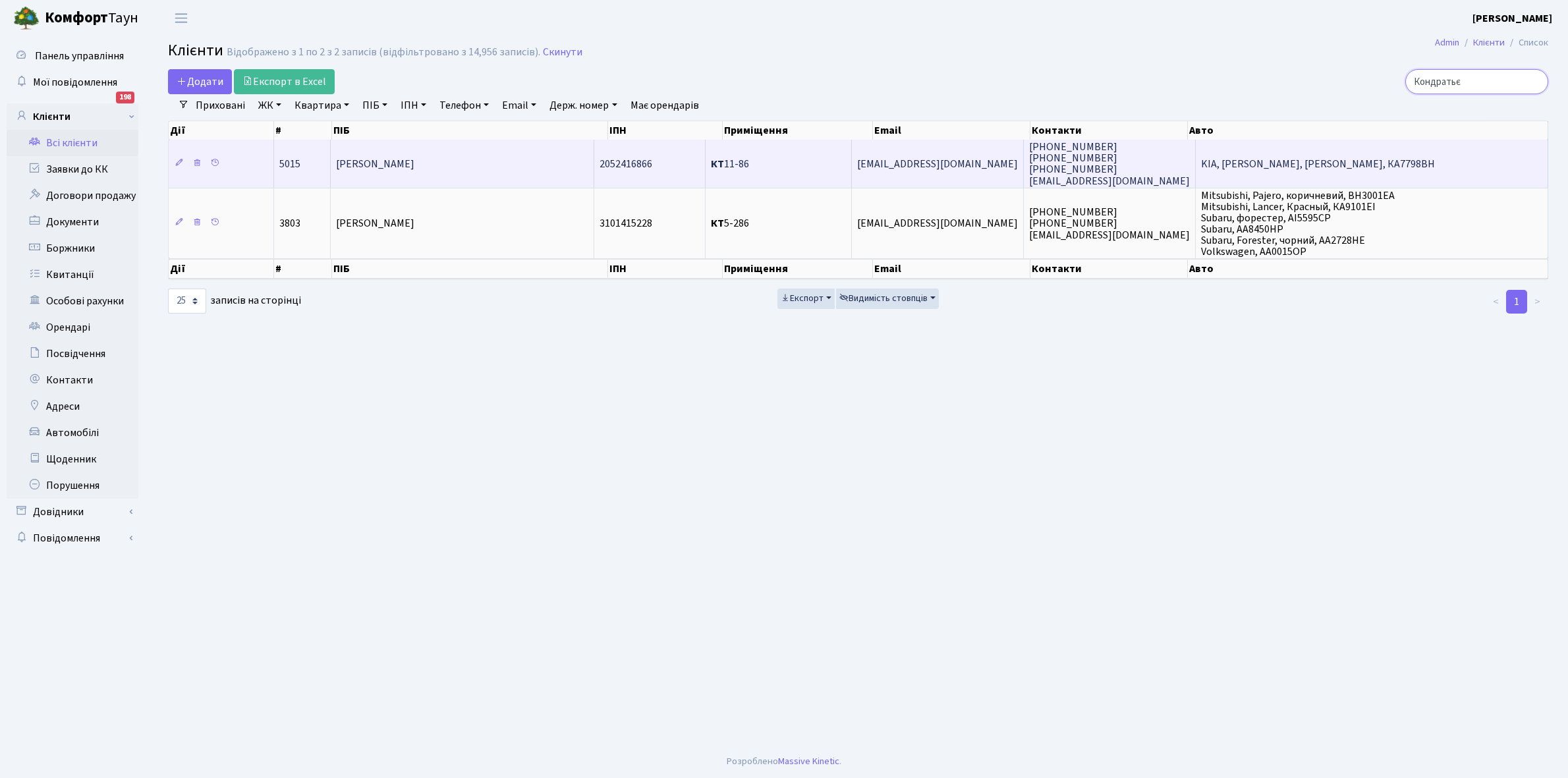
type input "Кондратьє"
click at [524, 153] on td "[PERSON_NAME]" at bounding box center [462, 163] width 264 height 48
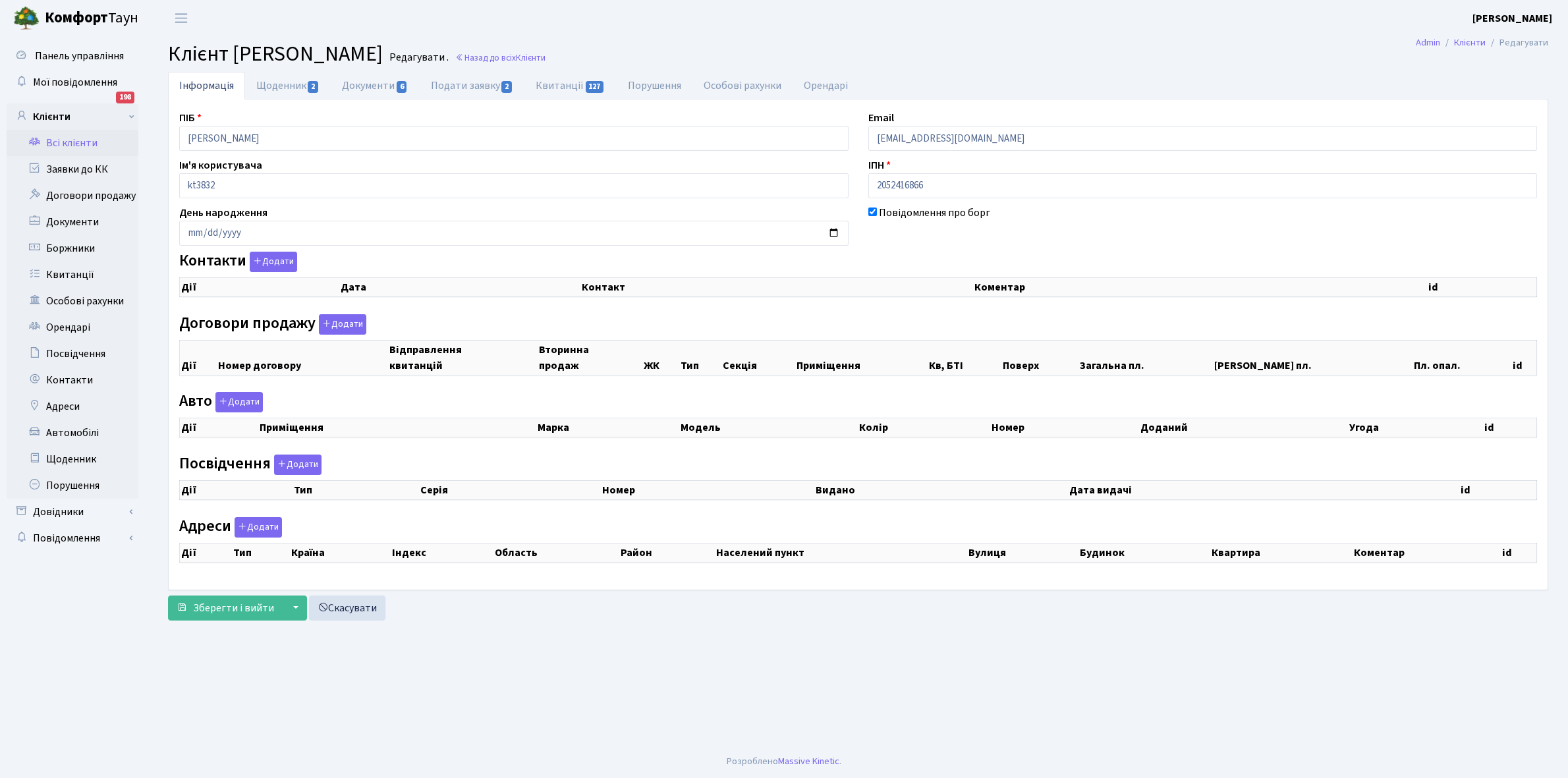
select select "25"
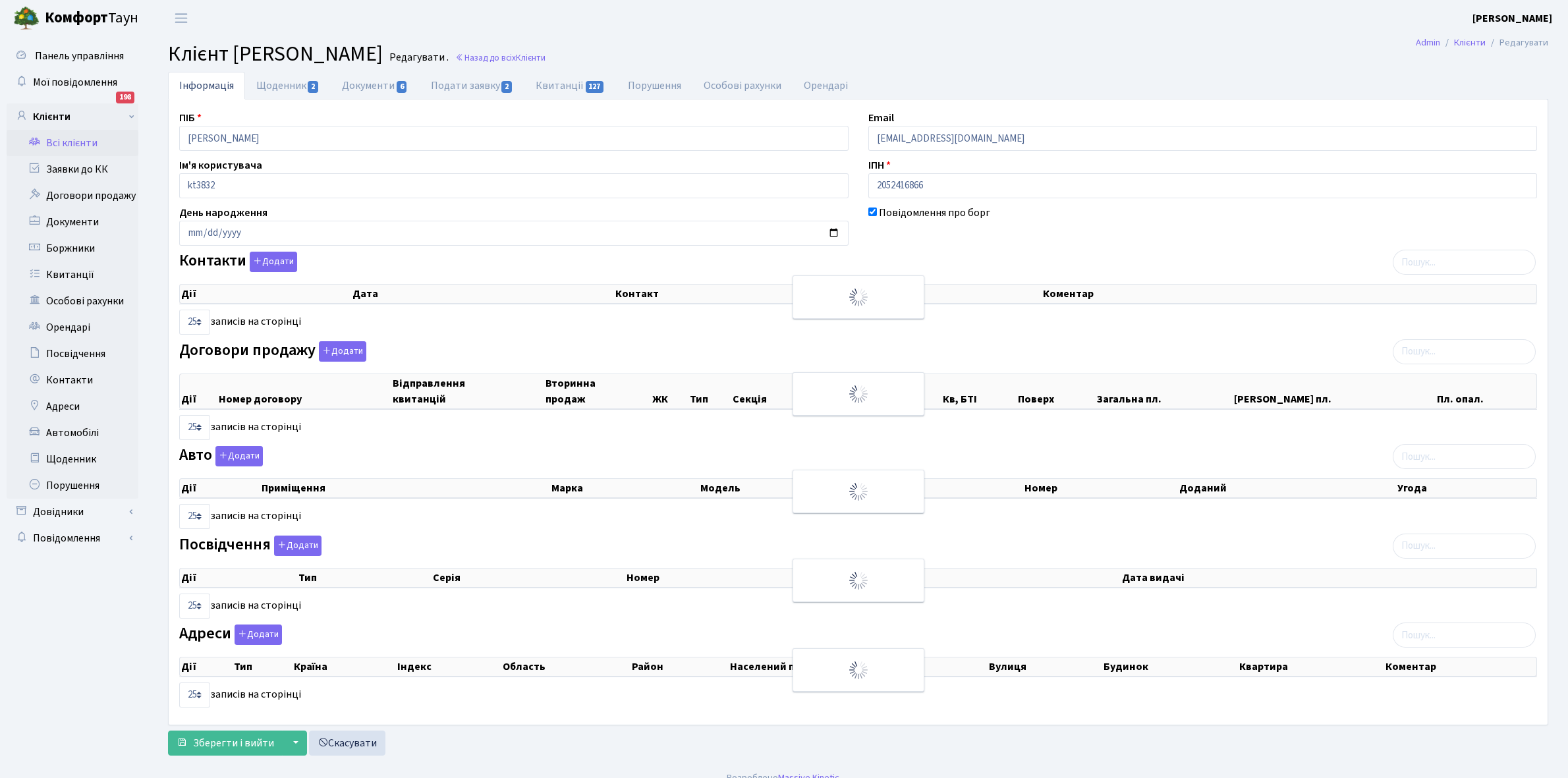
checkbox input "true"
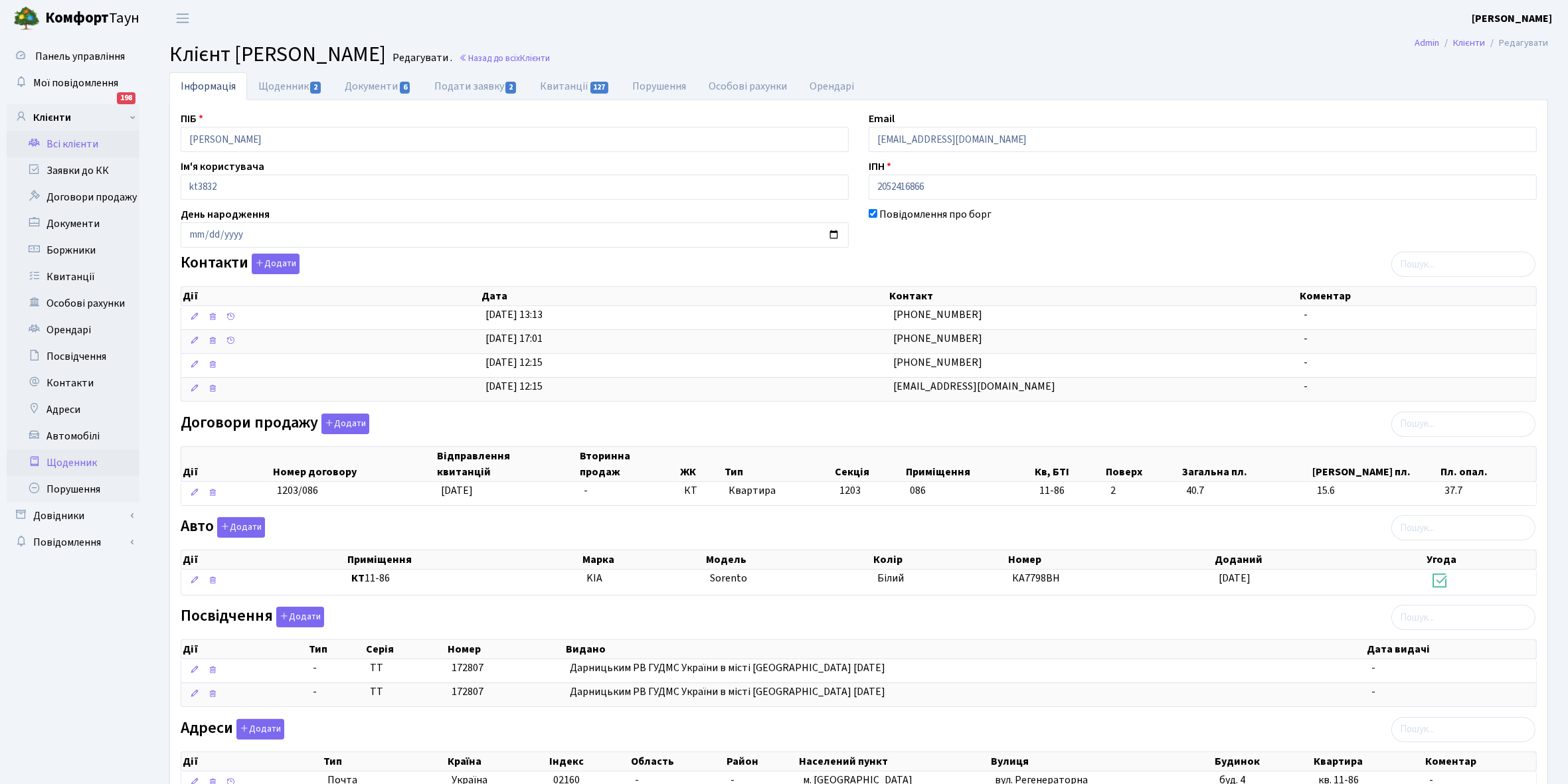
click at [64, 463] on link "Щоденник" at bounding box center [73, 463] width 133 height 27
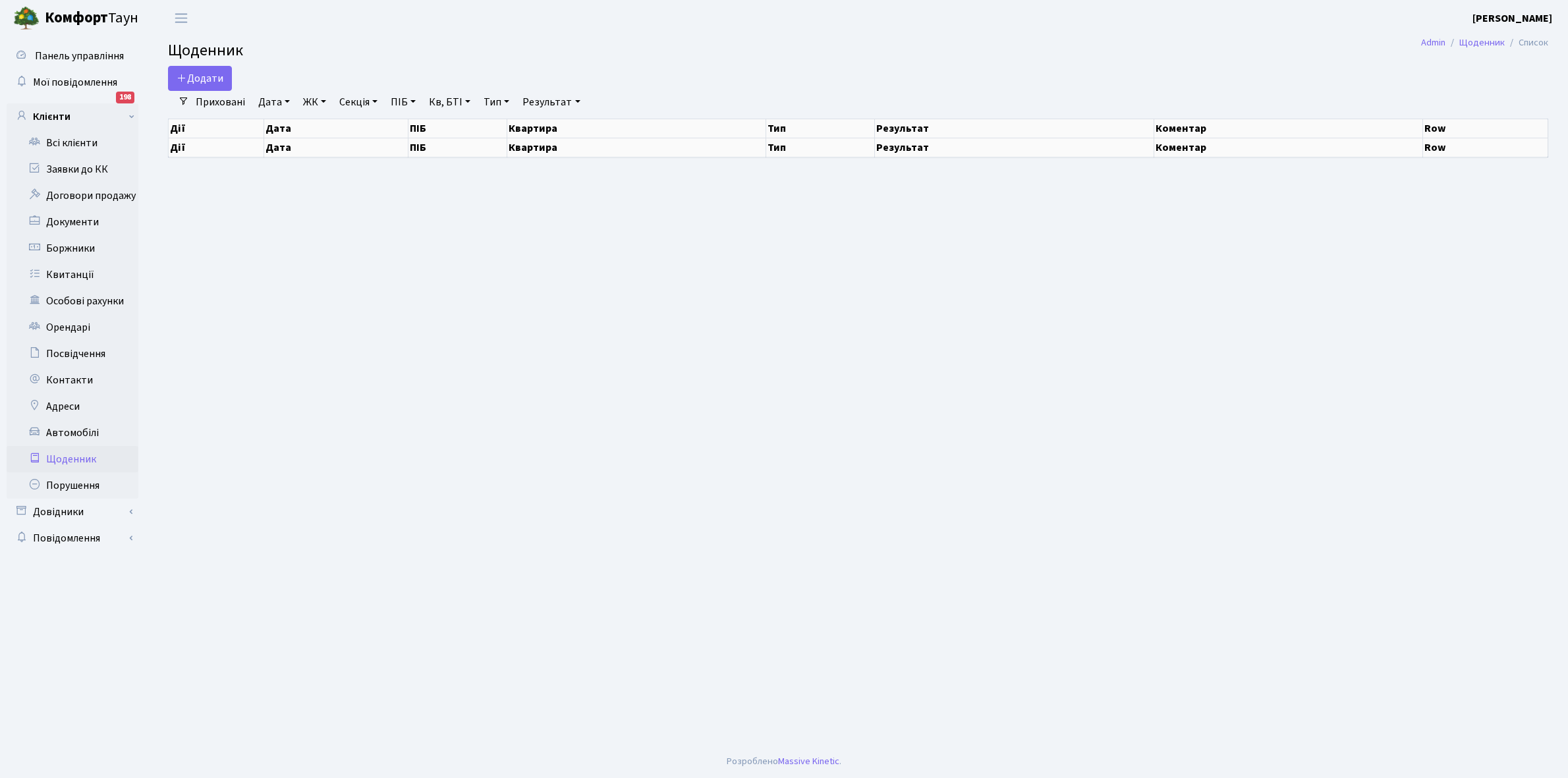
select select "25"
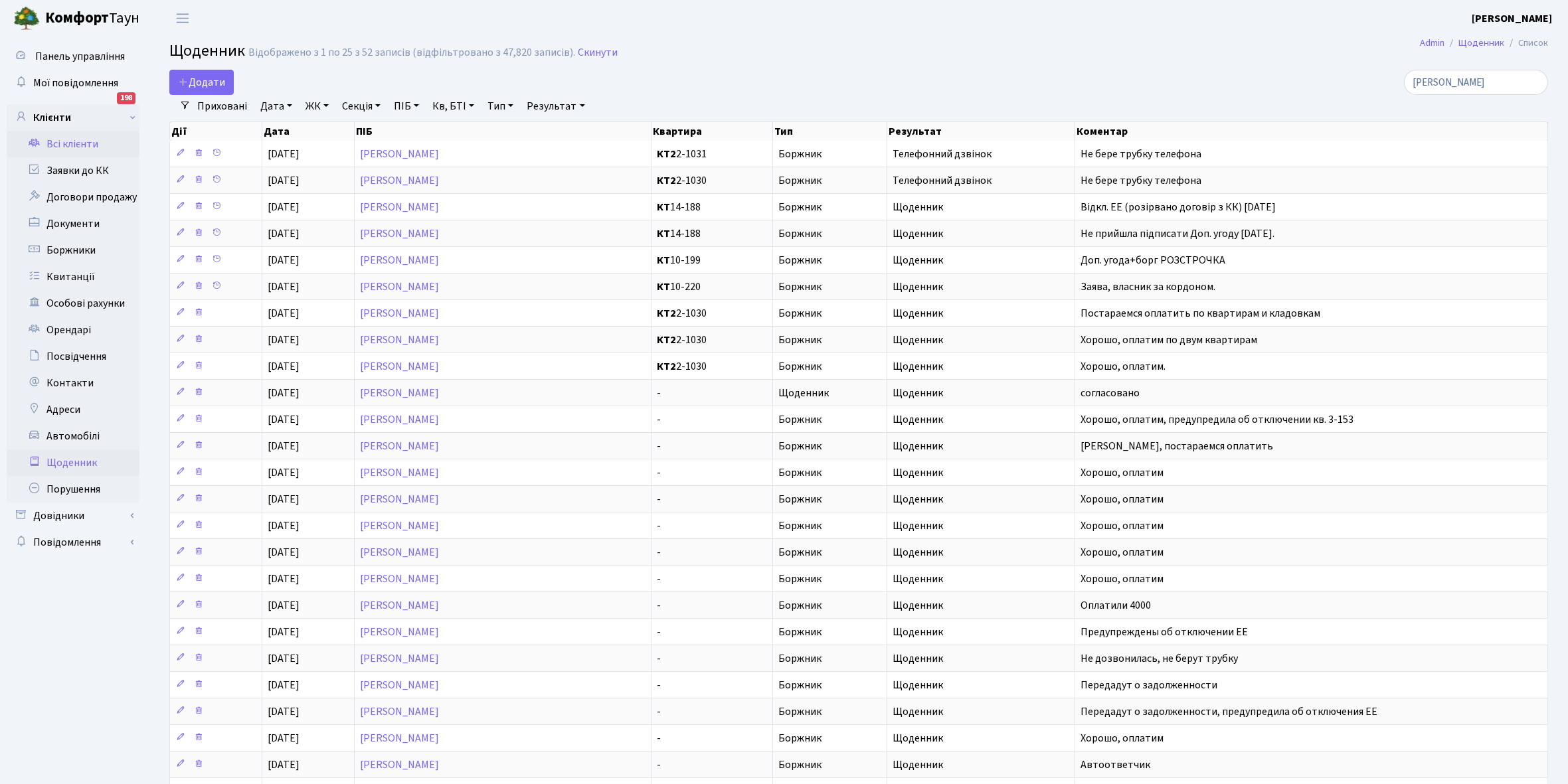
click at [75, 144] on link "Всі клієнти" at bounding box center [73, 144] width 133 height 27
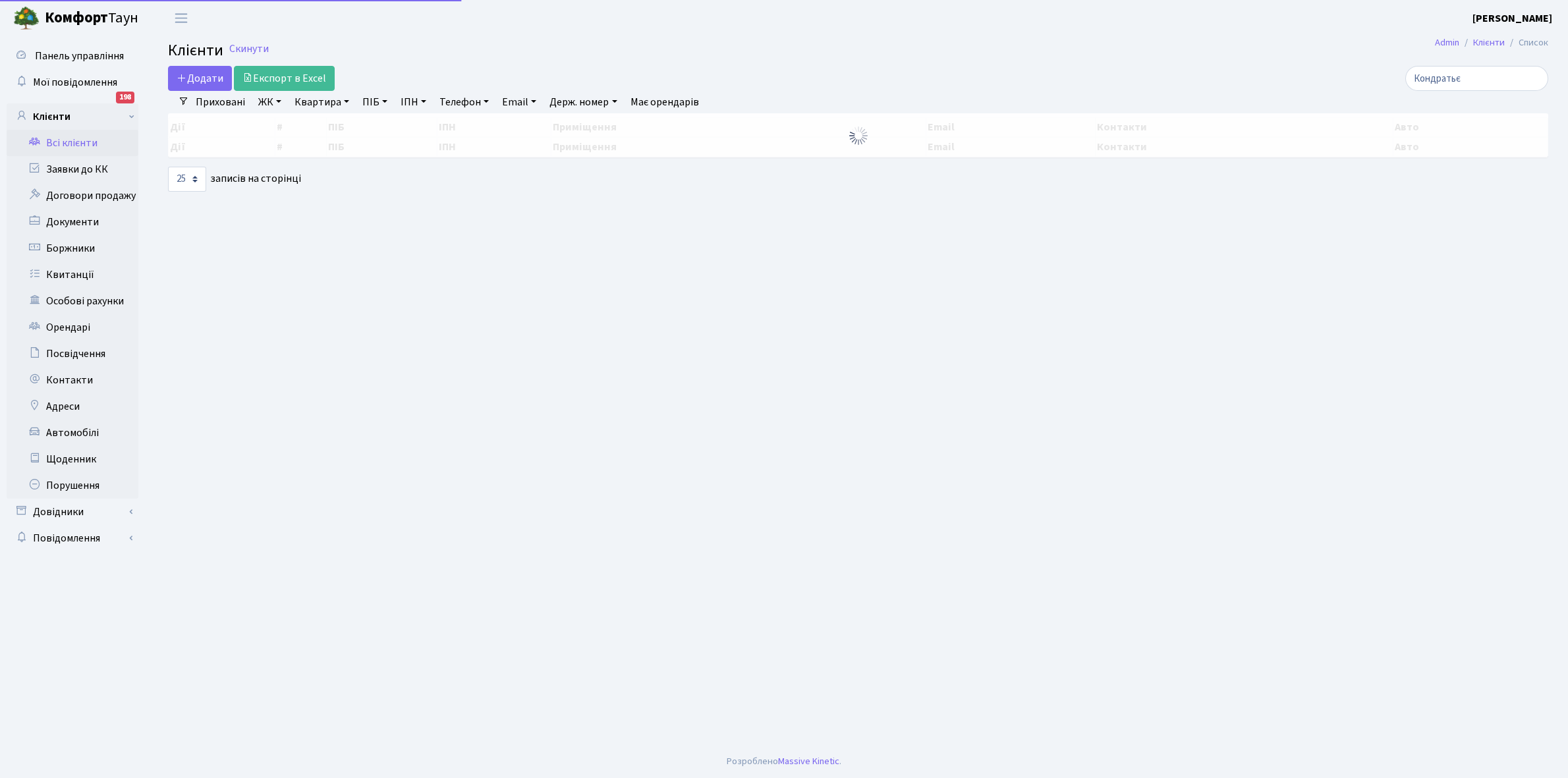
select select "25"
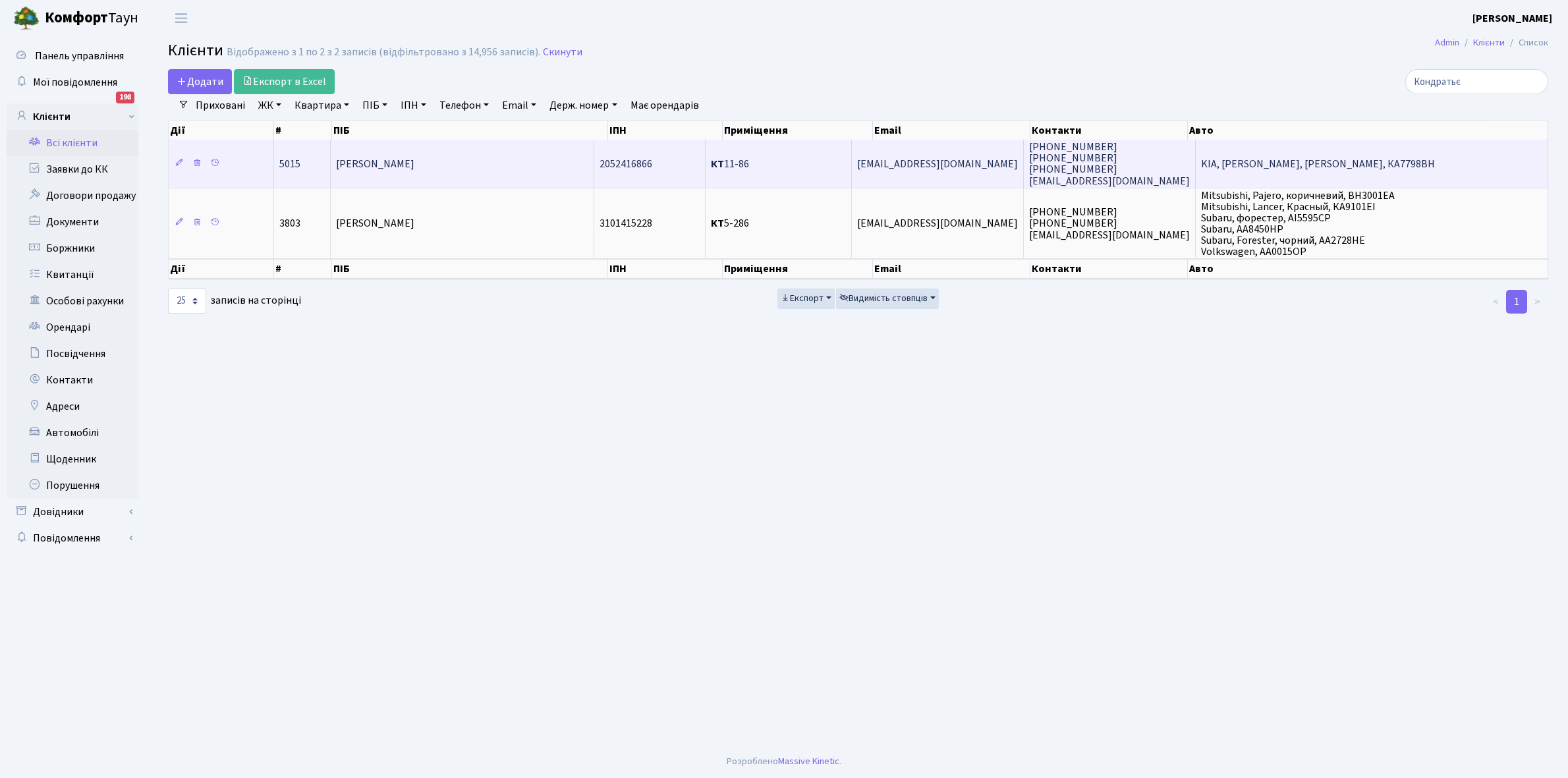
click at [501, 165] on td "[PERSON_NAME]" at bounding box center [462, 163] width 264 height 48
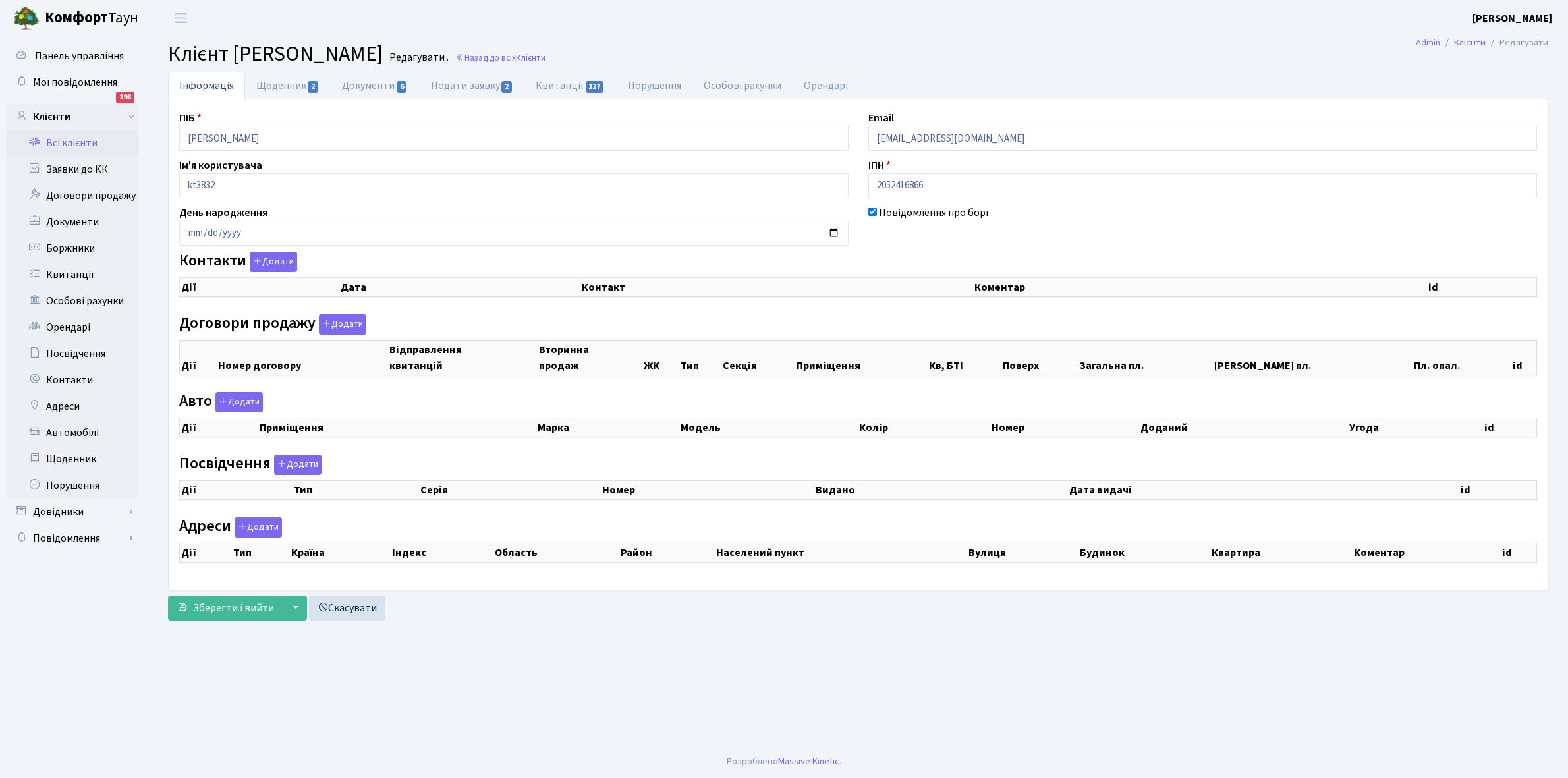
checkbox input "true"
select select "25"
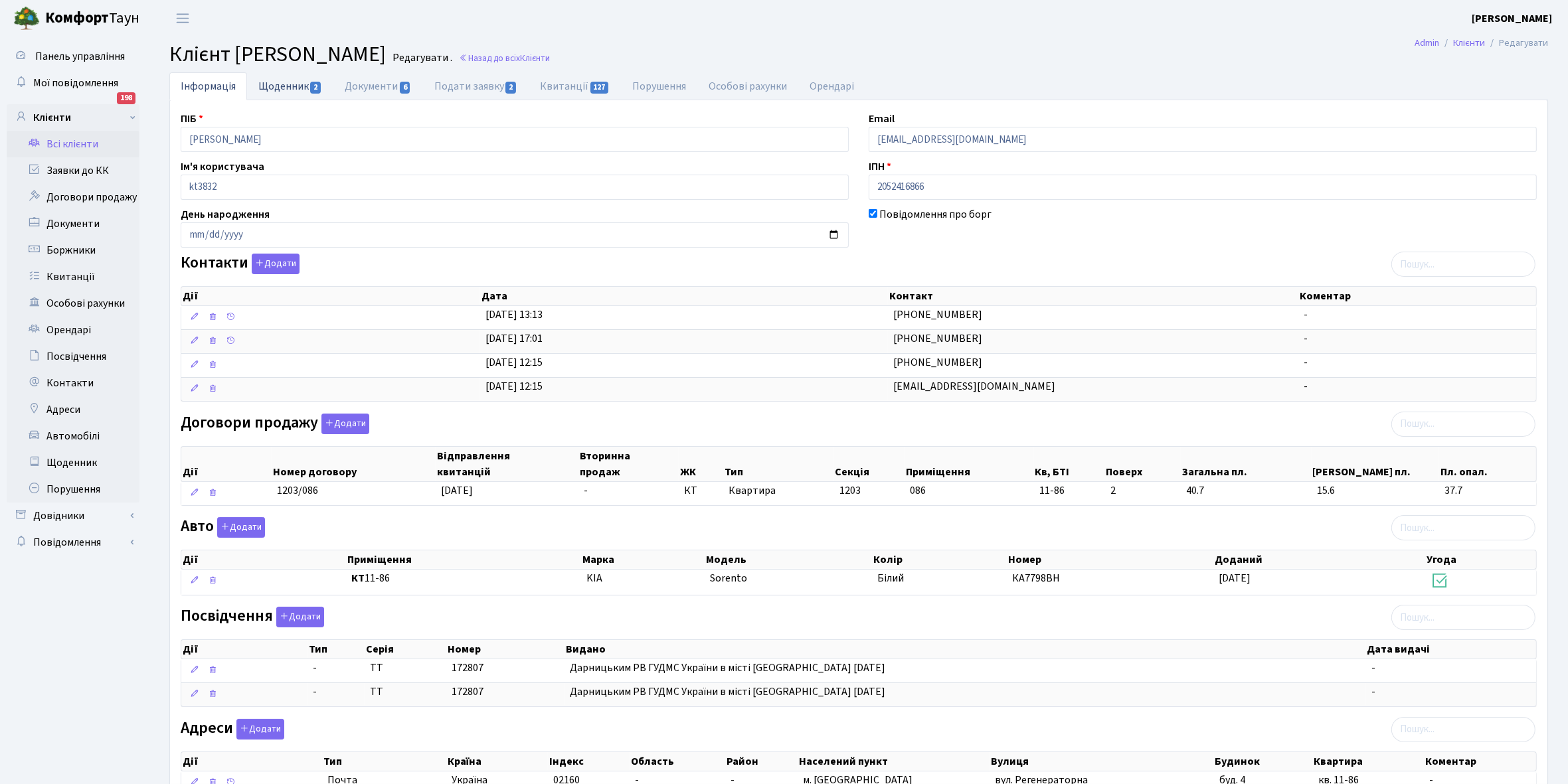
click at [271, 85] on link "Щоденник 2" at bounding box center [290, 86] width 87 height 27
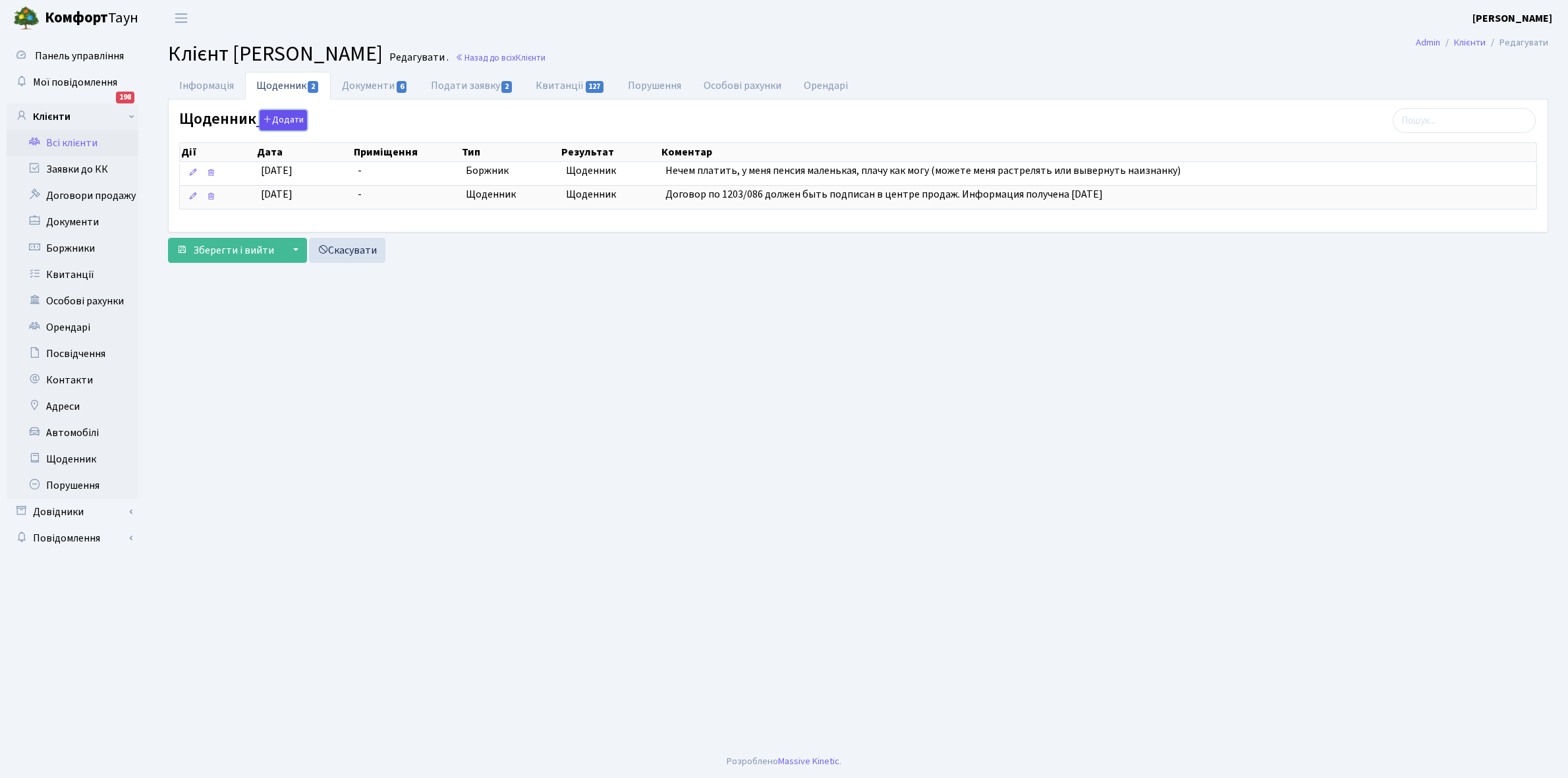
click at [278, 116] on button "Додати" at bounding box center [284, 119] width 48 height 20
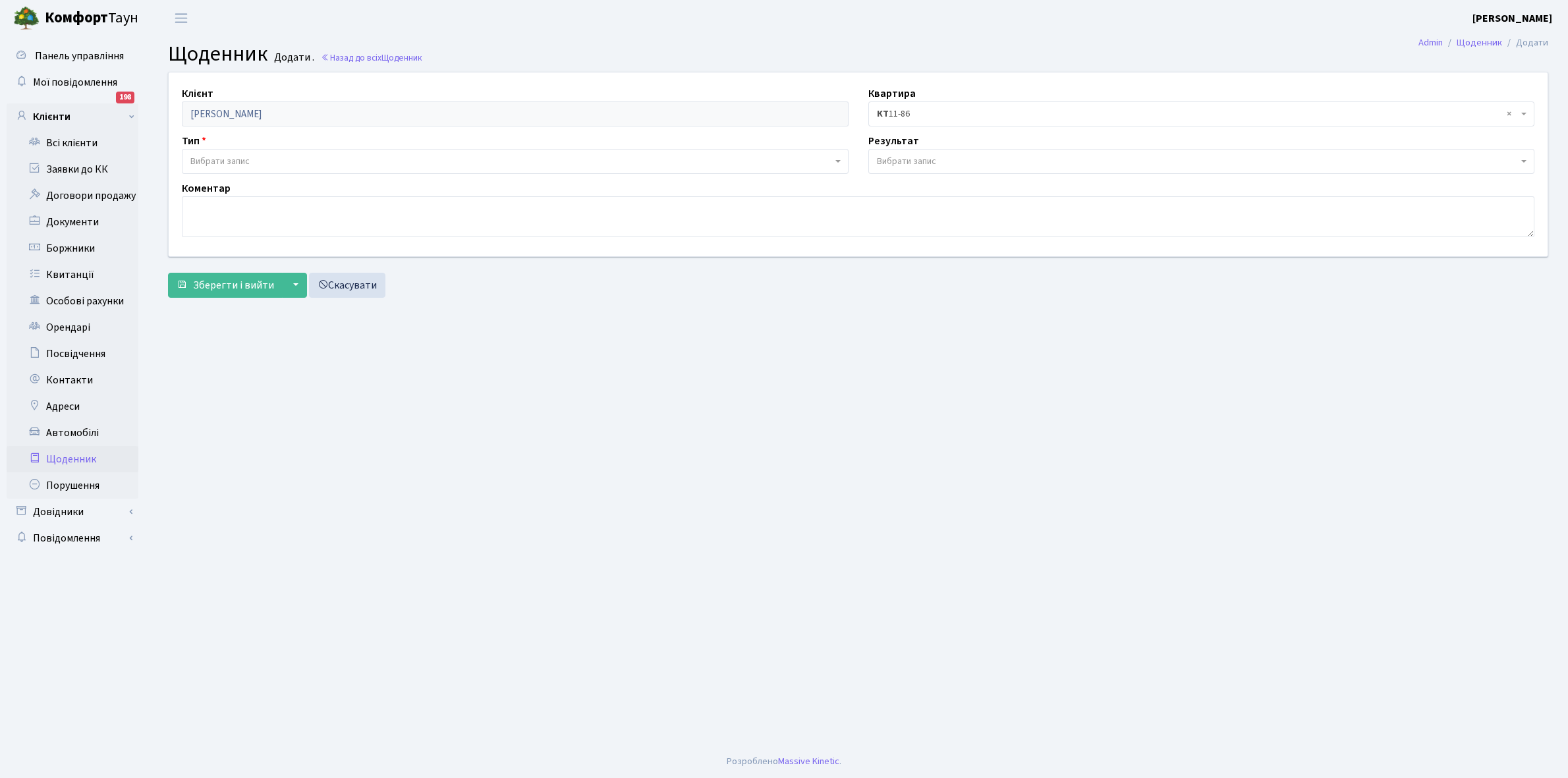
click at [261, 150] on span "Вибрати запис" at bounding box center [515, 162] width 667 height 25
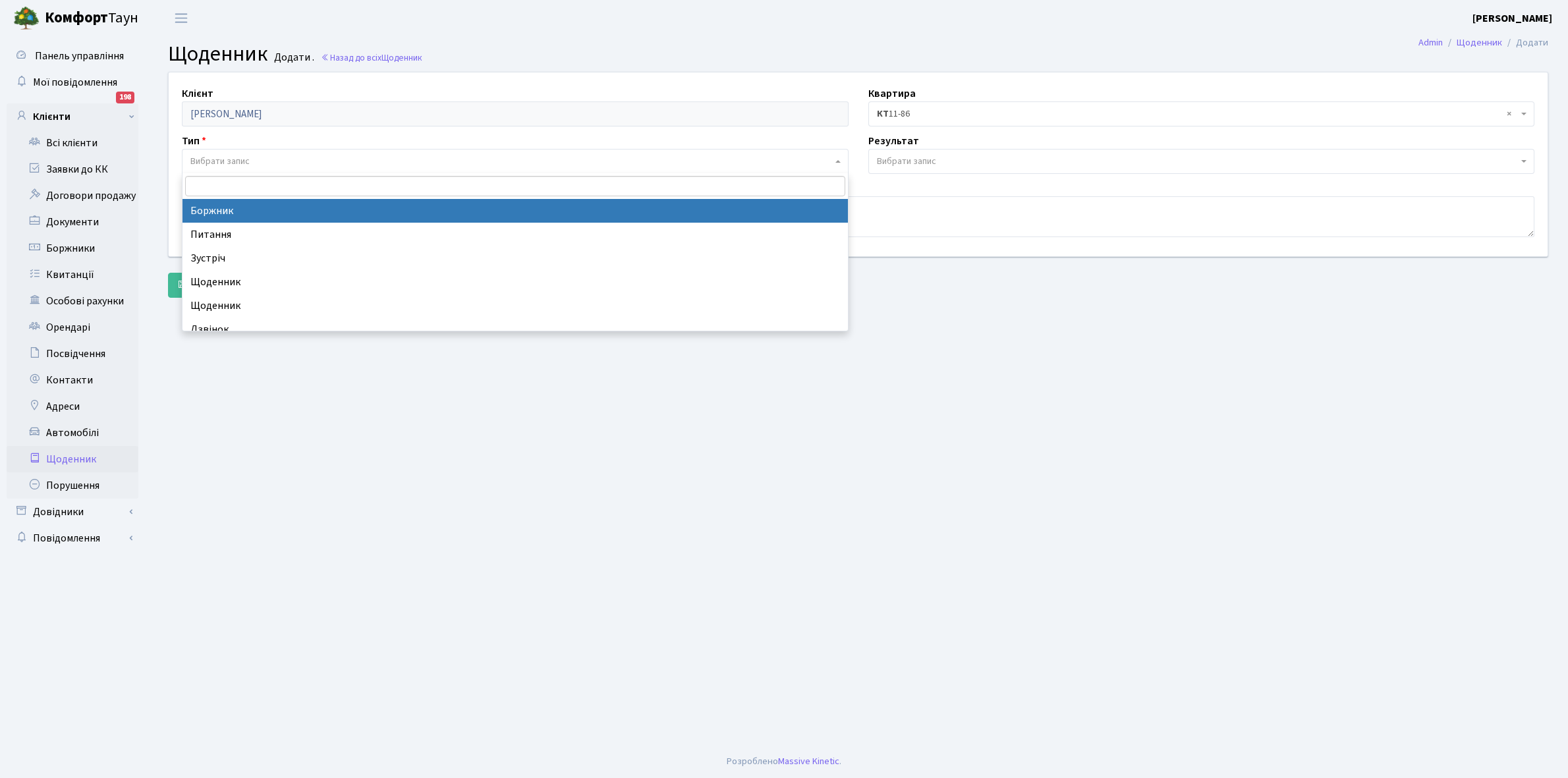
select select "189"
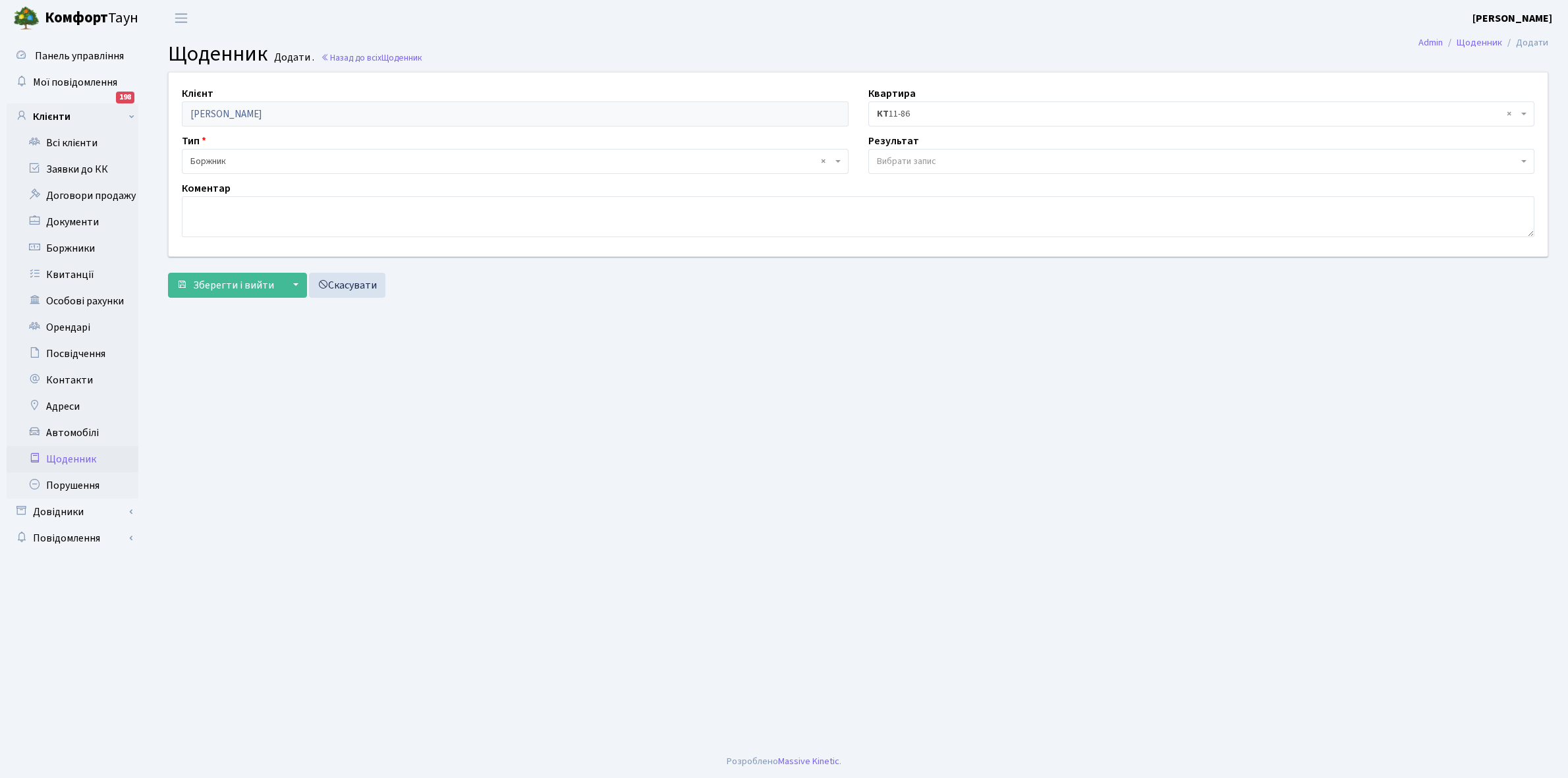
click at [956, 160] on span "Вибрати запис" at bounding box center [1198, 162] width 642 height 13
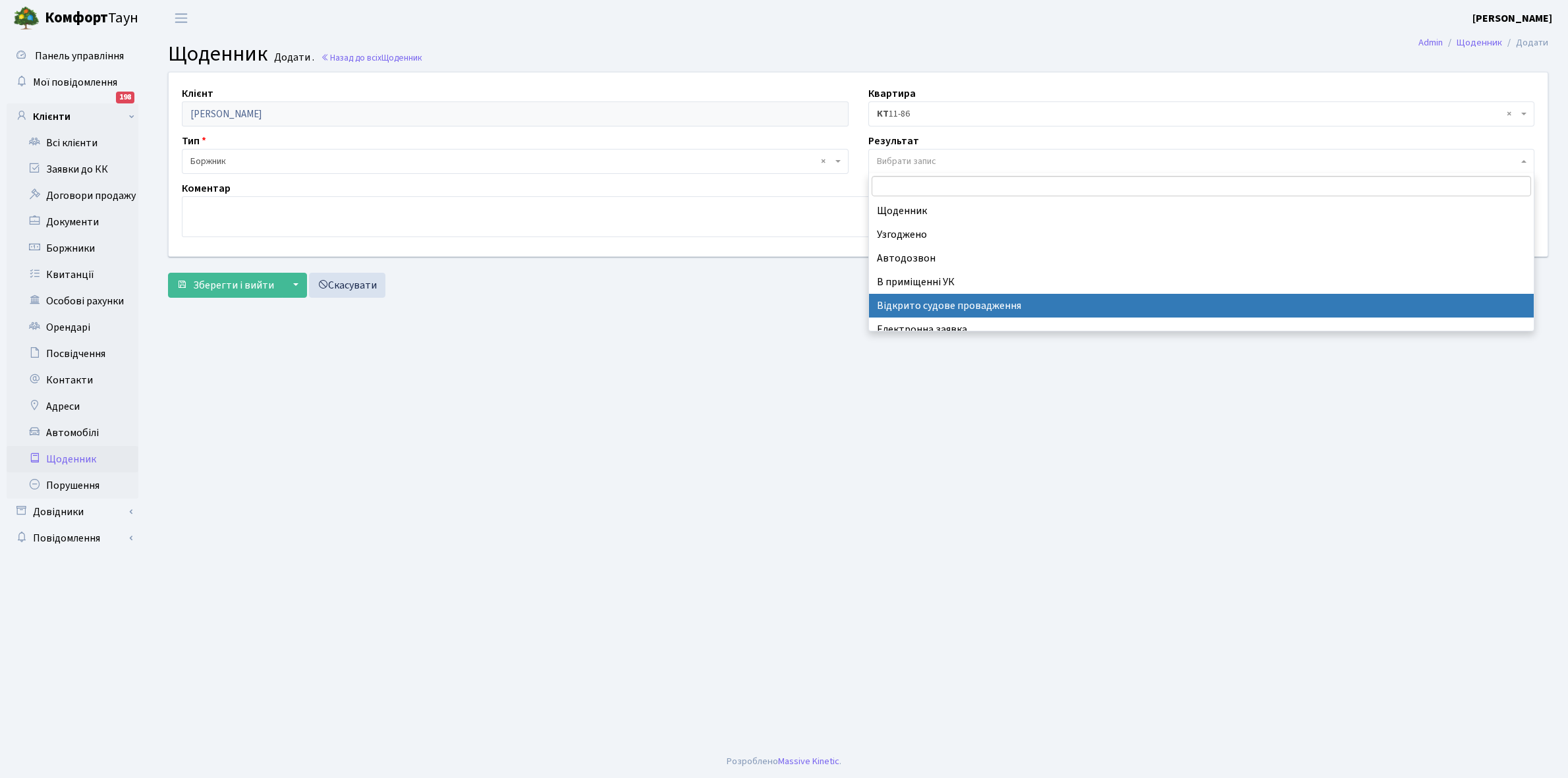
scroll to position [81, 0]
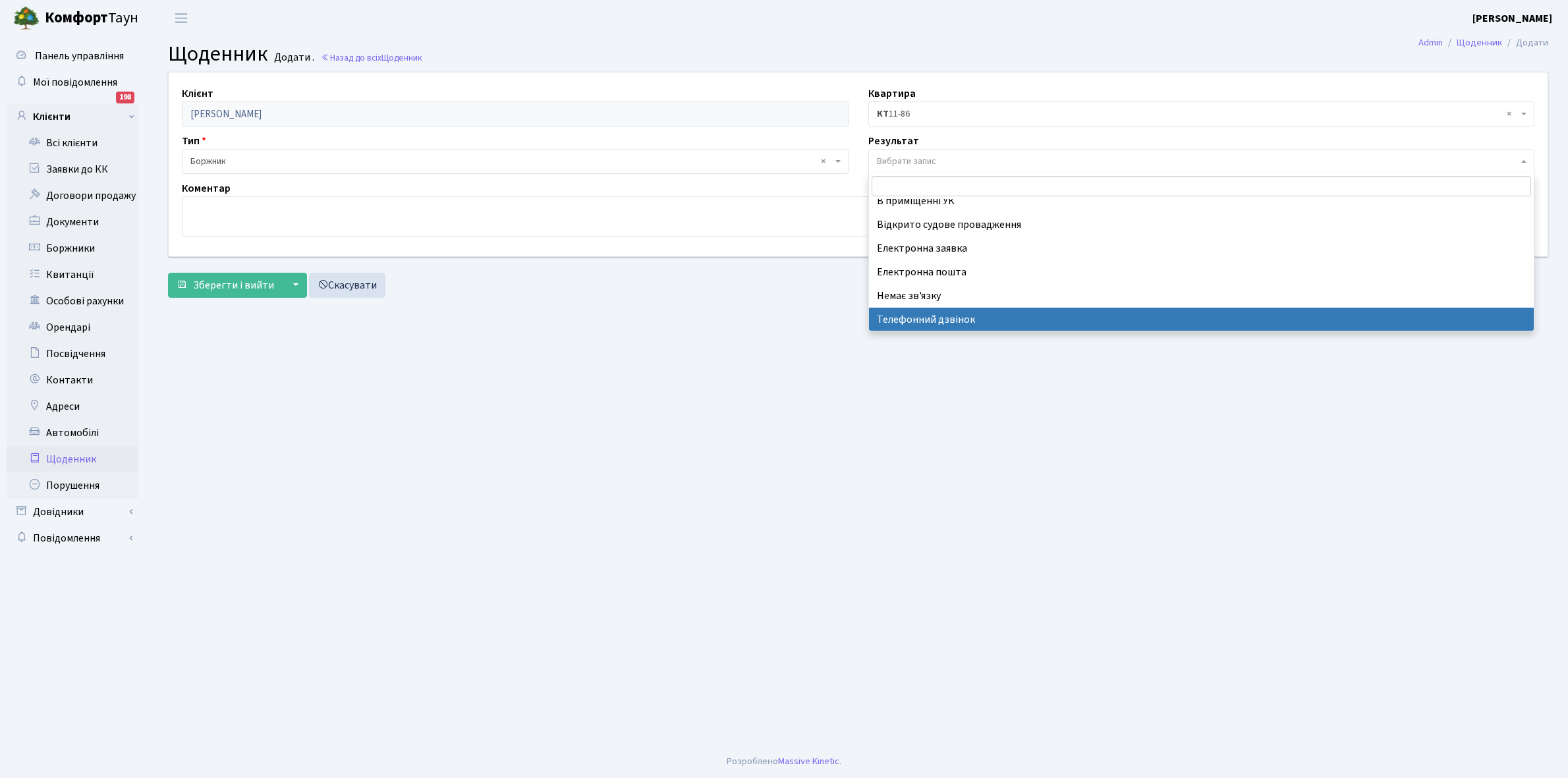
select select "196"
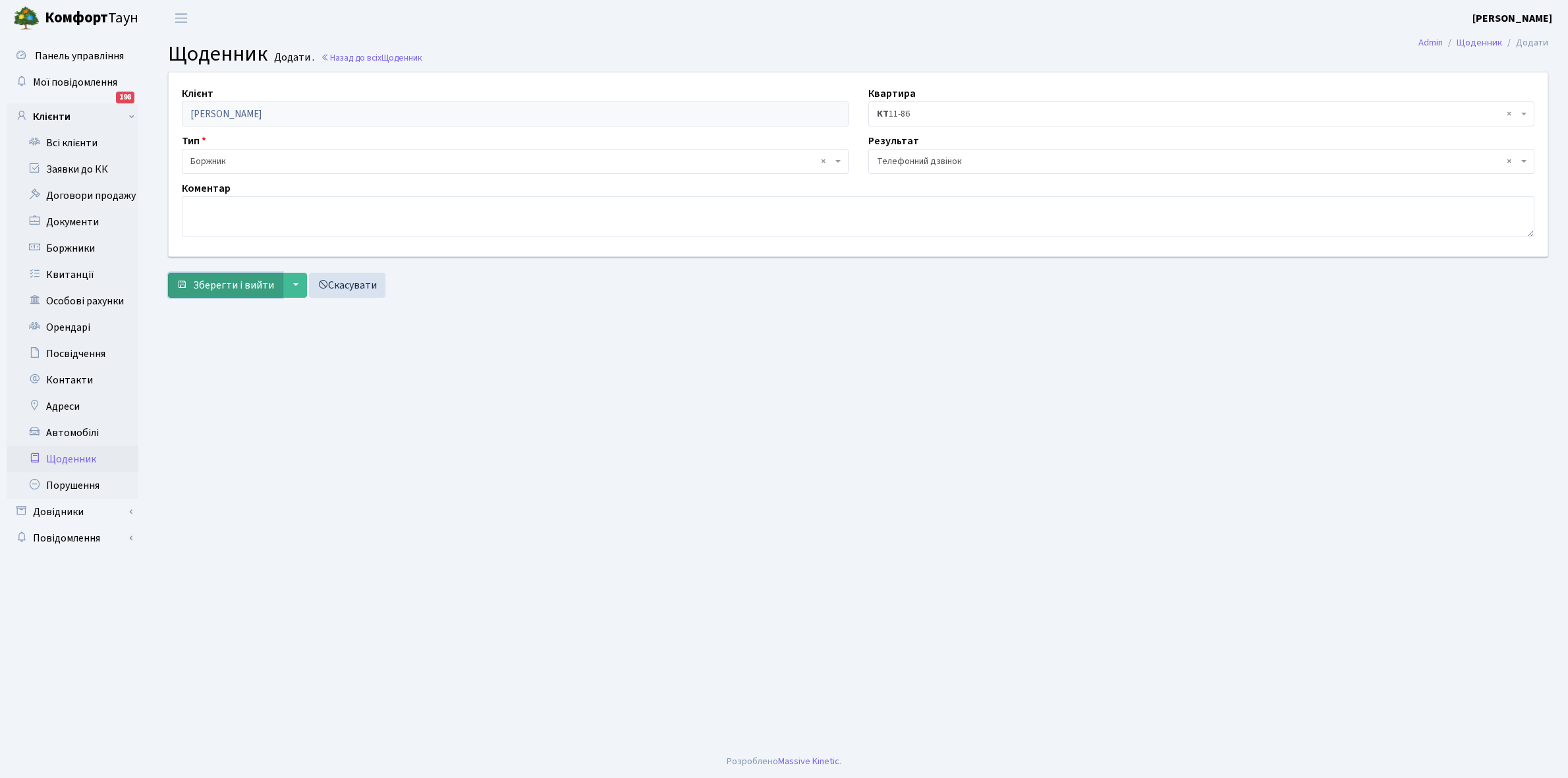
click at [229, 282] on span "Зберегти і вийти" at bounding box center [233, 285] width 81 height 14
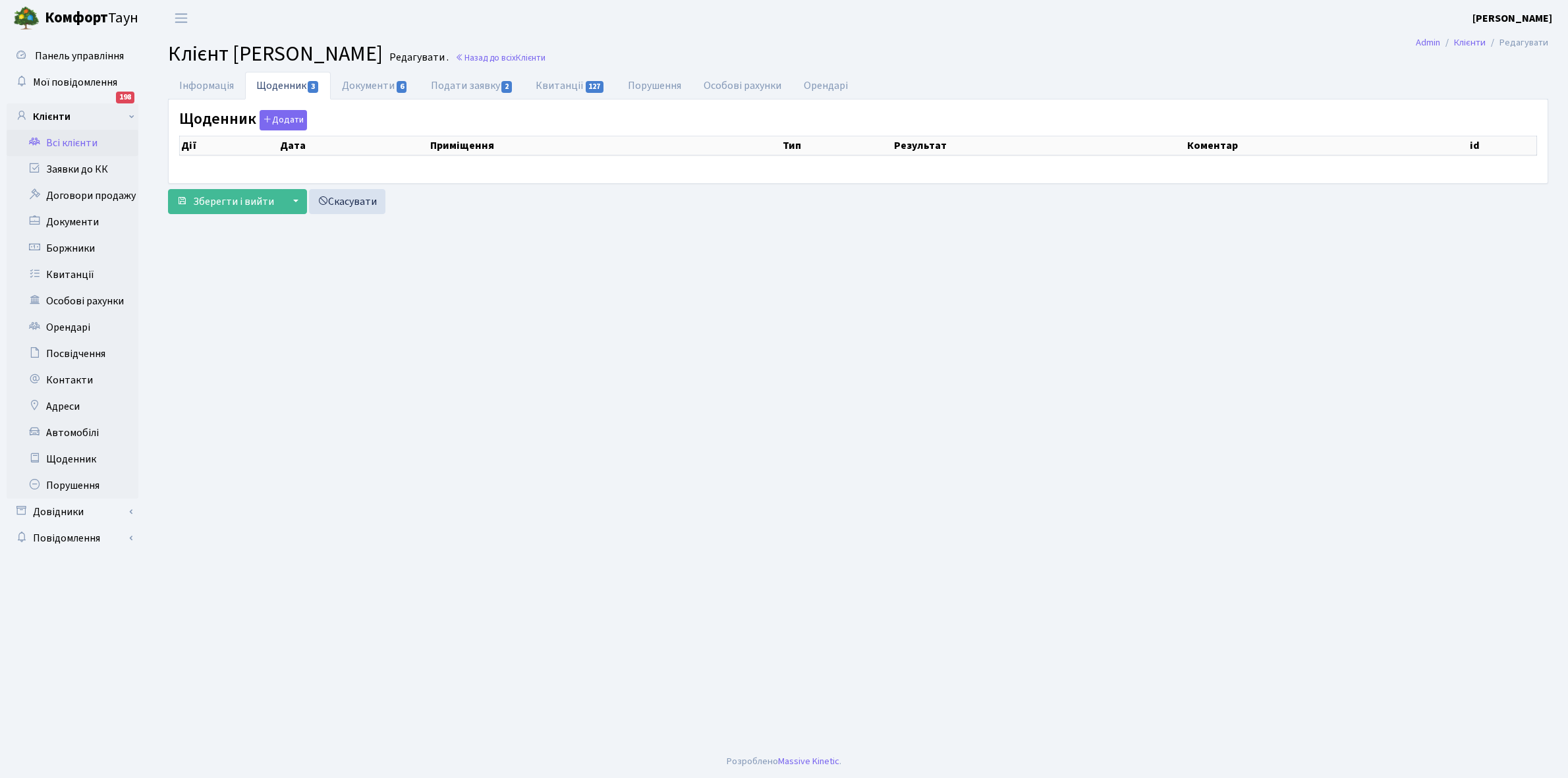
select select "25"
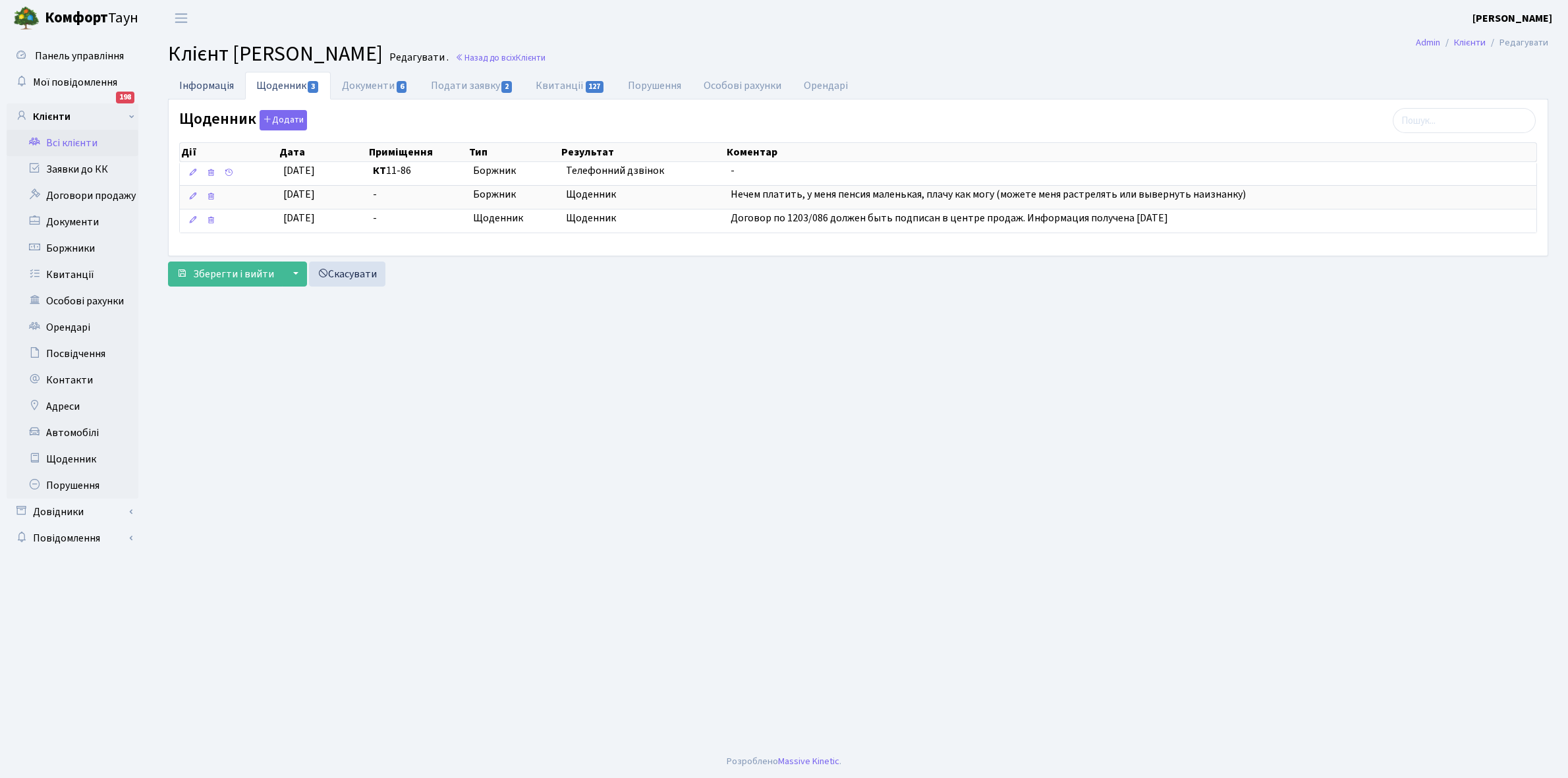
click at [202, 82] on link "Інформація" at bounding box center [206, 85] width 77 height 27
select select "25"
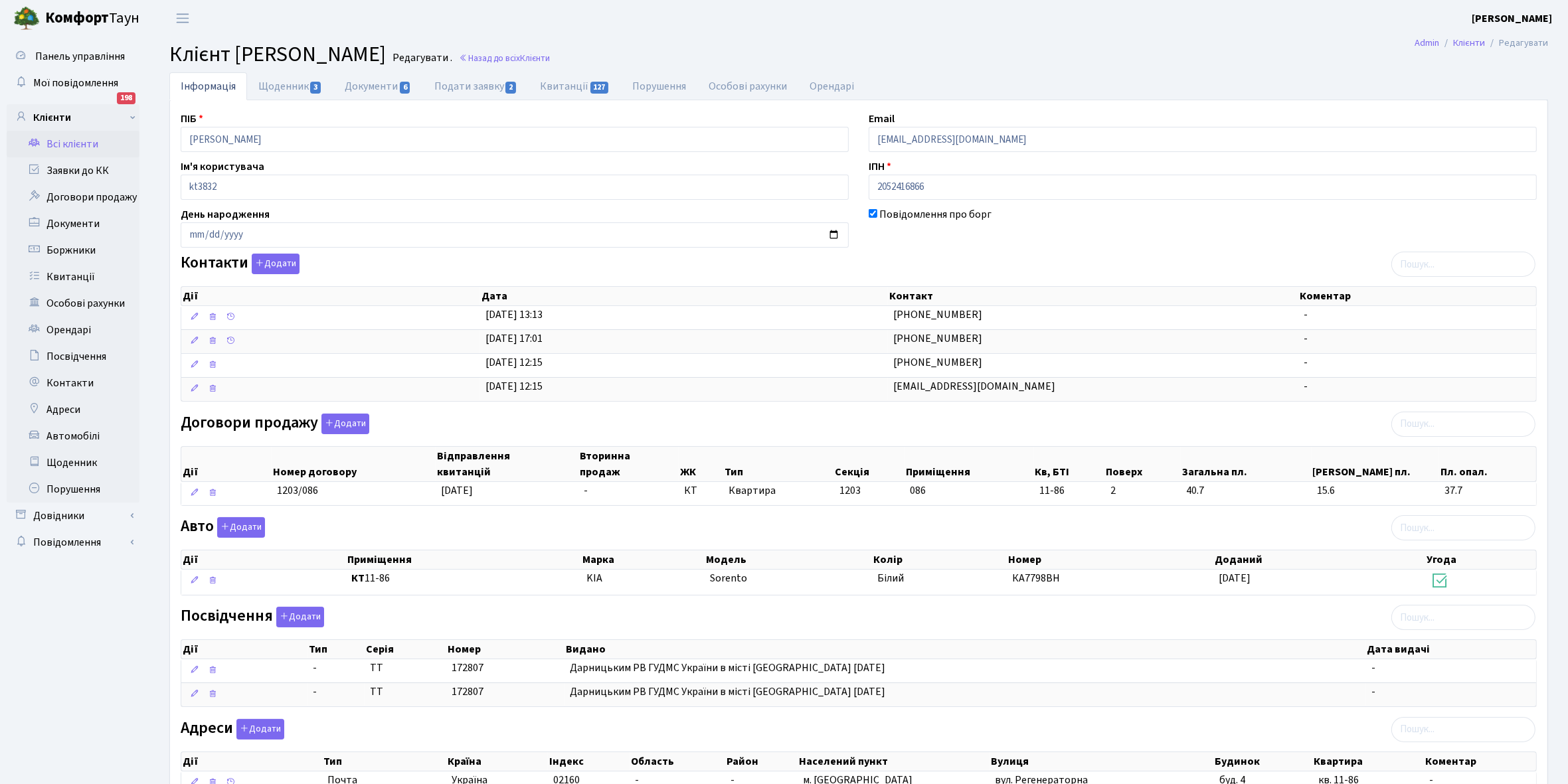
click at [77, 141] on link "Всі клієнти" at bounding box center [73, 144] width 133 height 27
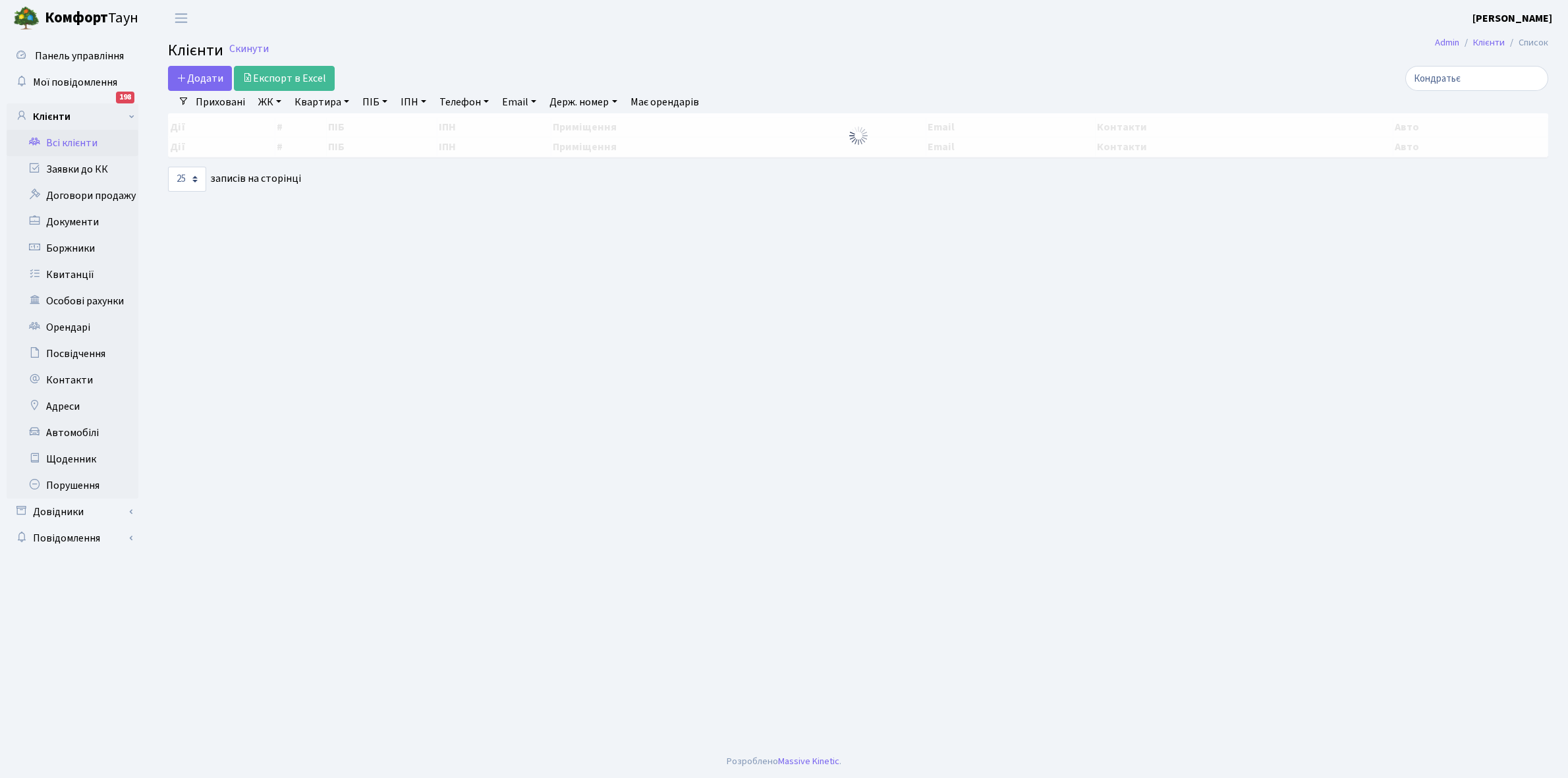
select select "25"
